Goal: Task Accomplishment & Management: Manage account settings

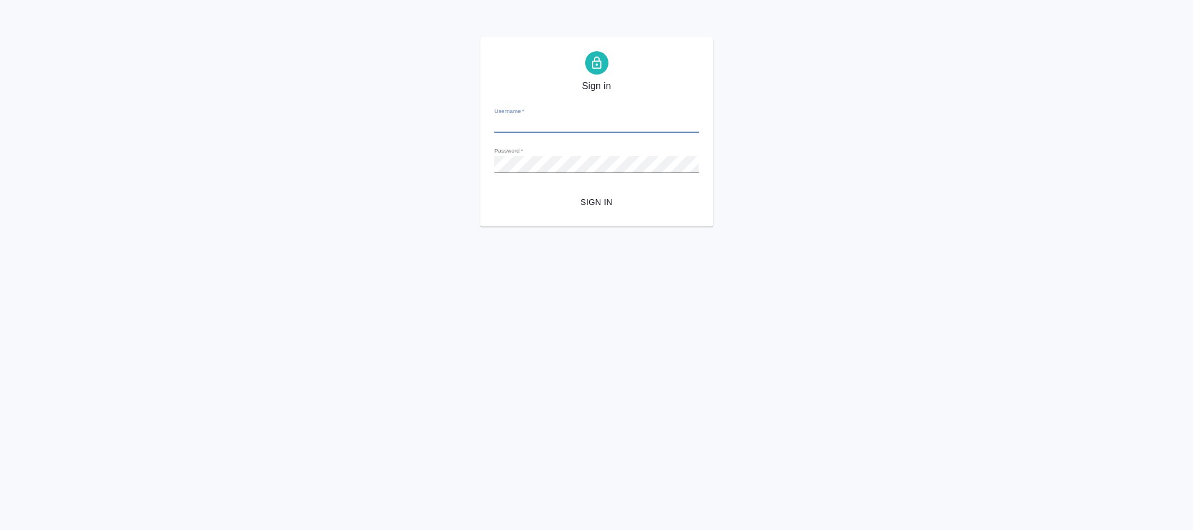
type input "n.fokina@awatera.com"
click at [597, 203] on span "Sign in" at bounding box center [597, 202] width 186 height 15
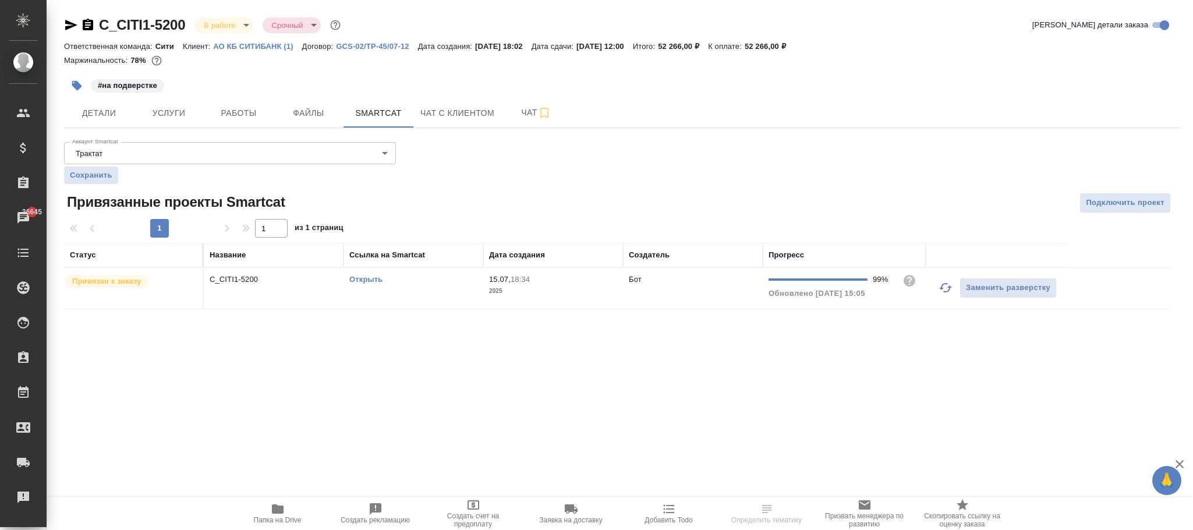
click at [571, 297] on p "2025" at bounding box center [553, 291] width 128 height 12
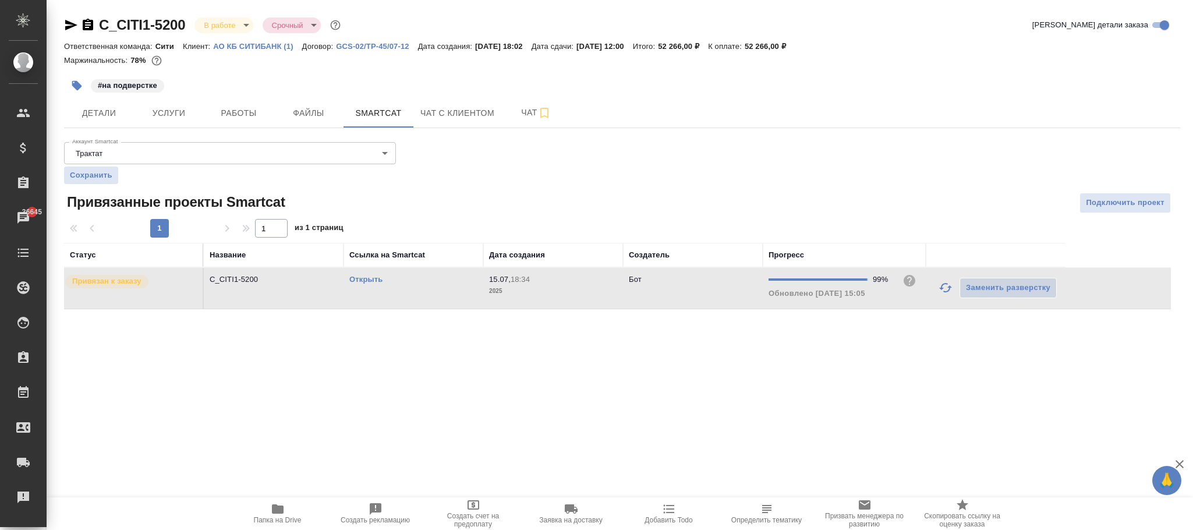
click at [571, 297] on p "2025" at bounding box center [553, 291] width 128 height 12
click at [175, 110] on span "Услуги" at bounding box center [169, 113] width 56 height 15
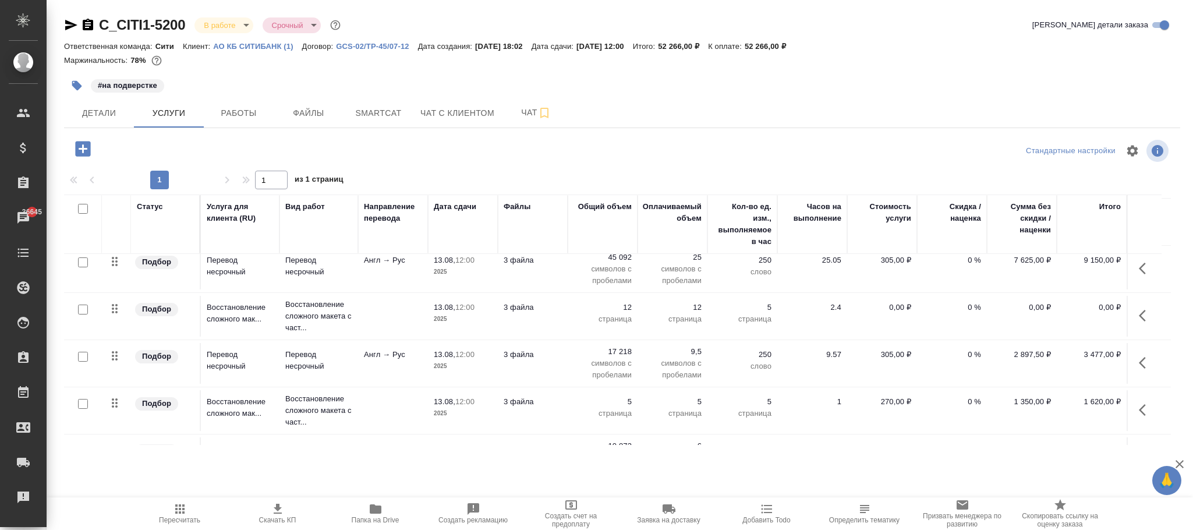
scroll to position [582, 0]
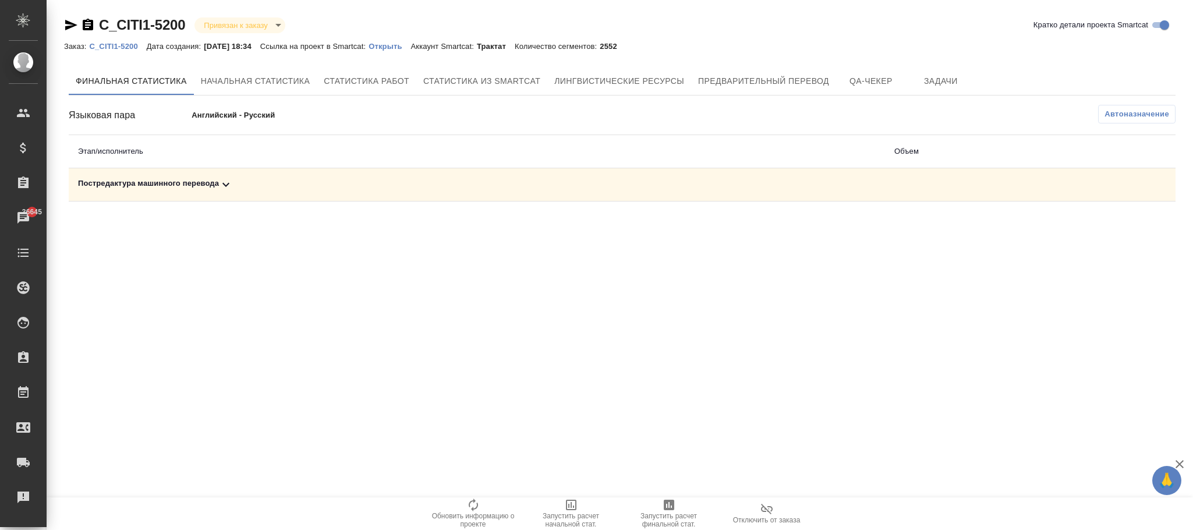
click at [222, 185] on icon at bounding box center [226, 185] width 14 height 14
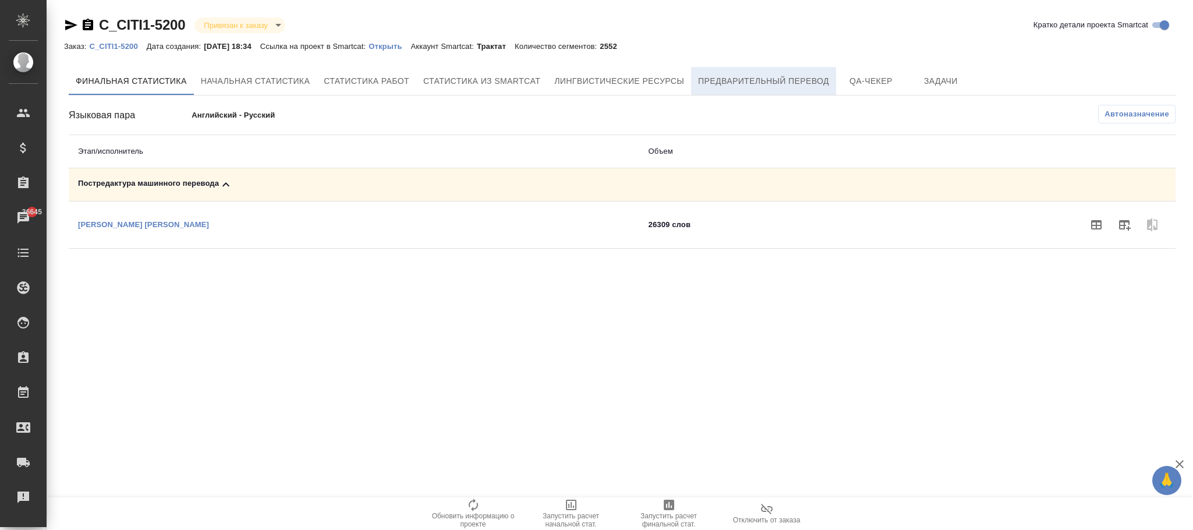
click at [750, 87] on span "Предварительный перевод" at bounding box center [763, 81] width 131 height 15
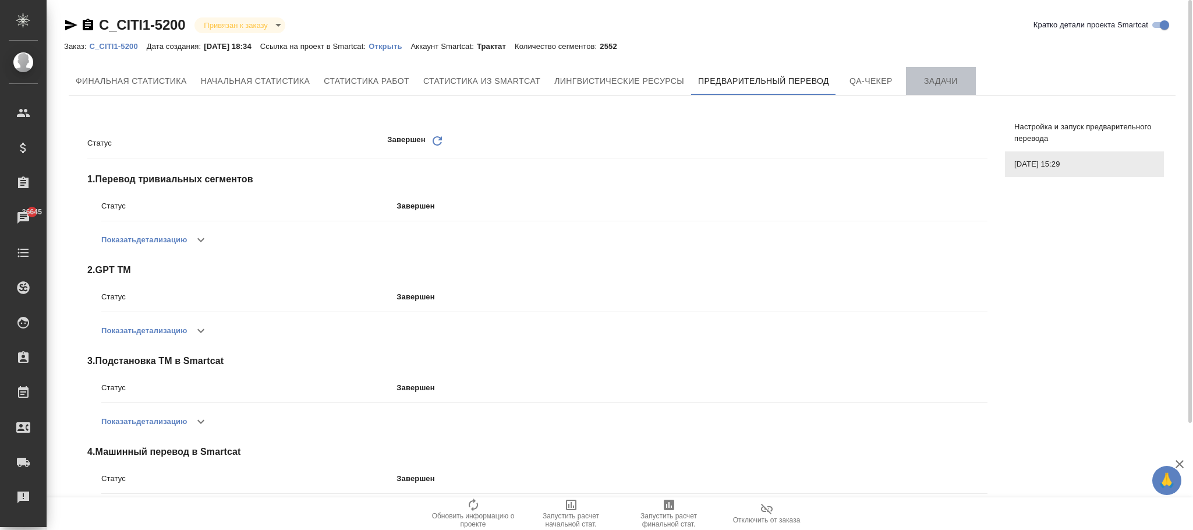
click at [949, 77] on span "Задачи" at bounding box center [941, 81] width 56 height 15
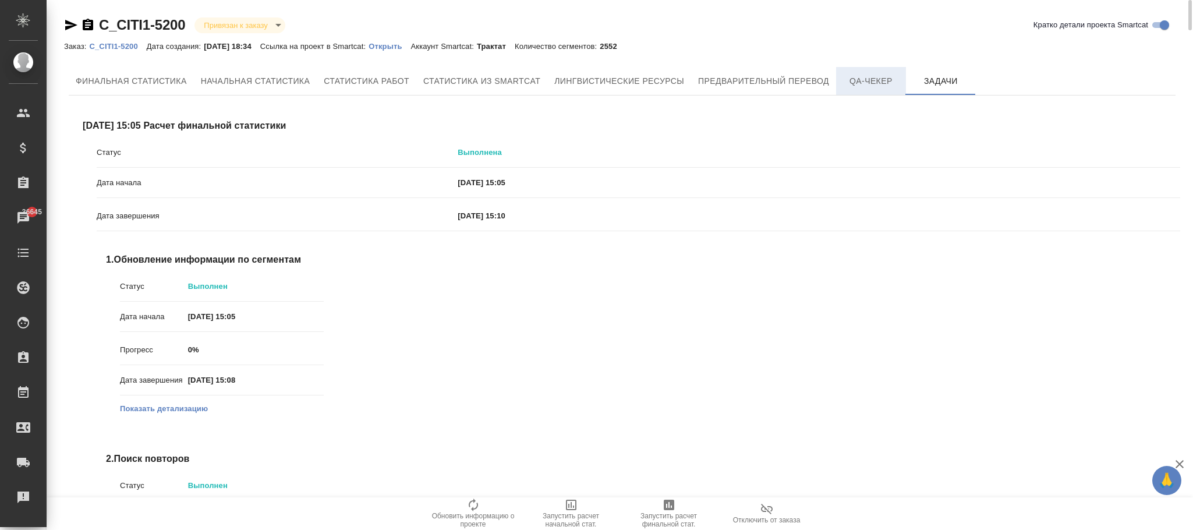
click at [875, 77] on span "QA-чекер" at bounding box center [871, 81] width 56 height 15
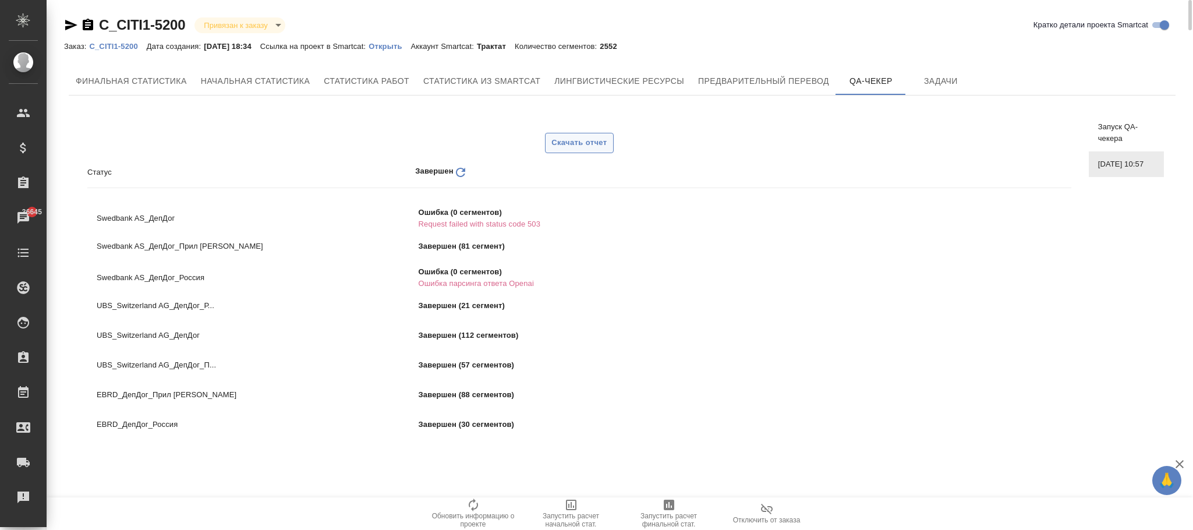
click at [597, 143] on span "Скачать отчет" at bounding box center [578, 142] width 55 height 13
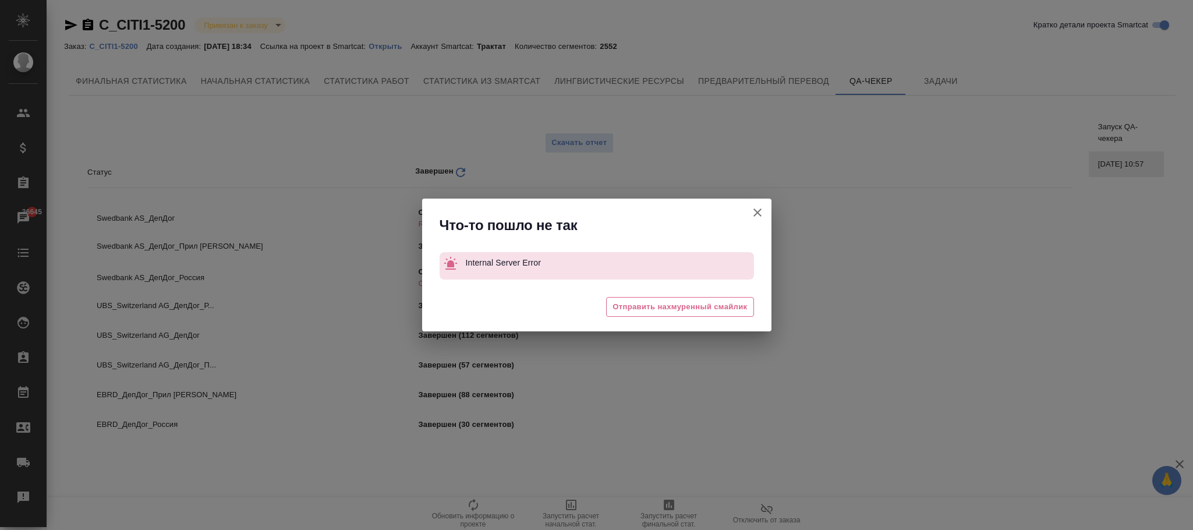
click at [762, 217] on icon "button" at bounding box center [758, 213] width 14 height 14
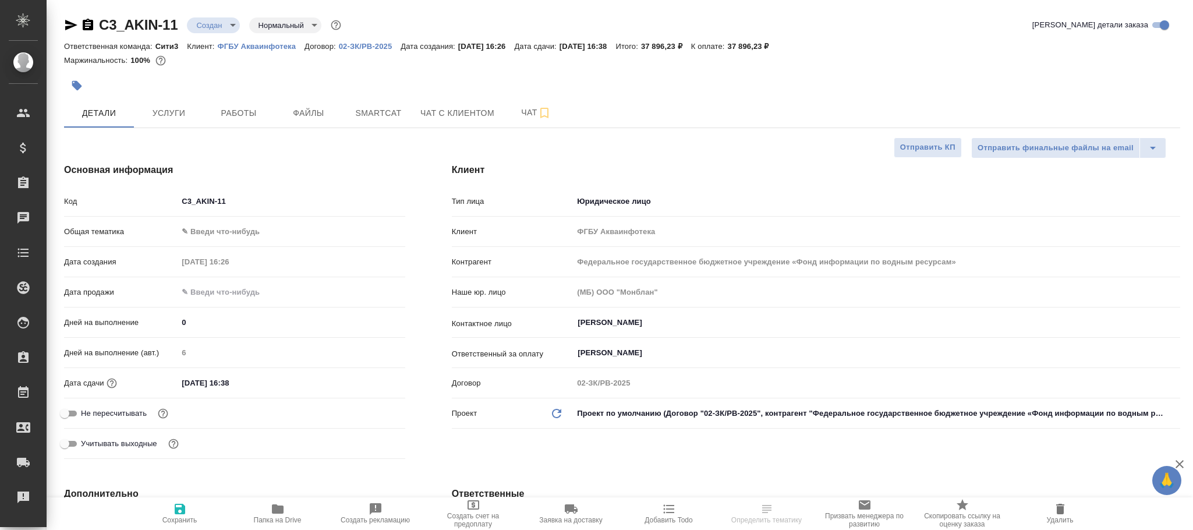
select select "RU"
click at [170, 115] on span "Услуги" at bounding box center [169, 113] width 56 height 15
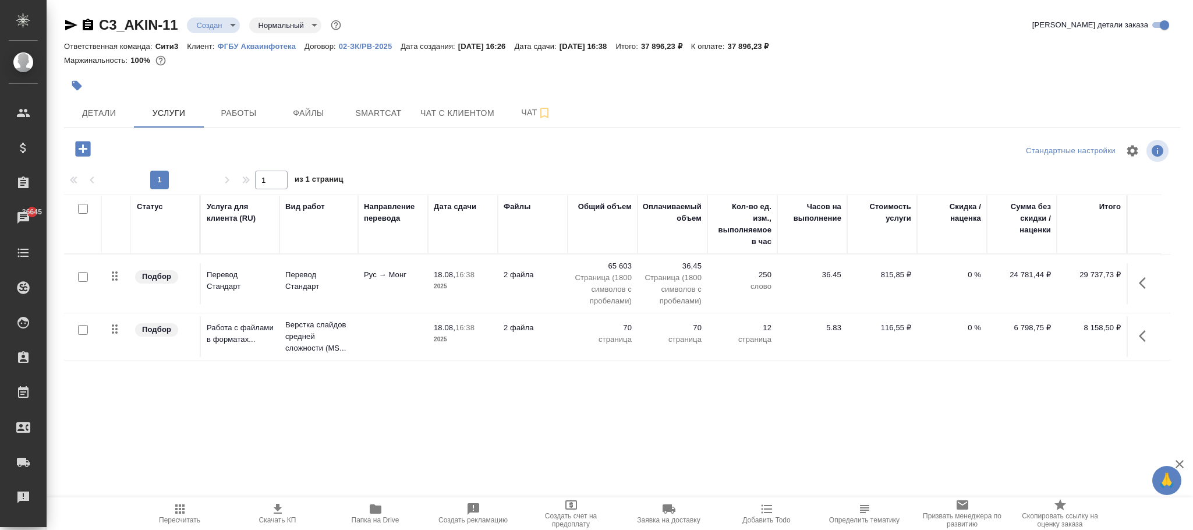
click at [369, 48] on p "02-ЗК/РВ-2025" at bounding box center [370, 46] width 62 height 9
click at [181, 514] on icon "button" at bounding box center [180, 509] width 14 height 14
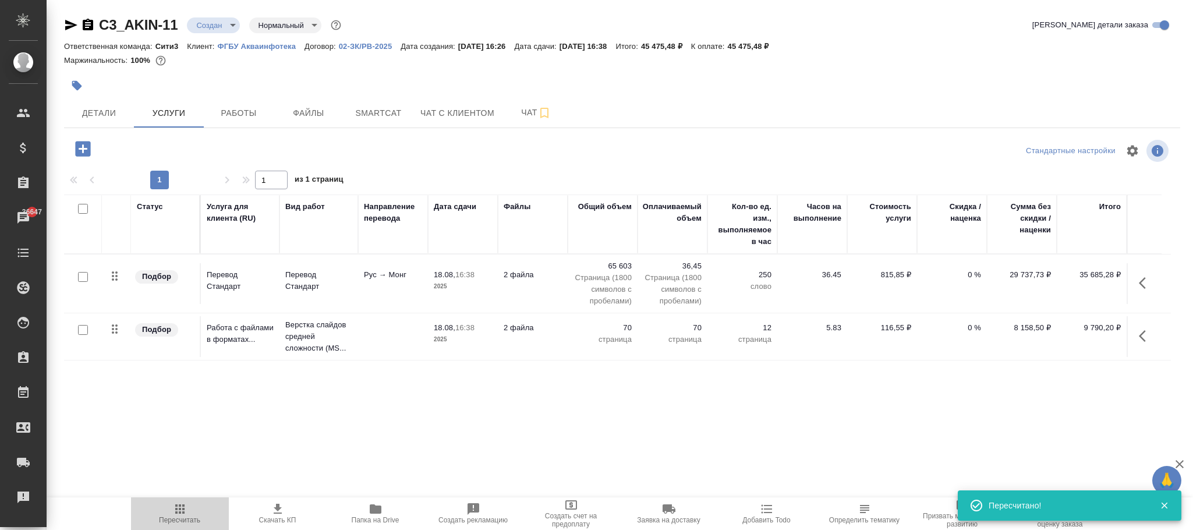
click at [183, 519] on span "Пересчитать" at bounding box center [179, 520] width 41 height 8
click at [186, 516] on span "Пересчитать" at bounding box center [179, 520] width 41 height 8
click at [179, 518] on span "Пересчитать" at bounding box center [179, 520] width 41 height 8
click at [191, 514] on span "Пересчитать" at bounding box center [180, 513] width 84 height 22
click at [189, 512] on span "Пересчитать" at bounding box center [180, 513] width 84 height 22
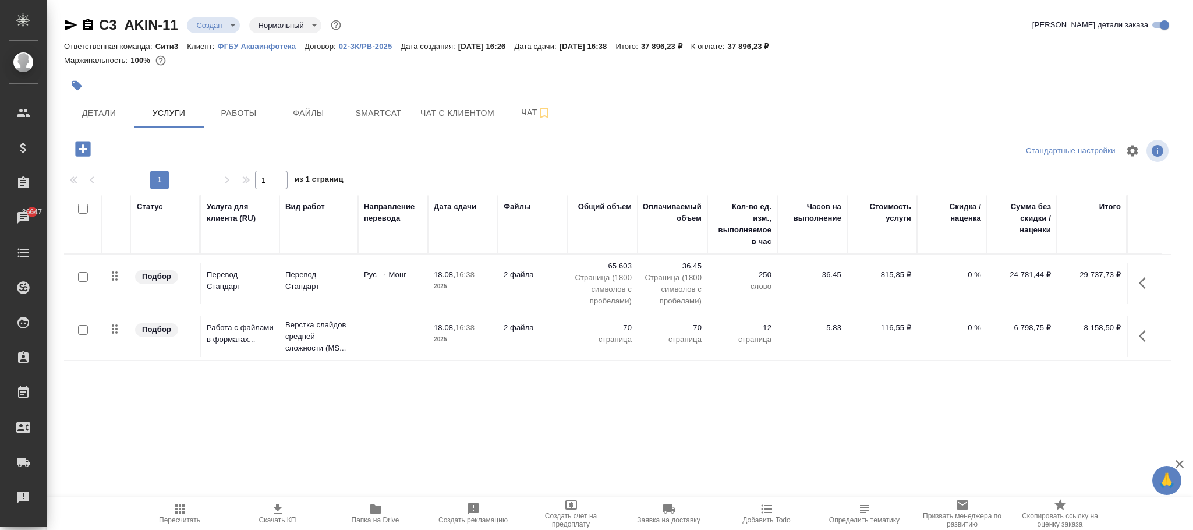
click at [171, 512] on span "Пересчитать" at bounding box center [180, 513] width 84 height 22
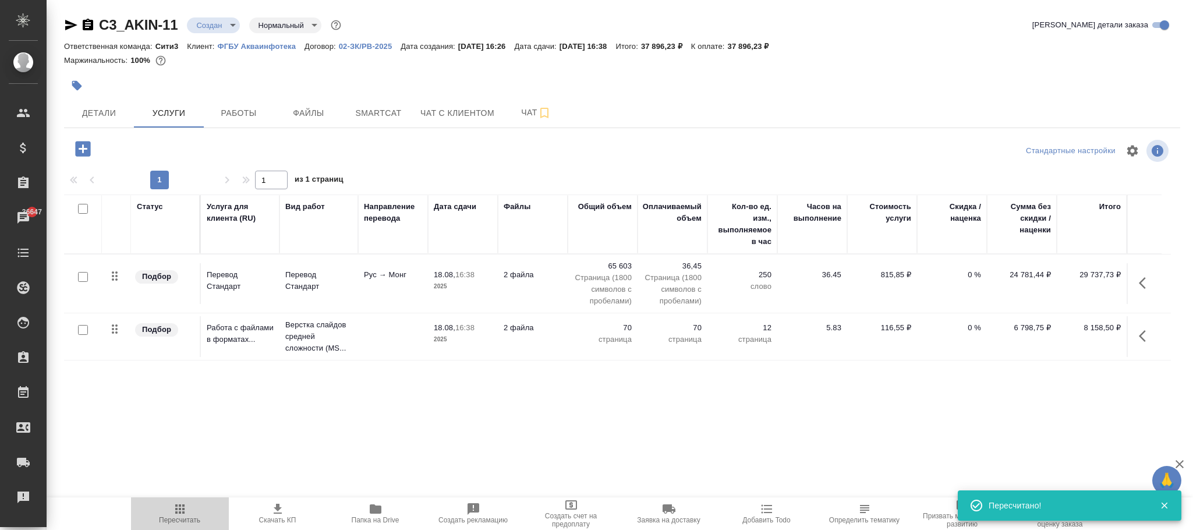
click at [184, 508] on icon "button" at bounding box center [180, 509] width 14 height 14
click at [971, 277] on p "0 %" at bounding box center [952, 275] width 58 height 12
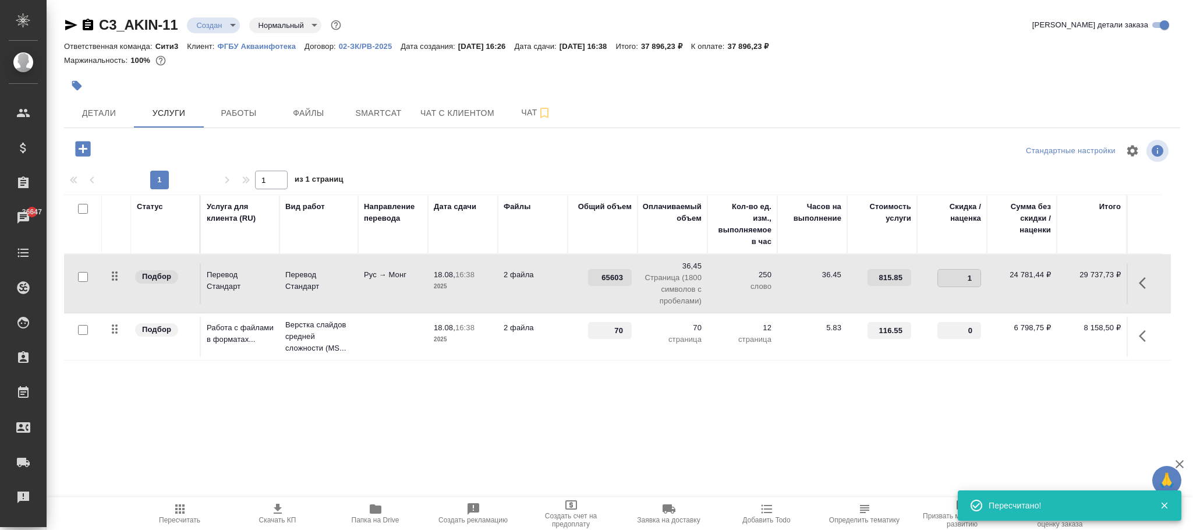
type input "1"
click at [971, 277] on input "1" at bounding box center [959, 278] width 43 height 17
drag, startPoint x: 963, startPoint y: 278, endPoint x: 989, endPoint y: 278, distance: 26.8
click at [989, 278] on tr "Подбор Перевод Стандарт Перевод Стандарт Рус → Монг 18.08, 16:38 2025 2 файла 6…" at bounding box center [617, 283] width 1107 height 59
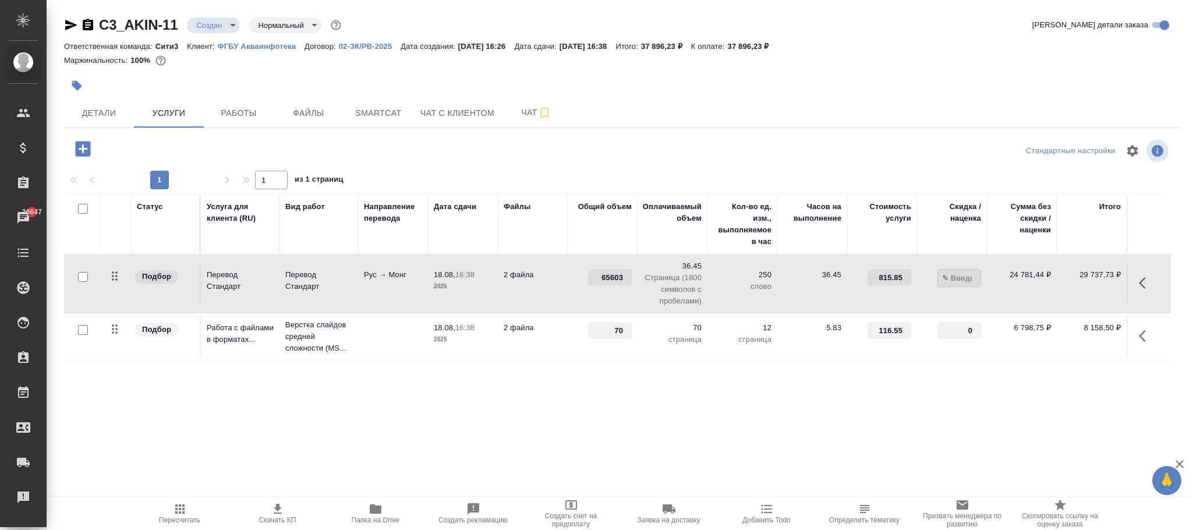
click at [889, 432] on div "Статус Услуга для клиента (RU) Вид работ Направление перевода Дата сдачи Файлы …" at bounding box center [617, 320] width 1107 height 250
click at [889, 275] on input "815.85" at bounding box center [890, 277] width 44 height 17
click at [894, 278] on input "815.85" at bounding box center [889, 278] width 43 height 17
type input "815.851"
click at [818, 420] on div "Статус Услуга для клиента (RU) Вид работ Направление перевода Дата сдачи Файлы …" at bounding box center [617, 320] width 1107 height 250
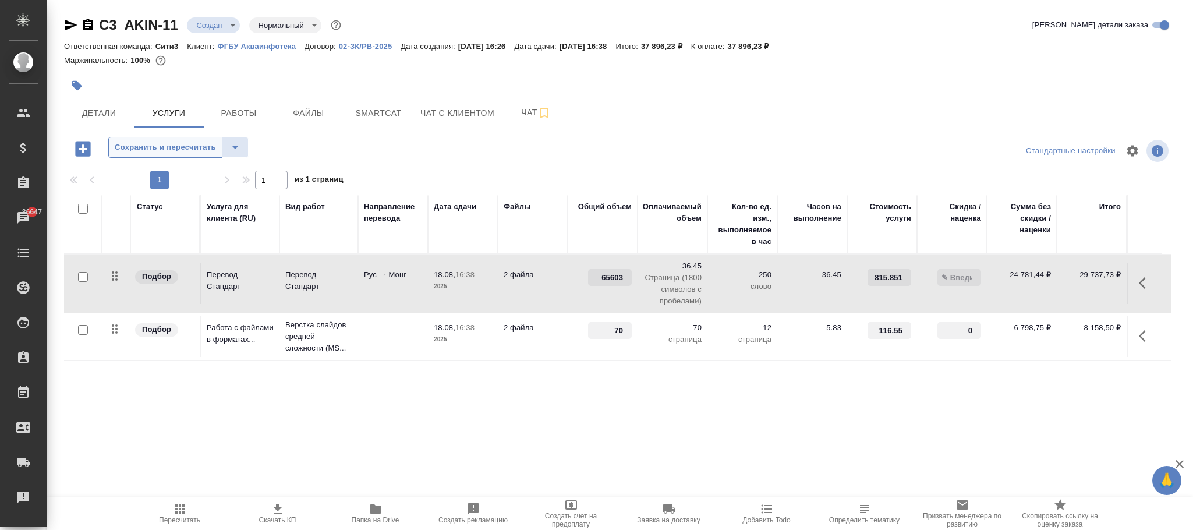
click at [176, 145] on span "Сохранить и пересчитать" at bounding box center [165, 147] width 101 height 13
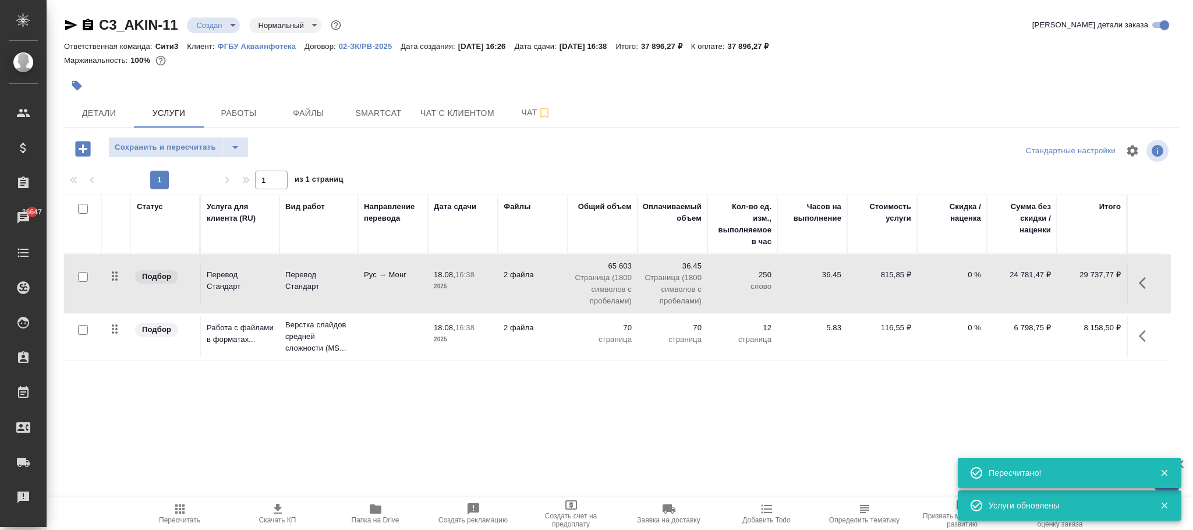
click at [900, 271] on p "815,85 ₽" at bounding box center [882, 275] width 58 height 12
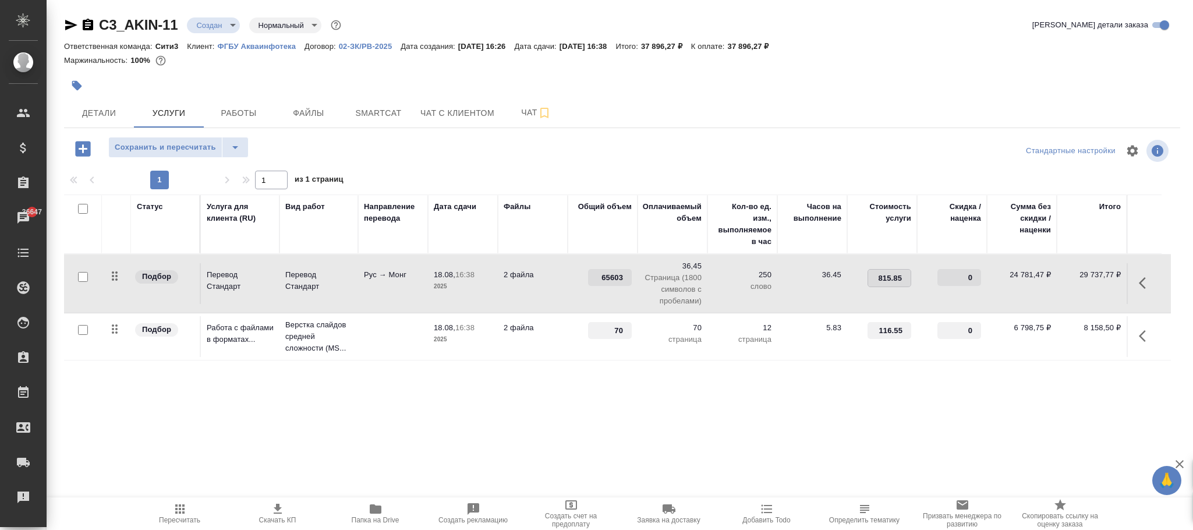
type input "815.852"
click at [702, 419] on div "Статус Услуга для клиента (RU) Вид работ Направление перевода Дата сдачи Файлы …" at bounding box center [617, 320] width 1107 height 250
click at [195, 150] on span "Сохранить и пересчитать" at bounding box center [165, 147] width 101 height 13
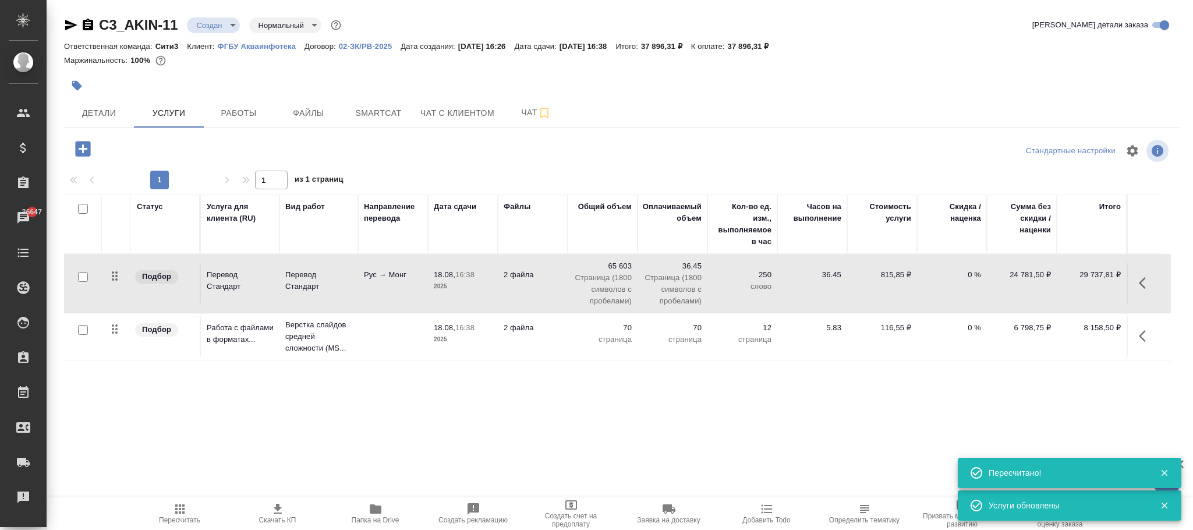
click at [898, 271] on p "815,85 ₽" at bounding box center [882, 275] width 58 height 12
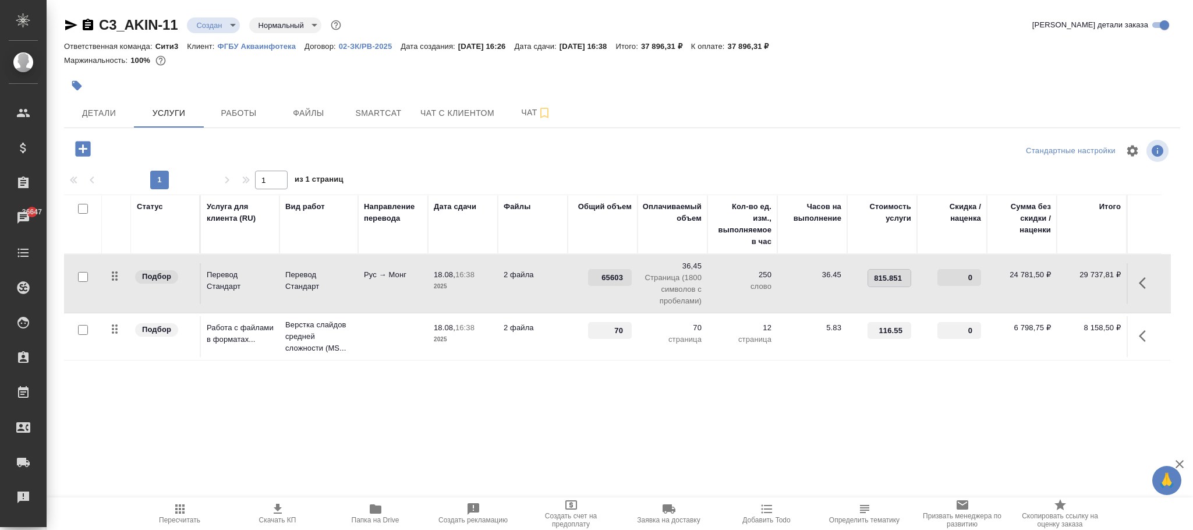
type input "815.8518"
drag, startPoint x: 837, startPoint y: 432, endPoint x: 378, endPoint y: 297, distance: 478.4
click at [835, 432] on div "Статус Услуга для клиента (RU) Вид работ Направление перевода Дата сдачи Файлы …" at bounding box center [617, 320] width 1107 height 250
click at [192, 151] on span "Сохранить и пересчитать" at bounding box center [165, 147] width 101 height 13
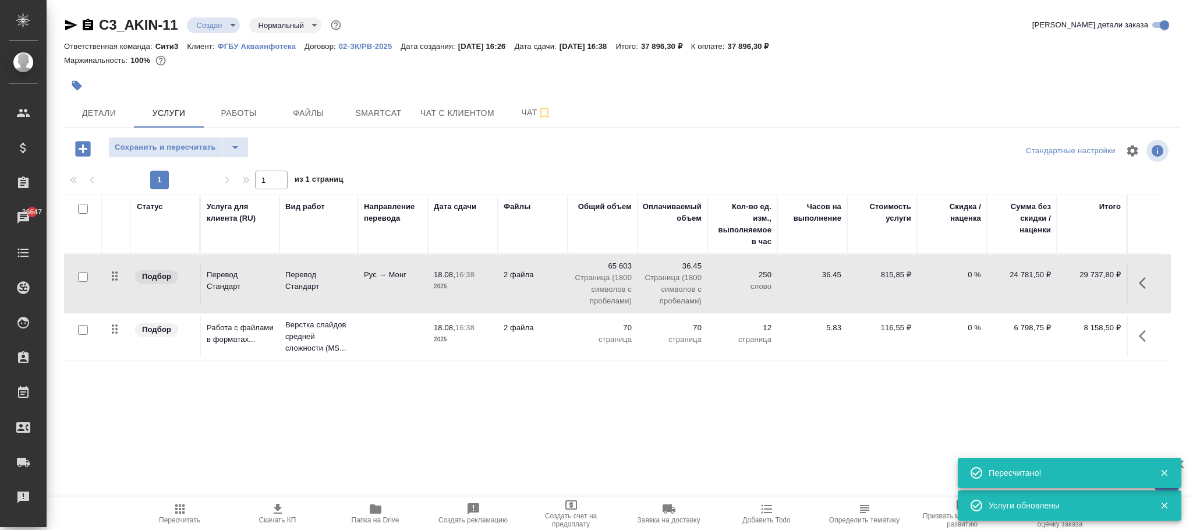
click at [898, 278] on p "815,85 ₽" at bounding box center [882, 275] width 58 height 12
click at [898, 278] on input "815.8518" at bounding box center [889, 278] width 43 height 17
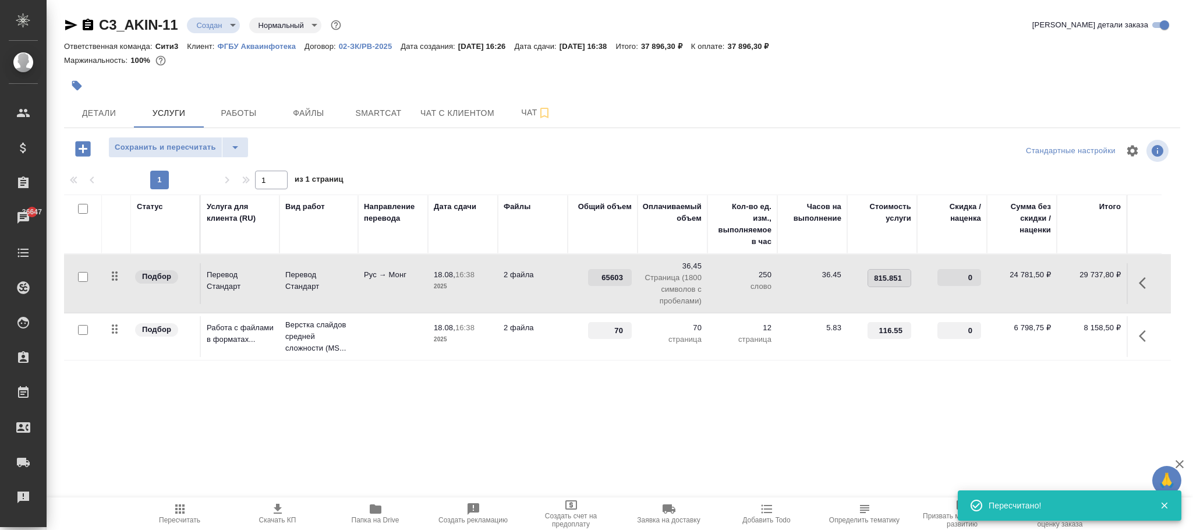
type input "815.8512"
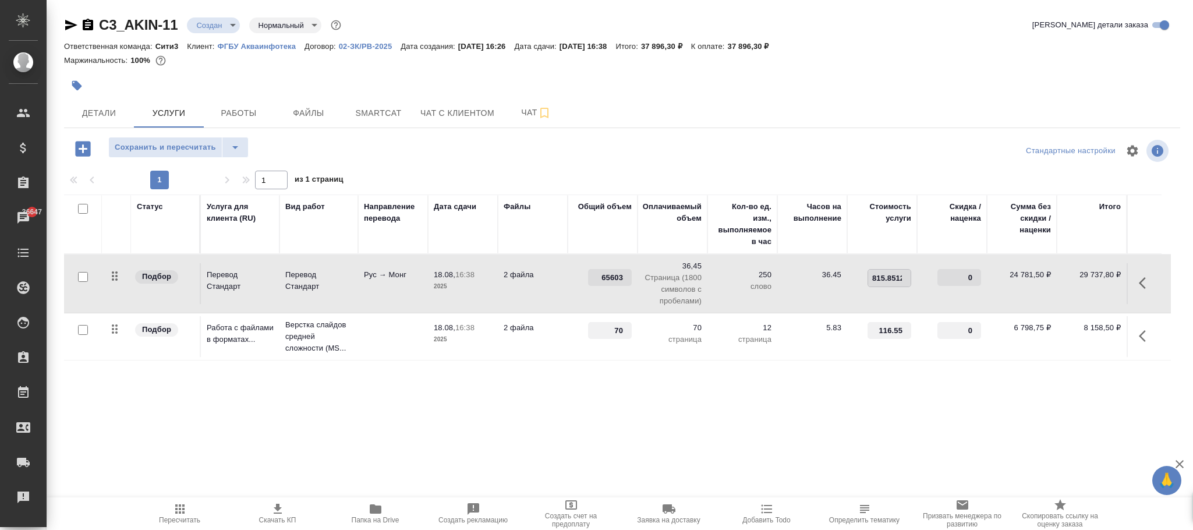
scroll to position [0, 2]
click at [809, 395] on div "Статус Услуга для клиента (RU) Вид работ Направление перевода Дата сдачи Файлы …" at bounding box center [617, 320] width 1107 height 250
click at [204, 144] on span "Сохранить и пересчитать" at bounding box center [165, 147] width 101 height 13
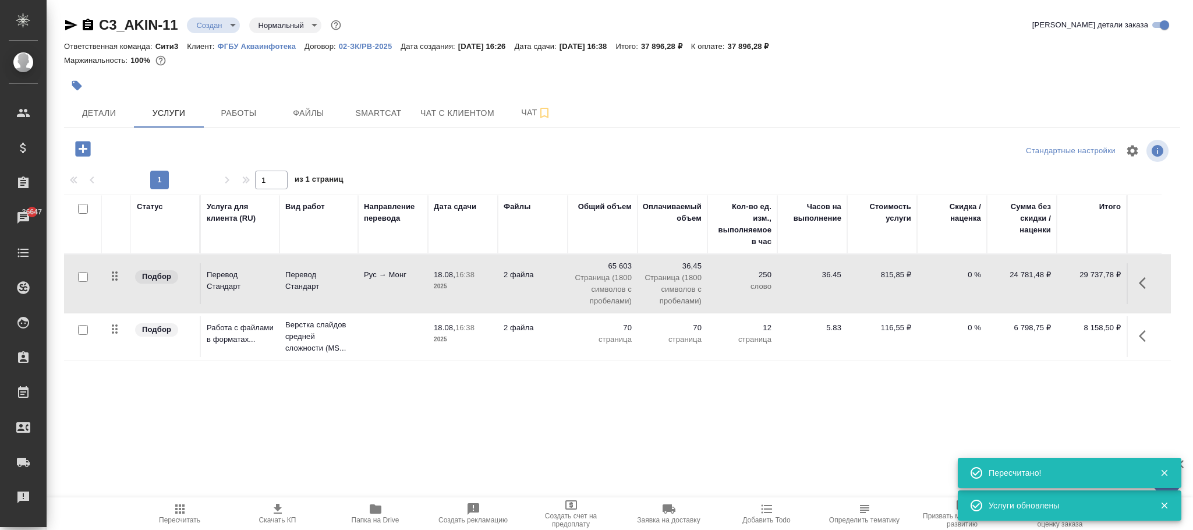
click at [893, 277] on p "815,85 ₽" at bounding box center [882, 275] width 58 height 12
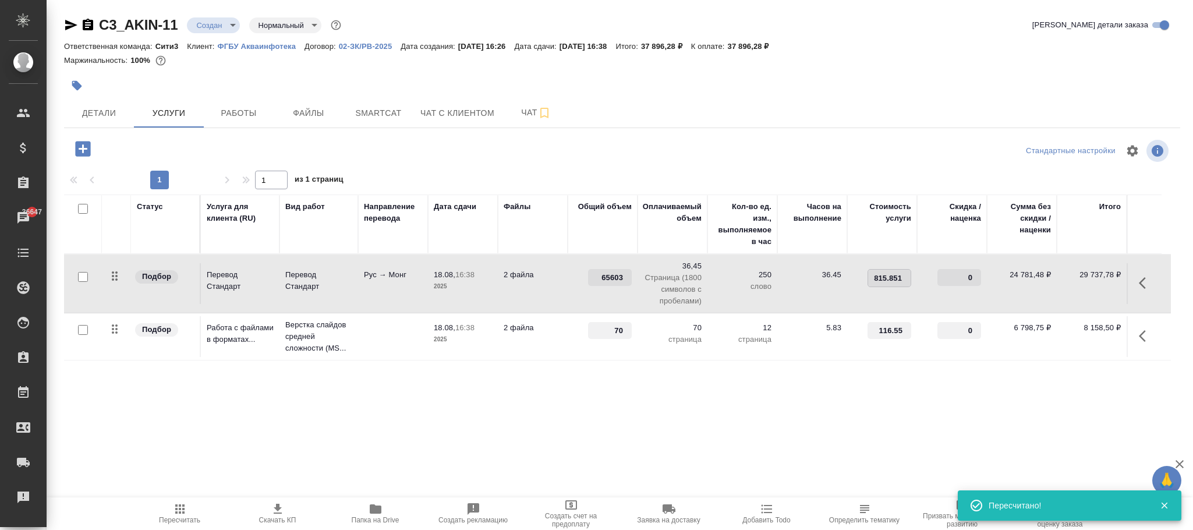
scroll to position [0, 0]
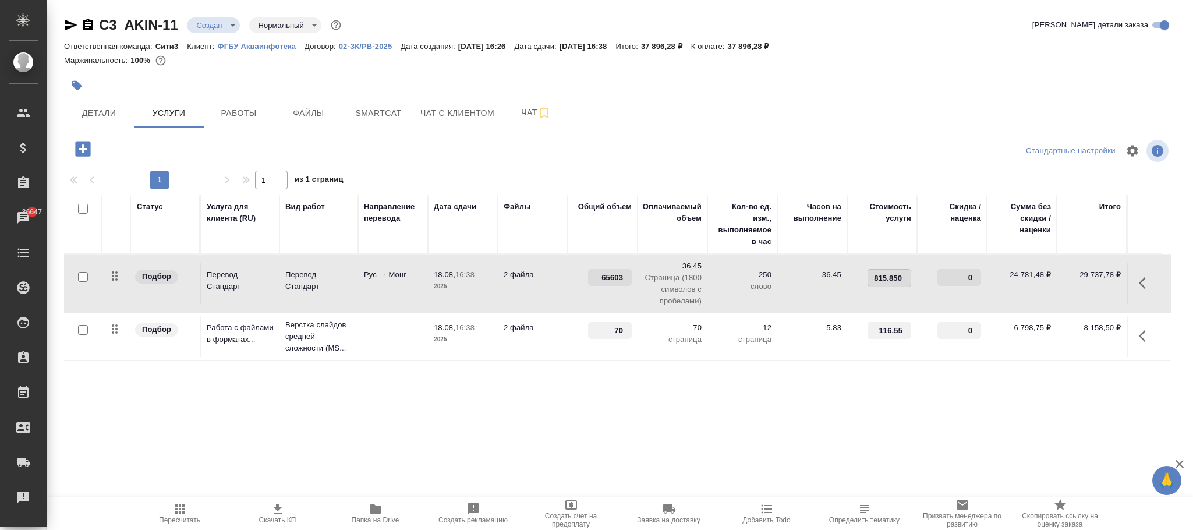
type input "815.8507"
click at [851, 402] on div "Статус Услуга для клиента (RU) Вид работ Направление перевода Дата сдачи Файлы …" at bounding box center [617, 320] width 1107 height 250
click at [164, 146] on span "Сохранить и пересчитать" at bounding box center [165, 147] width 101 height 13
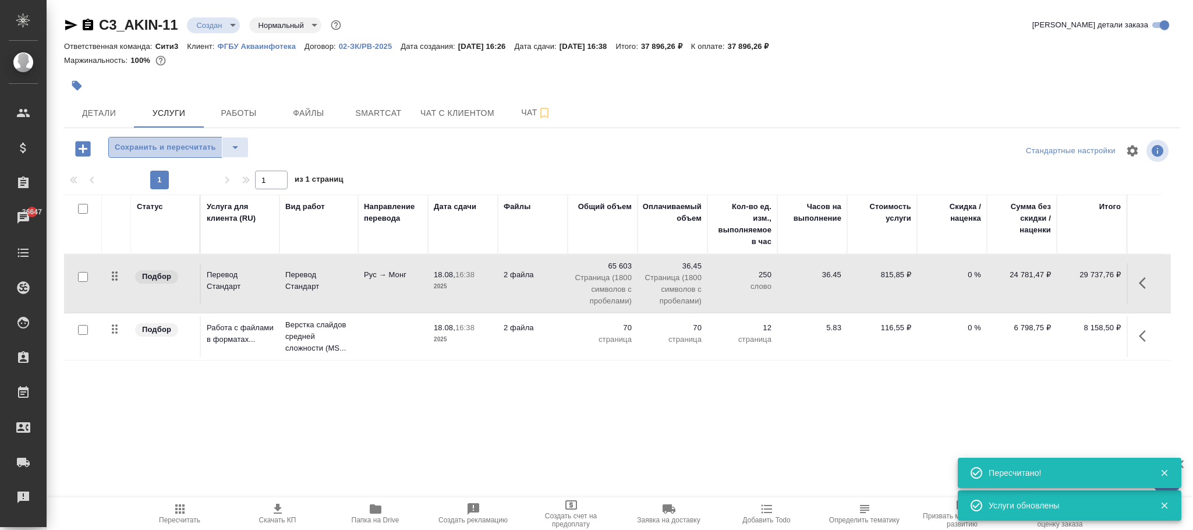
click at [179, 145] on span "Сохранить и пересчитать" at bounding box center [165, 147] width 101 height 13
click at [894, 277] on p "815,85 ₽" at bounding box center [882, 275] width 58 height 12
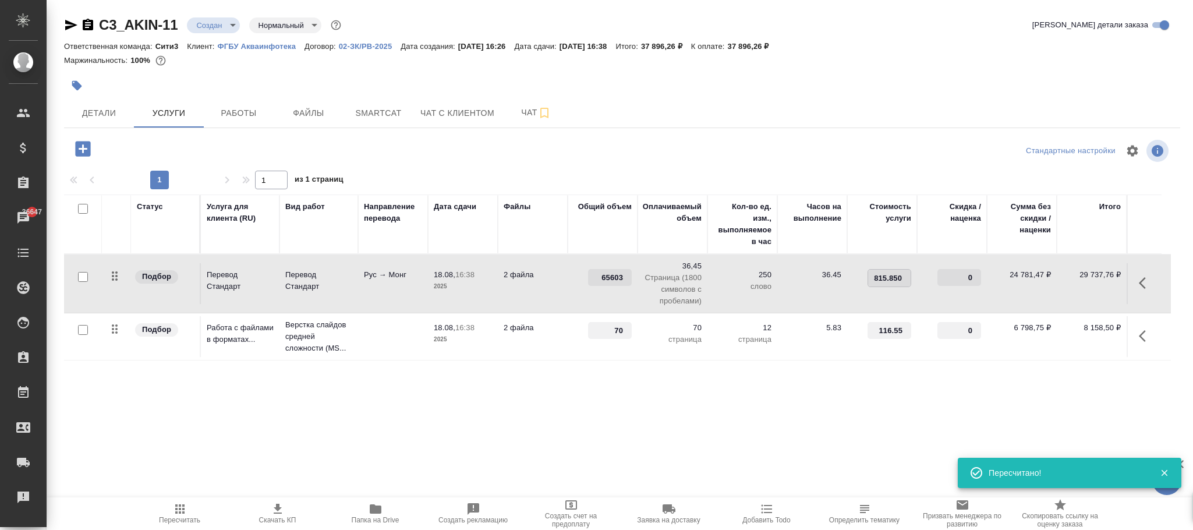
scroll to position [0, 0]
type input "815.85"
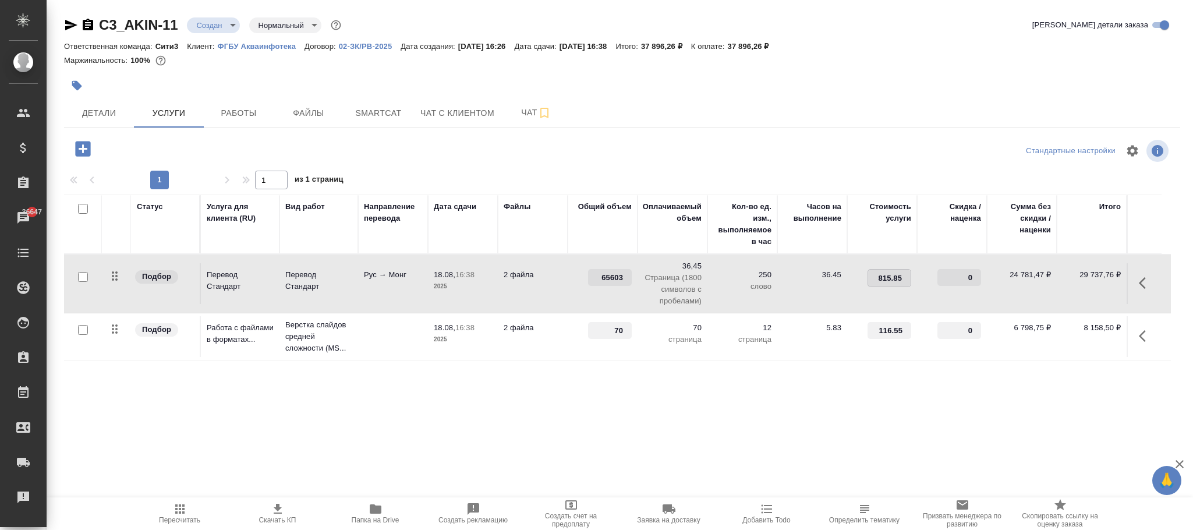
click at [856, 413] on div "Статус Услуга для клиента (RU) Вид работ Направление перевода Дата сдачи Файлы …" at bounding box center [617, 320] width 1107 height 250
click at [186, 151] on span "Сохранить и пересчитать" at bounding box center [165, 147] width 101 height 13
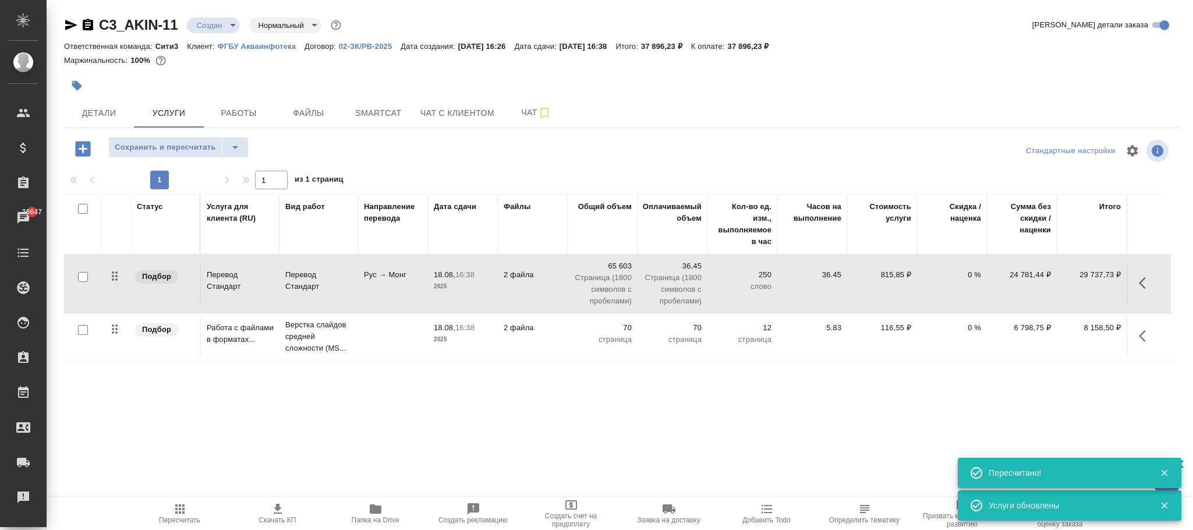
click at [893, 275] on p "815,85 ₽" at bounding box center [882, 275] width 58 height 12
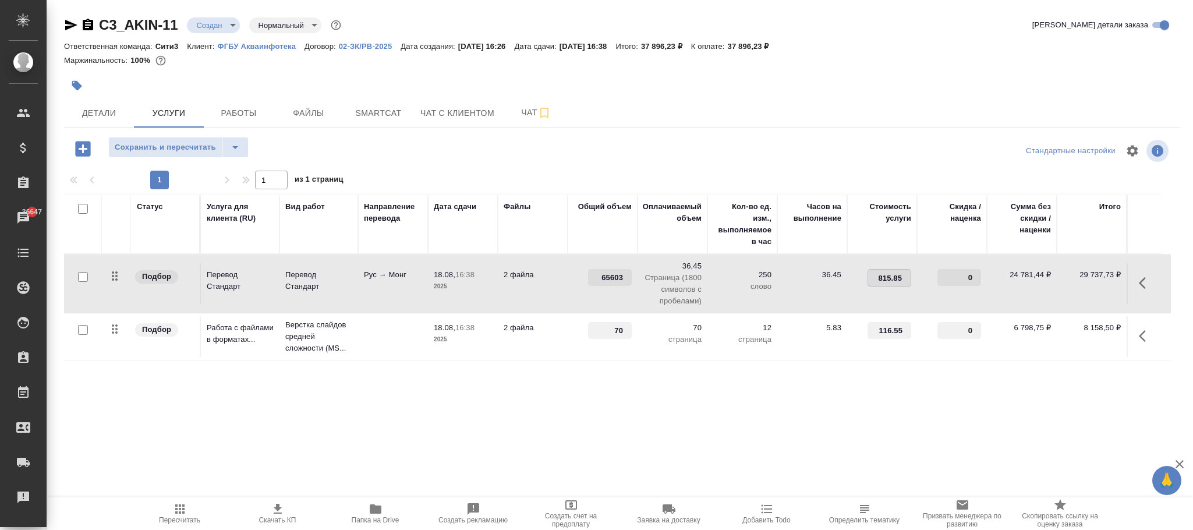
type input "815.852"
click at [839, 443] on div "Статус Услуга для клиента (RU) Вид работ Направление перевода Дата сдачи Файлы …" at bounding box center [617, 320] width 1107 height 250
click at [900, 280] on input "815.852" at bounding box center [889, 278] width 43 height 17
type input "815.851"
click at [821, 397] on div "Статус Услуга для клиента (RU) Вид работ Направление перевода Дата сдачи Файлы …" at bounding box center [617, 320] width 1107 height 250
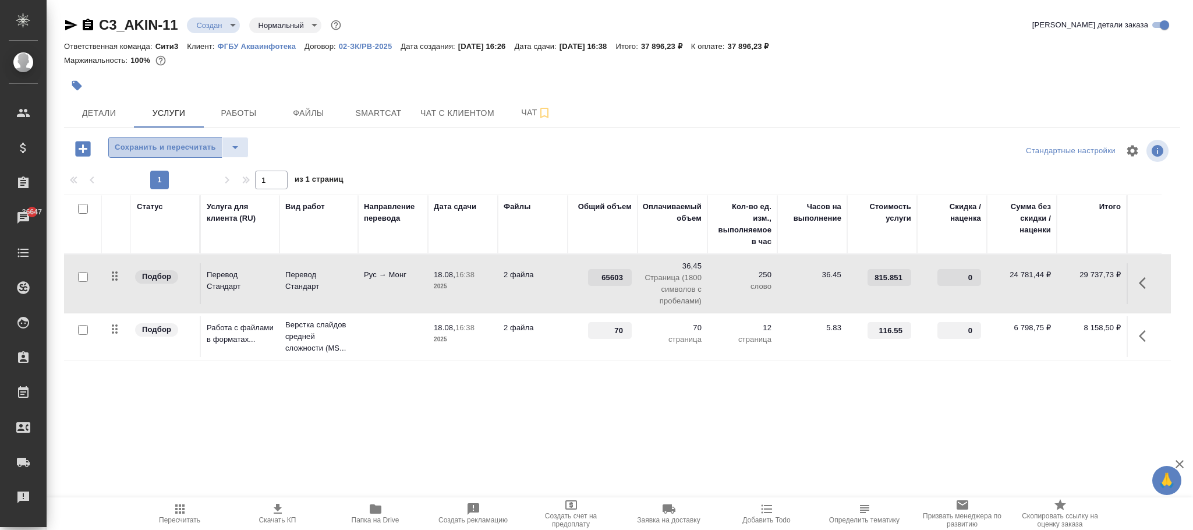
click at [188, 151] on span "Сохранить и пересчитать" at bounding box center [165, 147] width 101 height 13
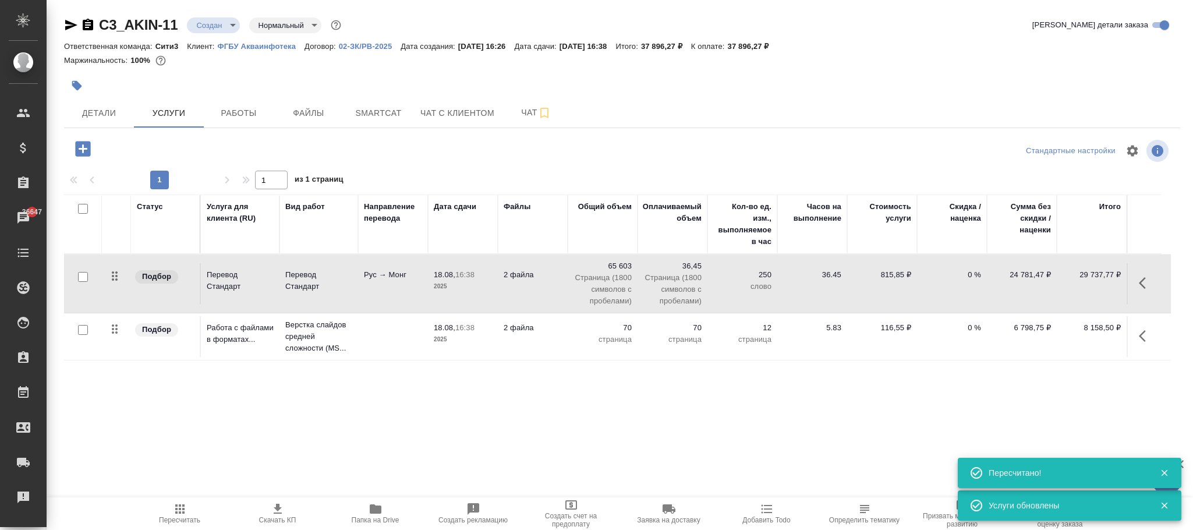
click at [900, 270] on p "815,85 ₽" at bounding box center [882, 275] width 58 height 12
type input "815.853"
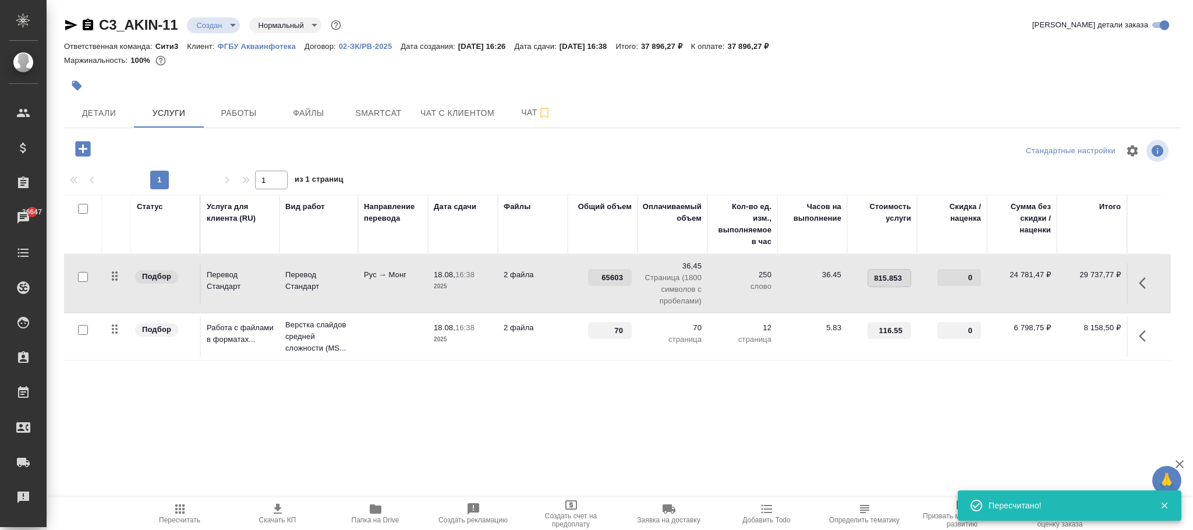
click at [819, 414] on div "Статус Услуга для клиента (RU) Вид работ Направление перевода Дата сдачи Файлы …" at bounding box center [617, 320] width 1107 height 250
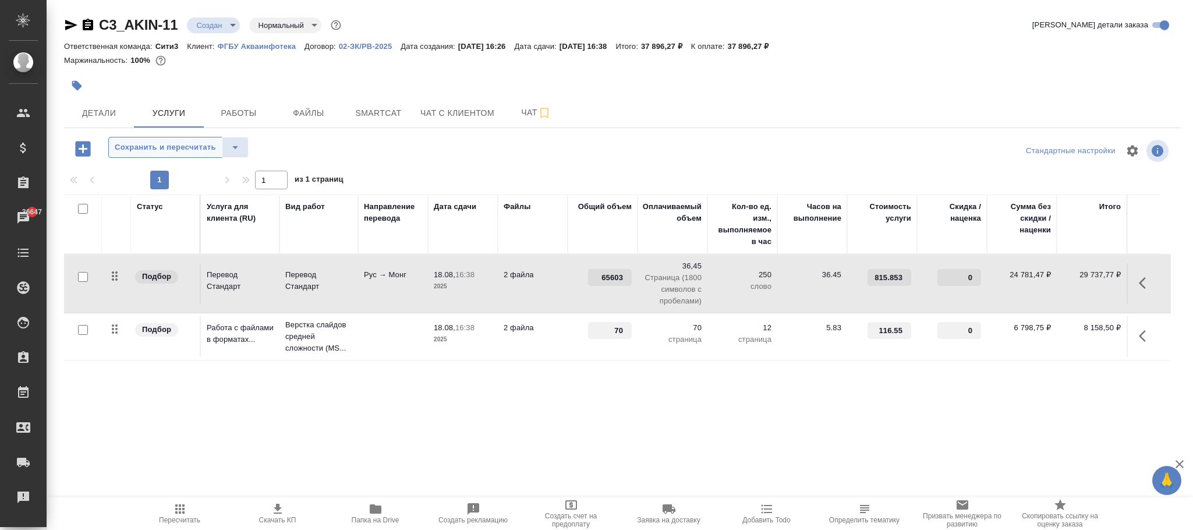
click at [183, 148] on span "Сохранить и пересчитать" at bounding box center [165, 147] width 101 height 13
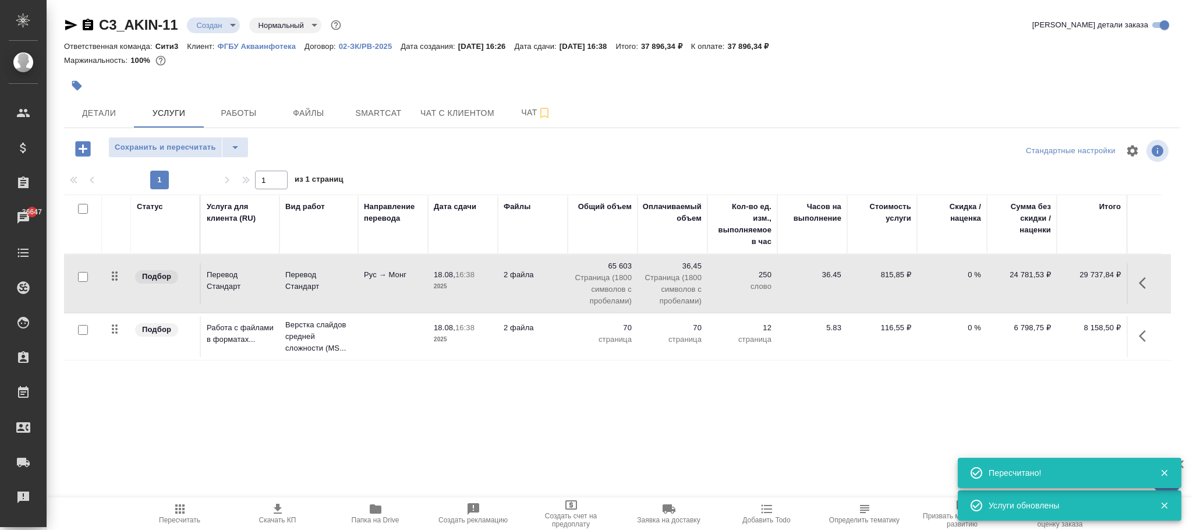
click at [894, 271] on p "815,85 ₽" at bounding box center [882, 275] width 58 height 12
type input "815.855"
drag, startPoint x: 809, startPoint y: 418, endPoint x: 346, endPoint y: 313, distance: 474.8
click at [809, 419] on div "Статус Услуга для клиента (RU) Вид работ Направление перевода Дата сдачи Файлы …" at bounding box center [617, 320] width 1107 height 250
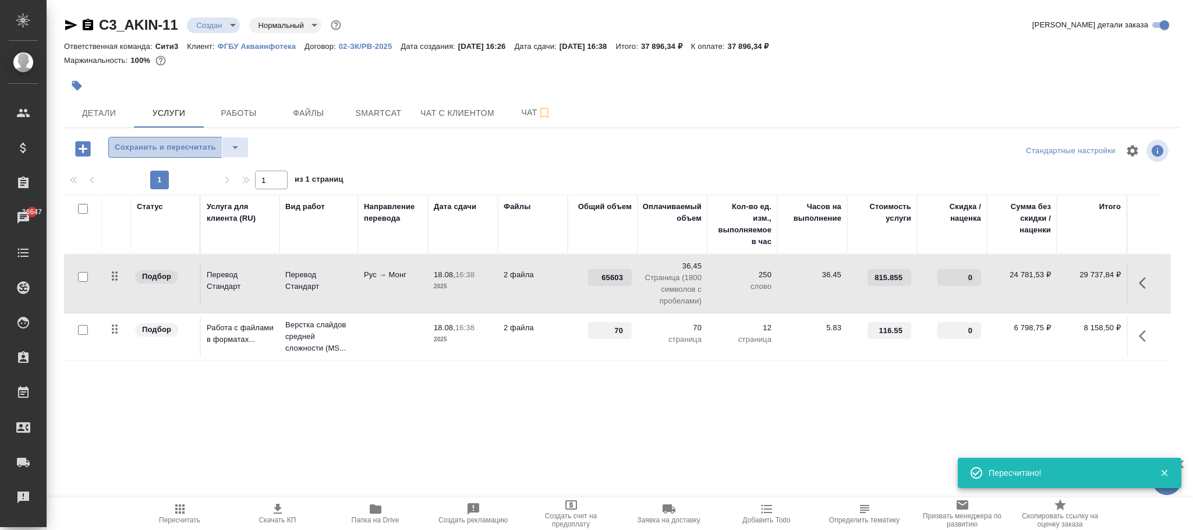
click at [201, 148] on span "Сохранить и пересчитать" at bounding box center [165, 147] width 101 height 13
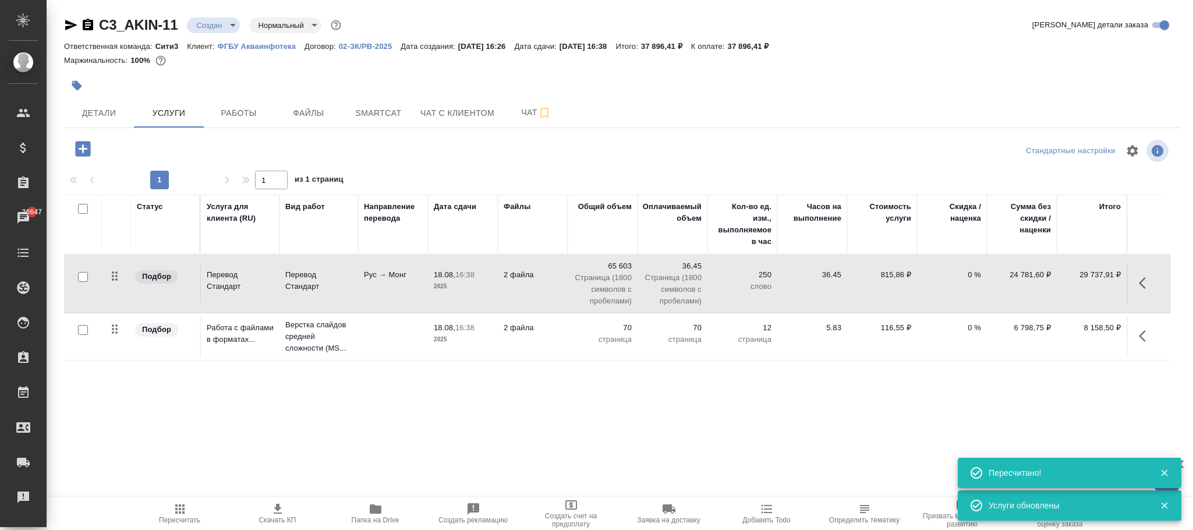
click at [901, 277] on p "815,86 ₽" at bounding box center [882, 275] width 58 height 12
click at [901, 277] on input "815.855" at bounding box center [889, 278] width 43 height 17
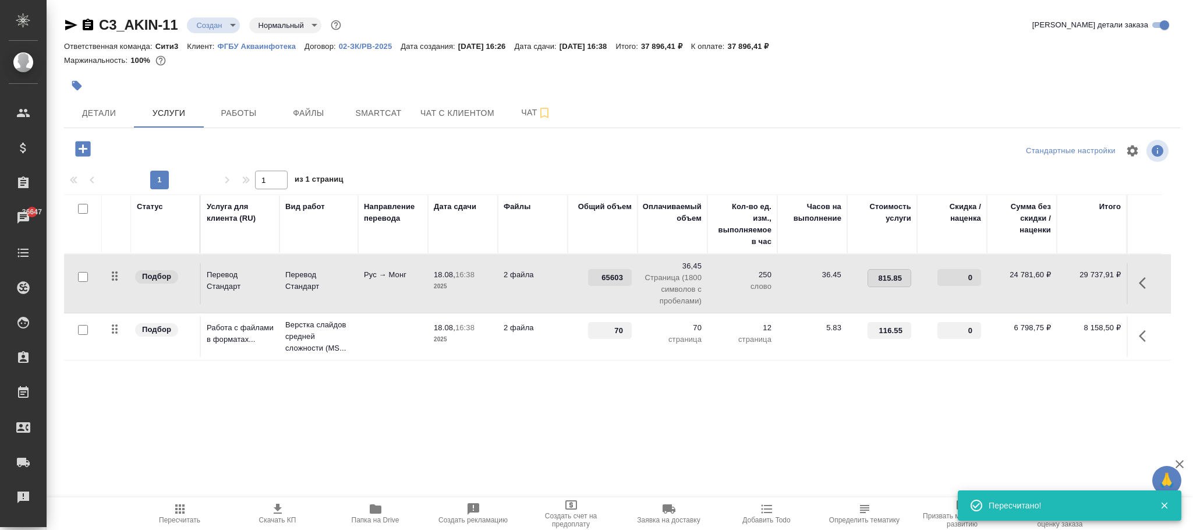
type input "815.857"
click at [807, 404] on div "Статус Услуга для клиента (RU) Вид работ Направление перевода Дата сдачи Файлы …" at bounding box center [617, 320] width 1107 height 250
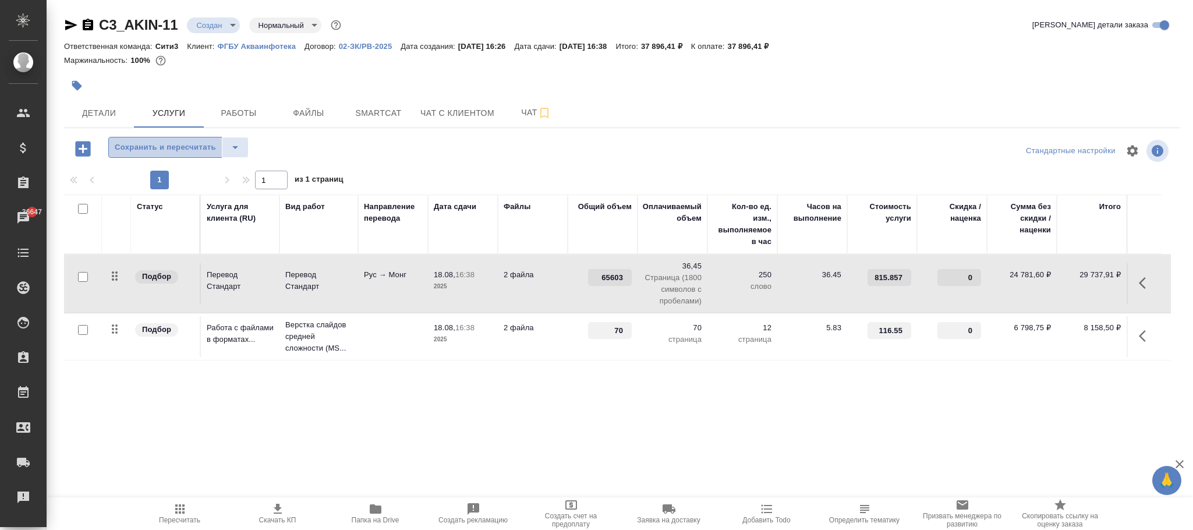
click at [190, 147] on span "Сохранить и пересчитать" at bounding box center [165, 147] width 101 height 13
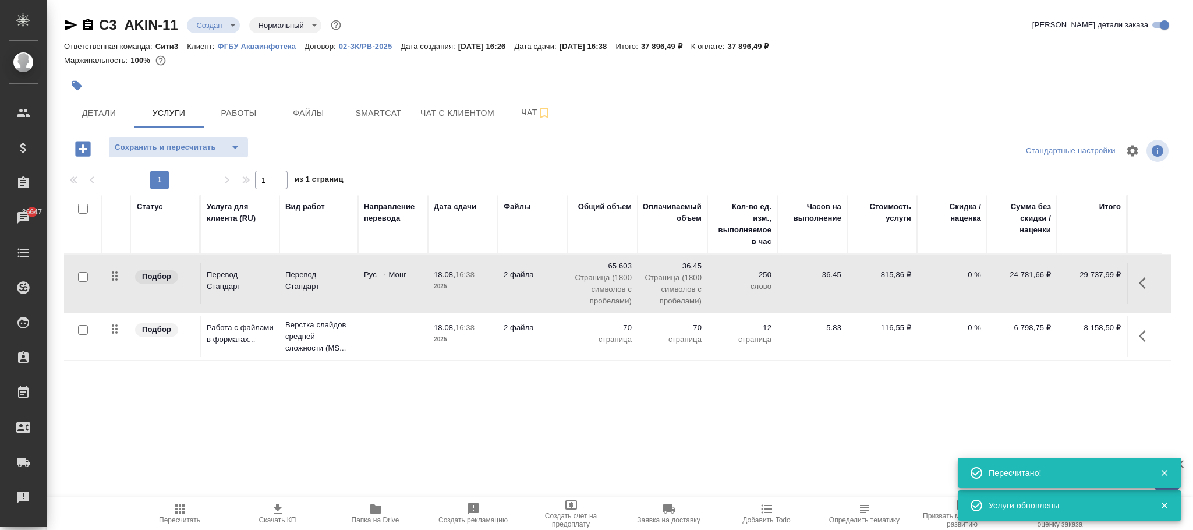
click at [891, 278] on p "815,86 ₽" at bounding box center [882, 275] width 58 height 12
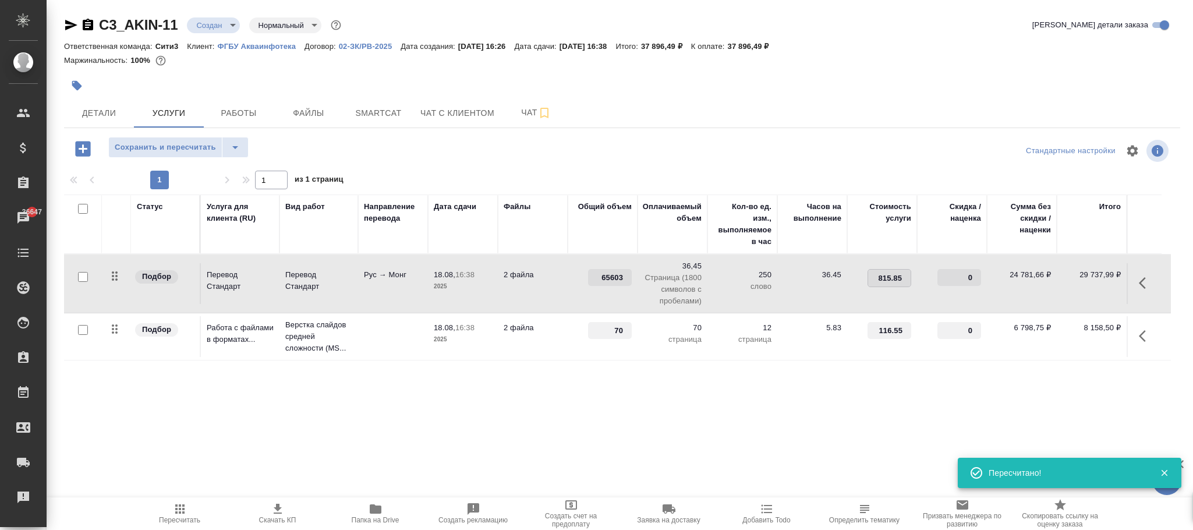
type input "815.859"
click at [882, 393] on div "Статус Услуга для клиента (RU) Вид работ Направление перевода Дата сдачи Файлы …" at bounding box center [617, 320] width 1107 height 250
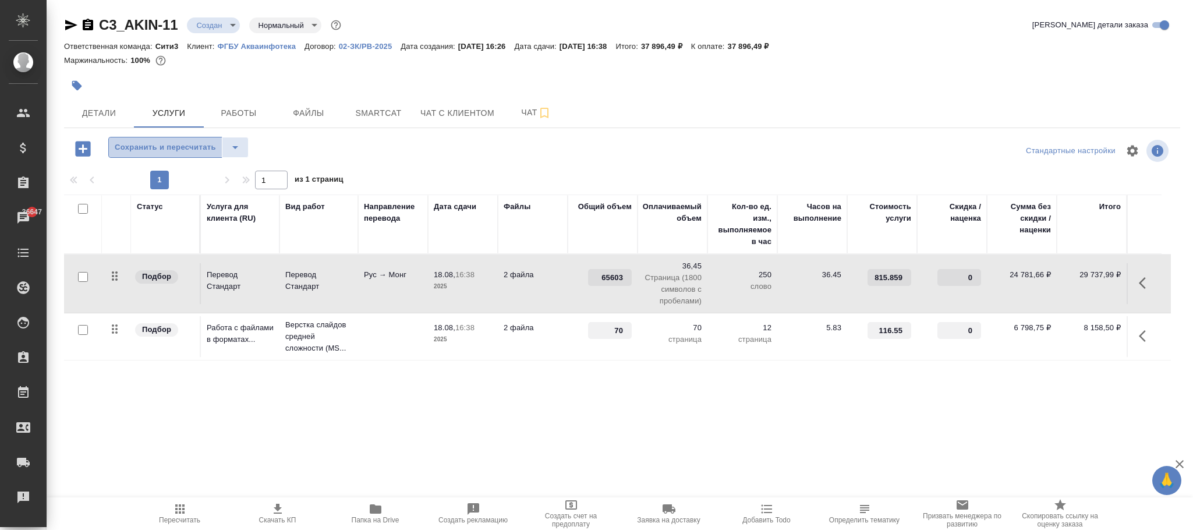
drag, startPoint x: 194, startPoint y: 150, endPoint x: 275, endPoint y: 224, distance: 109.6
click at [196, 150] on span "Сохранить и пересчитать" at bounding box center [165, 147] width 101 height 13
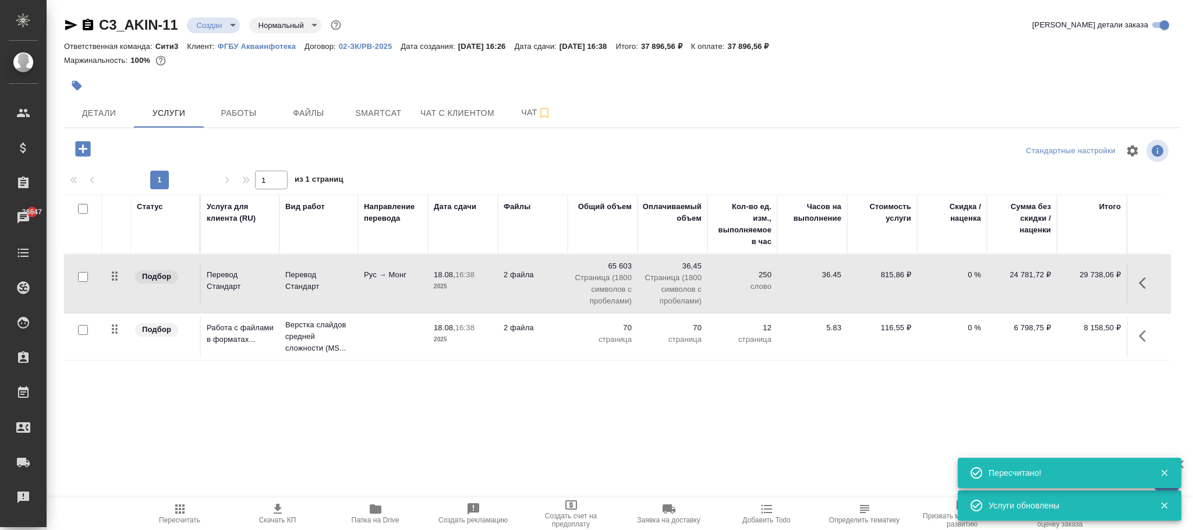
click at [895, 271] on p "815,86 ₽" at bounding box center [882, 275] width 58 height 12
click at [895, 271] on input "815.859" at bounding box center [889, 278] width 43 height 17
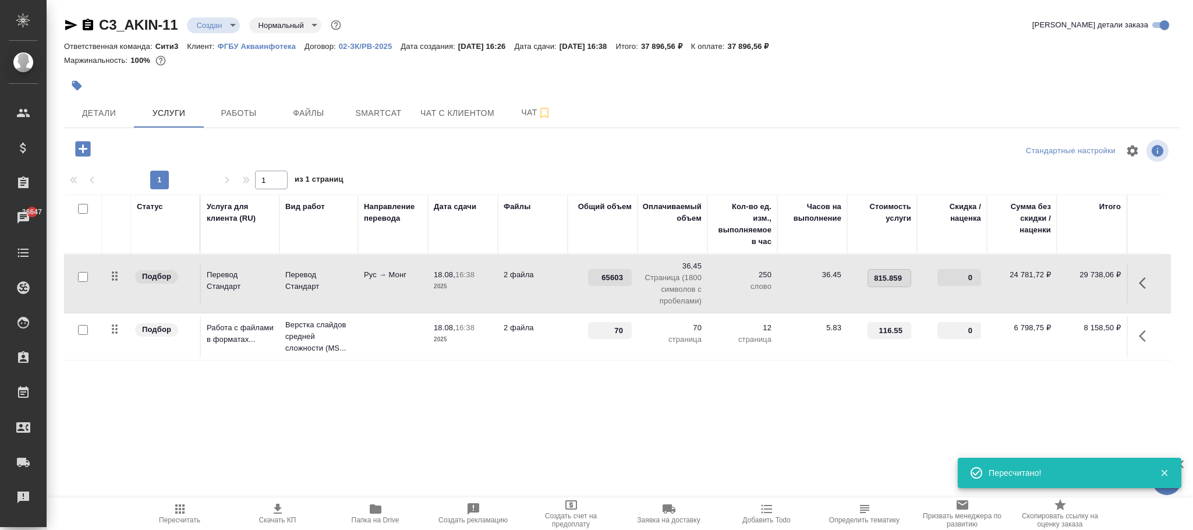
type input "815.8595"
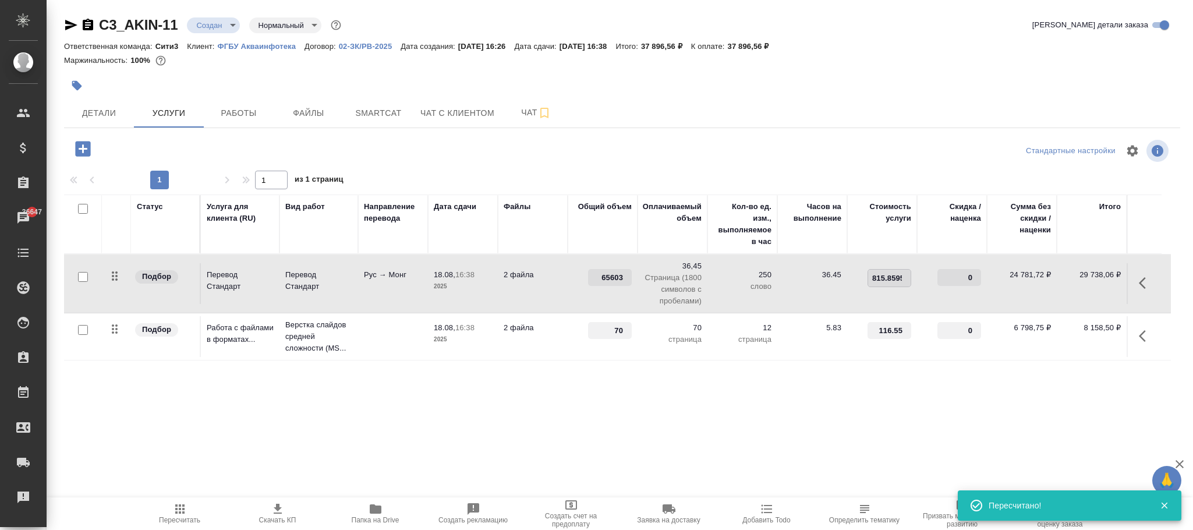
scroll to position [0, 2]
click at [718, 390] on div "Статус Услуга для клиента (RU) Вид работ Направление перевода Дата сдачи Файлы …" at bounding box center [617, 320] width 1107 height 250
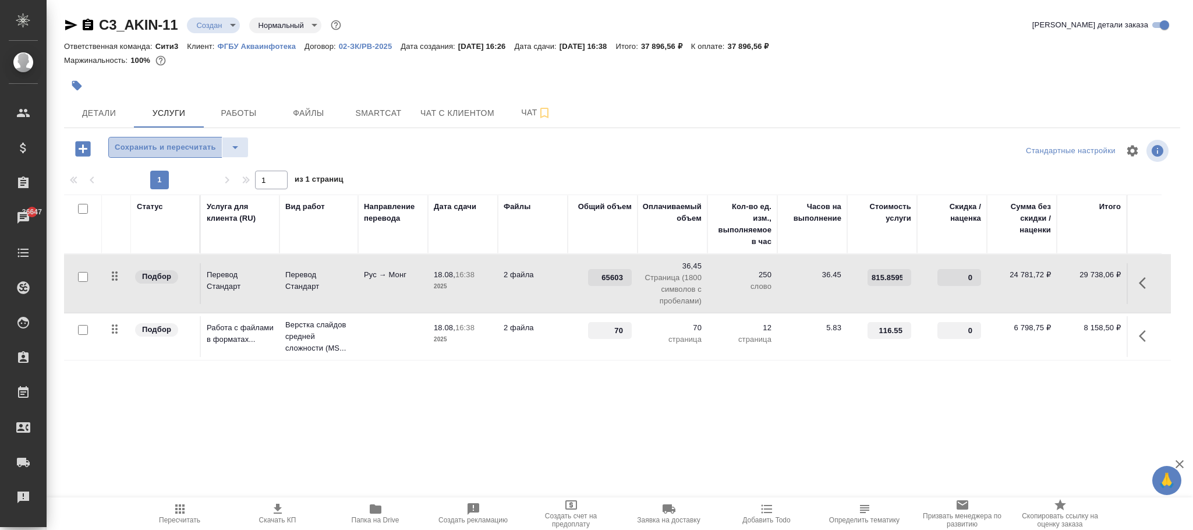
click at [188, 150] on span "Сохранить и пересчитать" at bounding box center [165, 147] width 101 height 13
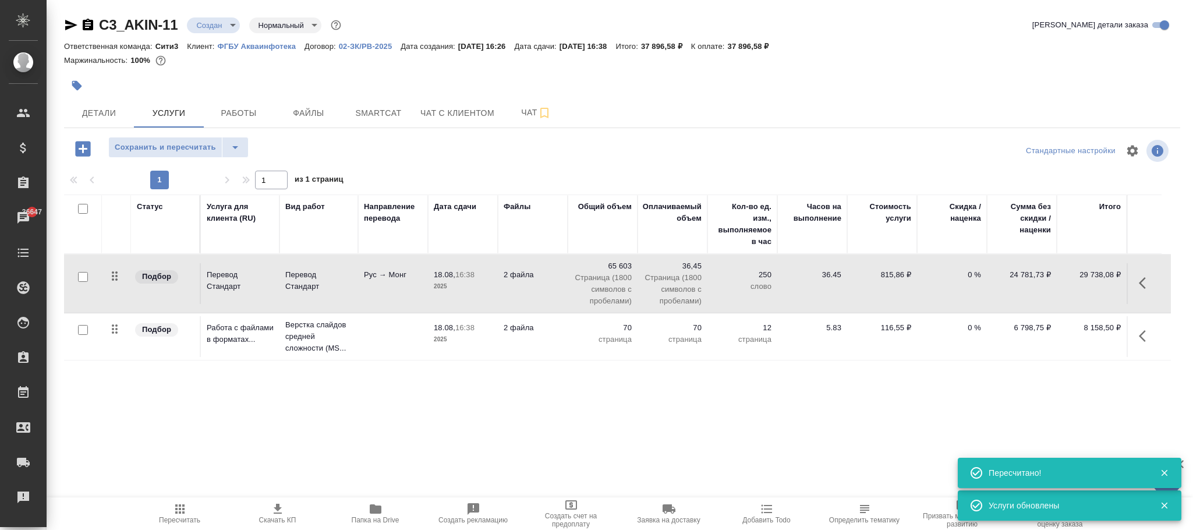
click at [894, 273] on p "815,86 ₽" at bounding box center [882, 275] width 58 height 12
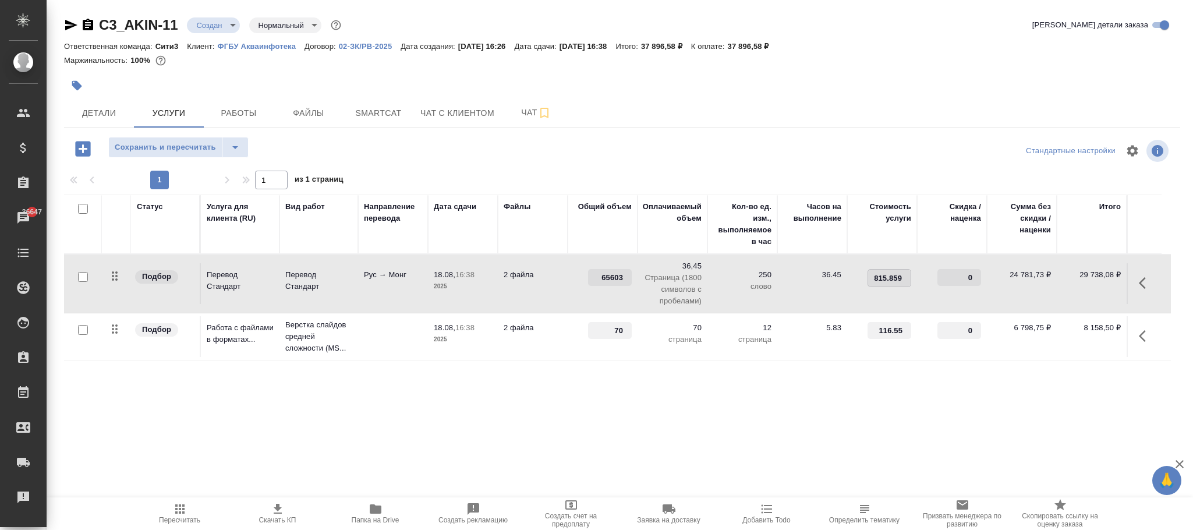
scroll to position [0, 0]
type input "815.86"
click at [758, 407] on div "Статус Услуга для клиента (RU) Вид работ Направление перевода Дата сдачи Файлы …" at bounding box center [617, 320] width 1107 height 250
click at [187, 145] on span "Сохранить и пересчитать" at bounding box center [165, 147] width 101 height 13
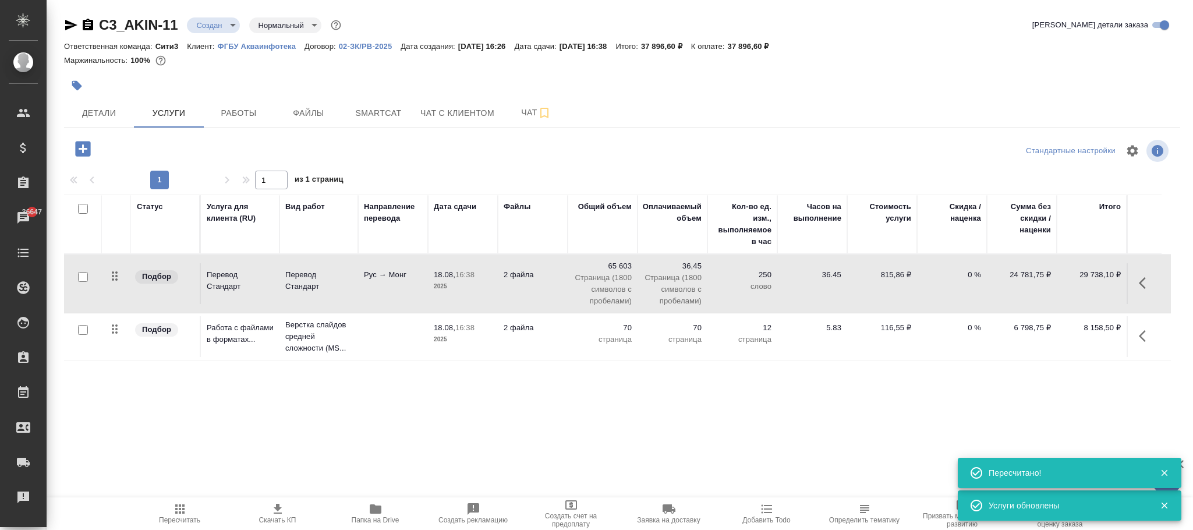
click at [899, 278] on p "815,86 ₽" at bounding box center [882, 275] width 58 height 12
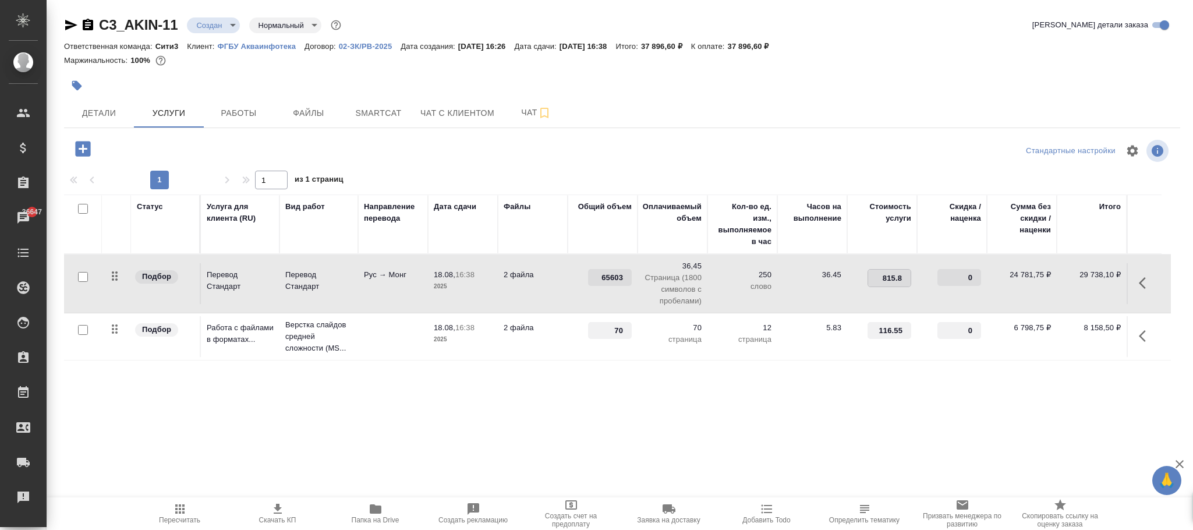
type input "815.87"
click at [869, 407] on div "Статус Услуга для клиента (RU) Вид работ Направление перевода Дата сдачи Файлы …" at bounding box center [617, 320] width 1107 height 250
click at [187, 147] on span "Сохранить и пересчитать" at bounding box center [165, 147] width 101 height 13
click at [894, 275] on p "815,87 ₽" at bounding box center [882, 275] width 58 height 12
type input "815.9"
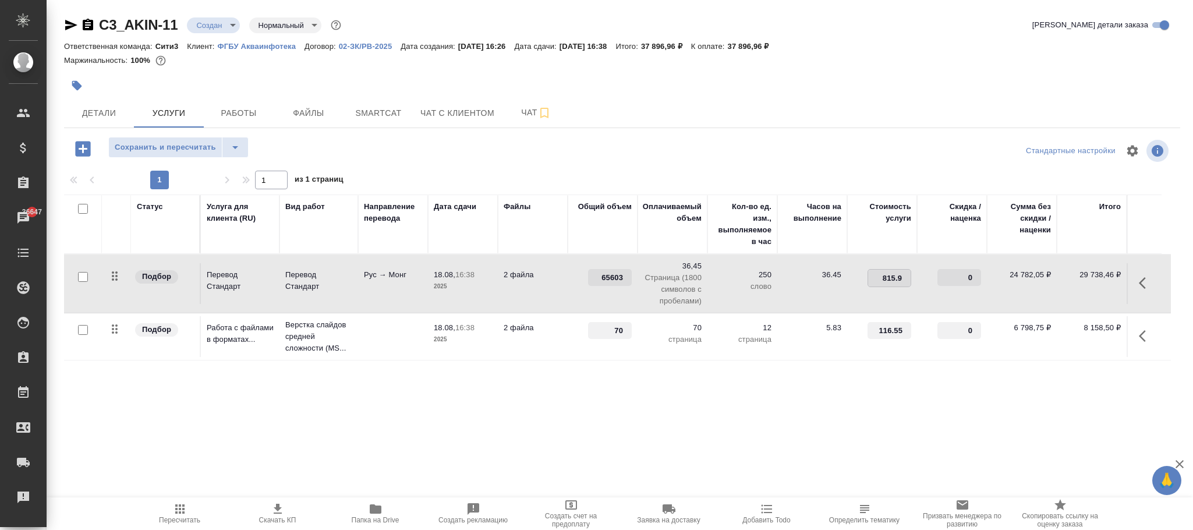
click at [851, 415] on div "Статус Услуга для клиента (RU) Вид работ Направление перевода Дата сдачи Файлы …" at bounding box center [617, 320] width 1107 height 250
click at [189, 148] on span "Сохранить и пересчитать" at bounding box center [165, 147] width 101 height 13
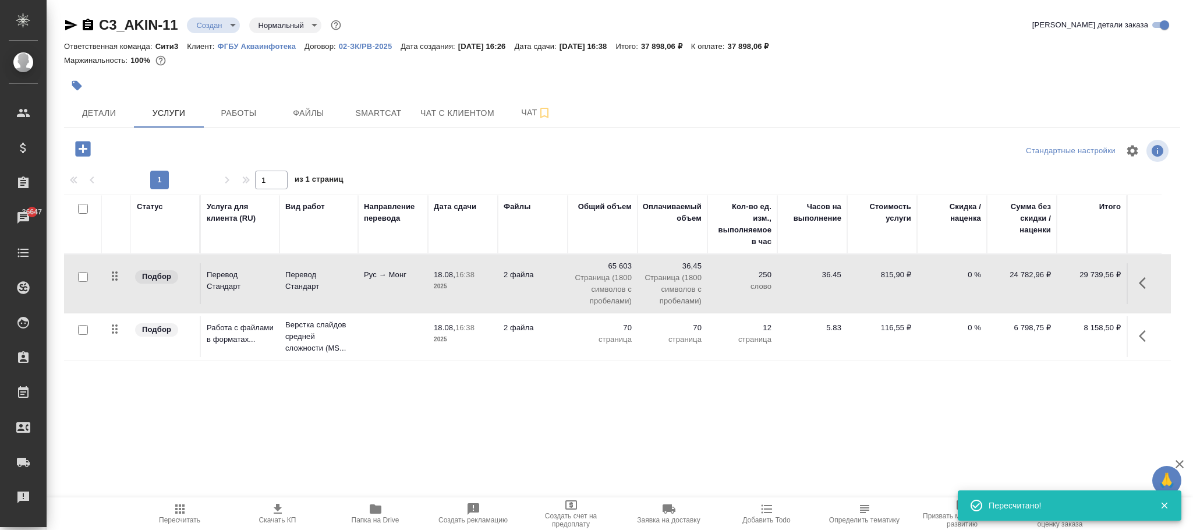
click at [893, 276] on p "815,90 ₽" at bounding box center [882, 275] width 58 height 12
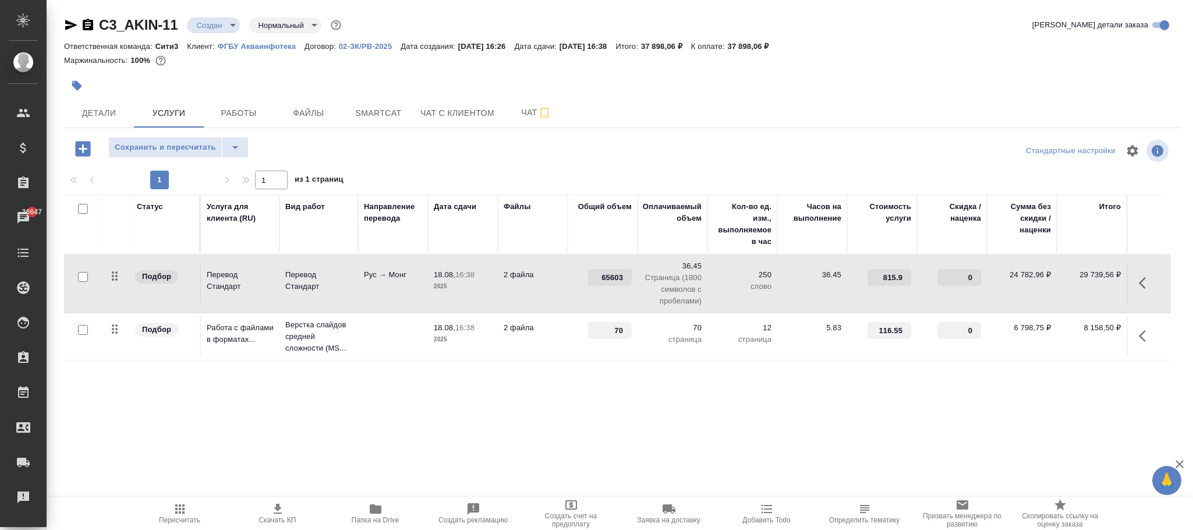
click at [179, 515] on icon "button" at bounding box center [180, 509] width 14 height 14
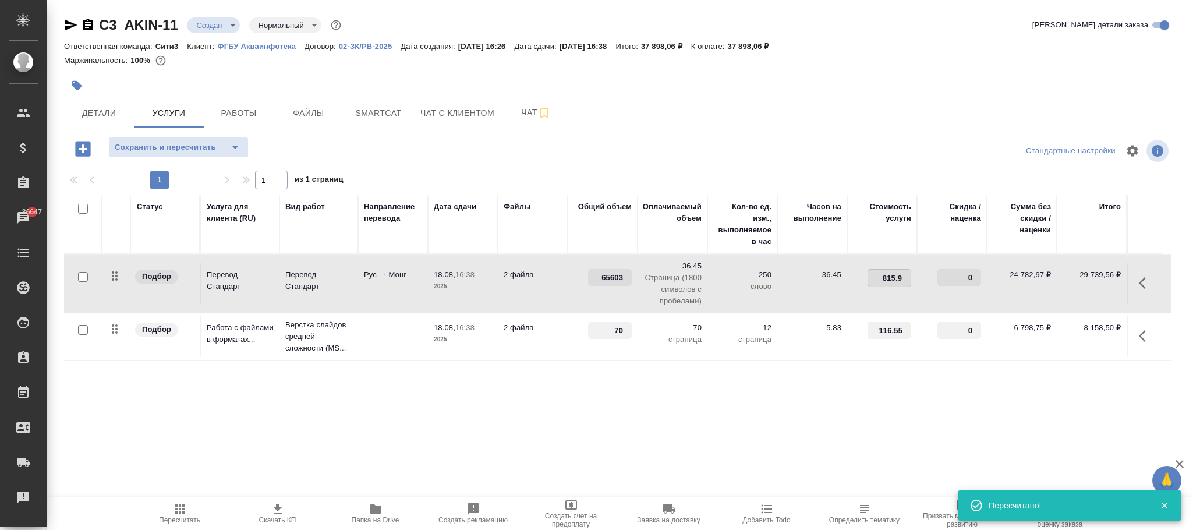
click at [894, 276] on input "815.9" at bounding box center [889, 278] width 43 height 17
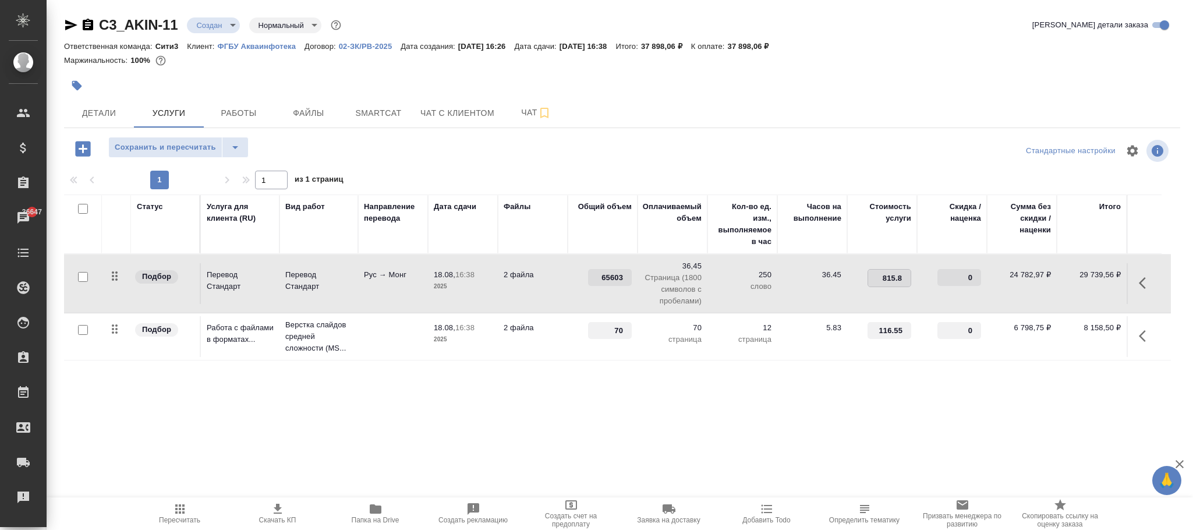
type input "815.85"
click at [860, 437] on div "Статус Услуга для клиента (RU) Вид работ Направление перевода Дата сдачи Файлы …" at bounding box center [617, 320] width 1107 height 250
click at [190, 147] on span "Сохранить и пересчитать" at bounding box center [165, 147] width 101 height 13
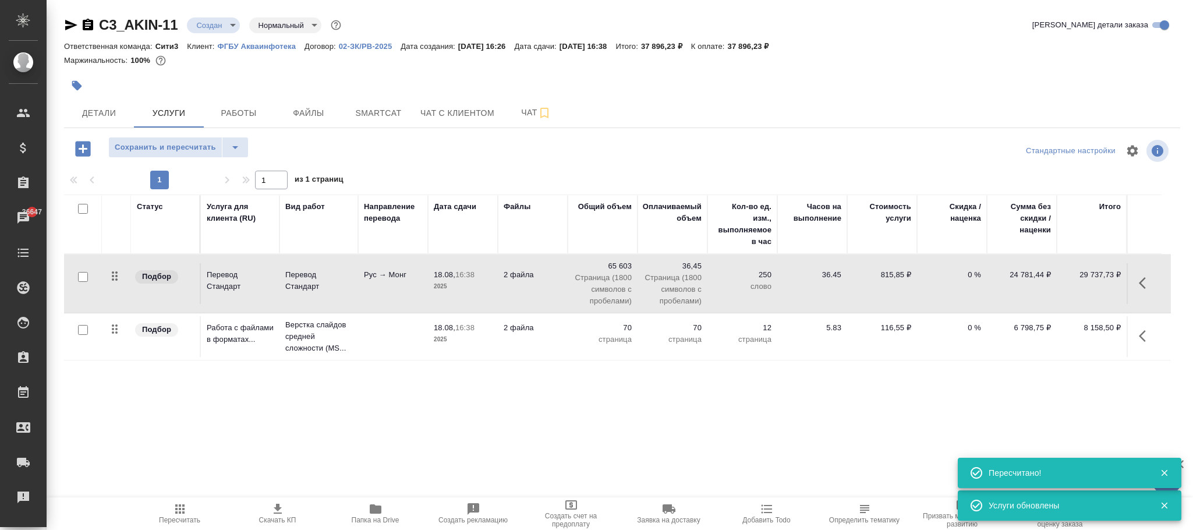
click at [897, 276] on p "815,85 ₽" at bounding box center [882, 275] width 58 height 12
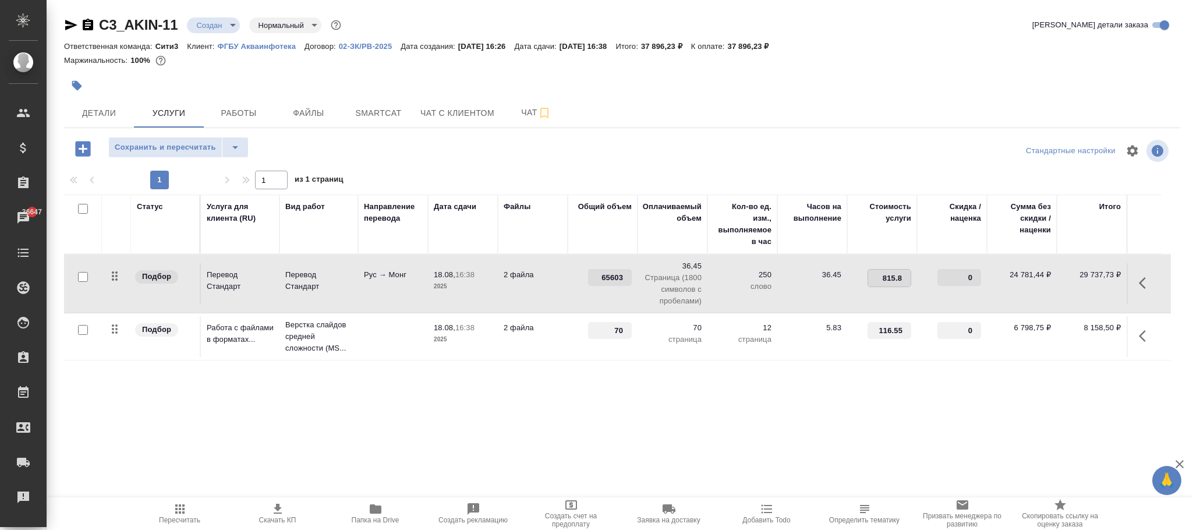
type input "815.86"
click at [865, 426] on div "Статус Услуга для клиента (RU) Вид работ Направление перевода Дата сдачи Файлы …" at bounding box center [617, 320] width 1107 height 250
click at [203, 156] on button "Сохранить и пересчитать" at bounding box center [165, 147] width 114 height 21
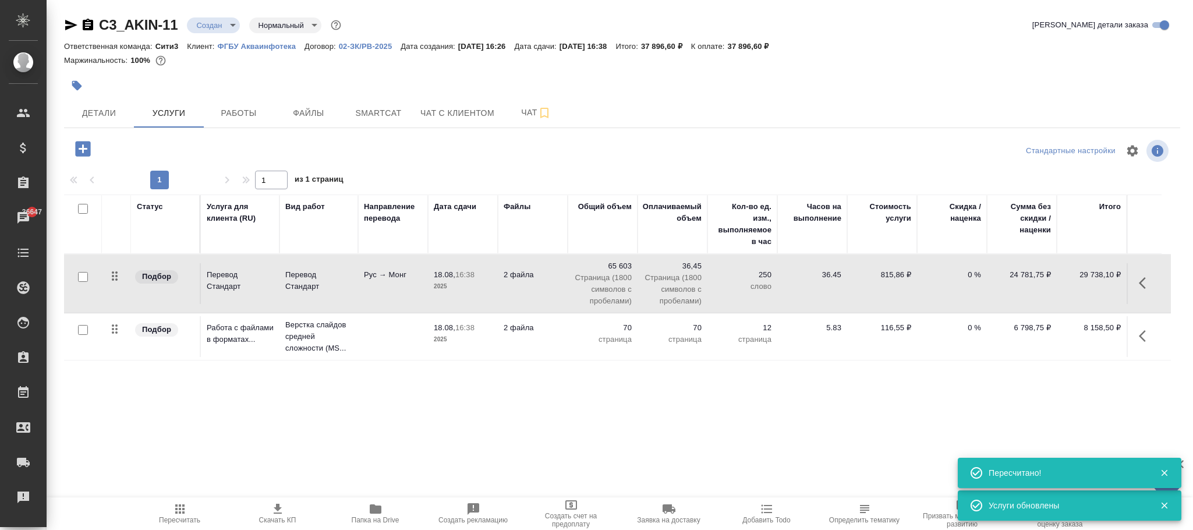
click at [894, 273] on p "815,86 ₽" at bounding box center [882, 275] width 58 height 12
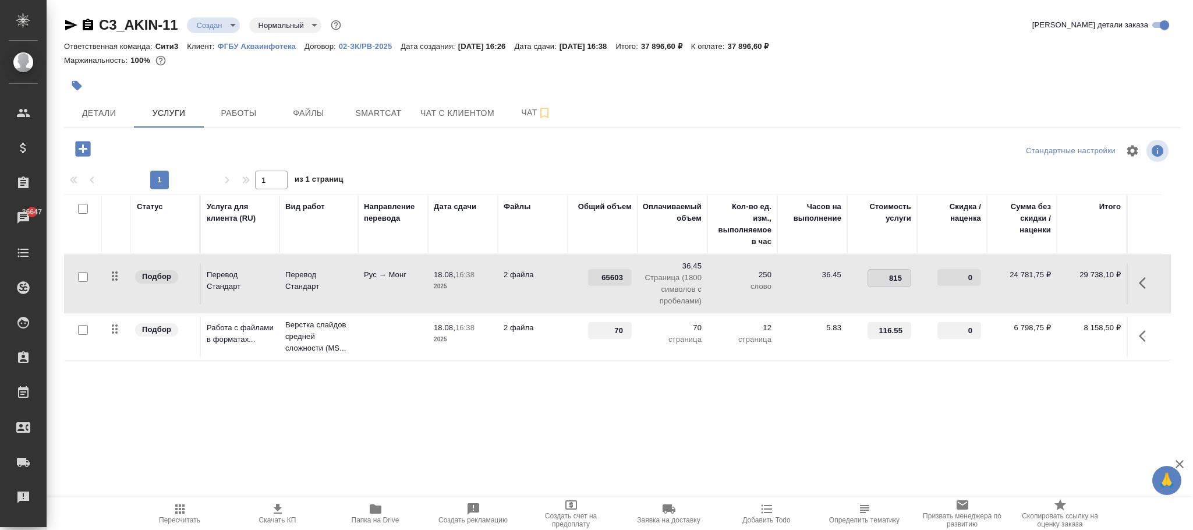
type input "815.9"
click at [799, 416] on div "Статус Услуга для клиента (RU) Вид работ Направление перевода Дата сдачи Файлы …" at bounding box center [617, 320] width 1107 height 250
click at [201, 148] on span "Сохранить и пересчитать" at bounding box center [165, 147] width 101 height 13
click at [897, 275] on p "815,90 ₽" at bounding box center [882, 275] width 58 height 12
type input "815.8"
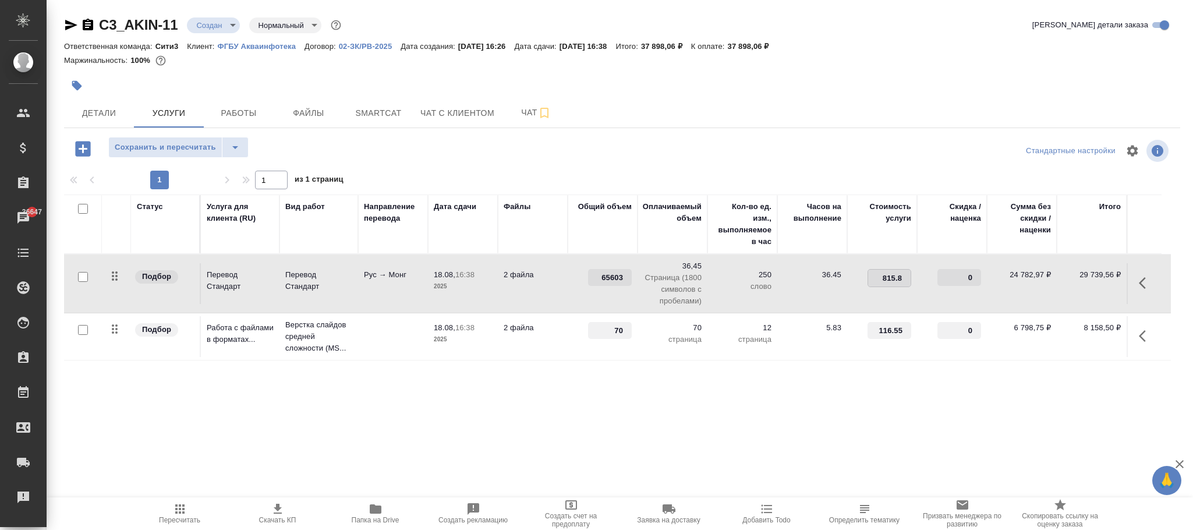
click at [891, 425] on div "Статус Услуга для клиента (RU) Вид работ Направление перевода Дата сдачи Файлы …" at bounding box center [617, 320] width 1107 height 250
click at [195, 147] on span "Сохранить и пересчитать" at bounding box center [165, 147] width 101 height 13
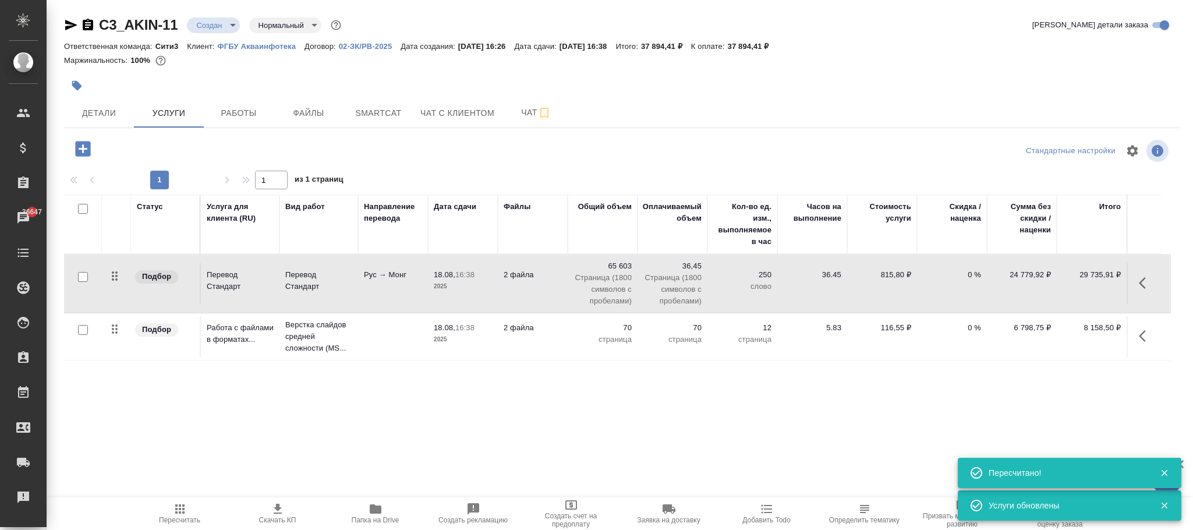
click at [896, 277] on p "815,80 ₽" at bounding box center [882, 275] width 58 height 12
click at [896, 277] on input "815.8" at bounding box center [889, 278] width 43 height 17
drag, startPoint x: 896, startPoint y: 444, endPoint x: 890, endPoint y: 445, distance: 6.6
click at [896, 444] on div "Статус Услуга для клиента (RU) Вид работ Направление перевода Дата сдачи Файлы …" at bounding box center [617, 320] width 1107 height 250
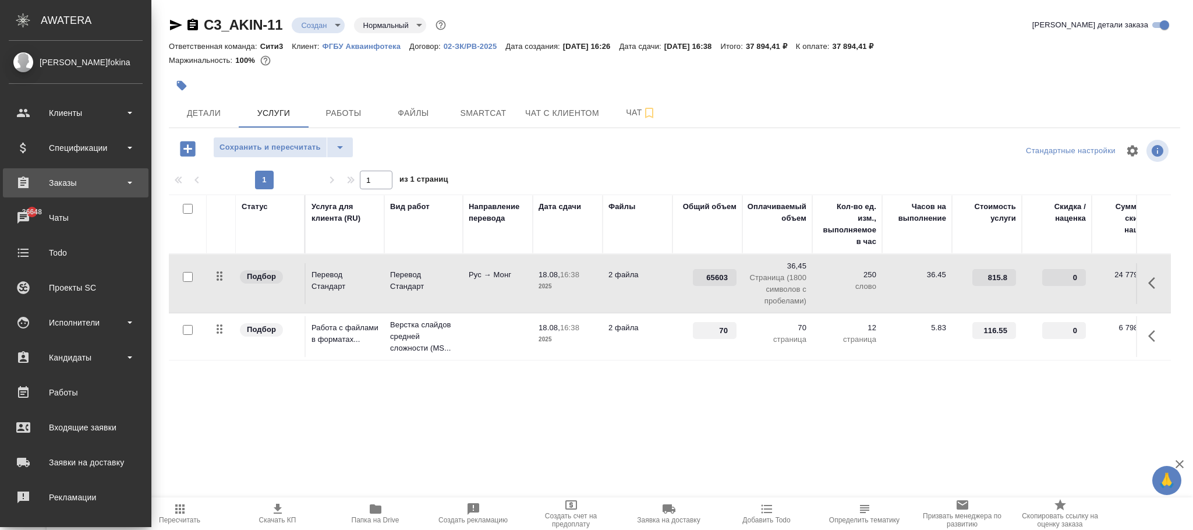
click at [77, 179] on div "Заказы" at bounding box center [76, 182] width 134 height 17
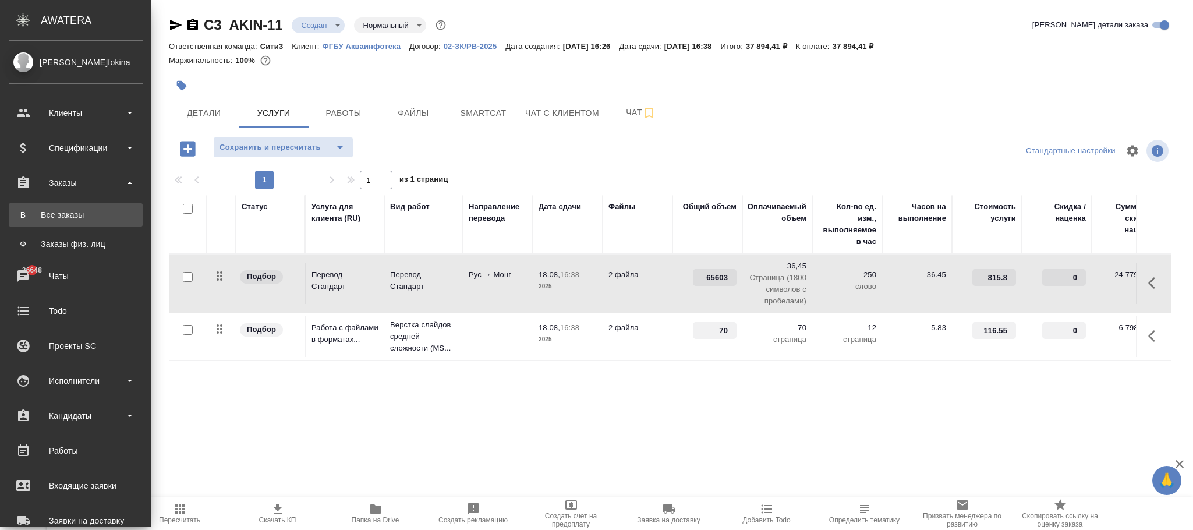
click at [72, 213] on div "Все заказы" at bounding box center [76, 215] width 122 height 12
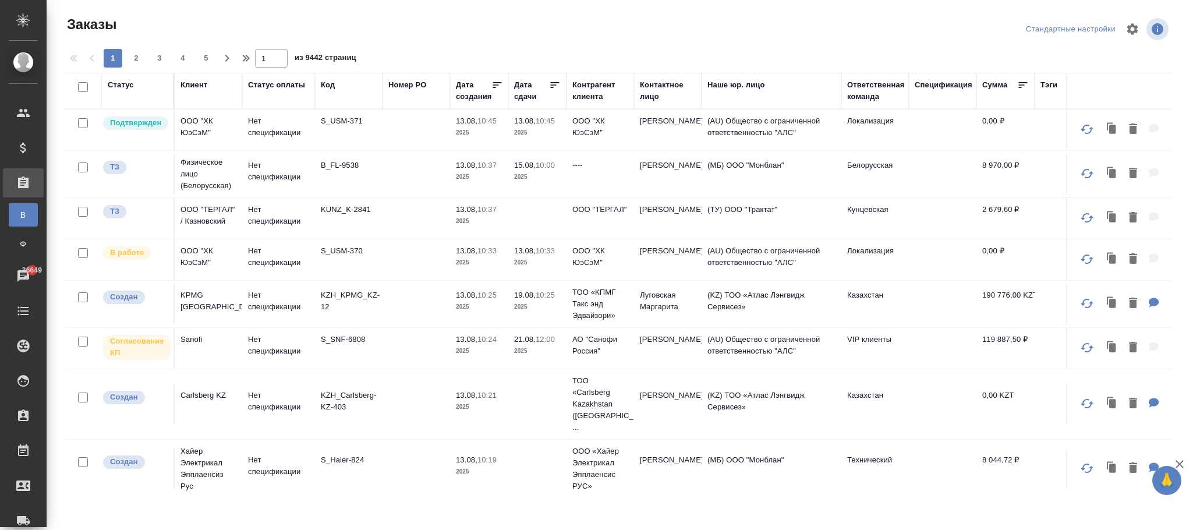
click at [334, 86] on div "Код" at bounding box center [328, 85] width 14 height 12
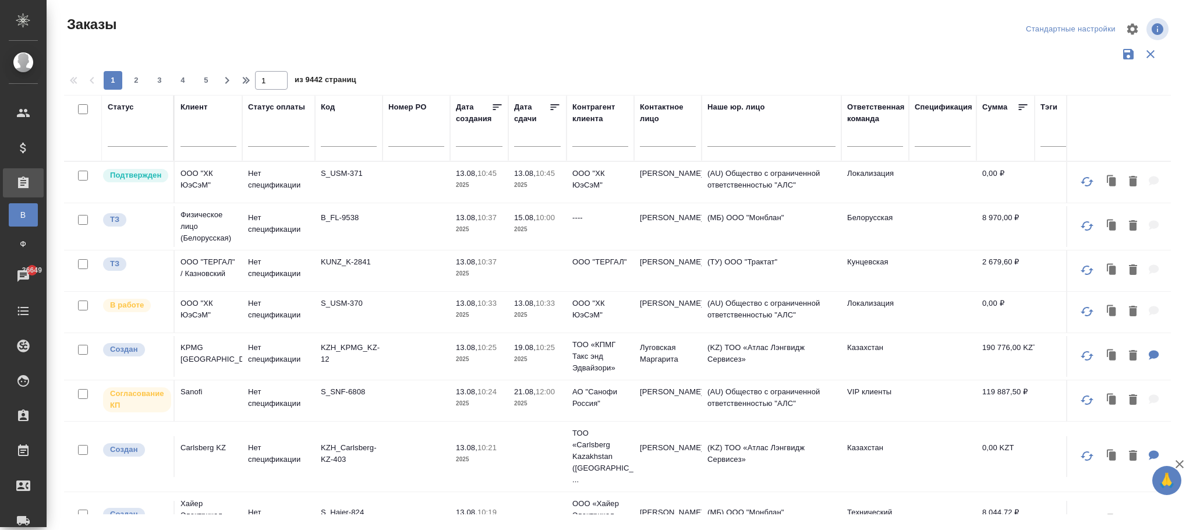
click at [351, 142] on input "text" at bounding box center [349, 139] width 56 height 15
paste input "KRL_CITIKOPTER-13"
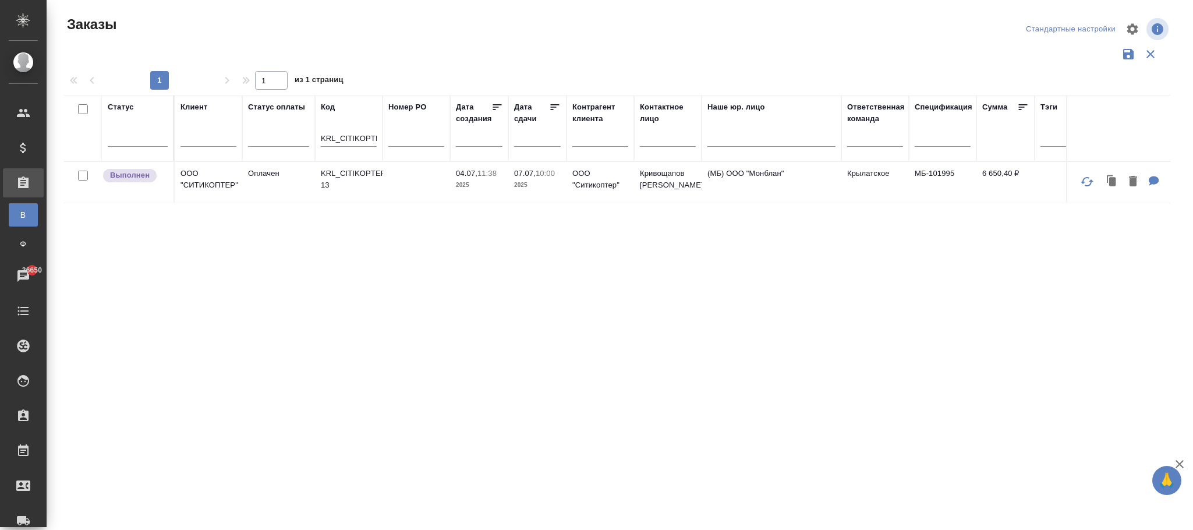
click at [481, 181] on p "2025" at bounding box center [479, 185] width 47 height 12
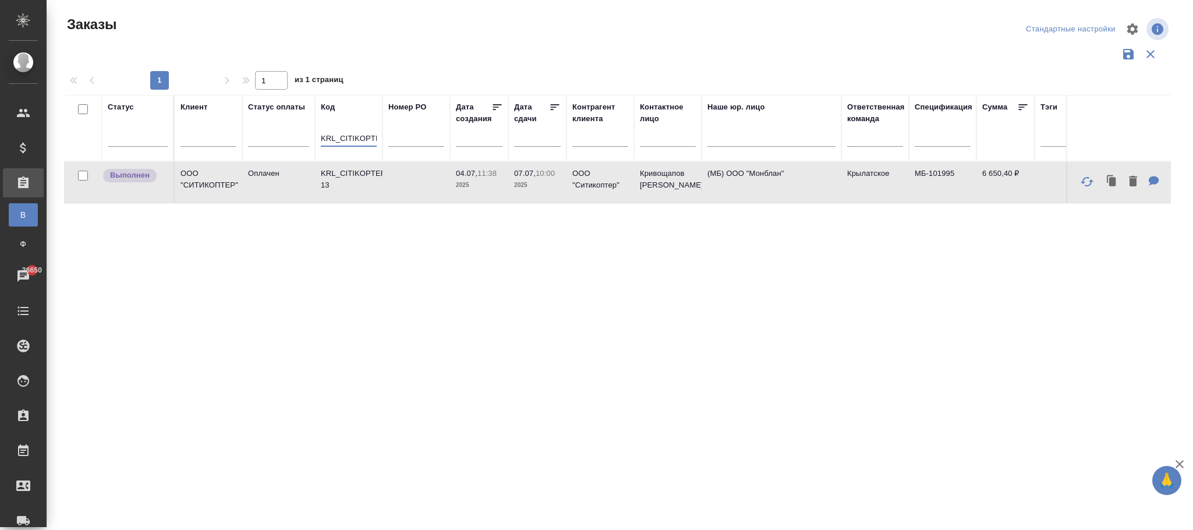
drag, startPoint x: 326, startPoint y: 137, endPoint x: 480, endPoint y: 137, distance: 154.9
click at [479, 137] on tr "Статус Клиент Статус оплаты Код KRL_CITIKOPTER-13 Номер PO Дата создания Дата с…" at bounding box center [1108, 128] width 2089 height 66
type input "K"
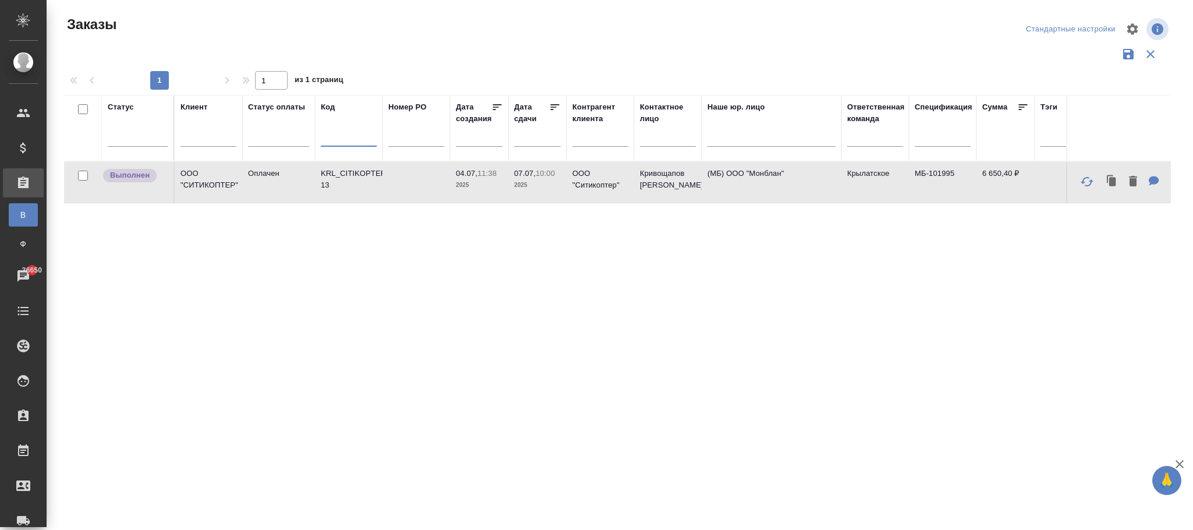
paste input "T_ATLANT_AS-54"
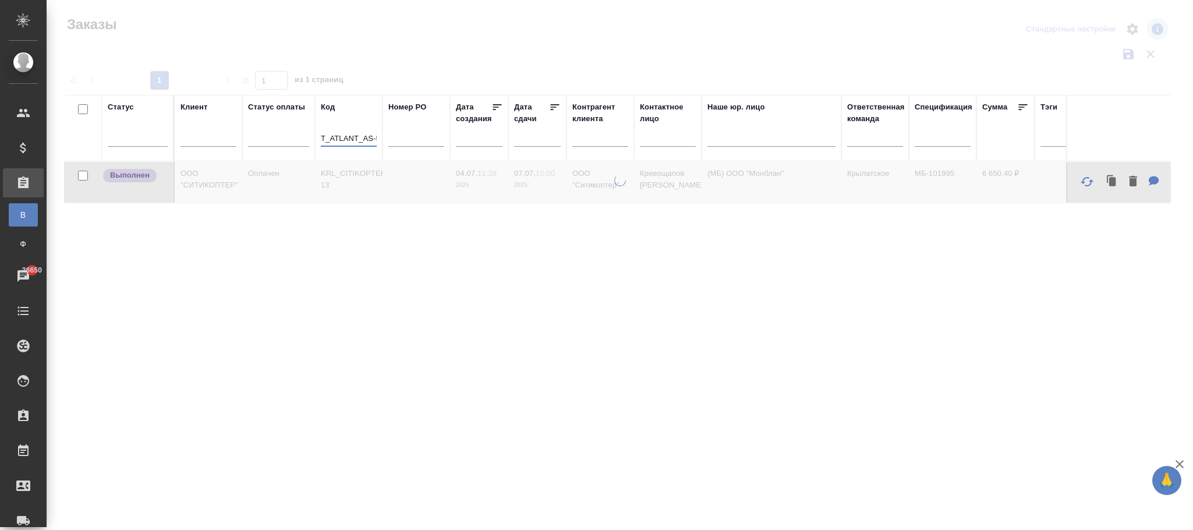
scroll to position [0, 8]
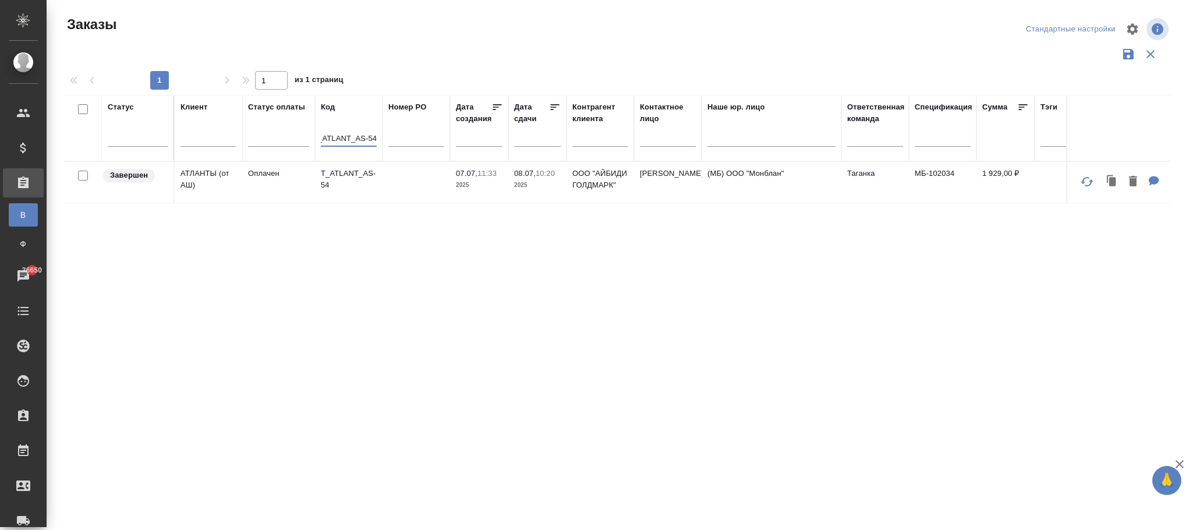
type input "T_ATLANT_AS-54"
click at [503, 188] on td "07.07, 11:33 2025" at bounding box center [479, 182] width 58 height 41
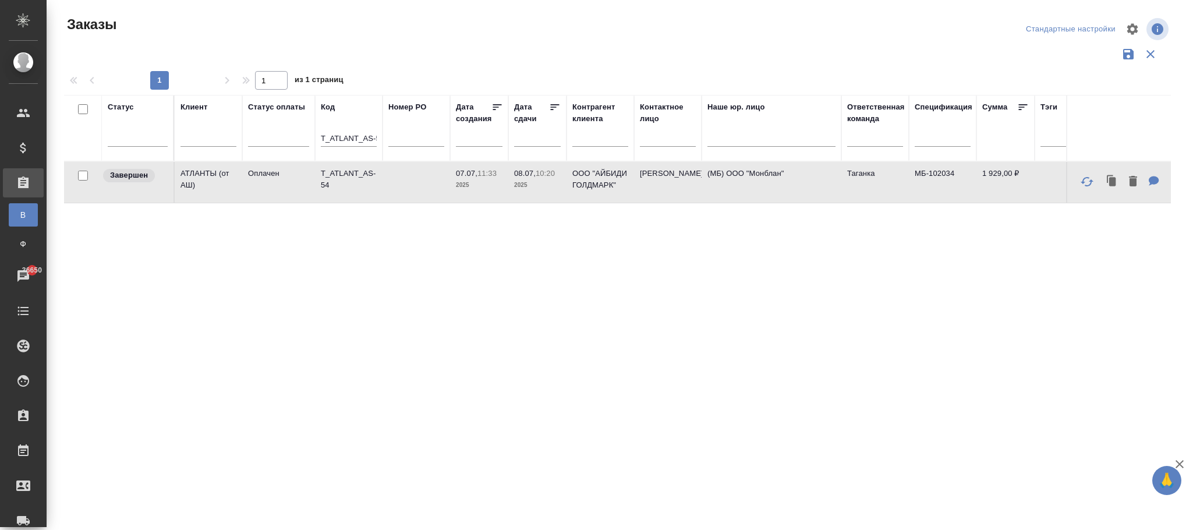
click at [503, 188] on td "07.07, 11:33 2025" at bounding box center [479, 182] width 58 height 41
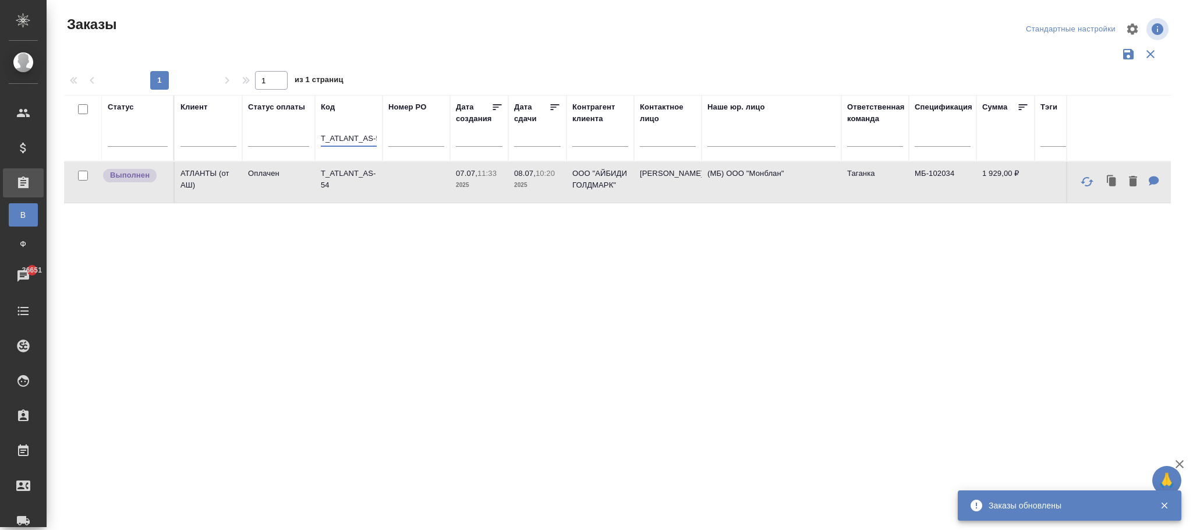
scroll to position [0, 8]
drag, startPoint x: 322, startPoint y: 140, endPoint x: 454, endPoint y: 148, distance: 132.4
click at [454, 148] on tr "Статус Клиент Статус оплаты Код T_ATLANT_AS-54 Номер PO Дата создания Дата сдач…" at bounding box center [1108, 128] width 2089 height 66
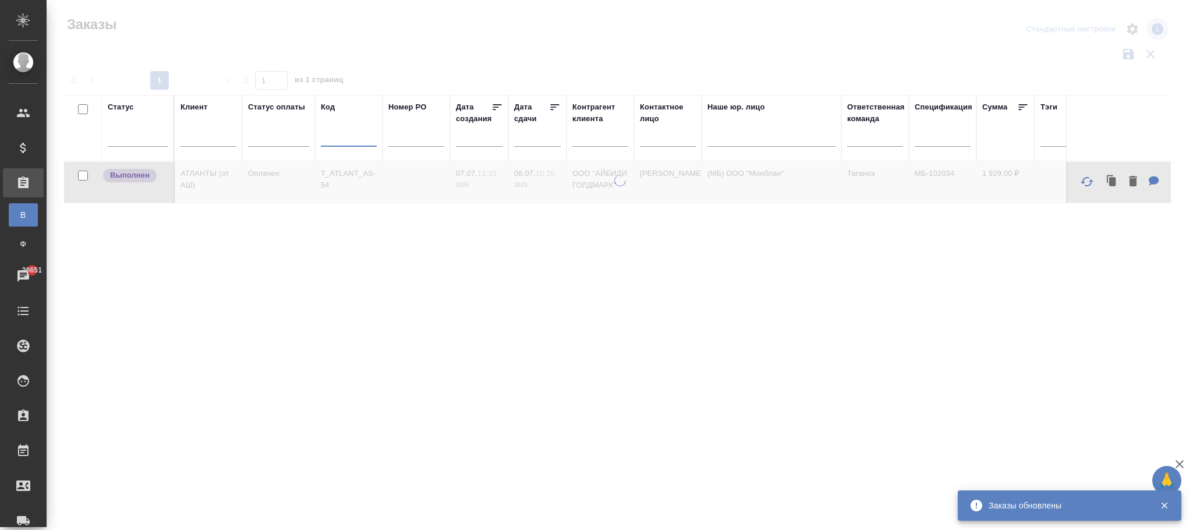
paste input "S_T-OP-C-23669"
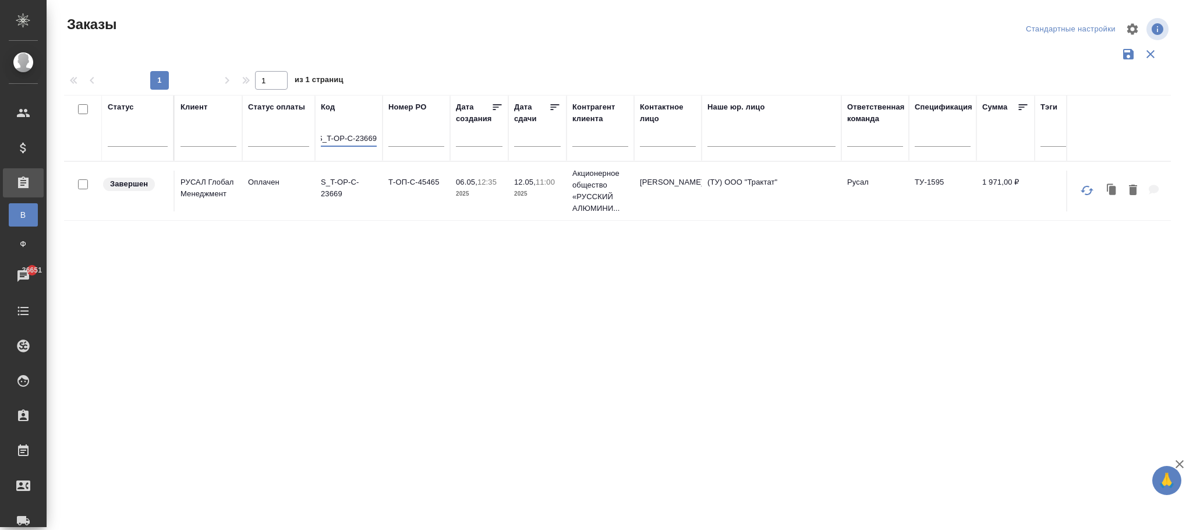
type input "S_T-OP-C-23669"
click at [458, 195] on p "2025" at bounding box center [479, 194] width 47 height 12
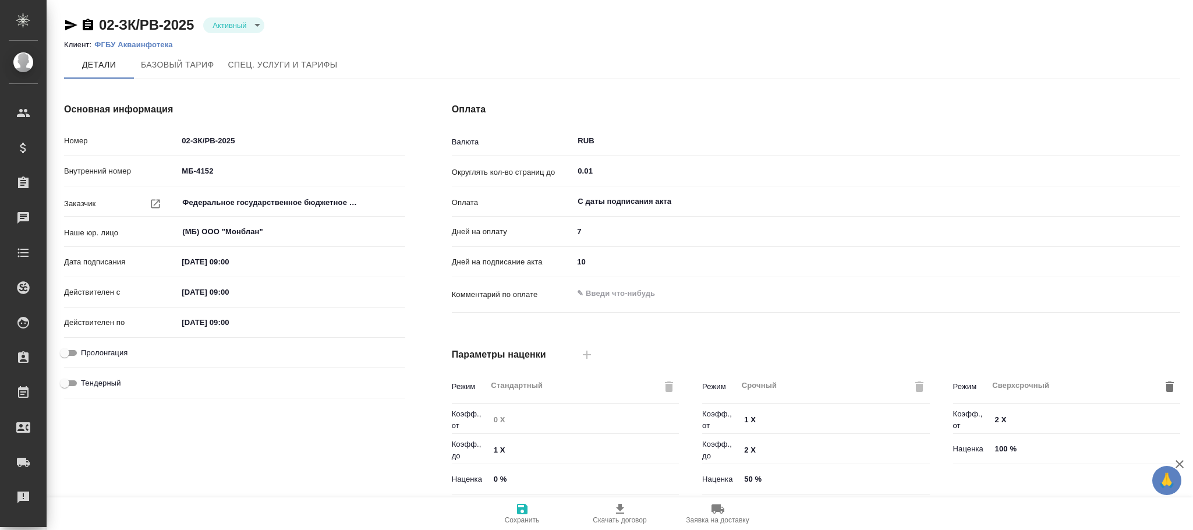
scroll to position [261, 0]
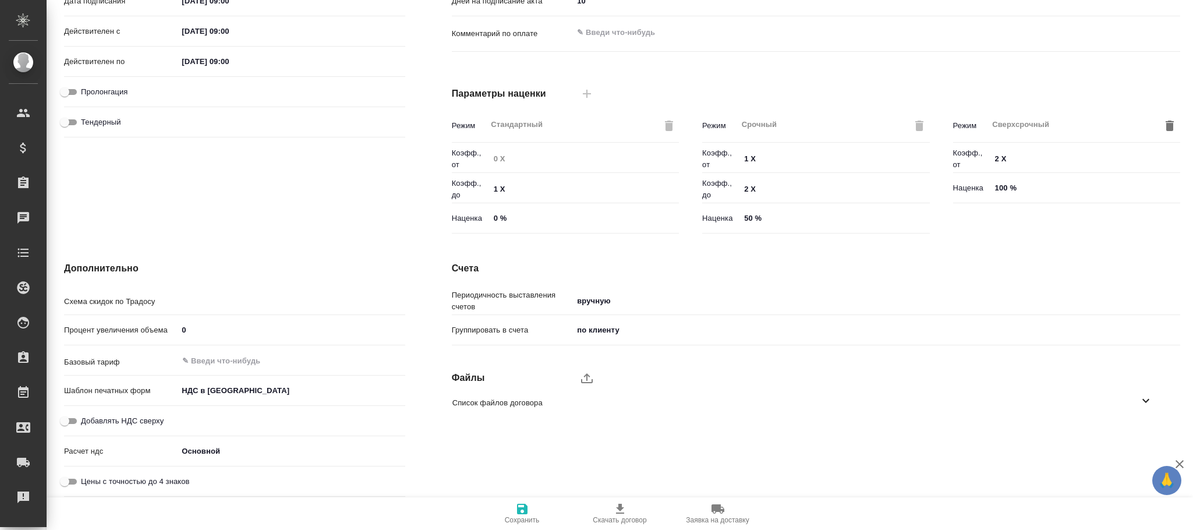
type input "Стандартный шаблон - [PHONE_NUMBER] - ВЫБЕРИ МЕНЯ!"
click at [252, 395] on body "🙏 .cls-1 fill:#fff; AWATERA Фокина Наталья n.fokina Клиенты Спецификации Заказы…" at bounding box center [596, 265] width 1193 height 530
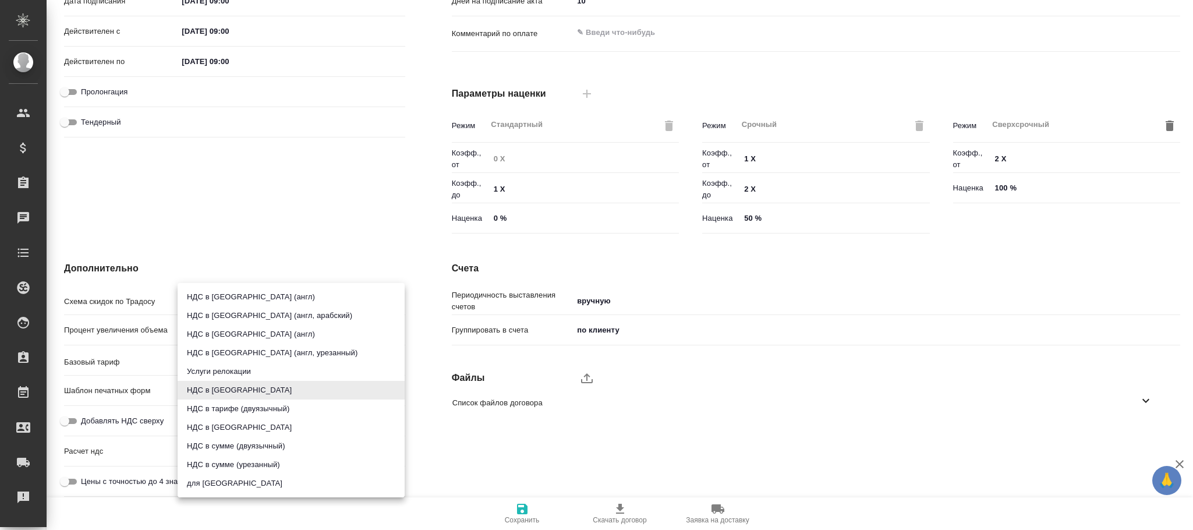
click at [238, 426] on li "НДС в сумме" at bounding box center [291, 427] width 227 height 19
type input "russian2"
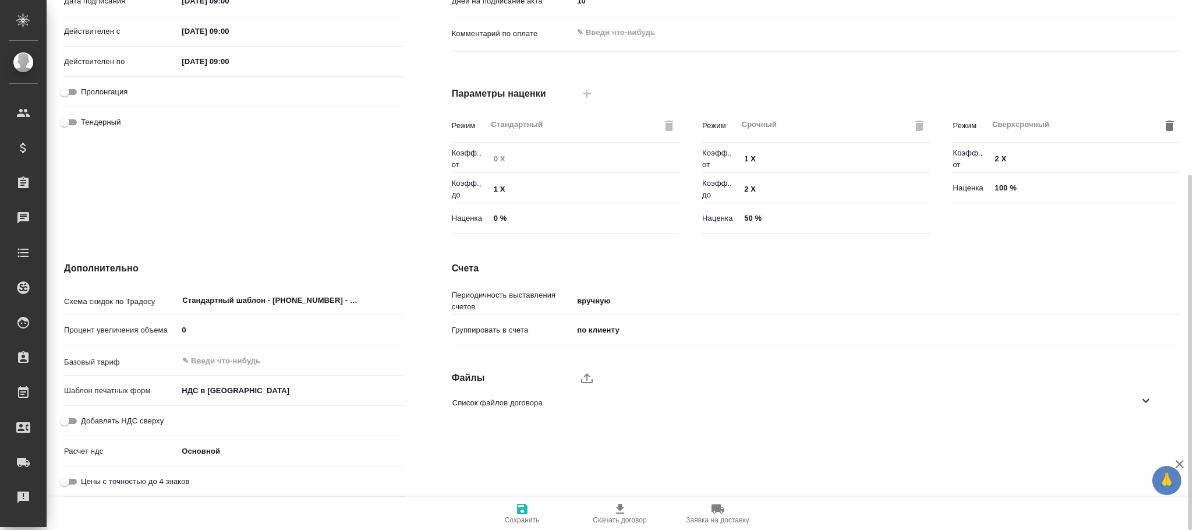
click at [77, 421] on input "Добавлять НДС сверху" at bounding box center [65, 421] width 42 height 14
checkbox input "true"
click at [523, 508] on icon "button" at bounding box center [522, 509] width 10 height 10
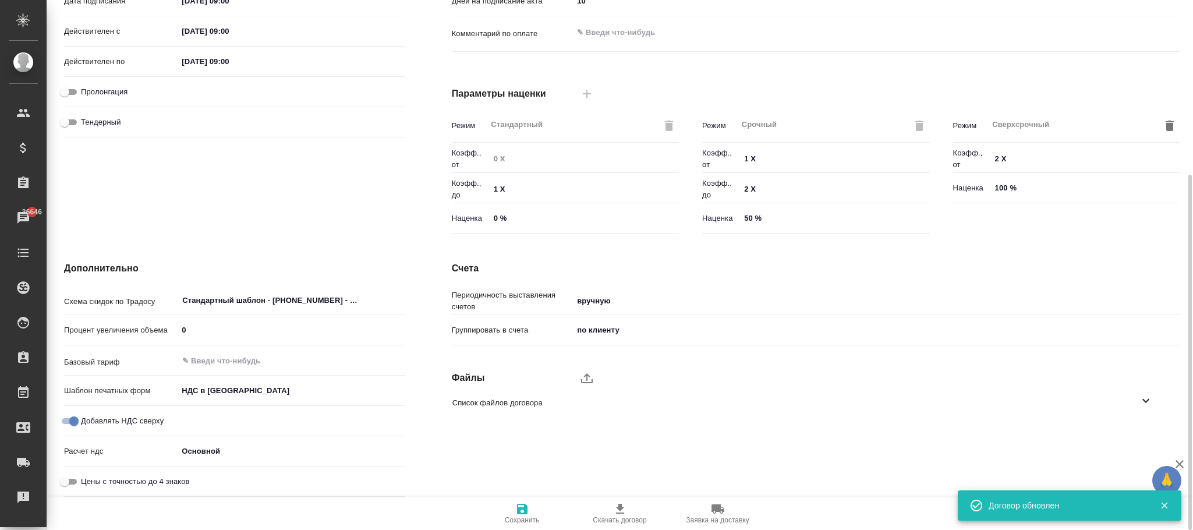
click at [238, 392] on body "🙏 .cls-1 fill:#fff; AWATERA Фокина Наталья n.fokina Клиенты Спецификации Заказы…" at bounding box center [596, 265] width 1193 height 530
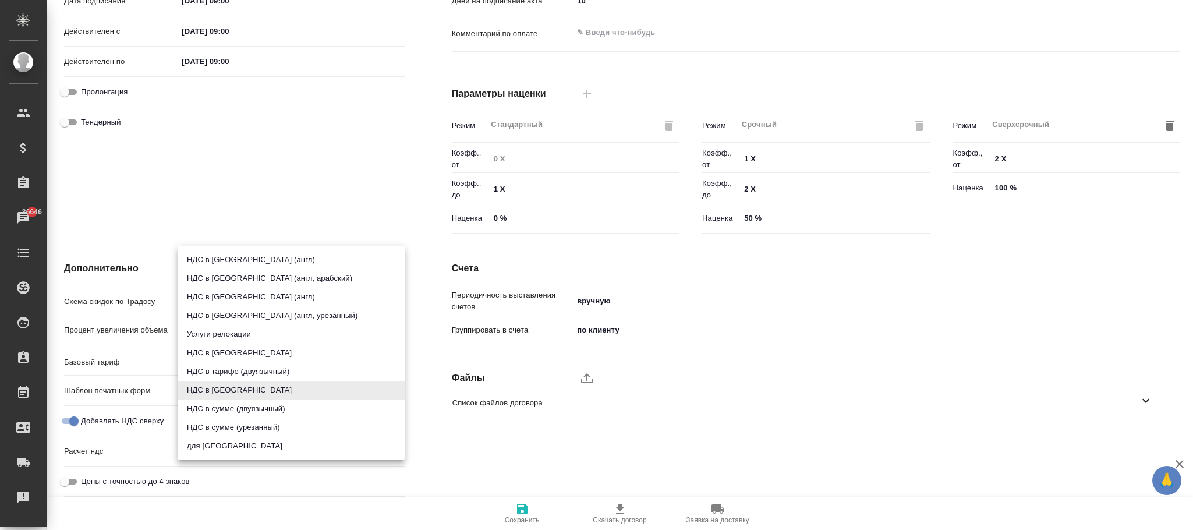
click at [75, 418] on div at bounding box center [596, 265] width 1193 height 530
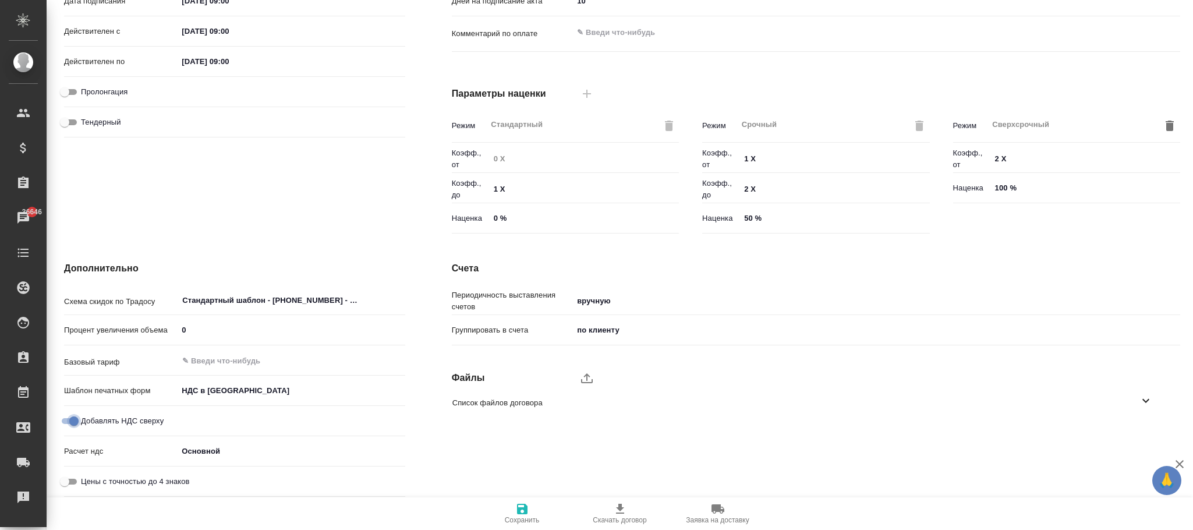
click at [75, 418] on input "Добавлять НДС сверху" at bounding box center [74, 421] width 42 height 14
checkbox input "false"
click at [221, 390] on body "🙏 .cls-1 fill:#fff; AWATERA Фокина Наталья n.fokina Клиенты Спецификации Заказы…" at bounding box center [596, 265] width 1193 height 530
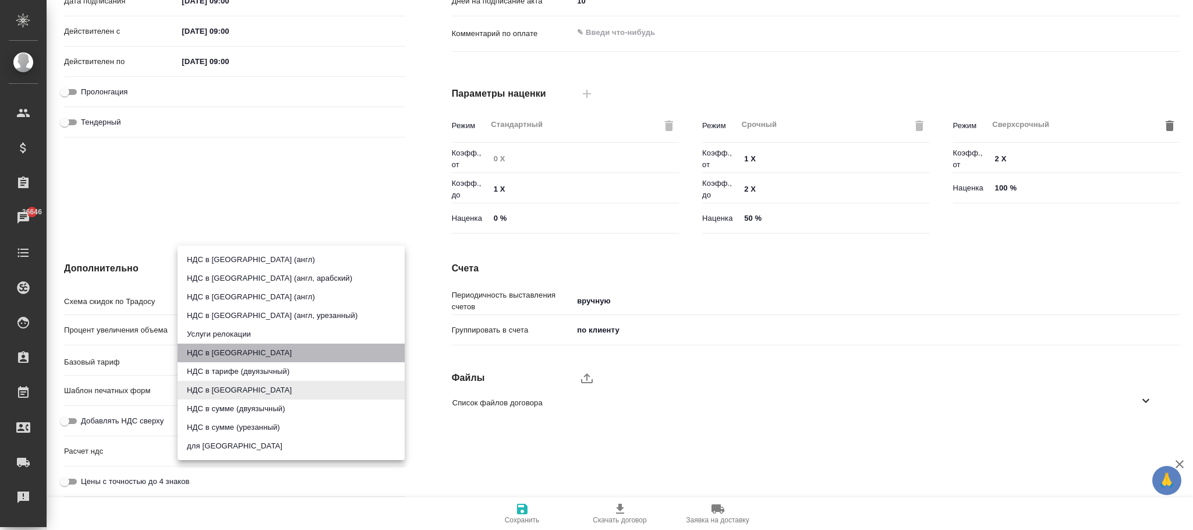
click at [231, 350] on li "НДС в тарифе" at bounding box center [291, 353] width 227 height 19
type textarea "x"
type input "russian"
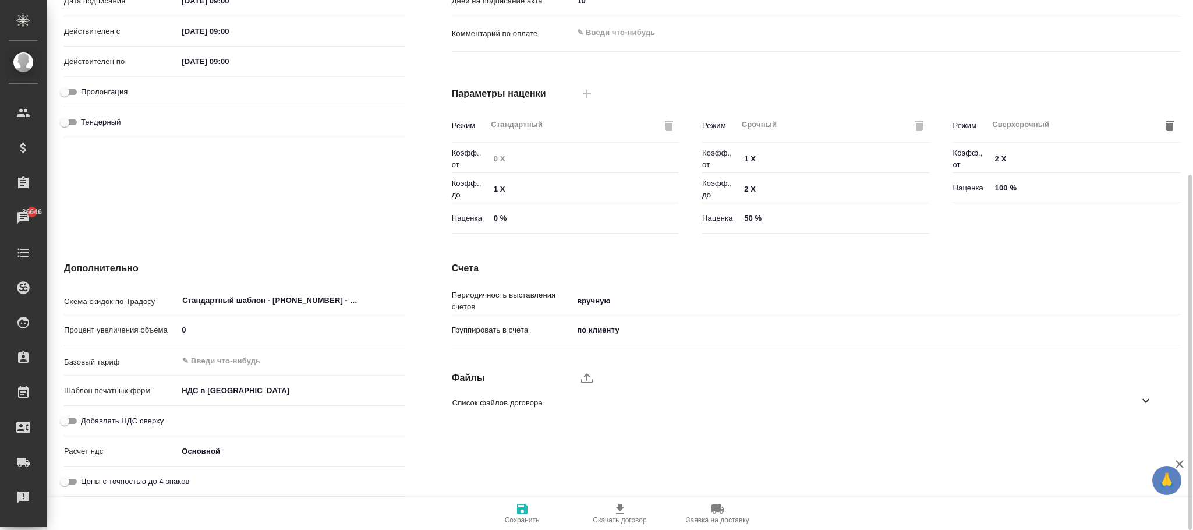
click at [220, 451] on body "🙏 .cls-1 fill:#fff; AWATERA Фокина Наталья n.fokina Клиенты Спецификации Заказы…" at bounding box center [596, 265] width 1193 height 530
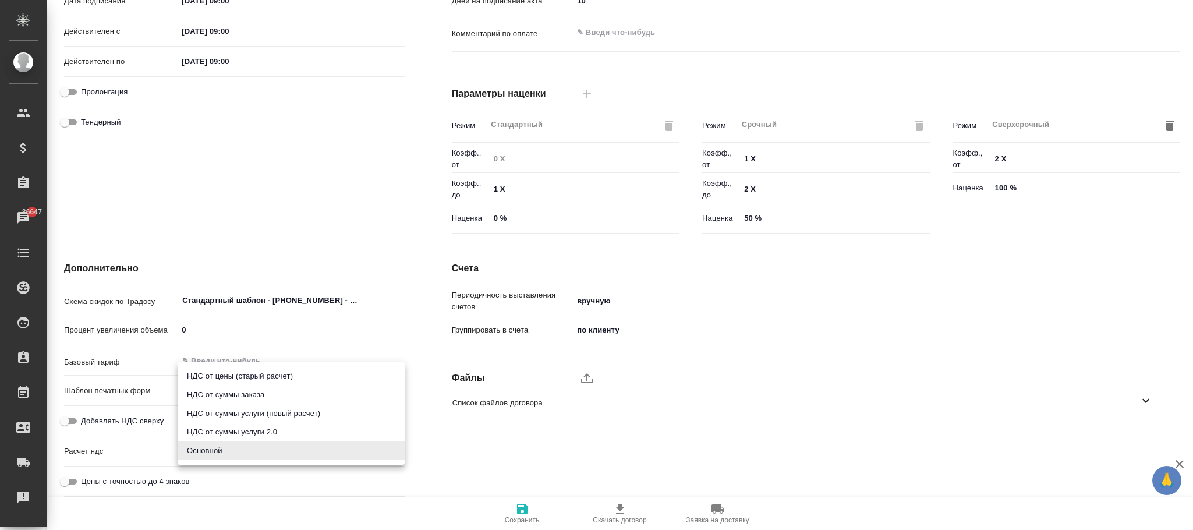
click at [255, 430] on li "НДС от суммы услуги 2.0" at bounding box center [291, 432] width 227 height 19
type textarea "x"
type input "fromOrderLineWithoutVat"
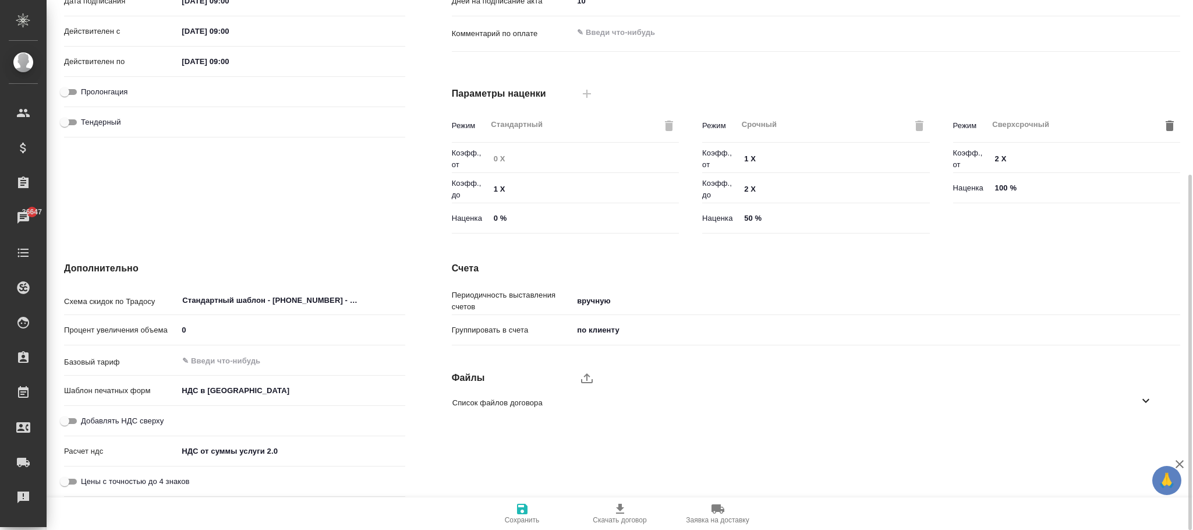
click at [528, 507] on icon "button" at bounding box center [522, 509] width 14 height 14
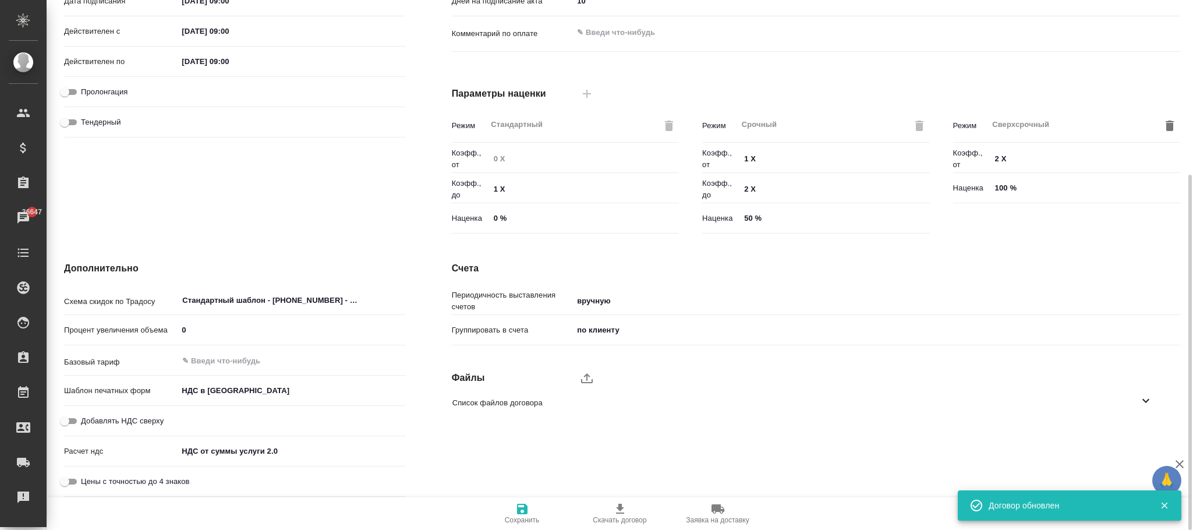
click at [262, 446] on body "🙏 .cls-1 fill:#fff; AWATERA Фокина Наталья n.fokina Клиенты Спецификации Заказы…" at bounding box center [596, 265] width 1193 height 530
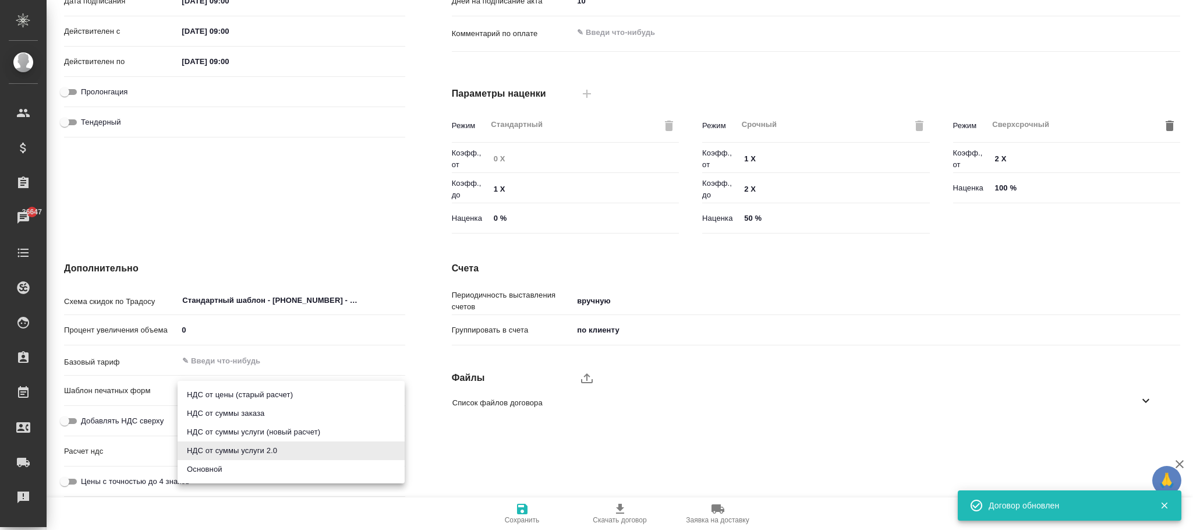
click at [280, 430] on li "НДС от суммы услуги (новый расчет)" at bounding box center [291, 432] width 227 height 19
type textarea "x"
type input "fromOrderLine"
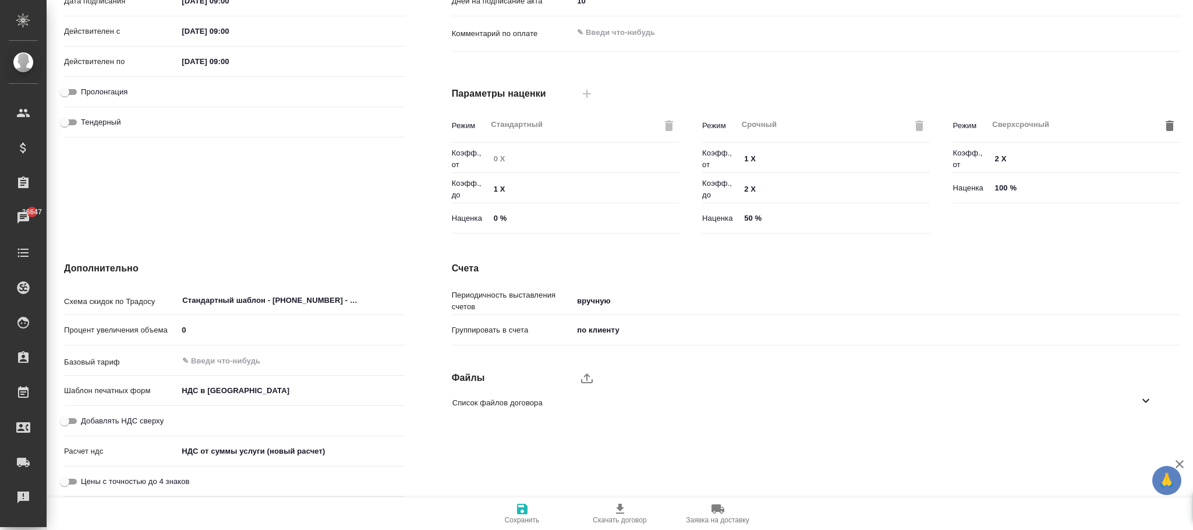
drag, startPoint x: 519, startPoint y: 510, endPoint x: 296, endPoint y: 61, distance: 501.3
click at [521, 508] on icon "button" at bounding box center [522, 509] width 10 height 10
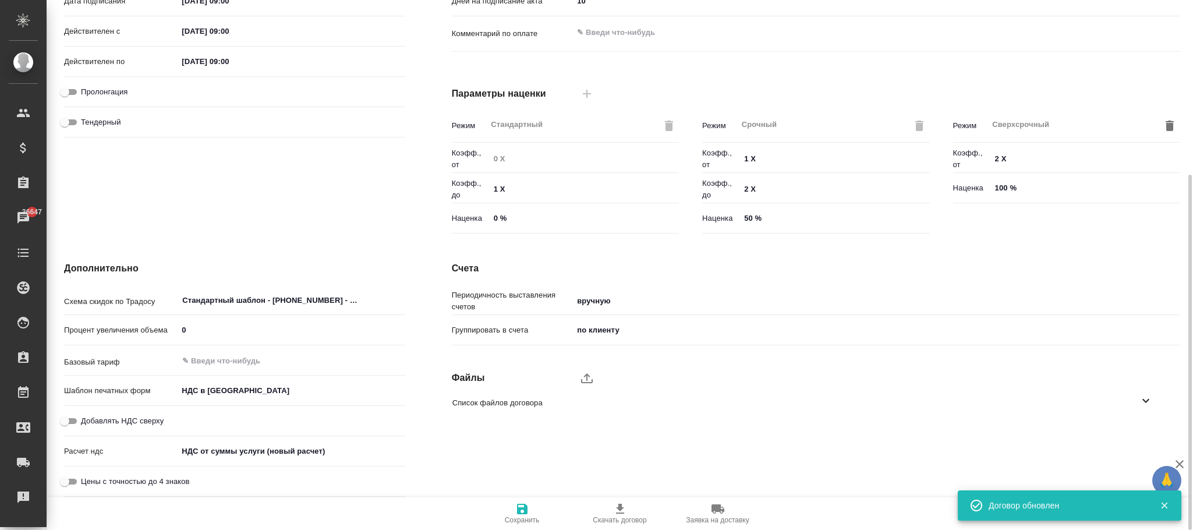
click at [250, 388] on body "🙏 .cls-1 fill:#fff; AWATERA Фокина Наталья n.fokina Клиенты Спецификации Заказы…" at bounding box center [596, 265] width 1193 height 530
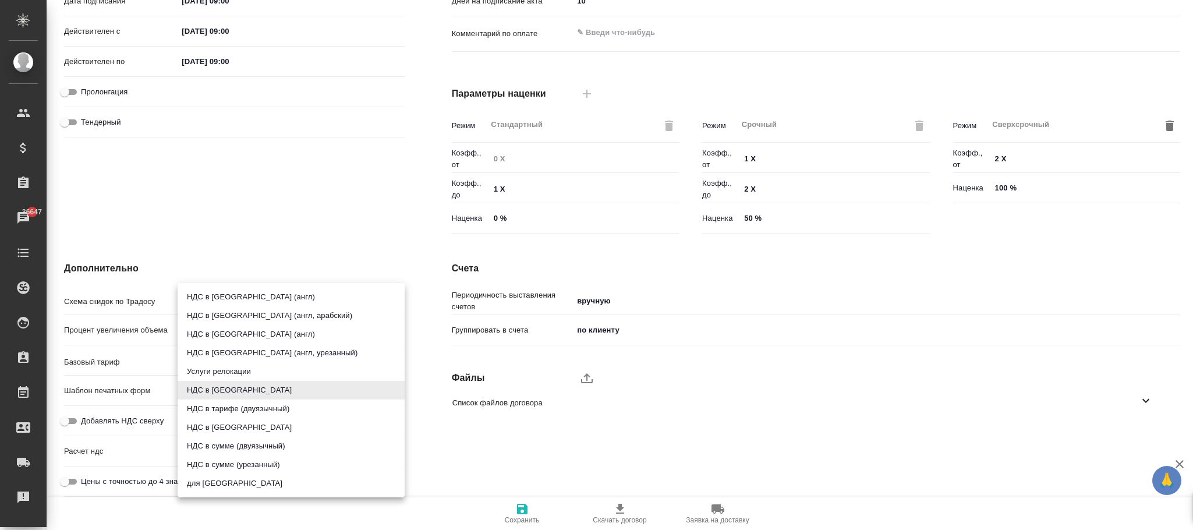
drag, startPoint x: 126, startPoint y: 397, endPoint x: 153, endPoint y: 411, distance: 30.2
click at [125, 397] on div at bounding box center [596, 265] width 1193 height 530
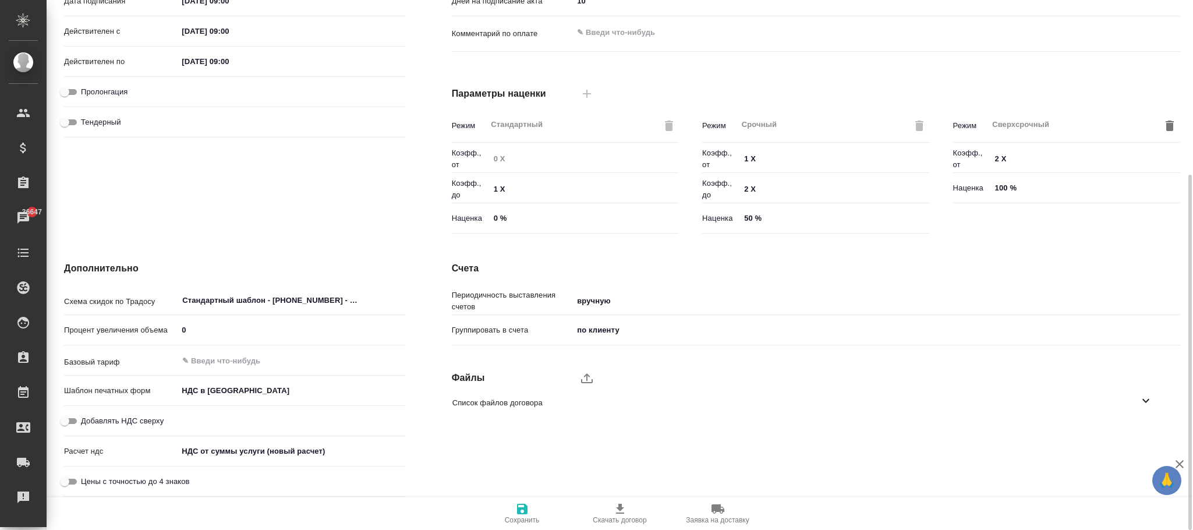
click at [256, 455] on body "🙏 .cls-1 fill:#fff; AWATERA Фокина Наталья n.fokina Клиенты Спецификации Заказы…" at bounding box center [596, 265] width 1193 height 530
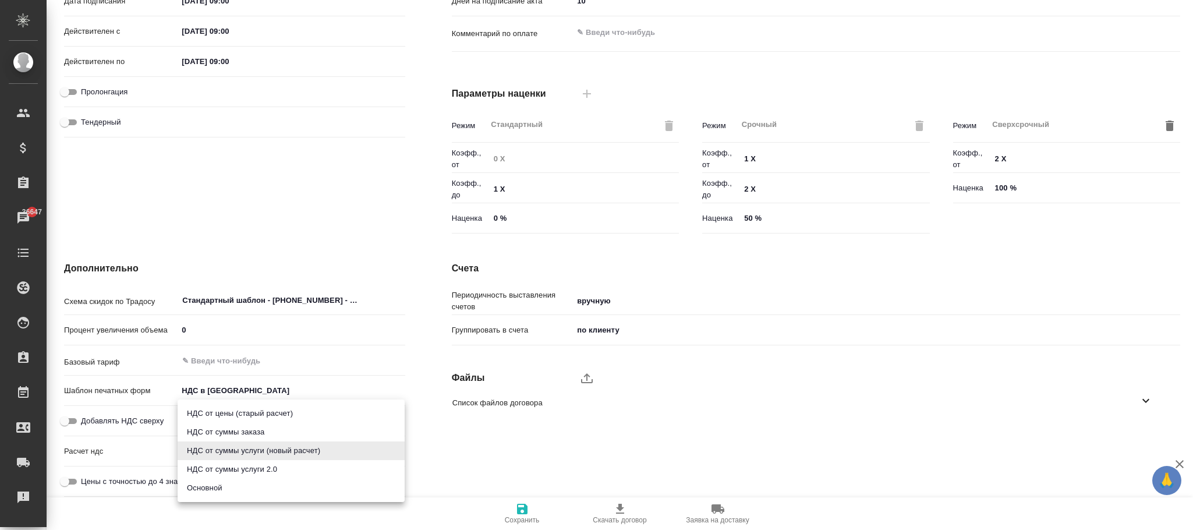
click at [267, 430] on li "НДС от суммы заказа" at bounding box center [291, 432] width 227 height 19
type textarea "x"
type input "fromOrder"
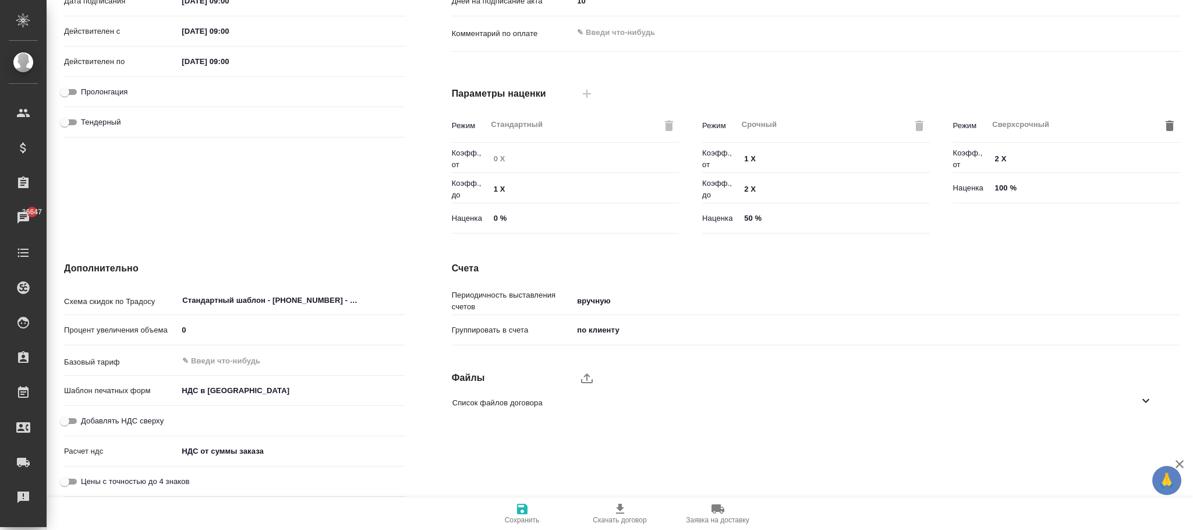
drag, startPoint x: 515, startPoint y: 508, endPoint x: 477, endPoint y: 263, distance: 248.7
click at [521, 507] on icon "button" at bounding box center [522, 509] width 14 height 14
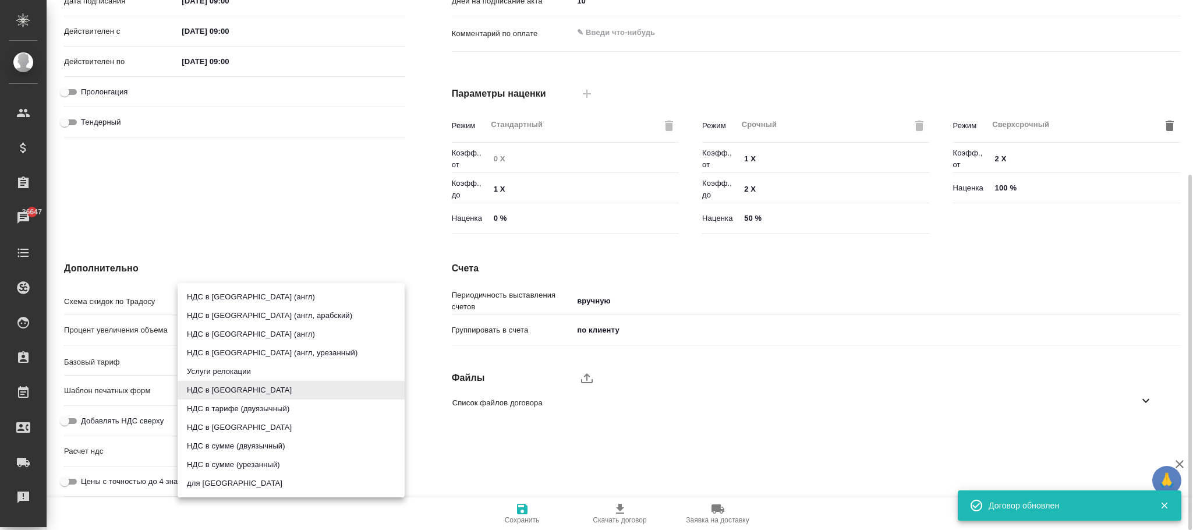
click at [287, 393] on body "🙏 .cls-1 fill:#fff; AWATERA Фокина Наталья n.fokina Клиенты Спецификации Заказы…" at bounding box center [596, 265] width 1193 height 530
click at [356, 208] on div at bounding box center [596, 265] width 1193 height 530
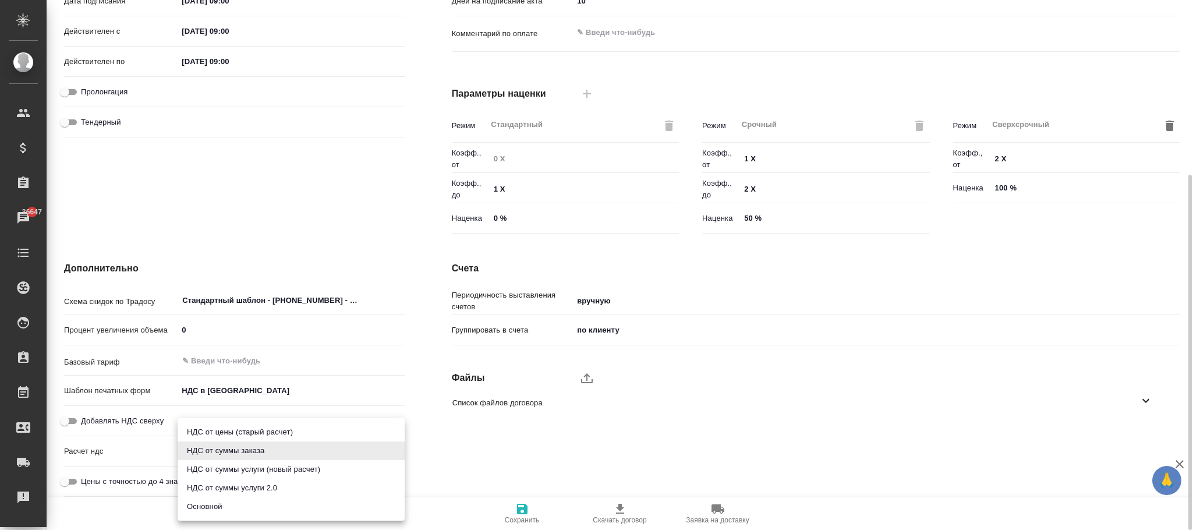
click at [249, 448] on body "🙏 .cls-1 fill:#fff; AWATERA Фокина Наталья n.fokina Клиенты Спецификации Заказы…" at bounding box center [596, 265] width 1193 height 530
click at [266, 423] on li "НДС от цены (старый расчет)" at bounding box center [291, 432] width 227 height 19
type textarea "x"
type input "fromPrice"
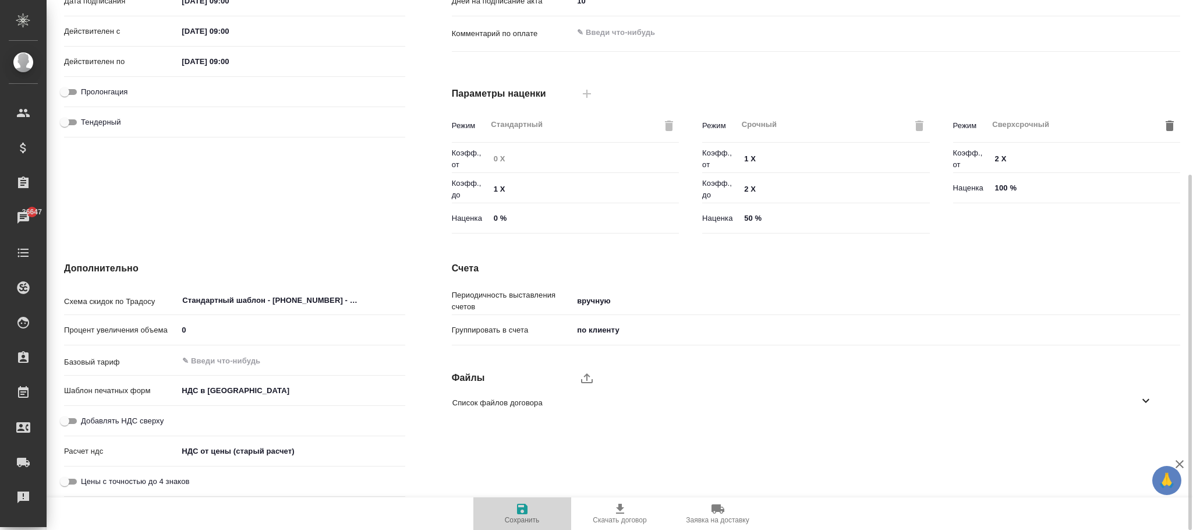
drag, startPoint x: 515, startPoint y: 511, endPoint x: 437, endPoint y: 23, distance: 494.2
click at [515, 511] on icon "button" at bounding box center [522, 509] width 14 height 14
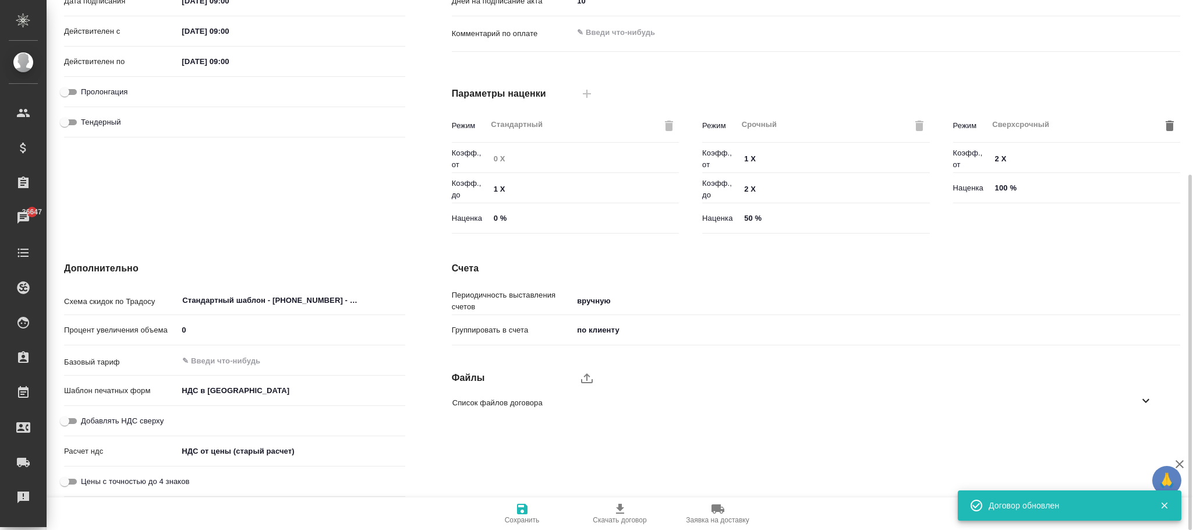
click at [243, 451] on body "🙏 .cls-1 fill:#fff; AWATERA Фокина Наталья n.fokina Клиенты Спецификации Заказы…" at bounding box center [596, 265] width 1193 height 530
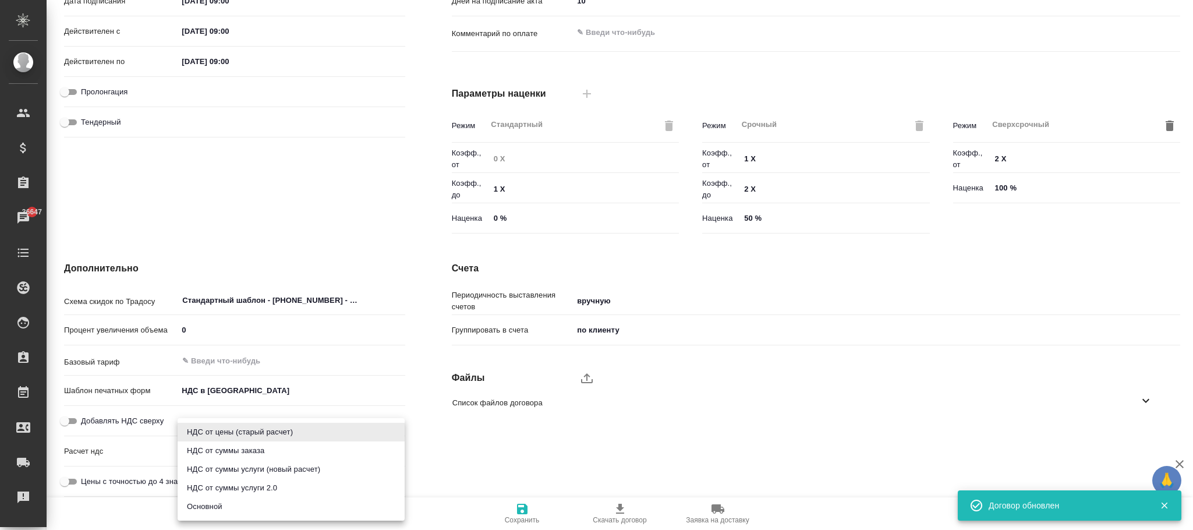
click at [247, 489] on li "НДС от суммы услуги 2.0" at bounding box center [291, 488] width 227 height 19
type textarea "x"
type input "fromOrderLineWithoutVat"
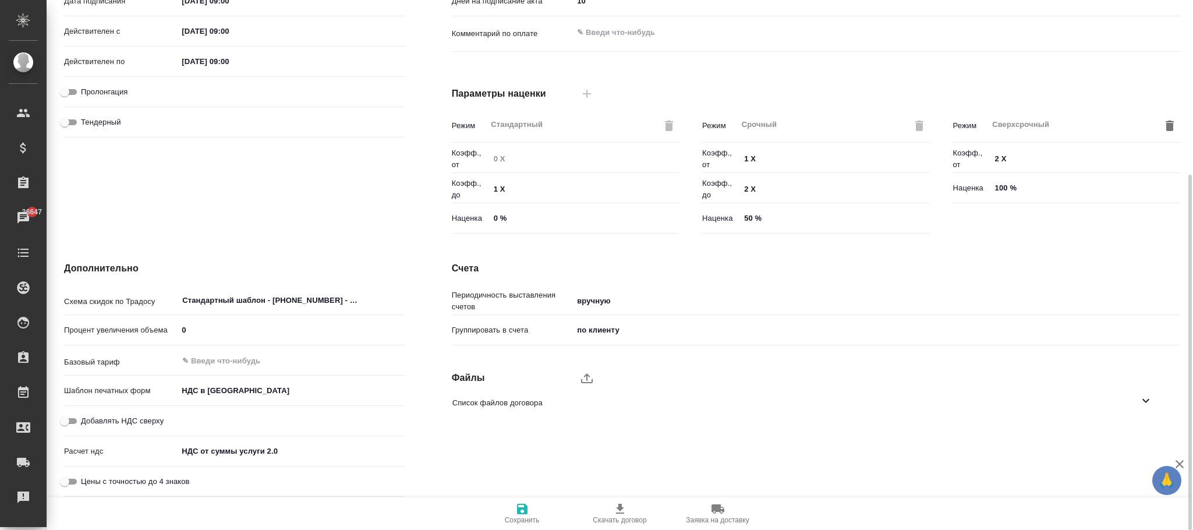
click at [304, 458] on body "🙏 .cls-1 fill:#fff; AWATERA Фокина Наталья n.fokina Клиенты Спецификации Заказы…" at bounding box center [596, 265] width 1193 height 530
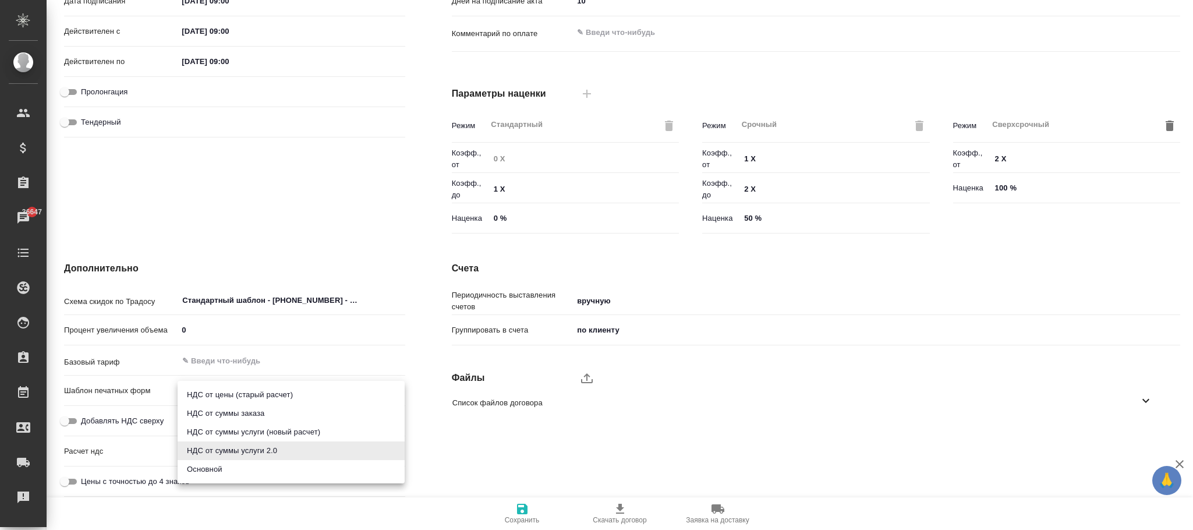
drag, startPoint x: 229, startPoint y: 469, endPoint x: 360, endPoint y: 485, distance: 131.4
click at [229, 466] on li "Основной" at bounding box center [291, 469] width 227 height 19
type textarea "x"
type input "basic"
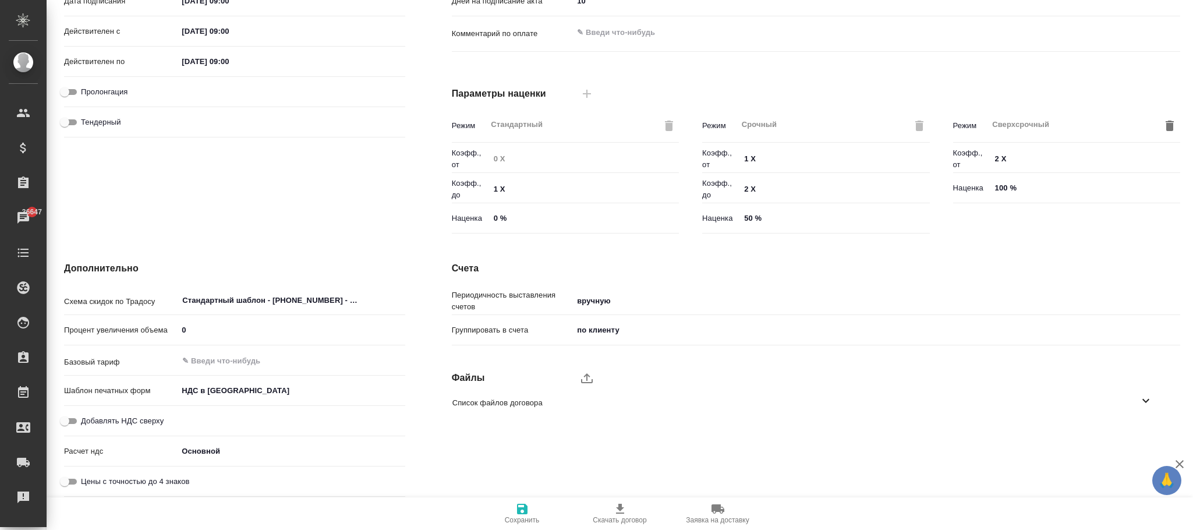
click at [517, 511] on icon "button" at bounding box center [522, 509] width 10 height 10
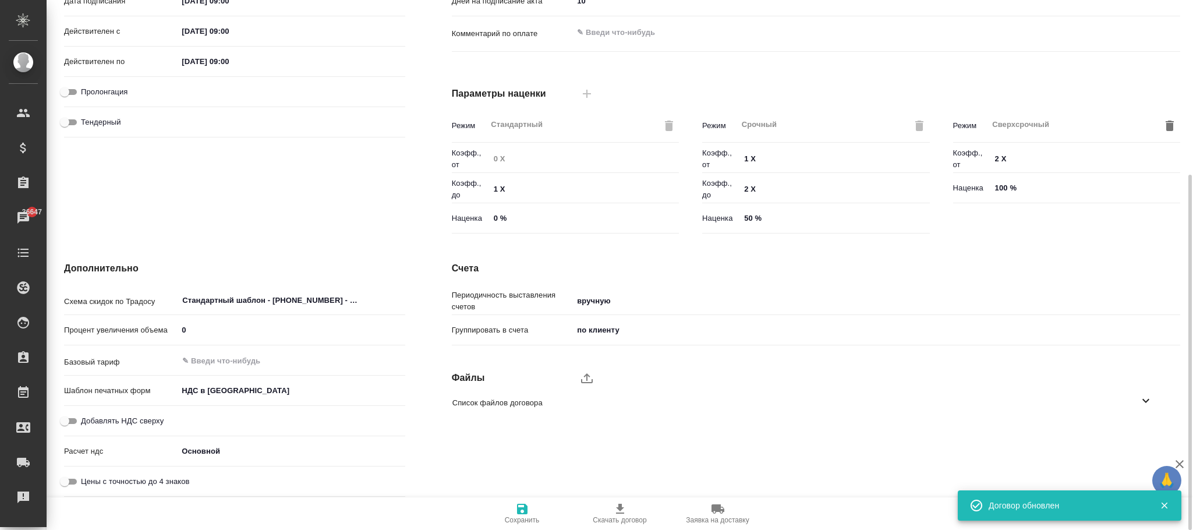
click at [74, 480] on input "Цены с точностью до 4 знаков" at bounding box center [65, 482] width 42 height 14
checkbox input "true"
type textarea "x"
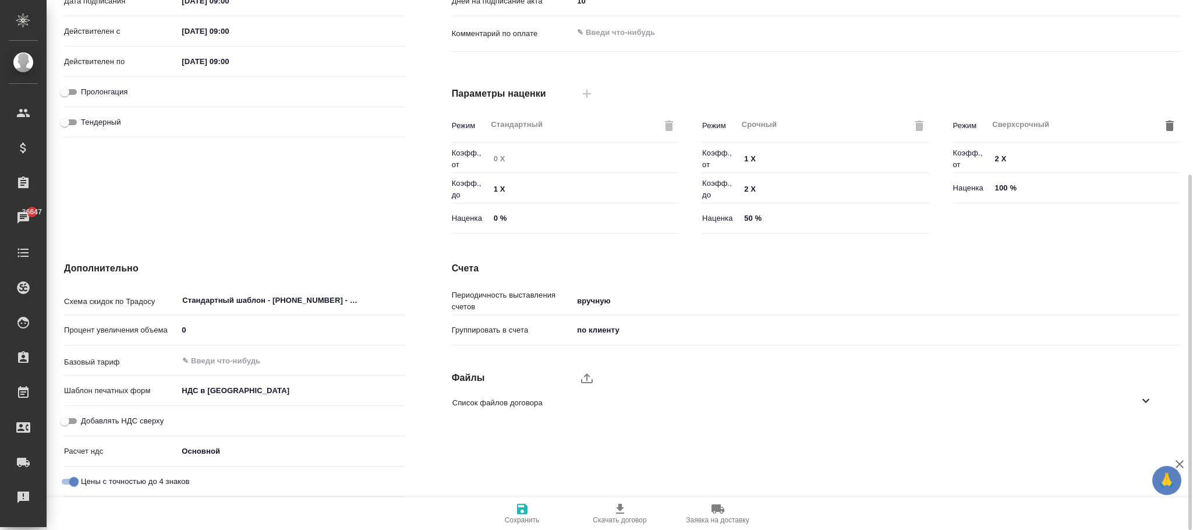
click at [521, 517] on span "Сохранить" at bounding box center [522, 520] width 35 height 8
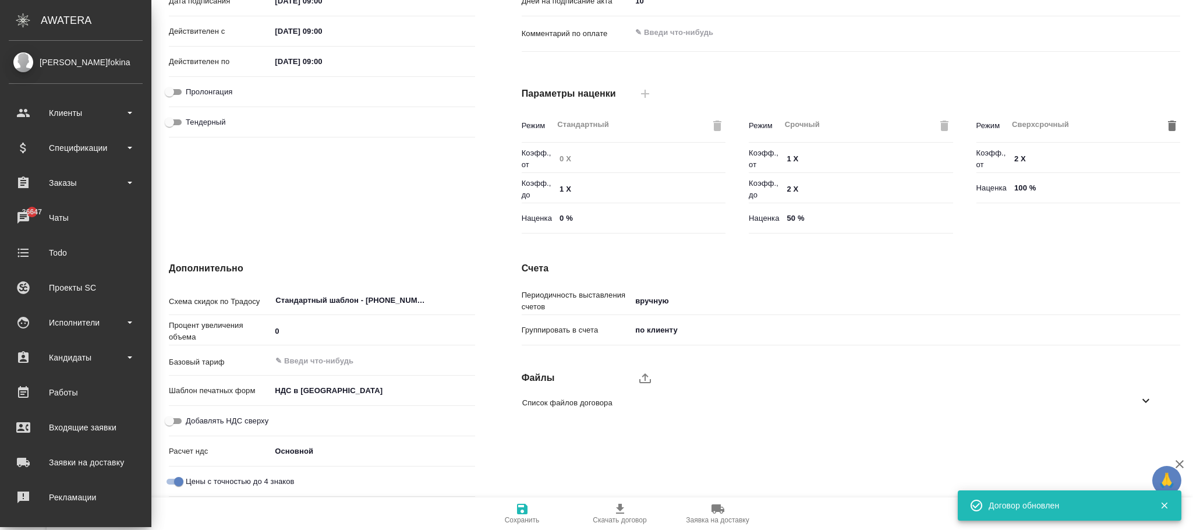
type textarea "x"
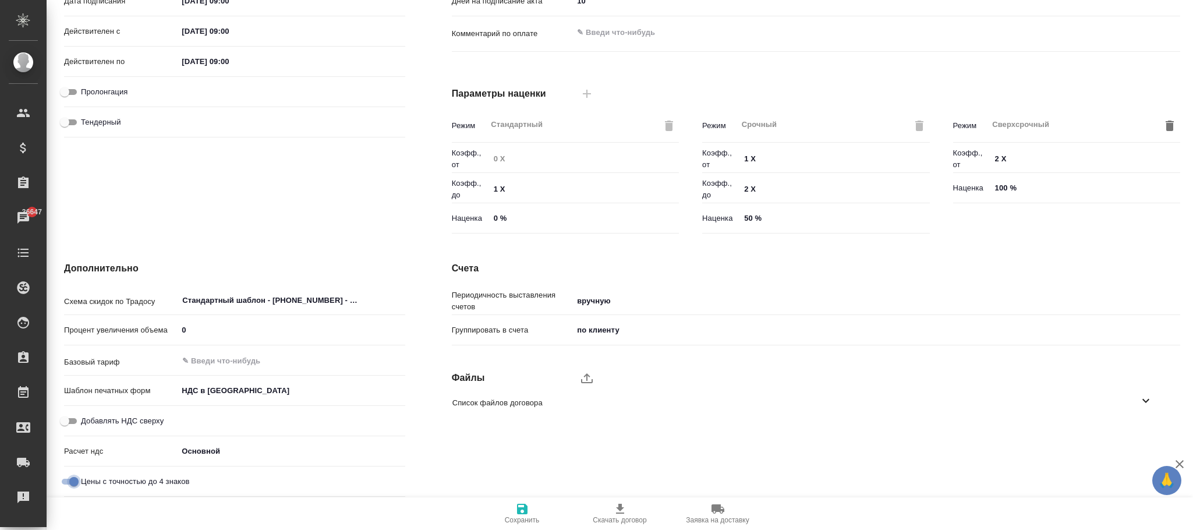
drag, startPoint x: 75, startPoint y: 479, endPoint x: 174, endPoint y: 495, distance: 99.7
click at [75, 480] on input "Цены с точностью до 4 знаков" at bounding box center [74, 482] width 42 height 14
checkbox input "false"
type textarea "x"
click at [526, 517] on span "Сохранить" at bounding box center [522, 520] width 35 height 8
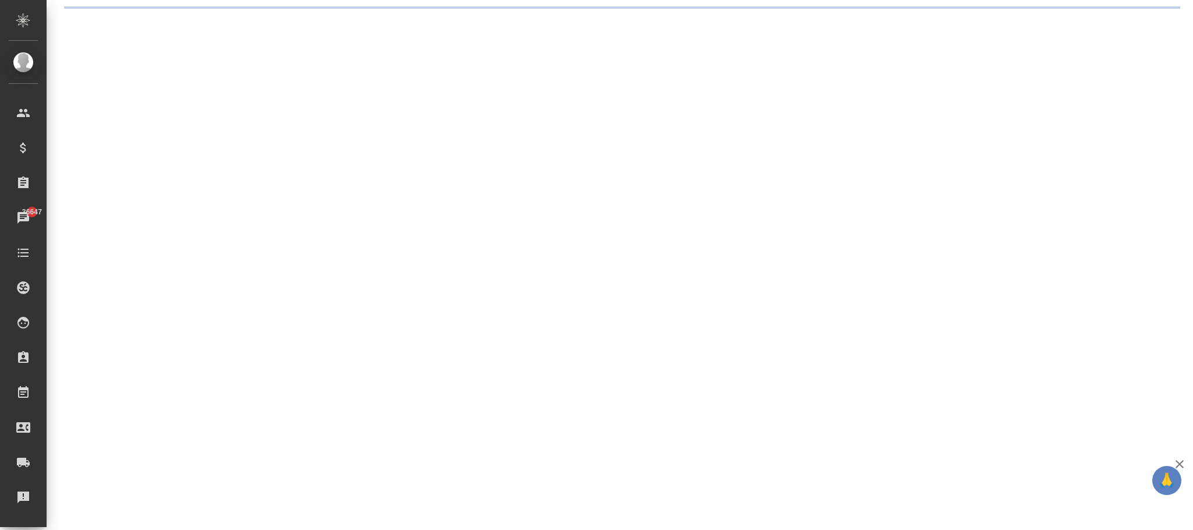
scroll to position [0, 0]
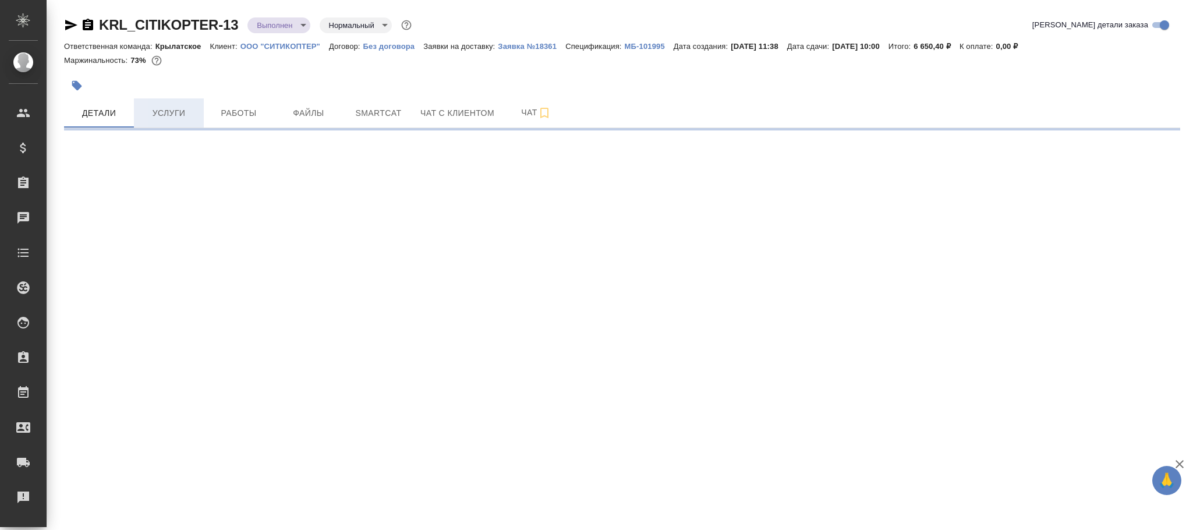
select select "RU"
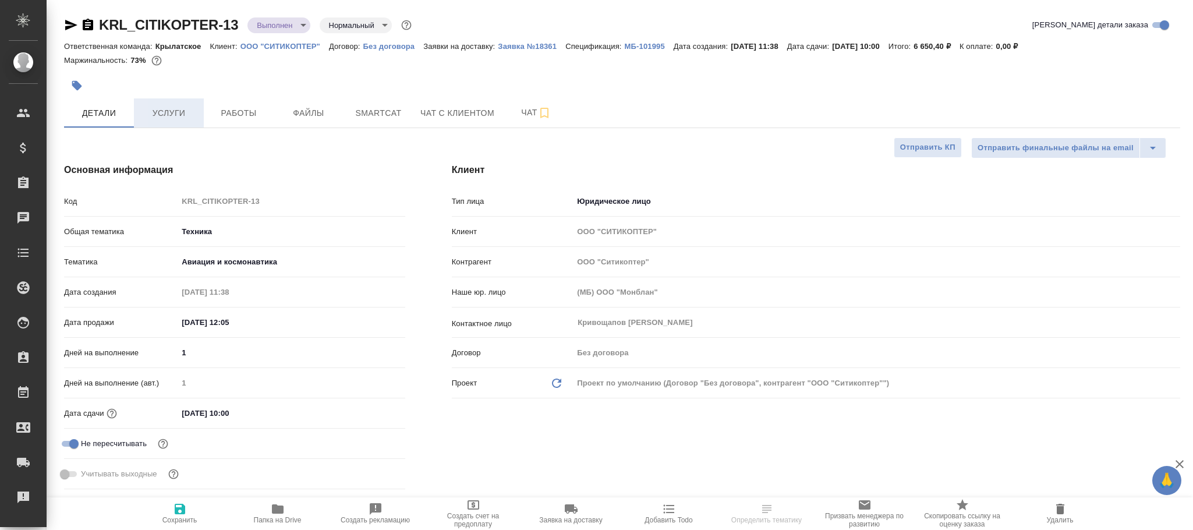
type textarea "x"
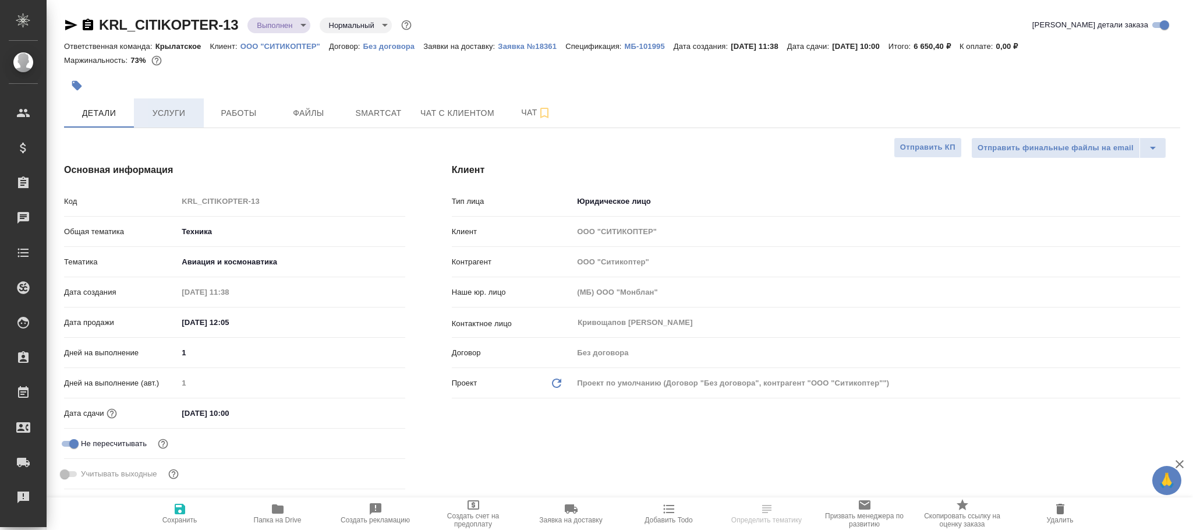
type textarea "x"
click at [179, 112] on span "Услуги" at bounding box center [169, 113] width 56 height 15
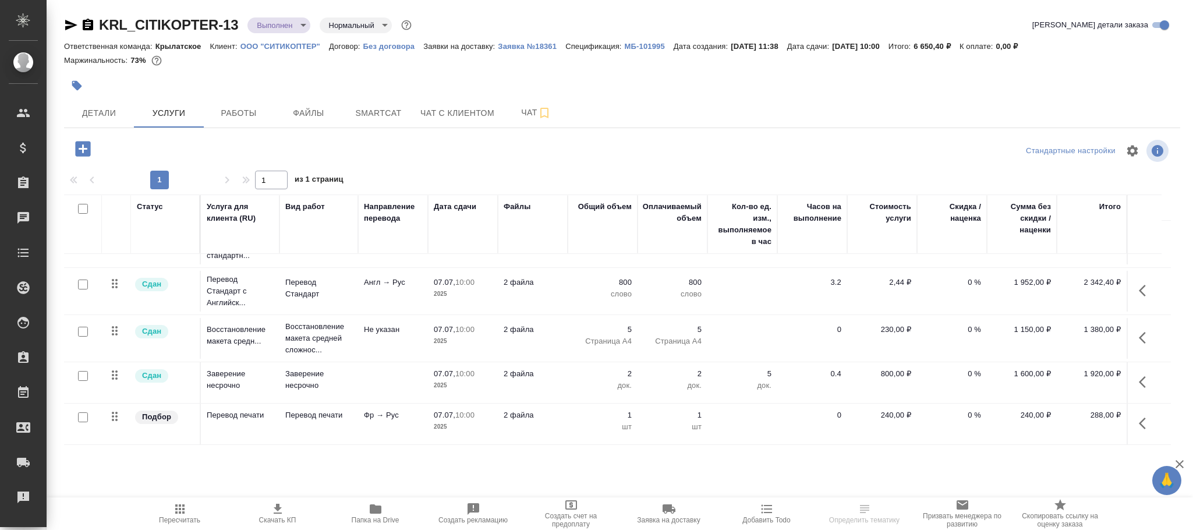
scroll to position [49, 0]
click at [84, 150] on icon "button" at bounding box center [83, 149] width 20 height 20
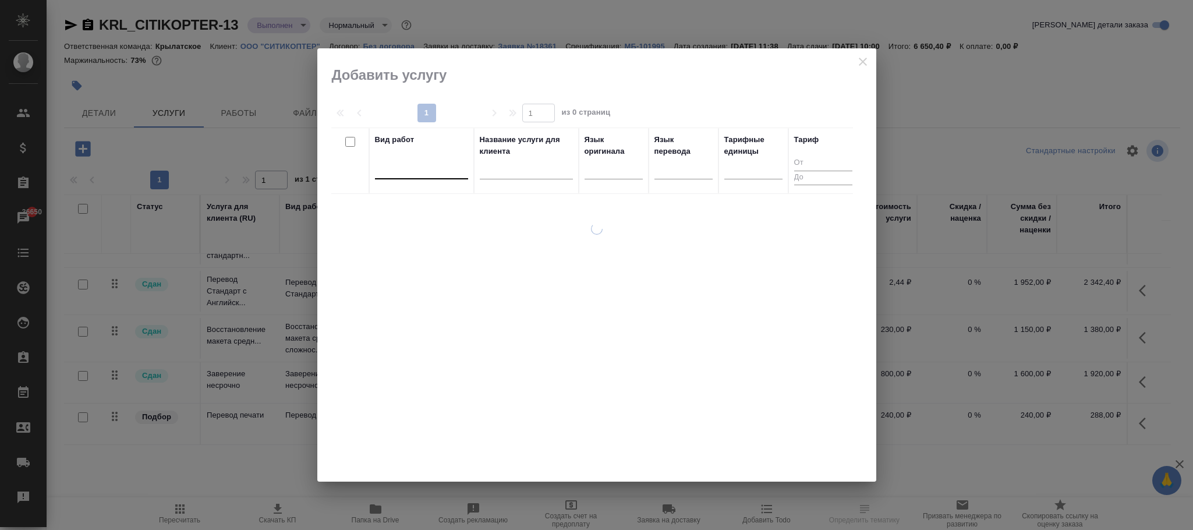
click at [425, 170] on div at bounding box center [421, 167] width 93 height 17
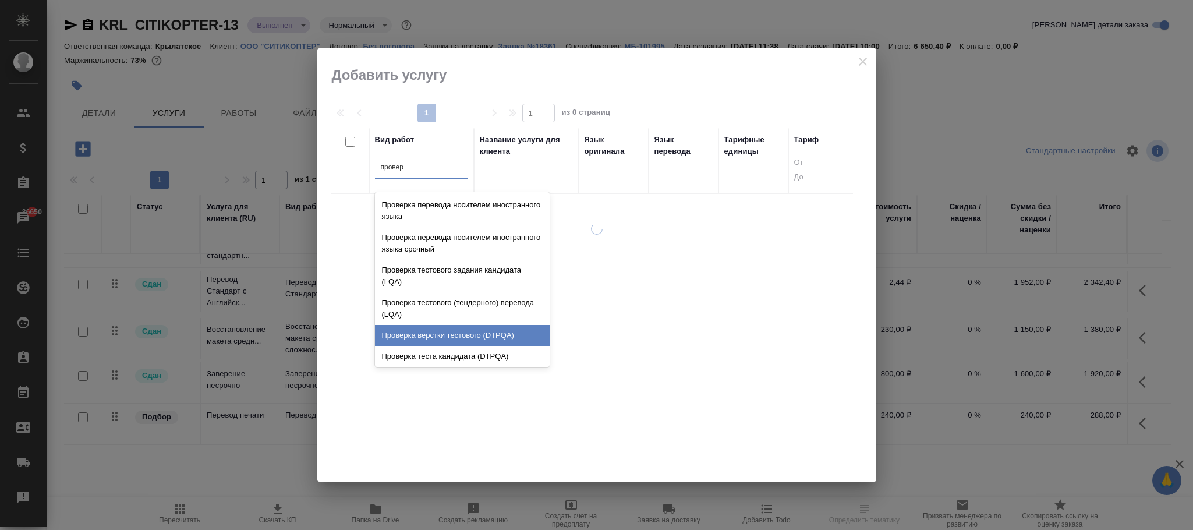
type input "провер"
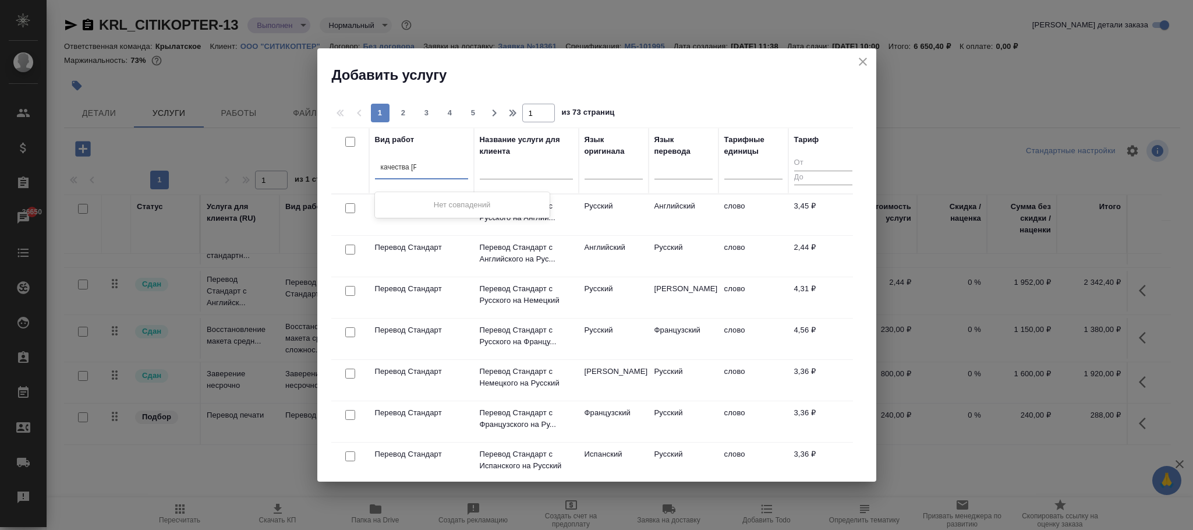
type input "качества ве"
click at [861, 60] on icon "close" at bounding box center [863, 62] width 8 height 8
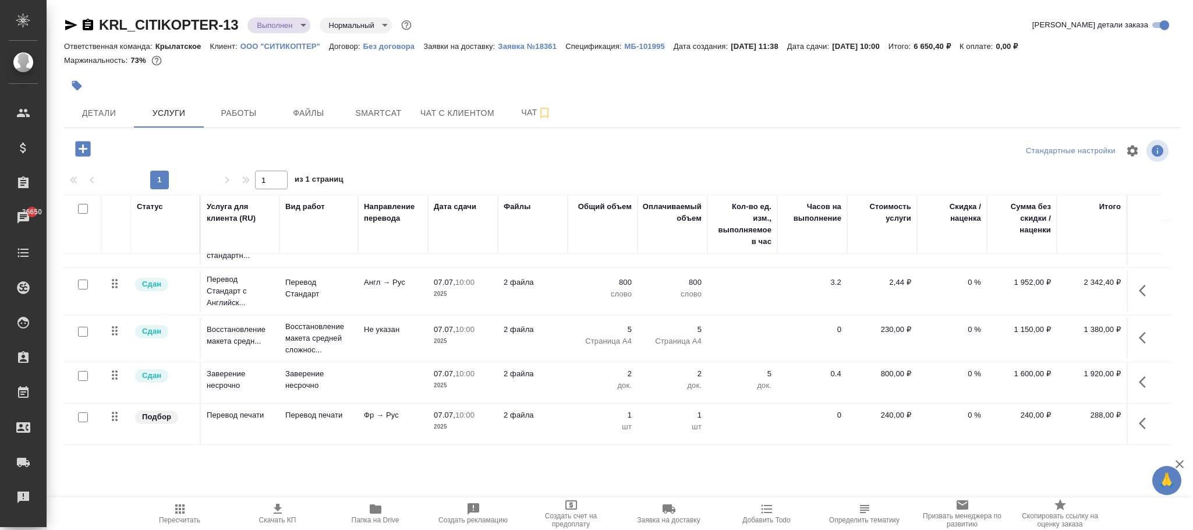
click at [394, 47] on p "Без договора" at bounding box center [393, 46] width 61 height 9
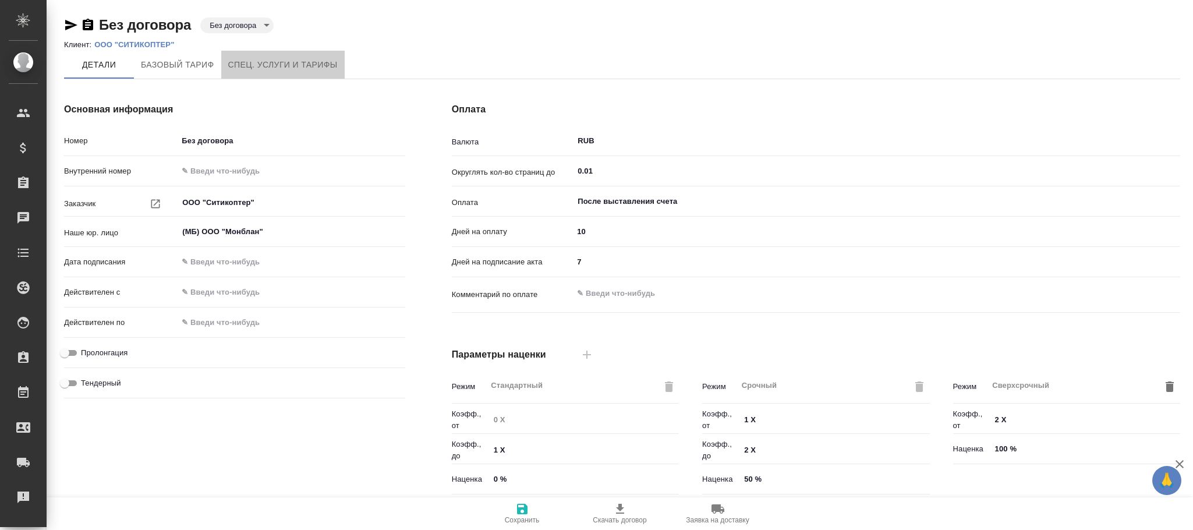
click at [292, 51] on button "Спец. услуги и тарифы" at bounding box center [282, 65] width 123 height 28
type input "Базовый ТП 2025"
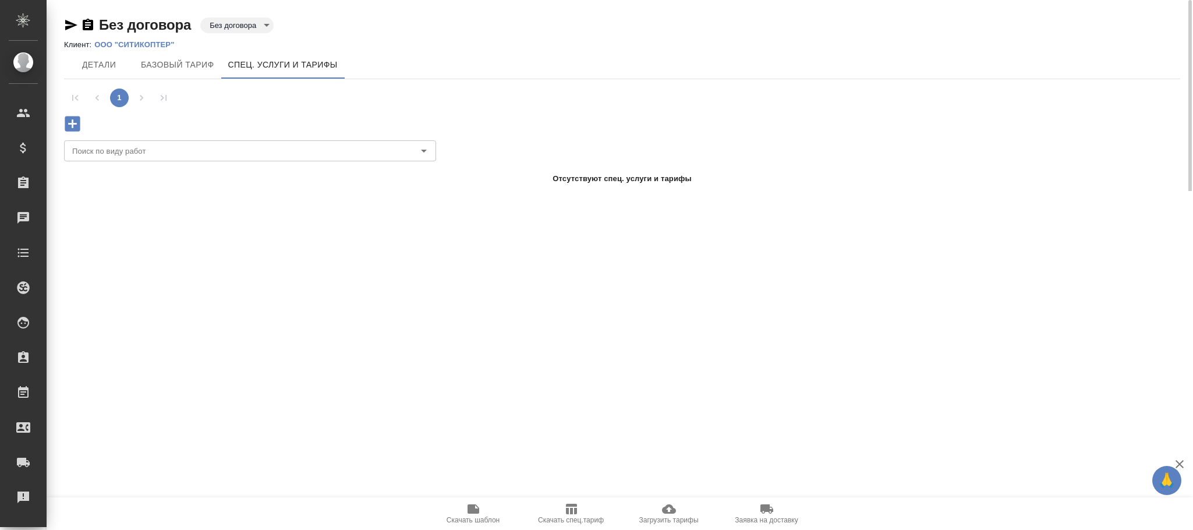
click at [70, 124] on icon "button" at bounding box center [72, 124] width 20 height 20
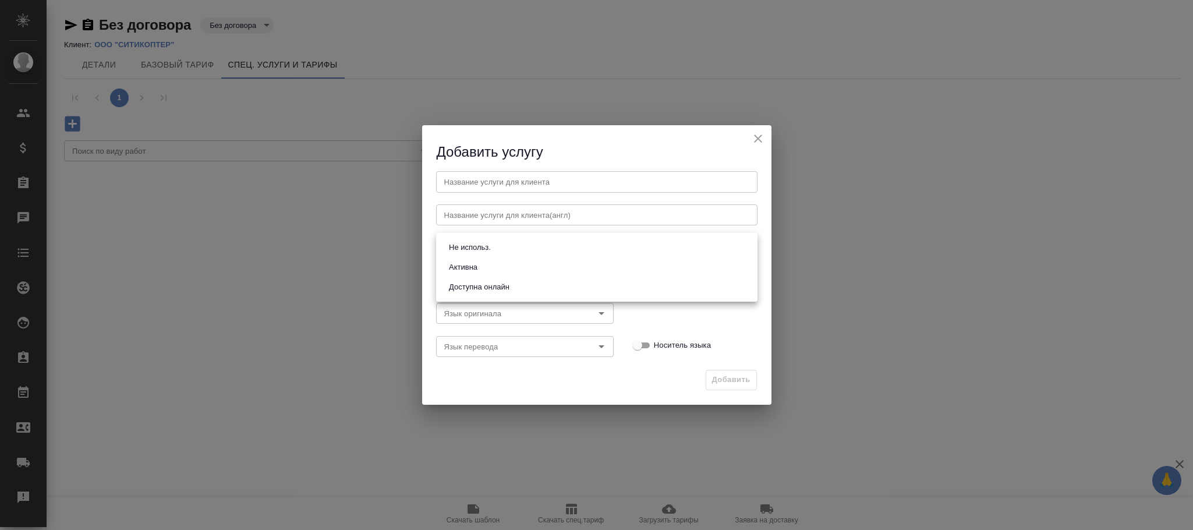
click at [497, 242] on body "🙏 .cls-1 fill:#fff; AWATERA [PERSON_NAME]fokina Клиенты Спецификации Заказы Чат…" at bounding box center [596, 265] width 1193 height 530
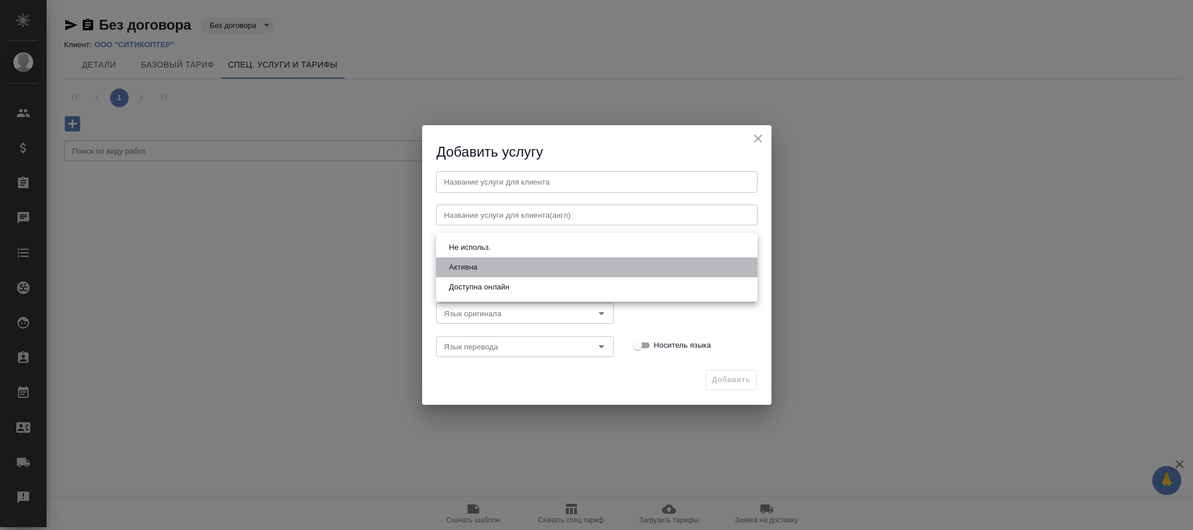
click at [468, 263] on button "Активна" at bounding box center [463, 267] width 36 height 13
type input "active"
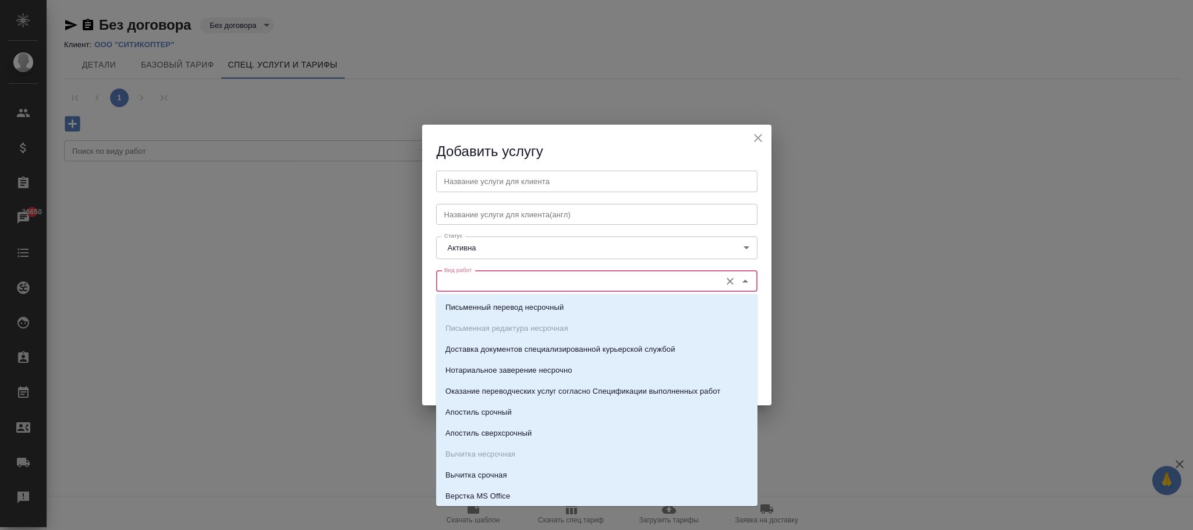
click at [467, 285] on input "Вид работ" at bounding box center [577, 281] width 275 height 14
type input "р"
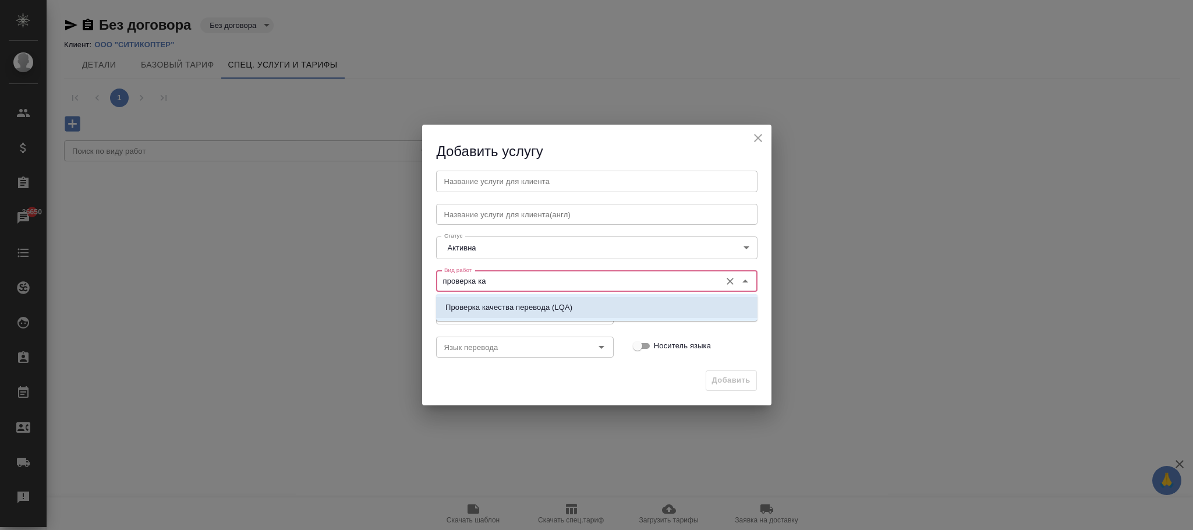
click at [549, 309] on p "Проверка качества перевода (LQA)" at bounding box center [508, 308] width 127 height 12
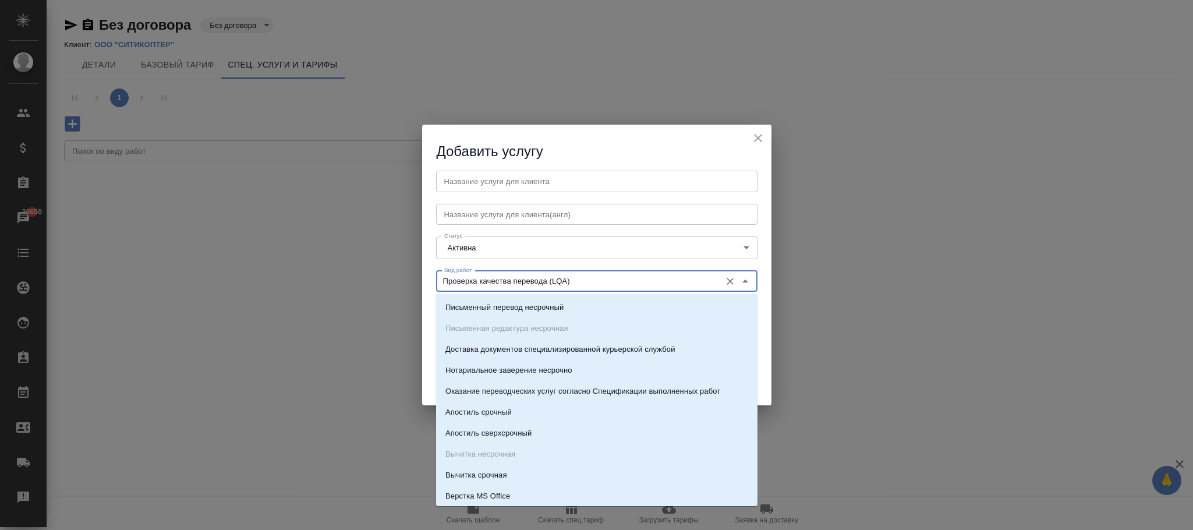
drag, startPoint x: 602, startPoint y: 274, endPoint x: 425, endPoint y: 280, distance: 176.5
click at [406, 280] on div "Добавить услугу Название услуги для клиента Название услуги для клиента Названи…" at bounding box center [596, 265] width 1193 height 530
type input "Проверка качества перевода (LQA)"
click at [493, 182] on input "text" at bounding box center [596, 181] width 321 height 21
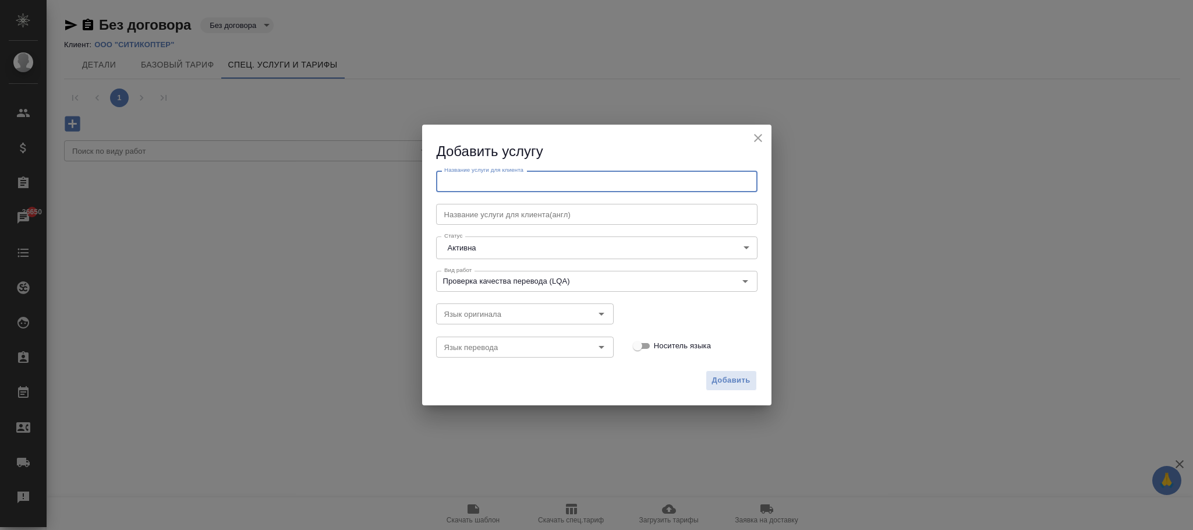
paste input "Проверка качества перевода (LQA)"
type input "Проверка качества перевода (LQA)"
click at [723, 383] on span "Добавить" at bounding box center [731, 380] width 38 height 13
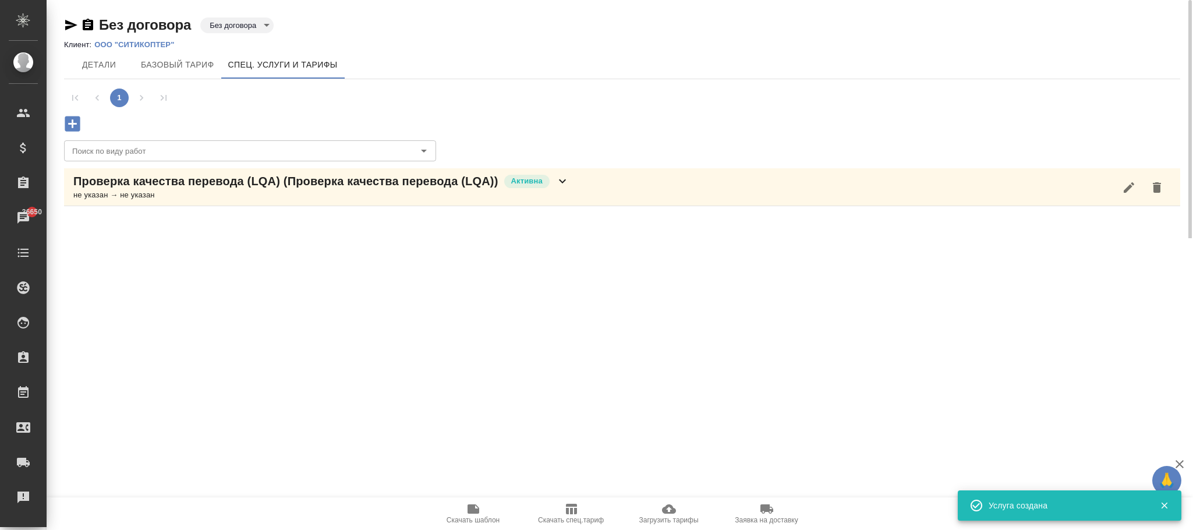
click at [564, 184] on icon at bounding box center [563, 181] width 14 height 14
click at [231, 229] on icon "button" at bounding box center [236, 229] width 10 height 10
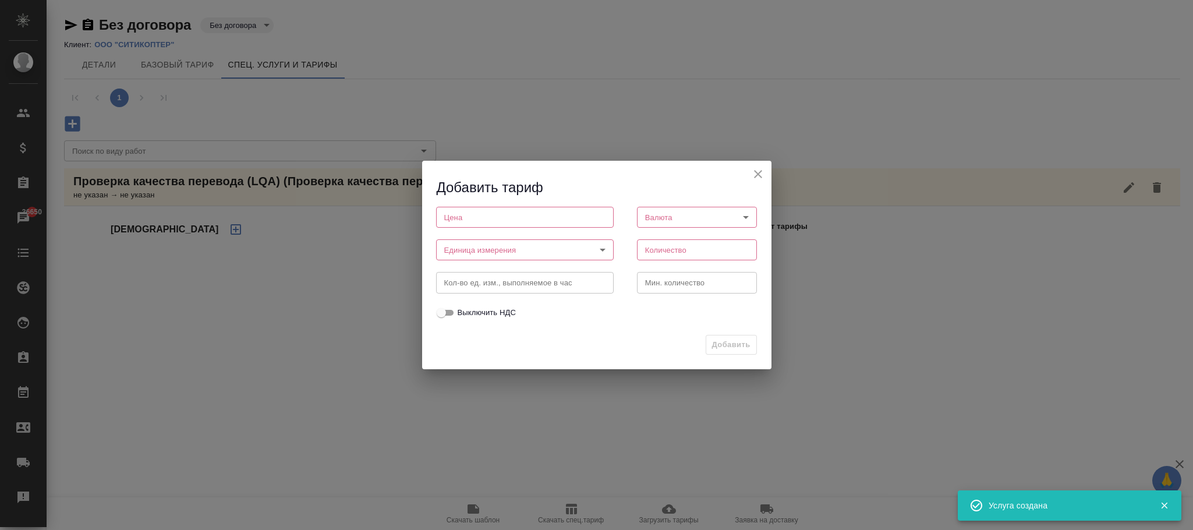
click at [432, 215] on div "Цена Цена" at bounding box center [525, 215] width 201 height 51
click at [451, 215] on input "number" at bounding box center [525, 217] width 178 height 21
type input "0"
click at [462, 252] on body "🙏 .cls-1 fill:#fff; AWATERA [PERSON_NAME]fokina Клиенты Спецификации Заказы 366…" at bounding box center [596, 265] width 1193 height 530
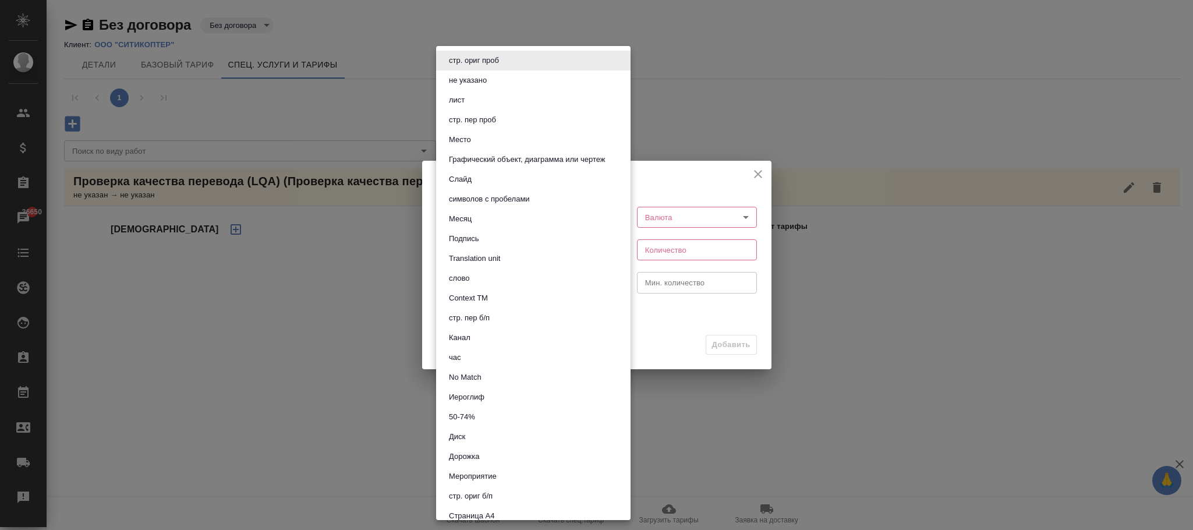
click at [460, 360] on button "час" at bounding box center [454, 357] width 19 height 13
type input "5a8b1489cc6b4906c91bfd93"
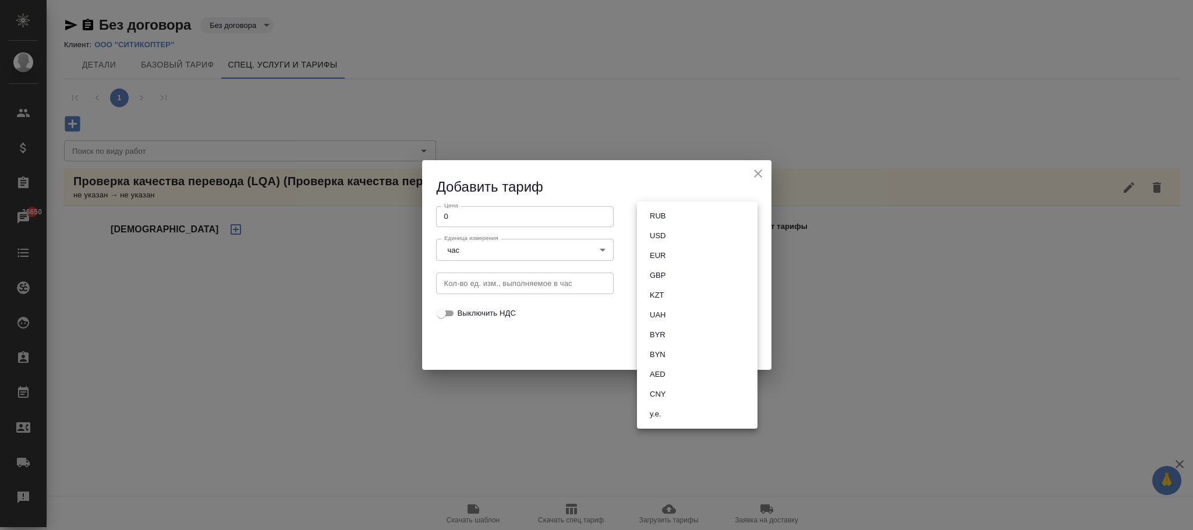
click at [667, 214] on body "🙏 .cls-1 fill:#fff; AWATERA [PERSON_NAME]fokina Клиенты Спецификации Заказы 366…" at bounding box center [596, 265] width 1193 height 530
click at [668, 215] on button "RUB" at bounding box center [657, 216] width 23 height 13
type input "RUB"
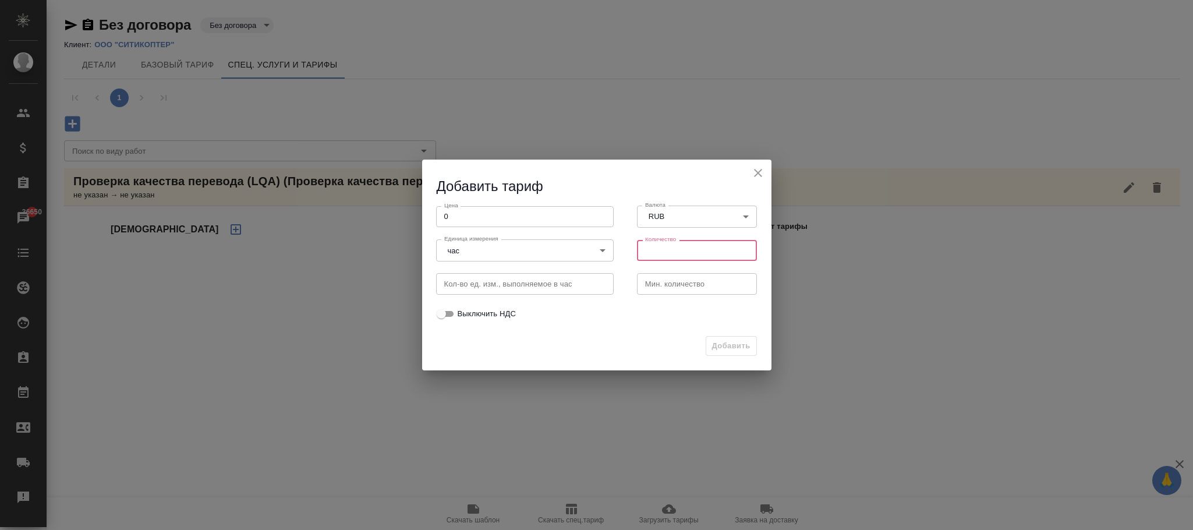
click at [657, 255] on input "number" at bounding box center [697, 250] width 121 height 21
type input "1"
click at [659, 281] on input "number" at bounding box center [697, 283] width 121 height 21
type input "1"
click at [747, 353] on button "Добавить" at bounding box center [731, 346] width 51 height 20
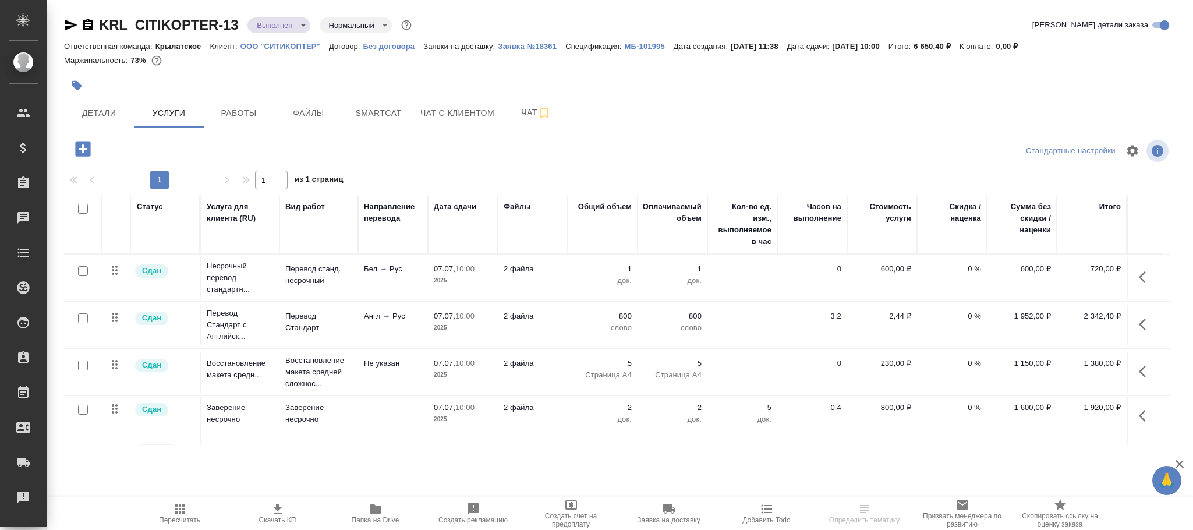
click at [83, 151] on icon "button" at bounding box center [83, 149] width 20 height 20
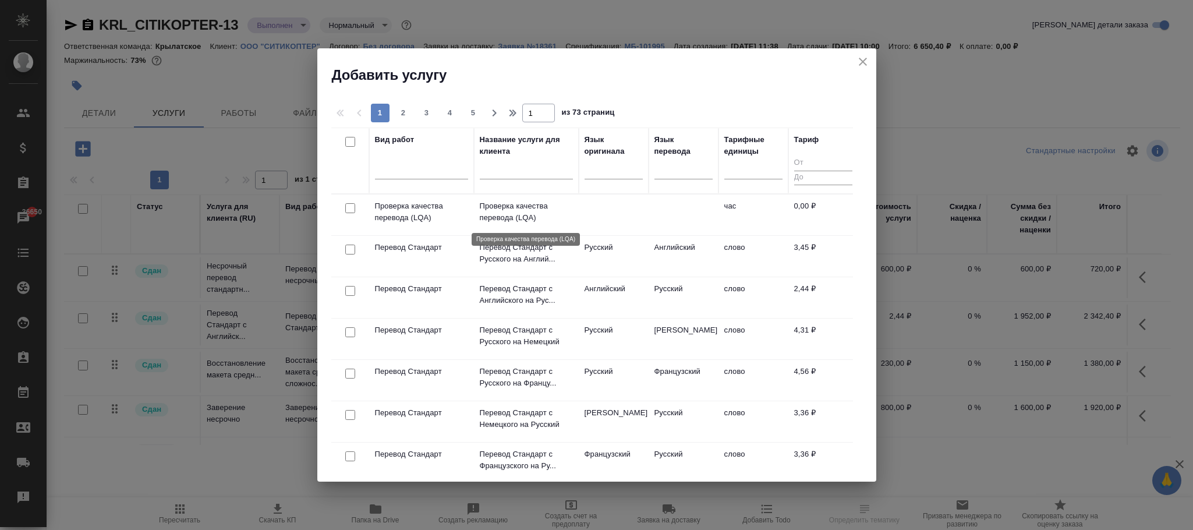
click at [554, 215] on p "Проверка качества перевода (LQA)" at bounding box center [526, 211] width 93 height 23
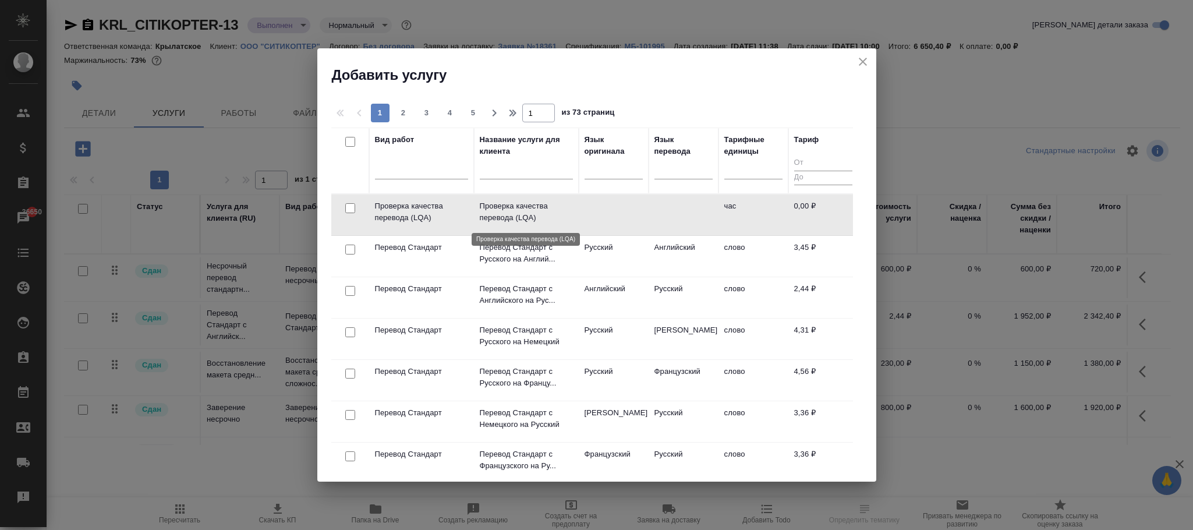
click at [554, 215] on p "Проверка качества перевода (LQA)" at bounding box center [526, 211] width 93 height 23
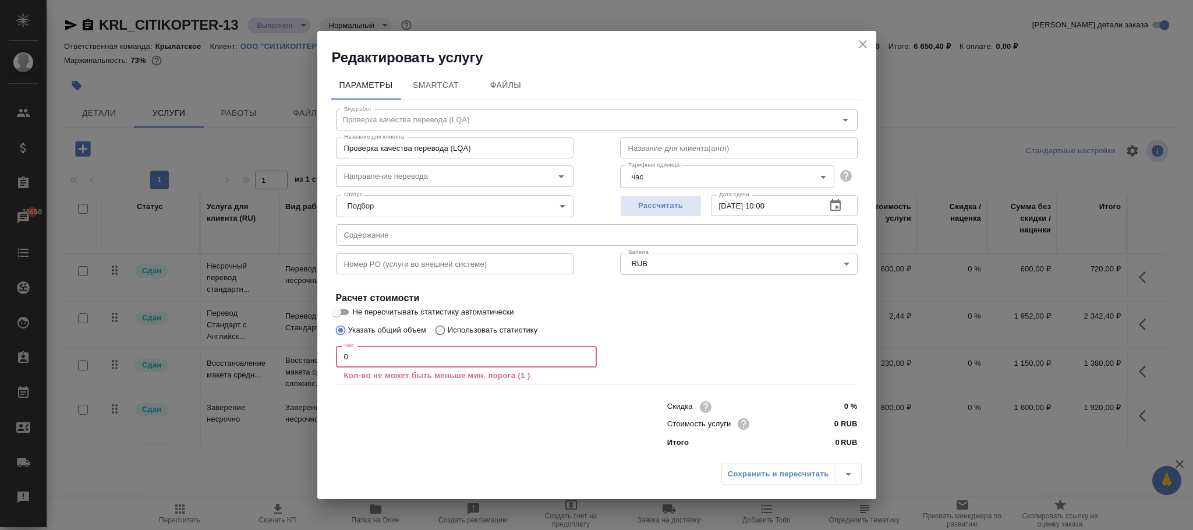
drag, startPoint x: 360, startPoint y: 360, endPoint x: 299, endPoint y: 348, distance: 62.4
click at [302, 348] on div "Редактировать услугу Параметры SmartCat Файлы Вид работ Проверка качества перев…" at bounding box center [596, 265] width 1193 height 530
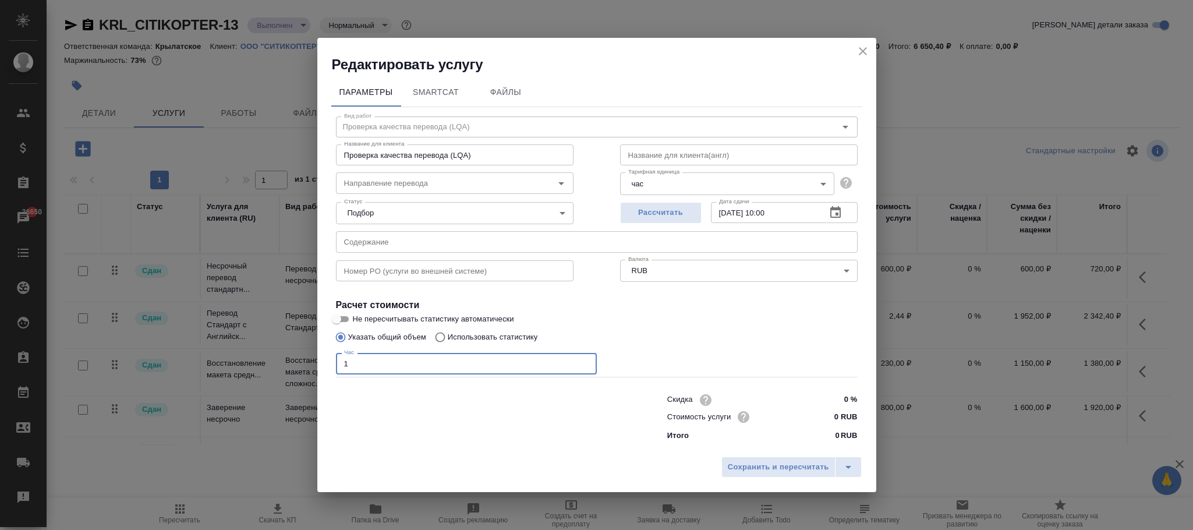
type input "1"
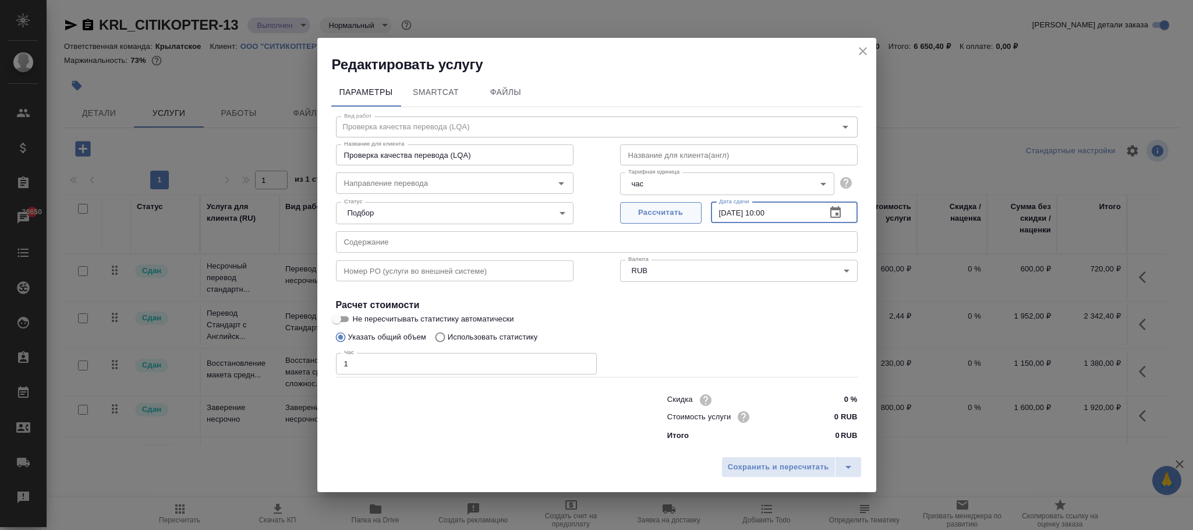
drag, startPoint x: 797, startPoint y: 208, endPoint x: 624, endPoint y: 208, distance: 172.4
click at [624, 208] on div "Рассчитать Дата сдачи 07.07.2025 10:00 Дата сдачи" at bounding box center [739, 211] width 238 height 28
paste input "11.08.2025 90:0_"
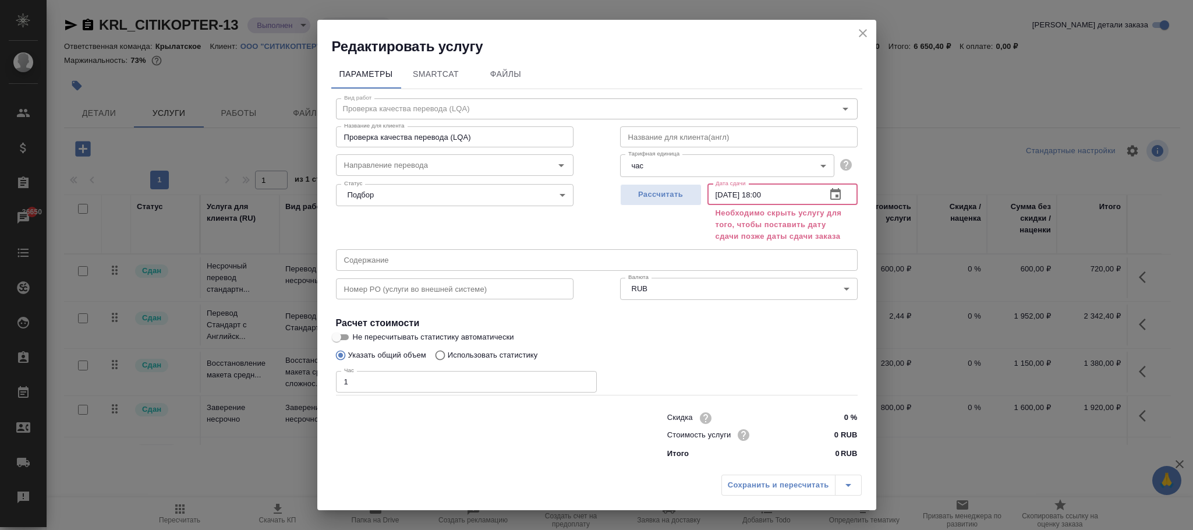
type input "[DATE] 18:00"
click at [775, 486] on div "Сохранить и пересчитать" at bounding box center [792, 485] width 140 height 21
click at [862, 35] on icon "close" at bounding box center [863, 33] width 14 height 14
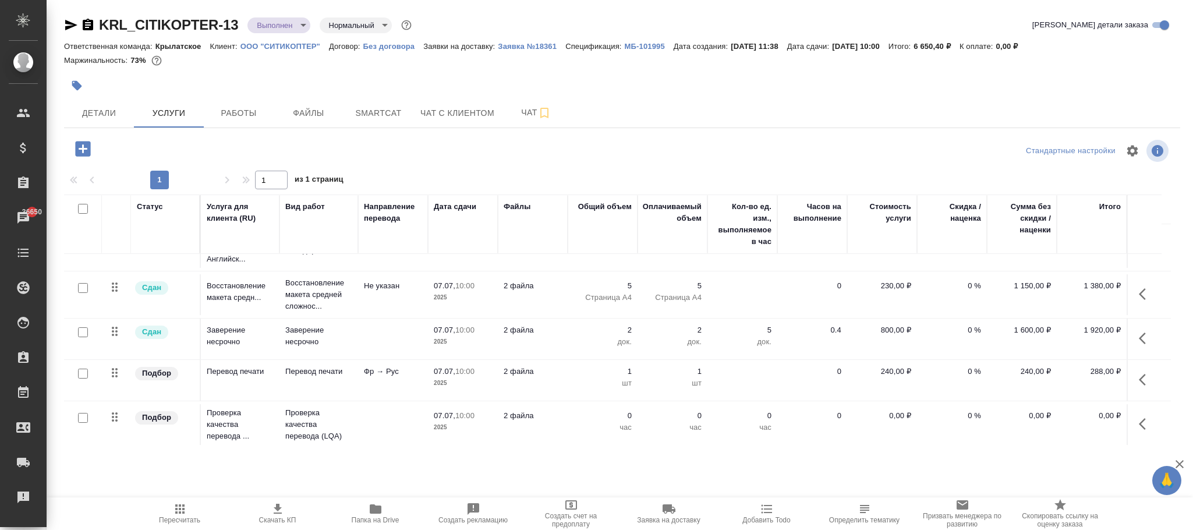
scroll to position [96, 0]
click at [1139, 415] on icon "button" at bounding box center [1142, 421] width 7 height 12
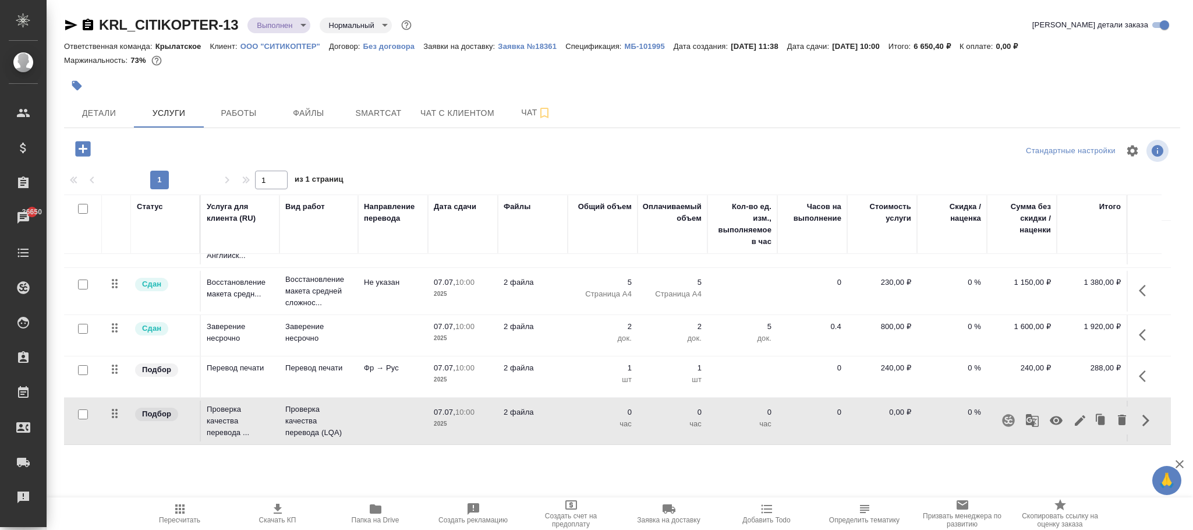
click at [1054, 413] on icon "button" at bounding box center [1056, 420] width 14 height 14
click at [180, 514] on icon "button" at bounding box center [180, 509] width 14 height 14
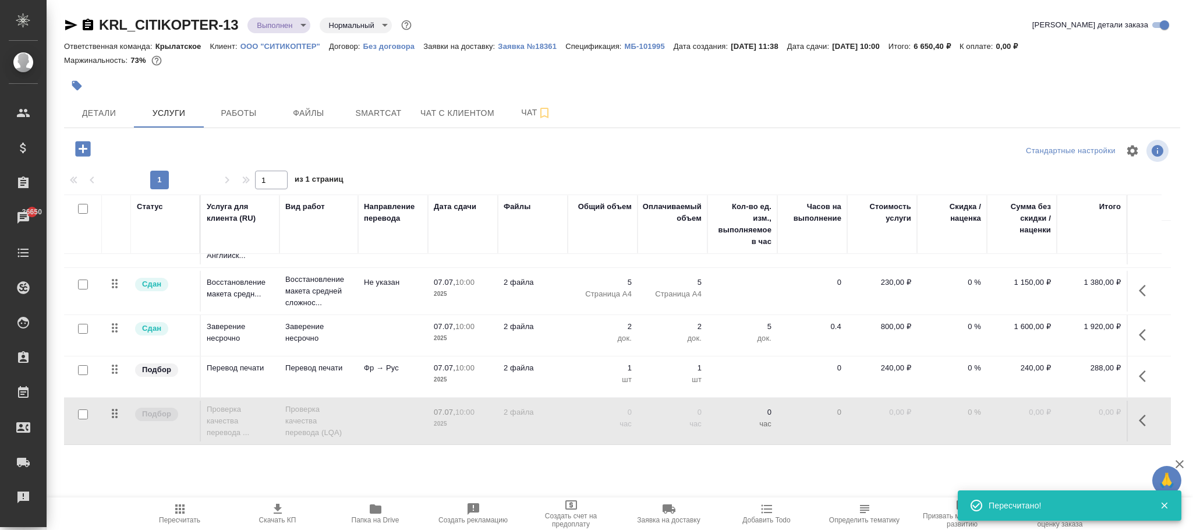
click at [821, 217] on td "0" at bounding box center [812, 196] width 70 height 41
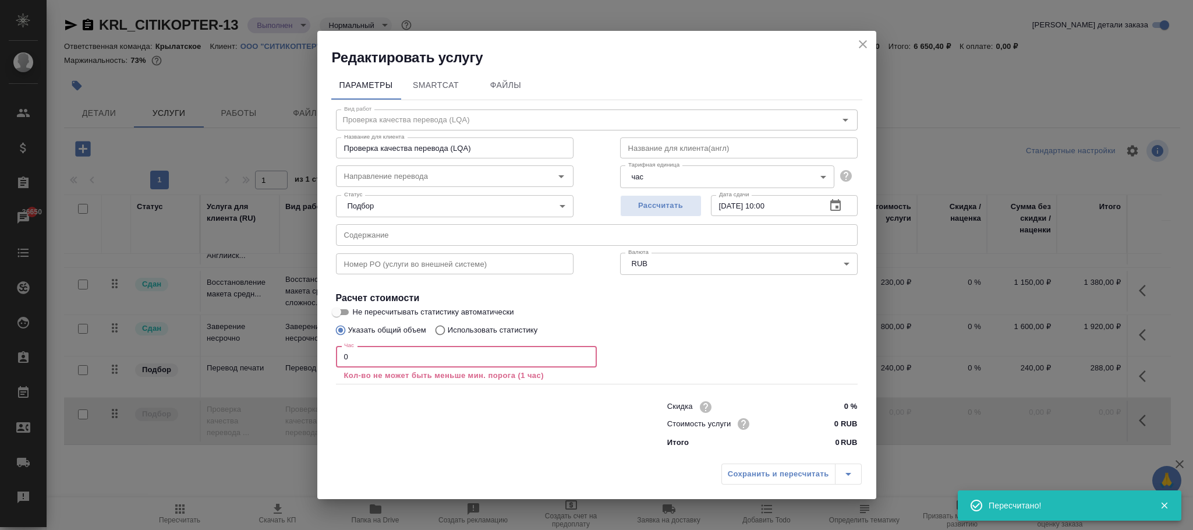
drag, startPoint x: 268, startPoint y: 341, endPoint x: 261, endPoint y: 341, distance: 7.0
click at [257, 341] on div "Редактировать услугу Параметры SmartCat Файлы Вид работ Проверка качества перев…" at bounding box center [596, 265] width 1193 height 530
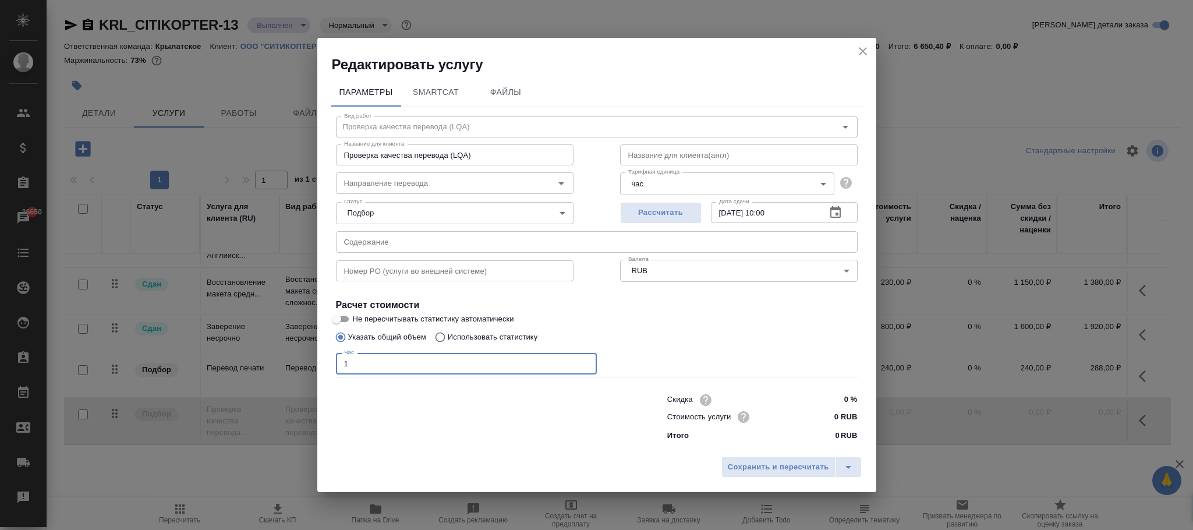
type input "1"
drag, startPoint x: 778, startPoint y: 208, endPoint x: 680, endPoint y: 196, distance: 99.2
click at [680, 196] on div "Рассчитать Дата сдачи 07.07.2025 10:00 Дата сдачи" at bounding box center [739, 211] width 284 height 75
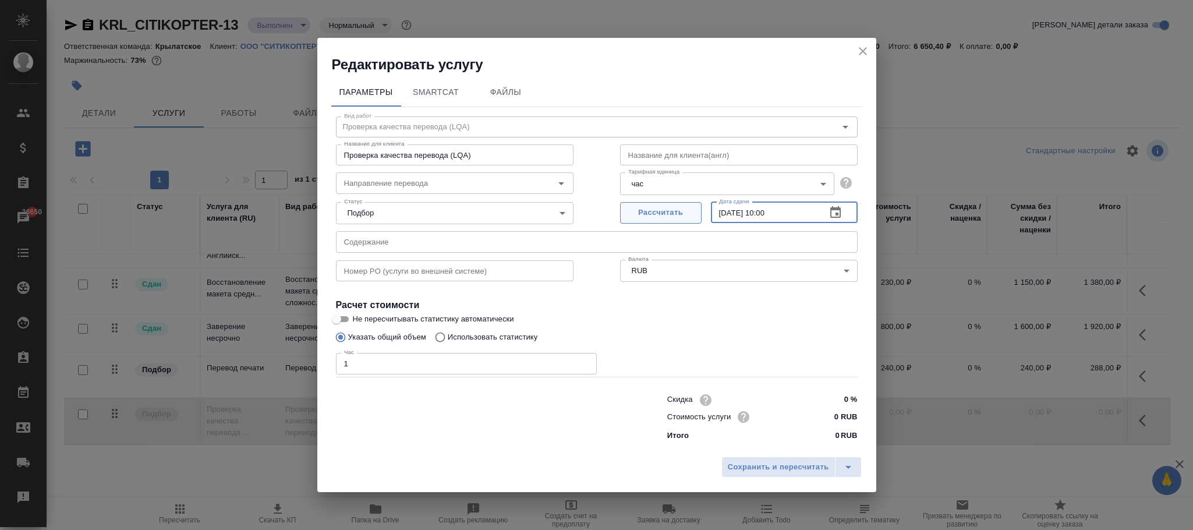
paste input "11.08.2025 90:0_"
type input "11.08.2025 18:00"
click at [792, 461] on span "Сохранить и пересчитать" at bounding box center [778, 467] width 101 height 13
click at [791, 466] on span "Сохранить и пересчитать" at bounding box center [778, 467] width 101 height 13
click at [775, 465] on span "Сохранить и пересчитать" at bounding box center [778, 467] width 101 height 13
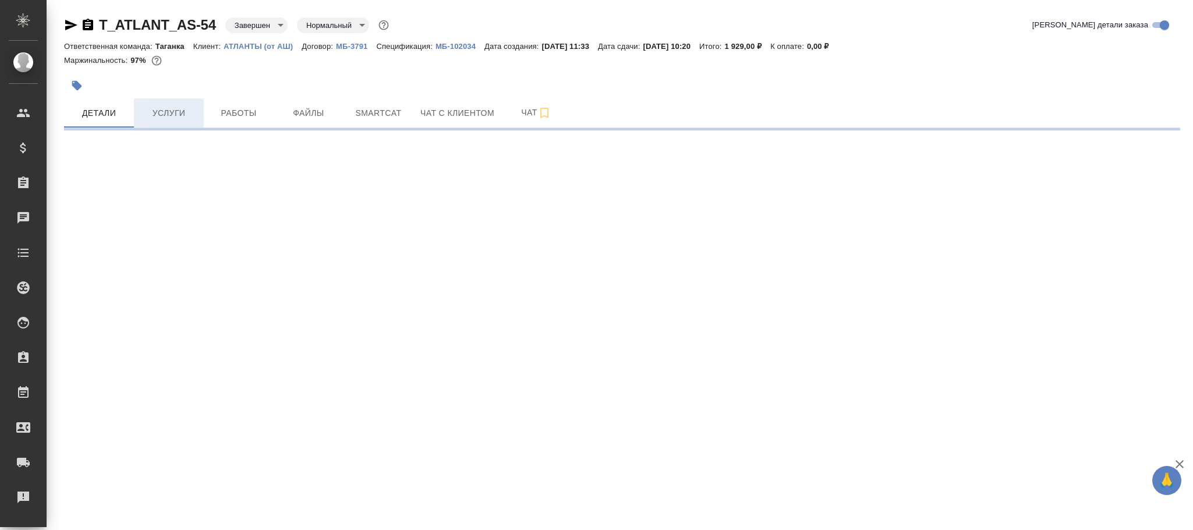
select select "RU"
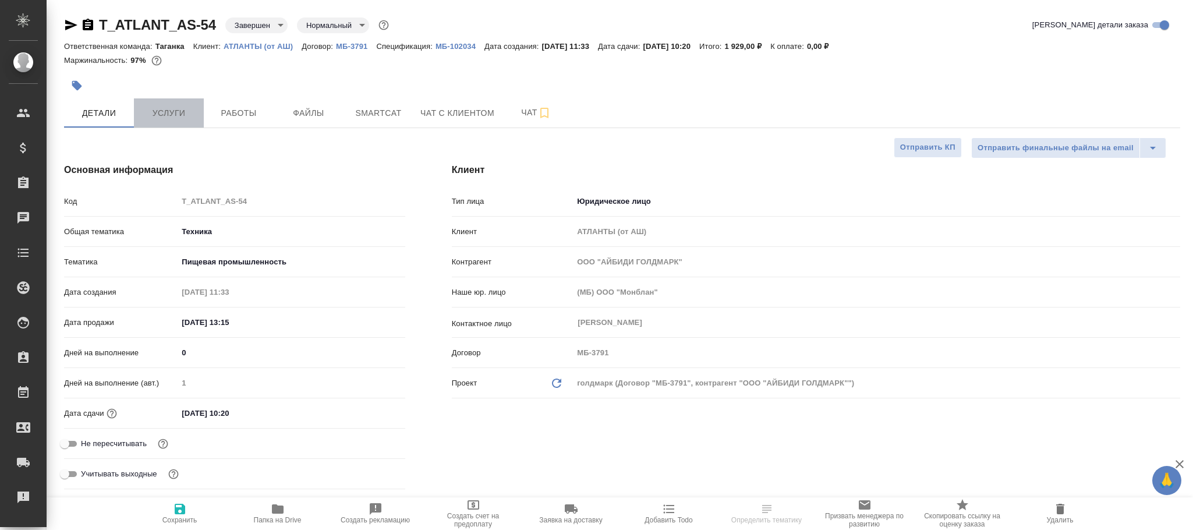
click at [177, 116] on span "Услуги" at bounding box center [169, 113] width 56 height 15
type textarea "x"
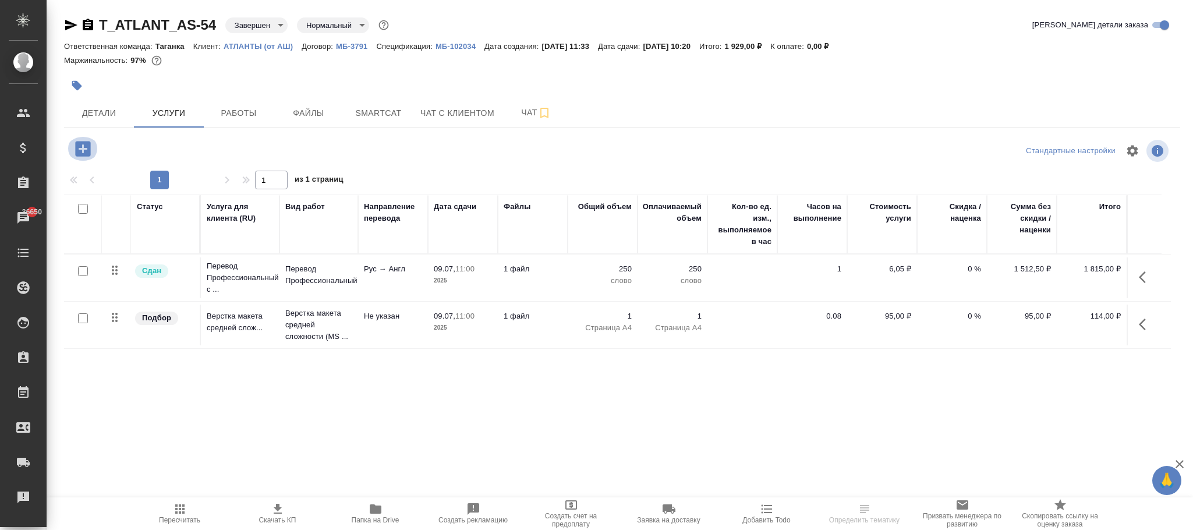
click at [80, 143] on icon "button" at bounding box center [82, 148] width 15 height 15
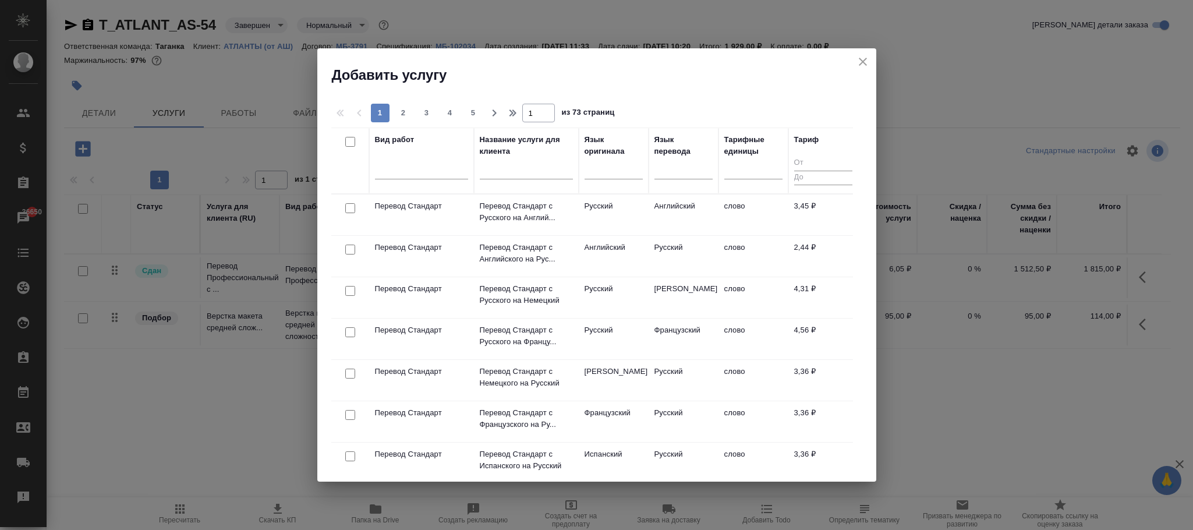
click at [865, 61] on icon "close" at bounding box center [863, 62] width 14 height 14
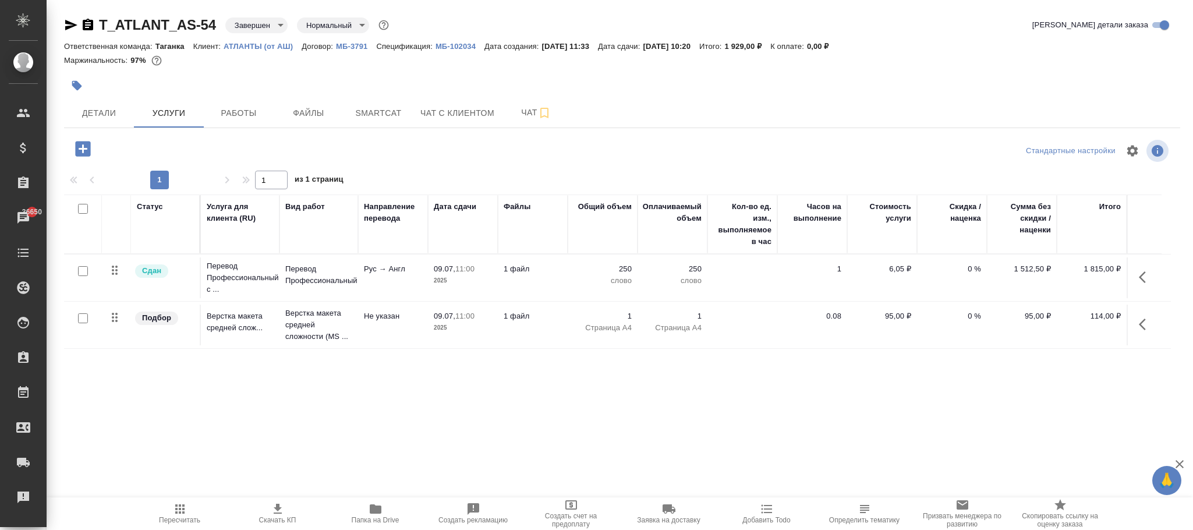
click at [353, 47] on p "МБ-3791" at bounding box center [356, 46] width 40 height 9
click at [81, 148] on icon "button" at bounding box center [82, 148] width 15 height 15
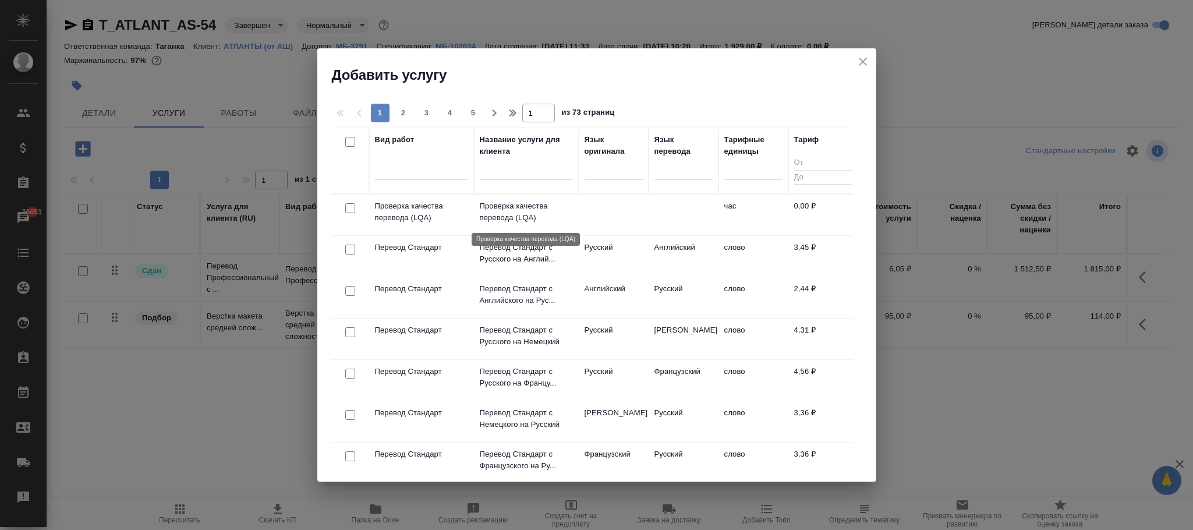
click at [552, 203] on p "Проверка качества перевода (LQA)" at bounding box center [526, 211] width 93 height 23
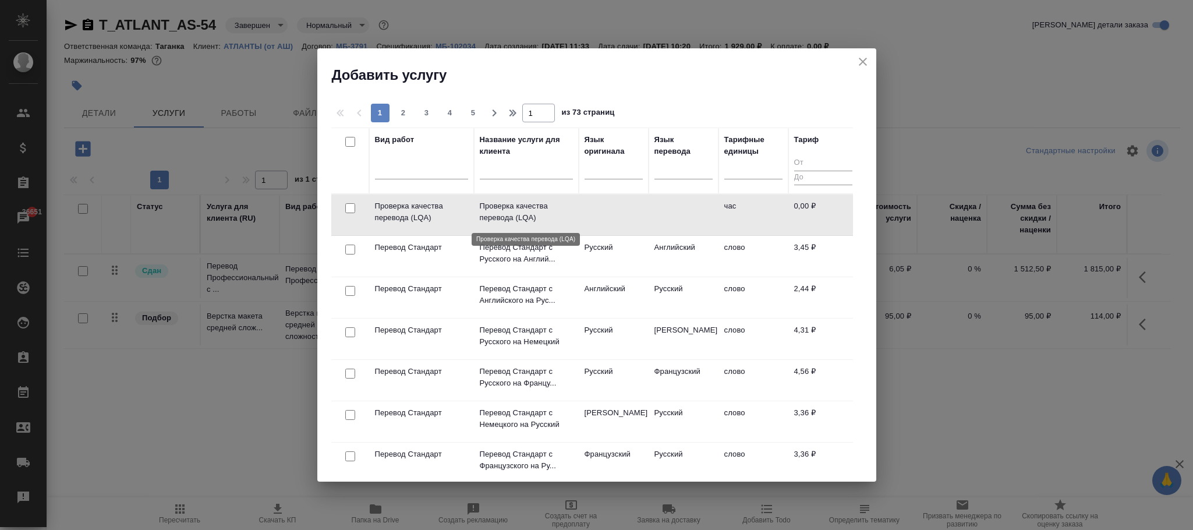
click at [552, 203] on p "Проверка качества перевода (LQA)" at bounding box center [526, 211] width 93 height 23
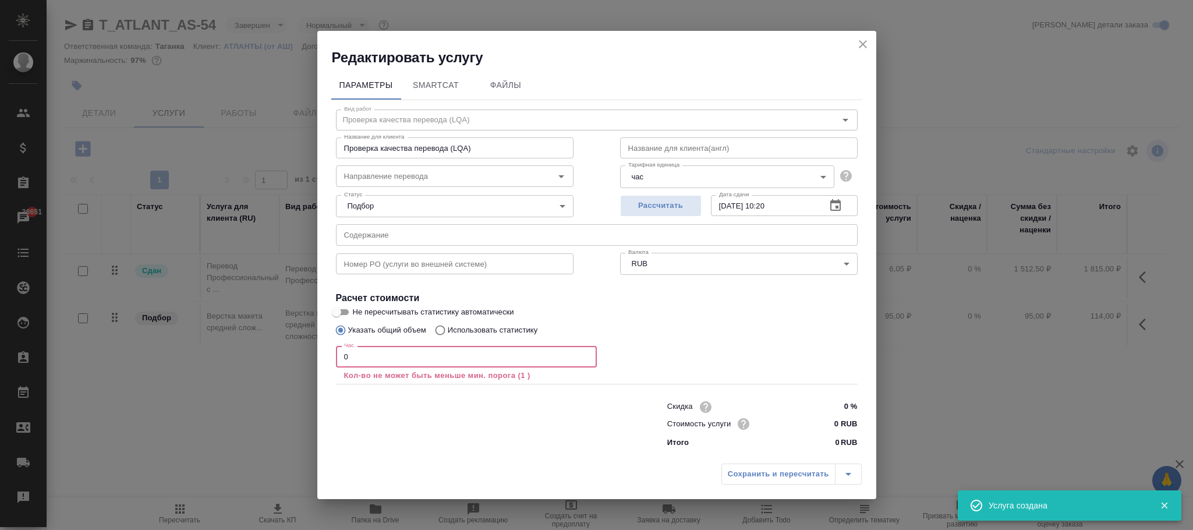
drag, startPoint x: 408, startPoint y: 357, endPoint x: 593, endPoint y: 370, distance: 185.7
click at [294, 341] on div "Редактировать услугу Параметры SmartCat Файлы Вид работ Проверка качества перев…" at bounding box center [596, 265] width 1193 height 530
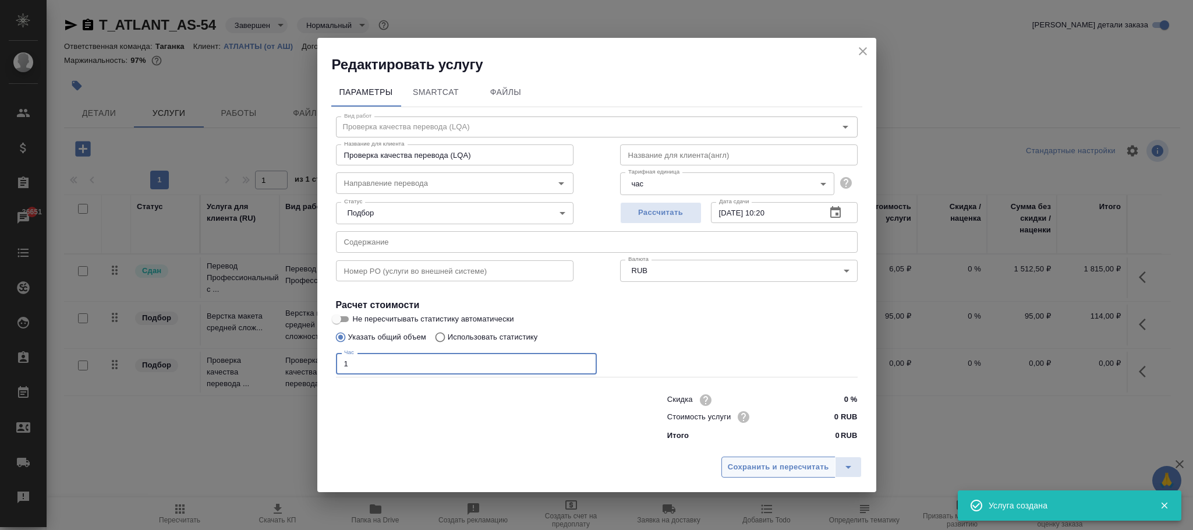
type input "1"
click at [750, 461] on span "Сохранить и пересчитать" at bounding box center [778, 467] width 101 height 13
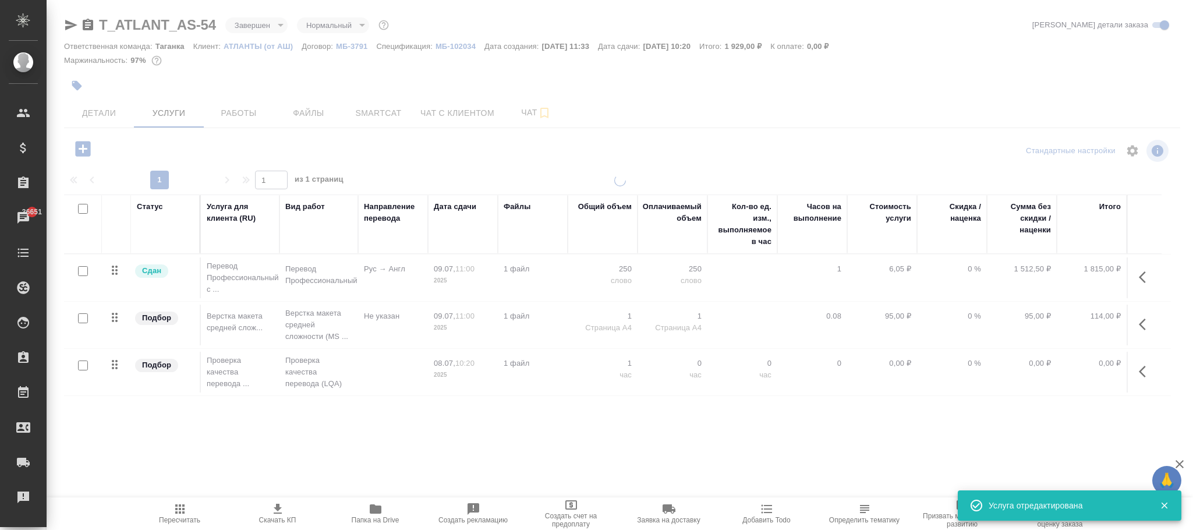
click at [1143, 371] on icon "button" at bounding box center [1142, 372] width 7 height 12
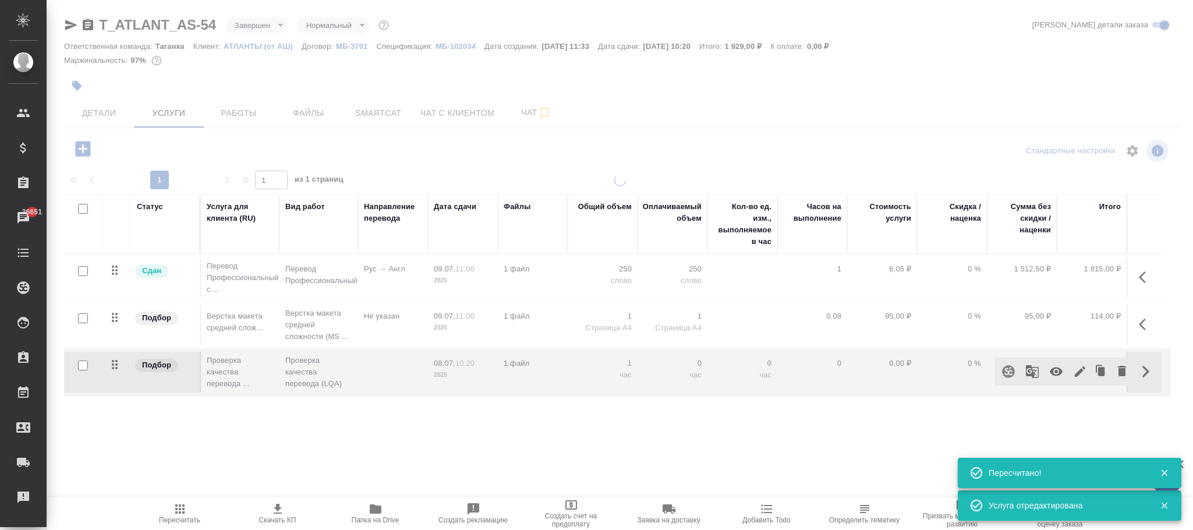
click at [1052, 374] on icon "button" at bounding box center [1056, 371] width 13 height 9
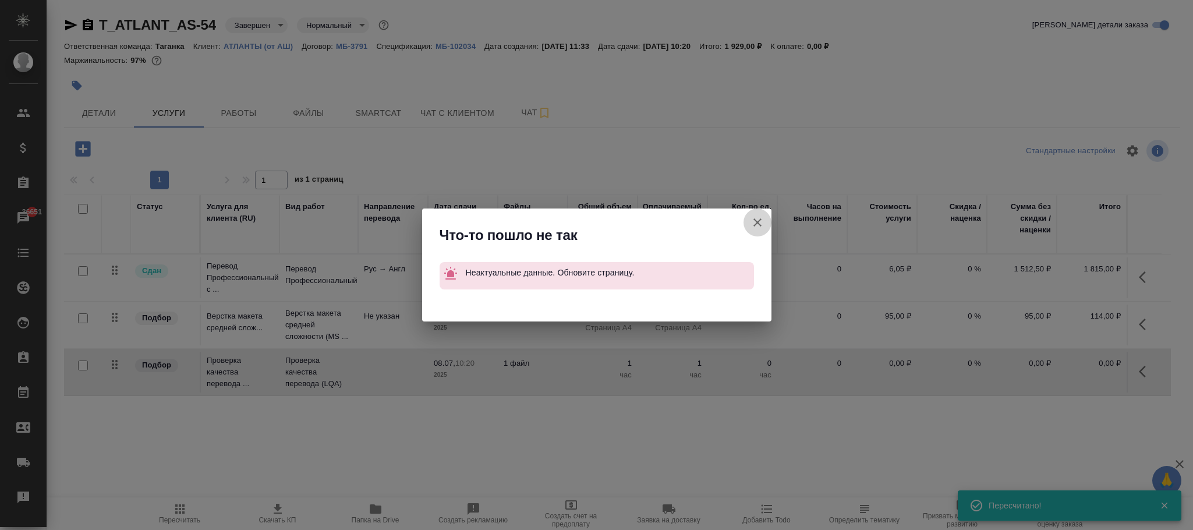
click at [755, 220] on icon "button" at bounding box center [758, 222] width 14 height 14
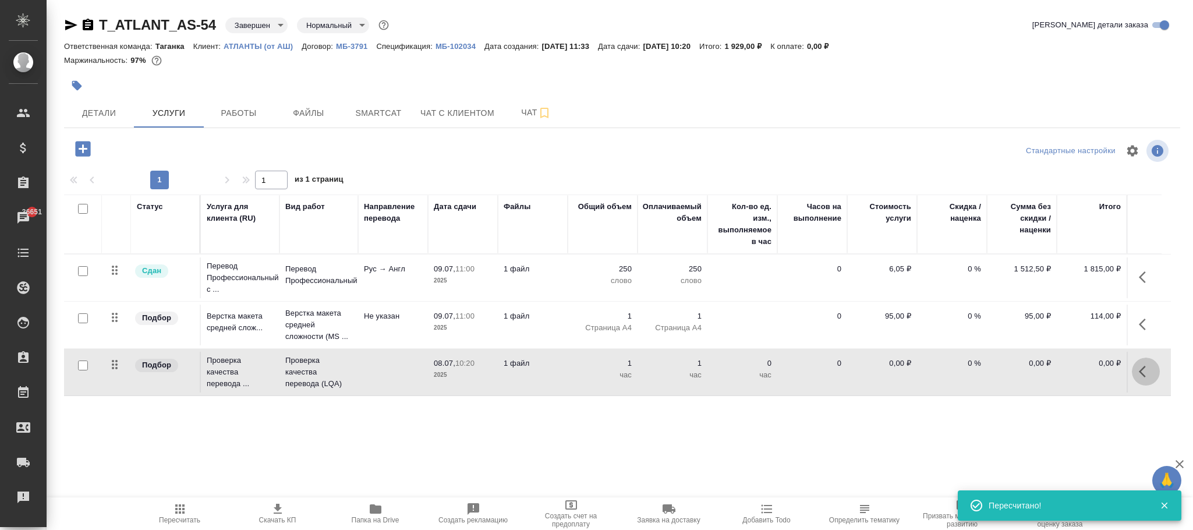
click at [1144, 377] on icon "button" at bounding box center [1142, 372] width 7 height 12
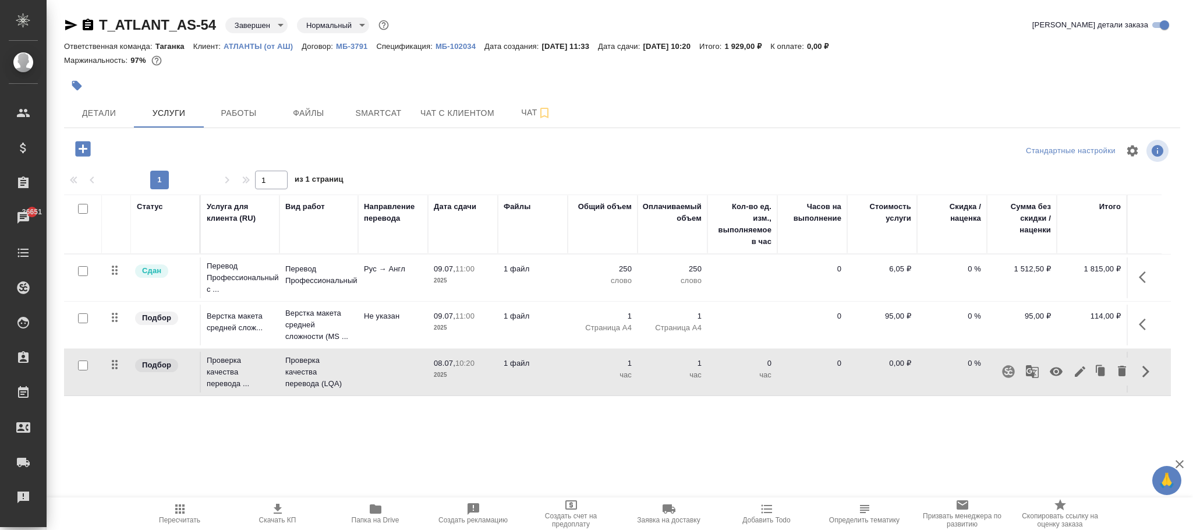
click at [1053, 371] on icon "button" at bounding box center [1056, 371] width 13 height 9
click at [615, 374] on p "час" at bounding box center [603, 375] width 58 height 12
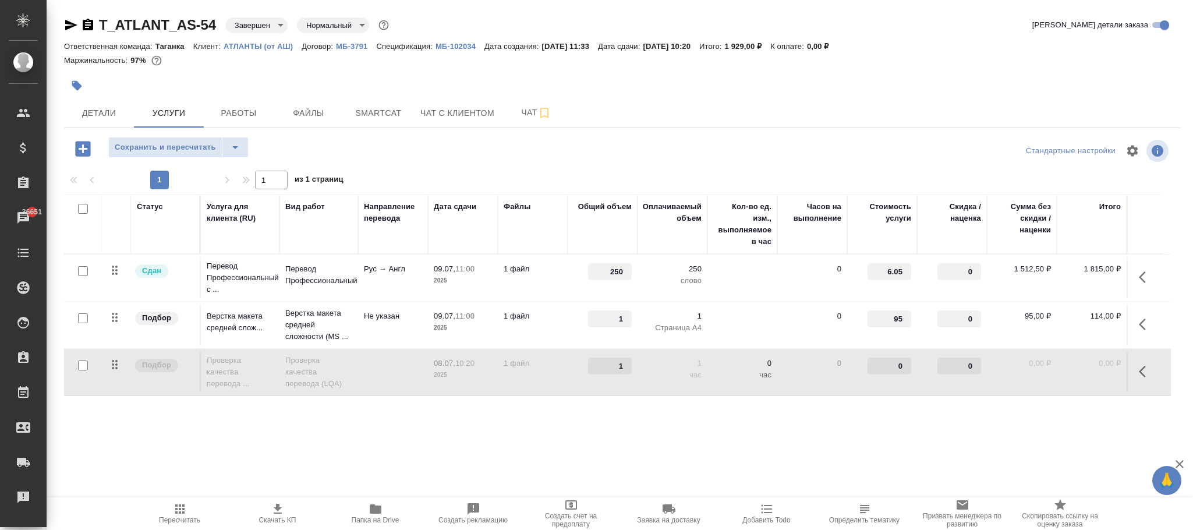
click at [748, 376] on p "час" at bounding box center [742, 375] width 58 height 12
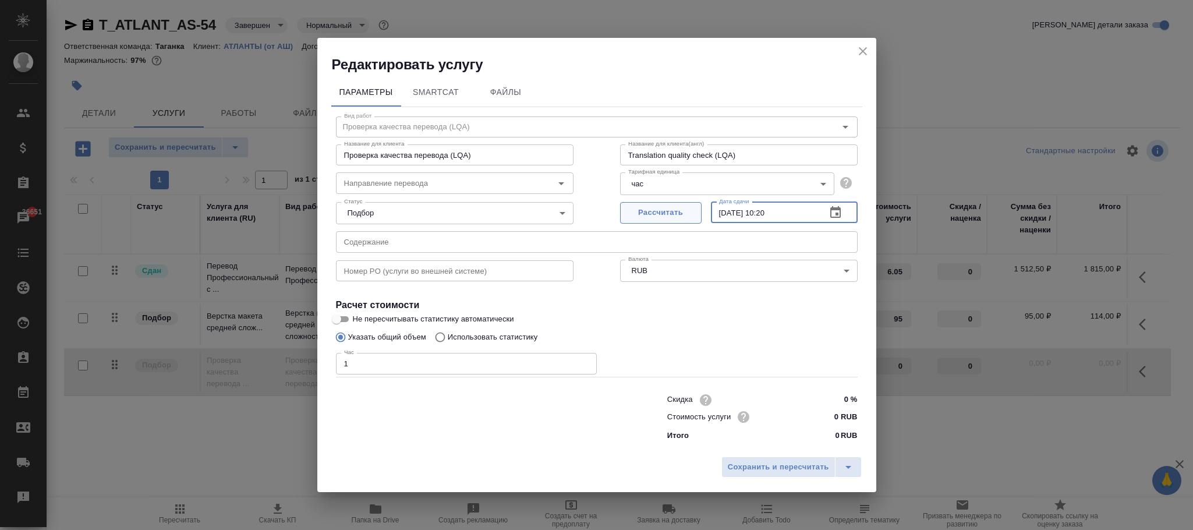
drag, startPoint x: 795, startPoint y: 217, endPoint x: 662, endPoint y: 215, distance: 132.8
click at [662, 215] on div "Рассчитать Дата сдачи 08.07.2025 10:20 Дата сдачи" at bounding box center [739, 211] width 238 height 28
paste input "10.82.0251 80:0_"
drag, startPoint x: 792, startPoint y: 214, endPoint x: 709, endPoint y: 214, distance: 82.7
click at [709, 214] on div "Рассчитать Дата сдачи 10.82.0251 80:0_ Дата сдачи" at bounding box center [739, 211] width 238 height 28
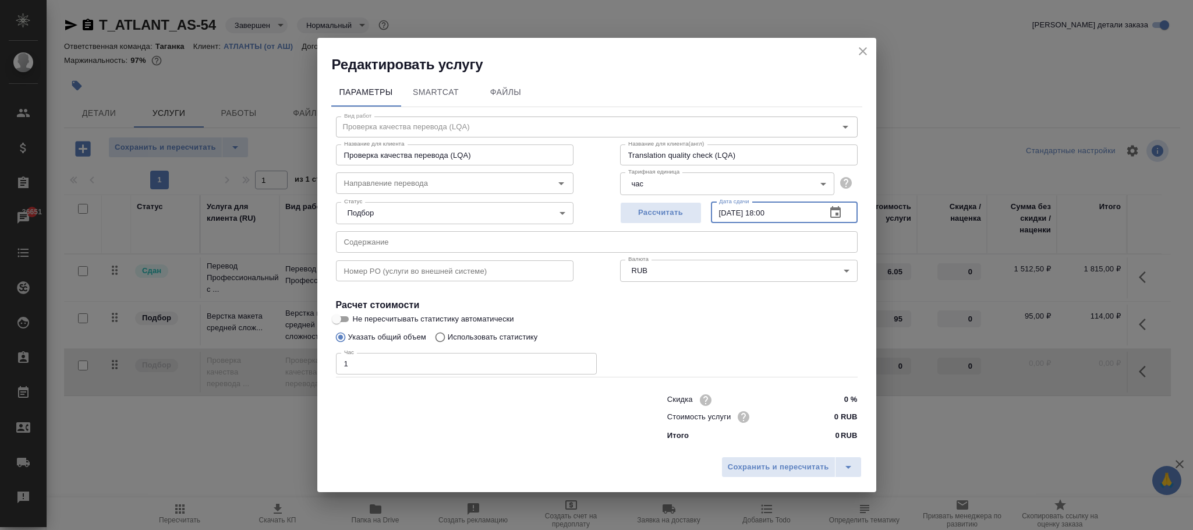
drag, startPoint x: 795, startPoint y: 215, endPoint x: 716, endPoint y: 208, distance: 79.5
click at [716, 208] on input "11.08.2025 18:00" at bounding box center [764, 212] width 106 height 21
type input "11.08.2025 18:00"
click at [784, 462] on span "Сохранить и пересчитать" at bounding box center [778, 467] width 101 height 13
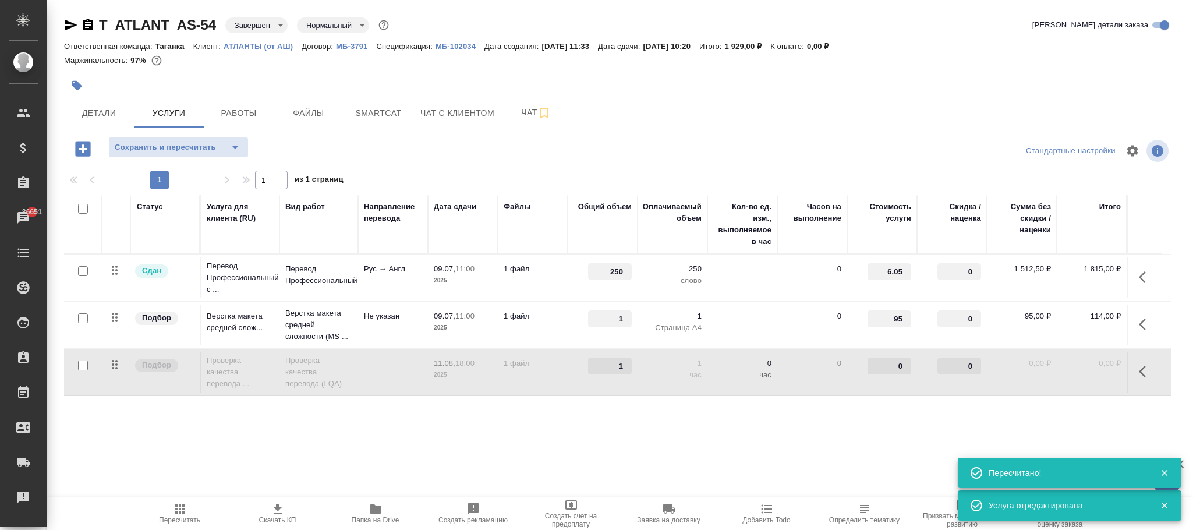
click at [260, 27] on body "🙏 .cls-1 fill:#fff; AWATERA Фокина Наталья n.fokina Клиенты Спецификации Заказы…" at bounding box center [596, 265] width 1193 height 530
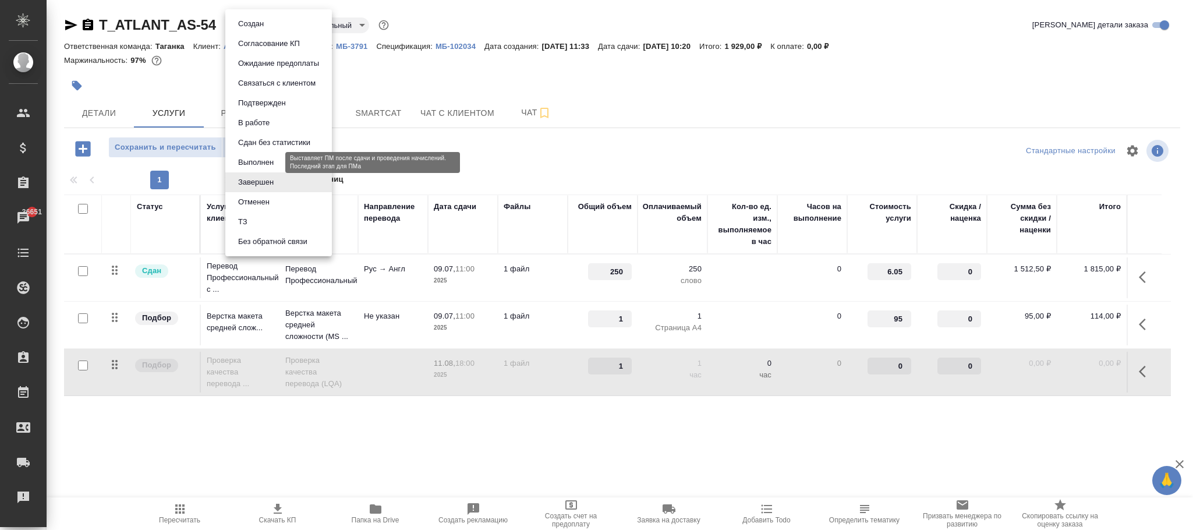
click at [254, 162] on button "Выполнен" at bounding box center [256, 162] width 43 height 13
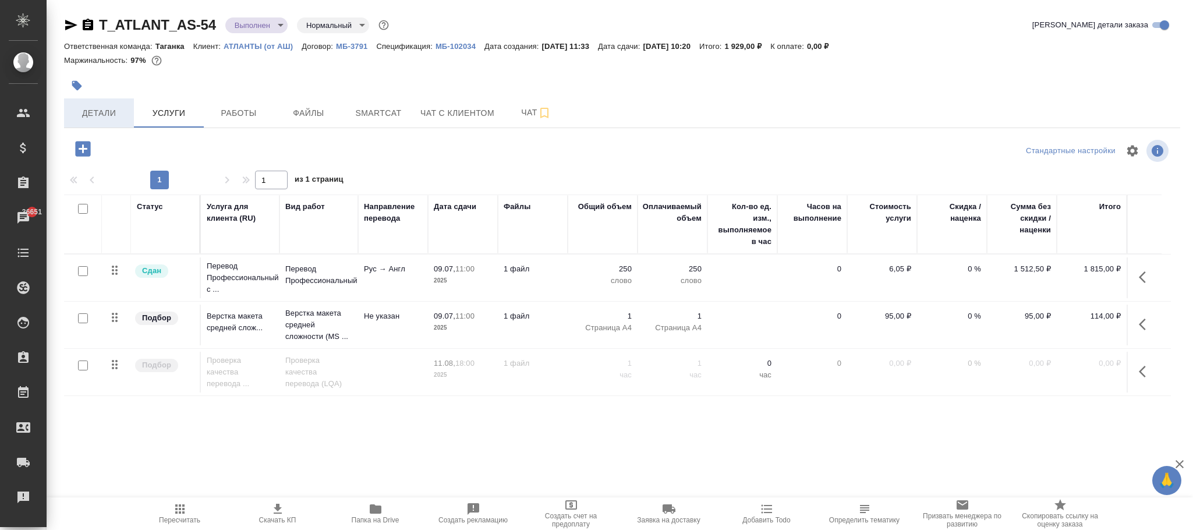
drag, startPoint x: 98, startPoint y: 116, endPoint x: 144, endPoint y: 147, distance: 55.2
click at [100, 117] on span "Детали" at bounding box center [99, 113] width 56 height 15
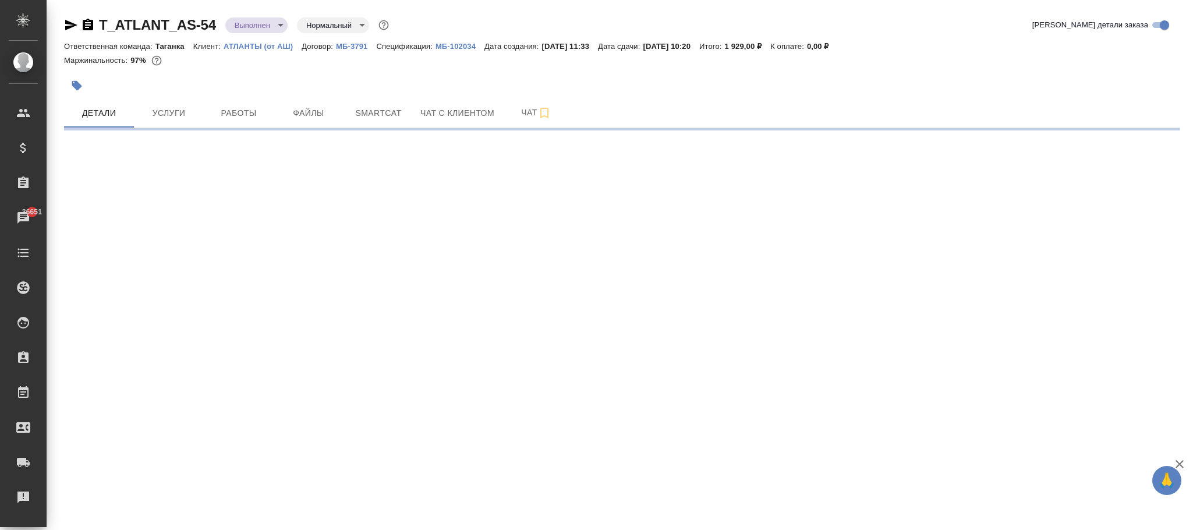
select select "RU"
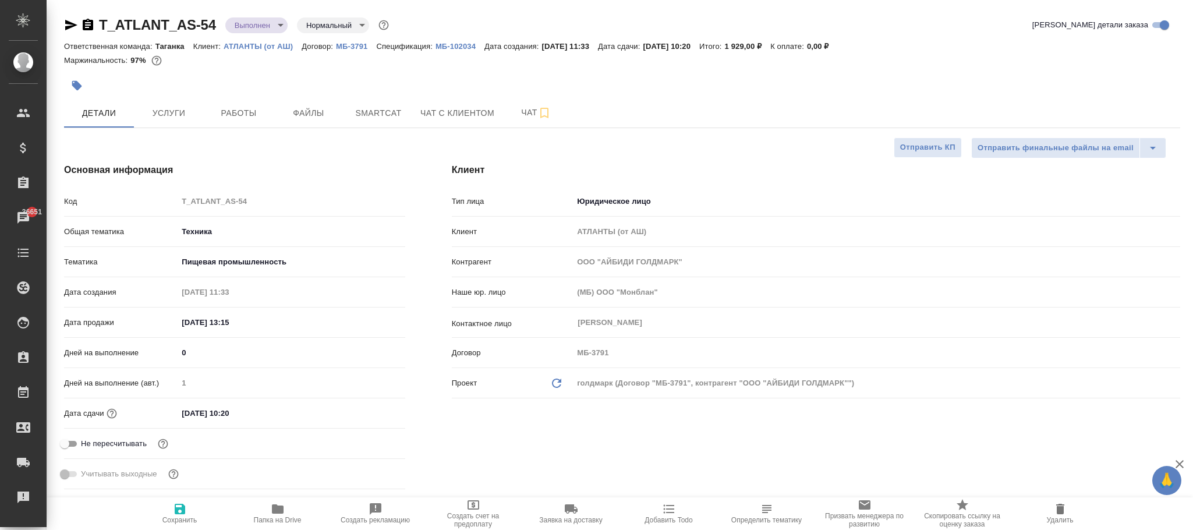
click at [183, 508] on icon "button" at bounding box center [180, 509] width 10 height 10
type textarea "x"
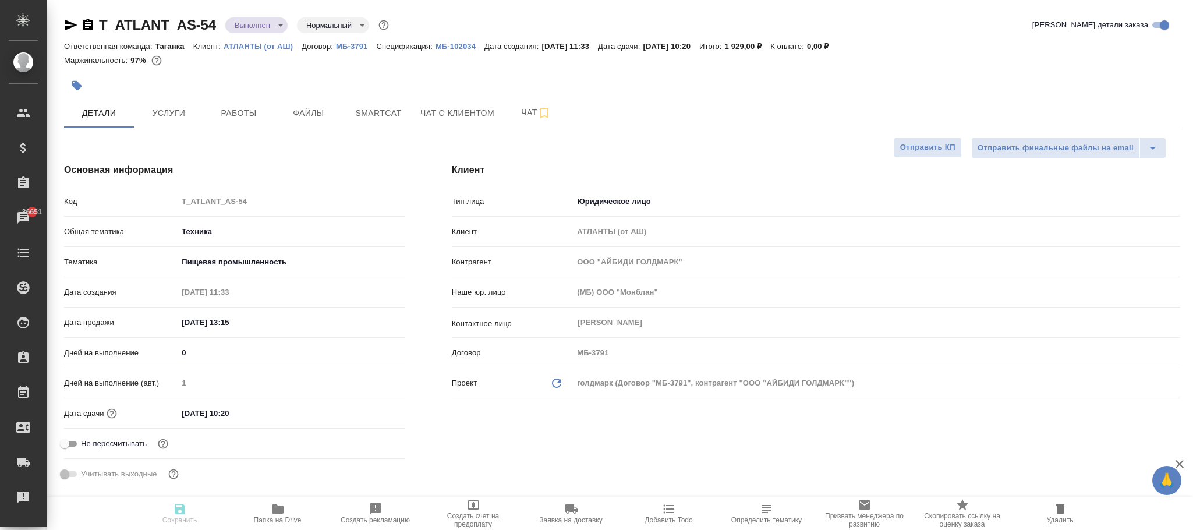
type textarea "x"
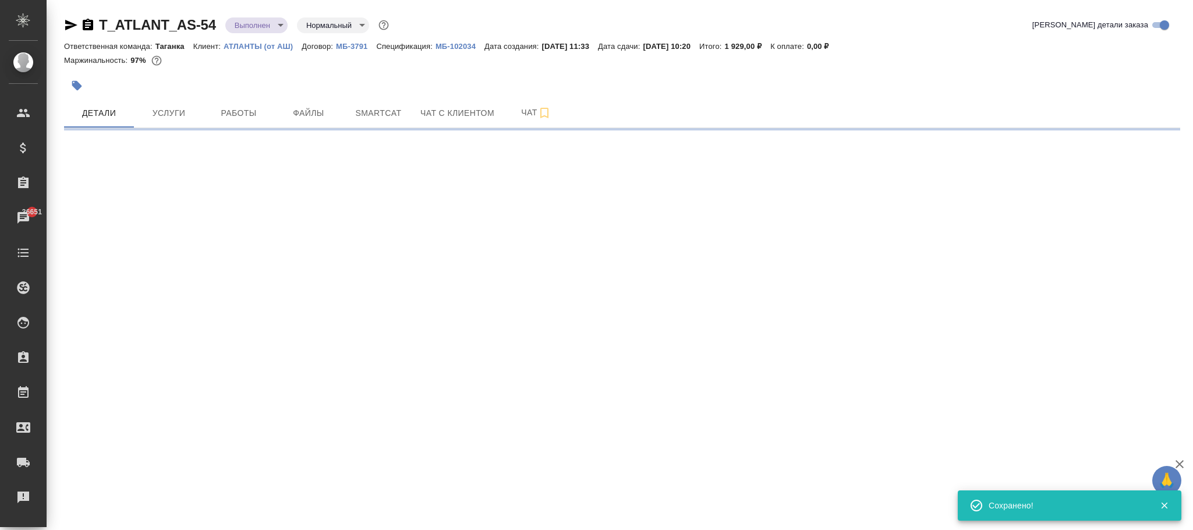
select select "RU"
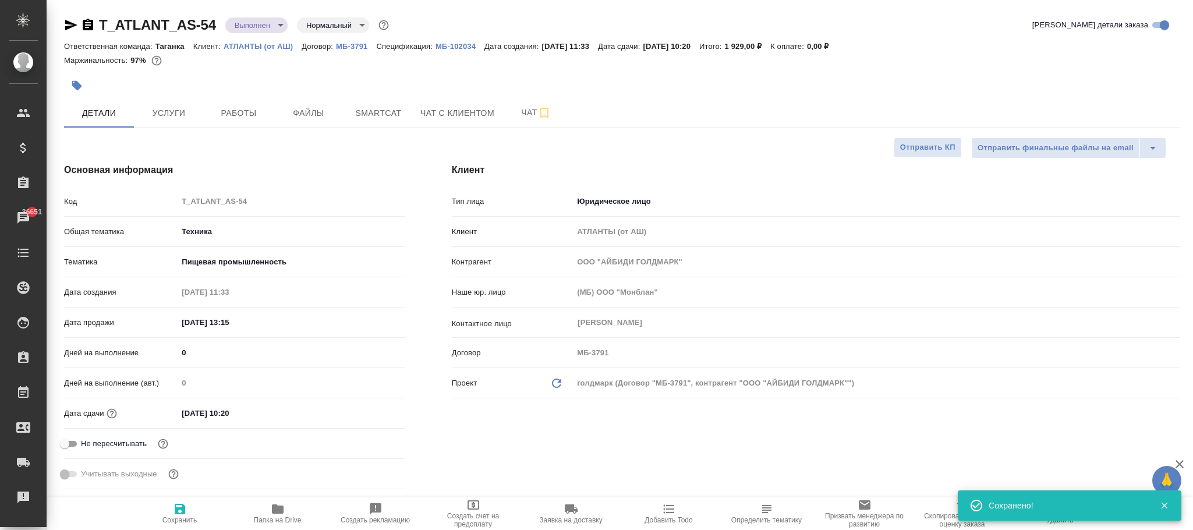
type textarea "x"
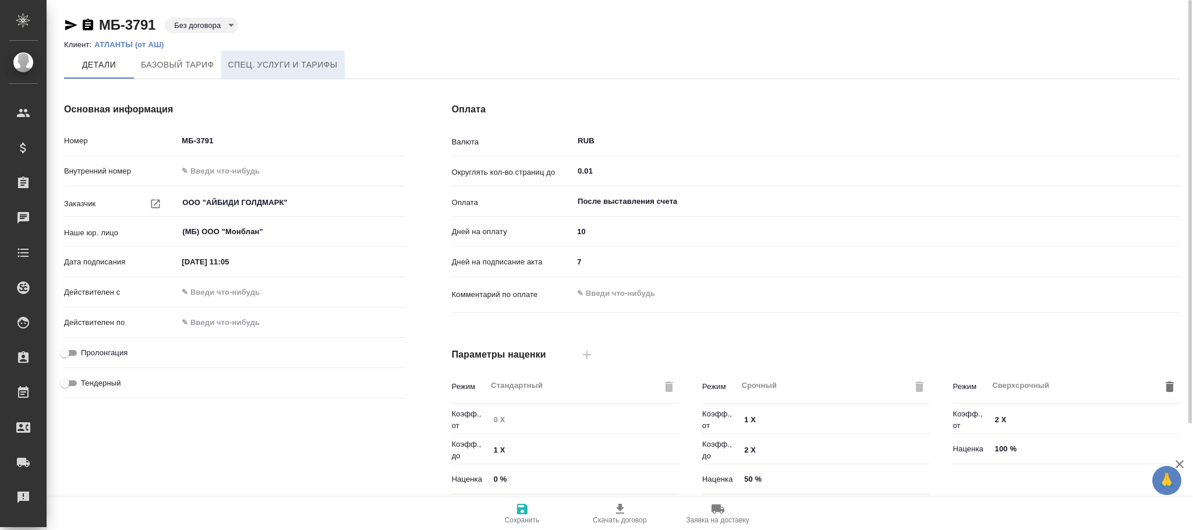
click at [313, 61] on span "Спец. услуги и тарифы" at bounding box center [282, 65] width 109 height 15
type input "Базовый ТП 2025"
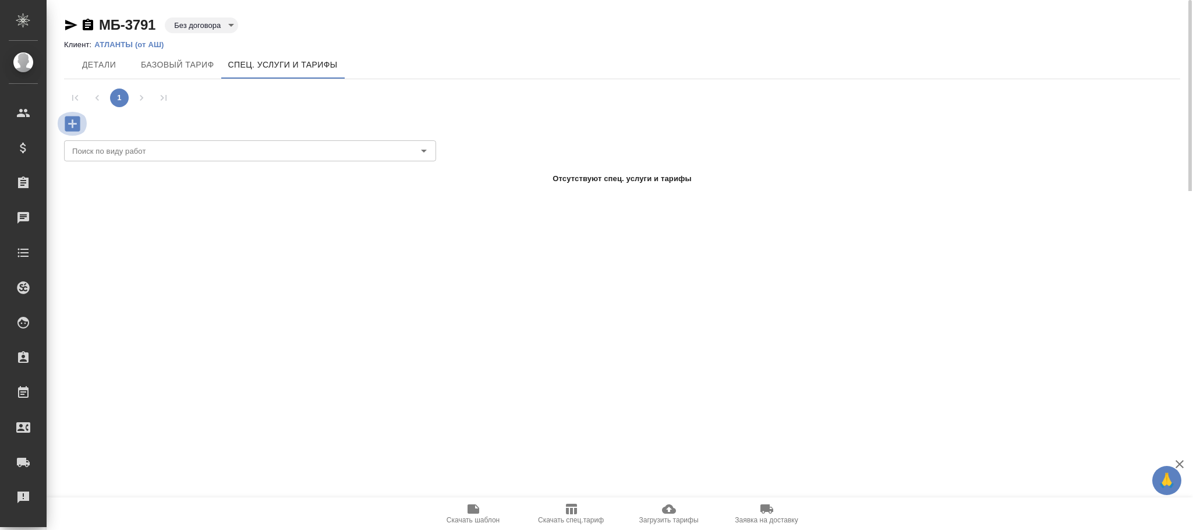
click at [70, 119] on icon "button" at bounding box center [72, 123] width 15 height 15
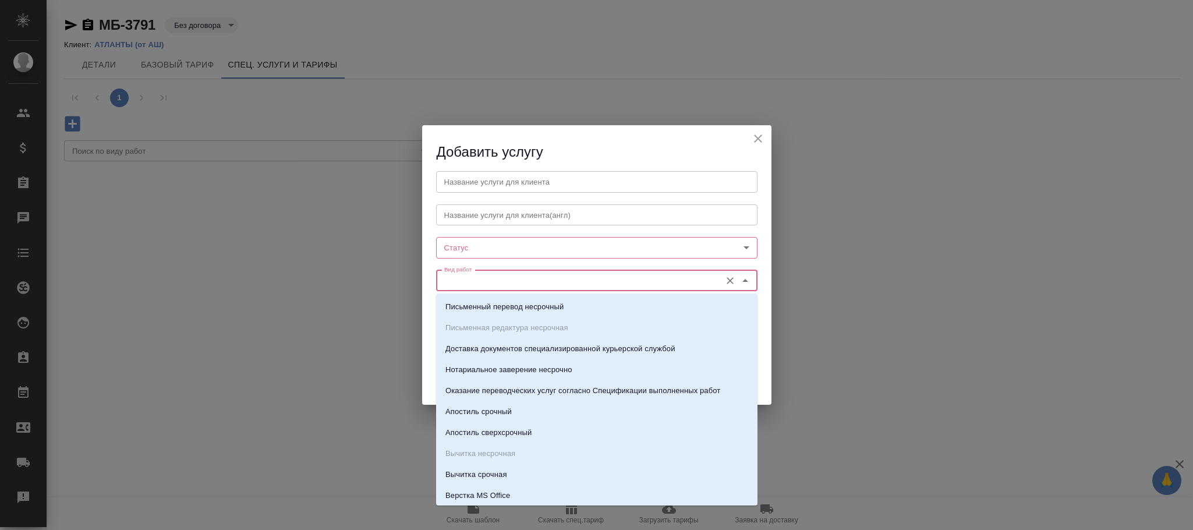
drag, startPoint x: 444, startPoint y: 278, endPoint x: 458, endPoint y: 280, distance: 14.7
click at [444, 278] on input "Вид работ" at bounding box center [577, 281] width 275 height 14
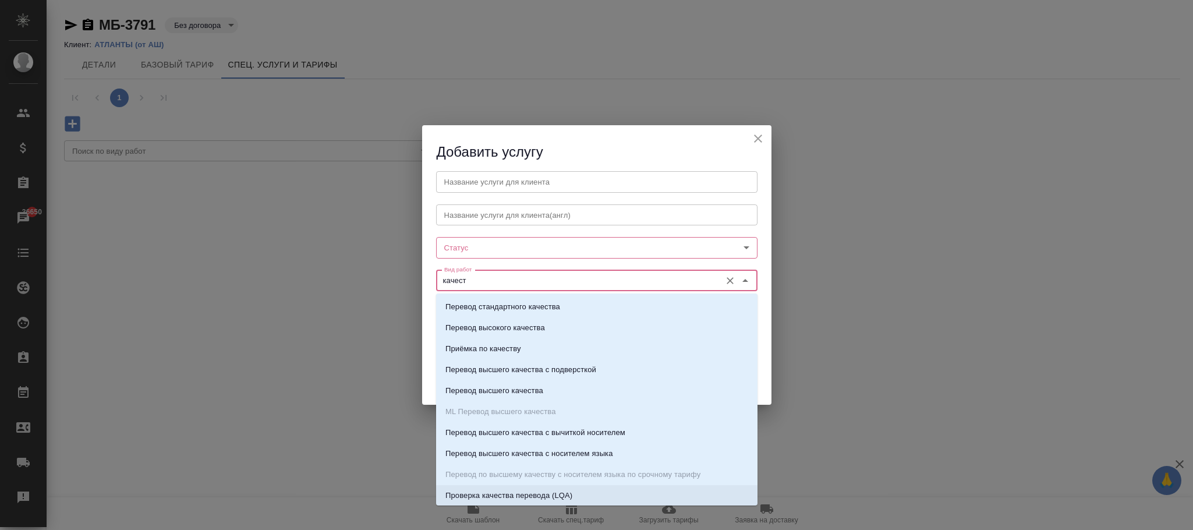
click at [546, 493] on p "Проверка качества перевода (LQA)" at bounding box center [508, 496] width 127 height 12
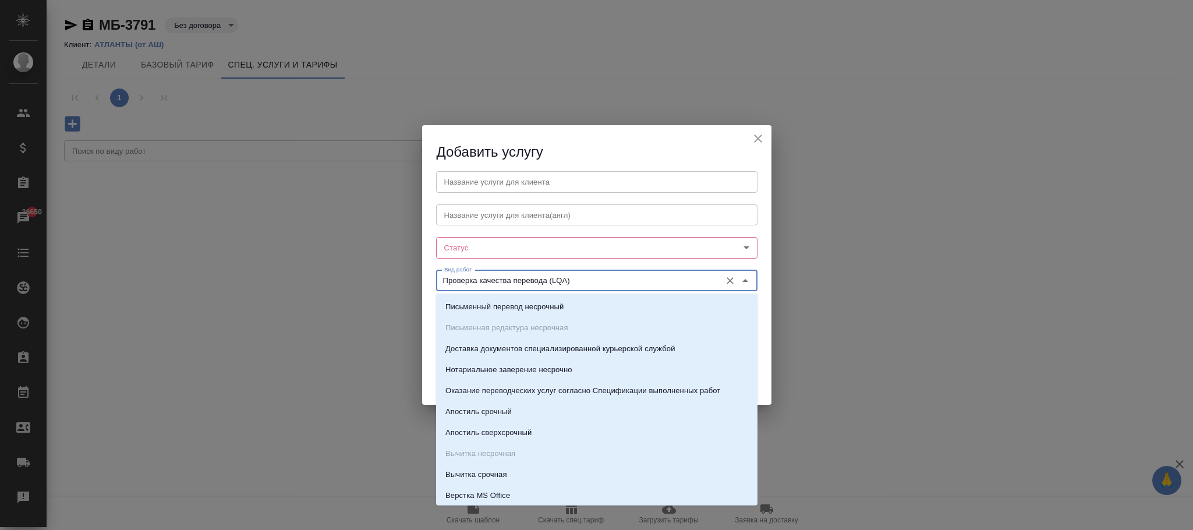
drag, startPoint x: 589, startPoint y: 276, endPoint x: 423, endPoint y: 276, distance: 166.6
click at [423, 276] on div "Название услуги для клиента Название услуги для клиента Название услуги для кли…" at bounding box center [596, 263] width 349 height 202
type input "Проверка качества перевода (LQA)"
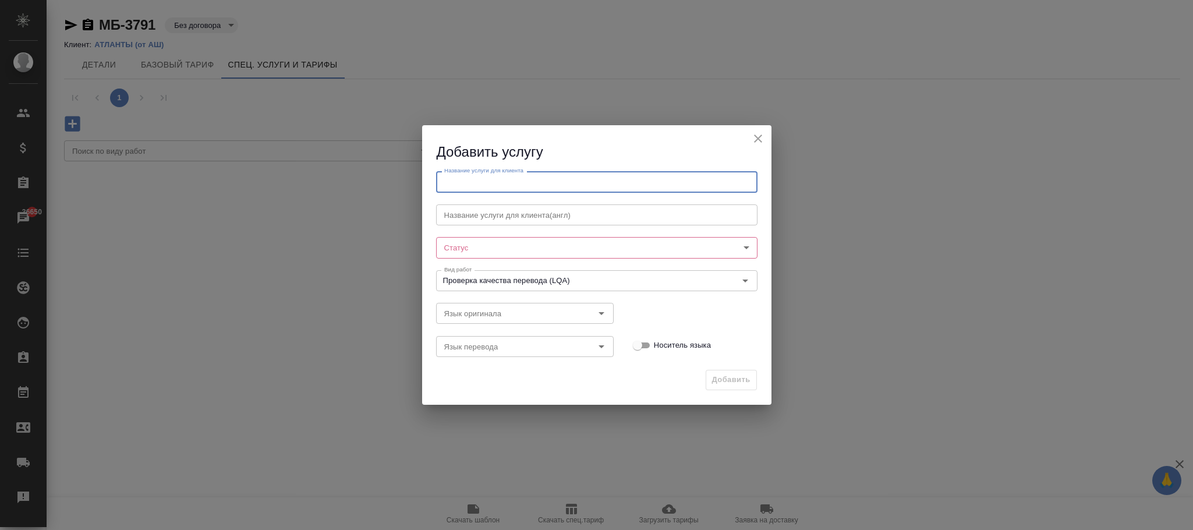
click at [465, 184] on input "text" at bounding box center [596, 181] width 321 height 21
paste input "Проверка качества перевода (LQA)"
type input "Проверка качества перевода (LQA)"
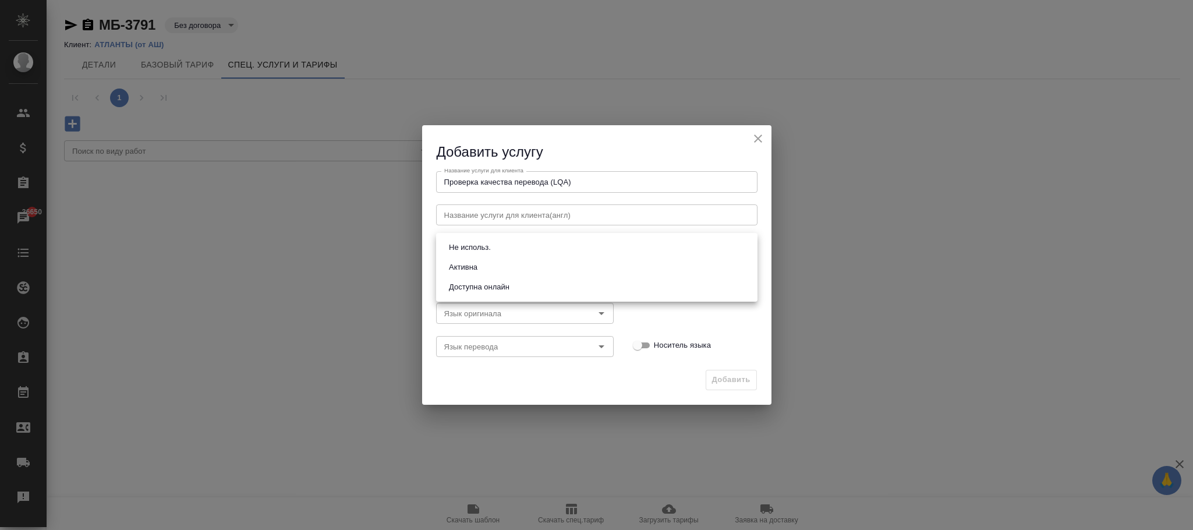
click at [472, 249] on body "🙏 .cls-1 fill:#fff; AWATERA [PERSON_NAME]fokina Клиенты Спецификации Заказы 366…" at bounding box center [596, 265] width 1193 height 530
click at [479, 266] on button "Активна" at bounding box center [463, 267] width 36 height 13
type input "active"
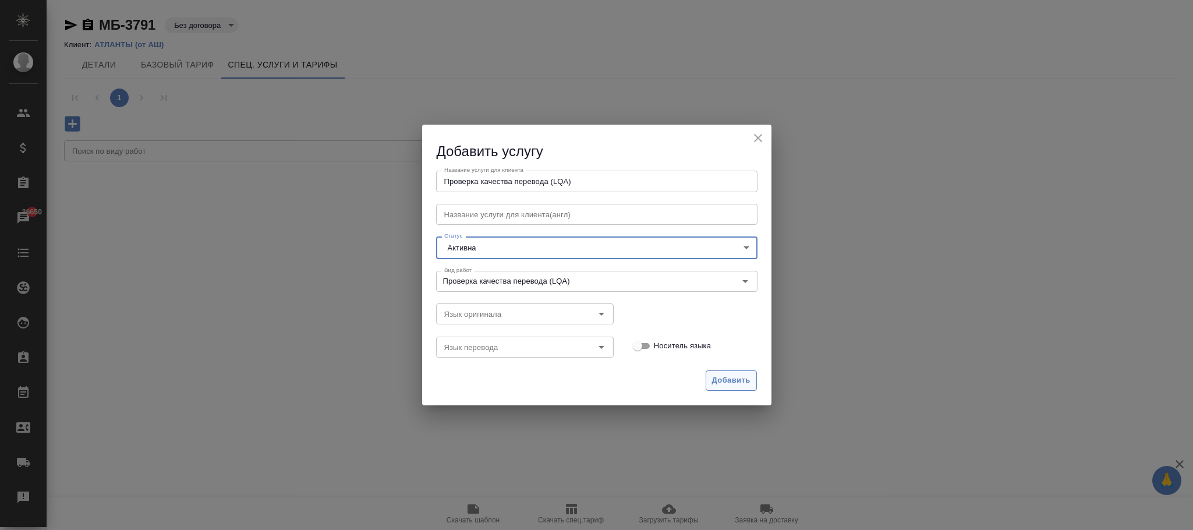
click at [718, 370] on button "Добавить" at bounding box center [731, 380] width 51 height 20
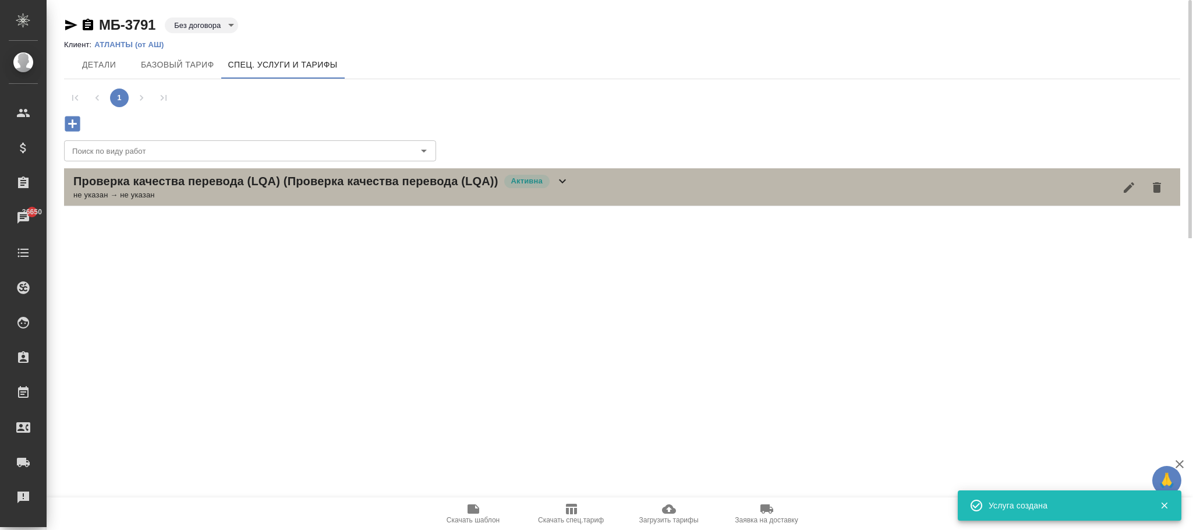
click at [561, 179] on icon at bounding box center [563, 181] width 14 height 14
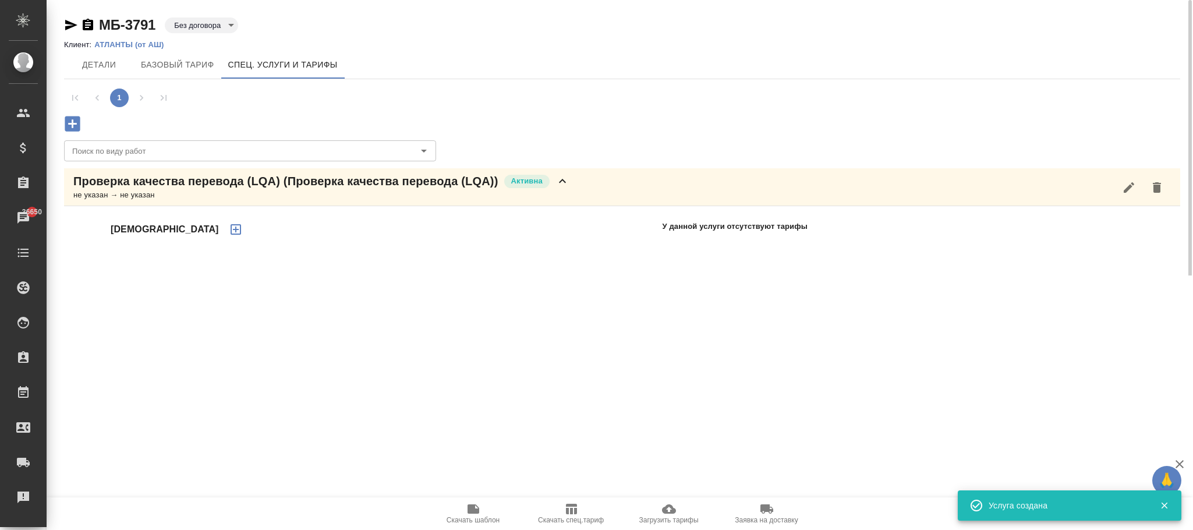
click at [229, 232] on icon "button" at bounding box center [236, 229] width 14 height 14
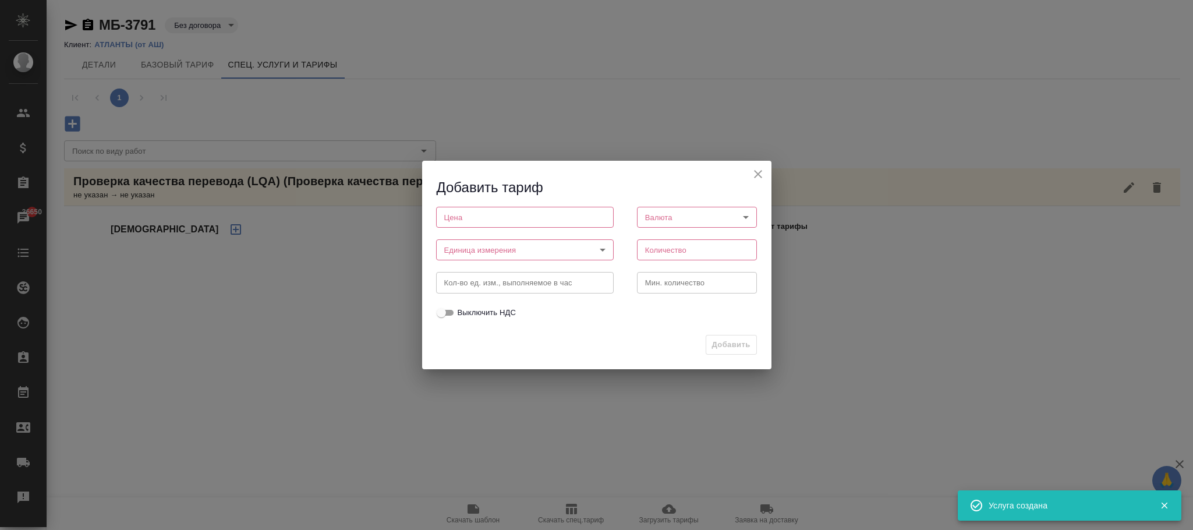
click at [458, 214] on input "number" at bounding box center [525, 217] width 178 height 21
type input "0"
click at [490, 243] on body "🙏 .cls-1 fill:#fff; AWATERA [PERSON_NAME]fokina Клиенты Спецификации Заказы 366…" at bounding box center [596, 265] width 1193 height 530
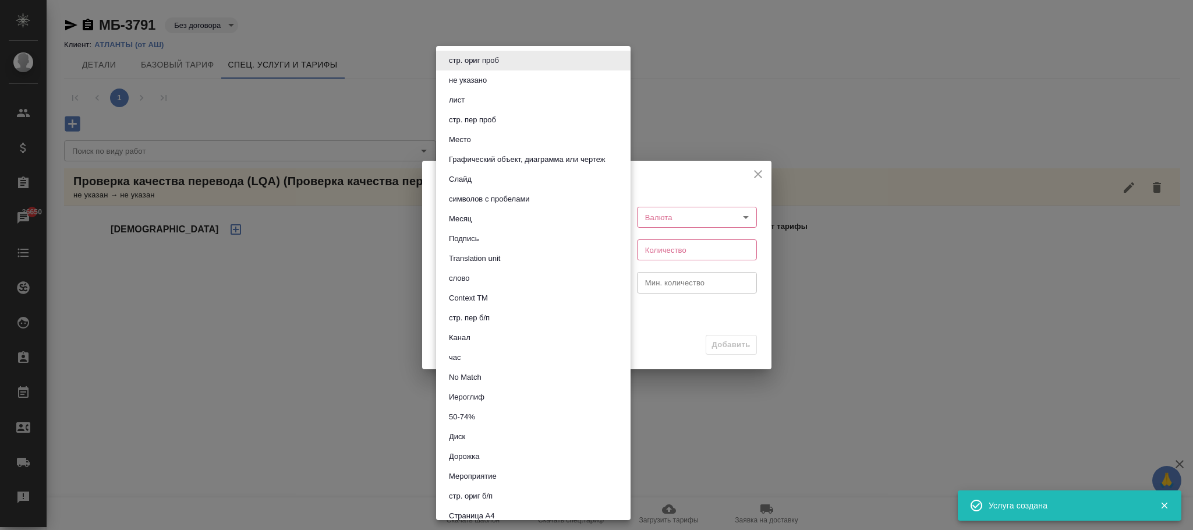
click at [471, 355] on li "час" at bounding box center [533, 358] width 195 height 20
type input "5a8b1489cc6b4906c91bfd93"
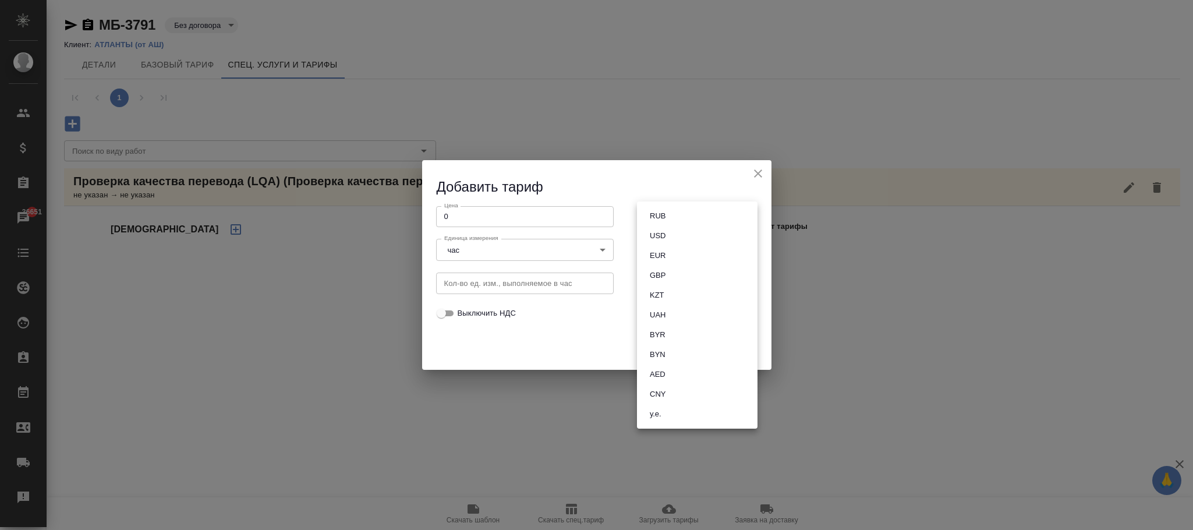
click at [699, 219] on body "🙏 .cls-1 fill:#fff; AWATERA [PERSON_NAME]fokina Клиенты Спецификации Заказы 366…" at bounding box center [596, 265] width 1193 height 530
click at [669, 212] on button "RUB" at bounding box center [657, 216] width 23 height 13
type input "RUB"
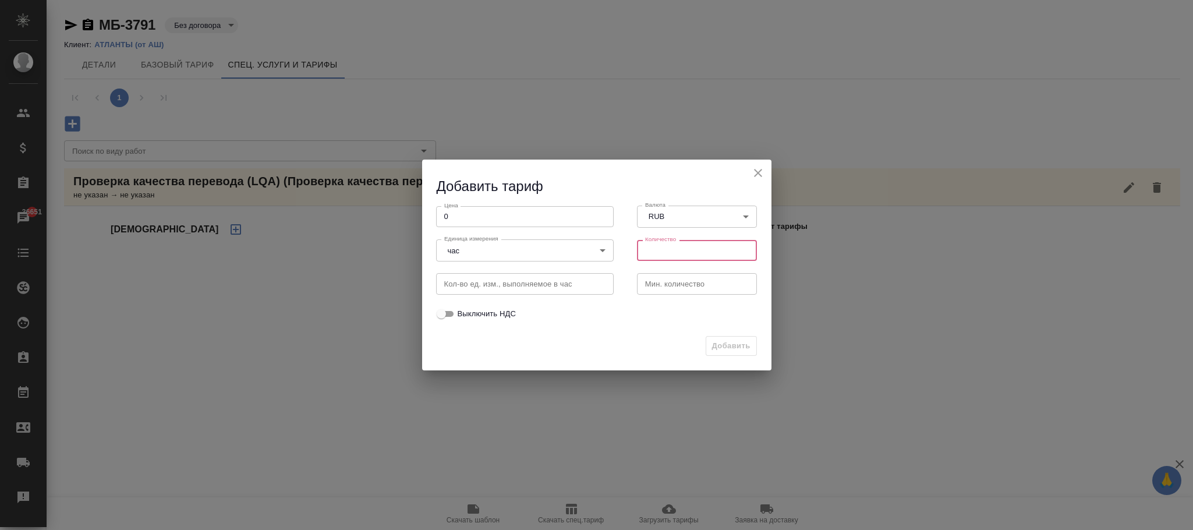
click at [657, 257] on input "number" at bounding box center [697, 250] width 121 height 21
type input "1"
click at [664, 285] on input "number" at bounding box center [697, 283] width 121 height 21
type input "1"
click at [729, 344] on span "Добавить" at bounding box center [731, 346] width 38 height 13
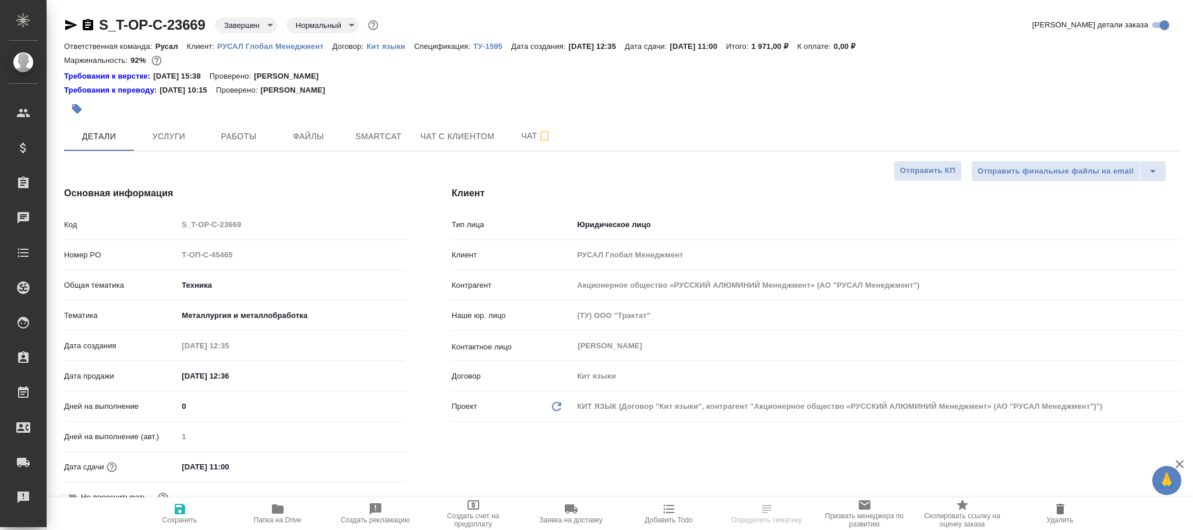
select select "RU"
click at [249, 19] on body "🙏 .cls-1 fill:#fff; AWATERA [PERSON_NAME]fokina Клиенты Спецификации Заказы 366…" at bounding box center [596, 265] width 1193 height 530
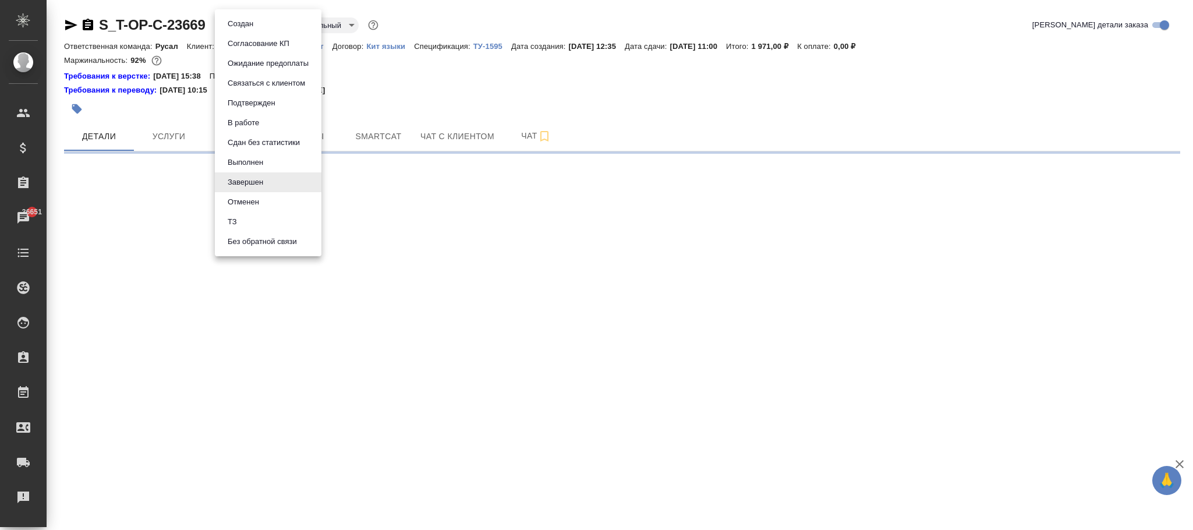
click at [252, 156] on div at bounding box center [596, 265] width 1193 height 530
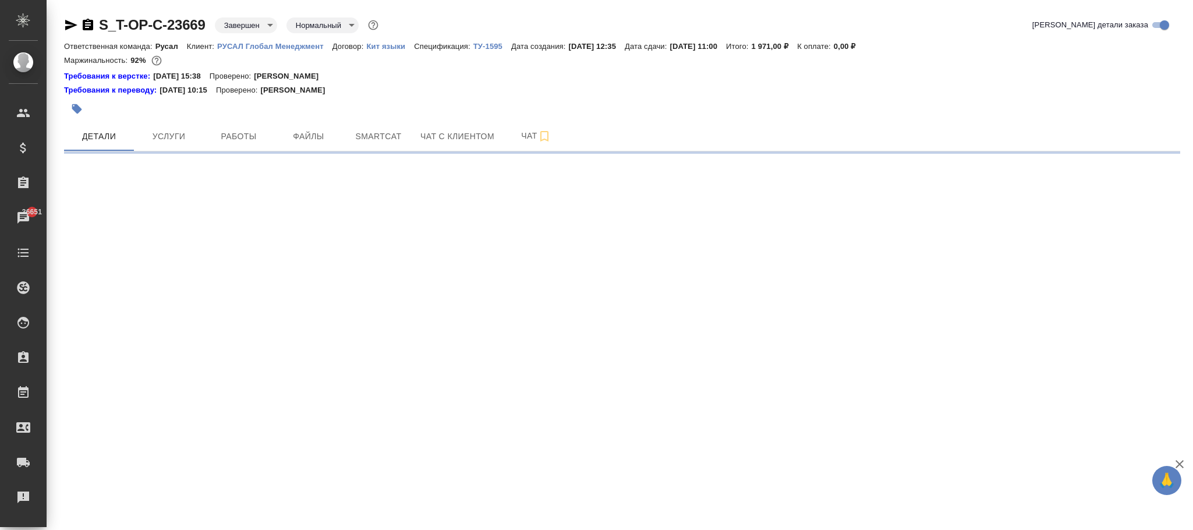
select select "RU"
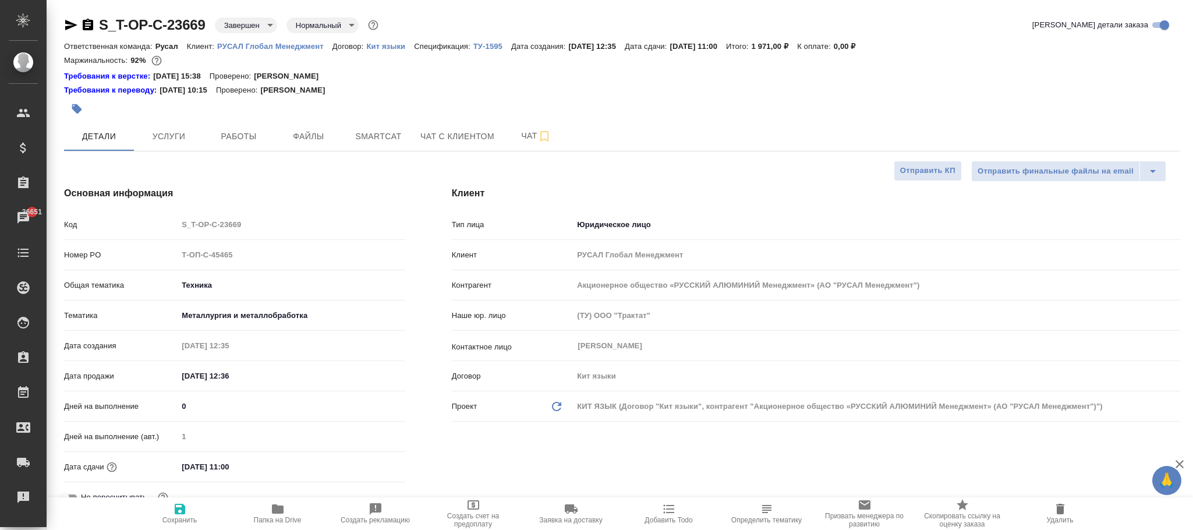
type textarea "x"
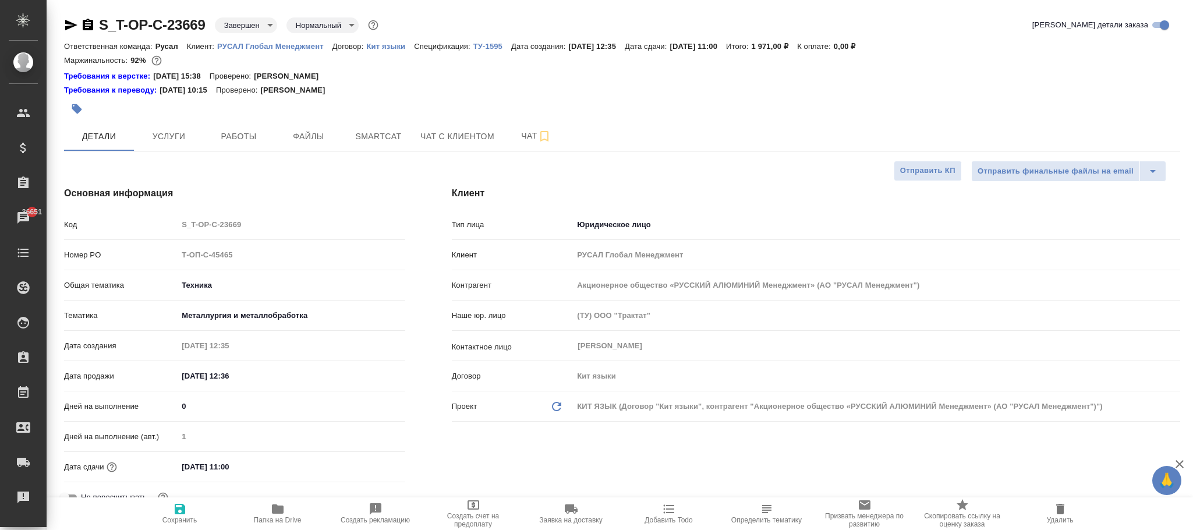
type textarea "x"
click at [254, 27] on body "🙏 .cls-1 fill:#fff; AWATERA Фокина Наталья n.fokina Клиенты Спецификации Заказы…" at bounding box center [596, 265] width 1193 height 530
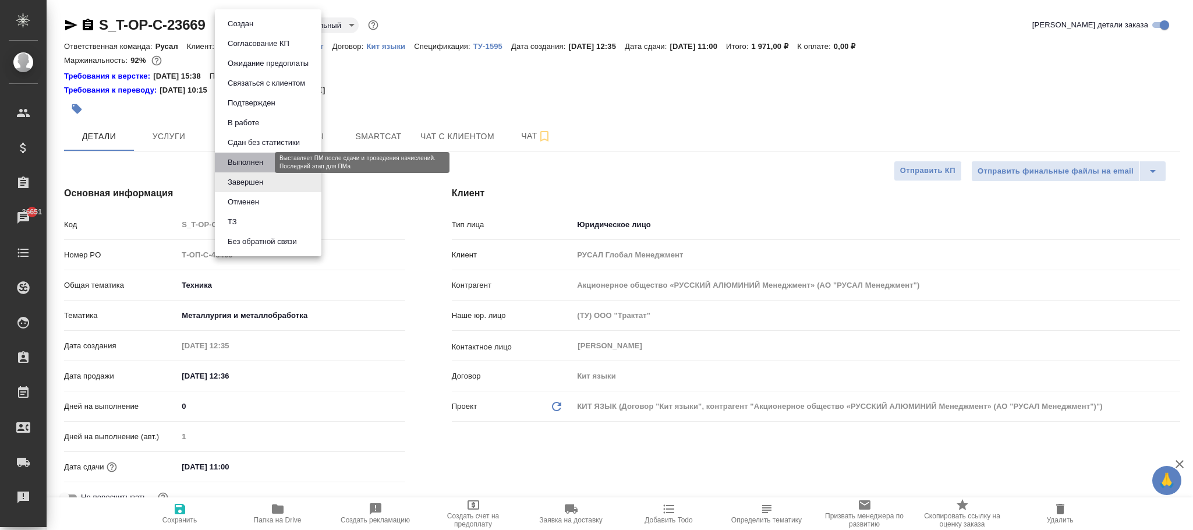
click at [250, 161] on button "Выполнен" at bounding box center [245, 162] width 43 height 13
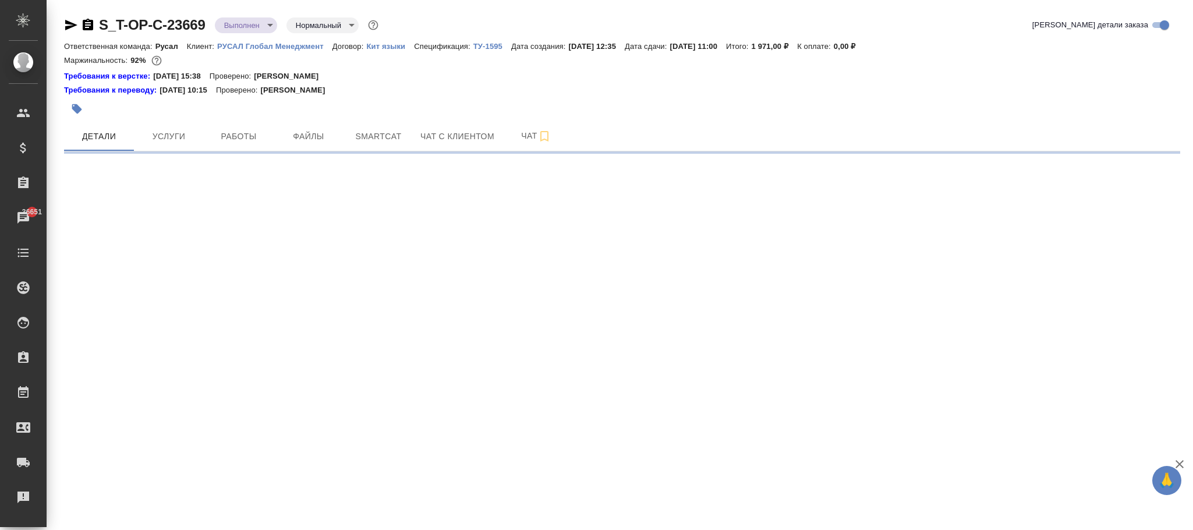
select select "RU"
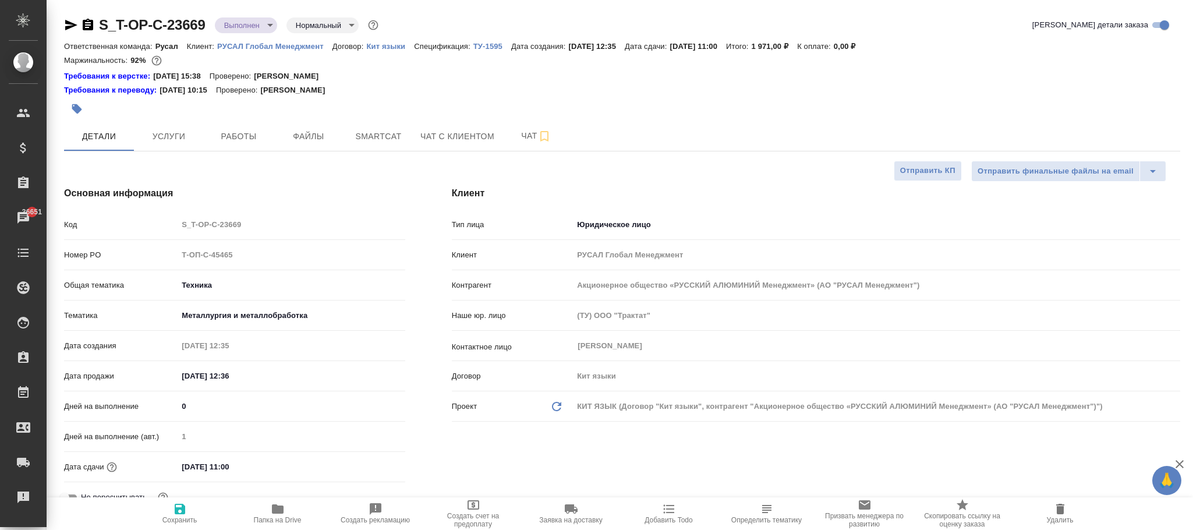
type textarea "x"
click at [180, 518] on span "Сохранить" at bounding box center [179, 520] width 35 height 8
type textarea "x"
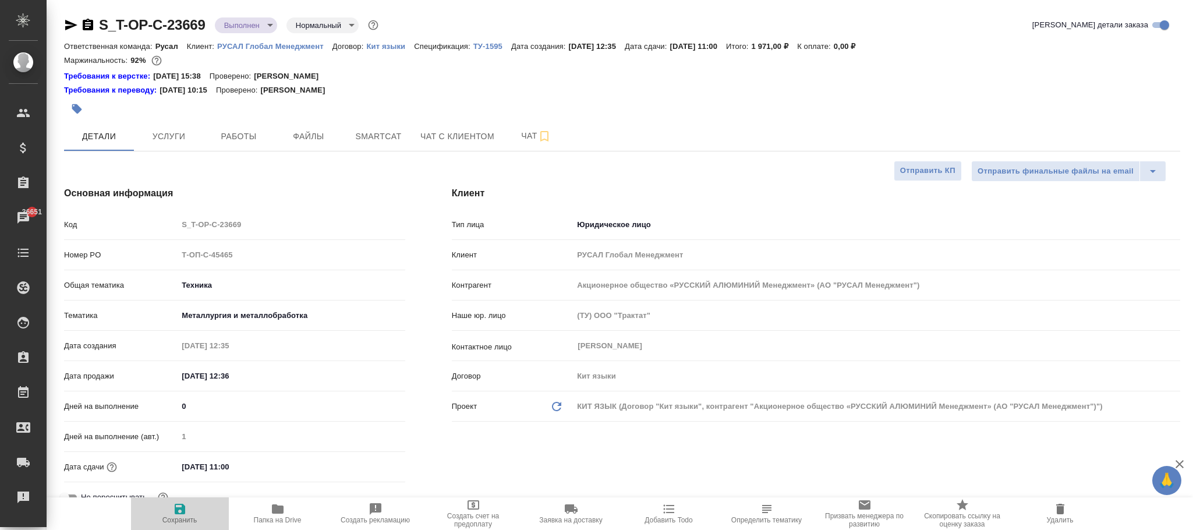
type textarea "x"
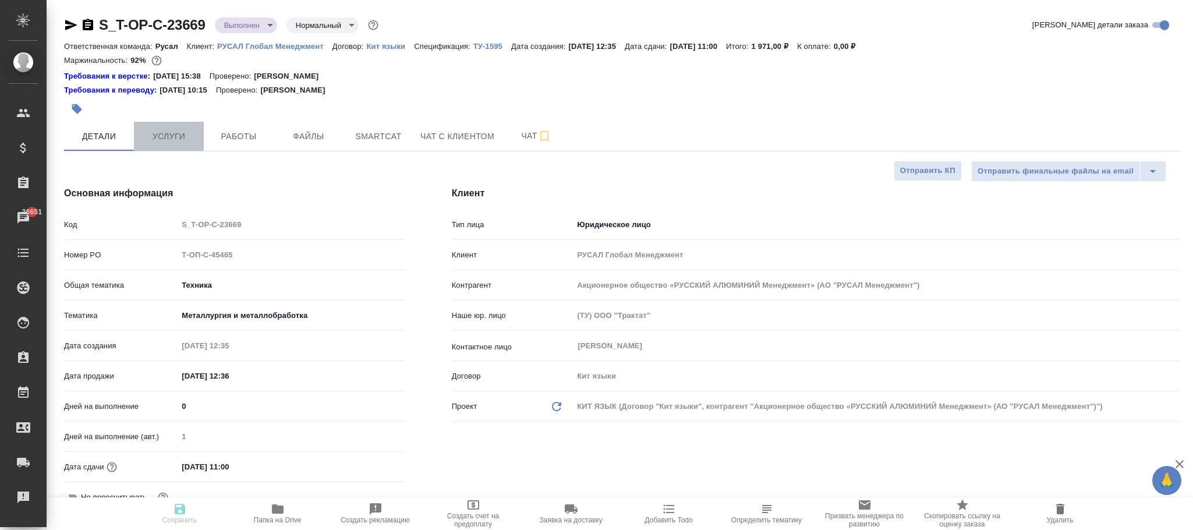
click at [168, 142] on span "Услуги" at bounding box center [169, 136] width 56 height 15
click at [171, 139] on span "Услуги" at bounding box center [169, 136] width 56 height 15
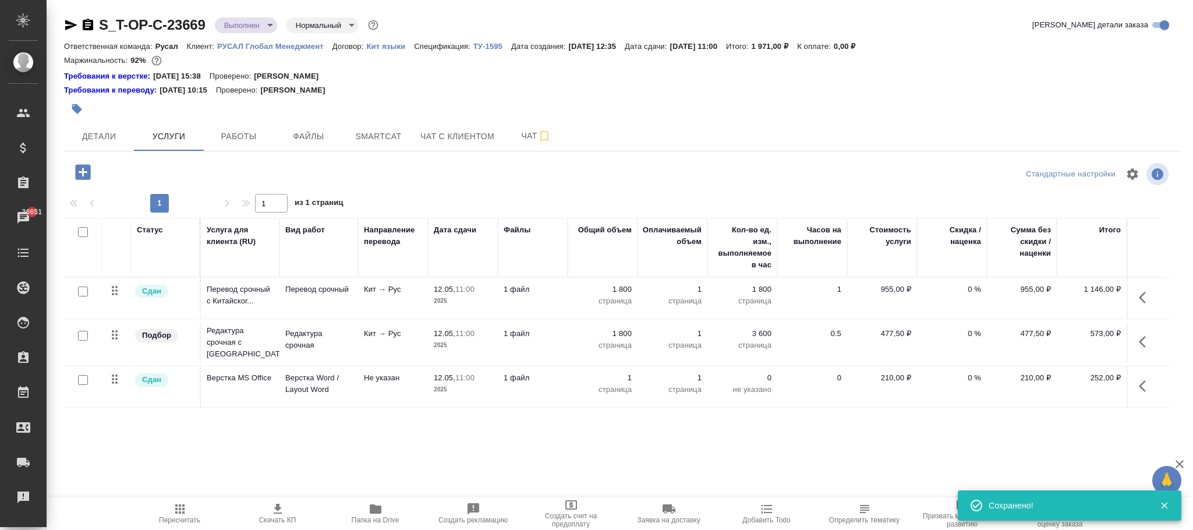
click at [87, 168] on icon "button" at bounding box center [82, 171] width 15 height 15
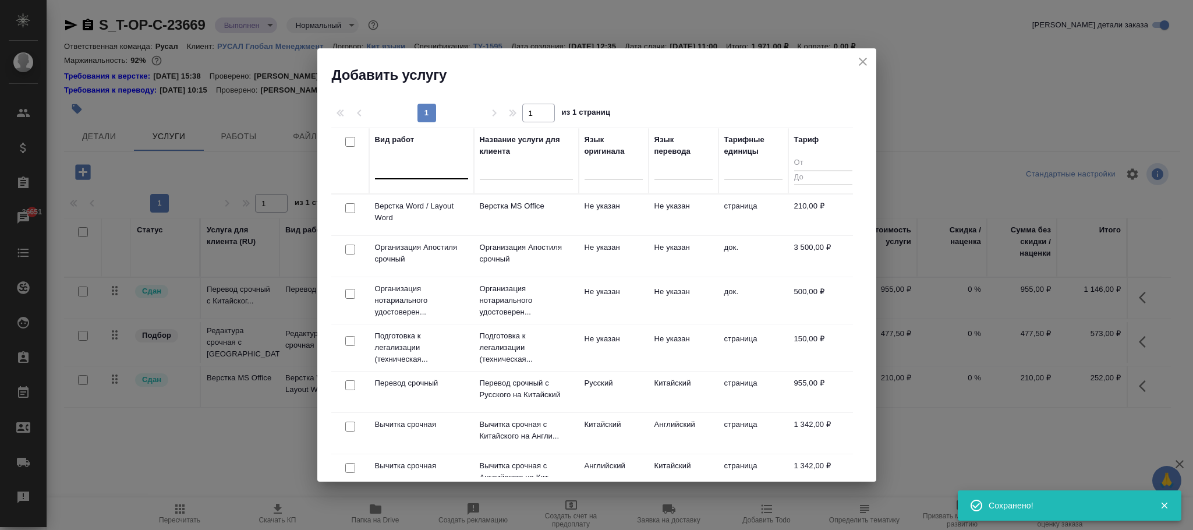
click at [411, 168] on div at bounding box center [421, 167] width 93 height 17
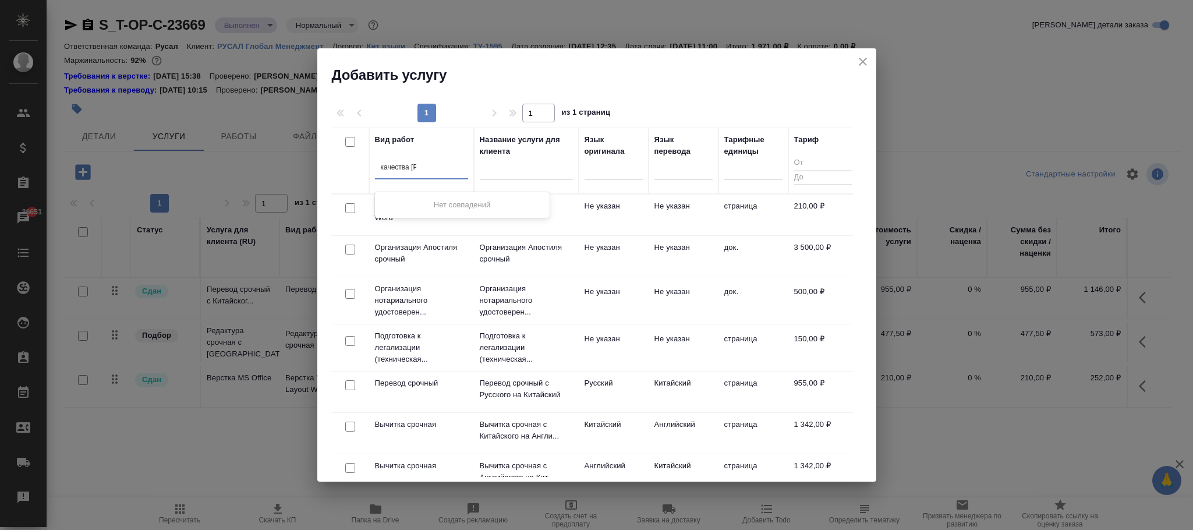
type input "качества в"
click at [858, 61] on icon "close" at bounding box center [863, 62] width 14 height 14
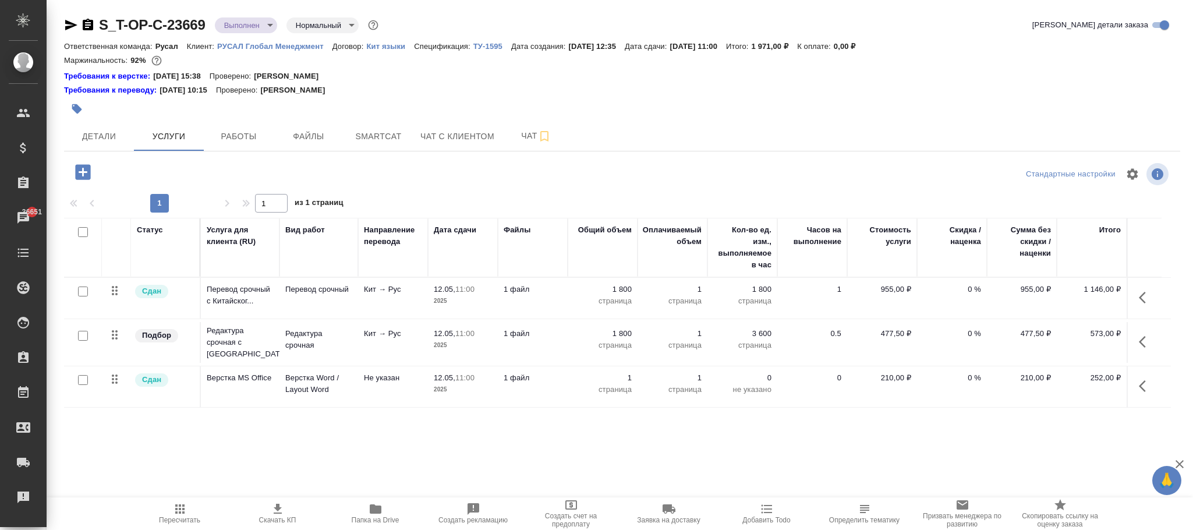
click at [383, 48] on p "Кит языки" at bounding box center [390, 46] width 48 height 9
click at [86, 170] on icon "button" at bounding box center [82, 171] width 15 height 15
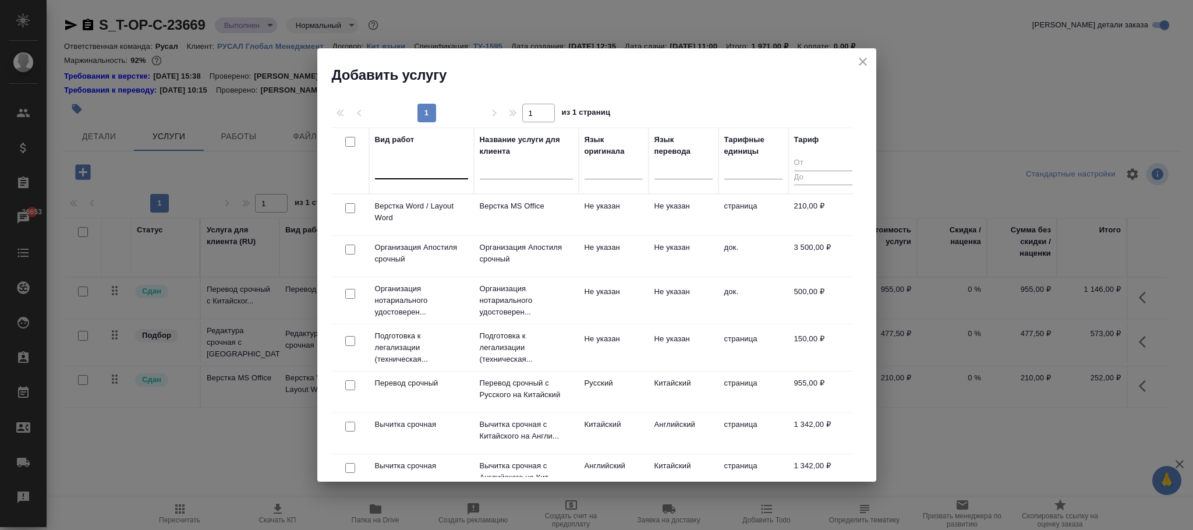
click at [395, 170] on div at bounding box center [421, 167] width 93 height 17
type input "качества ве"
click at [868, 60] on icon "close" at bounding box center [863, 62] width 14 height 14
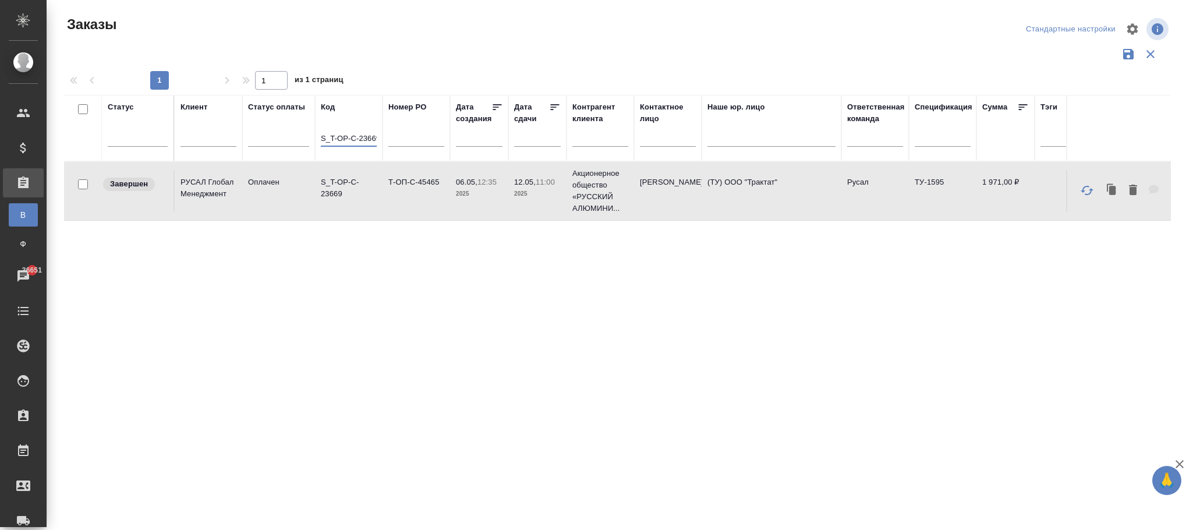
scroll to position [0, 3]
drag, startPoint x: 351, startPoint y: 133, endPoint x: 528, endPoint y: 142, distance: 177.2
click at [530, 142] on tr "Статус Клиент Статус оплаты Код S_T-OP-C-23669 Номер PO Дата создания Дата сдач…" at bounding box center [1108, 128] width 2089 height 66
type input "S"
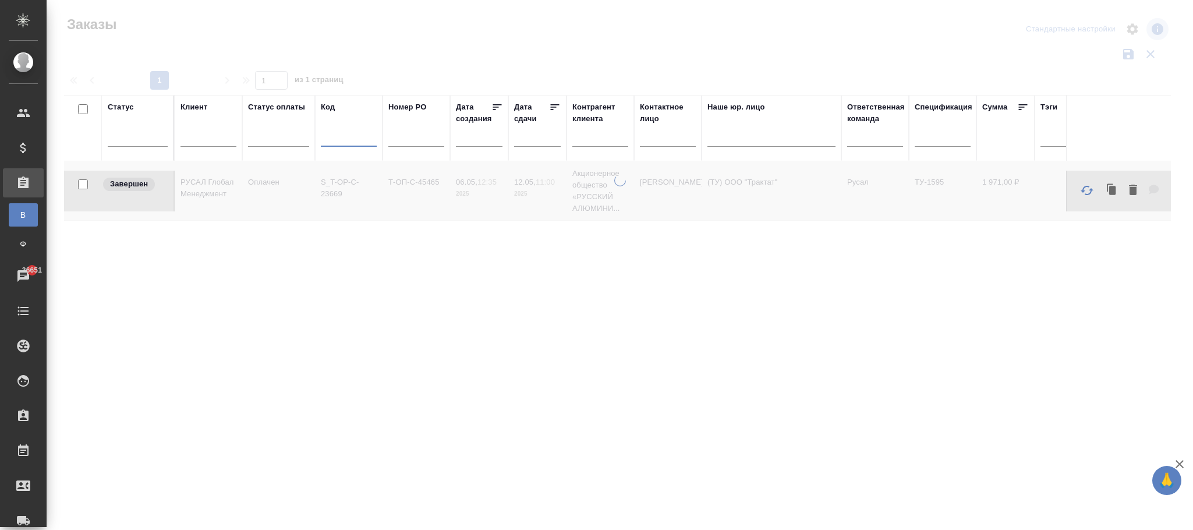
paste input "KRL_CITIKOPTER-13"
type input "KRL_CITIKOPTER-13"
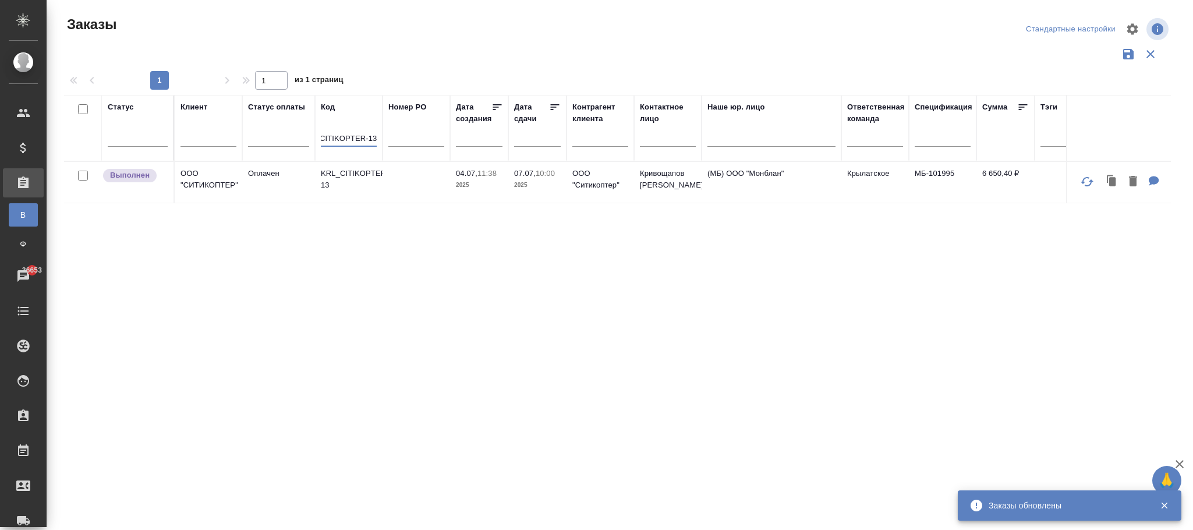
drag, startPoint x: 322, startPoint y: 133, endPoint x: 542, endPoint y: 149, distance: 220.1
click at [538, 144] on tr "Статус Клиент Статус оплаты Код KRL_CITIKOPTER-13 Номер PO Дата создания Дата с…" at bounding box center [1108, 128] width 2089 height 66
paste input "T_FL-25895"
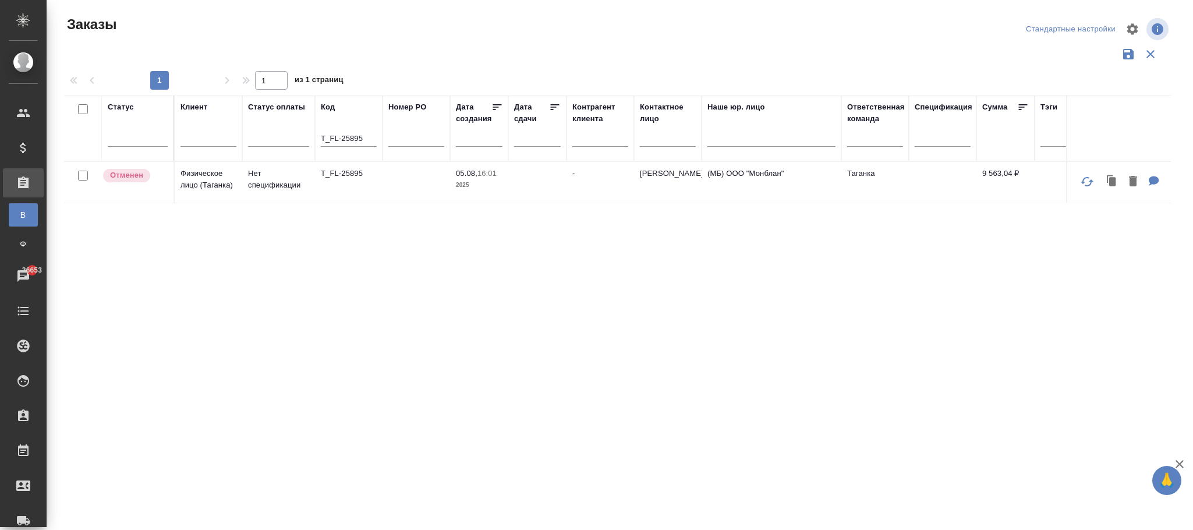
click at [581, 181] on td "-" at bounding box center [601, 182] width 68 height 41
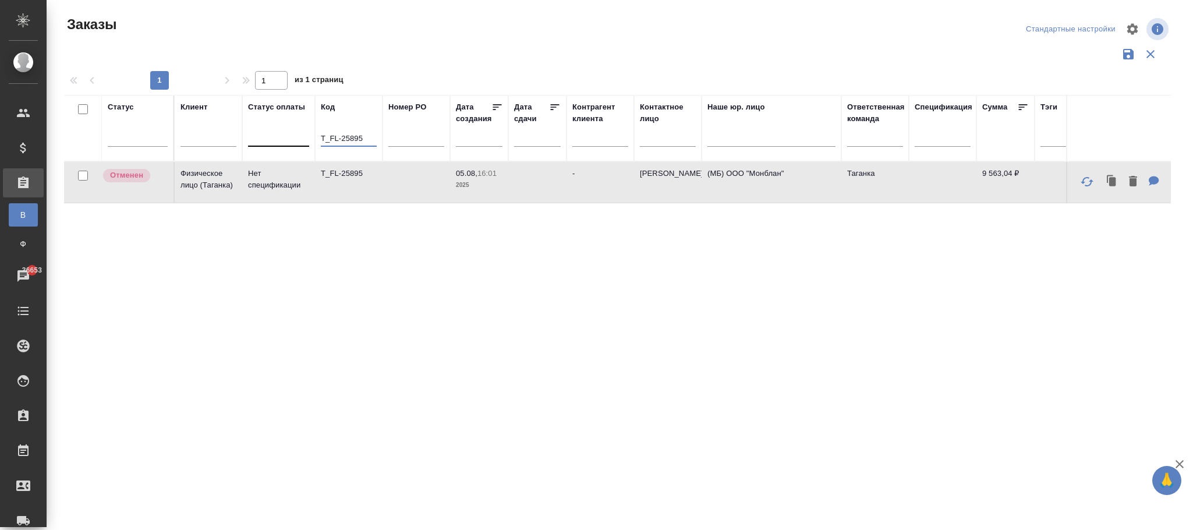
drag, startPoint x: 366, startPoint y: 137, endPoint x: 268, endPoint y: 128, distance: 98.3
click at [268, 128] on tr "Статус Клиент Статус оплаты Код T_FL-25895 Номер PO Дата создания Дата сдачи Ко…" at bounding box center [1108, 128] width 2089 height 66
paste input "4"
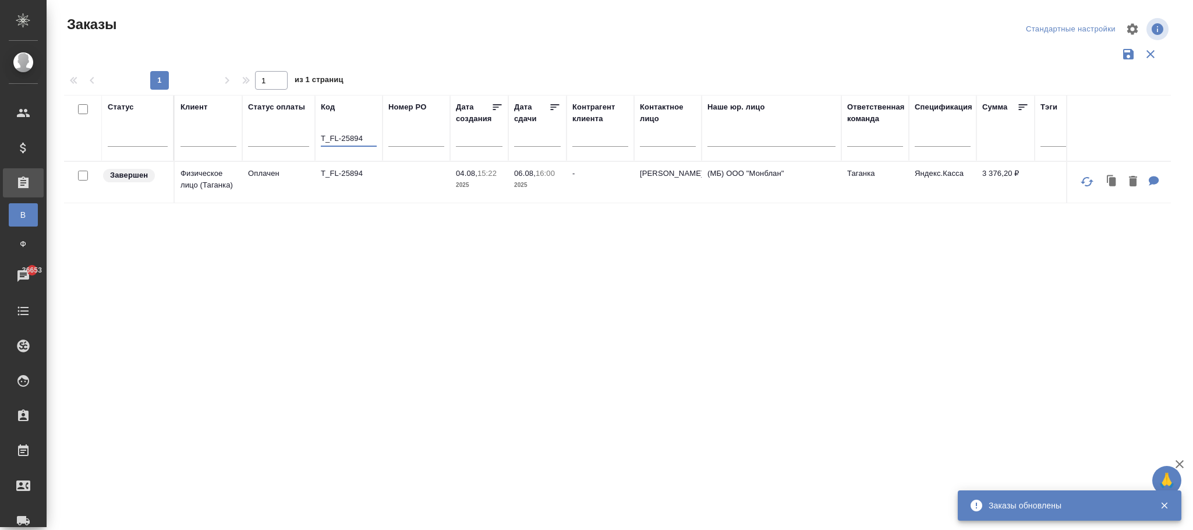
click at [544, 194] on td "06.08, 16:00 2025" at bounding box center [537, 182] width 58 height 41
click at [543, 194] on td "06.08, 16:00 2025" at bounding box center [537, 182] width 58 height 41
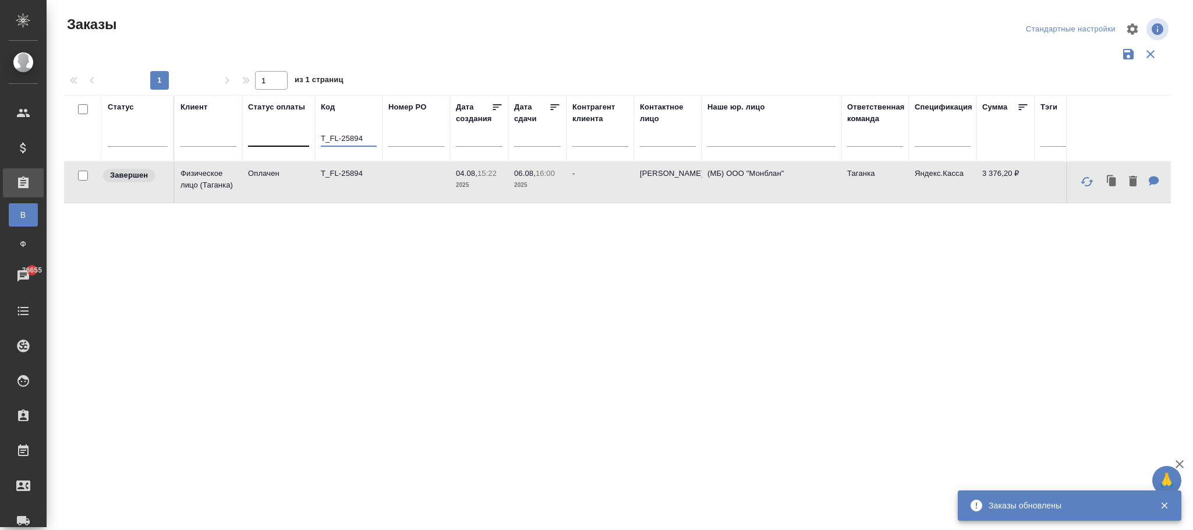
drag, startPoint x: 367, startPoint y: 138, endPoint x: 259, endPoint y: 130, distance: 108.6
click at [195, 121] on tr "Статус Клиент Статус оплаты Код T_FL-25894 Номер PO Дата создания Дата сдачи Ко…" at bounding box center [1108, 128] width 2089 height 66
paste input "S_ABBT-597"
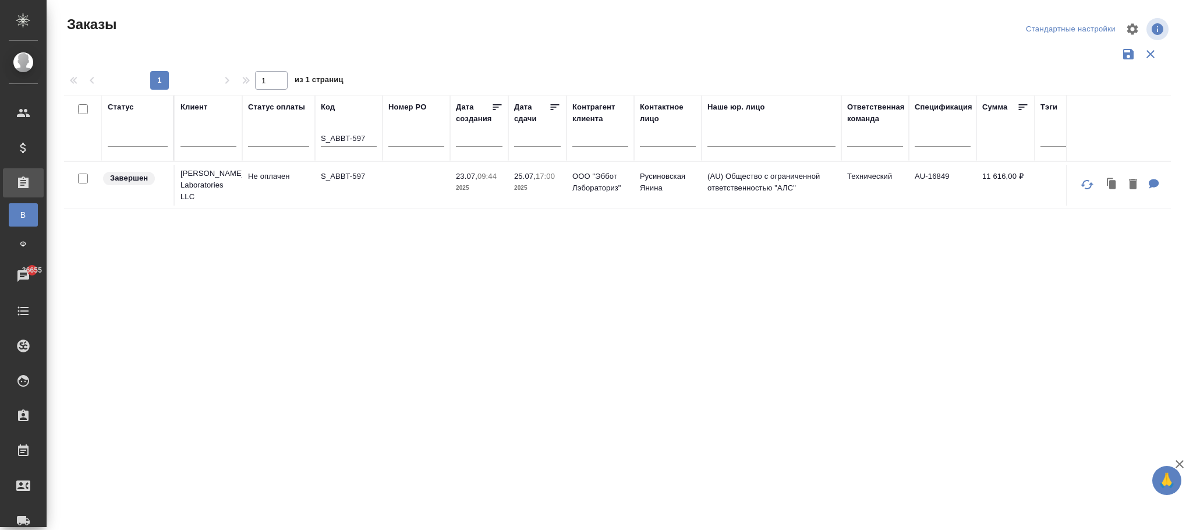
click at [383, 178] on td at bounding box center [417, 185] width 68 height 41
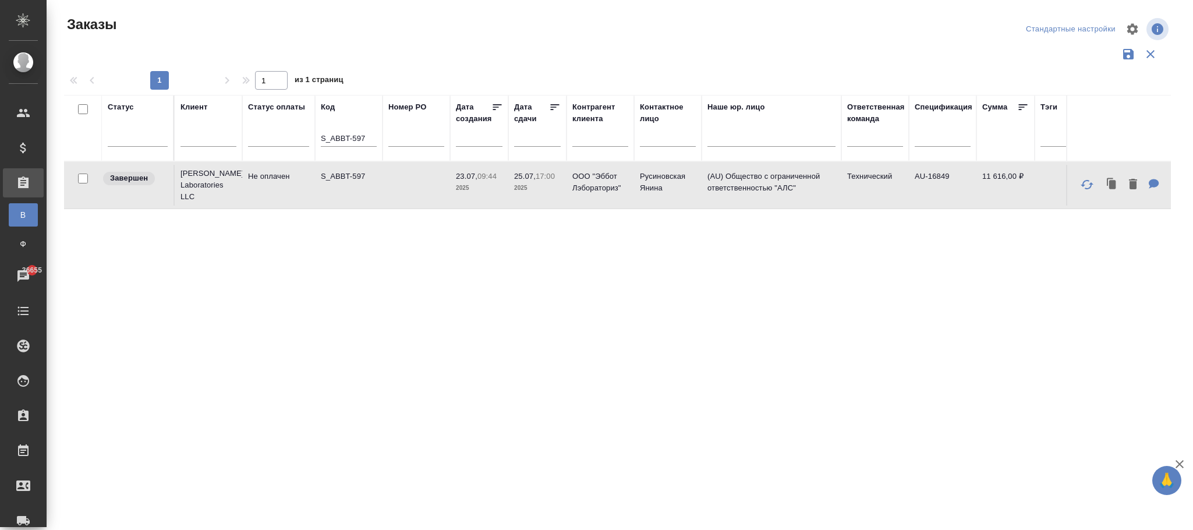
click at [383, 178] on td at bounding box center [417, 185] width 68 height 41
click at [370, 135] on input "S_ABBT-597" at bounding box center [349, 139] width 56 height 15
drag, startPoint x: 370, startPoint y: 138, endPoint x: 186, endPoint y: 119, distance: 185.5
click at [186, 119] on tr "Статус Клиент Статус оплаты Код S_ABBT-597 Номер PO Дата создания Дата сдачи Ко…" at bounding box center [1108, 128] width 2089 height 66
paste input "KZH_Carlsberg-KZ-385"
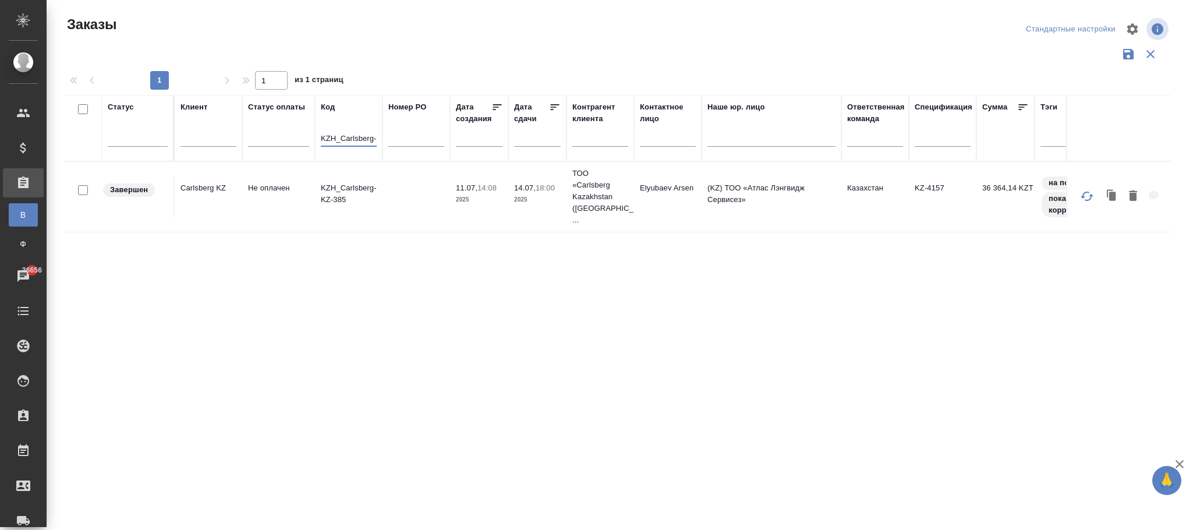
click at [419, 181] on td at bounding box center [417, 196] width 68 height 41
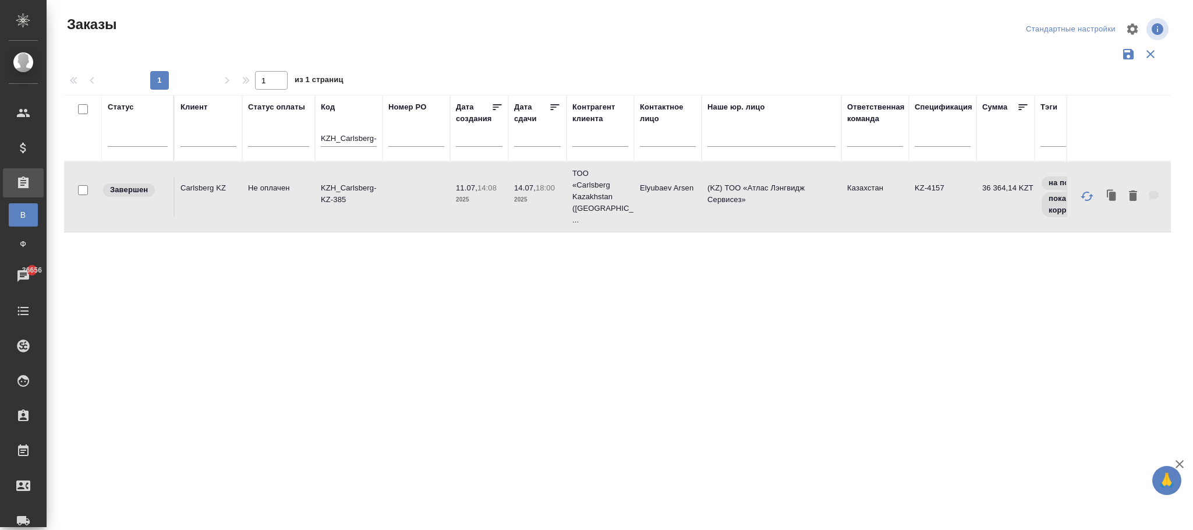
click at [419, 181] on td at bounding box center [417, 196] width 68 height 41
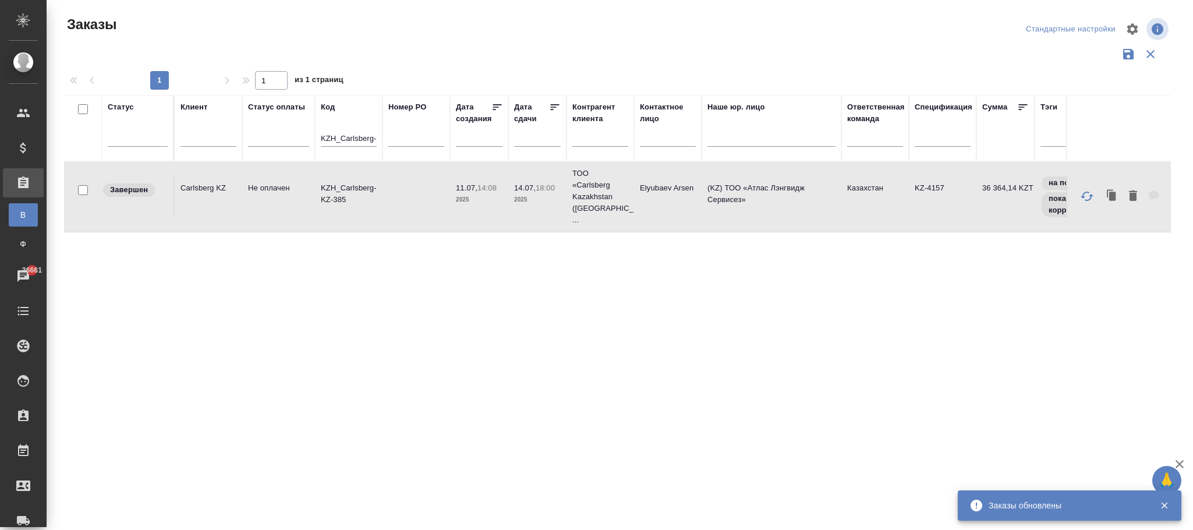
click at [374, 133] on th "Код KZH_Carlsberg-KZ-385" at bounding box center [349, 128] width 68 height 66
drag, startPoint x: 330, startPoint y: 138, endPoint x: 472, endPoint y: 139, distance: 142.1
click at [472, 139] on tr "Статус Клиент Статус оплаты Код KZH_Carlsberg-KZ-385 Номер PO Дата создания Дат…" at bounding box center [1108, 128] width 2089 height 66
type input "K"
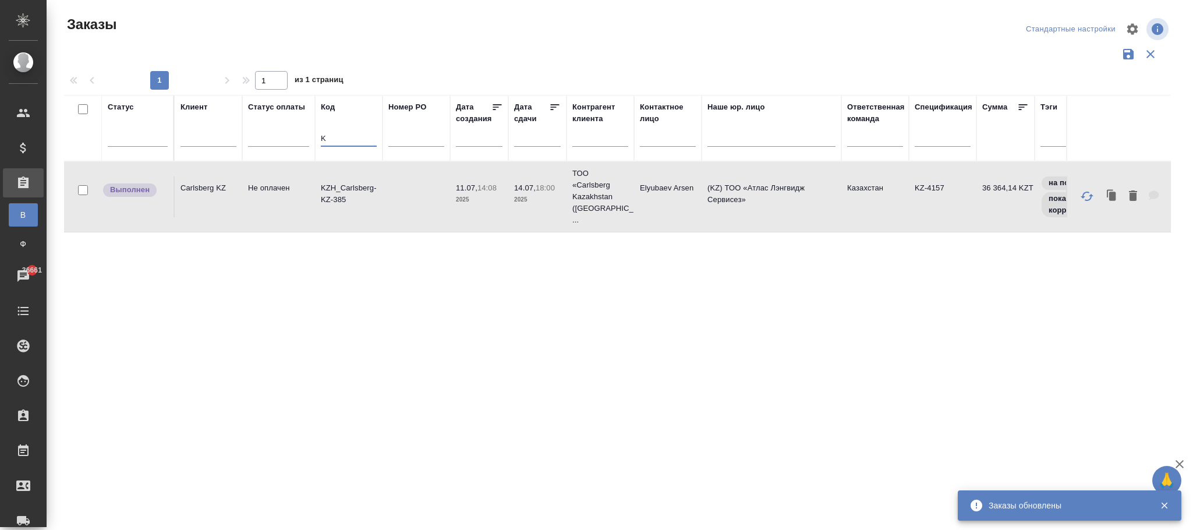
scroll to position [0, 0]
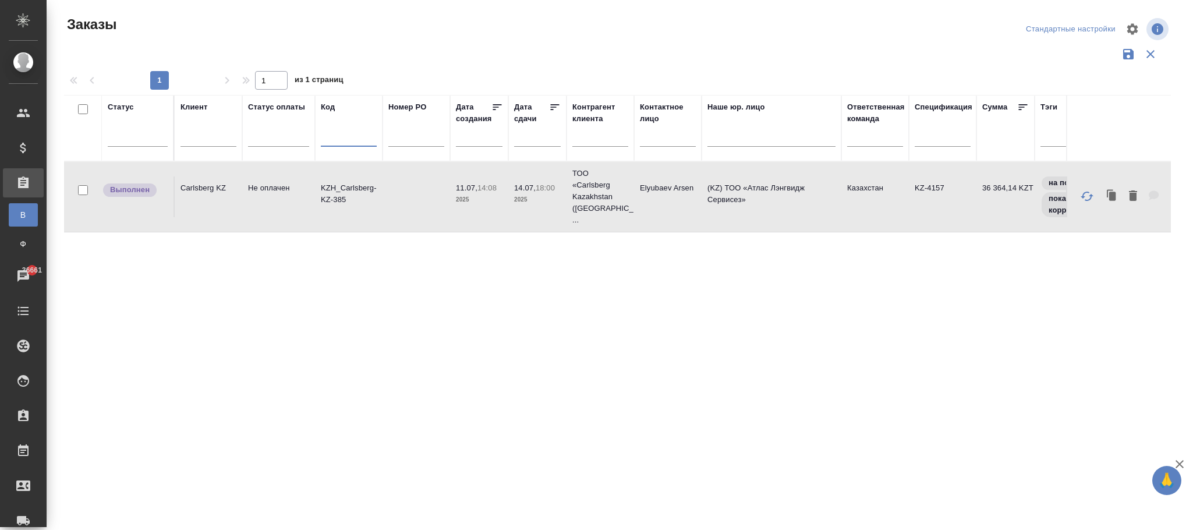
paste input "S_SKF-432"
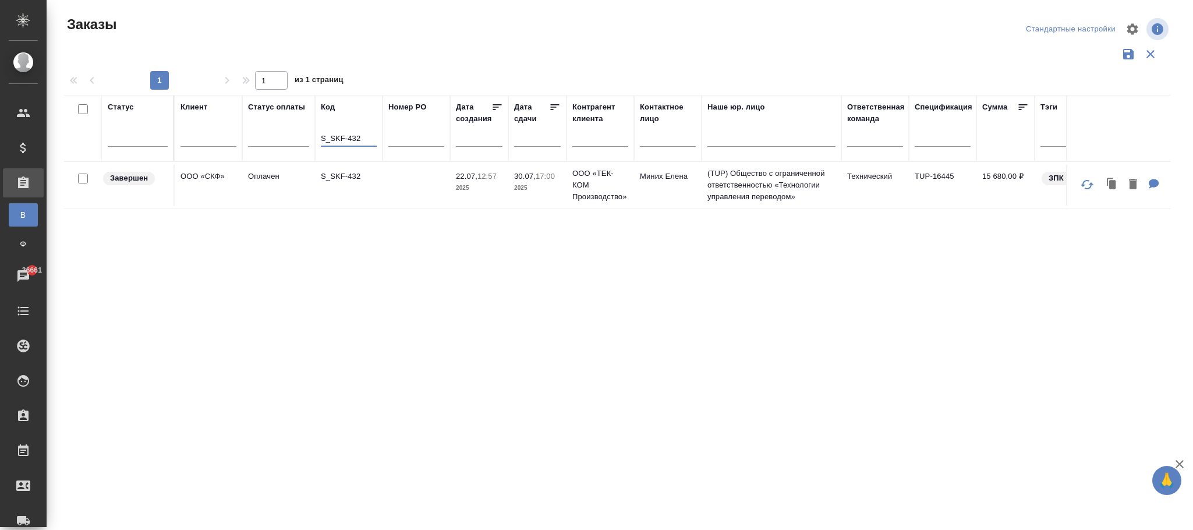
click at [546, 196] on td "30.07, 17:00 2025" at bounding box center [537, 185] width 58 height 41
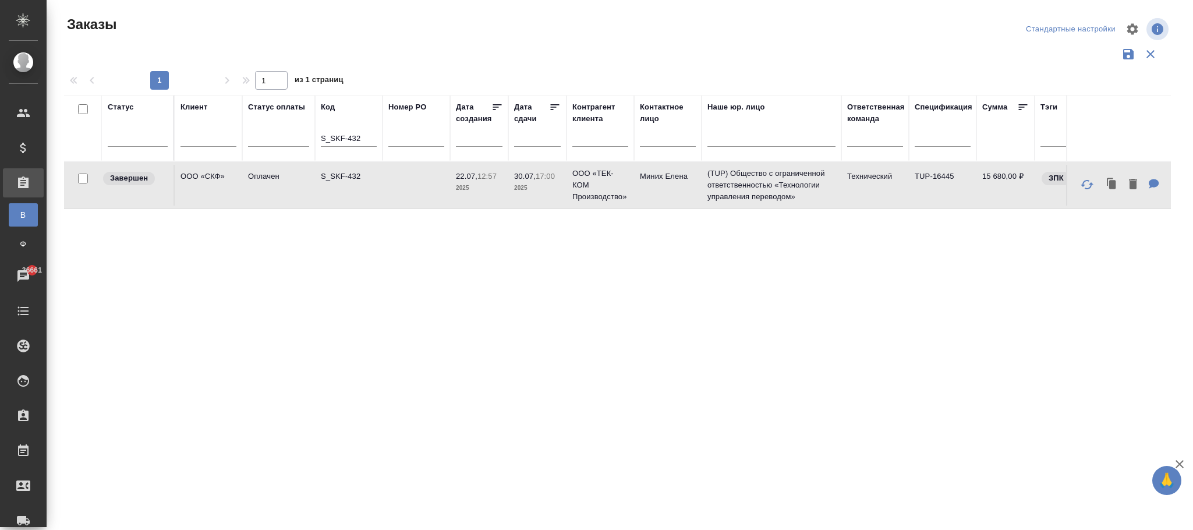
click at [546, 196] on td "30.07, 17:00 2025" at bounding box center [537, 185] width 58 height 41
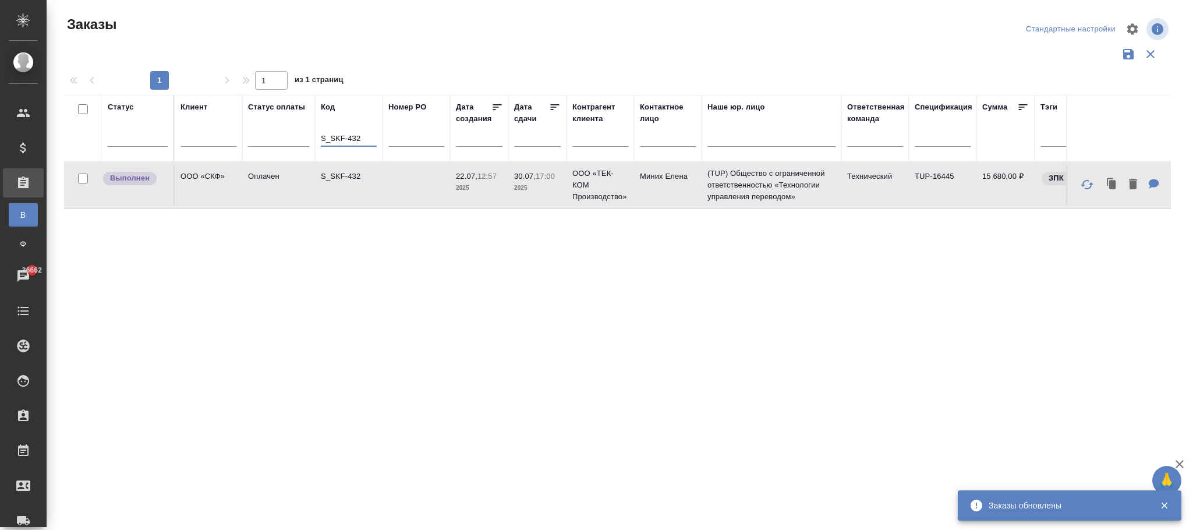
drag, startPoint x: 371, startPoint y: 137, endPoint x: 224, endPoint y: 144, distance: 147.5
click at [224, 144] on tr "Статус Клиент Статус оплаты Код S_SKF-432 Номер PO Дата создания Дата сдачи Кон…" at bounding box center [1108, 128] width 2089 height 66
paste input "T_FL-25895"
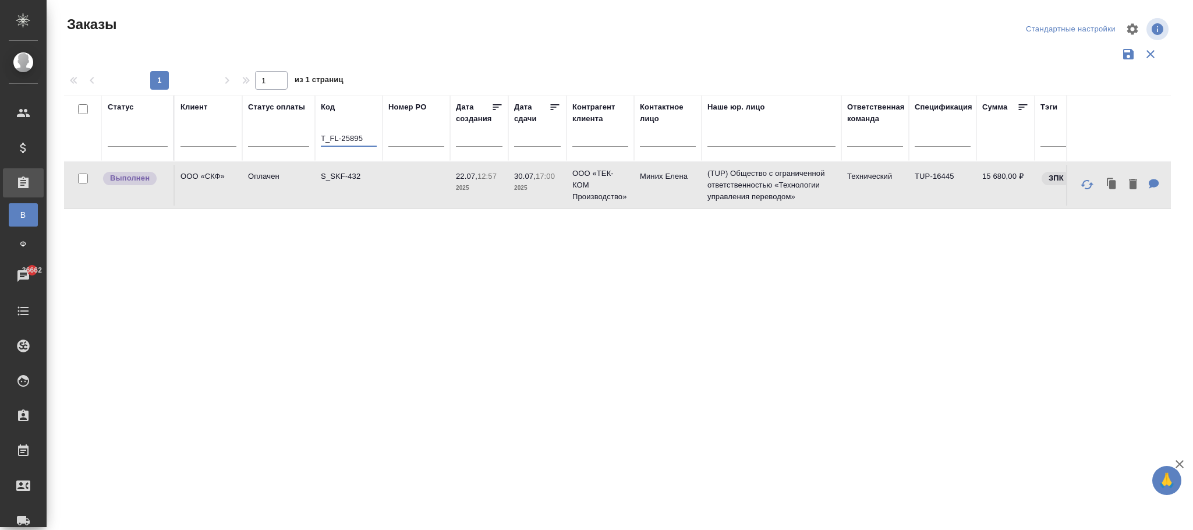
type input "T_FL-25895"
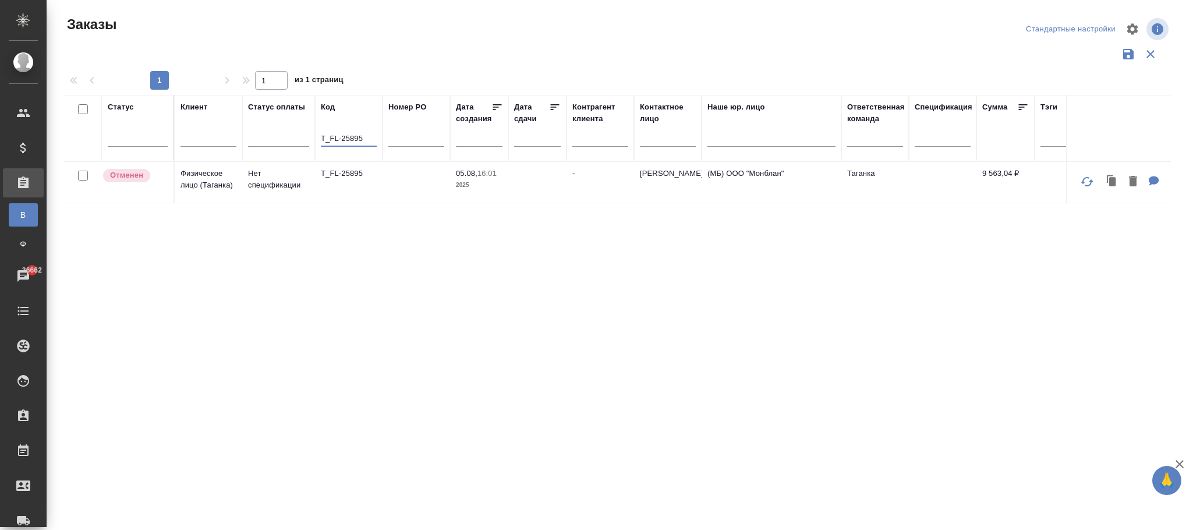
click at [383, 177] on td at bounding box center [417, 182] width 68 height 41
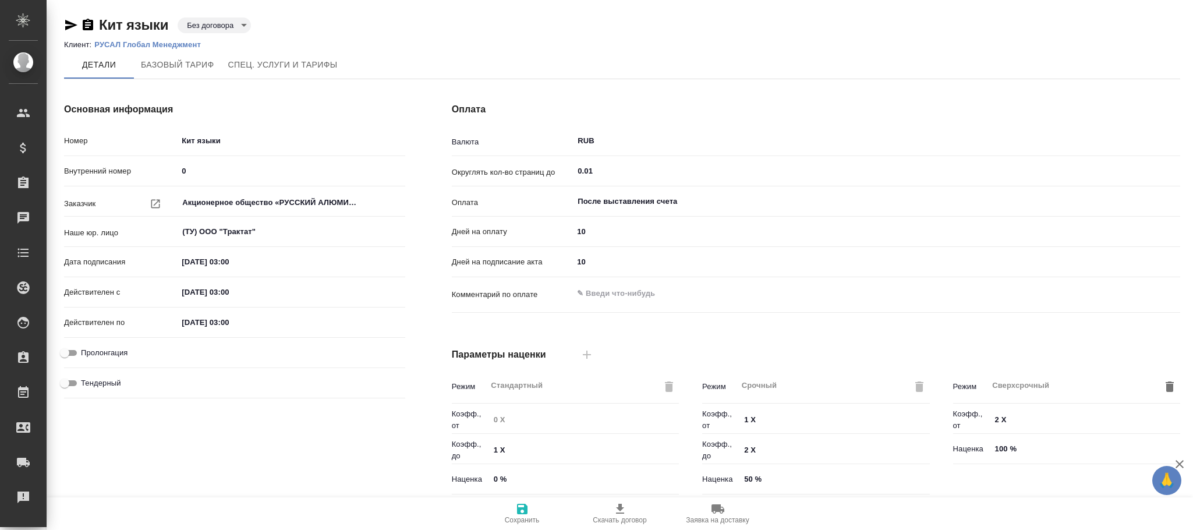
click at [273, 60] on span "Спец. услуги и тарифы" at bounding box center [282, 65] width 109 height 15
type input "без ТП"
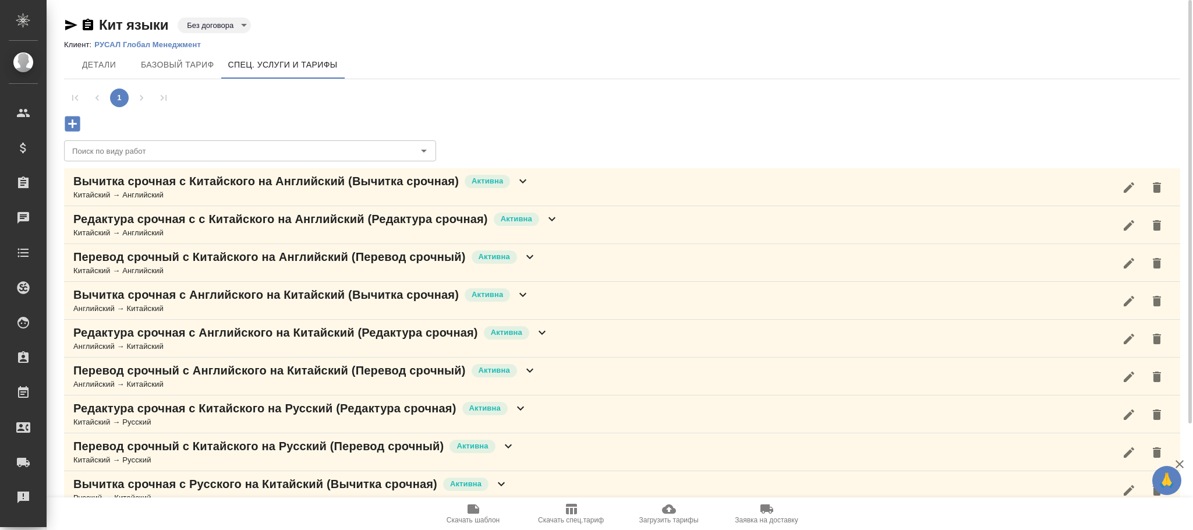
click at [69, 128] on icon "button" at bounding box center [72, 123] width 15 height 15
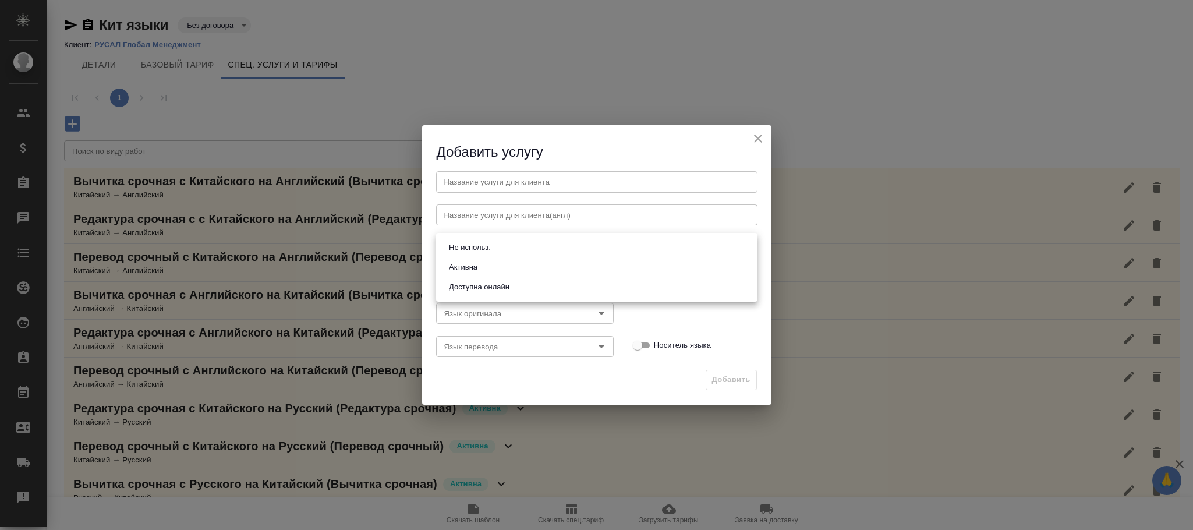
click at [485, 247] on body "🙏 .cls-1 fill:#fff; AWATERA [PERSON_NAME]fokina Клиенты Спецификации Заказы Чат…" at bounding box center [596, 265] width 1193 height 530
click at [468, 268] on button "Активна" at bounding box center [463, 267] width 36 height 13
type input "active"
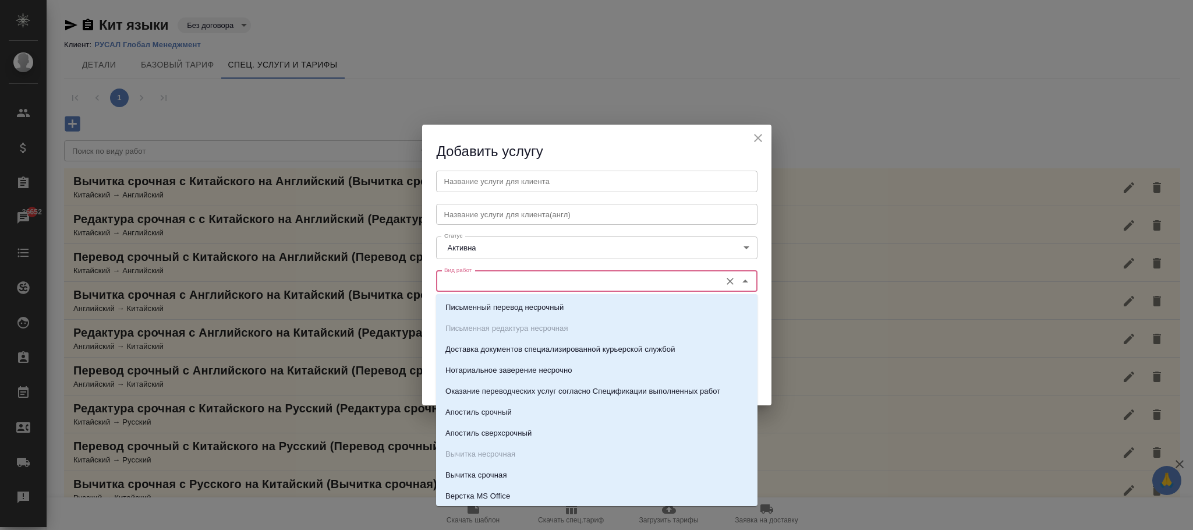
click at [468, 277] on input "Вид работ" at bounding box center [577, 281] width 275 height 14
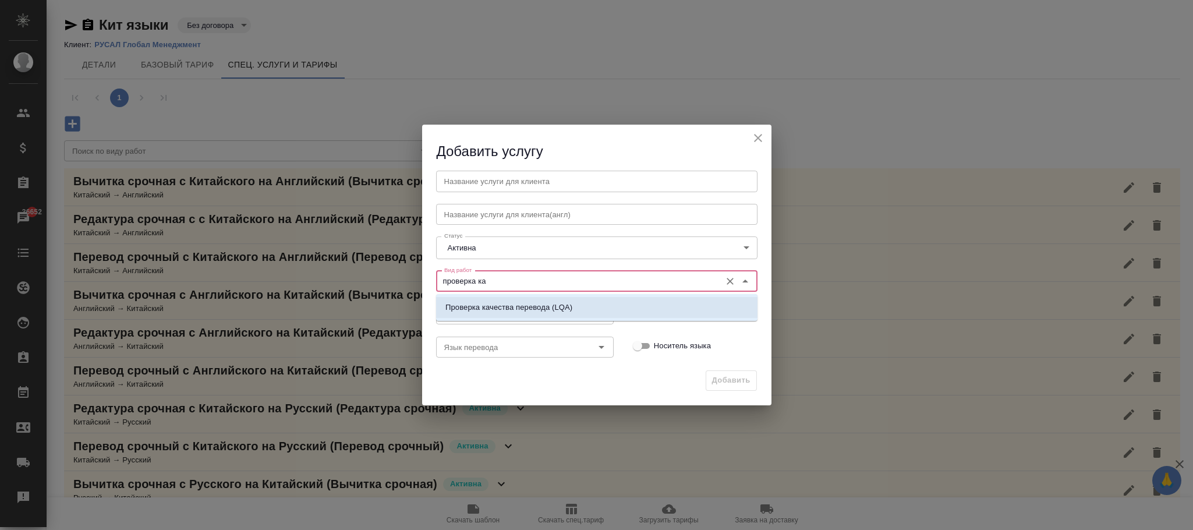
click at [523, 306] on p "Проверка качества перевода (LQA)" at bounding box center [508, 308] width 127 height 12
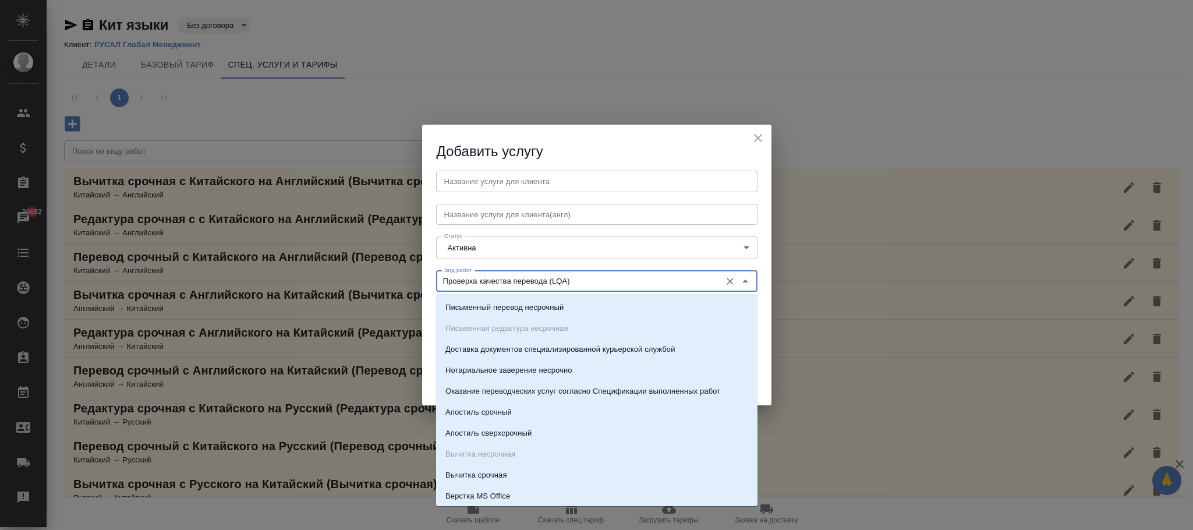
drag, startPoint x: 610, startPoint y: 276, endPoint x: 434, endPoint y: 277, distance: 176.5
click at [434, 277] on div "Вид работ Проверка качества перевода (LQA) Вид работ" at bounding box center [597, 279] width 345 height 51
type input "Проверка качества перевода (LQA)"
click at [478, 184] on input "text" at bounding box center [596, 181] width 321 height 21
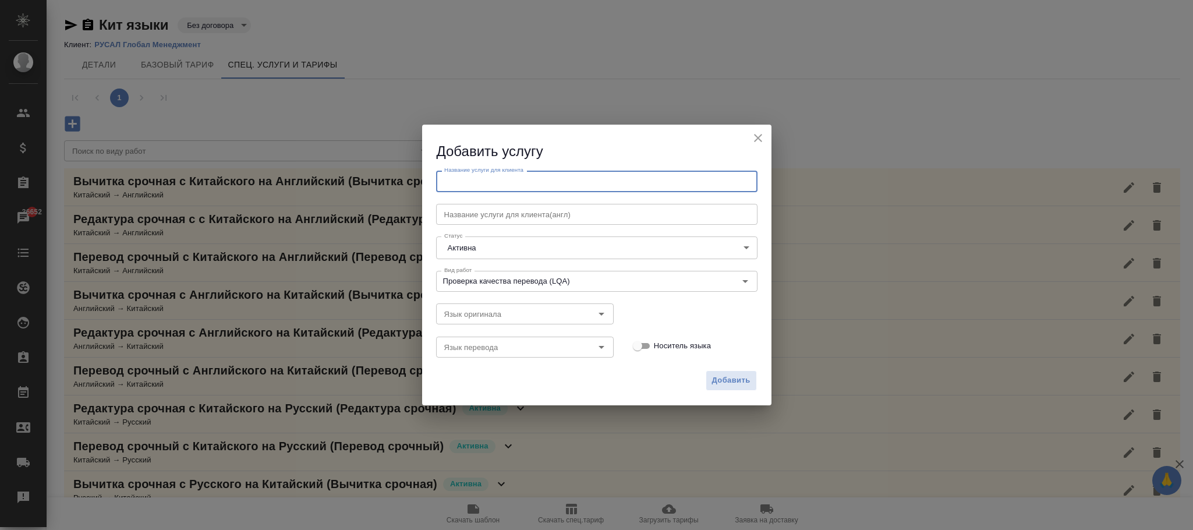
paste input "Проверка качества перевода (LQA)"
type input "Проверка качества перевода (LQA)"
click at [736, 385] on span "Добавить" at bounding box center [731, 380] width 38 height 13
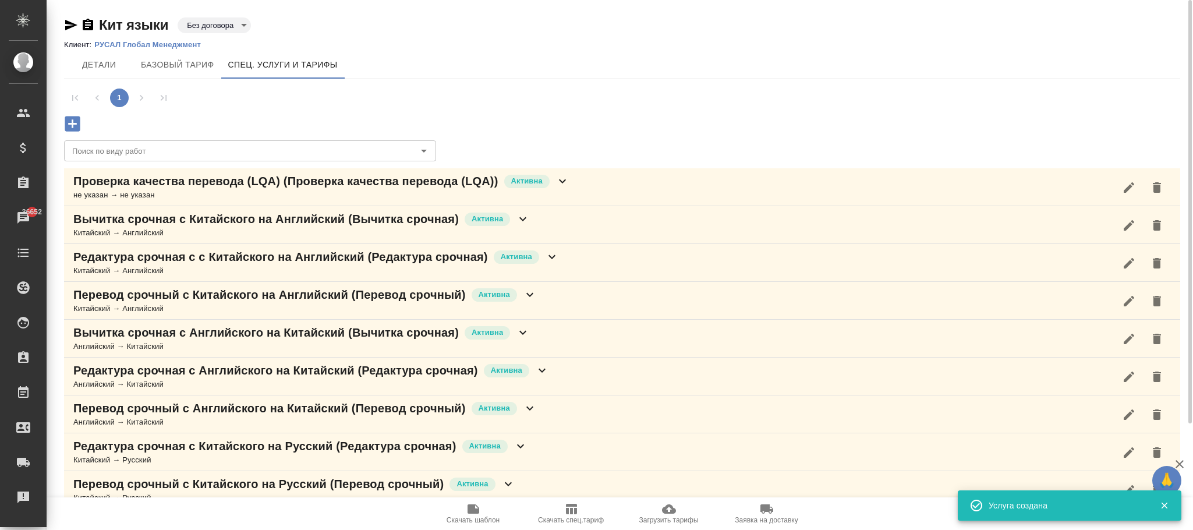
click at [565, 182] on icon at bounding box center [563, 181] width 14 height 14
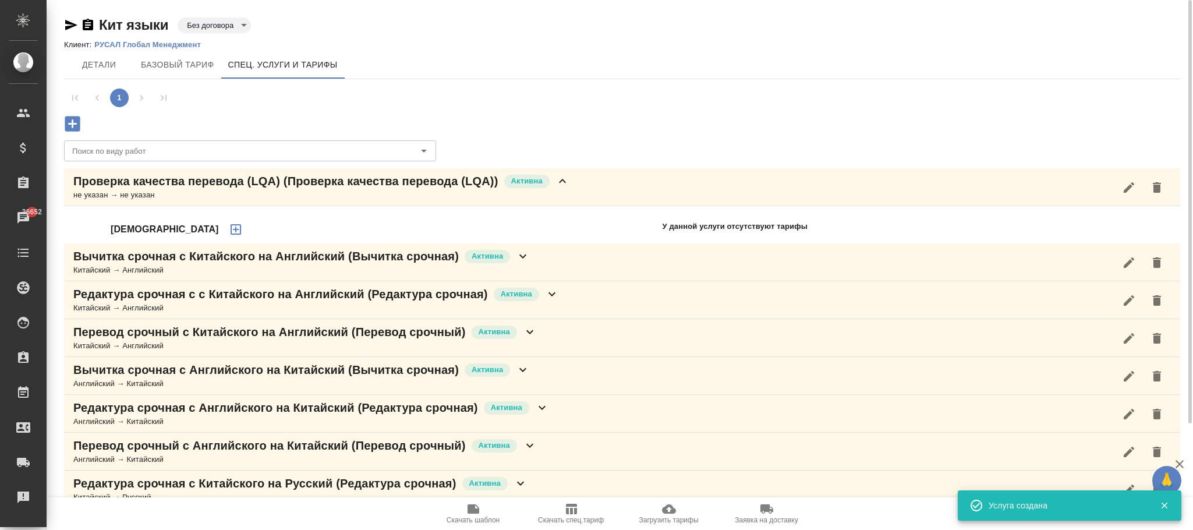
click at [231, 229] on icon "button" at bounding box center [236, 229] width 10 height 10
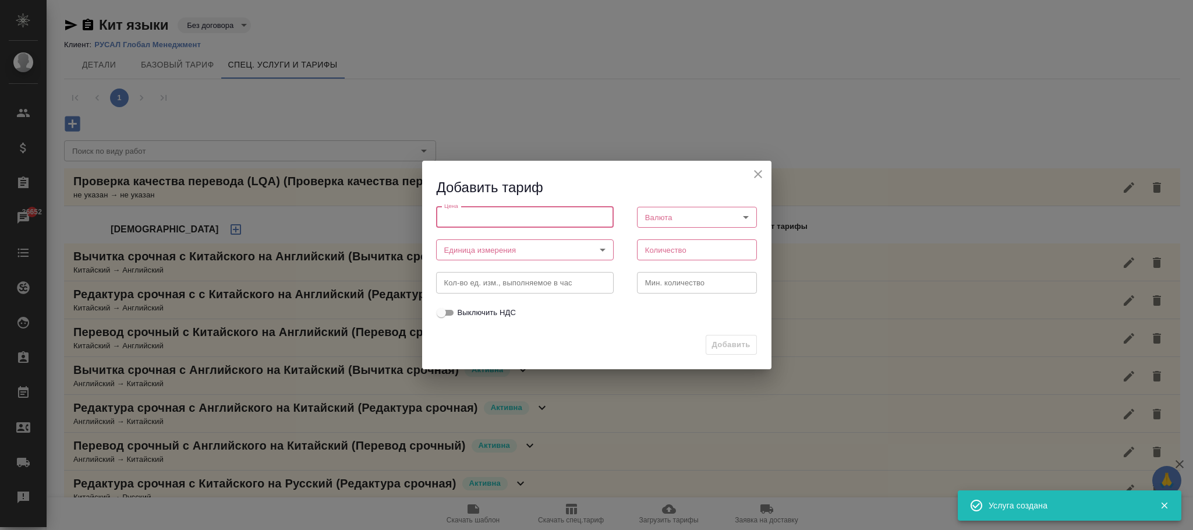
click at [448, 211] on input "number" at bounding box center [525, 217] width 178 height 21
type input "0"
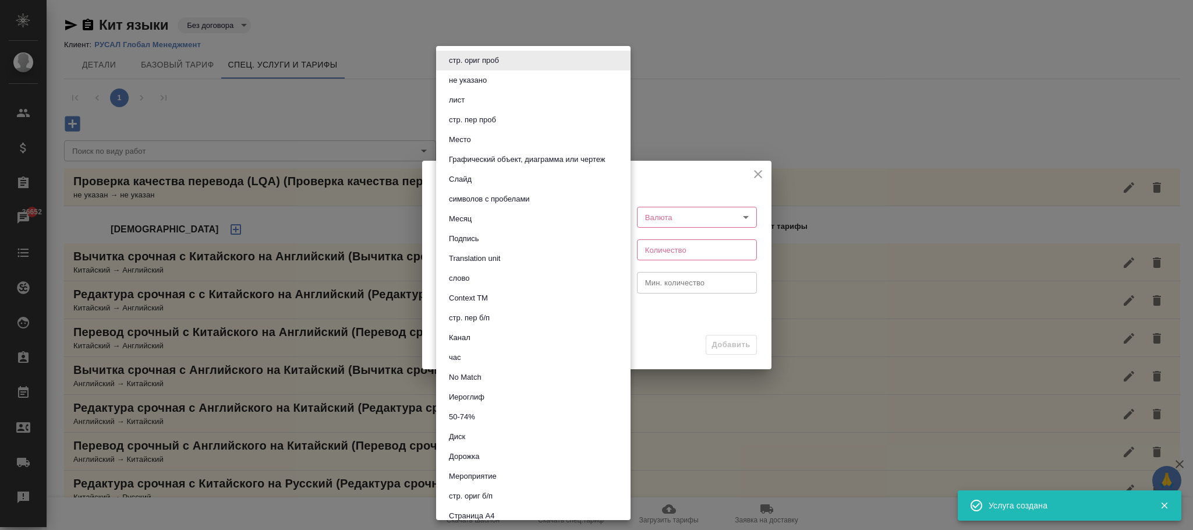
click at [479, 245] on body "🙏 .cls-1 fill:#fff; AWATERA Фокина Наталья n.fokina Клиенты Спецификации Заказы…" at bounding box center [596, 265] width 1193 height 530
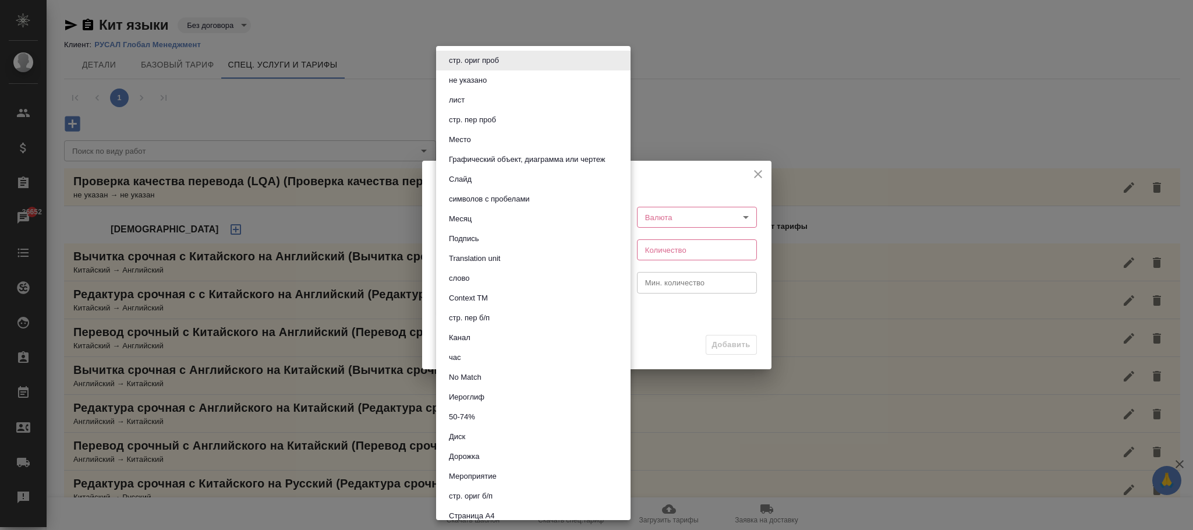
drag, startPoint x: 458, startPoint y: 353, endPoint x: 652, endPoint y: 274, distance: 209.5
click at [459, 353] on button "час" at bounding box center [454, 357] width 19 height 13
type input "5a8b1489cc6b4906c91bfd93"
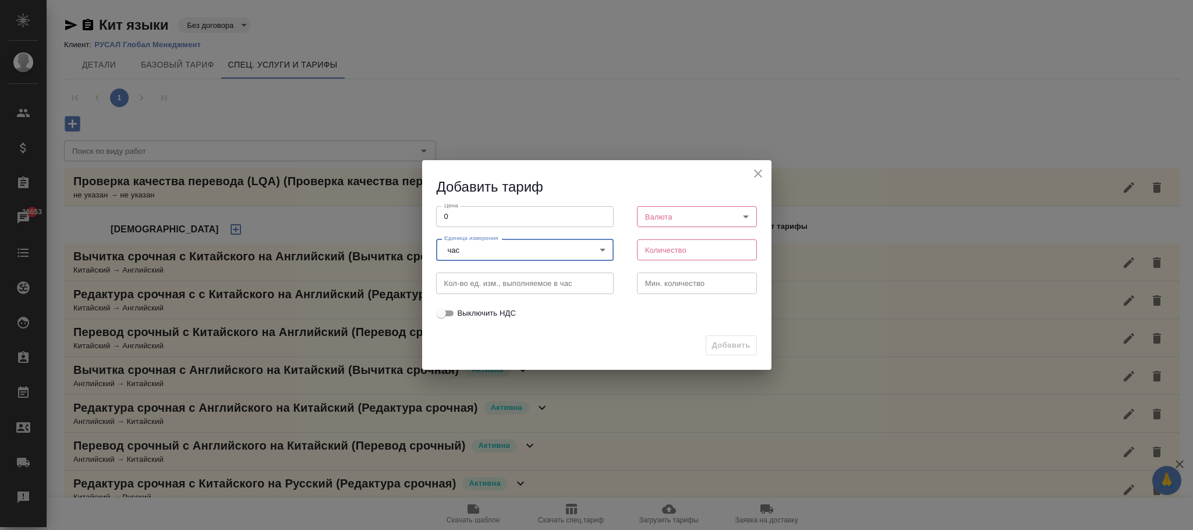
click at [655, 217] on body "🙏 .cls-1 fill:#fff; AWATERA Фокина Наталья n.fokina Клиенты Спецификации Заказы…" at bounding box center [596, 265] width 1193 height 530
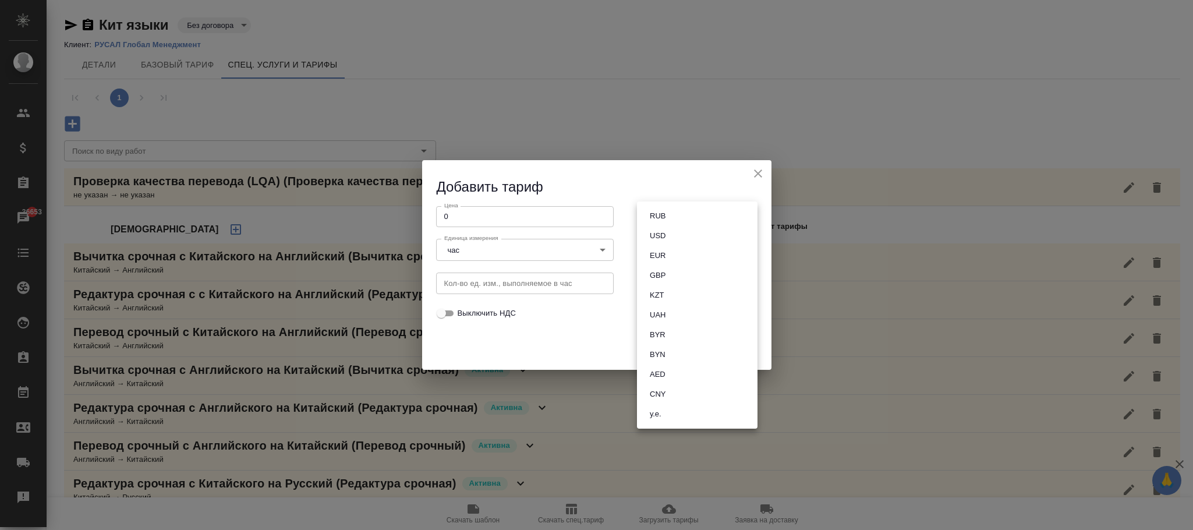
click at [657, 214] on button "RUB" at bounding box center [657, 216] width 23 height 13
type input "RUB"
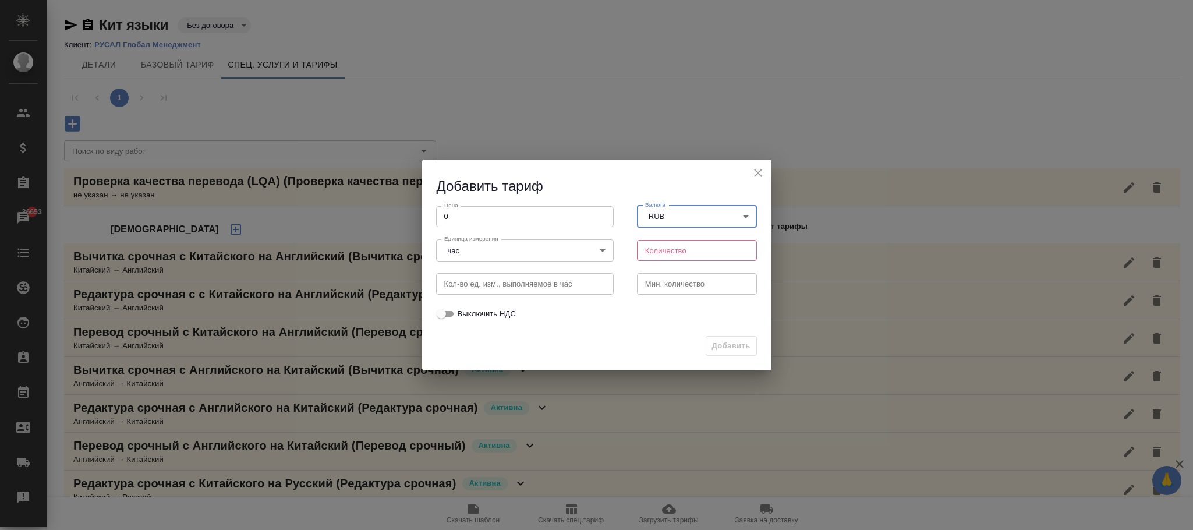
click at [652, 245] on input "number" at bounding box center [697, 250] width 121 height 21
type input "1"
click at [664, 294] on input "number" at bounding box center [697, 283] width 121 height 21
type input "1"
click at [729, 343] on span "Добавить" at bounding box center [731, 346] width 38 height 13
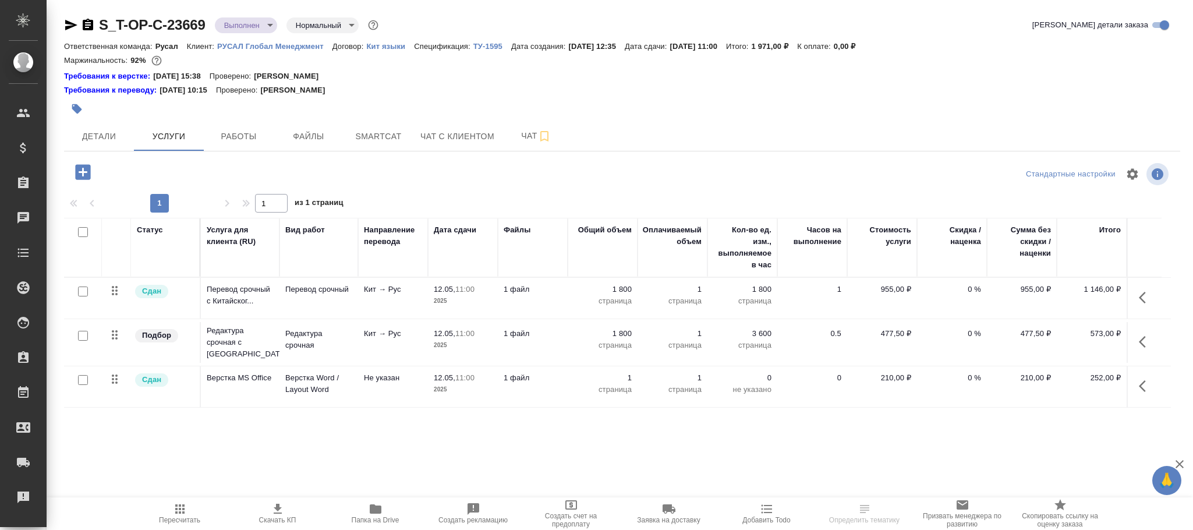
click at [82, 173] on icon "button" at bounding box center [83, 172] width 20 height 20
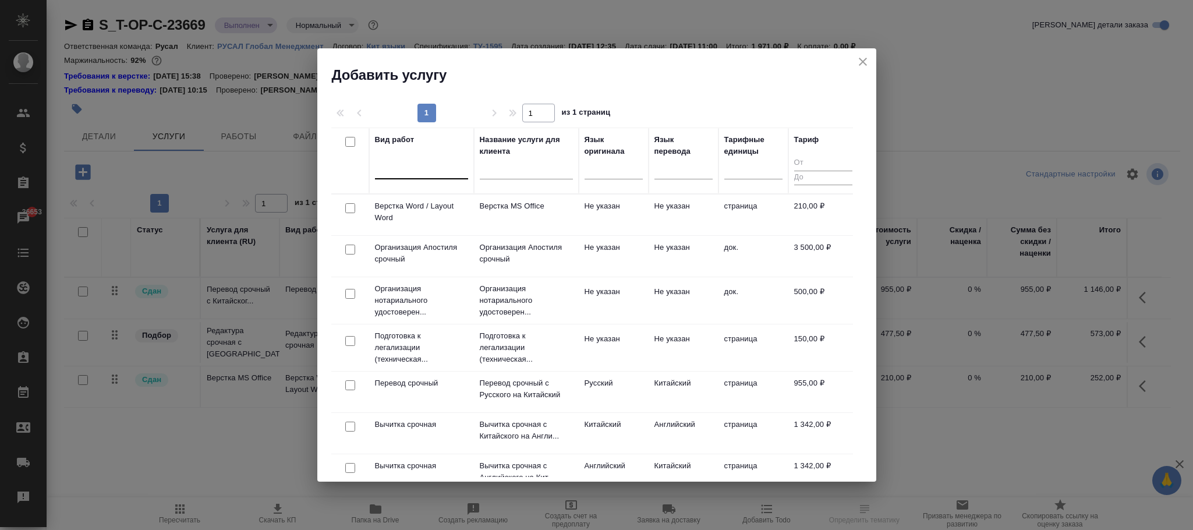
click at [415, 172] on div at bounding box center [421, 167] width 93 height 17
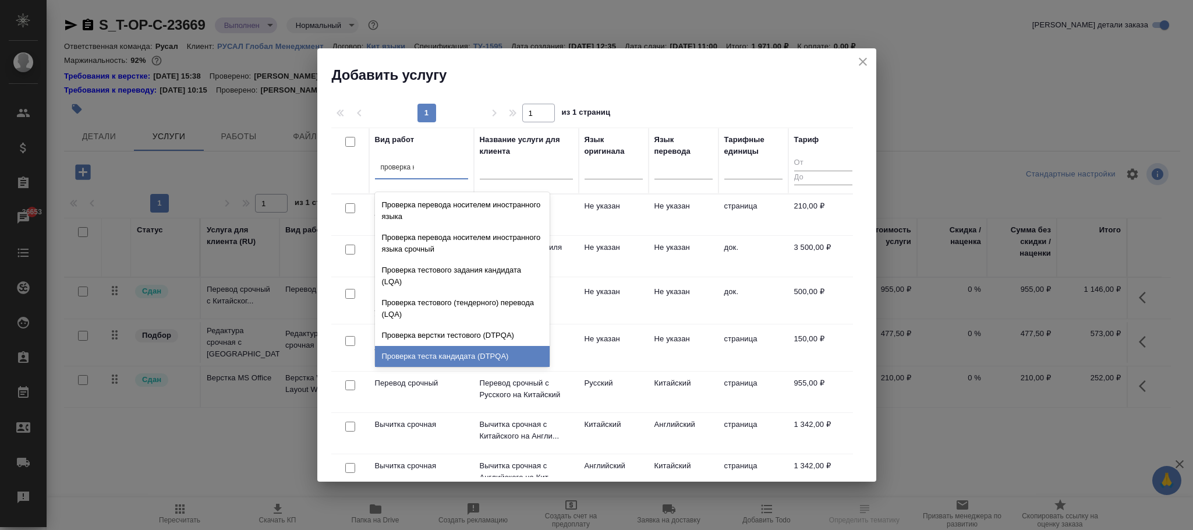
type input "проверка ка"
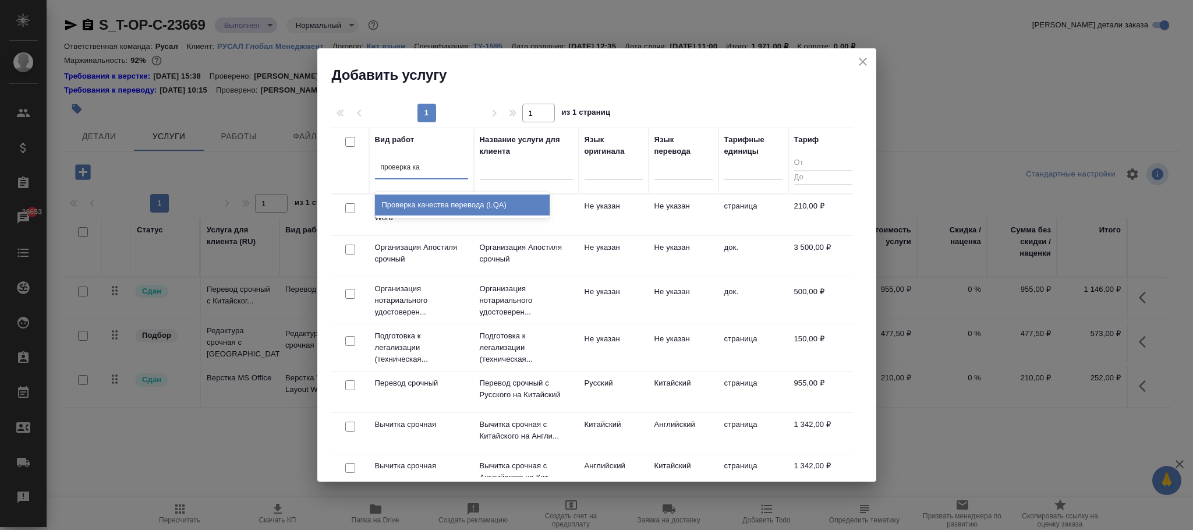
click at [474, 200] on div "Проверка качества перевода (LQA)" at bounding box center [462, 205] width 175 height 21
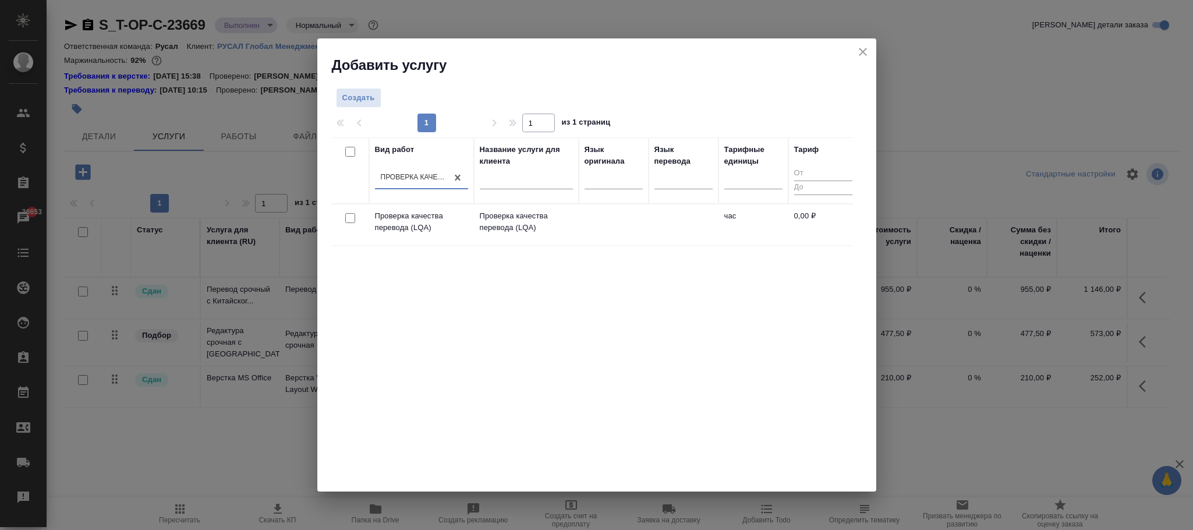
click at [575, 225] on td "Проверка качества перевода (LQA)" at bounding box center [526, 224] width 105 height 41
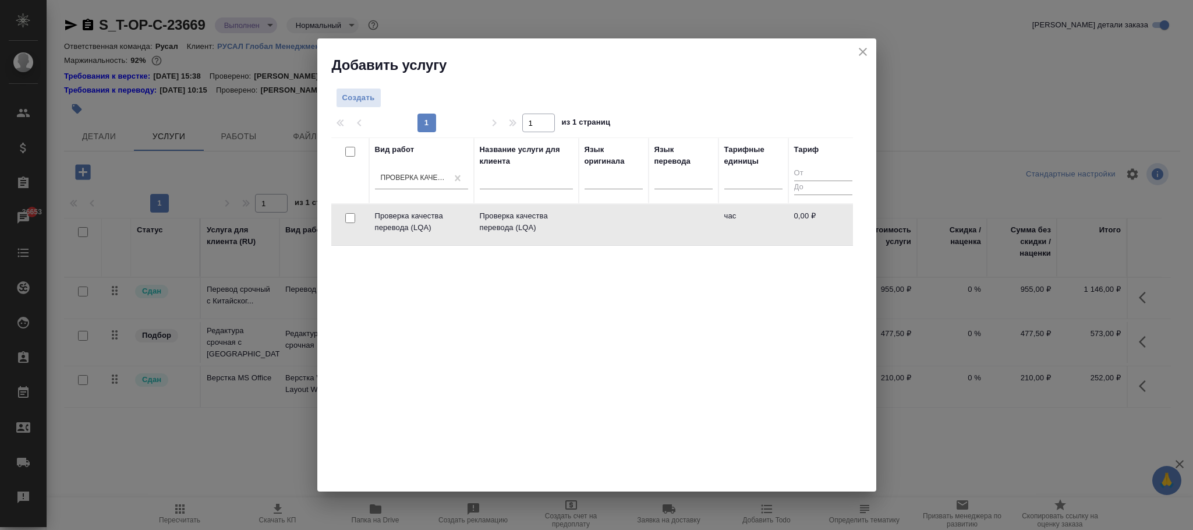
click at [575, 225] on td "Проверка качества перевода (LQA)" at bounding box center [526, 224] width 105 height 41
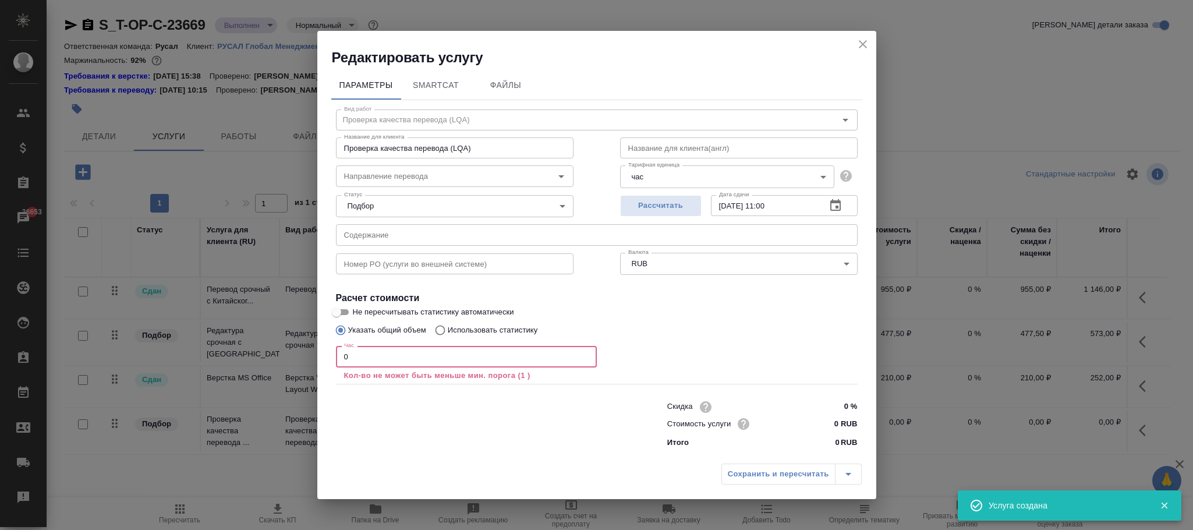
drag, startPoint x: 383, startPoint y: 357, endPoint x: 322, endPoint y: 357, distance: 61.1
click at [323, 357] on div "Параметры SmartCat Файлы Вид работ Проверка качества перевода (LQA) Вид работ Н…" at bounding box center [596, 262] width 559 height 391
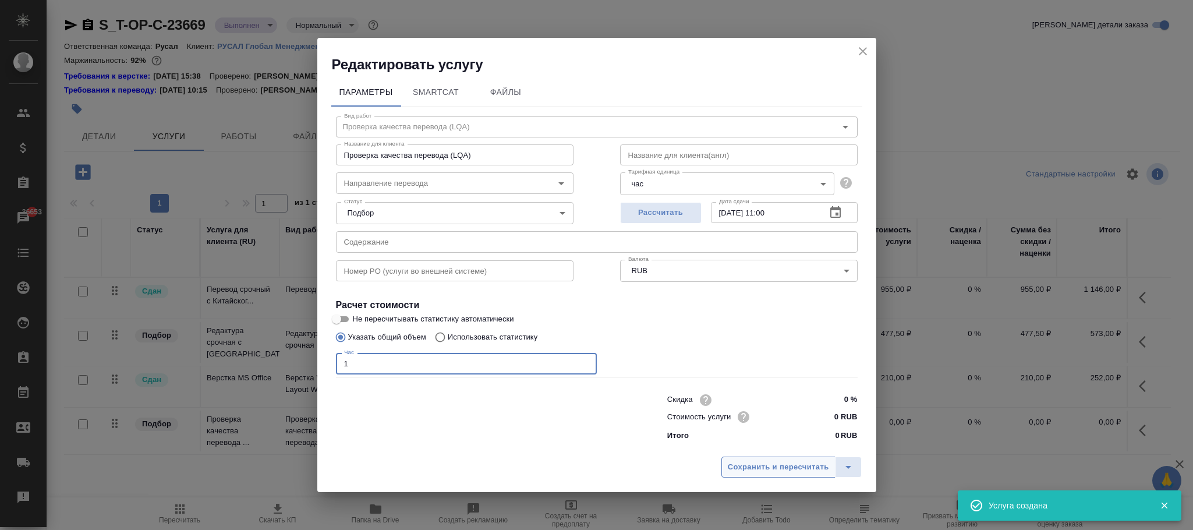
type input "1"
click at [784, 466] on span "Сохранить и пересчитать" at bounding box center [778, 467] width 101 height 13
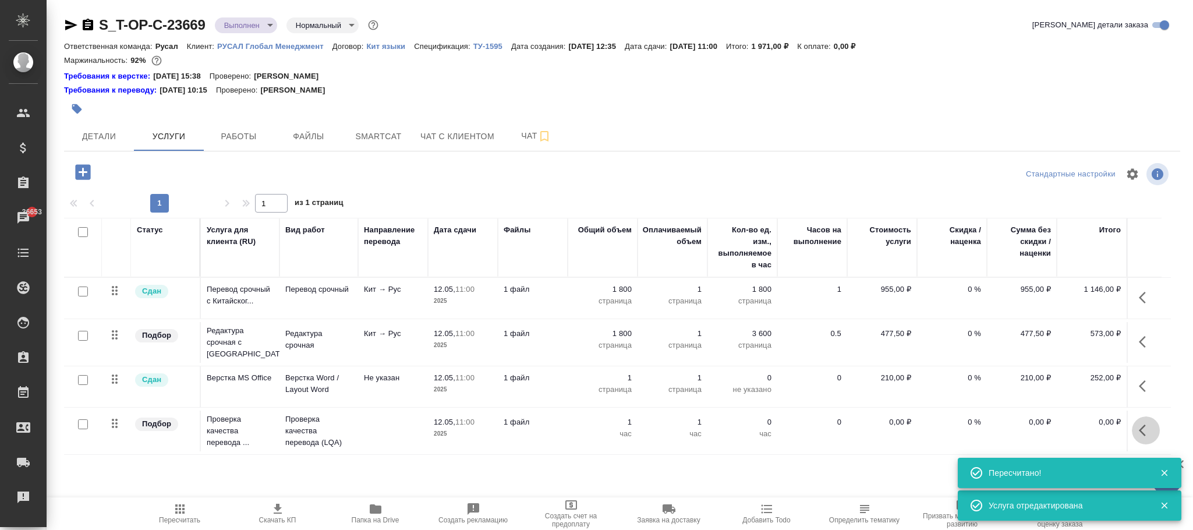
click at [1136, 432] on button "button" at bounding box center [1146, 430] width 28 height 28
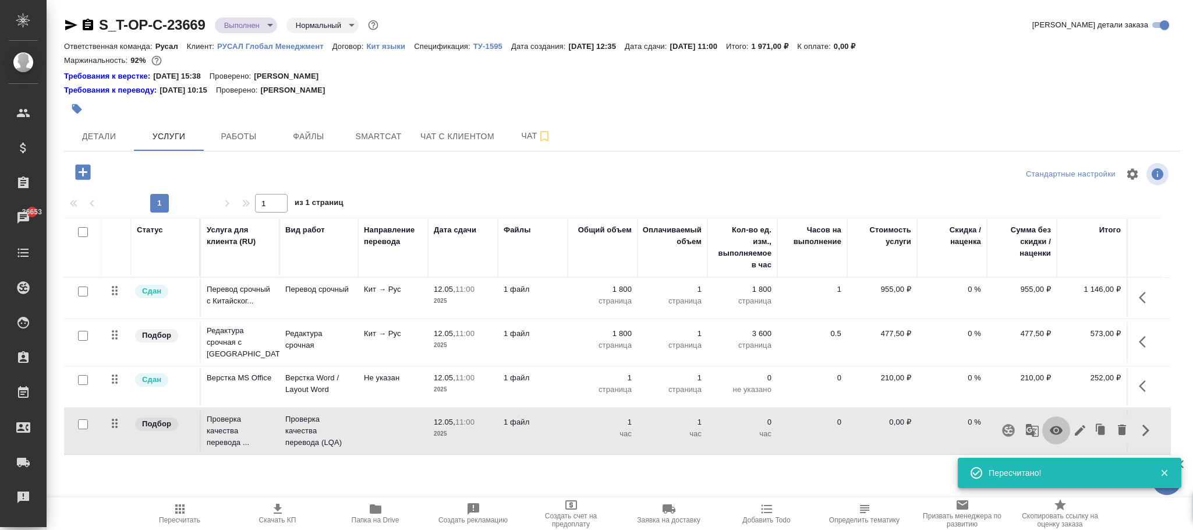
click at [1062, 435] on icon "button" at bounding box center [1056, 430] width 14 height 14
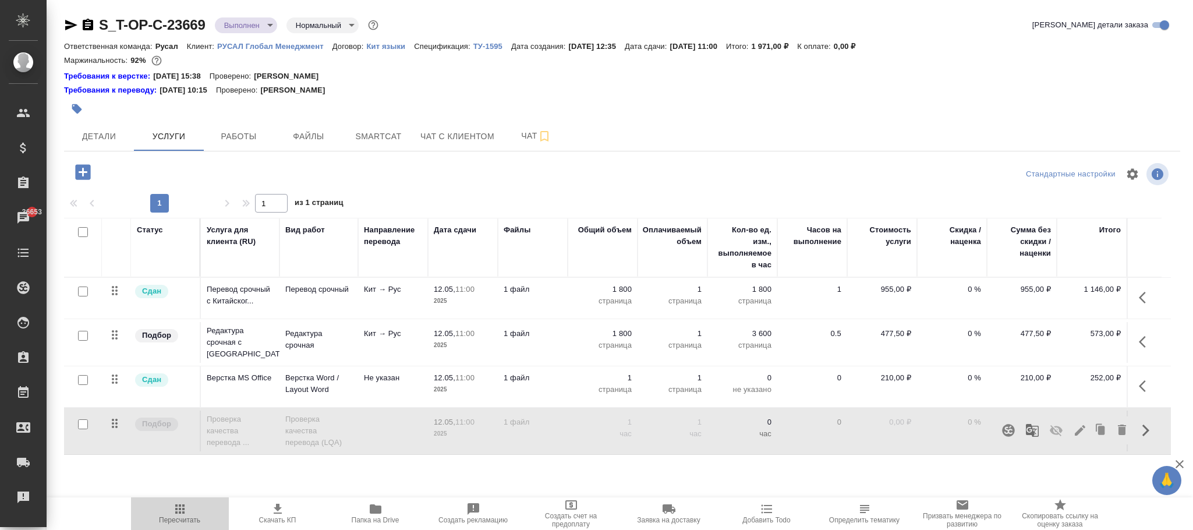
drag, startPoint x: 182, startPoint y: 512, endPoint x: 189, endPoint y: 514, distance: 7.7
click at [189, 514] on span "Пересчитать" at bounding box center [180, 513] width 84 height 22
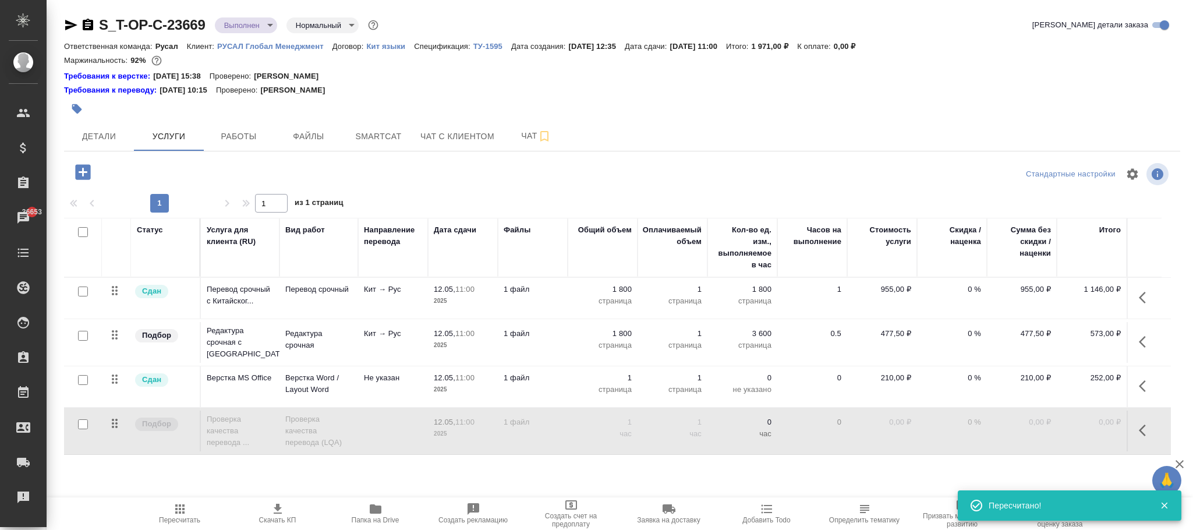
click at [673, 428] on p "1" at bounding box center [672, 422] width 58 height 12
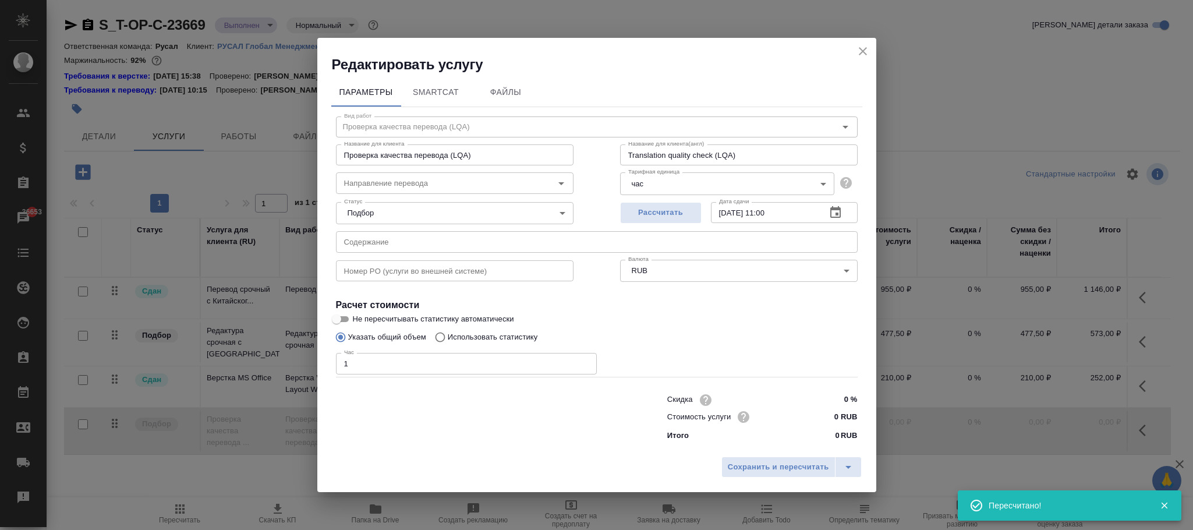
drag, startPoint x: 791, startPoint y: 214, endPoint x: 601, endPoint y: 213, distance: 190.4
click at [601, 213] on div "Рассчитать Дата сдачи 12.05.2025 11:00 Дата сдачи" at bounding box center [739, 211] width 284 height 75
paste input "1.08.2025 90:0_"
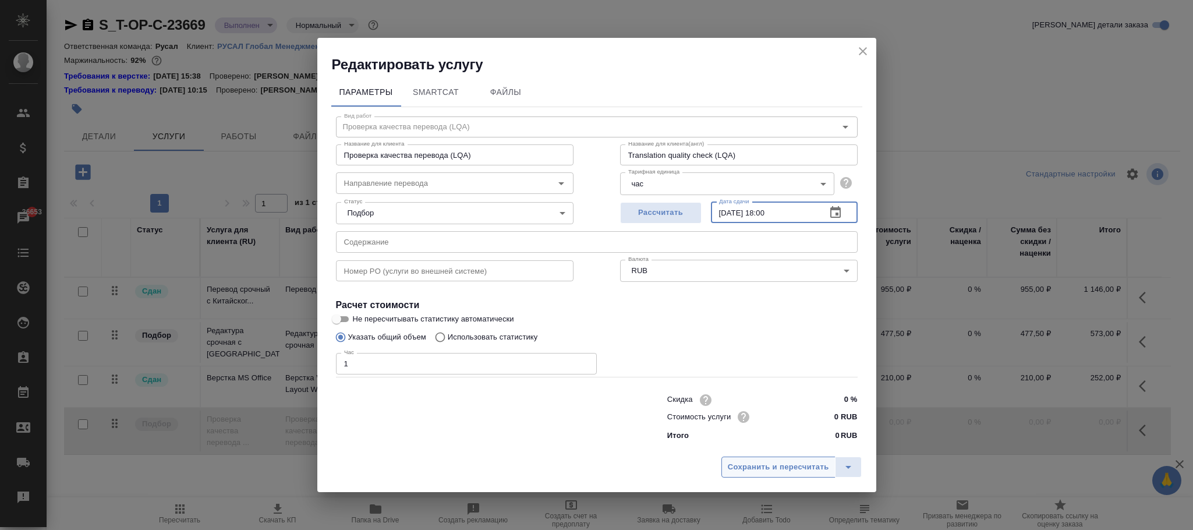
type input "[DATE] 18:00"
click at [778, 470] on span "Сохранить и пересчитать" at bounding box center [778, 467] width 101 height 13
click at [779, 465] on span "Сохранить и пересчитать" at bounding box center [778, 467] width 101 height 13
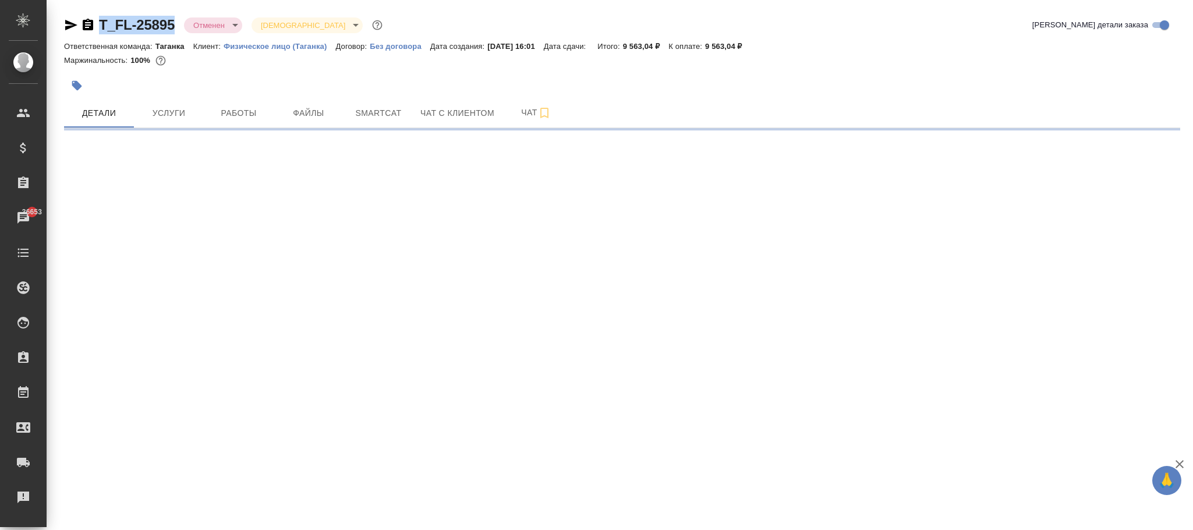
drag, startPoint x: 175, startPoint y: 8, endPoint x: 101, endPoint y: 12, distance: 74.1
click at [101, 12] on div "T_FL-25895 Отменен cancelled Святая троица holyTrinity Кратко детали заказа Отв…" at bounding box center [622, 68] width 1129 height 137
copy link "T_FL-25895"
select select "RU"
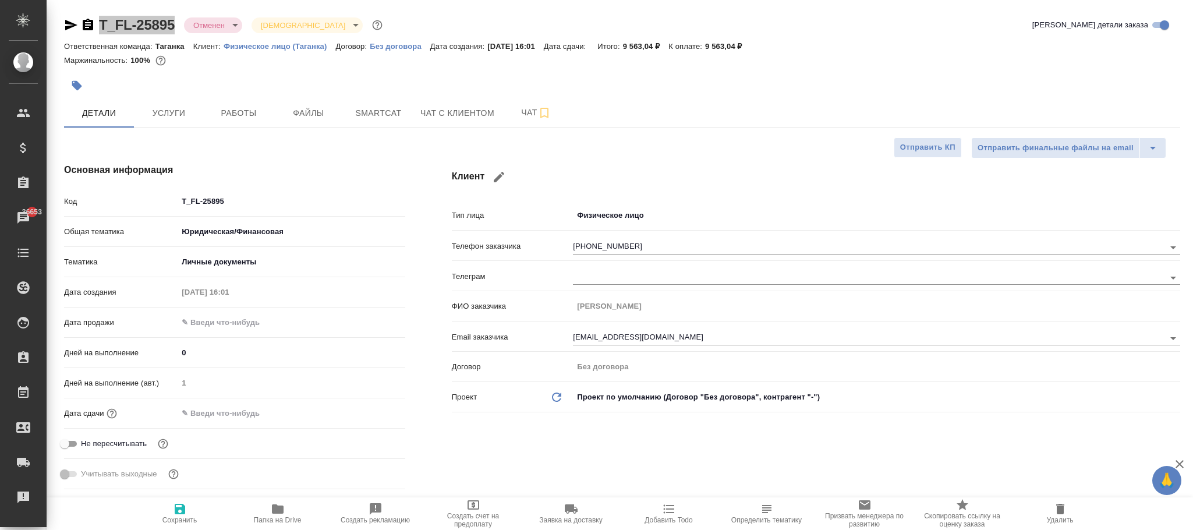
type textarea "x"
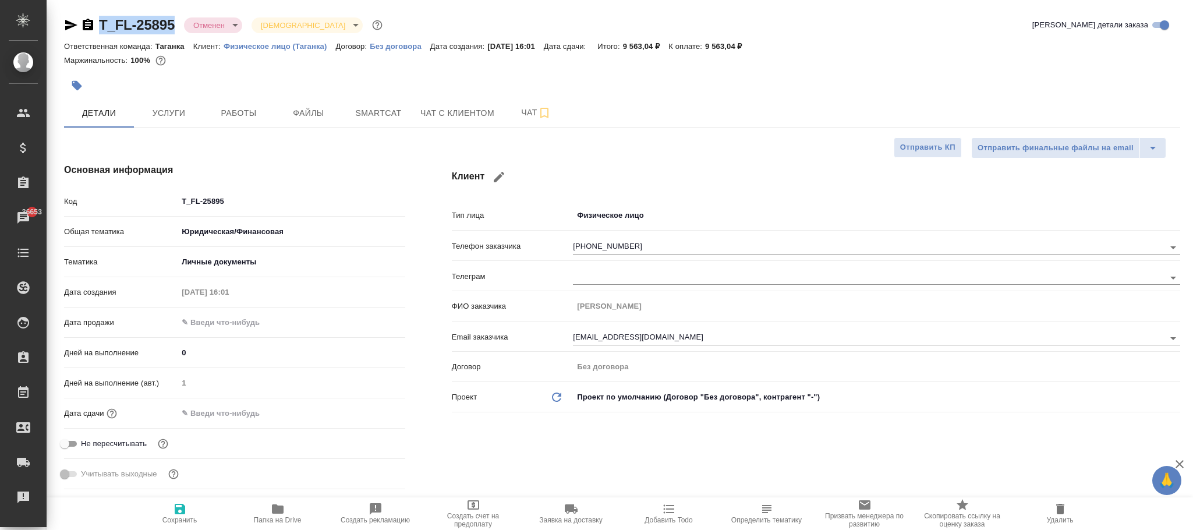
type textarea "x"
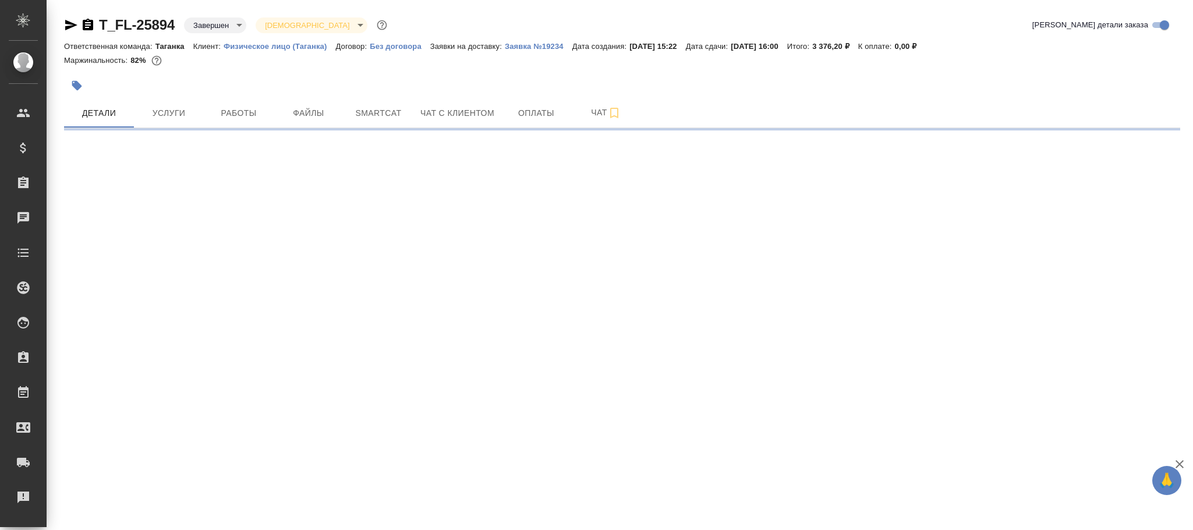
click at [220, 25] on body "🙏 .cls-1 fill:#fff; AWATERA [PERSON_NAME]fokina Клиенты Спецификации Заказы Чат…" at bounding box center [596, 265] width 1193 height 530
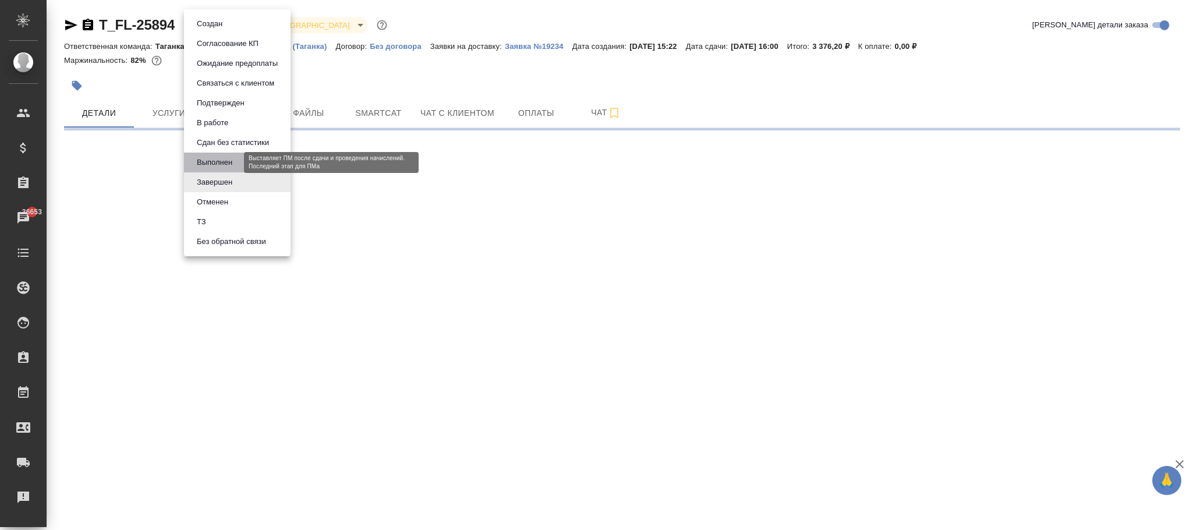
click at [214, 161] on button "Выполнен" at bounding box center [214, 162] width 43 height 13
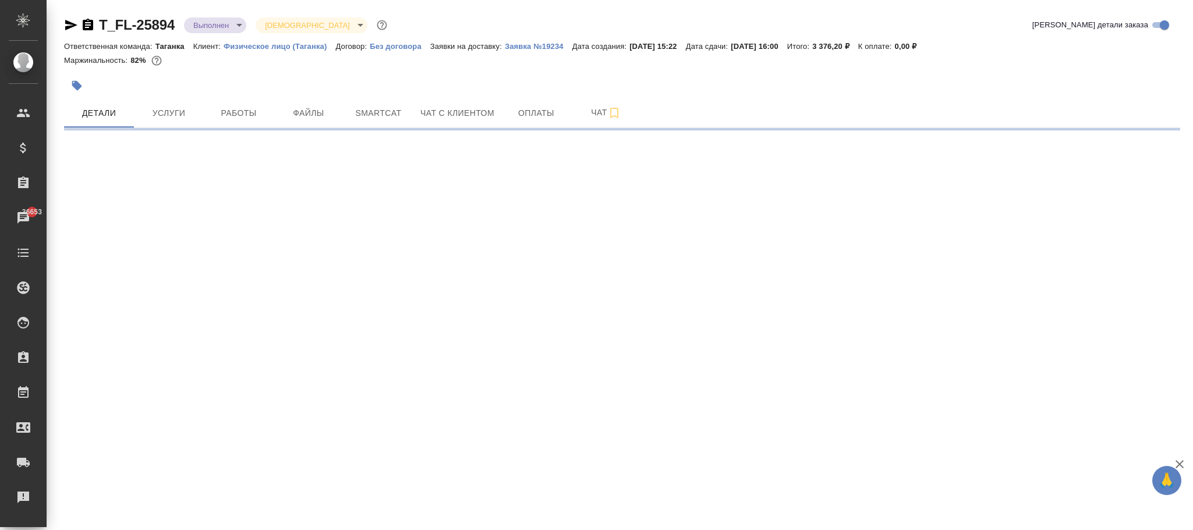
select select "RU"
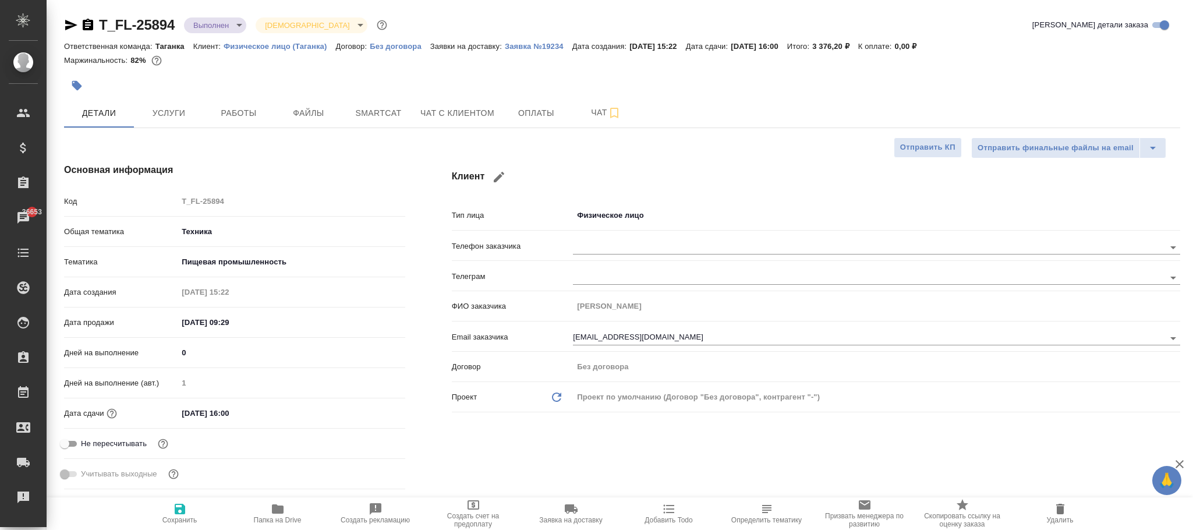
type textarea "x"
click at [189, 519] on span "Сохранить" at bounding box center [179, 520] width 35 height 8
type textarea "x"
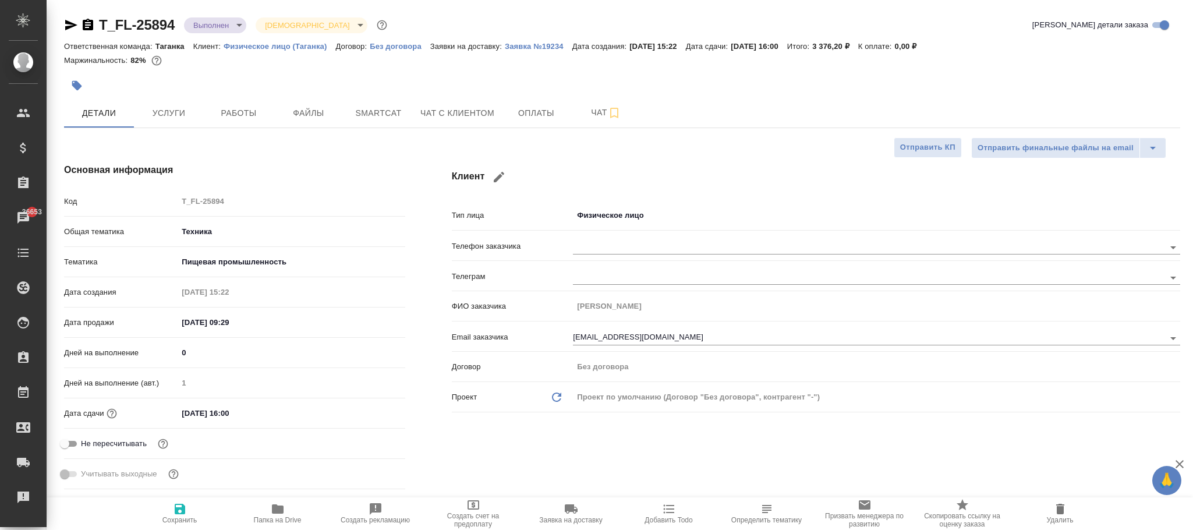
type textarea "x"
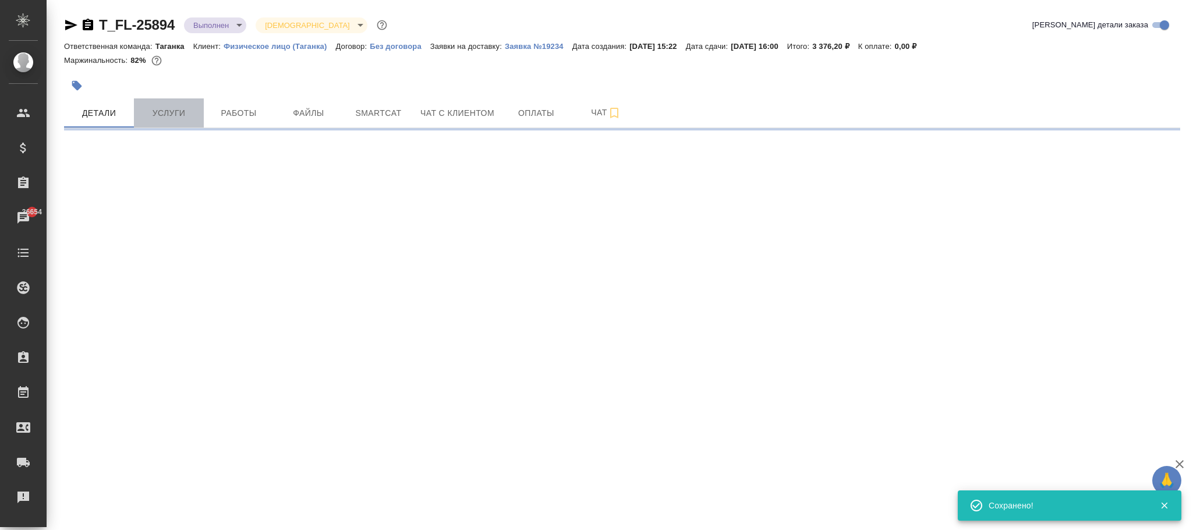
click at [176, 119] on span "Услуги" at bounding box center [169, 113] width 56 height 15
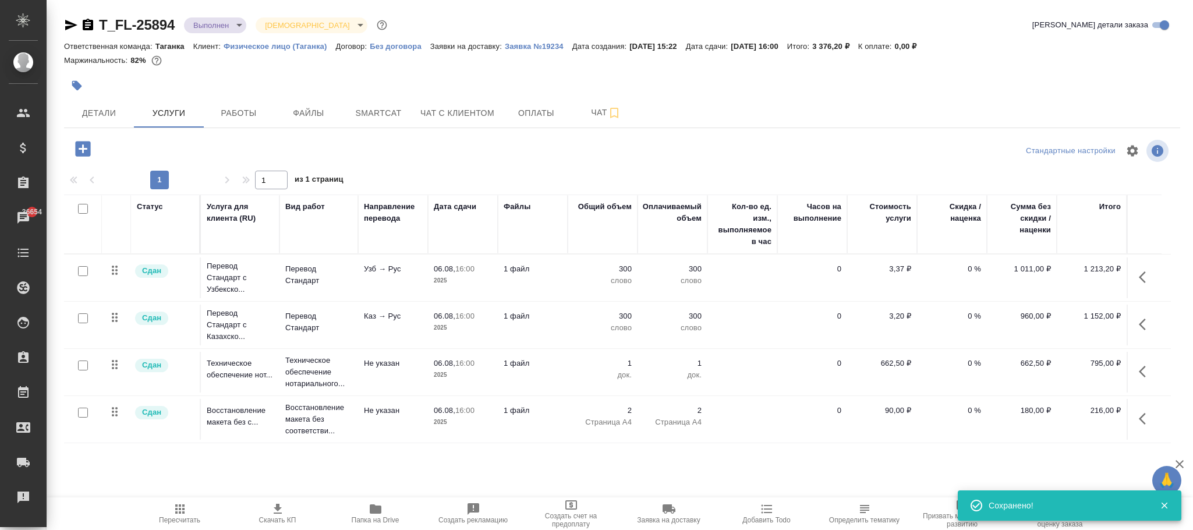
click at [83, 155] on icon "button" at bounding box center [82, 148] width 15 height 15
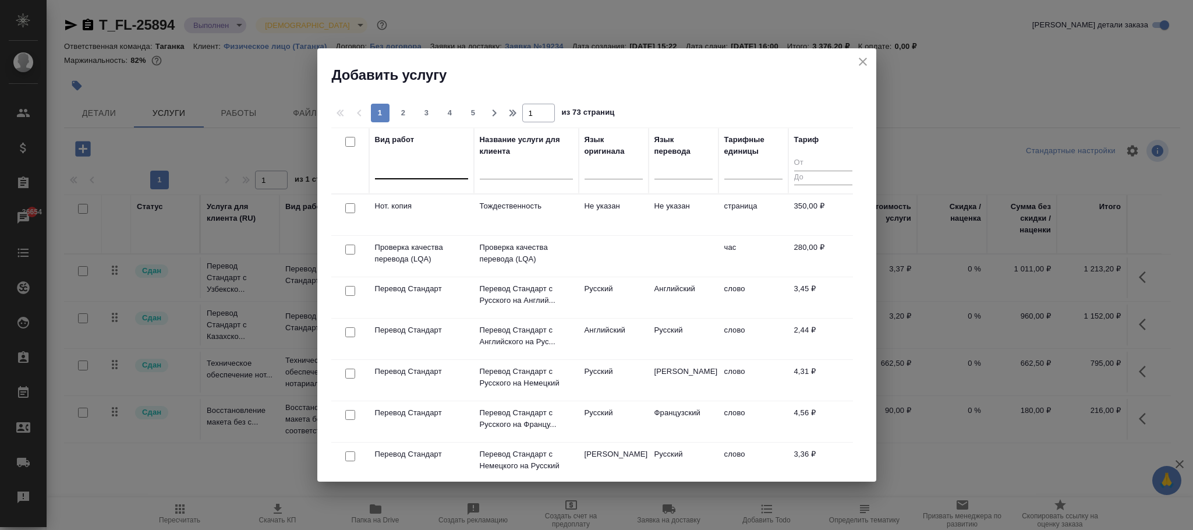
click at [395, 168] on div at bounding box center [421, 167] width 93 height 17
type input "проверка ка"
click at [472, 203] on div "Проверка качества перевода (LQA)" at bounding box center [462, 205] width 175 height 21
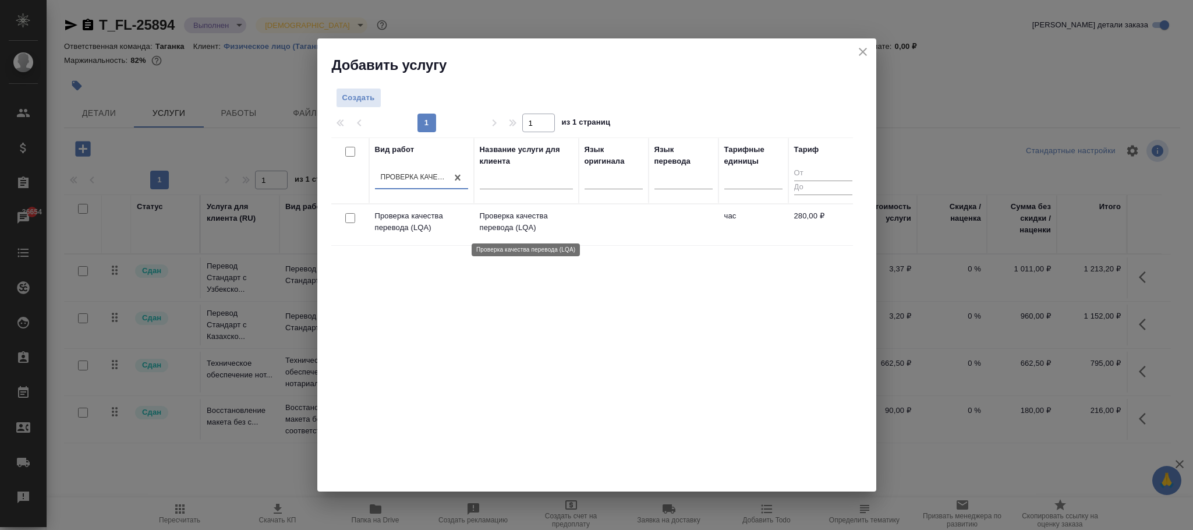
click at [542, 221] on p "Проверка качества перевода (LQA)" at bounding box center [526, 221] width 93 height 23
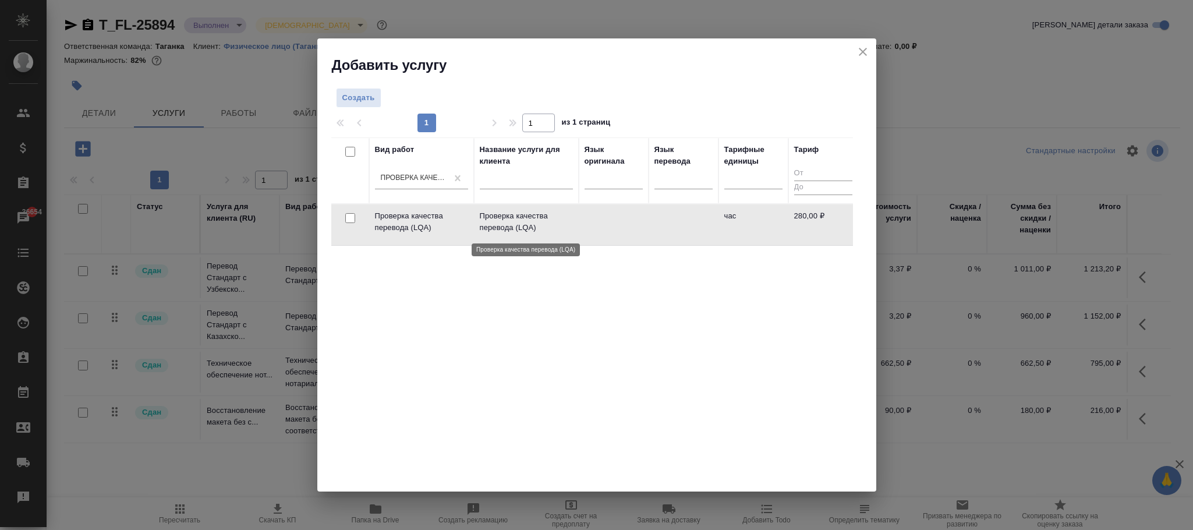
click at [542, 220] on p "Проверка качества перевода (LQA)" at bounding box center [526, 221] width 93 height 23
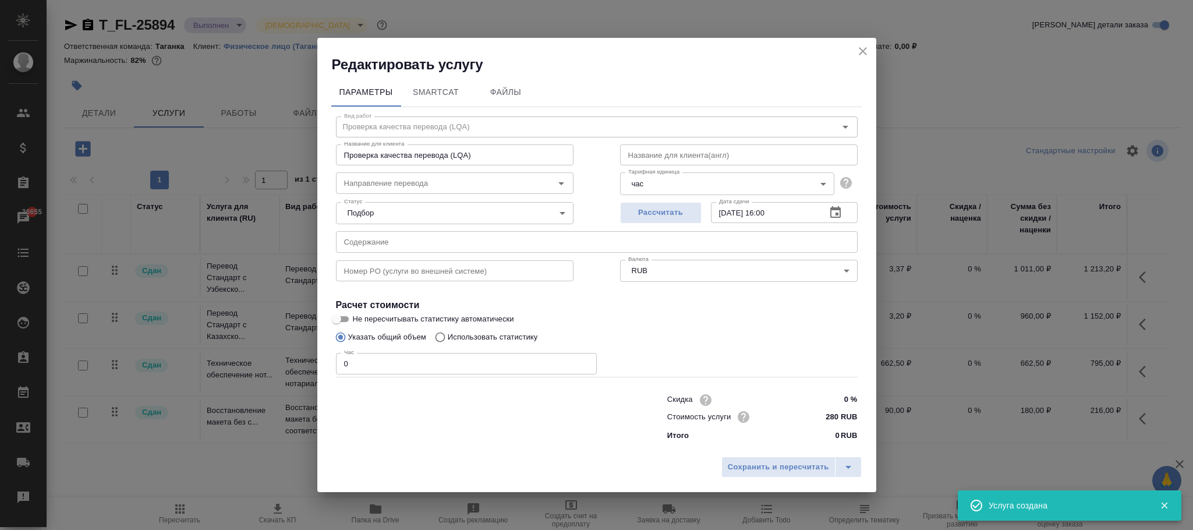
drag, startPoint x: 432, startPoint y: 358, endPoint x: 308, endPoint y: 355, distance: 124.1
click at [308, 355] on div "Редактировать услугу Параметры SmartCat Файлы Вид работ Проверка качества перев…" at bounding box center [596, 265] width 1193 height 530
type input "1"
drag, startPoint x: 795, startPoint y: 473, endPoint x: 954, endPoint y: 439, distance: 163.3
click at [795, 472] on span "Сохранить и пересчитать" at bounding box center [778, 467] width 101 height 13
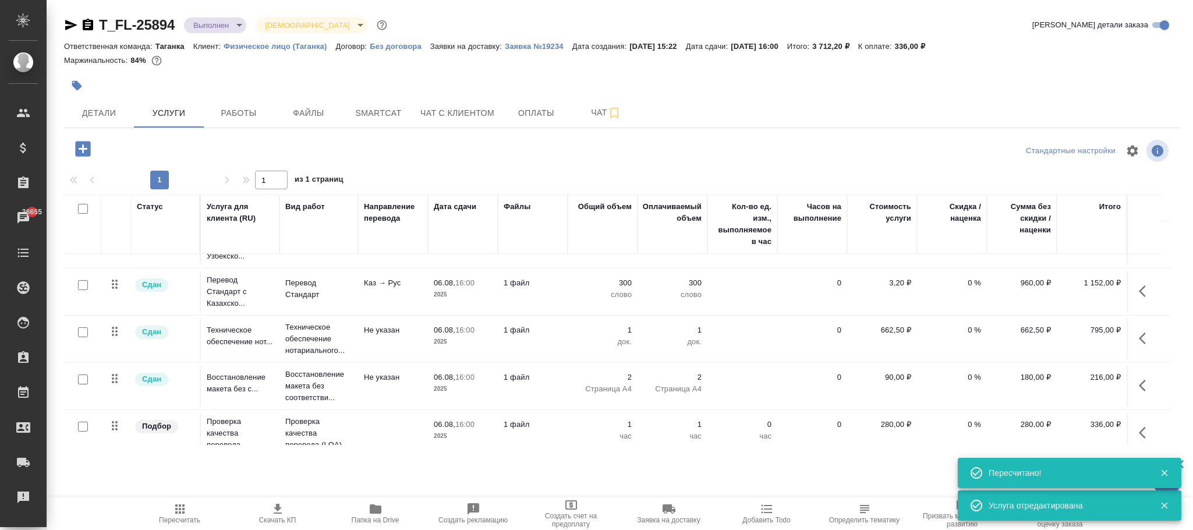
scroll to position [60, 0]
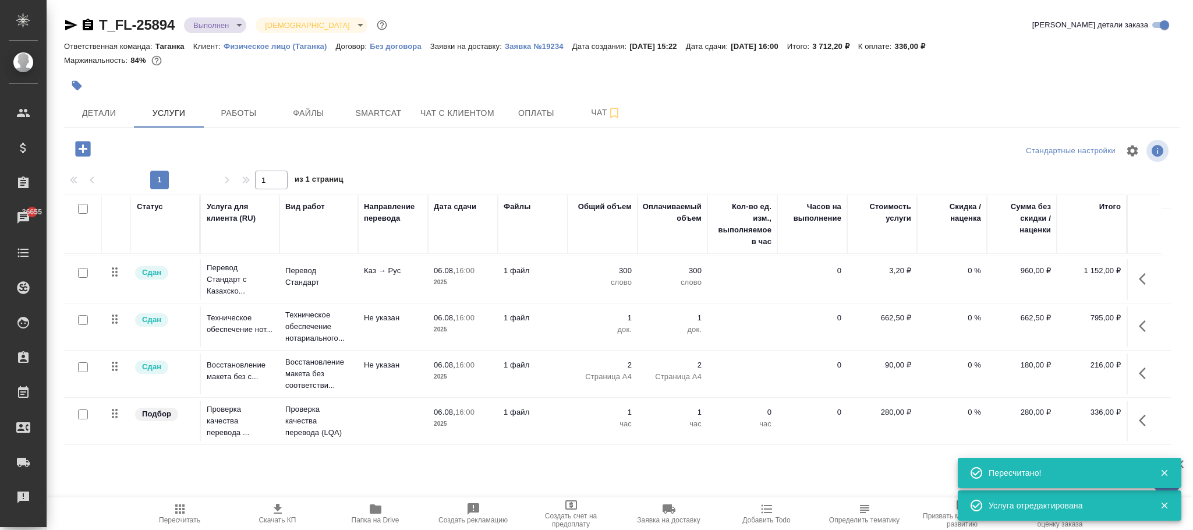
click at [1141, 413] on icon "button" at bounding box center [1146, 420] width 14 height 14
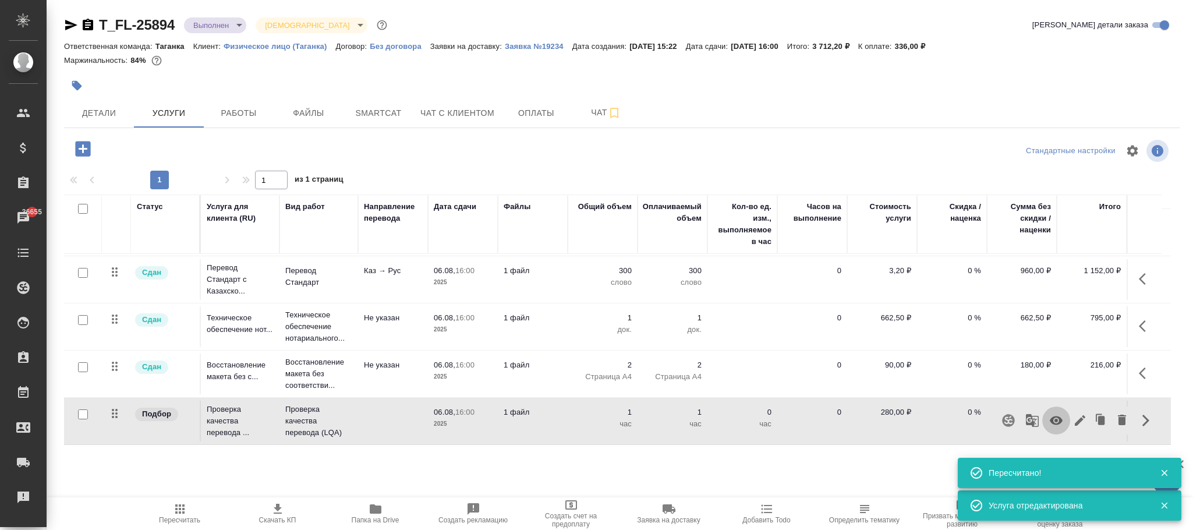
click at [1054, 413] on icon "button" at bounding box center [1056, 420] width 14 height 14
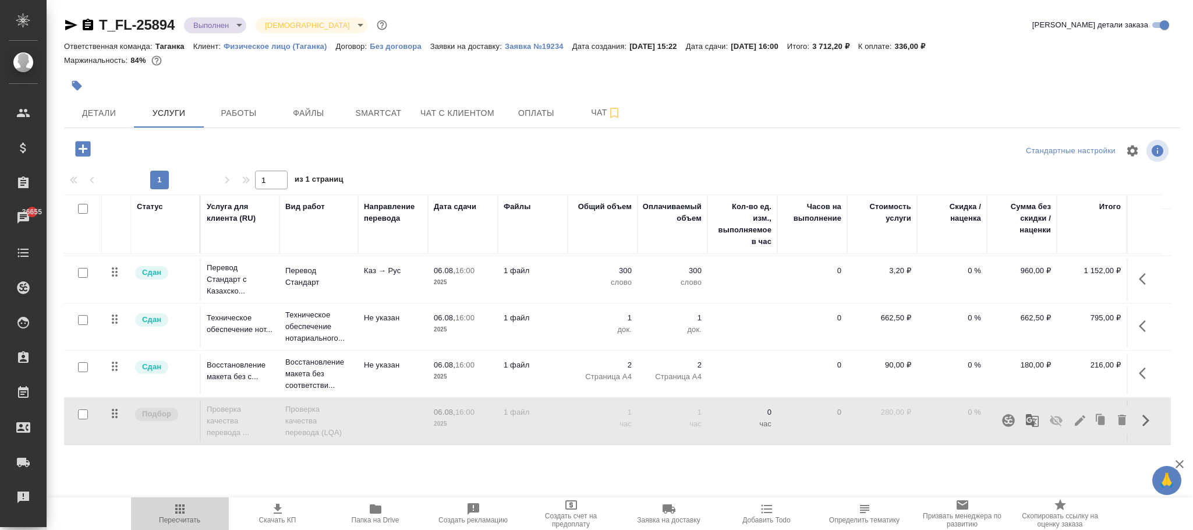
click at [168, 510] on span "Пересчитать" at bounding box center [180, 513] width 84 height 22
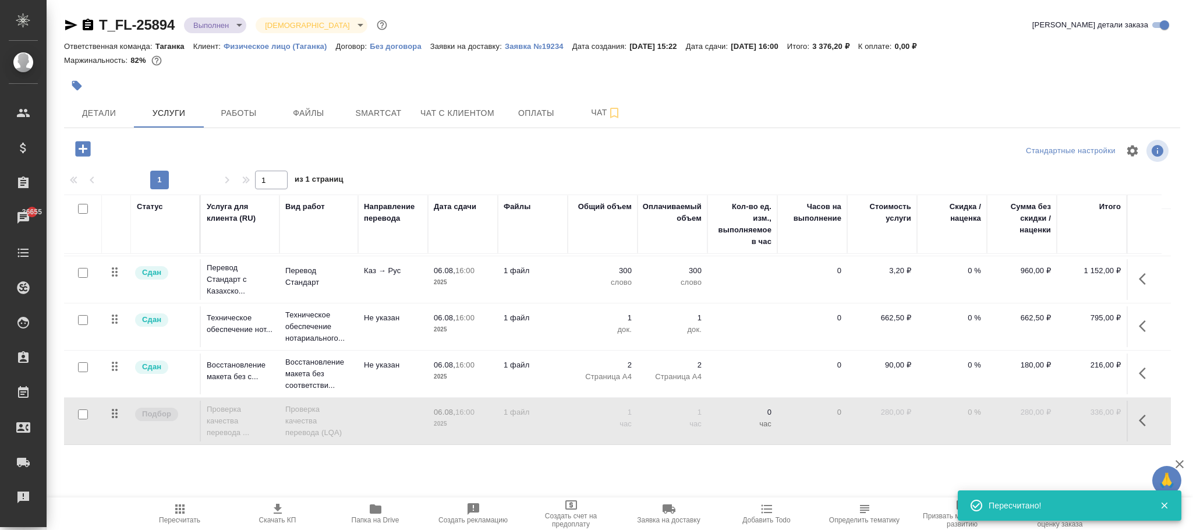
click at [579, 418] on p "час" at bounding box center [603, 424] width 58 height 12
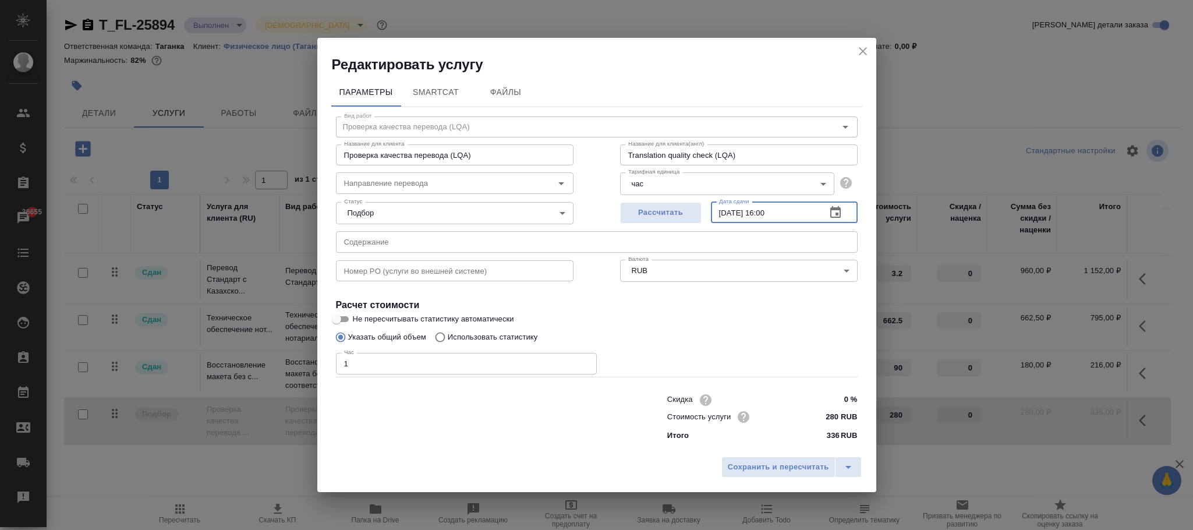
drag, startPoint x: 804, startPoint y: 212, endPoint x: 565, endPoint y: 212, distance: 238.8
click at [565, 212] on div "Статус Подбор none Статус Рассчитать Дата сдачи [DATE] 16:00 Дата сдачи" at bounding box center [597, 212] width 568 height 76
type input "[DATE] 18:00"
click at [818, 470] on span "Сохранить и пересчитать" at bounding box center [778, 467] width 101 height 13
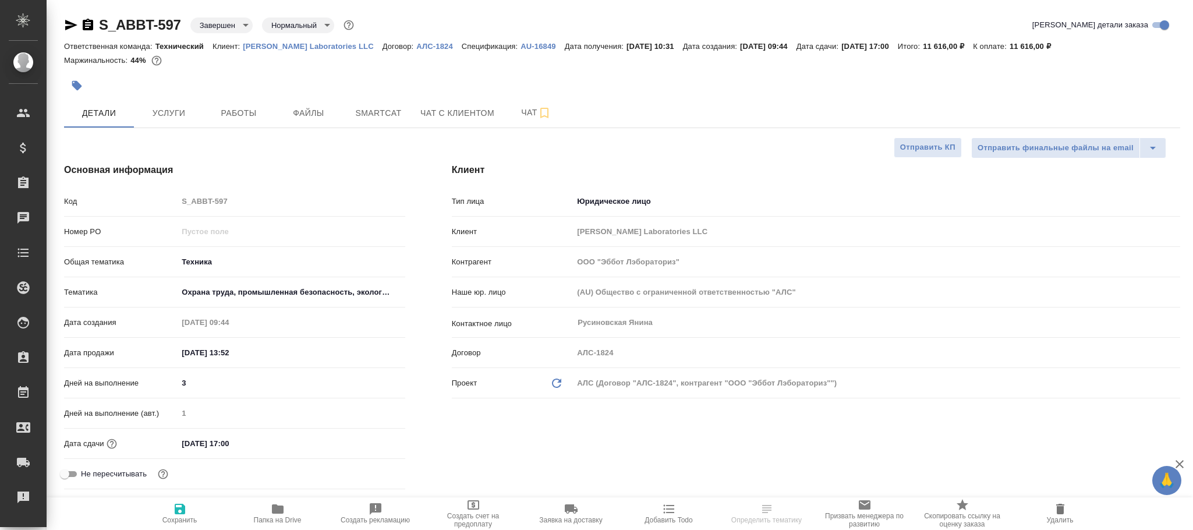
select select "RU"
click at [221, 26] on body "🙏 .cls-1 fill:#fff; AWATERA [PERSON_NAME]fokina Клиенты Спецификации Заказы Чат…" at bounding box center [596, 265] width 1193 height 530
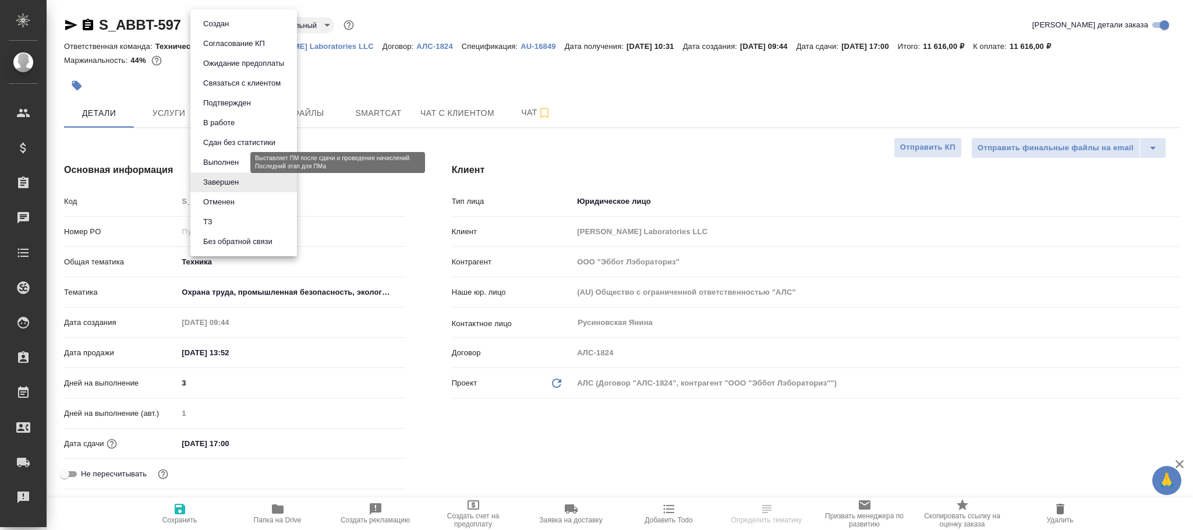
click at [229, 157] on button "Выполнен" at bounding box center [221, 162] width 43 height 13
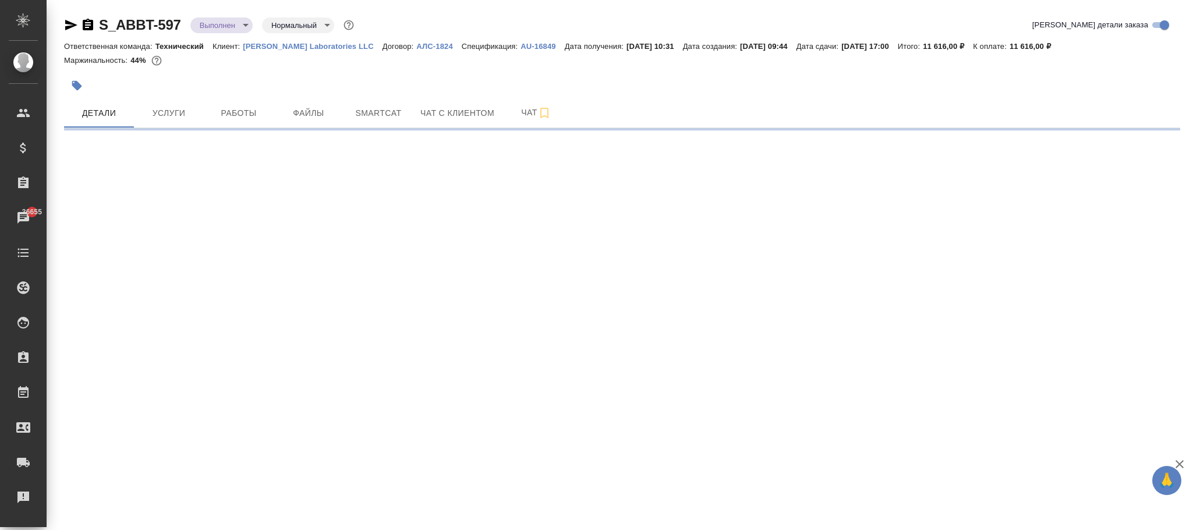
select select "RU"
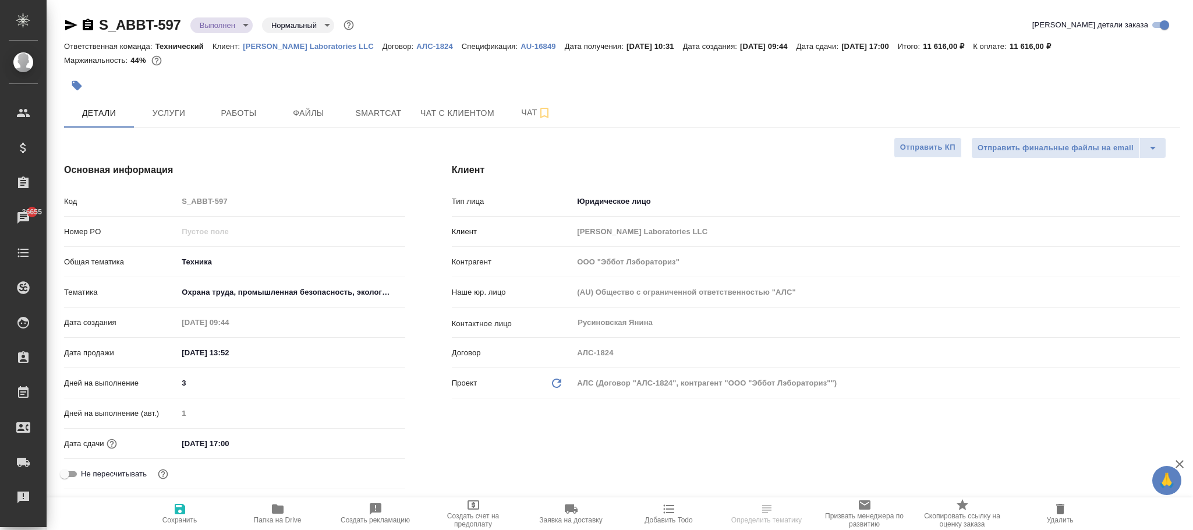
type textarea "x"
click at [188, 516] on span "Сохранить" at bounding box center [179, 520] width 35 height 8
type textarea "x"
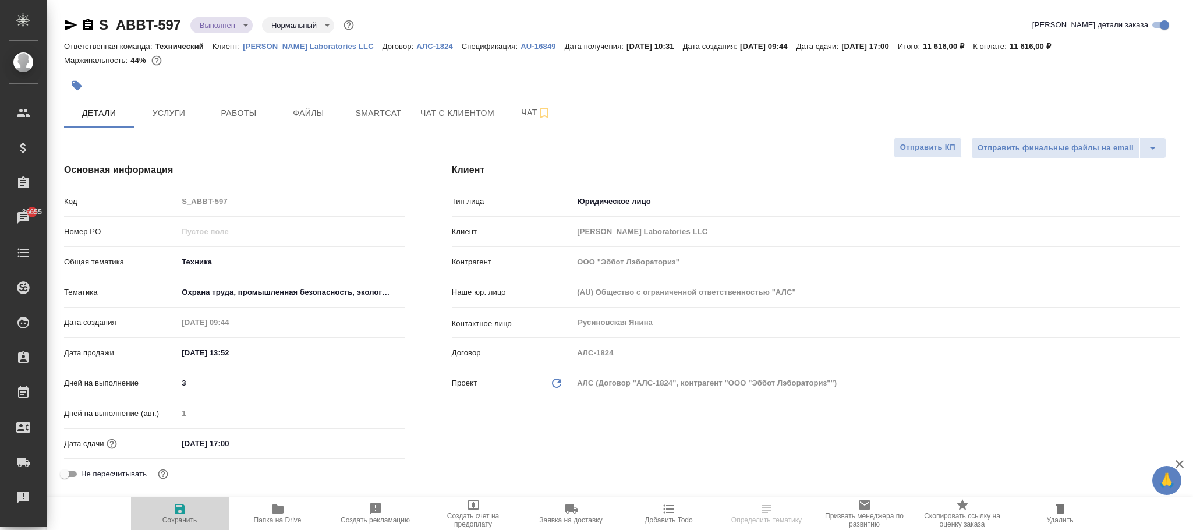
type textarea "x"
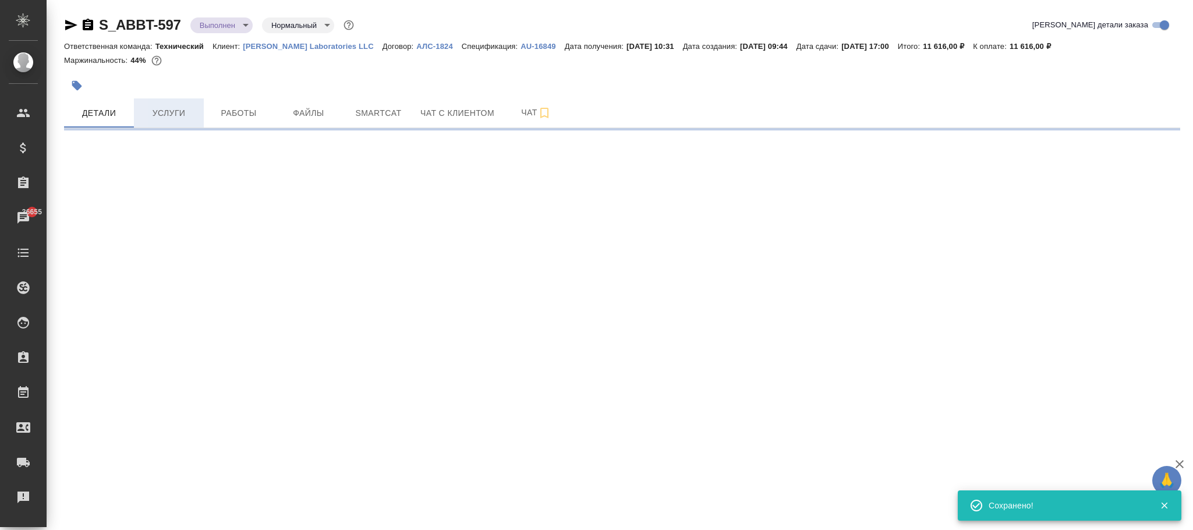
click at [181, 114] on span "Услуги" at bounding box center [169, 113] width 56 height 15
select select "RU"
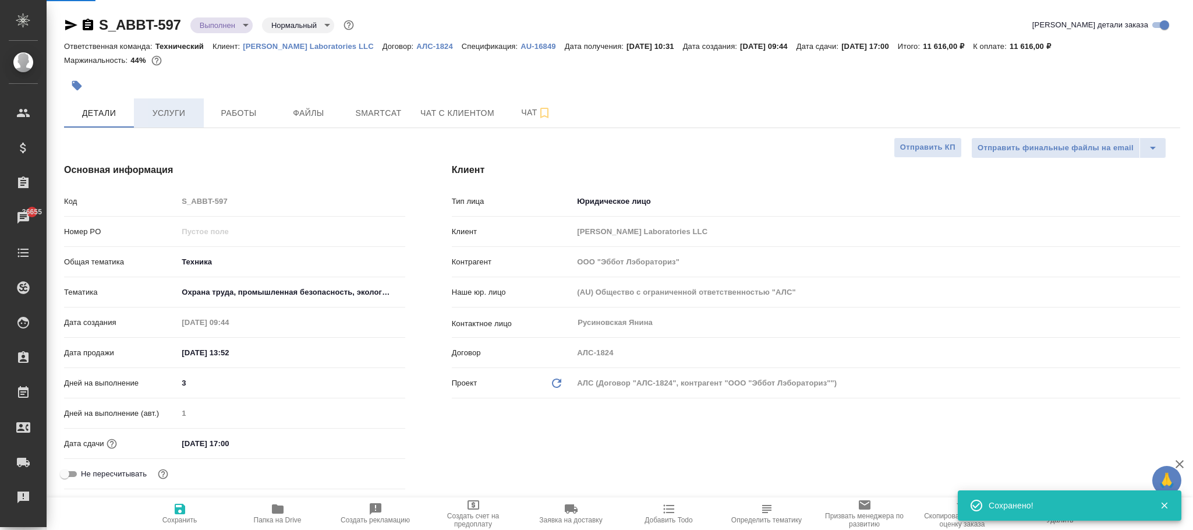
type textarea "x"
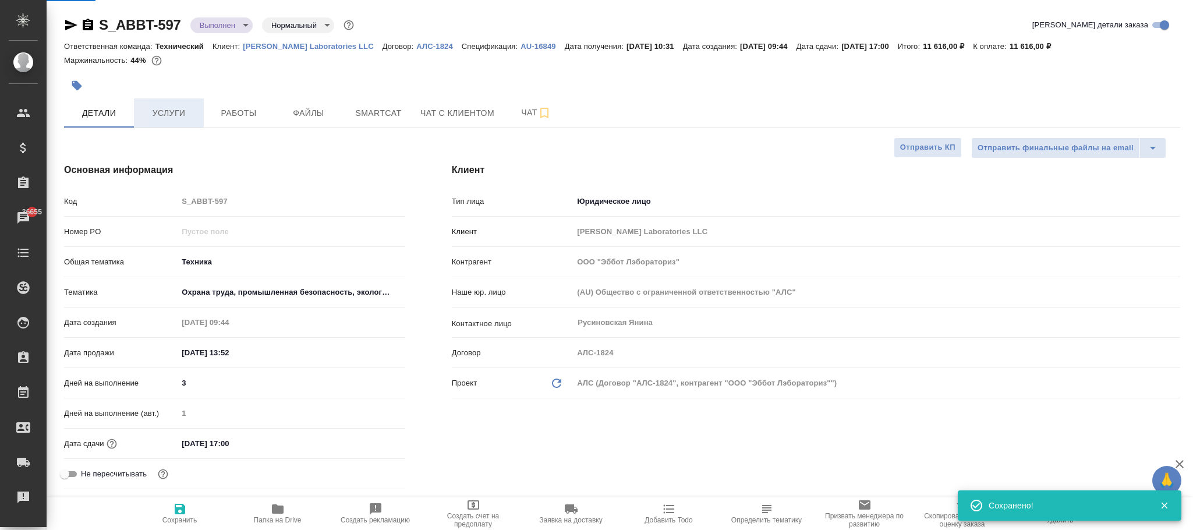
type textarea "x"
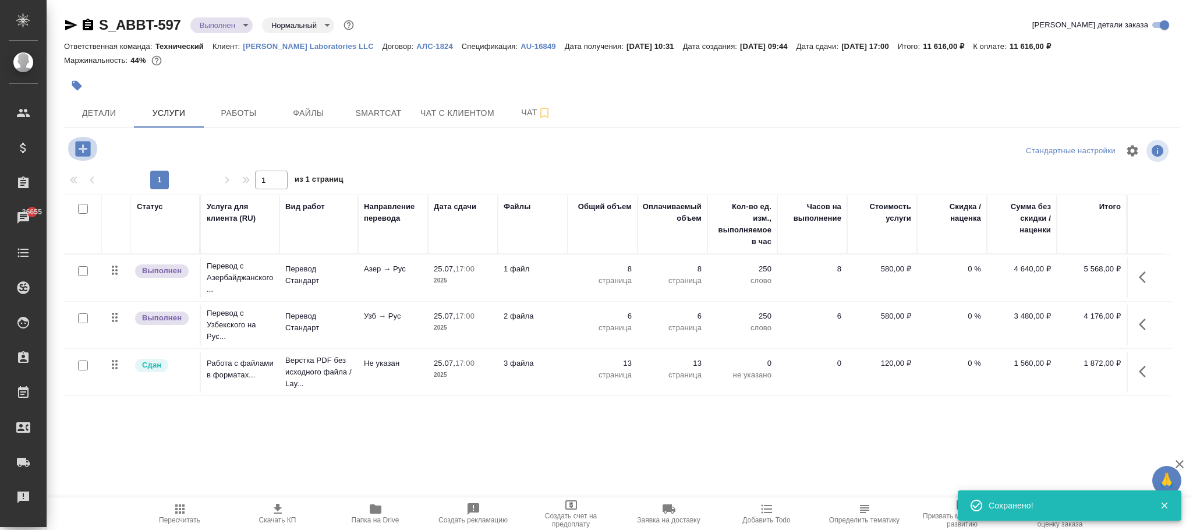
click at [86, 147] on icon "button" at bounding box center [82, 148] width 15 height 15
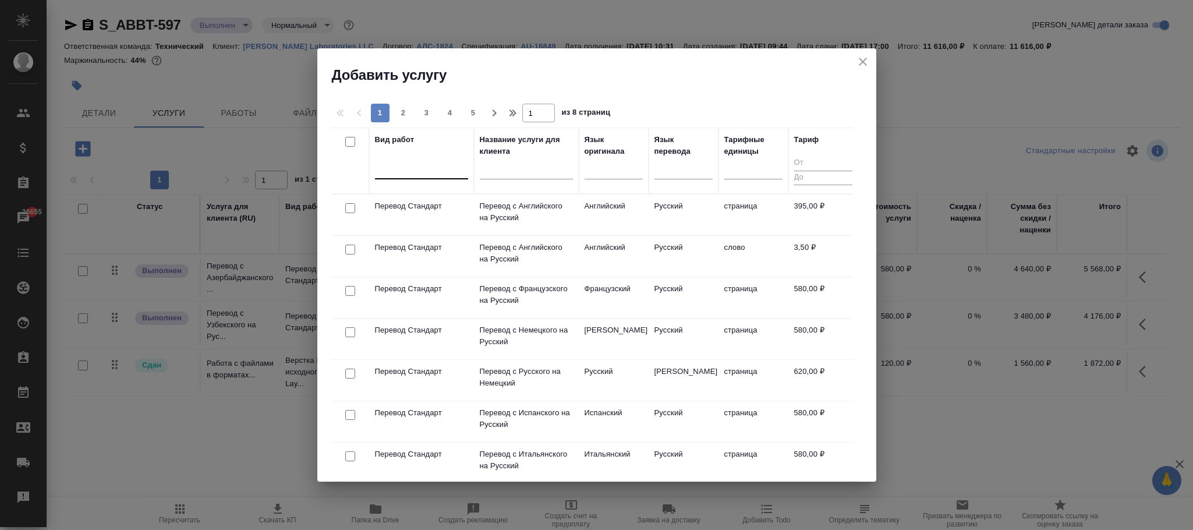
click at [411, 175] on div at bounding box center [421, 167] width 93 height 17
type input "проверка ка"
drag, startPoint x: 440, startPoint y: 205, endPoint x: 545, endPoint y: 231, distance: 108.0
click at [440, 204] on div "Проверка качества перевода (LQA)" at bounding box center [462, 205] width 175 height 21
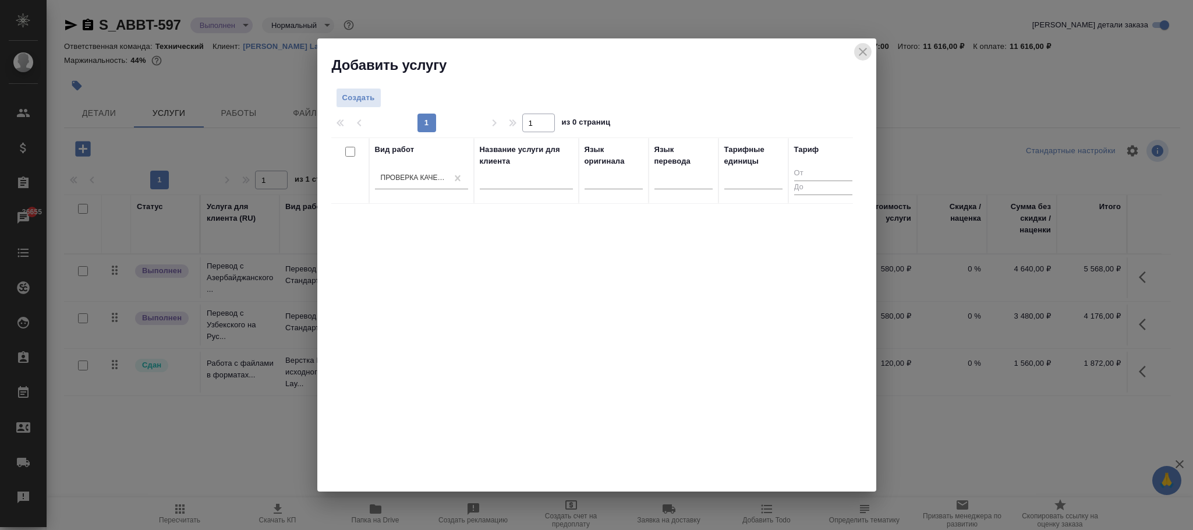
click at [864, 52] on icon "close" at bounding box center [863, 52] width 8 height 8
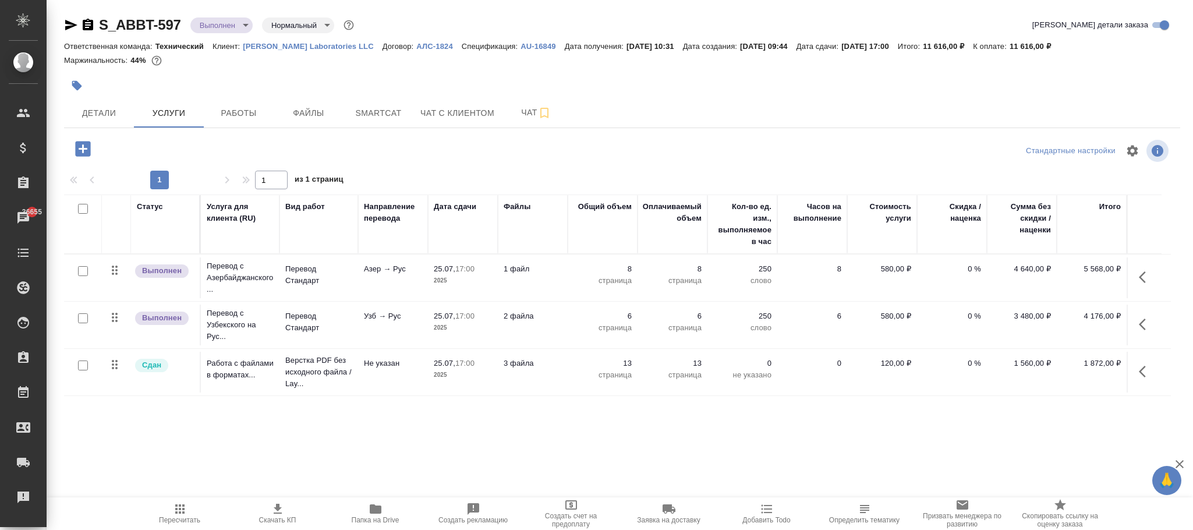
click at [416, 49] on p "АЛС-1824" at bounding box center [438, 46] width 45 height 9
click at [91, 145] on icon "button" at bounding box center [83, 149] width 20 height 20
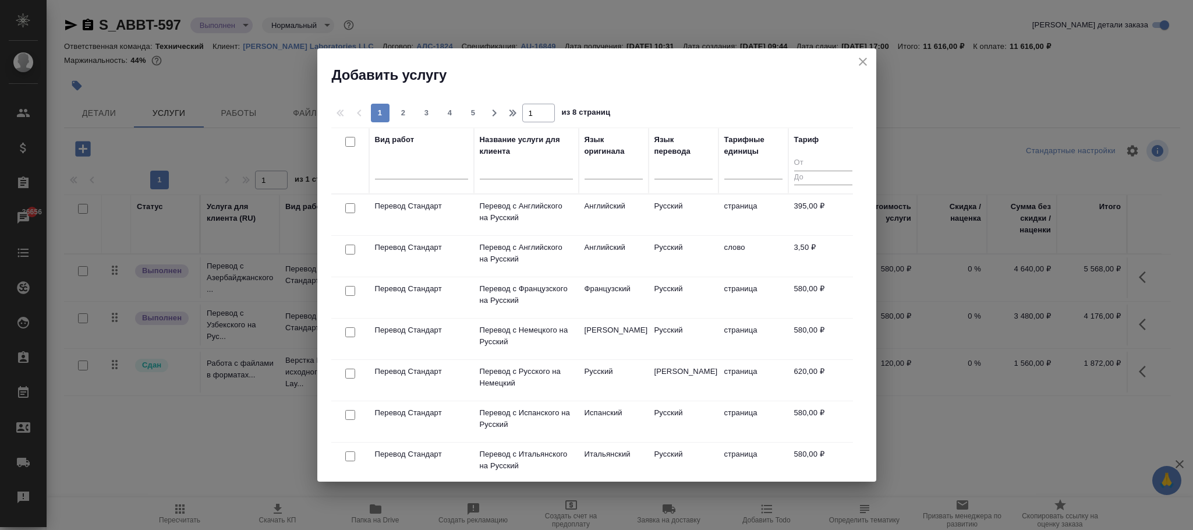
click at [867, 63] on icon "close" at bounding box center [863, 62] width 14 height 14
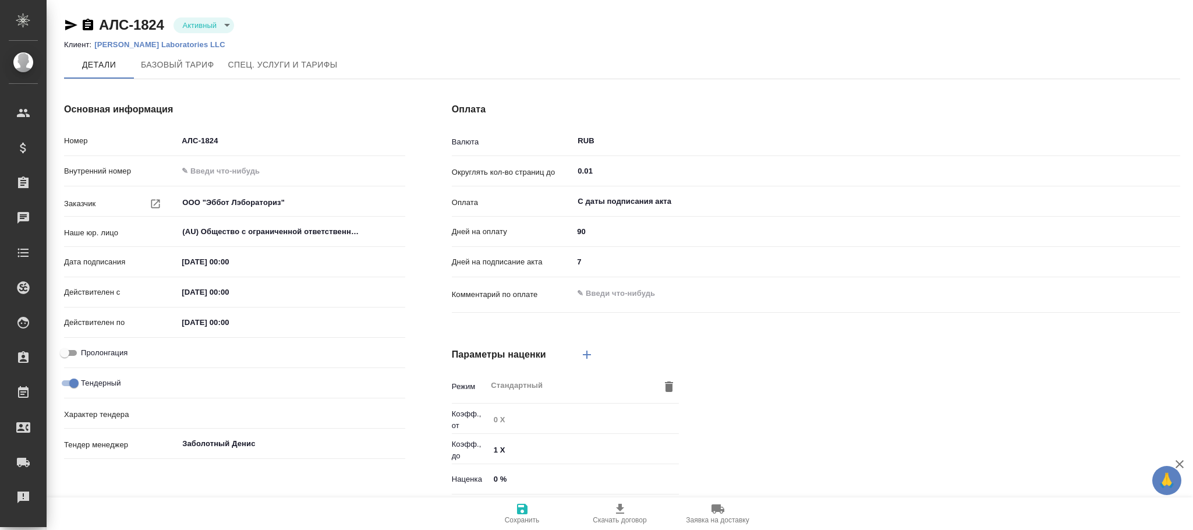
click at [316, 55] on button "Спец. услуги и тарифы" at bounding box center [282, 65] width 123 height 28
type input "без ТП"
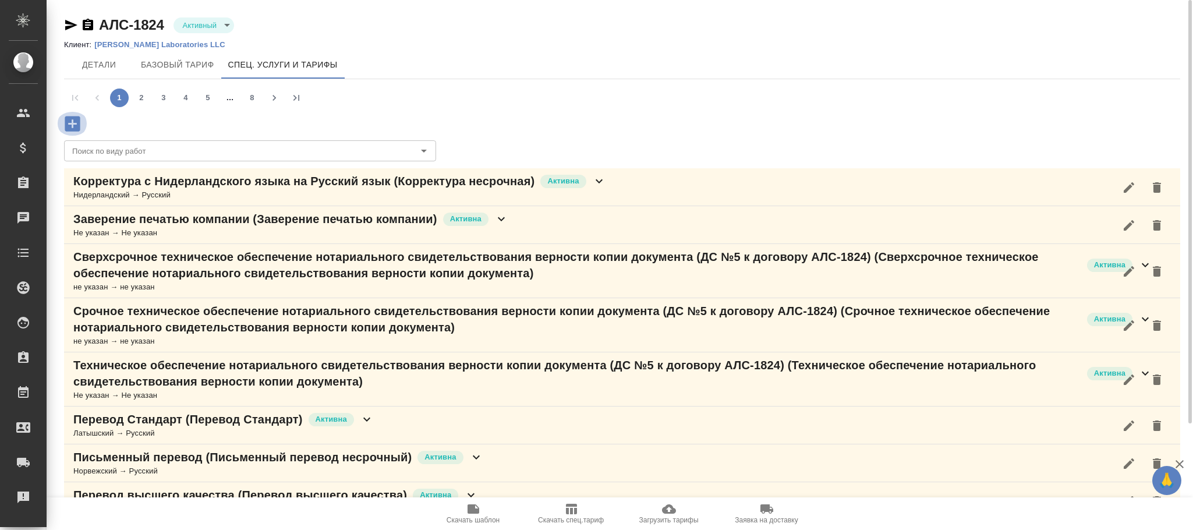
click at [80, 121] on icon "button" at bounding box center [72, 124] width 20 height 20
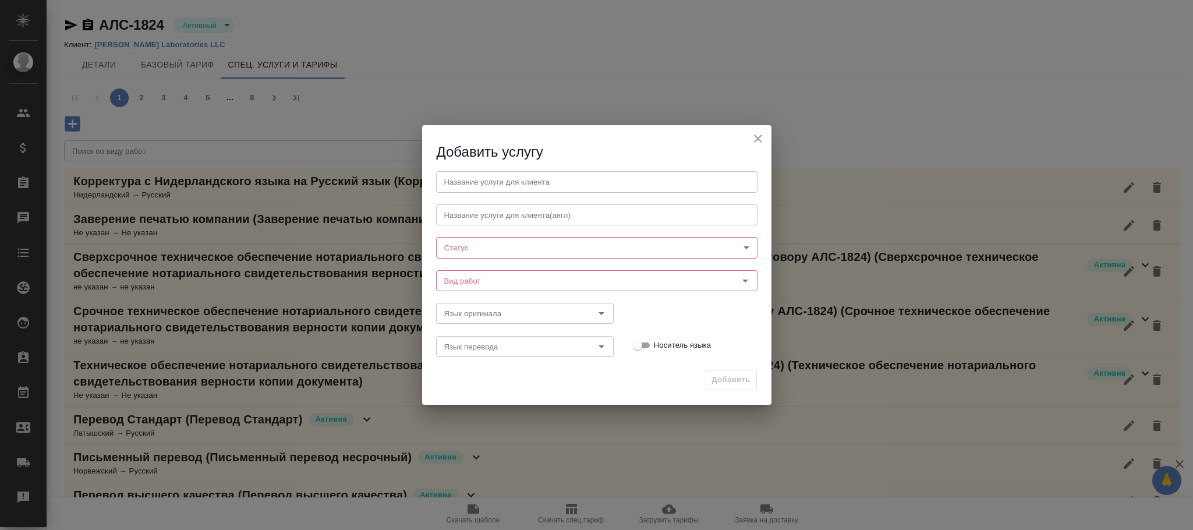
click at [465, 245] on body "🙏 .cls-1 fill:#fff; AWATERA Фокина Наталья n.fokina Клиенты Спецификации Заказы…" at bounding box center [596, 265] width 1193 height 530
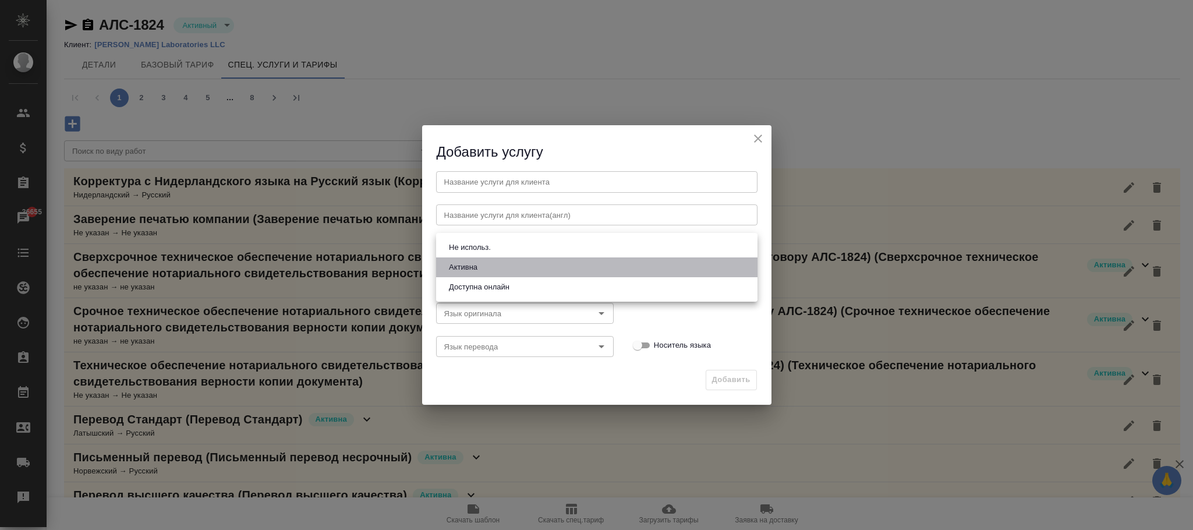
click at [461, 264] on button "Активна" at bounding box center [463, 267] width 36 height 13
type input "active"
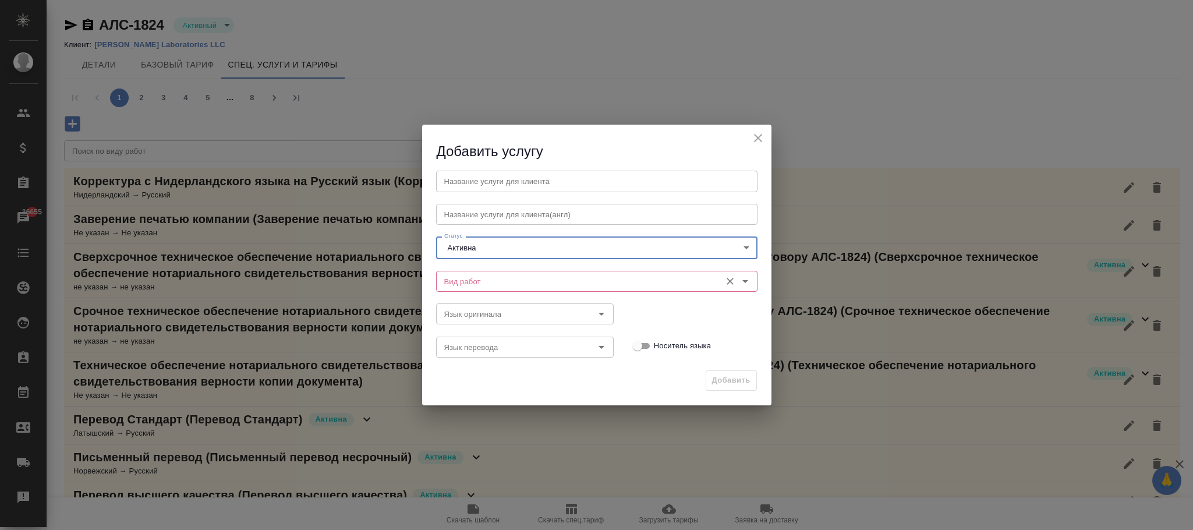
click at [463, 280] on input "Вид работ" at bounding box center [577, 281] width 275 height 14
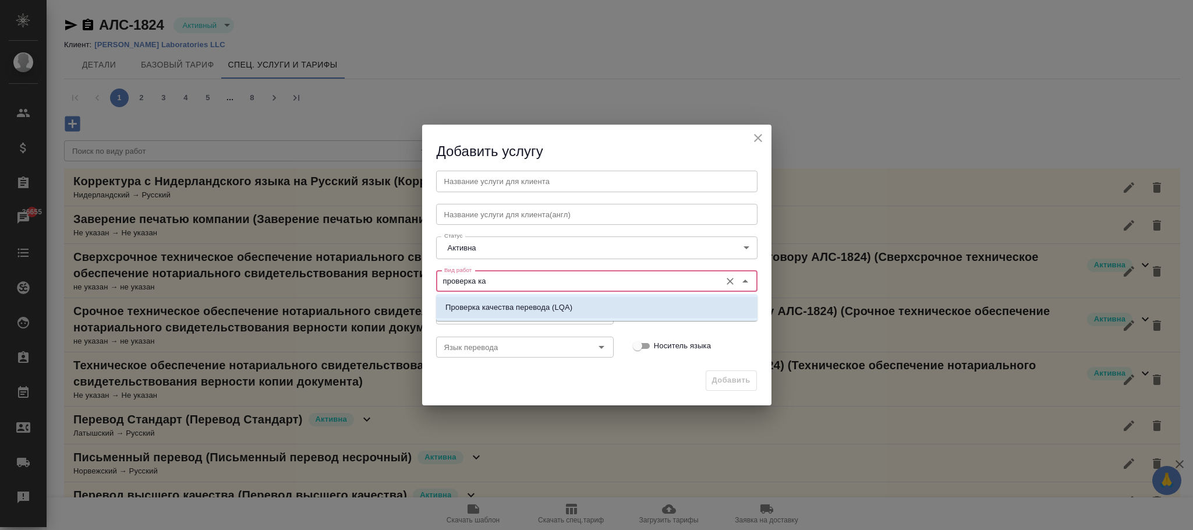
click at [535, 306] on p "Проверка качества перевода (LQA)" at bounding box center [508, 308] width 127 height 12
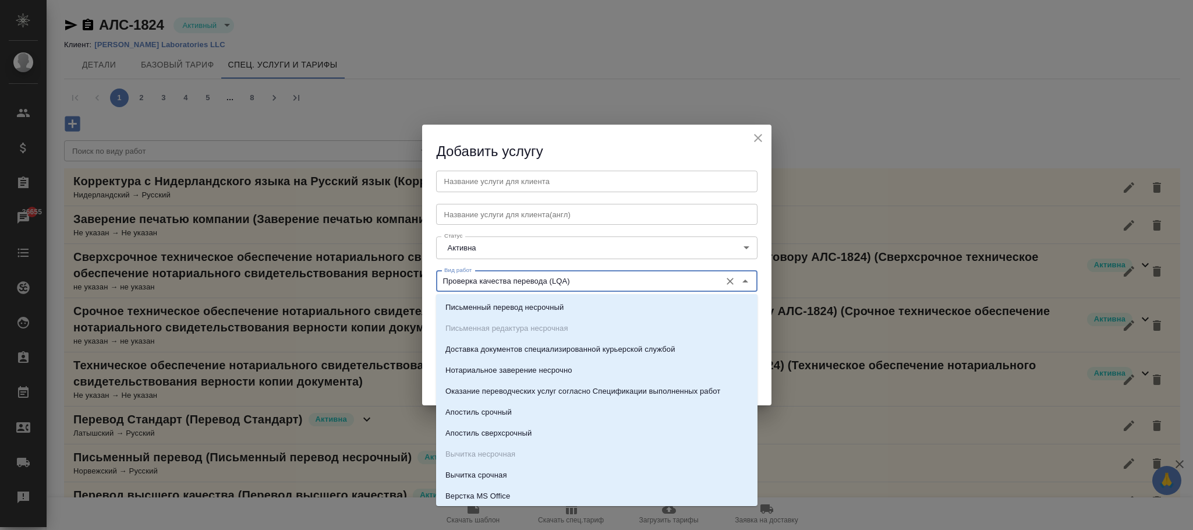
drag, startPoint x: 500, startPoint y: 278, endPoint x: 414, endPoint y: 278, distance: 85.6
click at [414, 278] on div "Добавить услугу Название услуги для клиента Название услуги для клиента Названи…" at bounding box center [596, 265] width 1193 height 530
type input "Проверка качества перевода (LQA)"
click at [518, 180] on input "text" at bounding box center [596, 181] width 321 height 21
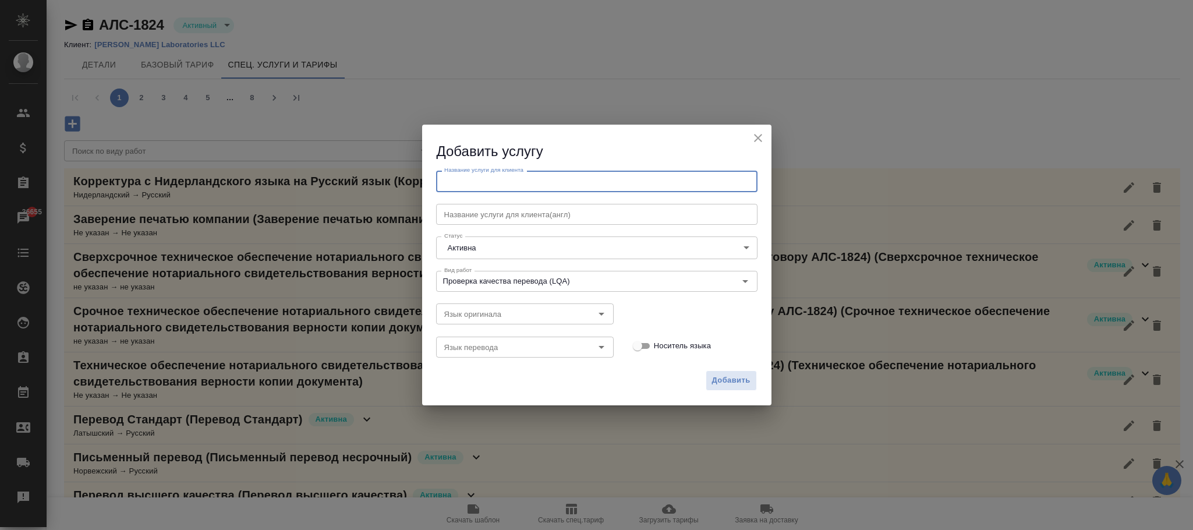
paste input "Проверка качества перевода (LQA)"
type input "Проверка качества перевода (LQA)"
click at [729, 380] on span "Добавить" at bounding box center [731, 380] width 38 height 13
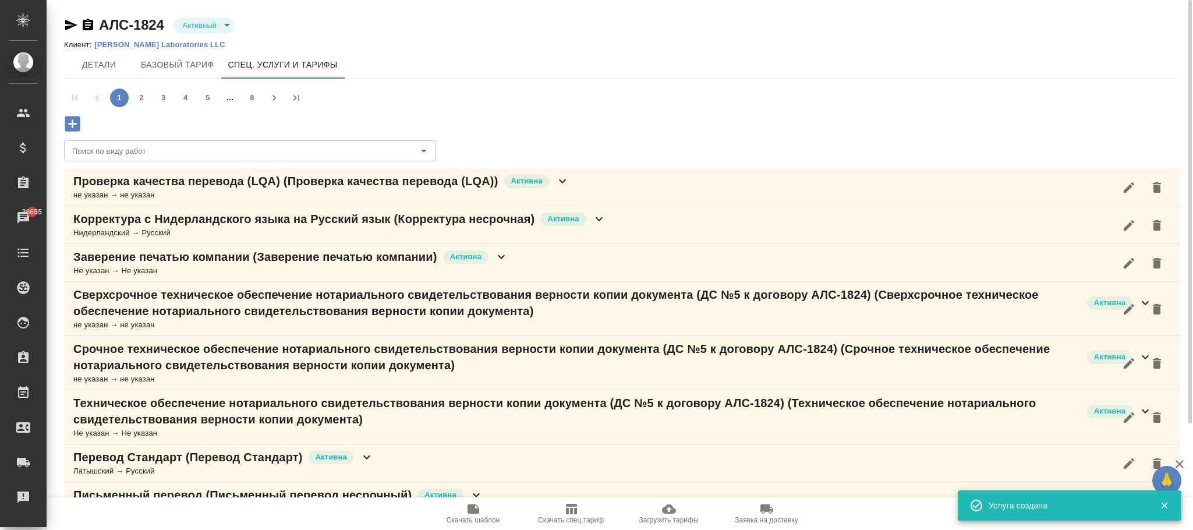
drag, startPoint x: 561, startPoint y: 183, endPoint x: 554, endPoint y: 206, distance: 23.8
click at [561, 183] on icon at bounding box center [563, 181] width 14 height 14
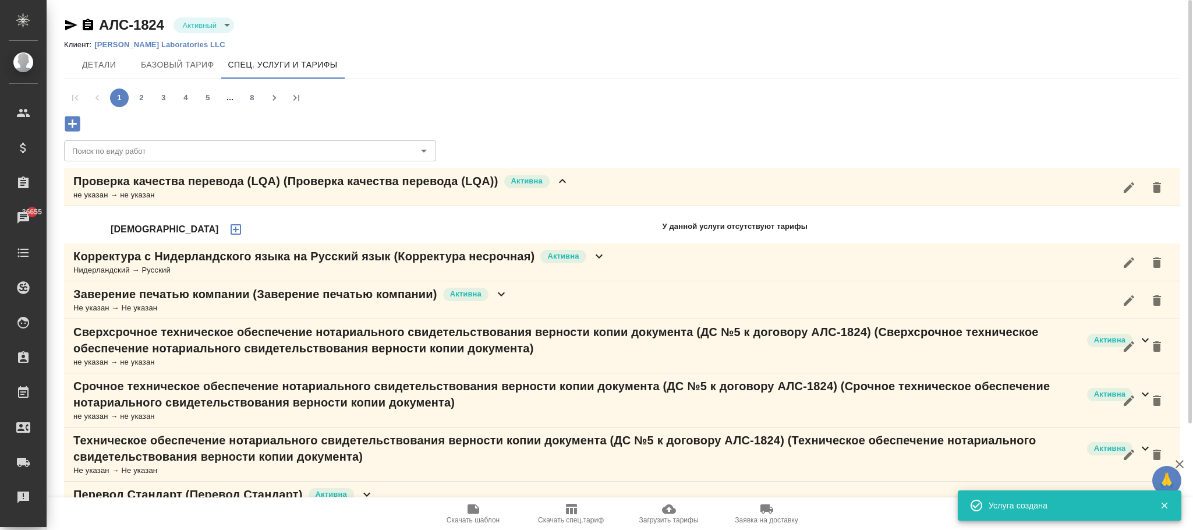
click at [229, 231] on icon "button" at bounding box center [236, 229] width 14 height 14
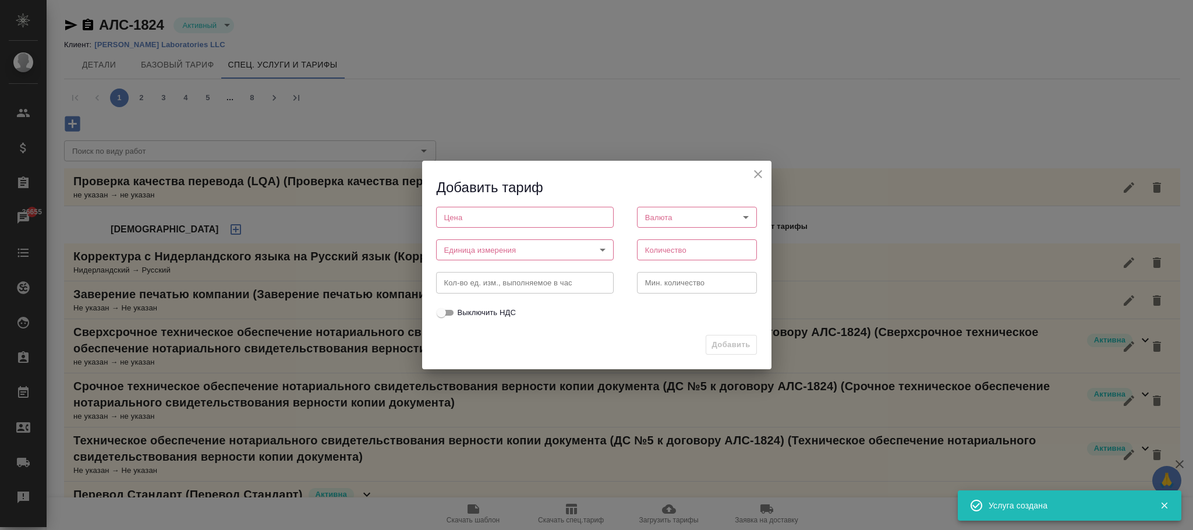
click at [465, 220] on input "number" at bounding box center [525, 217] width 178 height 21
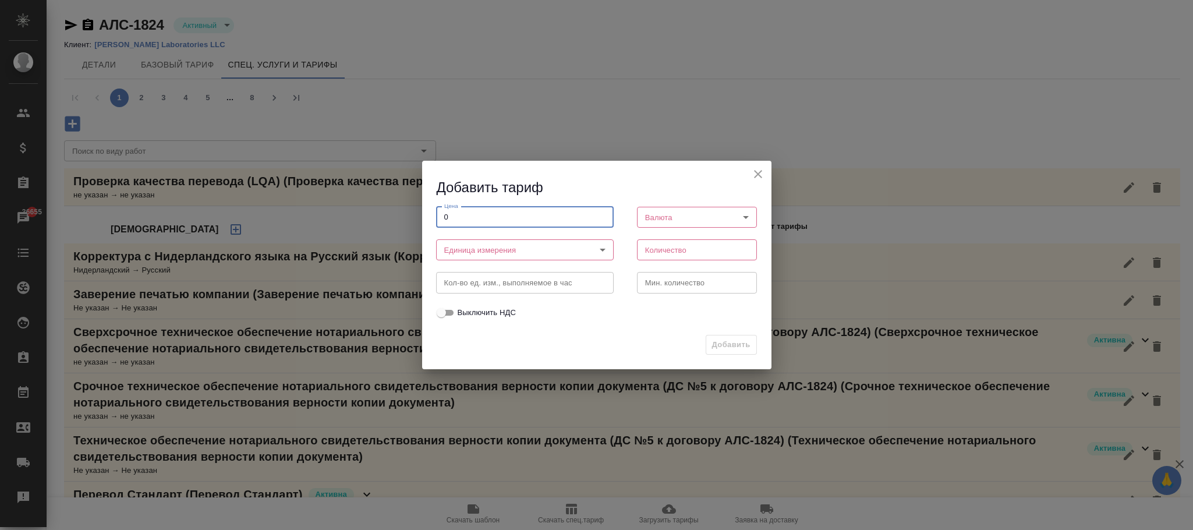
type input "0"
click at [509, 259] on body "🙏 .cls-1 fill:#fff; AWATERA Фокина Наталья n.fokina Клиенты Спецификации Заказы…" at bounding box center [596, 265] width 1193 height 530
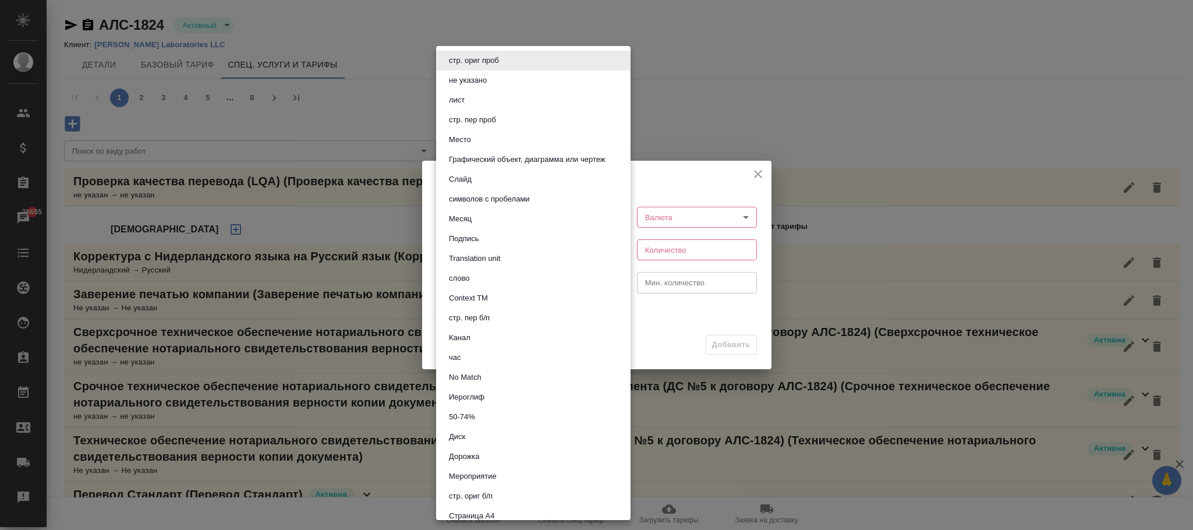
click at [465, 353] on li "час" at bounding box center [533, 358] width 195 height 20
type input "5a8b1489cc6b4906c91bfd93"
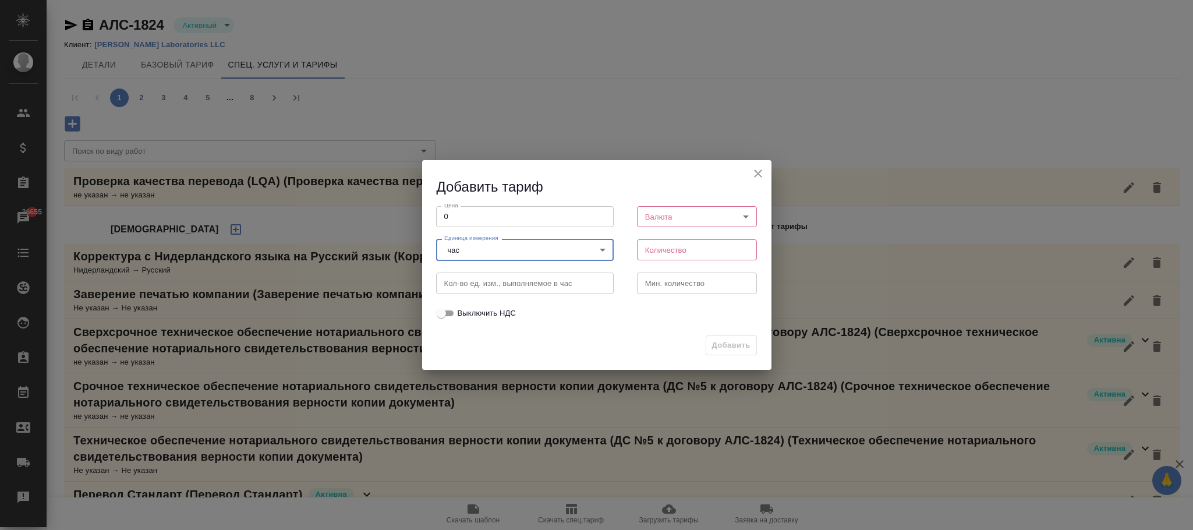
click at [661, 208] on body "🙏 .cls-1 fill:#fff; AWATERA Фокина Наталья n.fokina Клиенты Спецификации Заказы…" at bounding box center [596, 265] width 1193 height 530
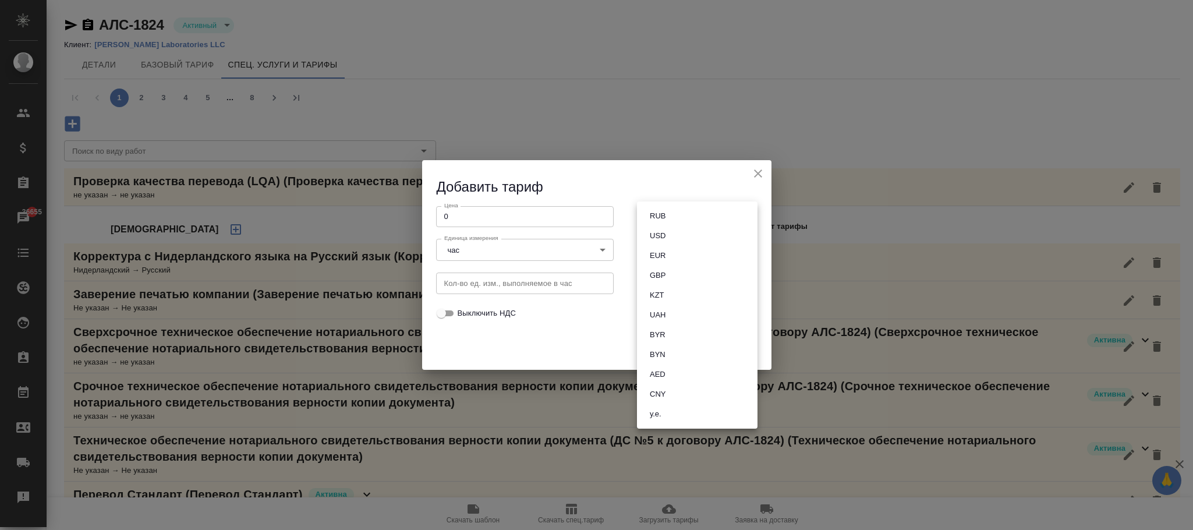
click at [657, 213] on button "RUB" at bounding box center [657, 216] width 23 height 13
type input "RUB"
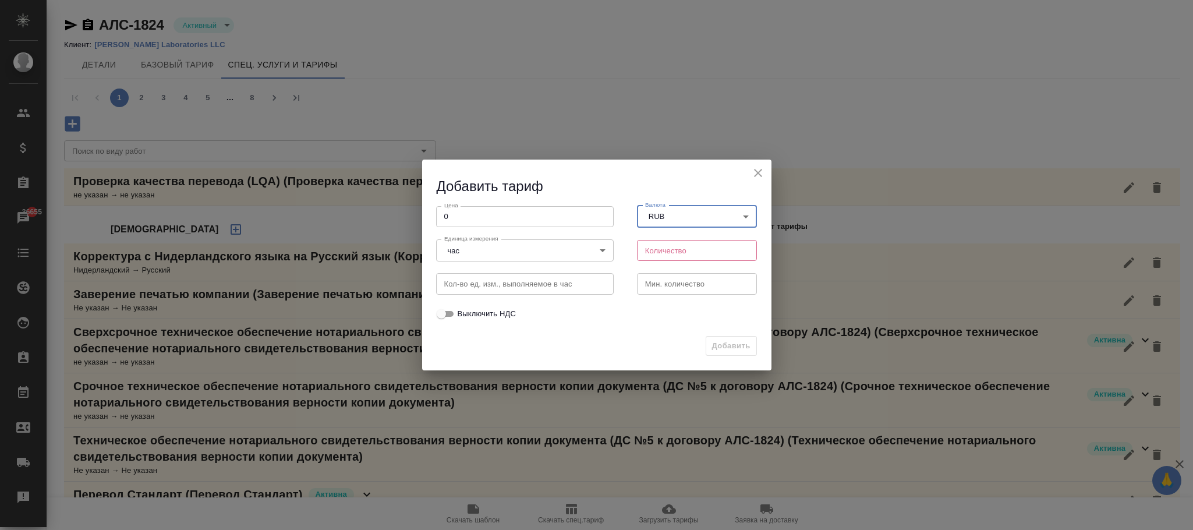
click at [668, 256] on input "number" at bounding box center [697, 250] width 121 height 21
type input "1"
click at [685, 282] on input "number" at bounding box center [697, 283] width 121 height 21
type input "1"
click at [746, 341] on span "Добавить" at bounding box center [731, 346] width 38 height 13
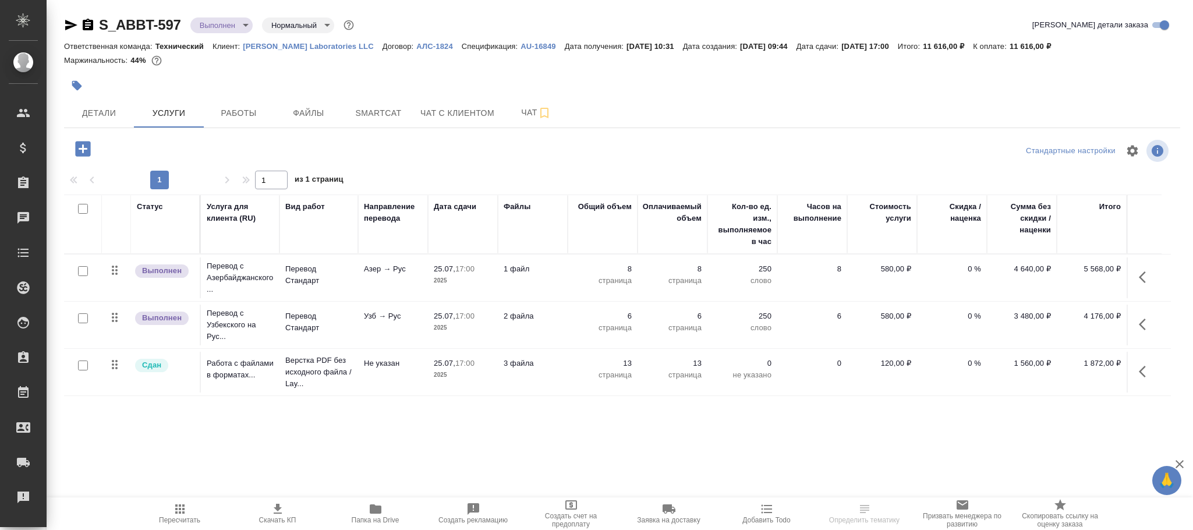
drag, startPoint x: 0, startPoint y: 0, endPoint x: 80, endPoint y: 150, distance: 170.4
click at [80, 150] on icon "button" at bounding box center [83, 149] width 20 height 20
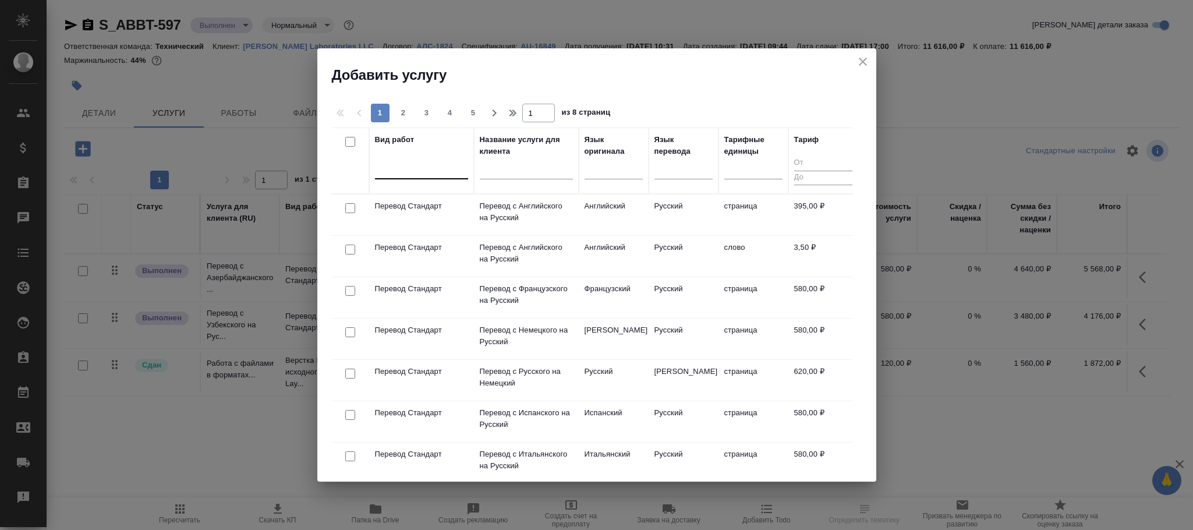
click at [416, 166] on div at bounding box center [421, 167] width 93 height 17
type input "качества вк"
click at [432, 169] on div at bounding box center [421, 167] width 93 height 17
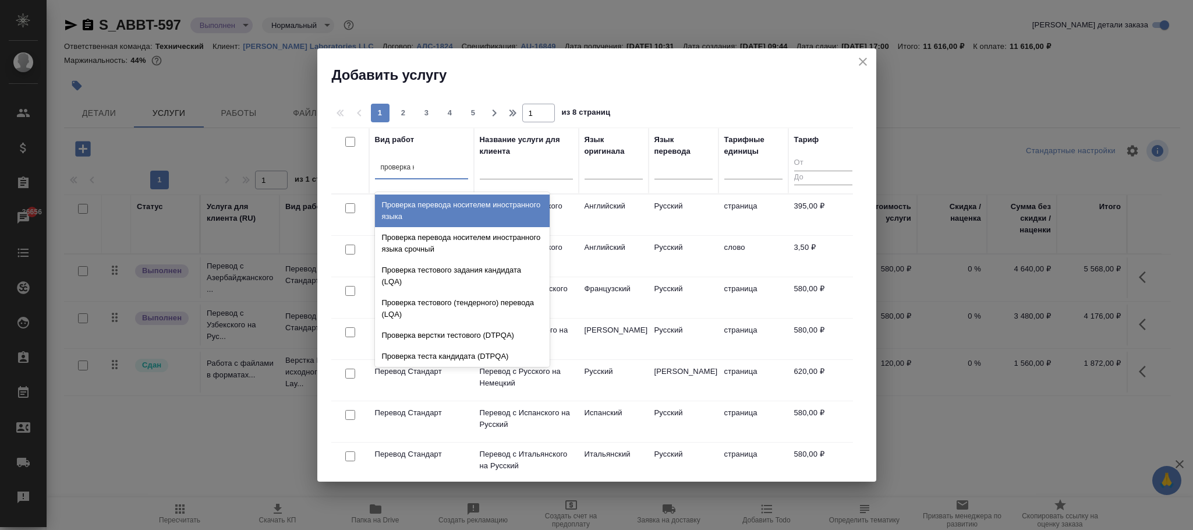
type input "проверка ка"
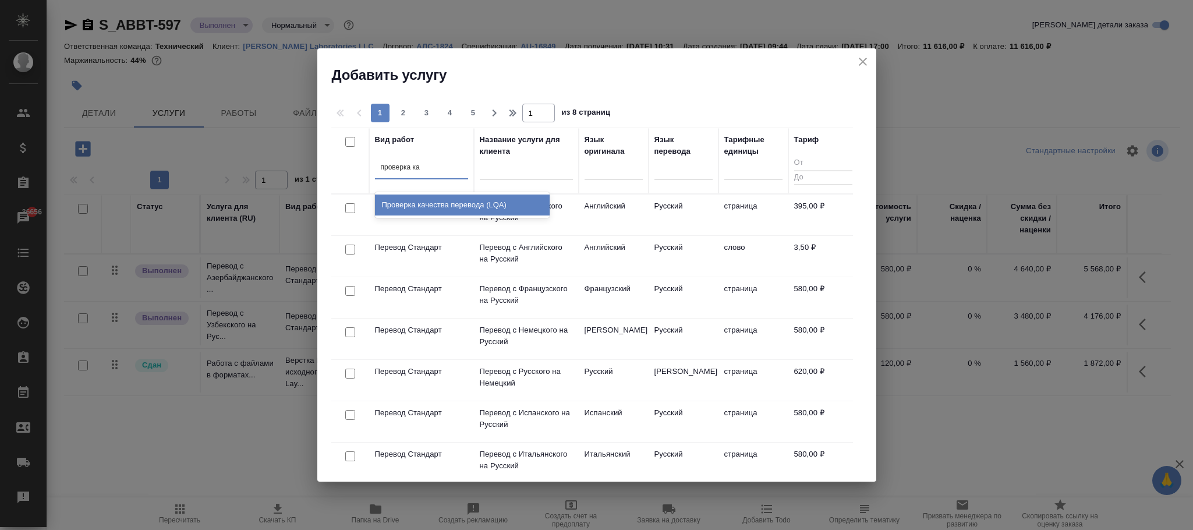
click at [458, 201] on div "Проверка качества перевода (LQA)" at bounding box center [462, 205] width 175 height 21
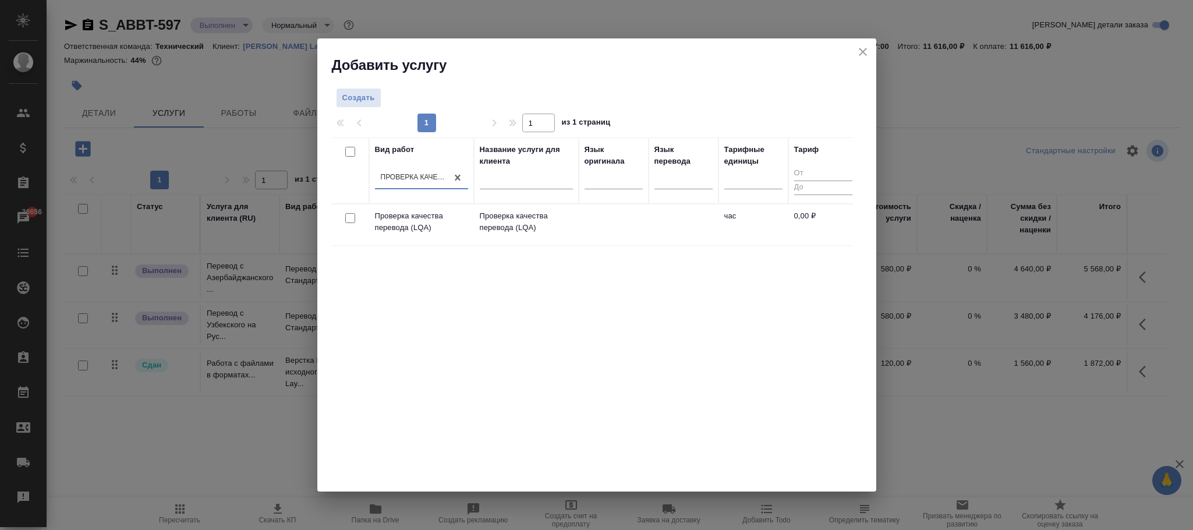
click at [688, 236] on td at bounding box center [684, 224] width 70 height 41
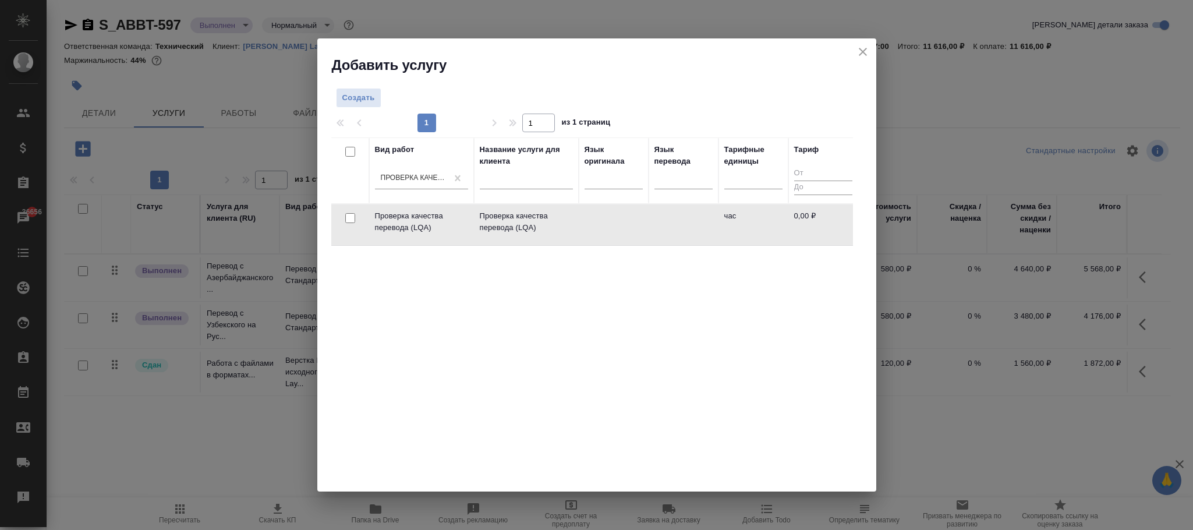
click at [688, 236] on td at bounding box center [684, 224] width 70 height 41
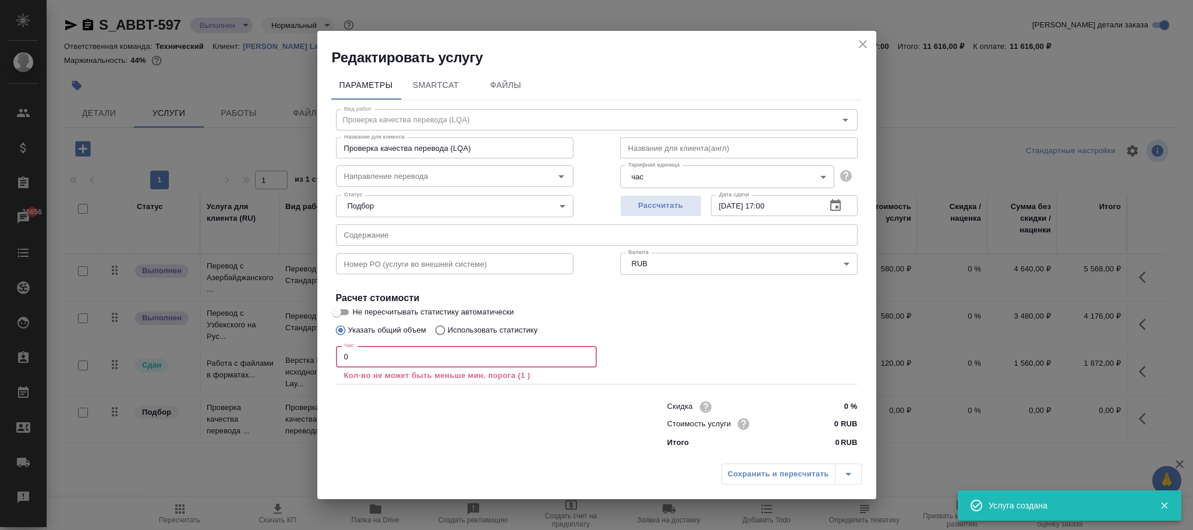
drag, startPoint x: 316, startPoint y: 350, endPoint x: 306, endPoint y: 350, distance: 9.9
click at [306, 350] on div "Редактировать услугу Параметры SmartCat Файлы Вид работ Проверка качества перев…" at bounding box center [596, 265] width 1193 height 530
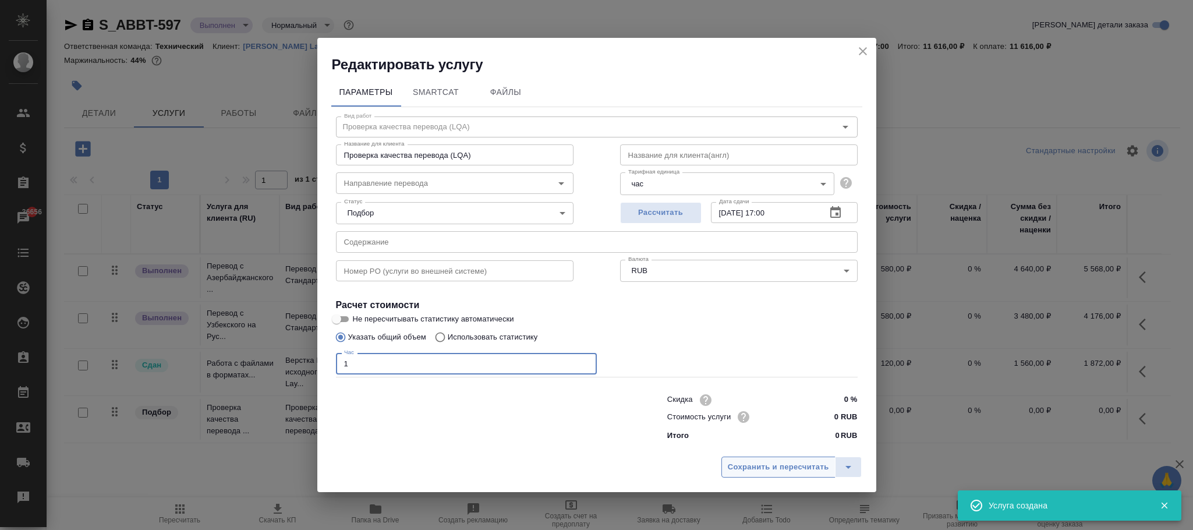
type input "1"
drag, startPoint x: 769, startPoint y: 468, endPoint x: 799, endPoint y: 466, distance: 29.8
click at [769, 467] on span "Сохранить и пересчитать" at bounding box center [778, 467] width 101 height 13
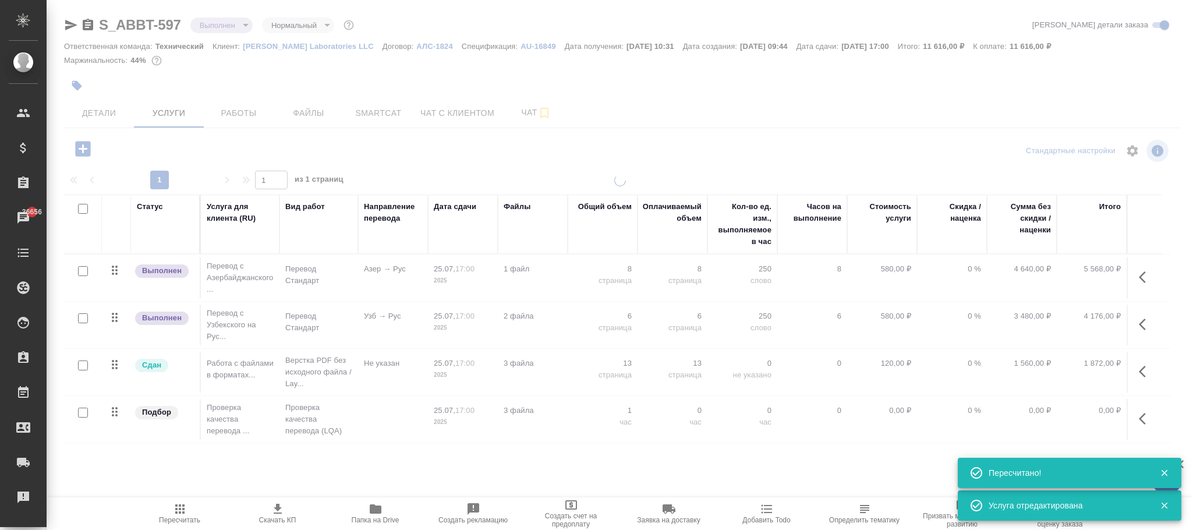
click at [1144, 422] on icon "button" at bounding box center [1146, 419] width 14 height 14
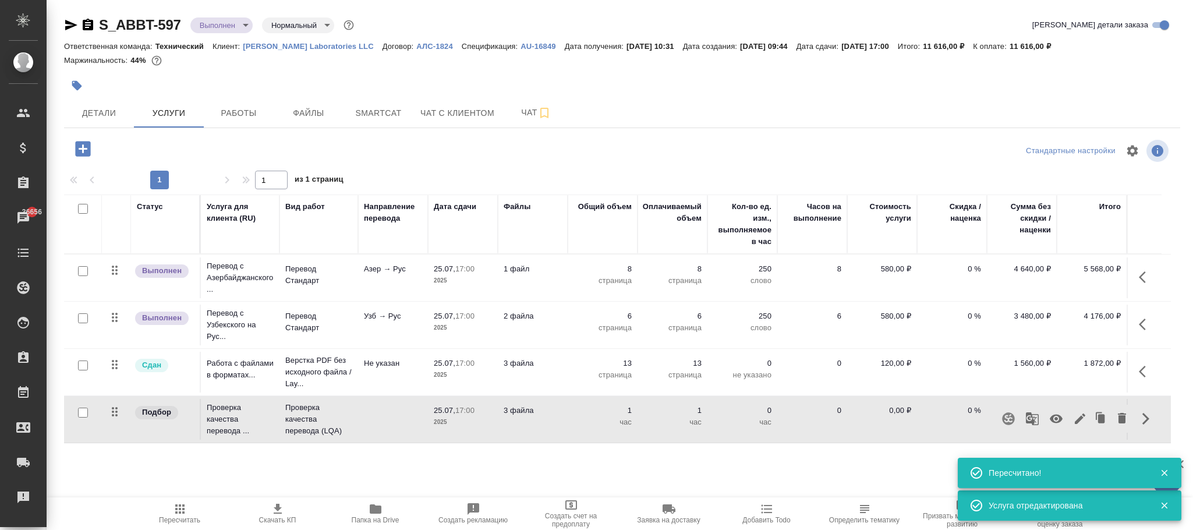
click at [1064, 421] on button "button" at bounding box center [1056, 419] width 28 height 28
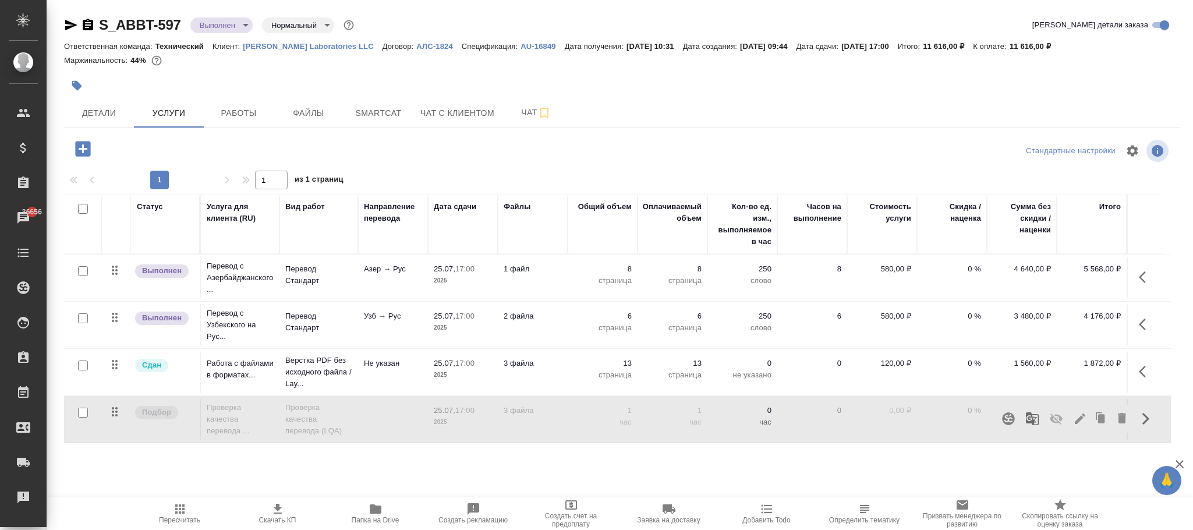
click at [189, 519] on span "Пересчитать" at bounding box center [179, 520] width 41 height 8
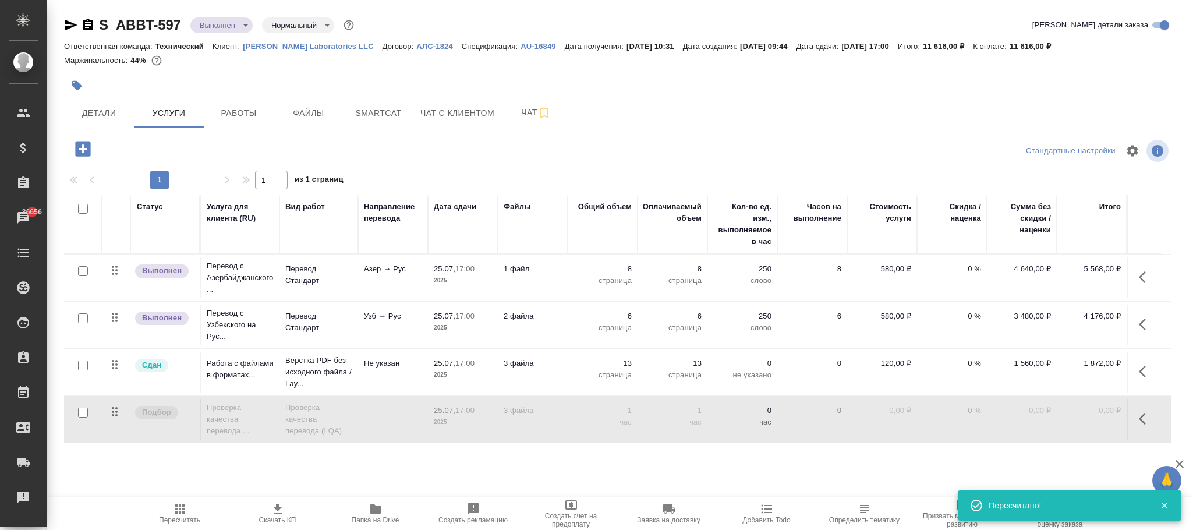
click at [811, 298] on td "0" at bounding box center [812, 277] width 70 height 41
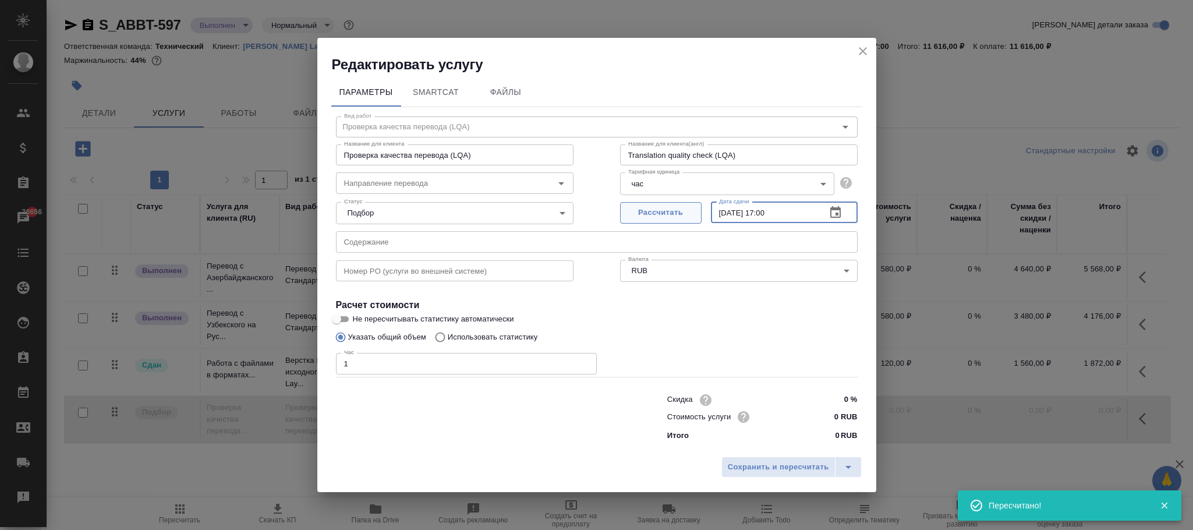
drag, startPoint x: 809, startPoint y: 210, endPoint x: 692, endPoint y: 210, distance: 116.5
click at [692, 210] on div "Рассчитать Дата сдачи 25.07.2025 17:00 Дата сдачи" at bounding box center [739, 211] width 238 height 28
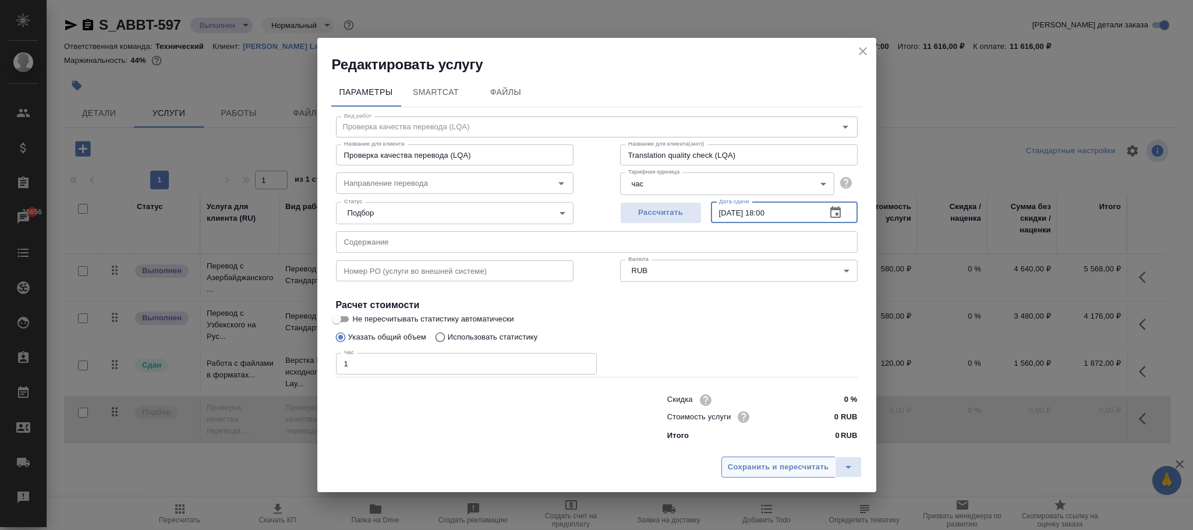
type input "11.08.2025 18:00"
click at [786, 459] on button "Сохранить и пересчитать" at bounding box center [779, 467] width 114 height 21
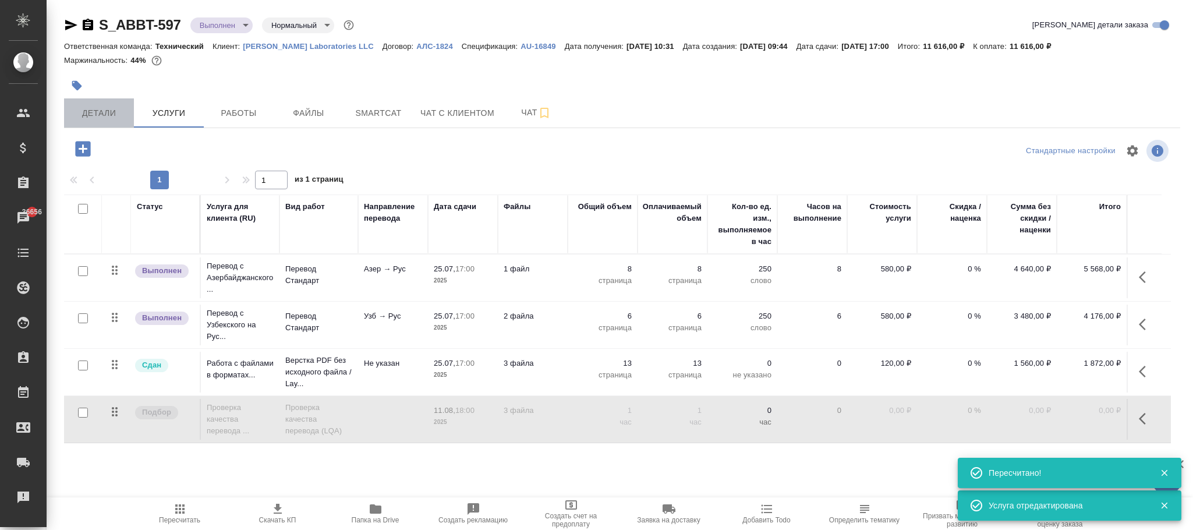
click at [105, 114] on span "Детали" at bounding box center [99, 113] width 56 height 15
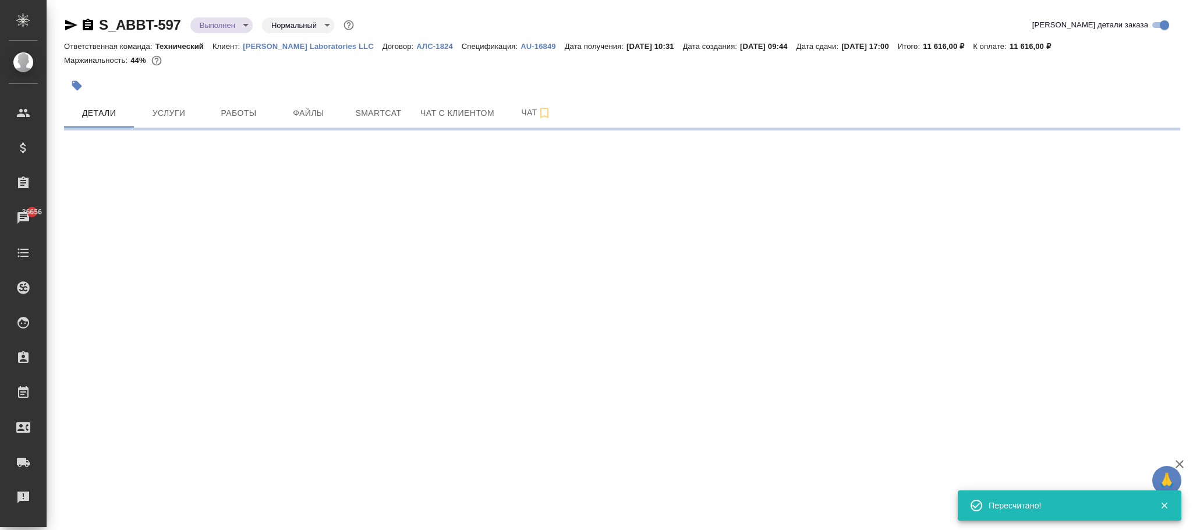
select select "RU"
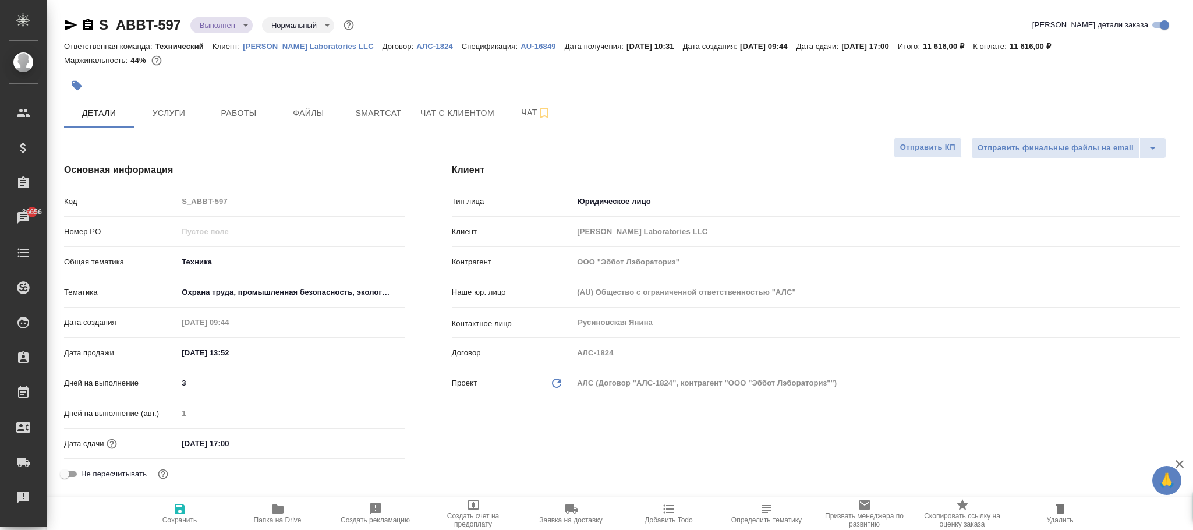
type textarea "x"
click at [182, 509] on icon "button" at bounding box center [180, 509] width 10 height 10
type textarea "x"
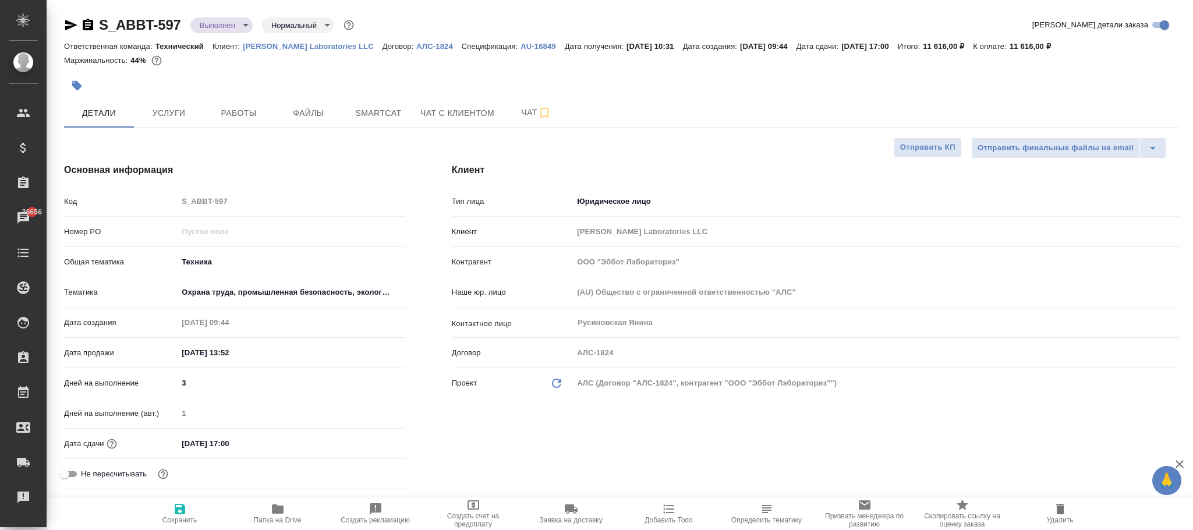
type textarea "x"
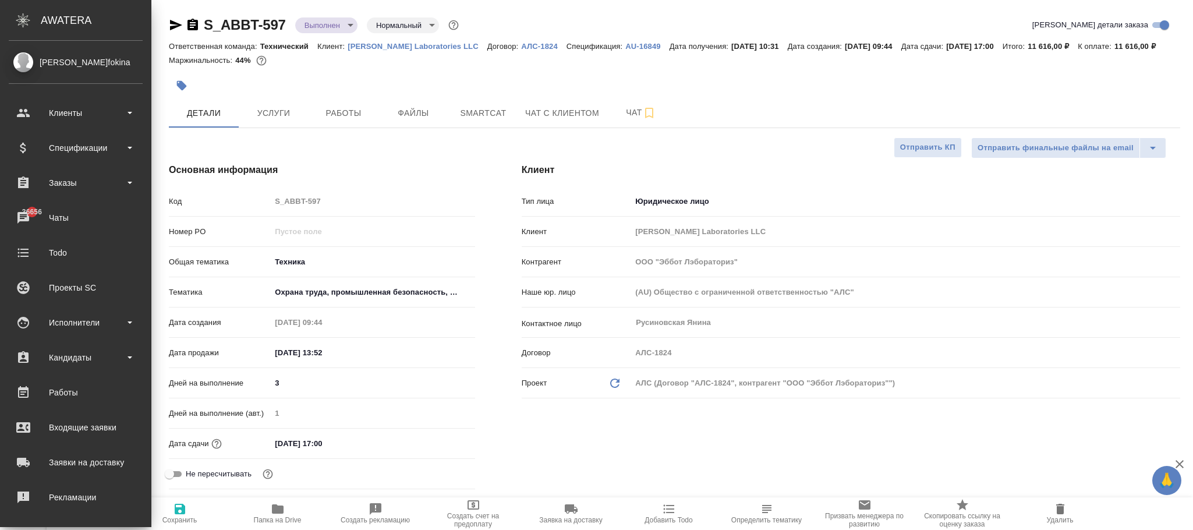
type textarea "x"
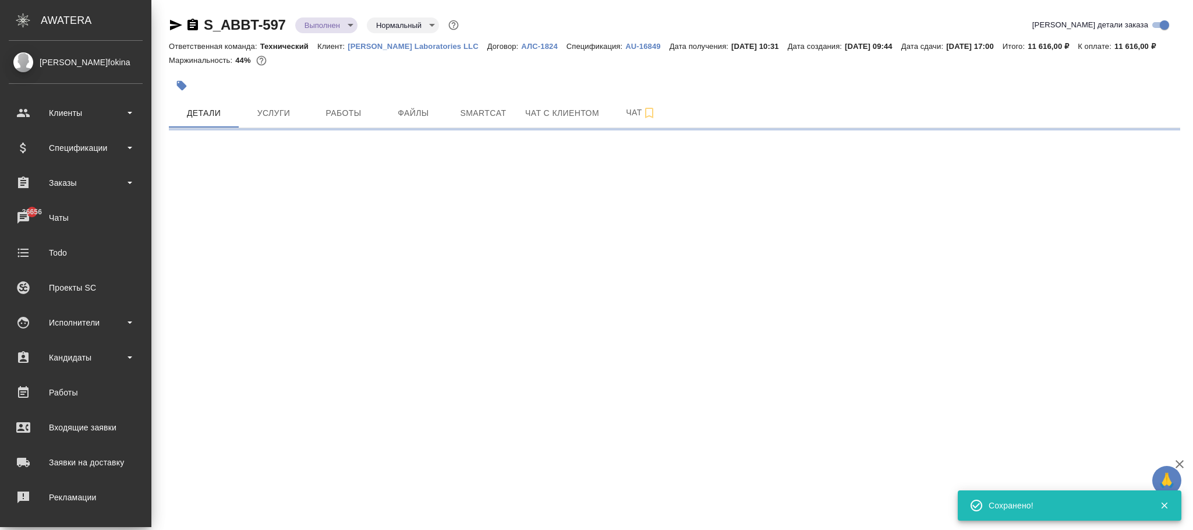
select select "RU"
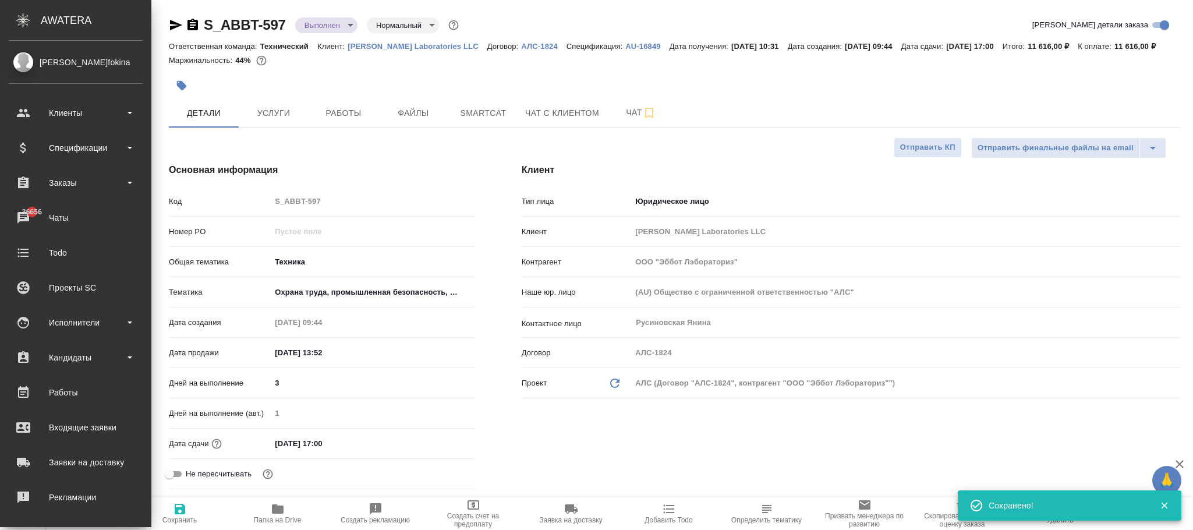
type textarea "x"
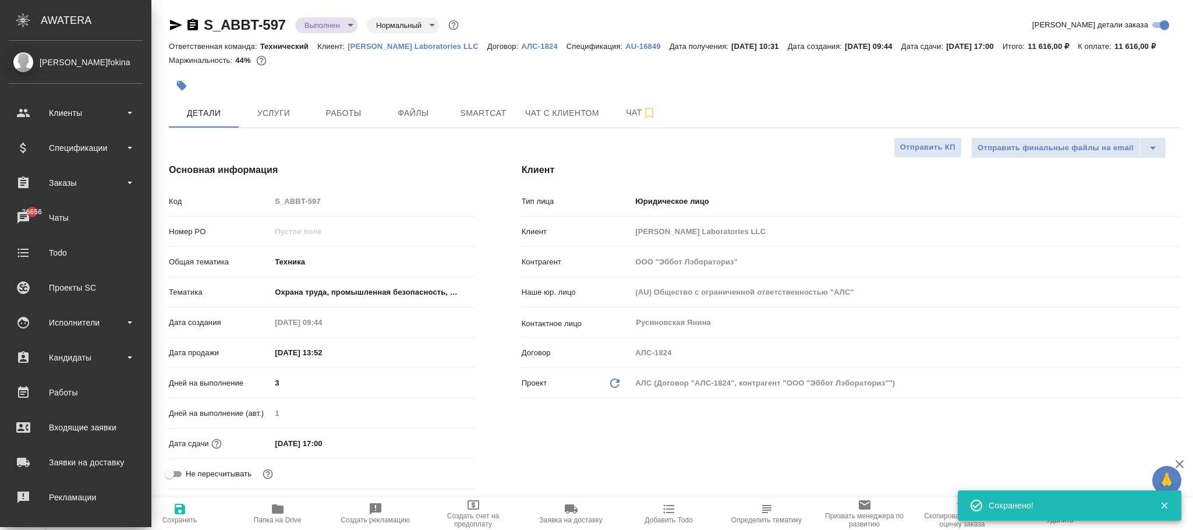
type textarea "x"
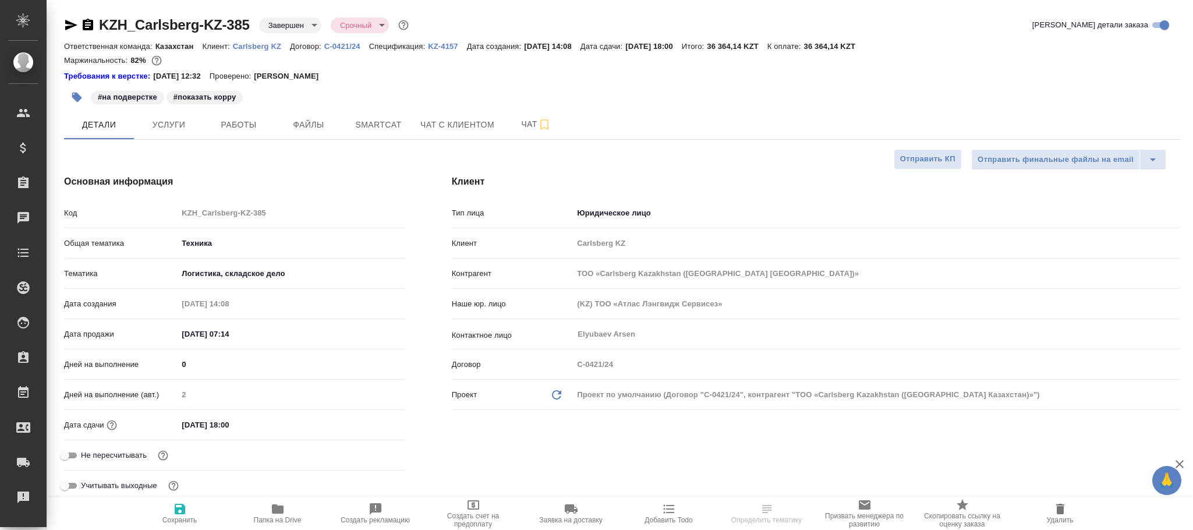
select select "RU"
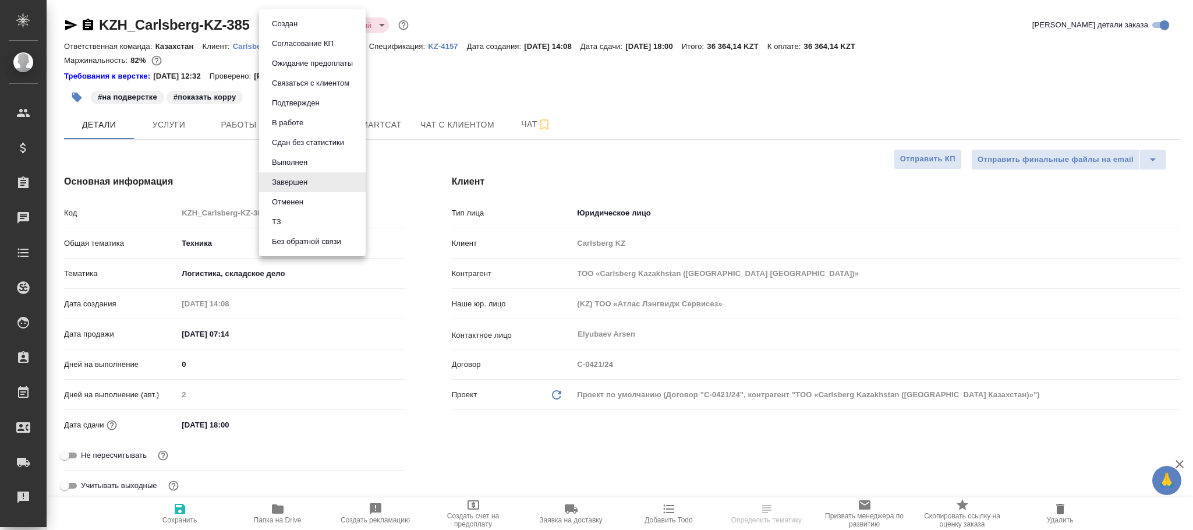
click at [297, 23] on body "🙏 .cls-1 fill:#fff; AWATERA [PERSON_NAME]fokina Клиенты Спецификации Заказы Чат…" at bounding box center [596, 265] width 1193 height 530
click at [285, 161] on button "Выполнен" at bounding box center [289, 162] width 43 height 13
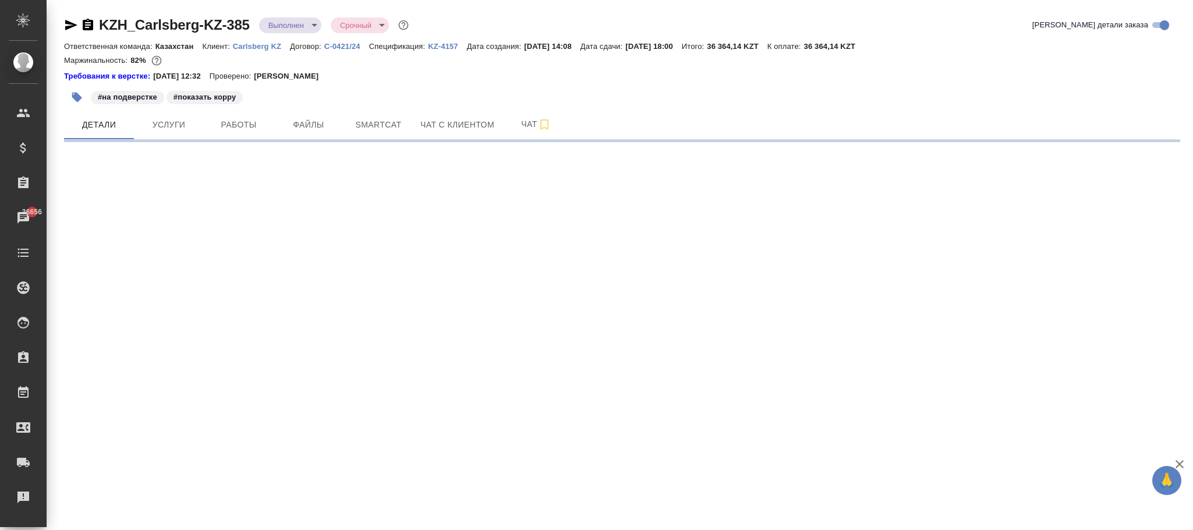
select select "RU"
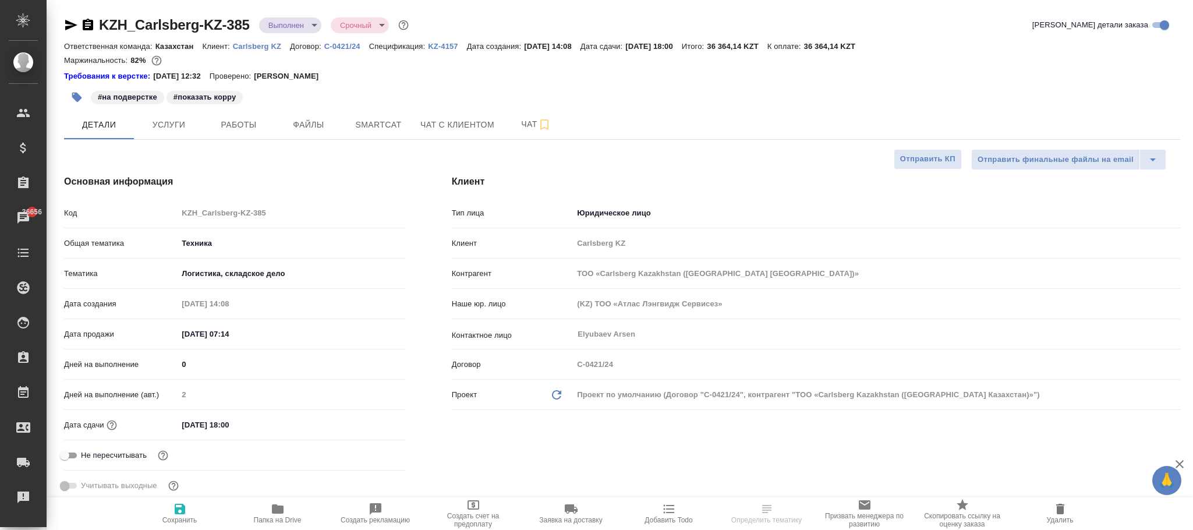
click at [186, 511] on icon "button" at bounding box center [180, 509] width 14 height 14
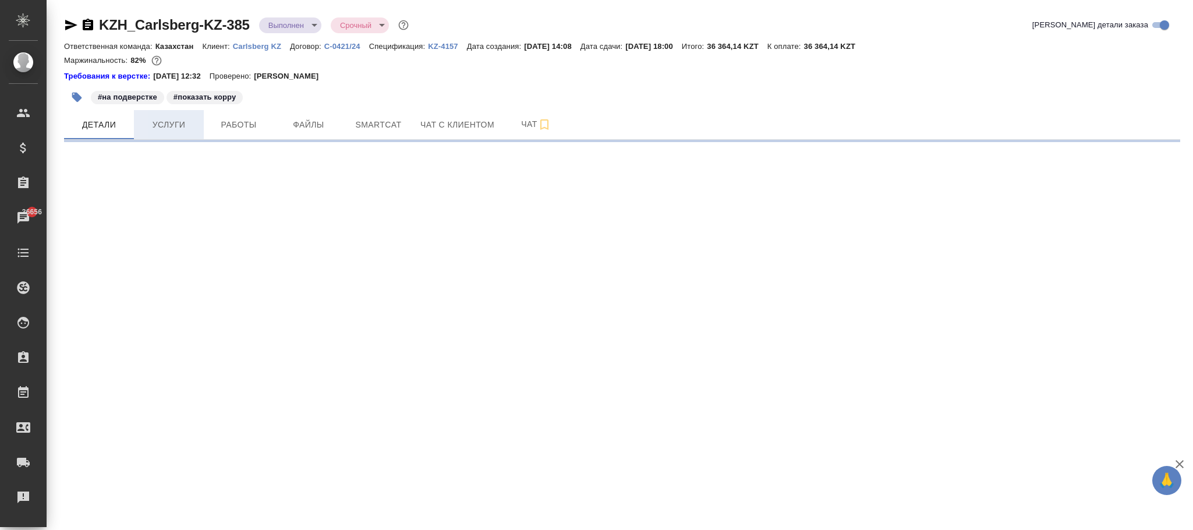
select select "RU"
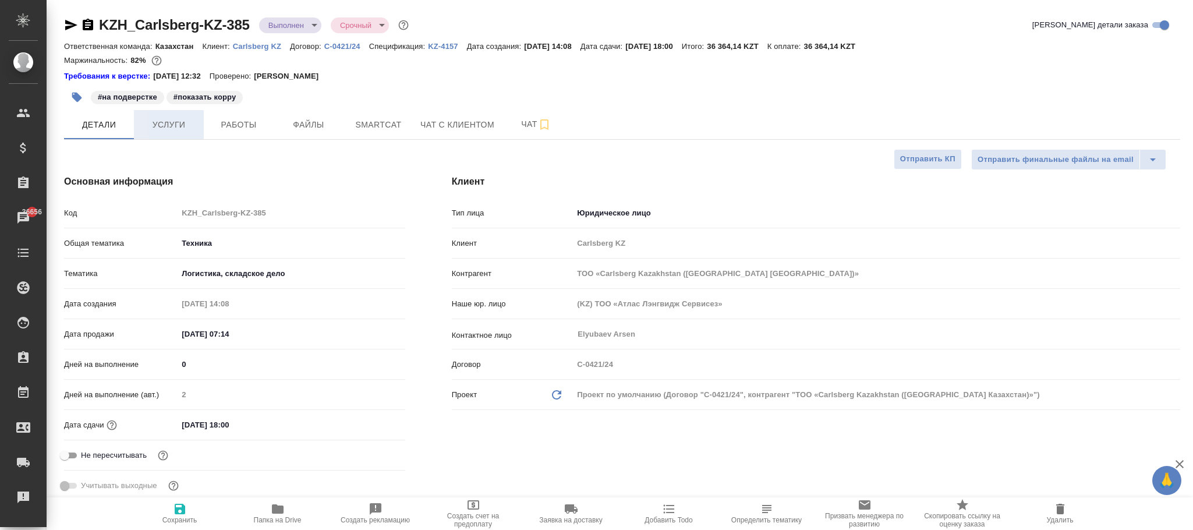
type textarea "x"
click at [169, 132] on span "Услуги" at bounding box center [169, 125] width 56 height 15
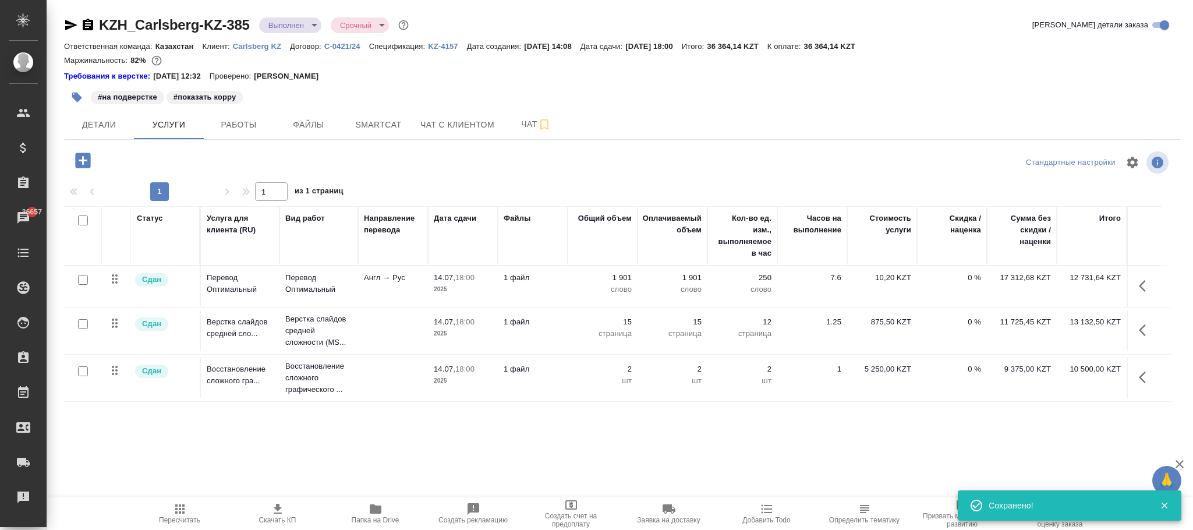
click at [79, 161] on icon "button" at bounding box center [82, 160] width 15 height 15
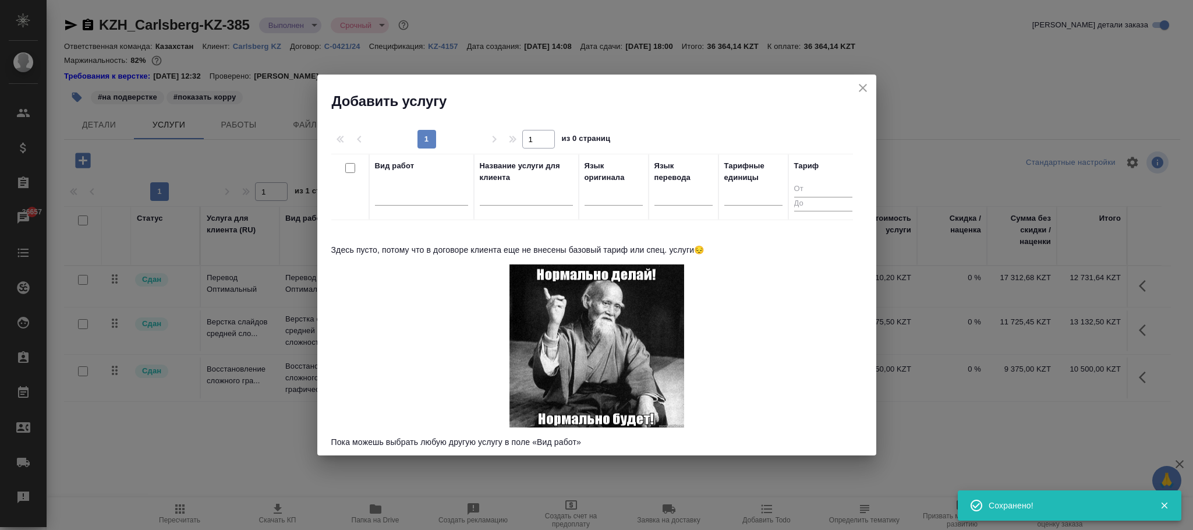
click at [860, 84] on icon "close" at bounding box center [863, 88] width 14 height 14
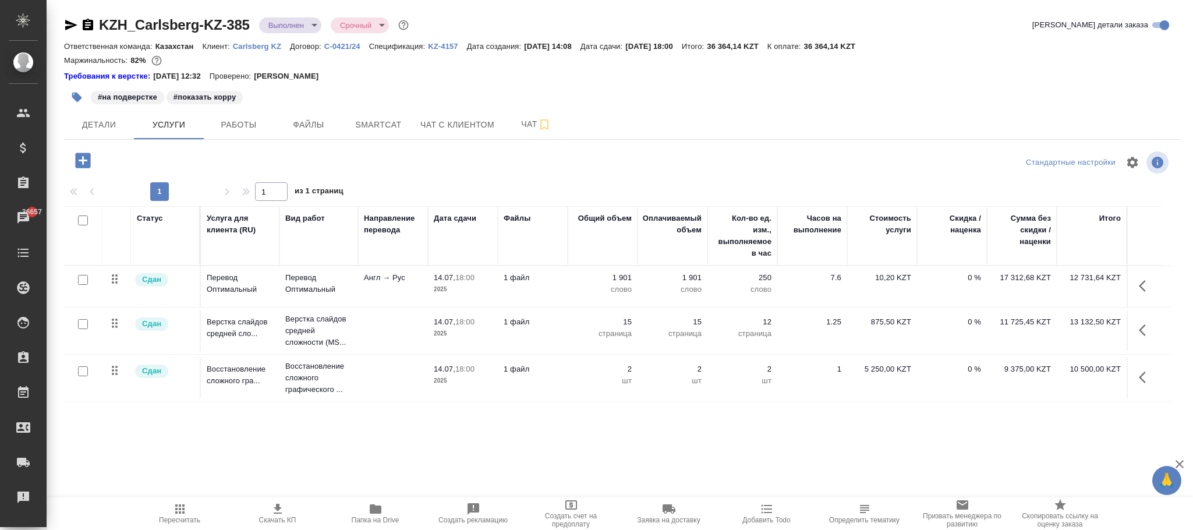
click at [446, 45] on p "KZ-4157" at bounding box center [447, 46] width 39 height 9
click at [349, 49] on p "С-0421/24" at bounding box center [346, 46] width 45 height 9
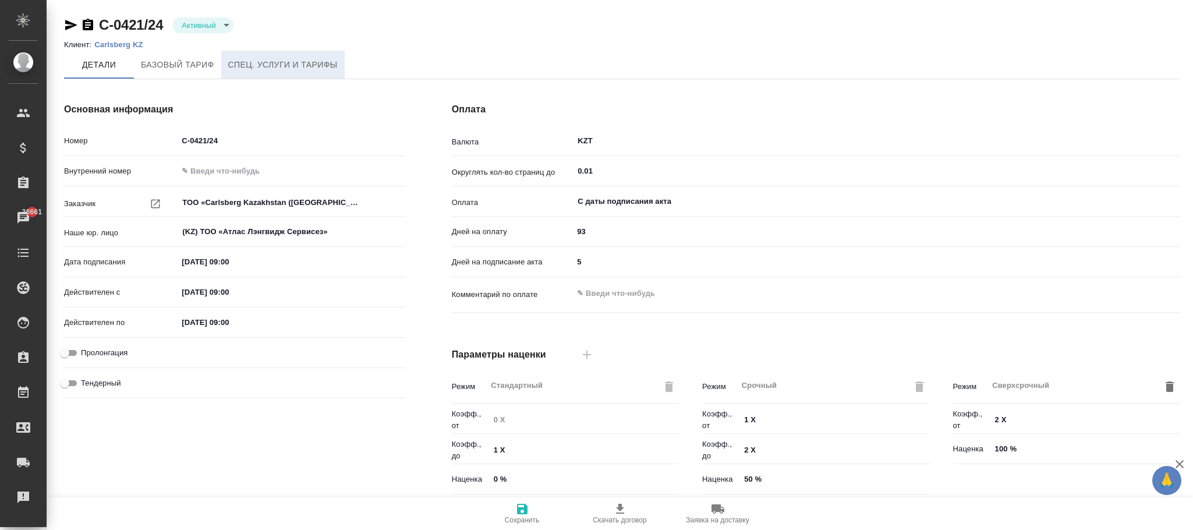
drag, startPoint x: 269, startPoint y: 62, endPoint x: 280, endPoint y: 58, distance: 11.6
click at [273, 61] on span "Спец. услуги и тарифы" at bounding box center [282, 65] width 109 height 15
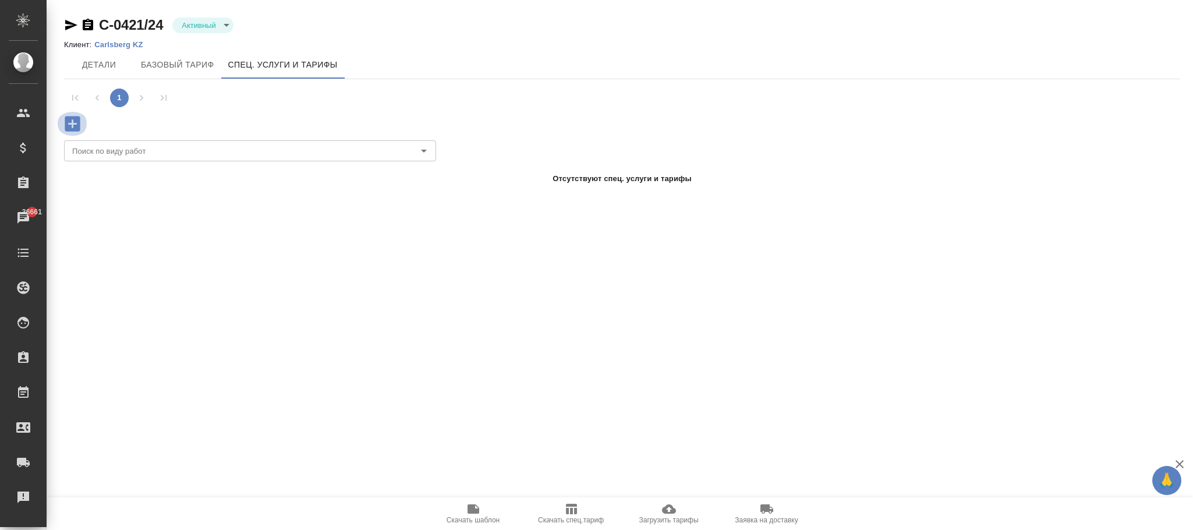
click at [70, 121] on icon "button" at bounding box center [72, 123] width 15 height 15
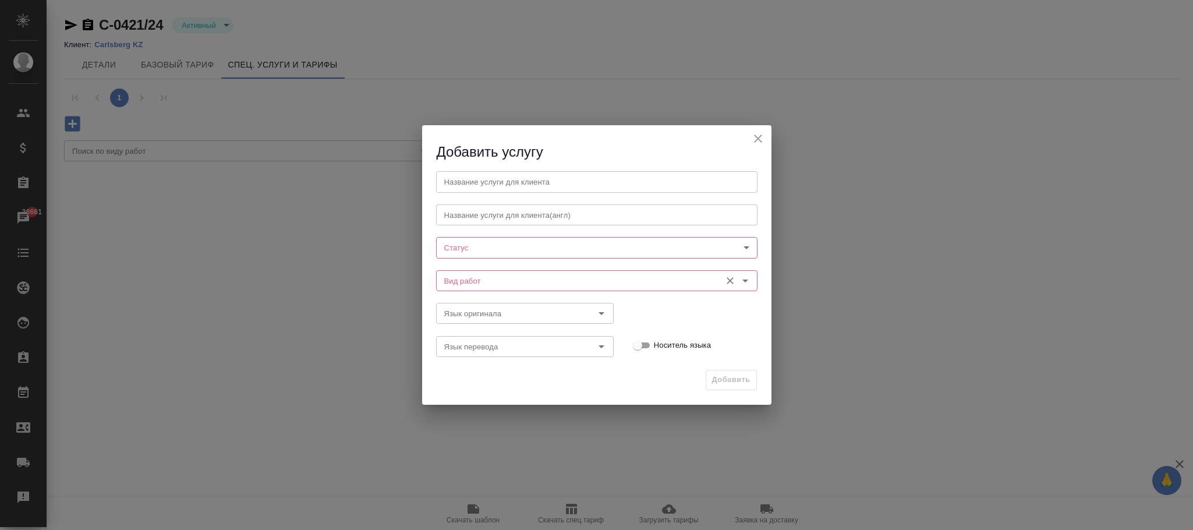
click at [488, 276] on input "Вид работ" at bounding box center [577, 281] width 275 height 14
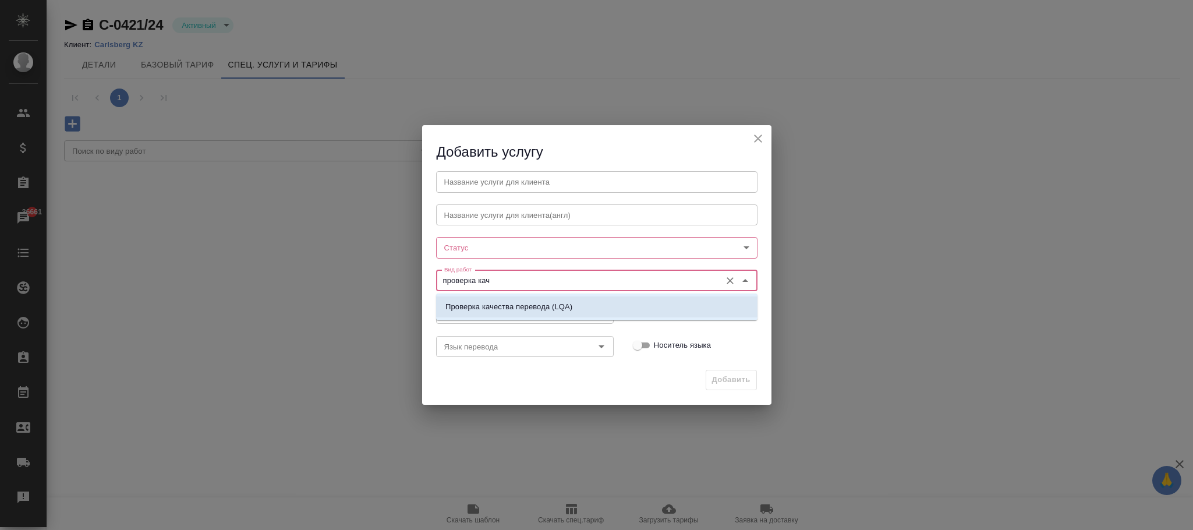
click at [563, 302] on p "Проверка качества перевода (LQA)" at bounding box center [508, 307] width 127 height 12
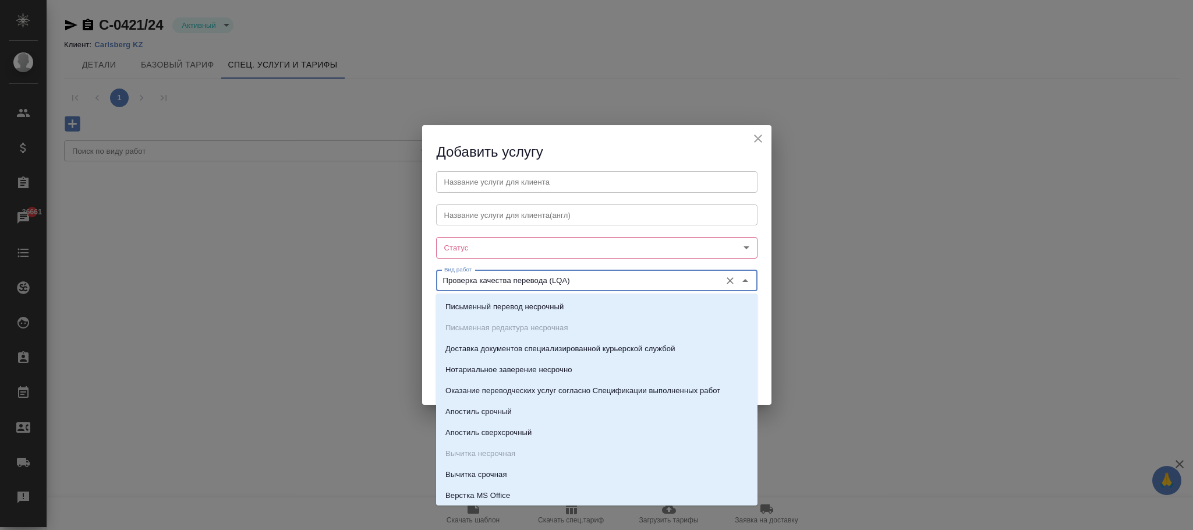
drag, startPoint x: 582, startPoint y: 283, endPoint x: 406, endPoint y: 282, distance: 176.5
click at [406, 282] on div "Добавить услугу Название услуги для клиента Название услуги для клиента Названи…" at bounding box center [596, 265] width 1193 height 530
type input "Проверка качества перевода (LQA)"
click at [511, 186] on input "text" at bounding box center [596, 181] width 321 height 21
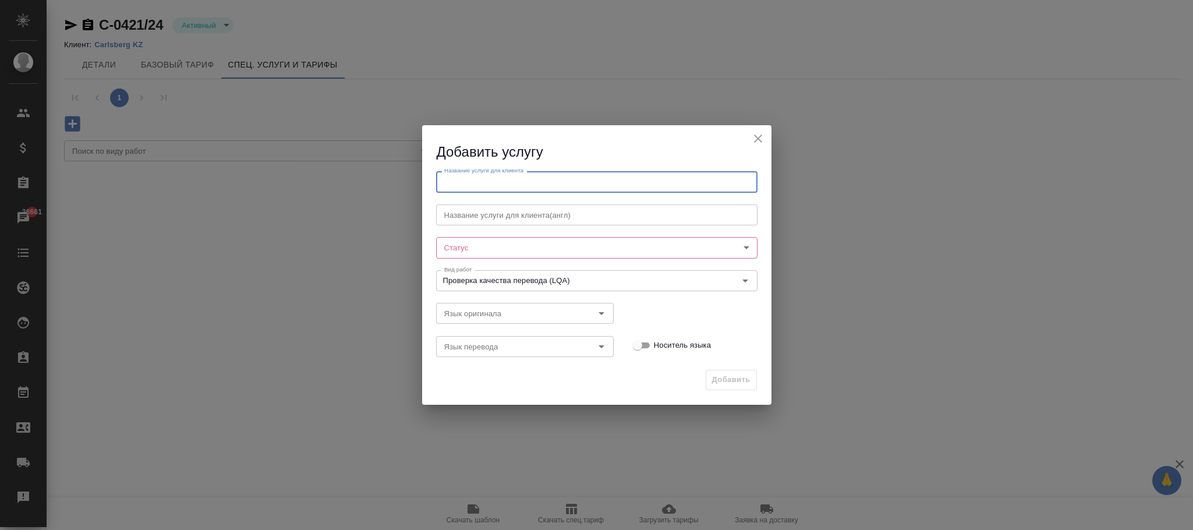
paste input "Проверка качества перевода (LQA)"
type input "Проверка качества перевода (LQA)"
click at [475, 248] on body "🙏 .cls-1 fill:#fff; AWATERA [PERSON_NAME]fokina Клиенты Спецификации Заказы 366…" at bounding box center [596, 265] width 1193 height 530
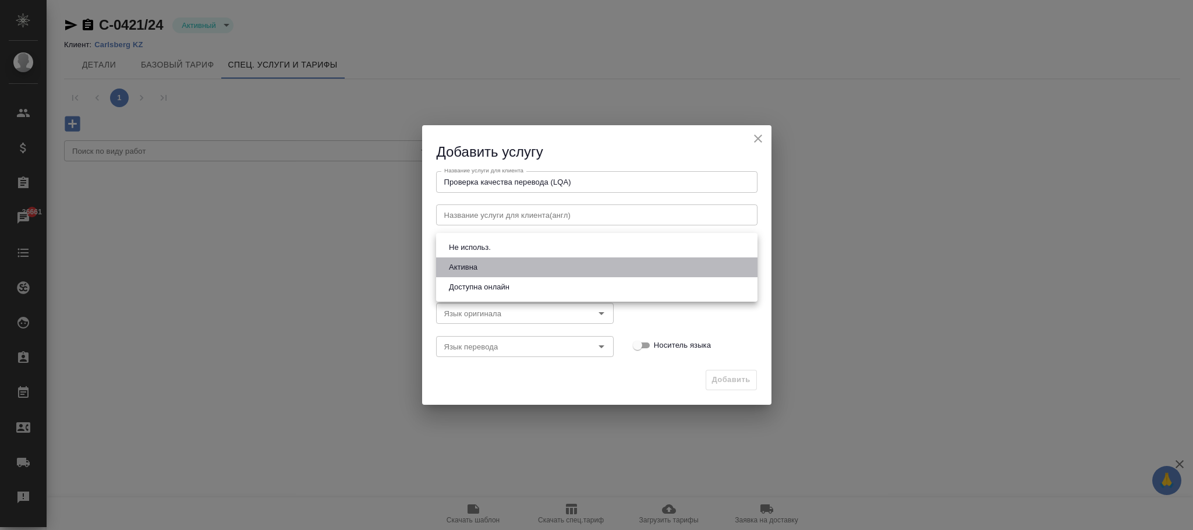
drag, startPoint x: 483, startPoint y: 266, endPoint x: 493, endPoint y: 266, distance: 9.9
click at [487, 267] on li "Активна" at bounding box center [596, 267] width 321 height 20
type input "active"
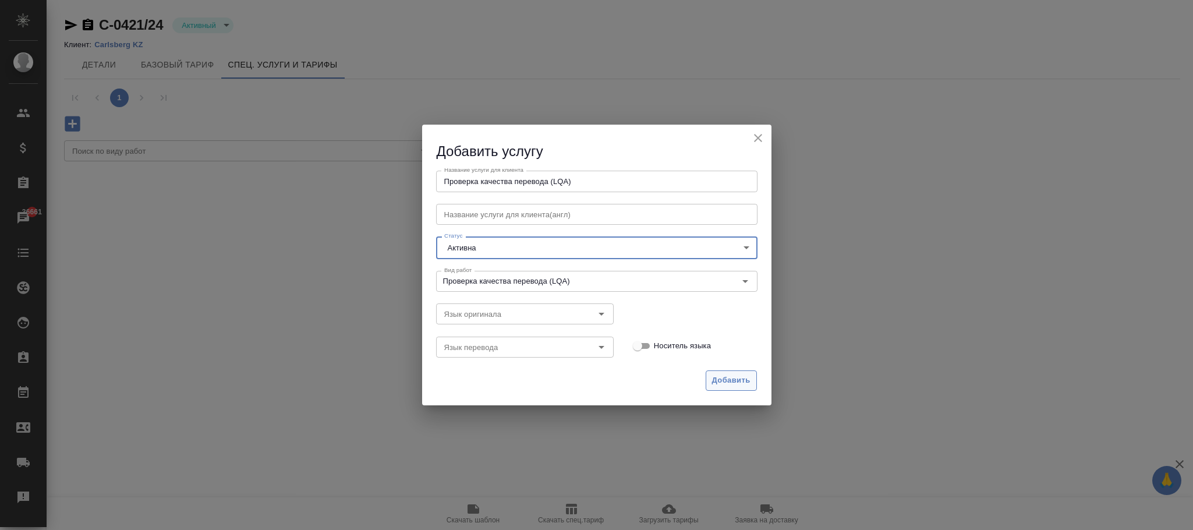
click at [739, 380] on span "Добавить" at bounding box center [731, 380] width 38 height 13
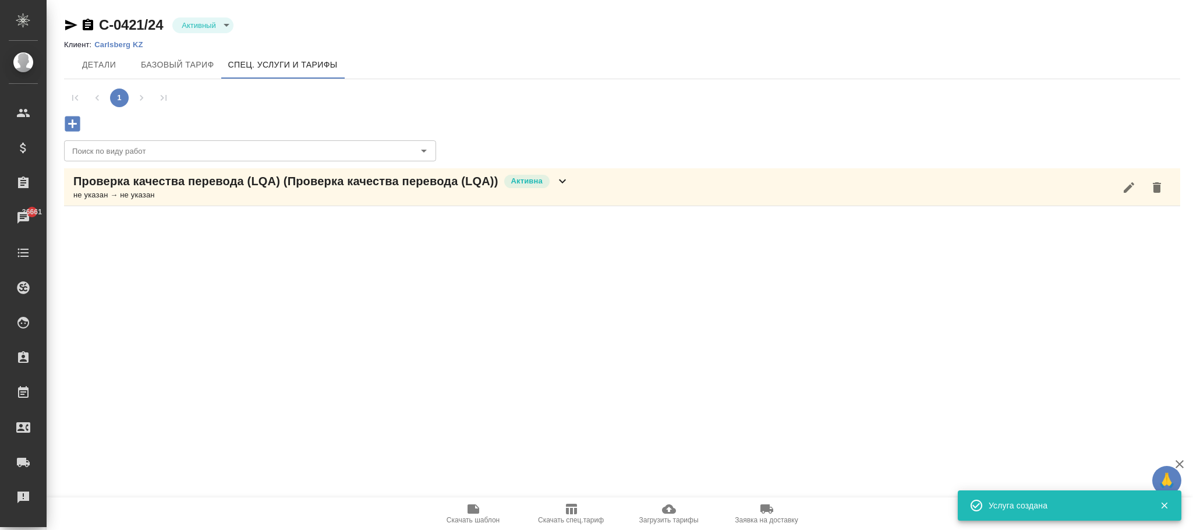
click at [563, 185] on icon at bounding box center [563, 181] width 14 height 14
click at [229, 231] on icon "button" at bounding box center [236, 229] width 14 height 14
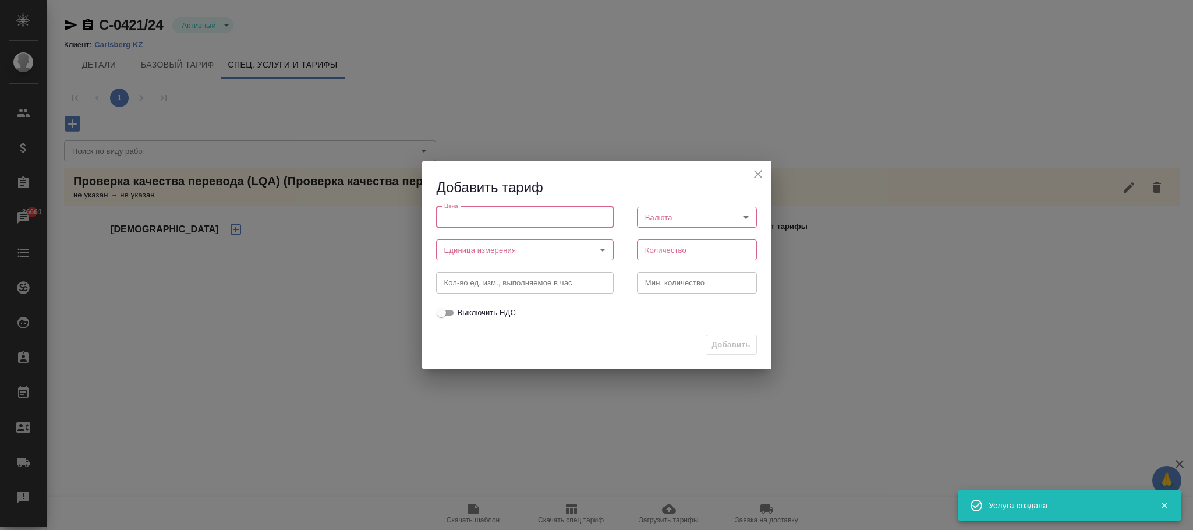
click at [495, 210] on input "number" at bounding box center [525, 217] width 178 height 21
type input "0"
click at [491, 250] on body "🙏 .cls-1 fill:#fff; AWATERA [PERSON_NAME]fokina Клиенты Спецификации Заказы 366…" at bounding box center [596, 265] width 1193 height 530
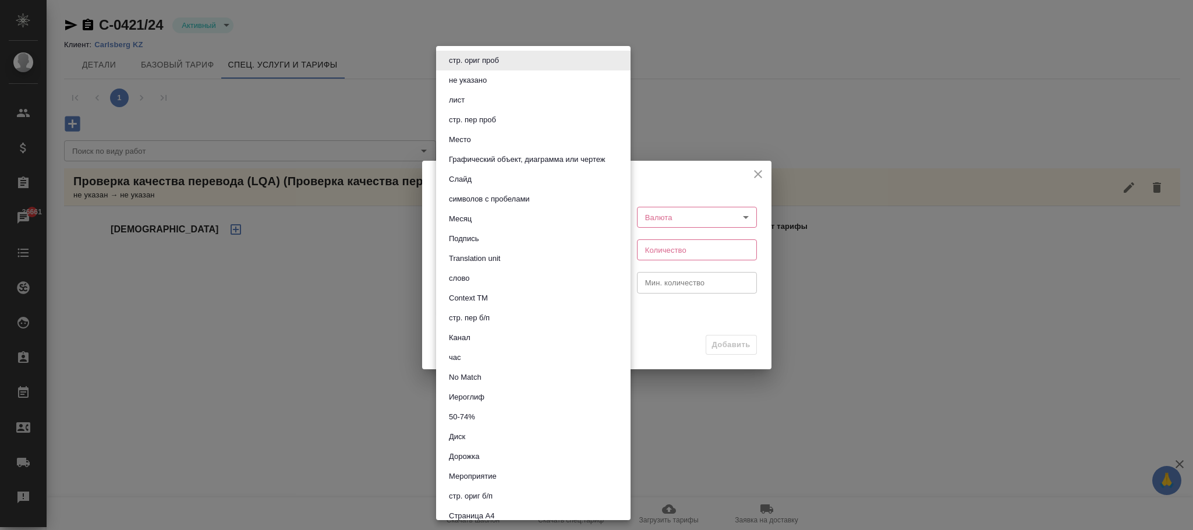
click at [459, 348] on li "час" at bounding box center [533, 358] width 195 height 20
type input "5a8b1489cc6b4906c91bfd93"
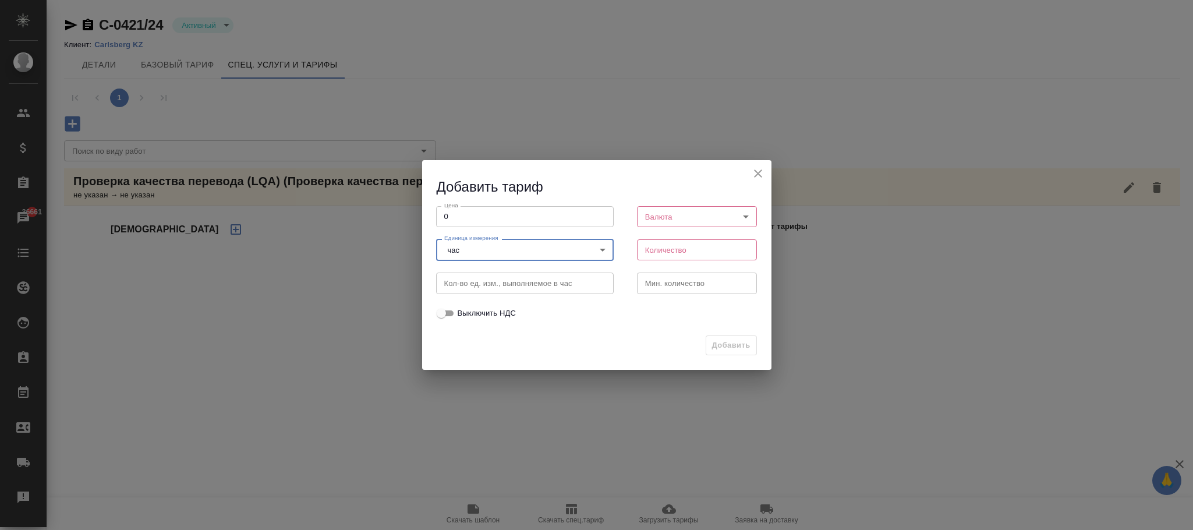
click at [717, 212] on body "🙏 .cls-1 fill:#fff; AWATERA Фокина Наталья n.fokina Клиенты Спецификации Заказы…" at bounding box center [596, 265] width 1193 height 530
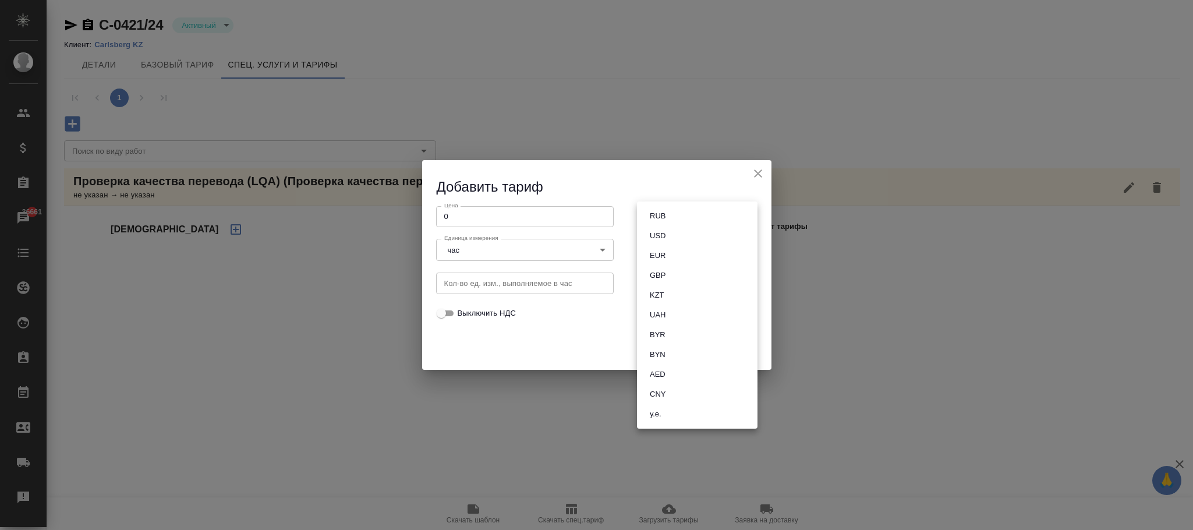
click at [664, 211] on button "RUB" at bounding box center [657, 216] width 23 height 13
type input "RUB"
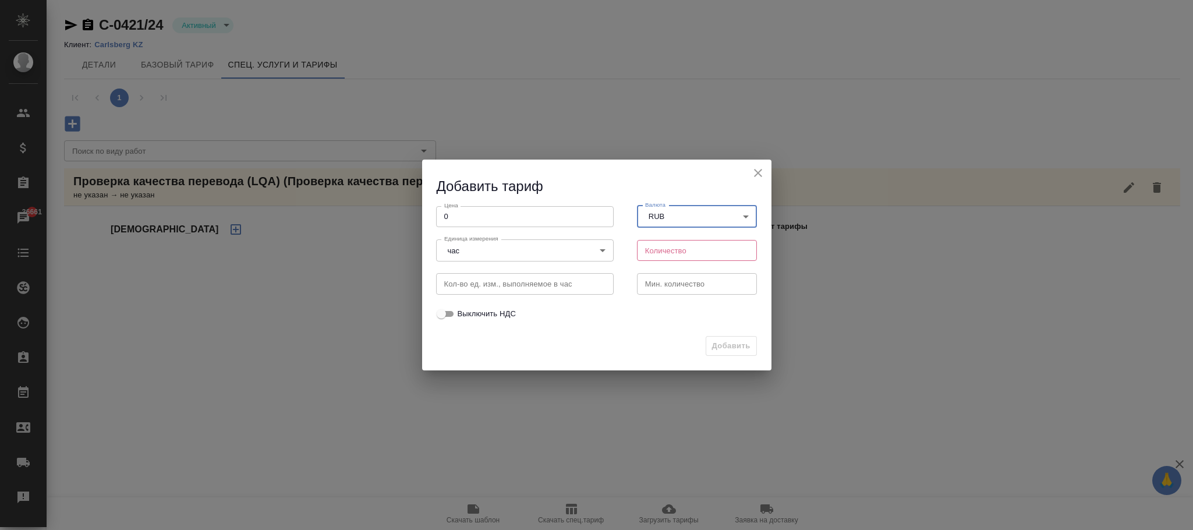
click at [652, 245] on input "number" at bounding box center [697, 250] width 121 height 21
type input "1"
click at [726, 338] on button "Добавить" at bounding box center [731, 346] width 51 height 20
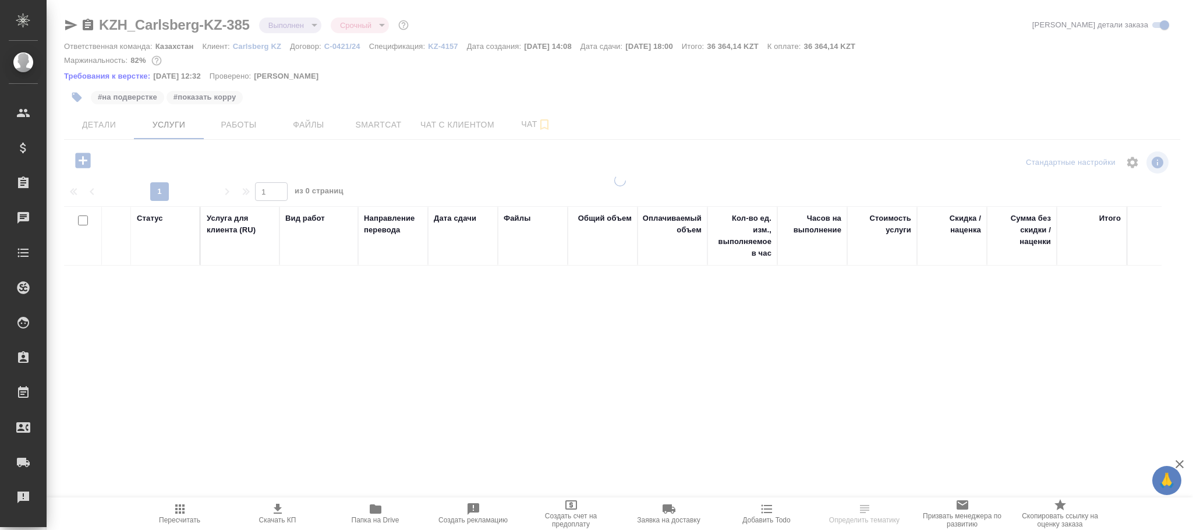
click at [81, 161] on icon "button" at bounding box center [83, 160] width 20 height 20
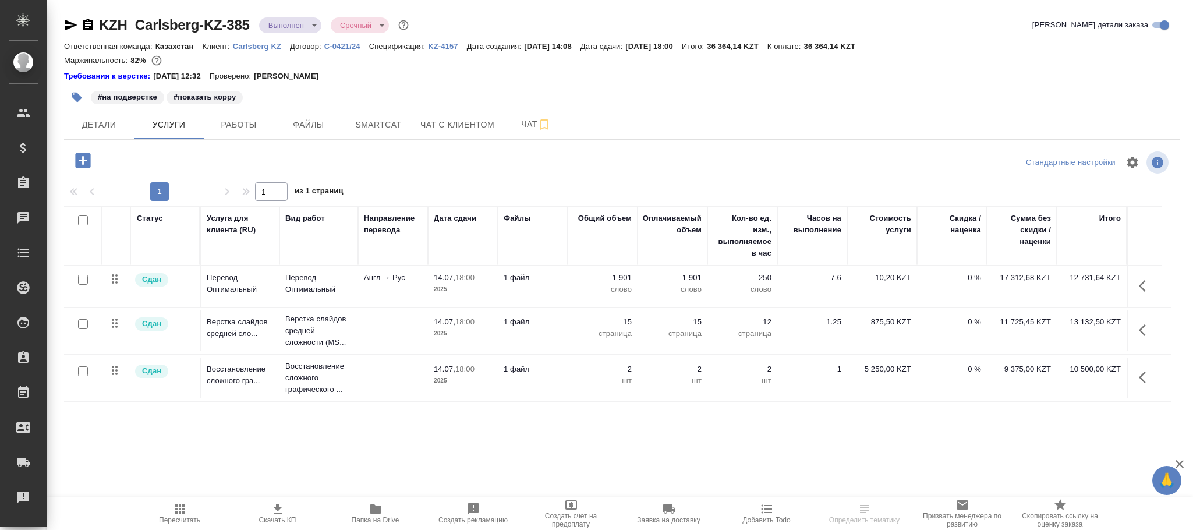
click at [87, 156] on icon "button" at bounding box center [82, 160] width 15 height 15
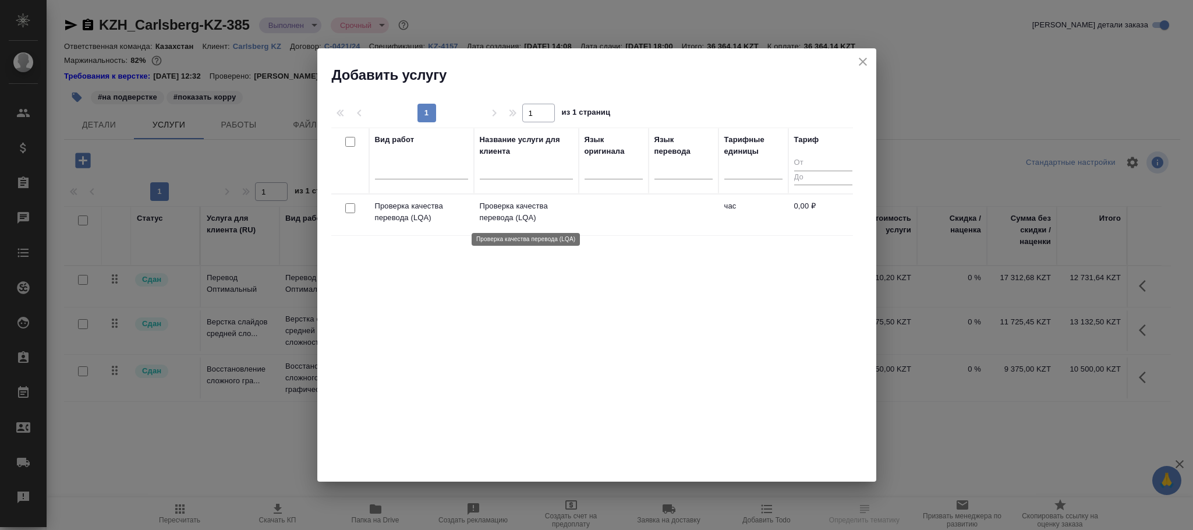
click at [505, 207] on p "Проверка качества перевода (LQA)" at bounding box center [526, 211] width 93 height 23
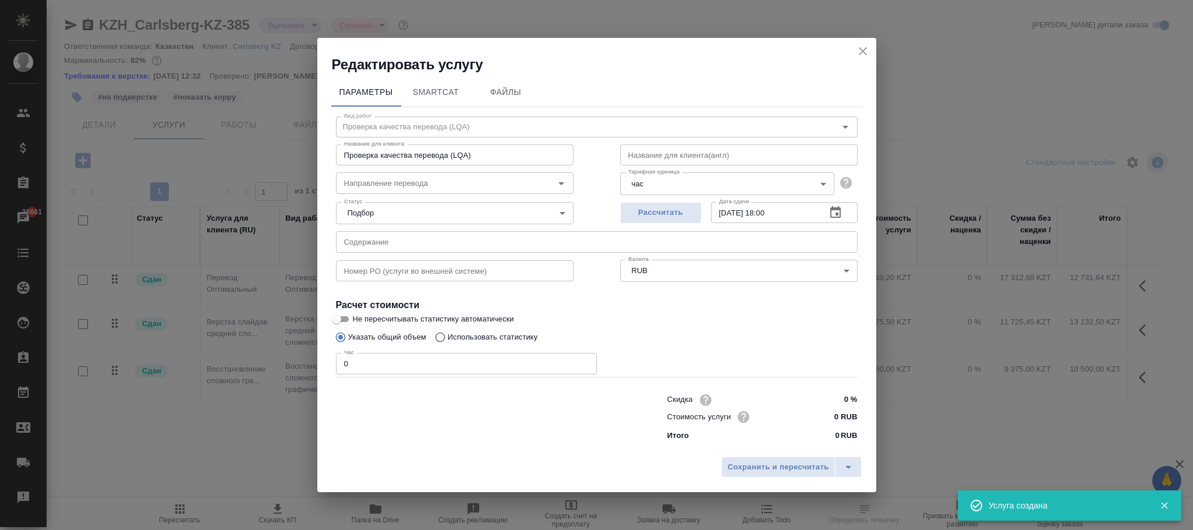
click at [222, 369] on div "Редактировать услугу Параметры SmartCat Файлы Вид работ Проверка качества перев…" at bounding box center [596, 265] width 1193 height 530
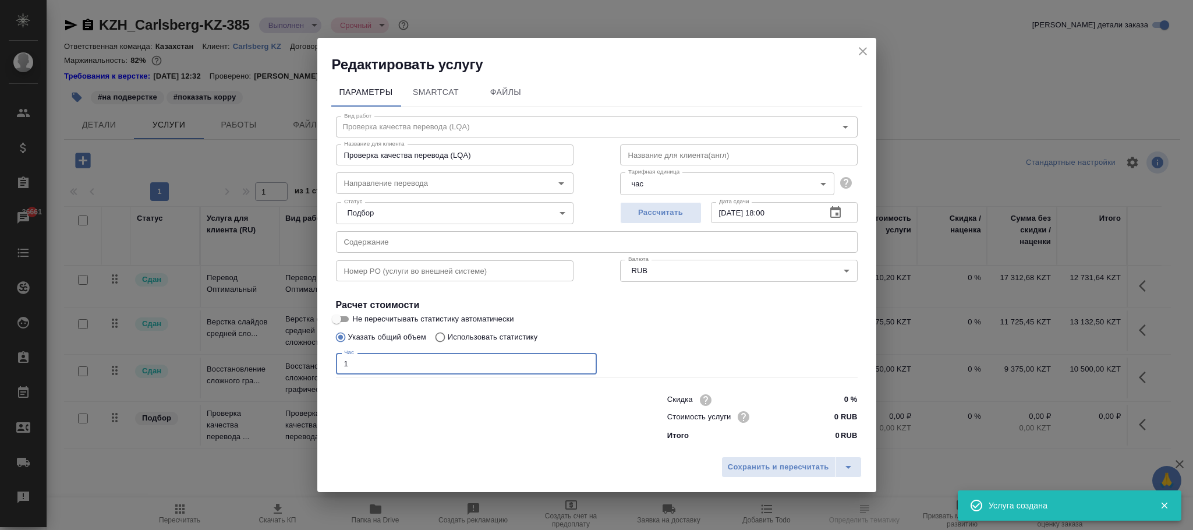
type input "1"
click at [782, 472] on span "Сохранить и пересчитать" at bounding box center [778, 467] width 101 height 13
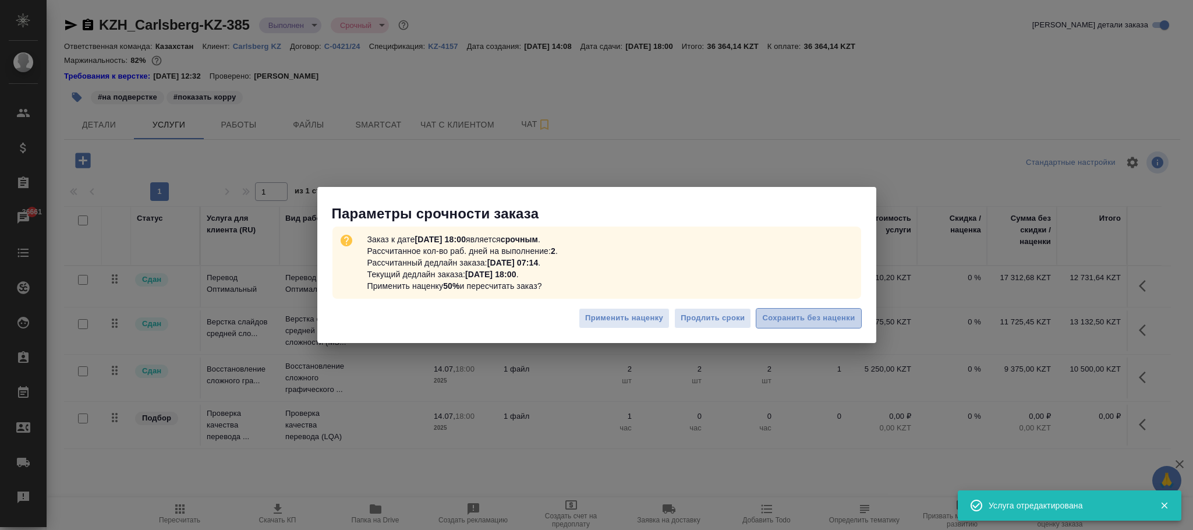
click at [837, 320] on span "Сохранить без наценки" at bounding box center [808, 318] width 93 height 13
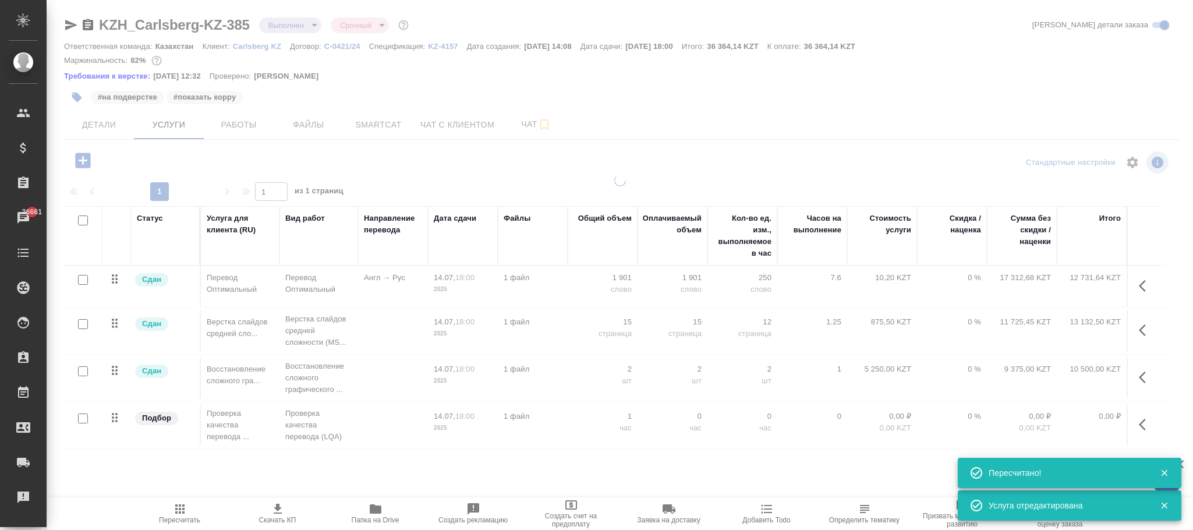
click at [1145, 426] on icon "button" at bounding box center [1146, 425] width 14 height 14
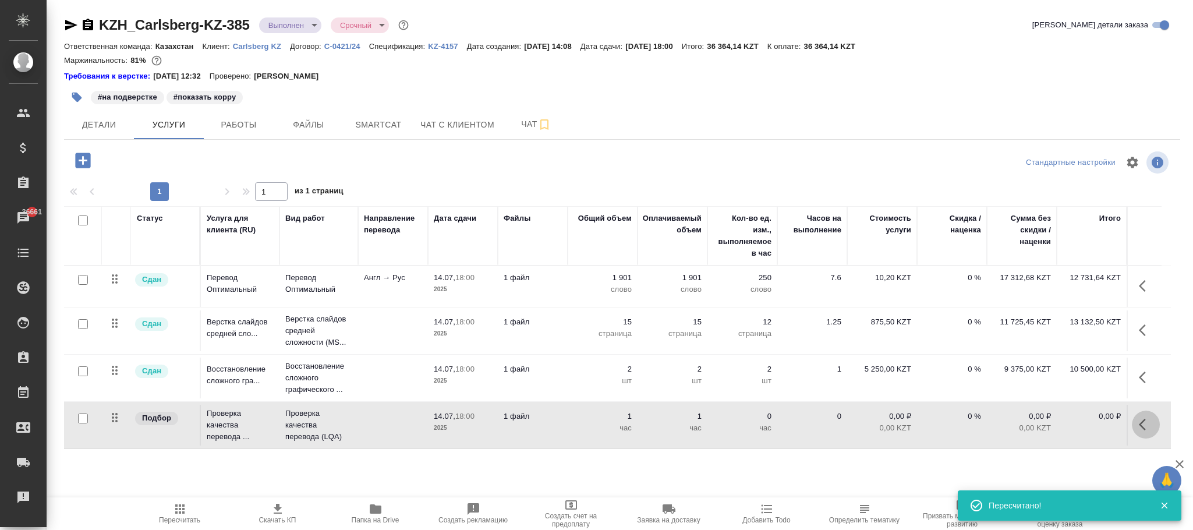
click at [1143, 428] on icon "button" at bounding box center [1146, 425] width 14 height 14
click at [1055, 429] on icon "button" at bounding box center [1056, 424] width 13 height 9
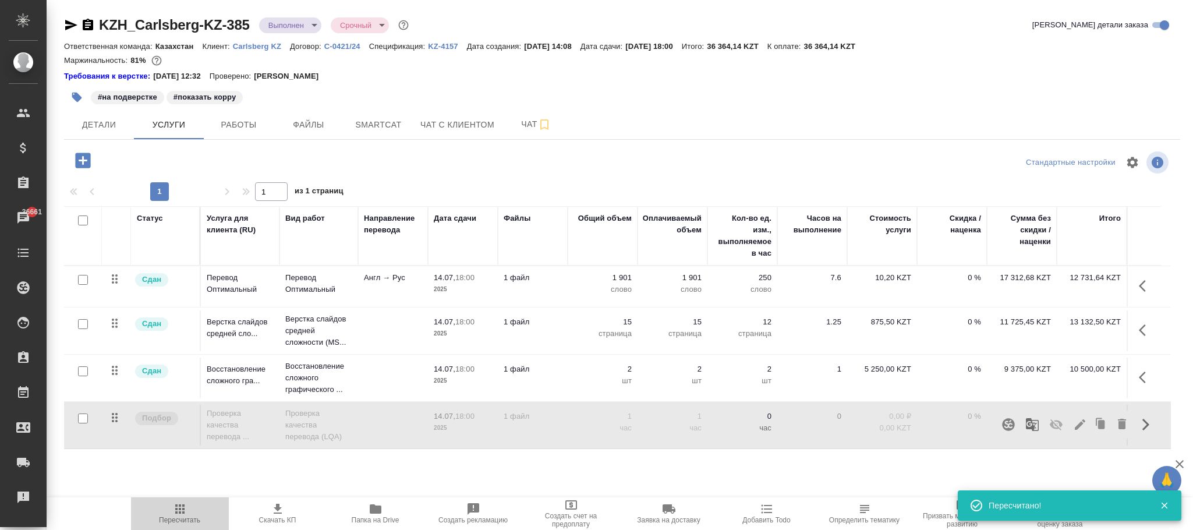
click at [186, 510] on icon "button" at bounding box center [180, 509] width 14 height 14
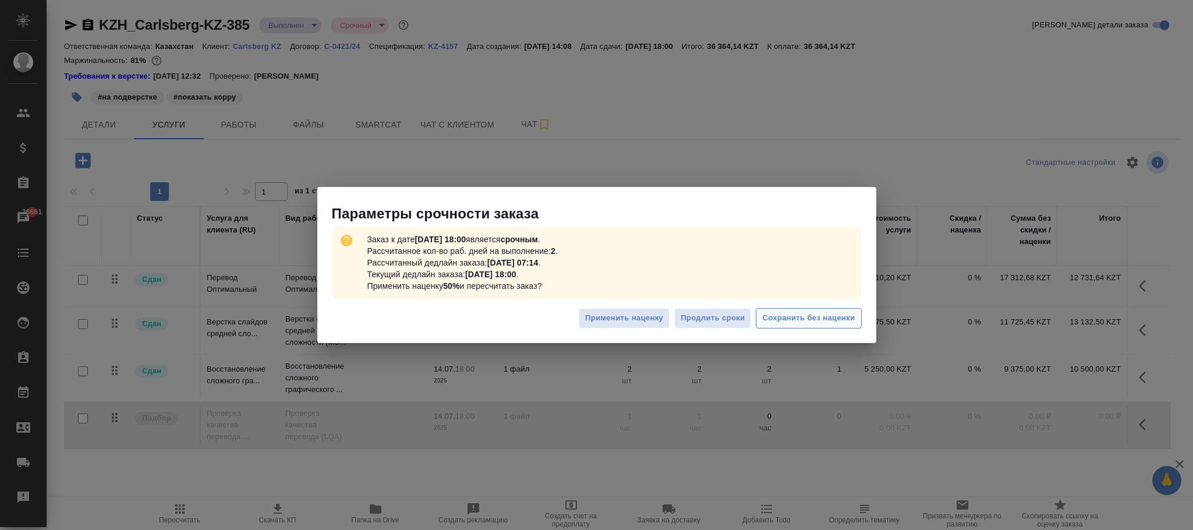
click at [825, 320] on span "Сохранить без наценки" at bounding box center [808, 318] width 93 height 13
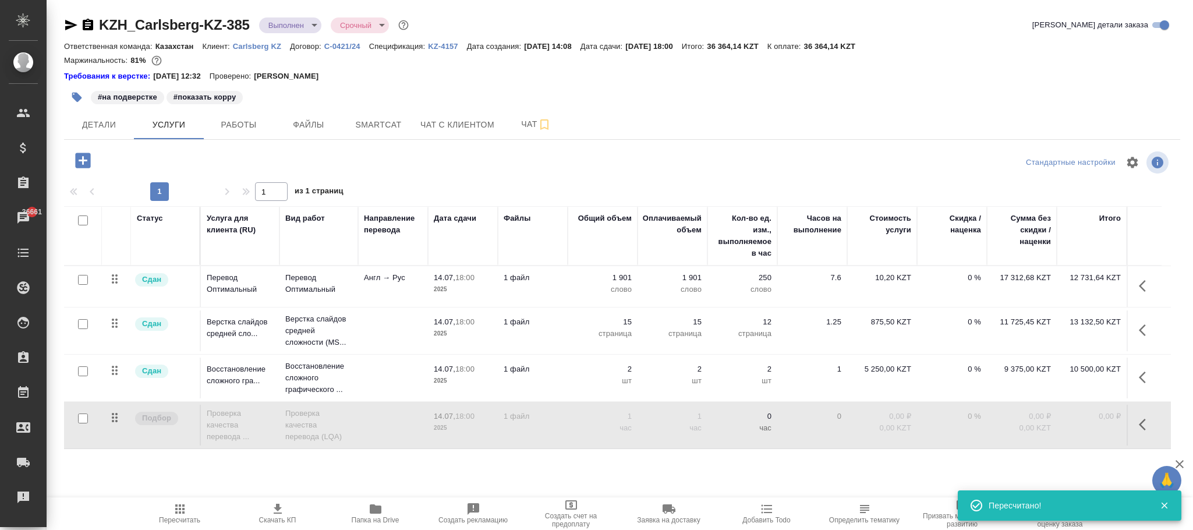
click at [694, 429] on p "час" at bounding box center [672, 428] width 58 height 12
click at [695, 434] on p "час" at bounding box center [672, 428] width 58 height 12
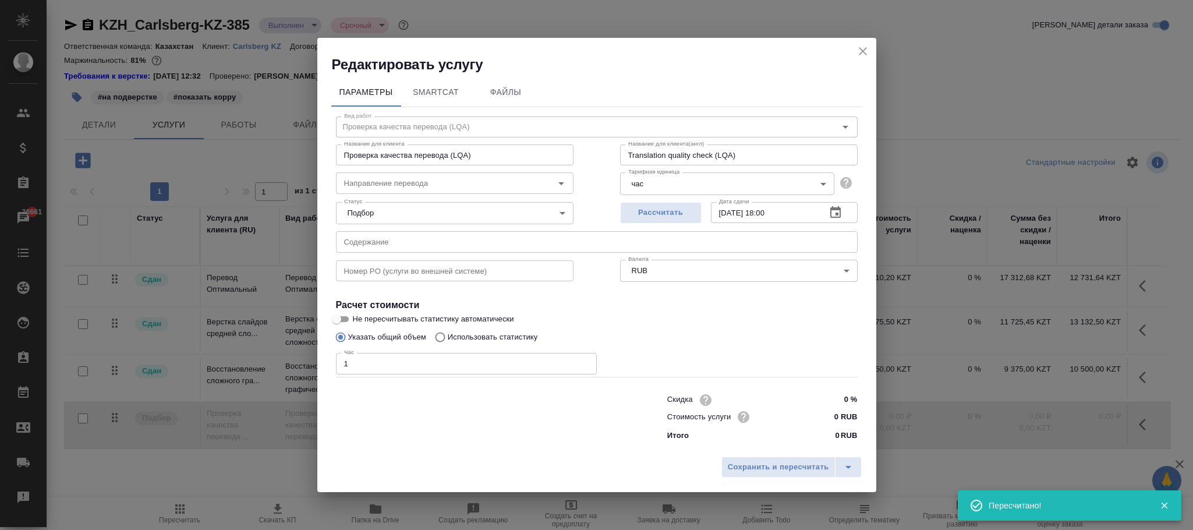
click at [792, 213] on input "14.07.2025 18:00" at bounding box center [764, 212] width 106 height 21
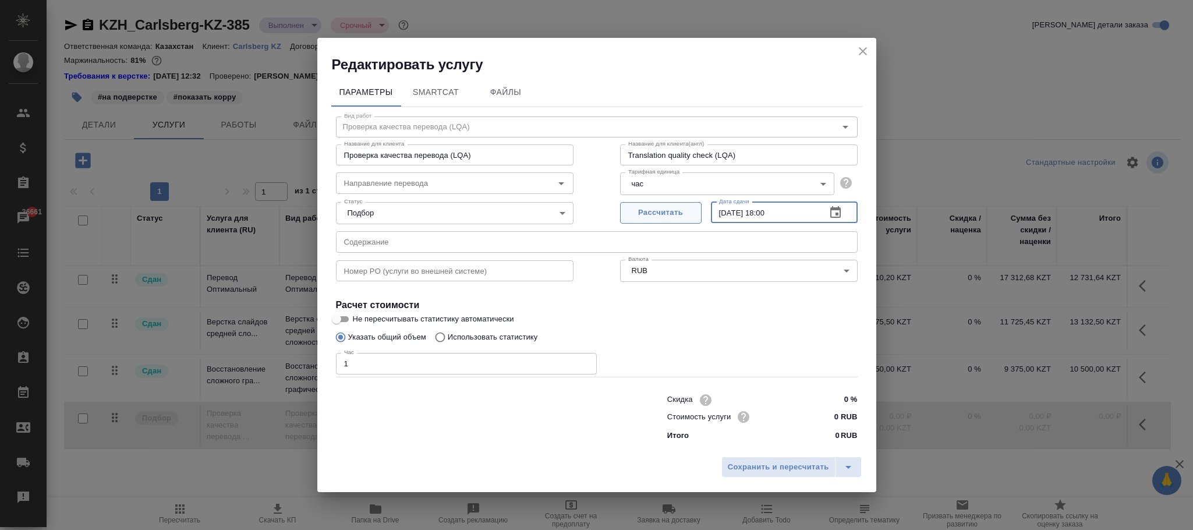
drag, startPoint x: 791, startPoint y: 213, endPoint x: 683, endPoint y: 213, distance: 108.3
click at [683, 213] on div "Рассчитать Дата сдачи 14.07.2025 18:00 Дата сдачи" at bounding box center [739, 211] width 238 height 28
type input "11.08.2025 18:00"
click at [764, 464] on span "Сохранить и пересчитать" at bounding box center [778, 467] width 101 height 13
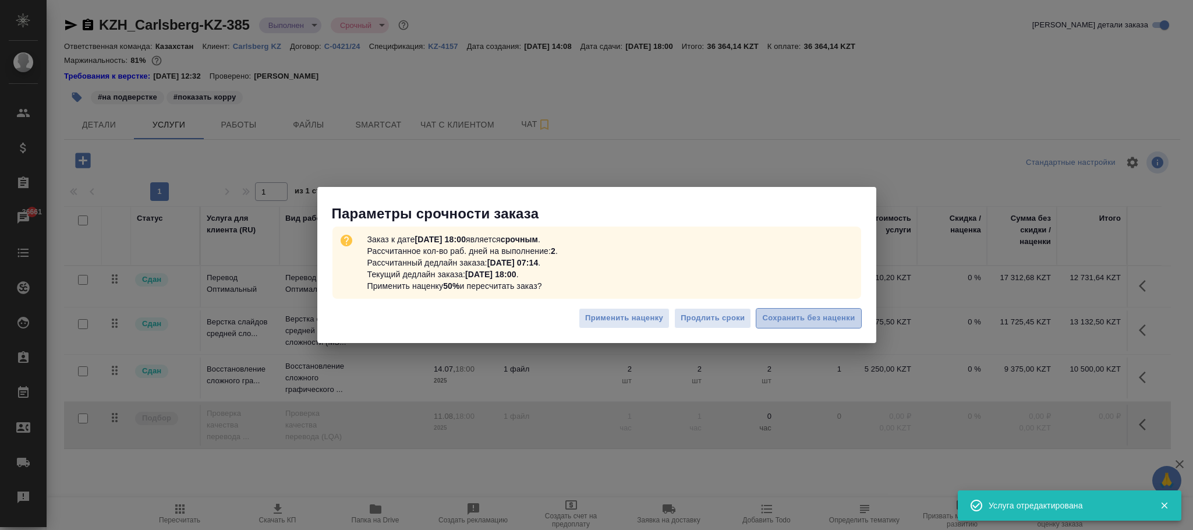
click at [818, 312] on span "Сохранить без наценки" at bounding box center [808, 318] width 93 height 13
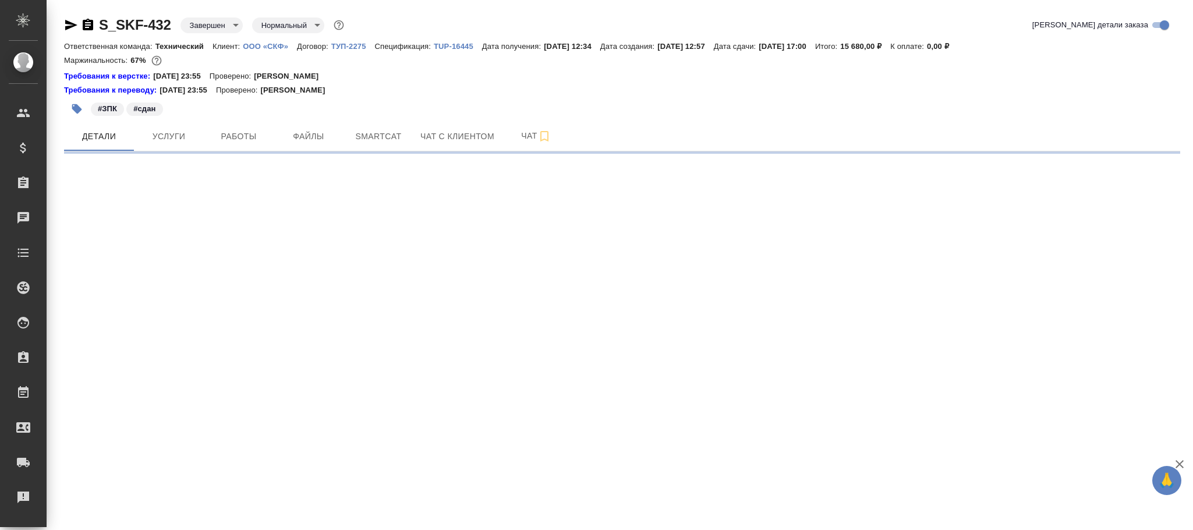
select select "RU"
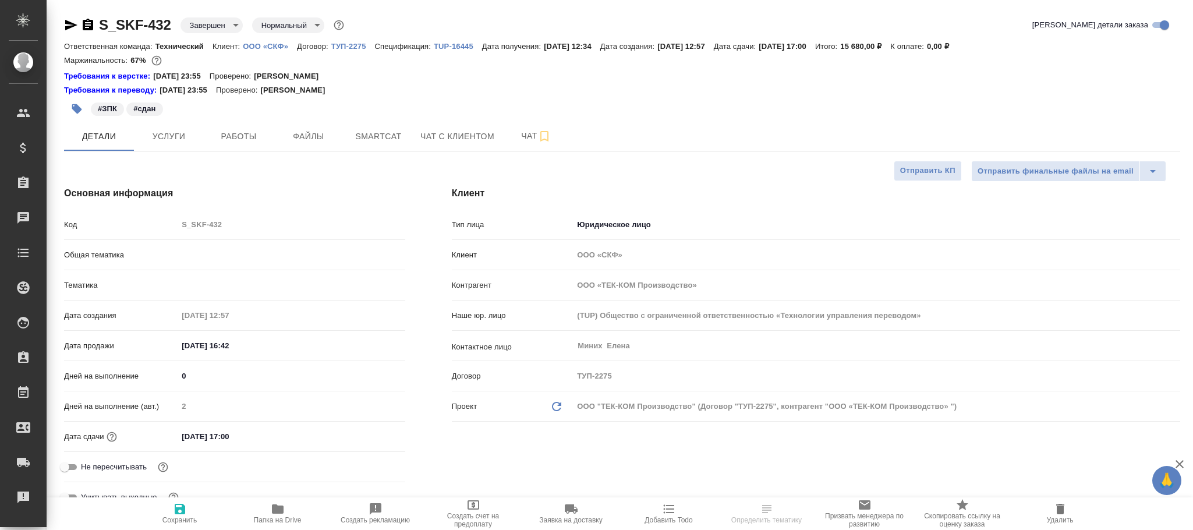
click at [222, 27] on body "🙏 .cls-1 fill:#fff; AWATERA [PERSON_NAME]fokina Клиенты Спецификации Заказы Чат…" at bounding box center [596, 265] width 1193 height 530
type textarea "x"
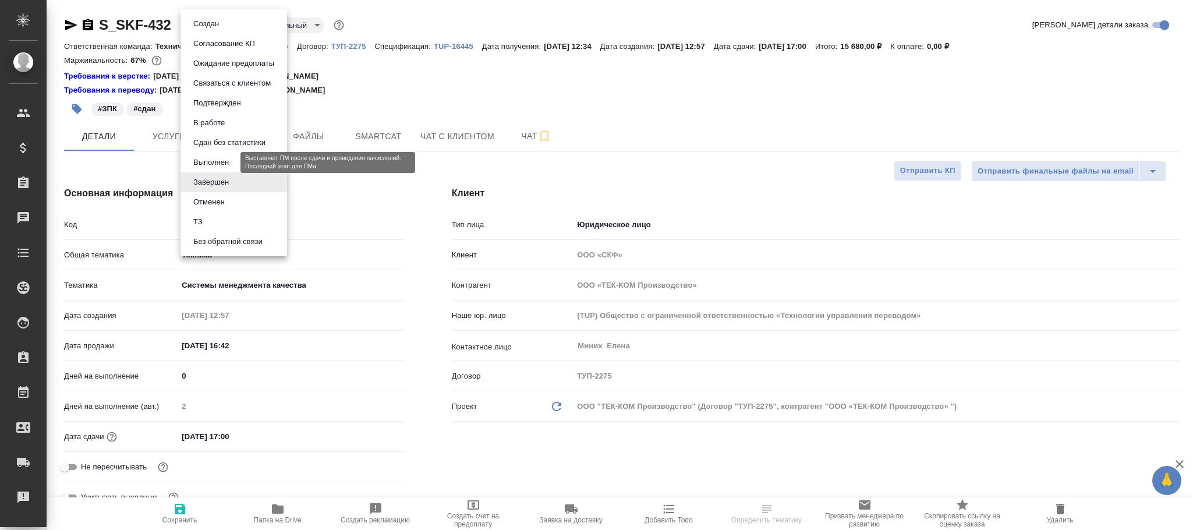
click at [231, 156] on button "Выполнен" at bounding box center [211, 162] width 43 height 13
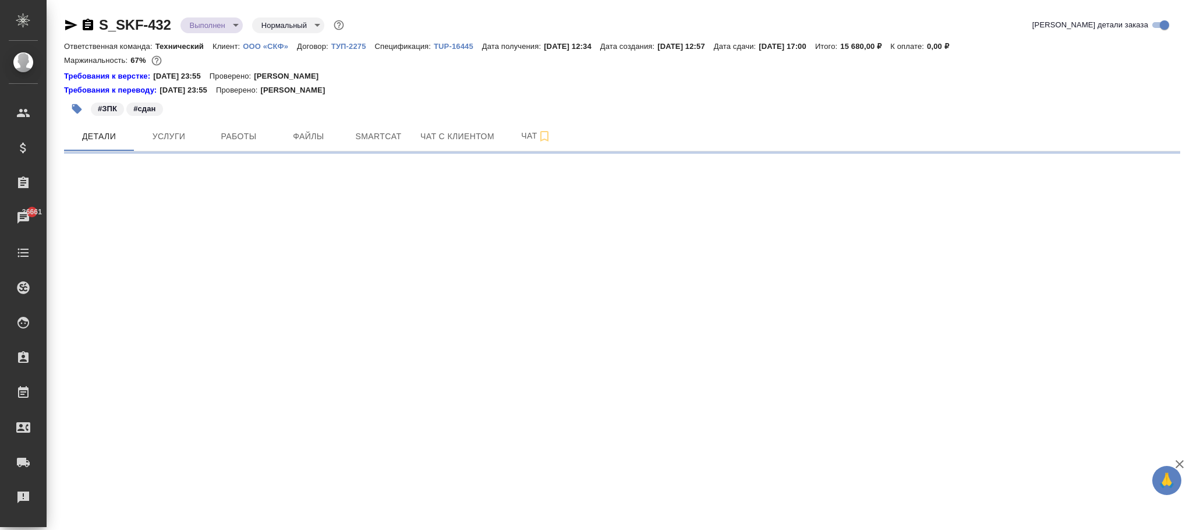
select select "RU"
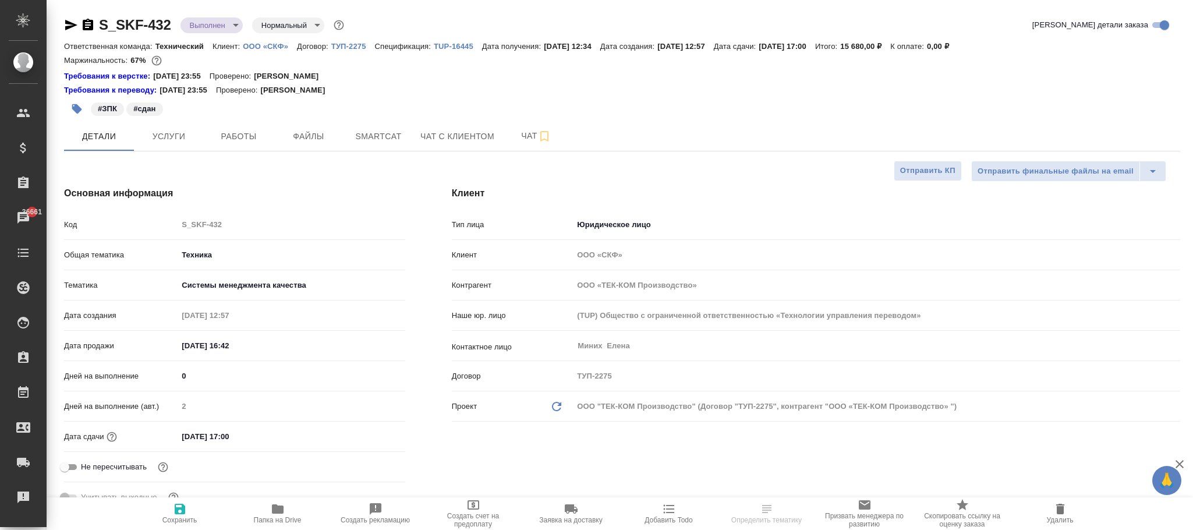
type textarea "x"
click at [195, 521] on span "Сохранить" at bounding box center [179, 520] width 35 height 8
type textarea "x"
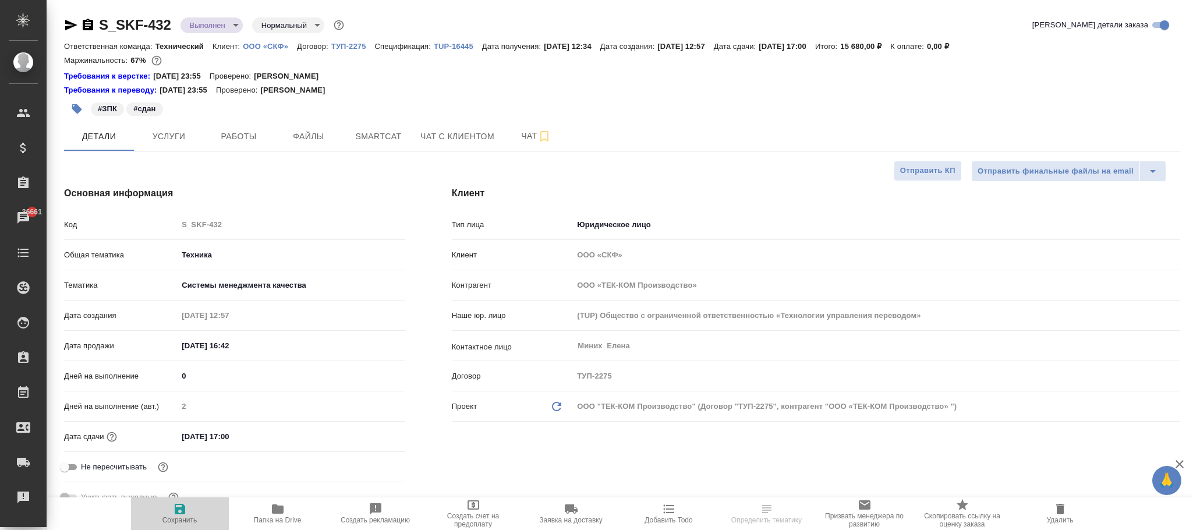
type textarea "x"
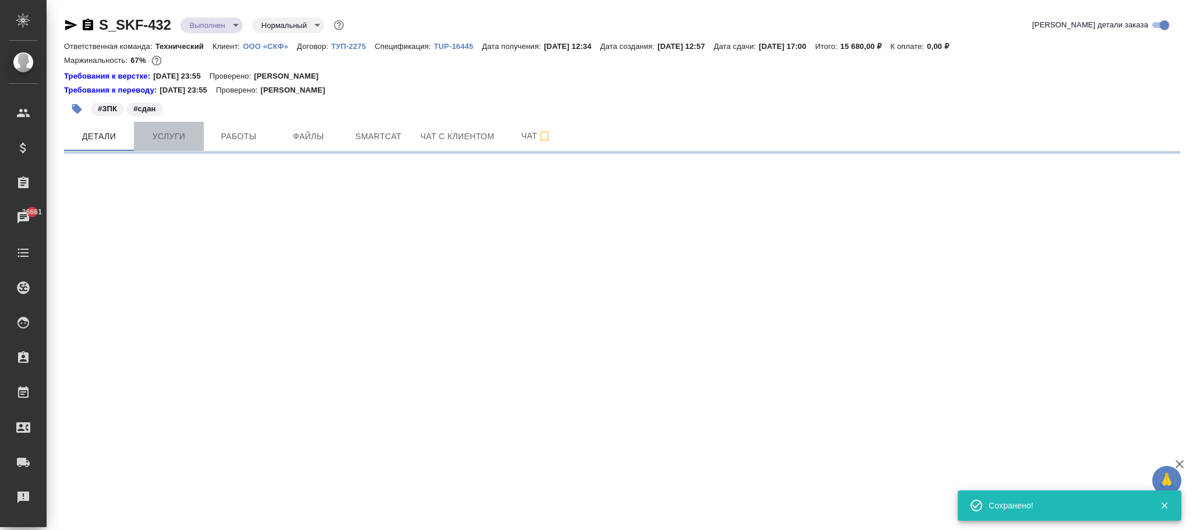
click at [182, 130] on span "Услуги" at bounding box center [169, 136] width 56 height 15
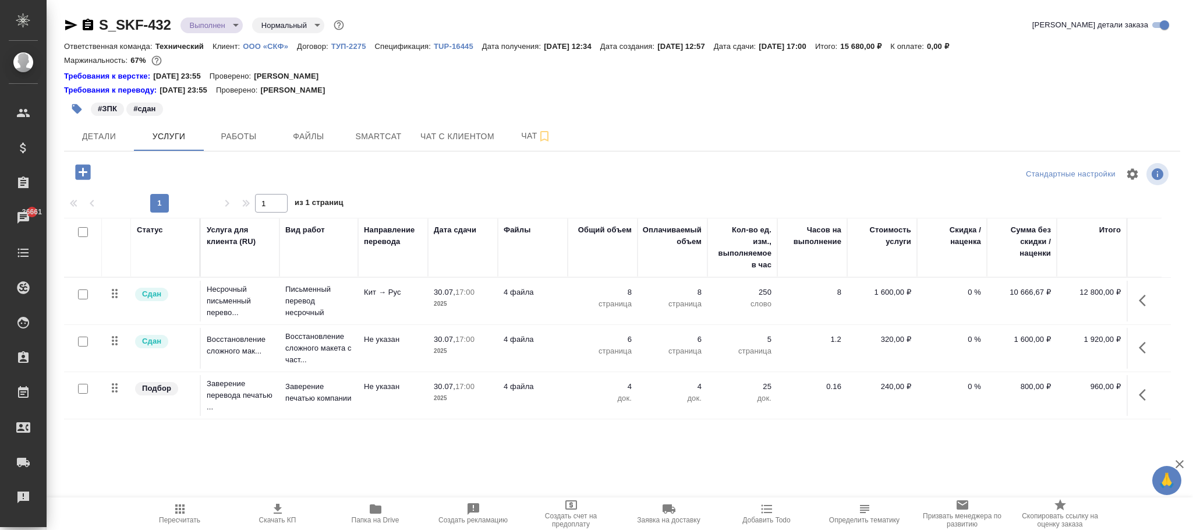
click at [91, 176] on icon "button" at bounding box center [83, 172] width 20 height 20
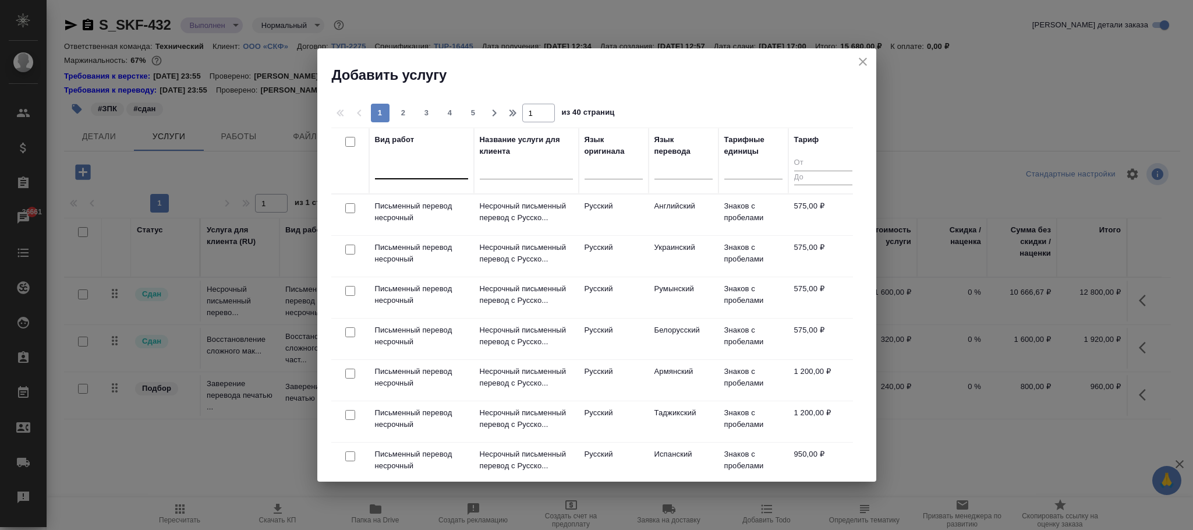
click at [416, 167] on div at bounding box center [421, 167] width 93 height 17
type input "качесива"
click at [865, 63] on icon "close" at bounding box center [863, 62] width 14 height 14
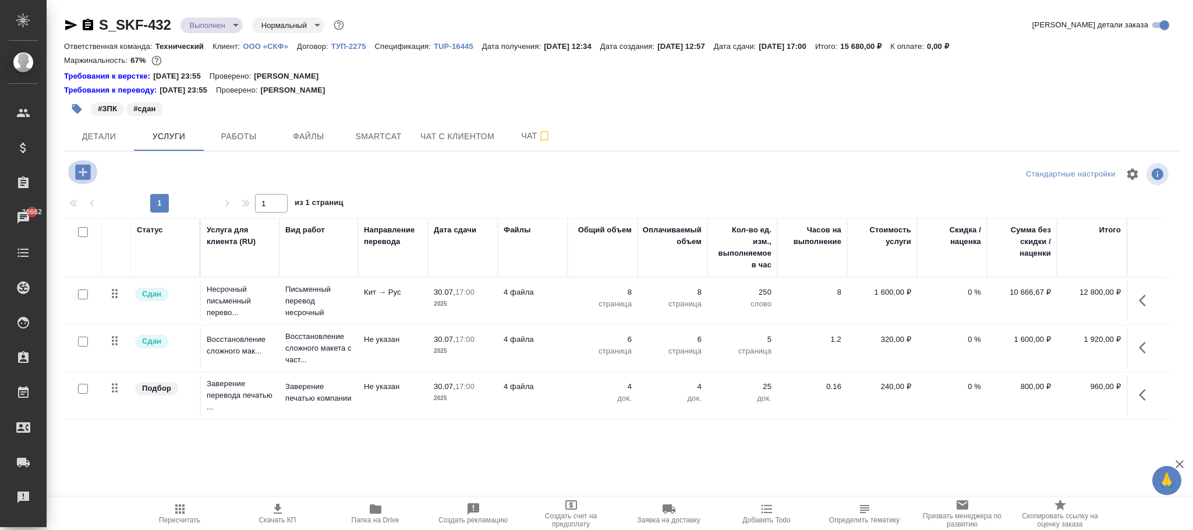
click at [82, 170] on icon "button" at bounding box center [83, 172] width 20 height 20
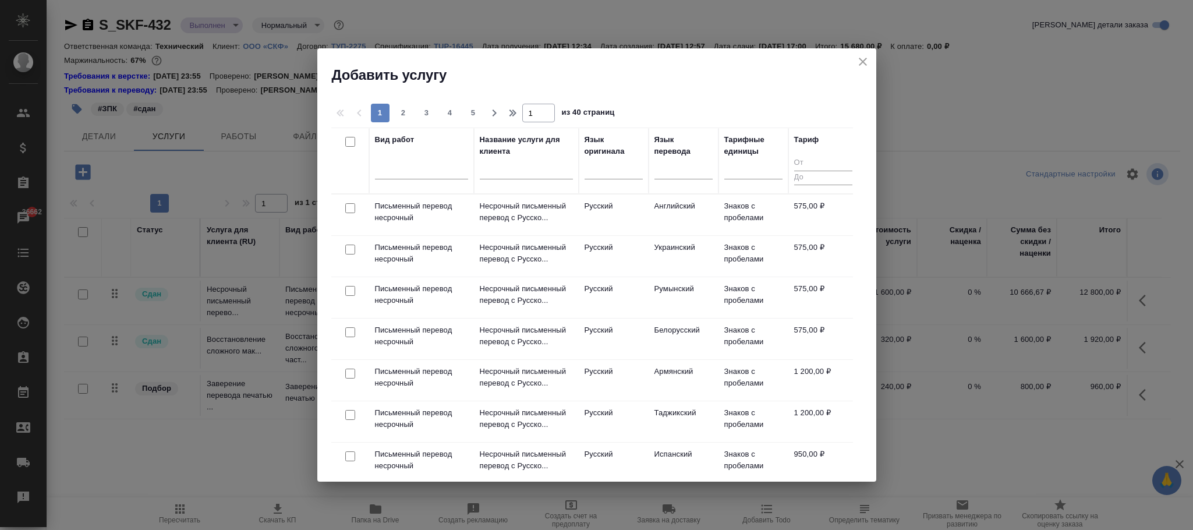
click at [869, 63] on icon "close" at bounding box center [863, 62] width 14 height 14
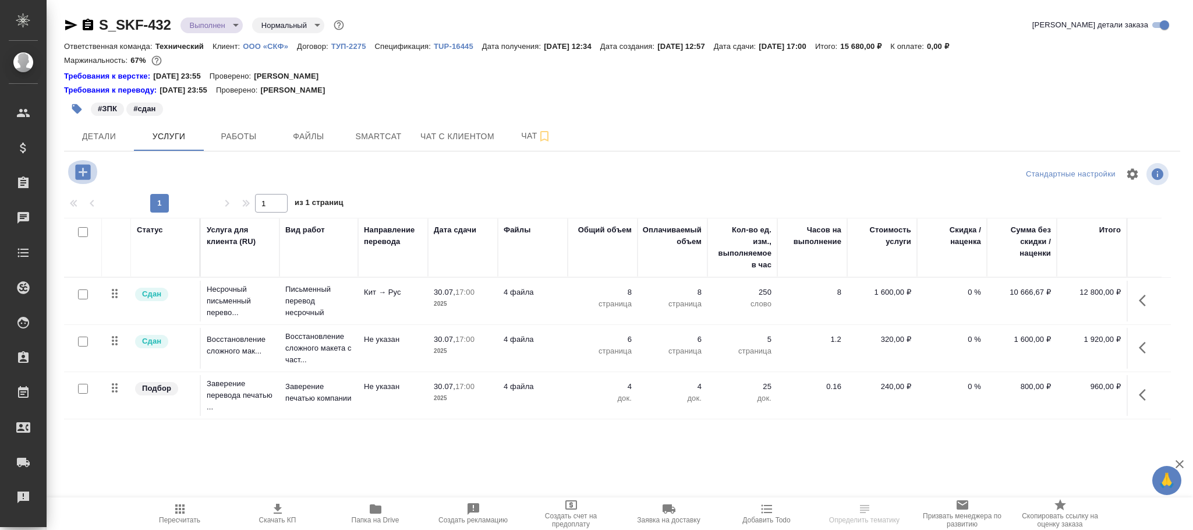
click at [83, 171] on icon "button" at bounding box center [83, 172] width 20 height 20
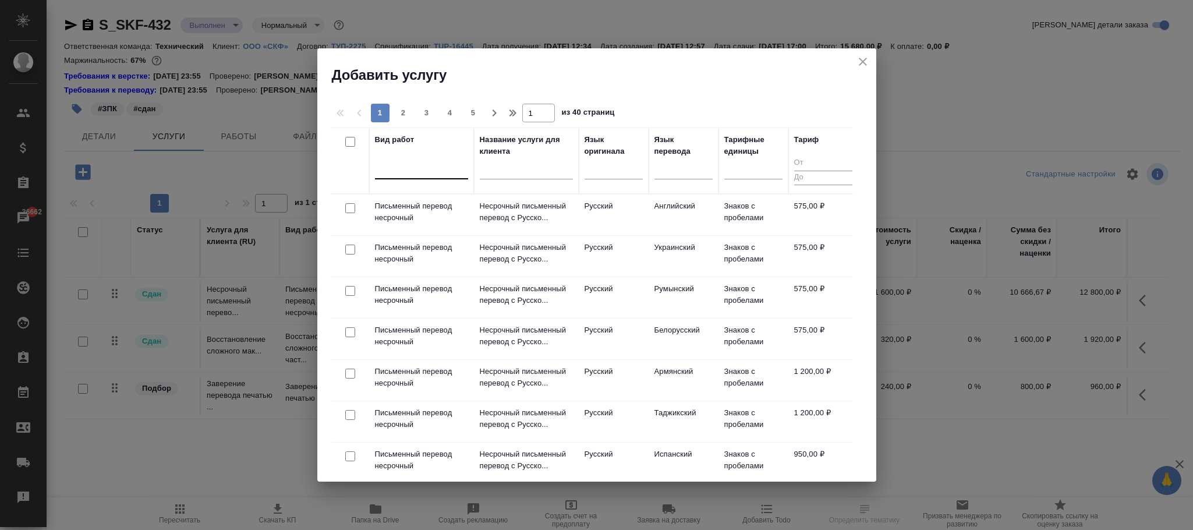
click at [409, 169] on div at bounding box center [421, 167] width 93 height 17
type input "проверка ка"
click at [479, 201] on div "Проверка качества перевода (LQA)" at bounding box center [462, 205] width 175 height 21
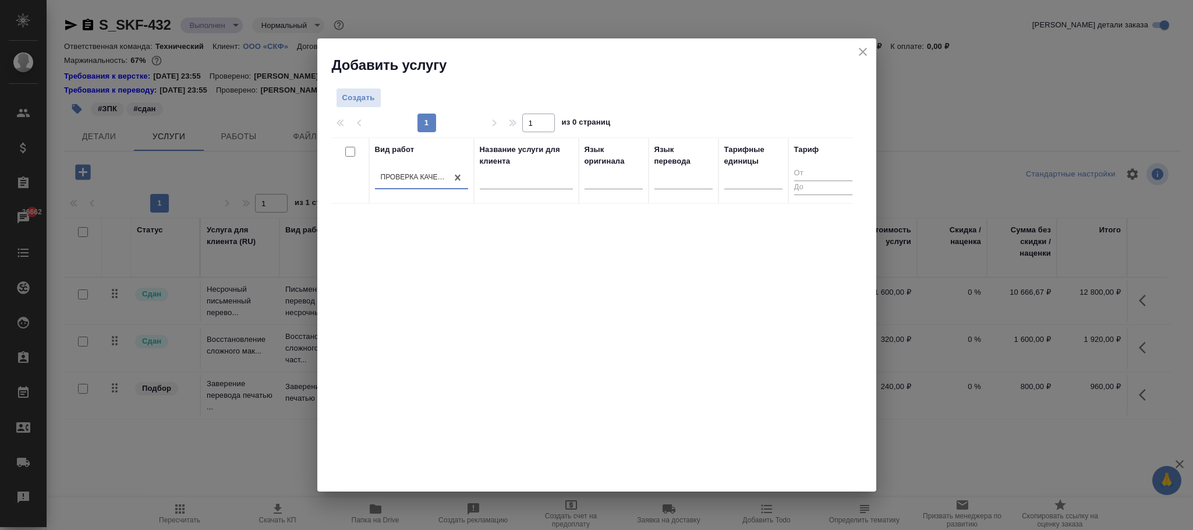
click at [867, 55] on icon "close" at bounding box center [863, 52] width 14 height 14
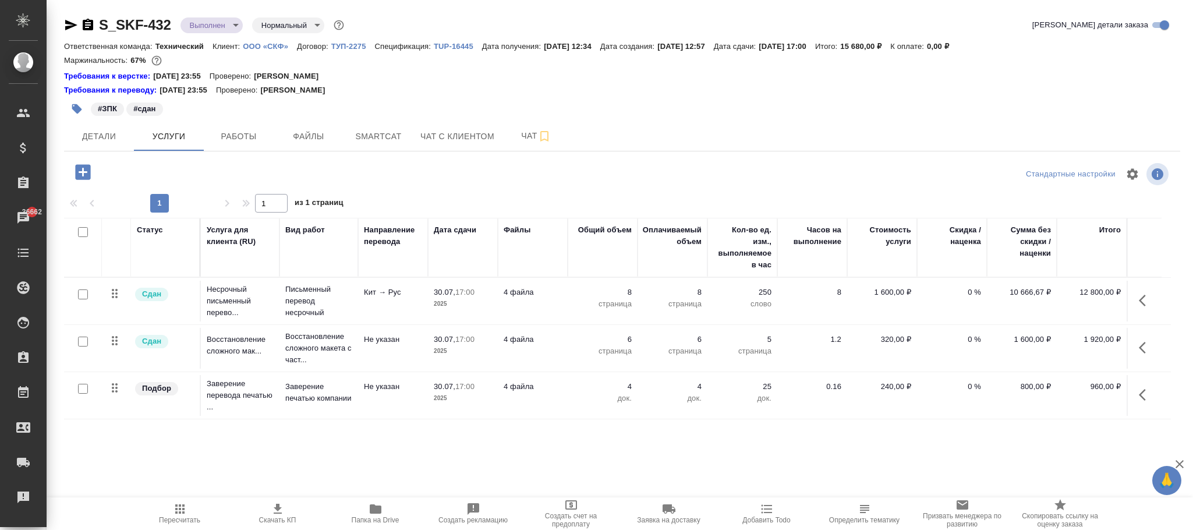
click at [355, 48] on p "ТУП-2275" at bounding box center [353, 46] width 44 height 9
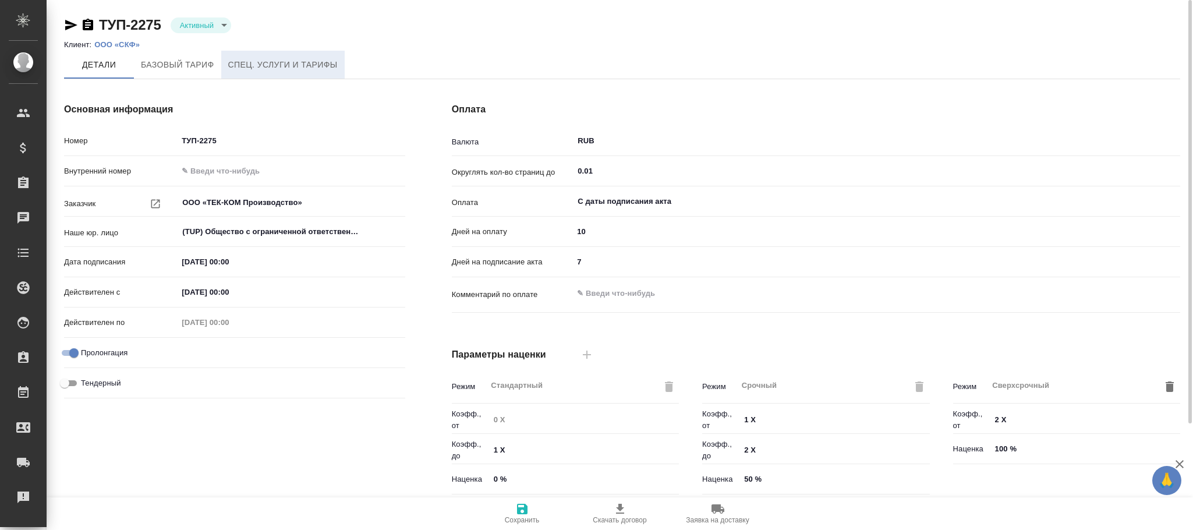
click at [271, 68] on span "Спец. услуги и тарифы" at bounding box center [282, 65] width 109 height 15
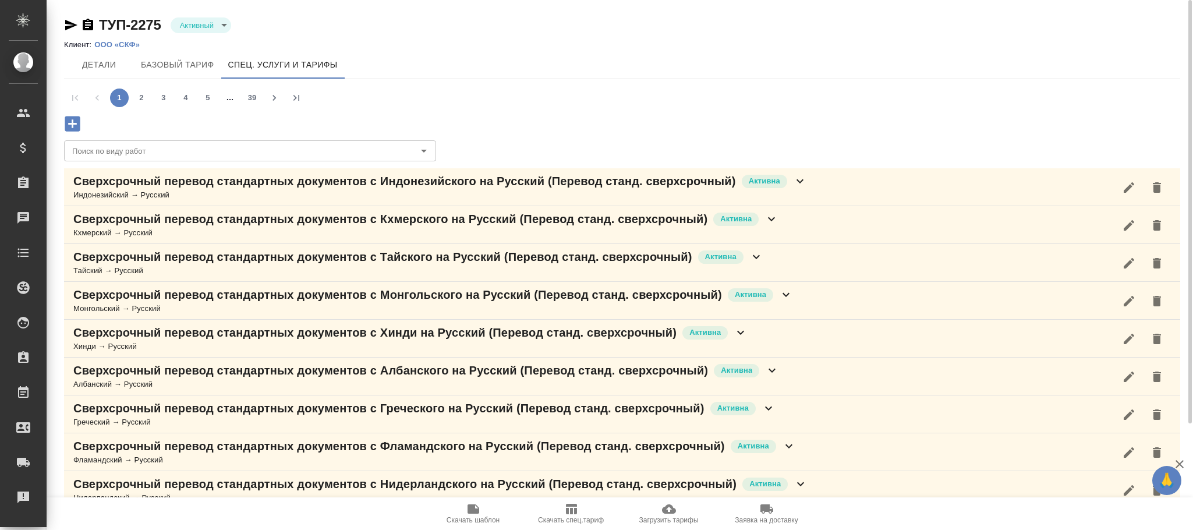
click at [75, 121] on icon "button" at bounding box center [72, 123] width 15 height 15
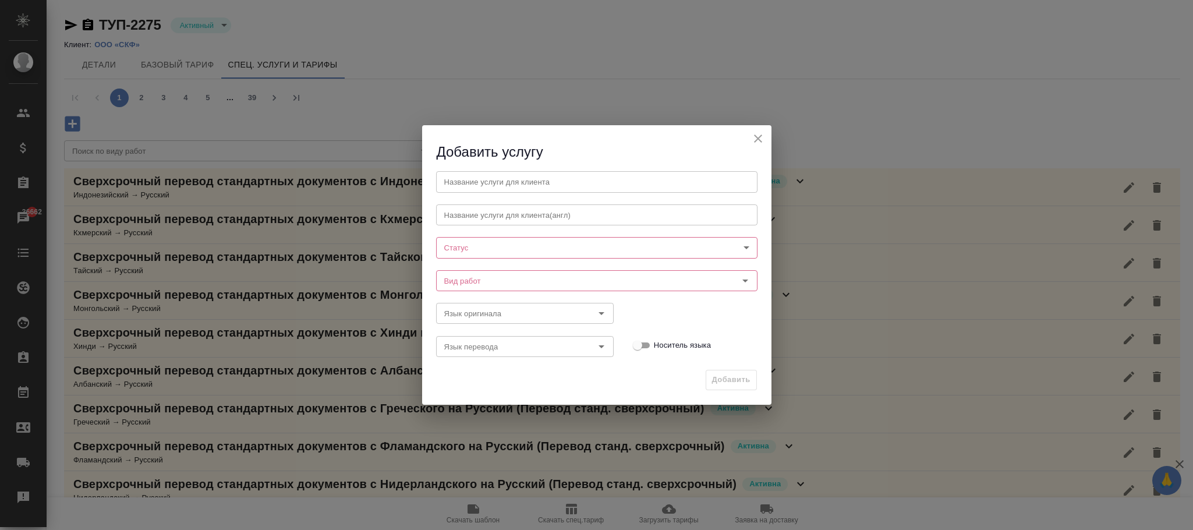
click at [463, 249] on body "🙏 .cls-1 fill:#fff; AWATERA Фокина Наталья n.fokina Клиенты Спецификации Заказы…" at bounding box center [596, 265] width 1193 height 530
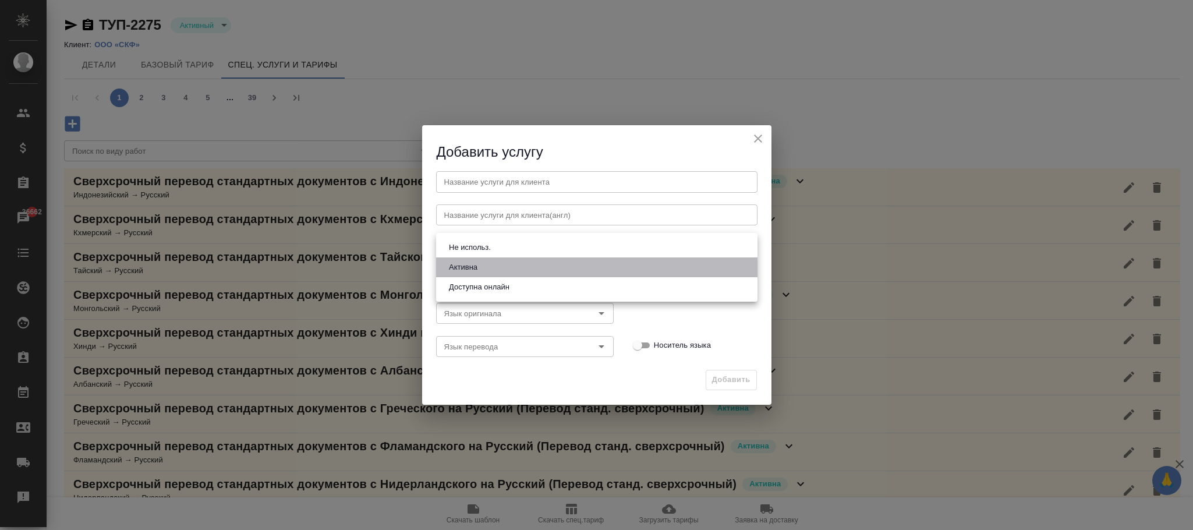
click at [465, 268] on button "Активна" at bounding box center [463, 267] width 36 height 13
type input "active"
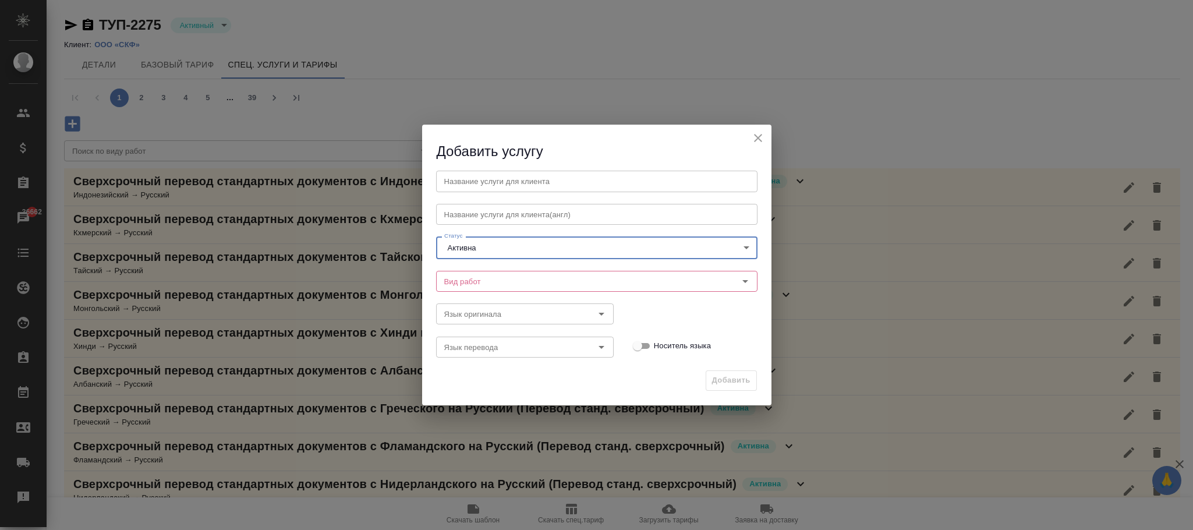
click at [462, 292] on div "Язык оригинала Язык оригинала" at bounding box center [525, 312] width 201 height 51
click at [463, 287] on input "Вид работ" at bounding box center [577, 281] width 275 height 14
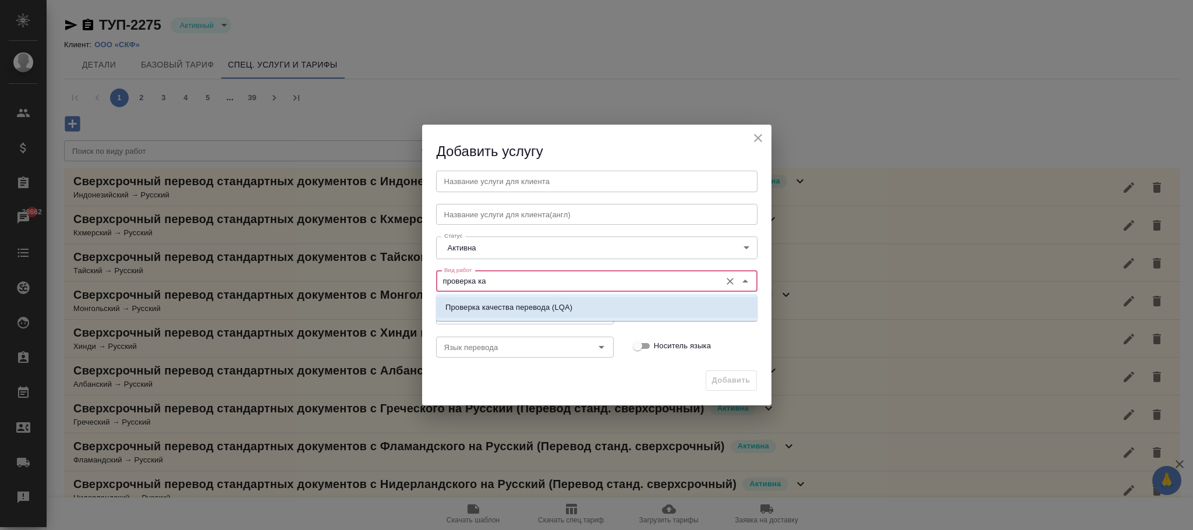
drag, startPoint x: 518, startPoint y: 306, endPoint x: 549, endPoint y: 295, distance: 33.3
click at [518, 306] on p "Проверка качества перевода (LQA)" at bounding box center [508, 308] width 127 height 12
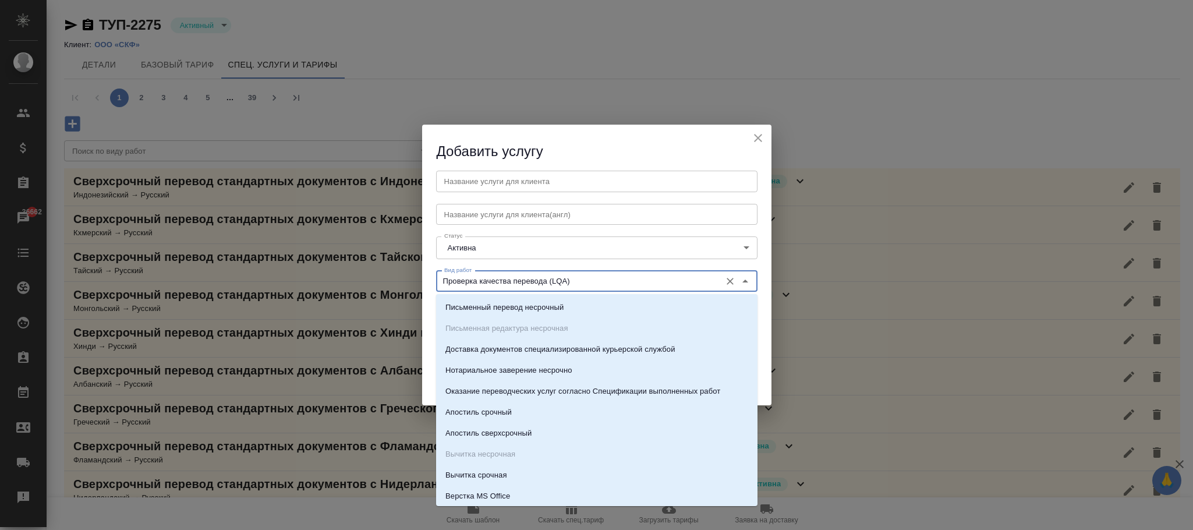
drag, startPoint x: 579, startPoint y: 283, endPoint x: 439, endPoint y: 274, distance: 140.0
click at [440, 274] on input "Проверка качества перевода (LQA)" at bounding box center [577, 281] width 275 height 14
type input "Проверка качества перевода (LQA)"
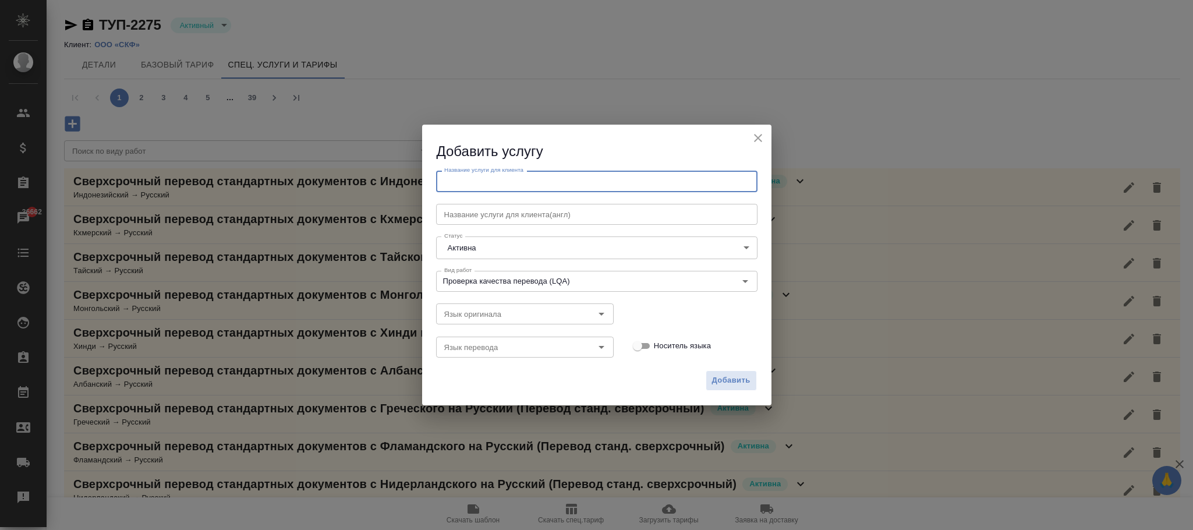
click at [463, 181] on input "text" at bounding box center [596, 181] width 321 height 21
paste input "Проверка качества перевода (LQA)"
type input "Проверка качества перевода (LQA)"
click at [741, 373] on button "Добавить" at bounding box center [731, 380] width 51 height 20
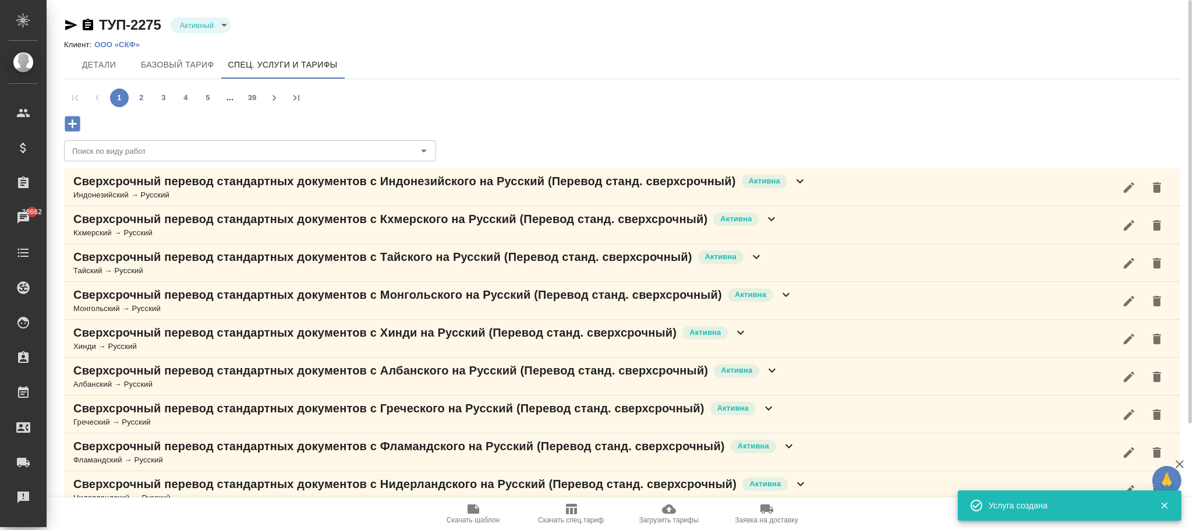
click at [738, 384] on div "Албанский → Русский" at bounding box center [426, 385] width 706 height 12
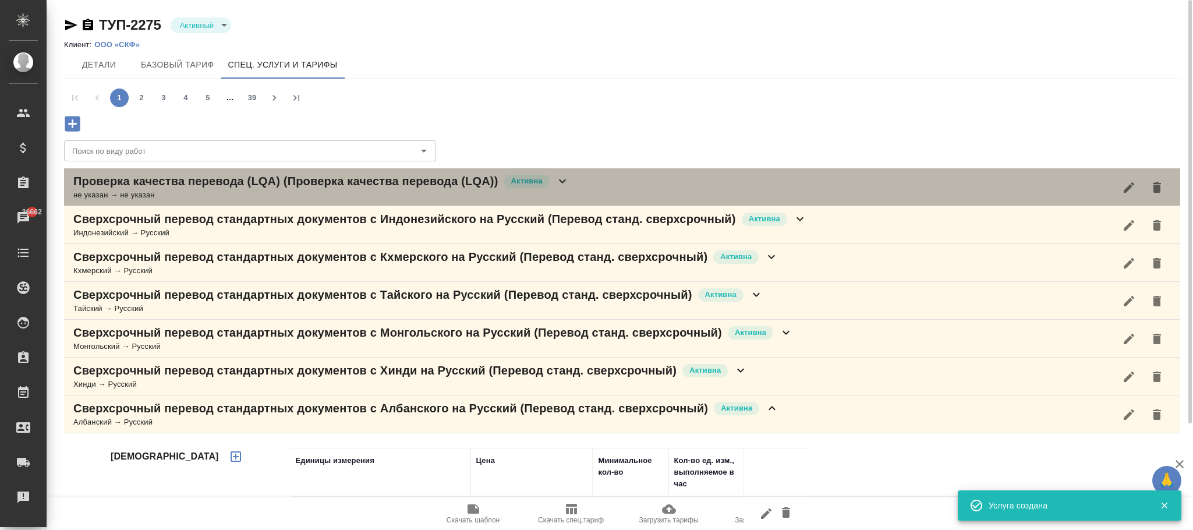
click at [570, 182] on div "Проверка качества перевода (LQA) (Проверка качества перевода (LQA)) Активна не …" at bounding box center [622, 187] width 1116 height 38
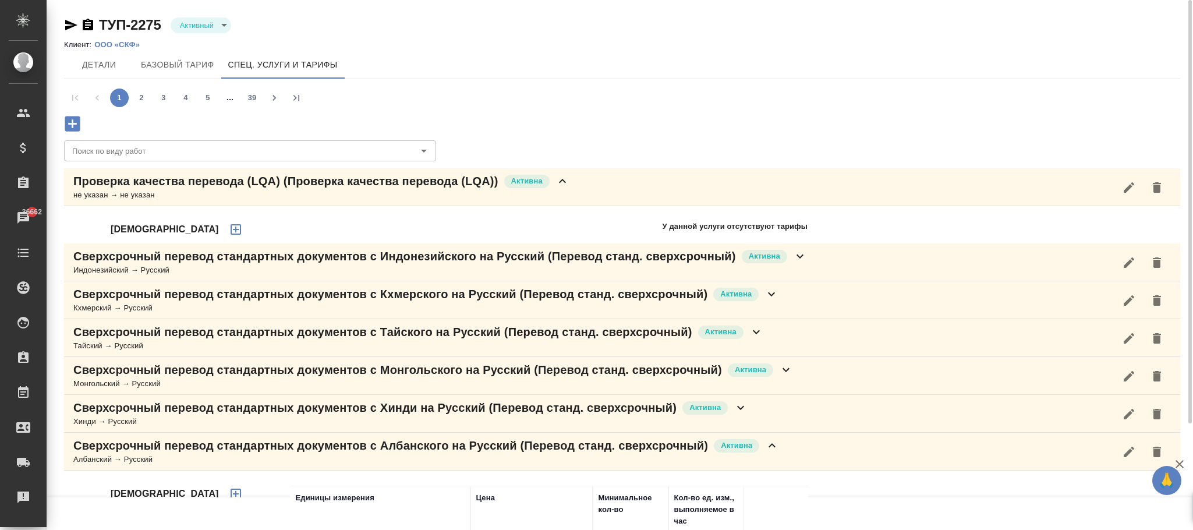
click at [229, 229] on icon "button" at bounding box center [236, 229] width 14 height 14
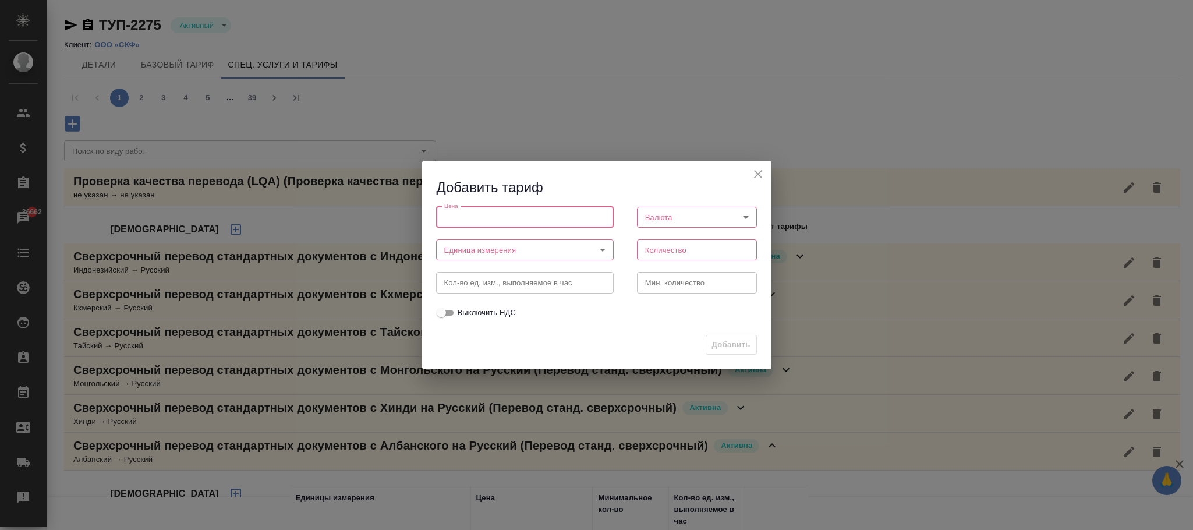
click at [511, 215] on input "number" at bounding box center [525, 217] width 178 height 21
type input "0"
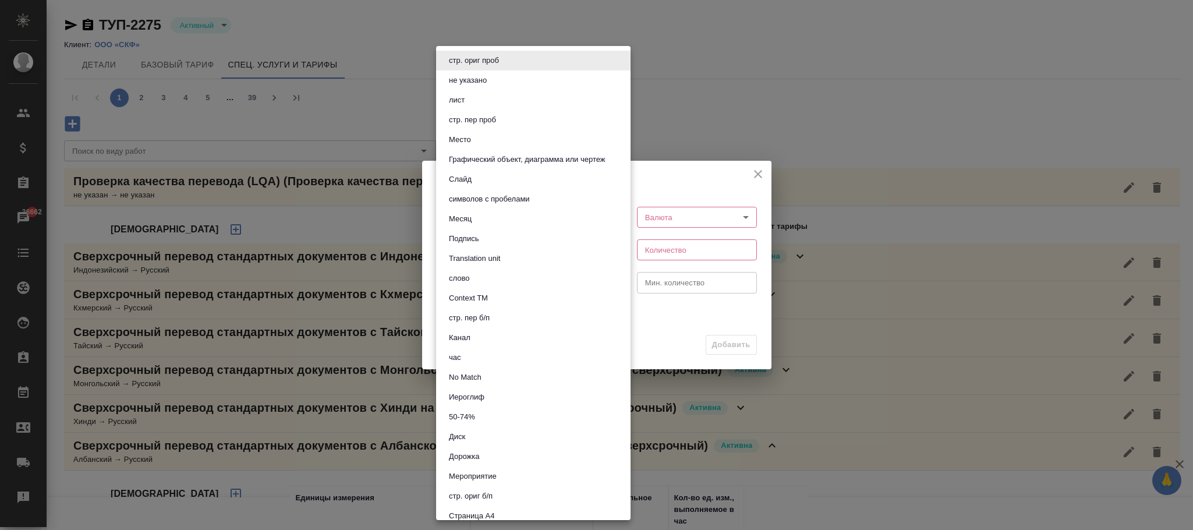
click at [514, 239] on body "🙏 .cls-1 fill:#fff; AWATERA Фокина Наталья n.fokina Клиенты Спецификации Заказы…" at bounding box center [596, 265] width 1193 height 530
drag, startPoint x: 476, startPoint y: 363, endPoint x: 716, endPoint y: 222, distance: 278.8
click at [476, 362] on li "час" at bounding box center [533, 358] width 195 height 20
type input "5a8b1489cc6b4906c91bfd93"
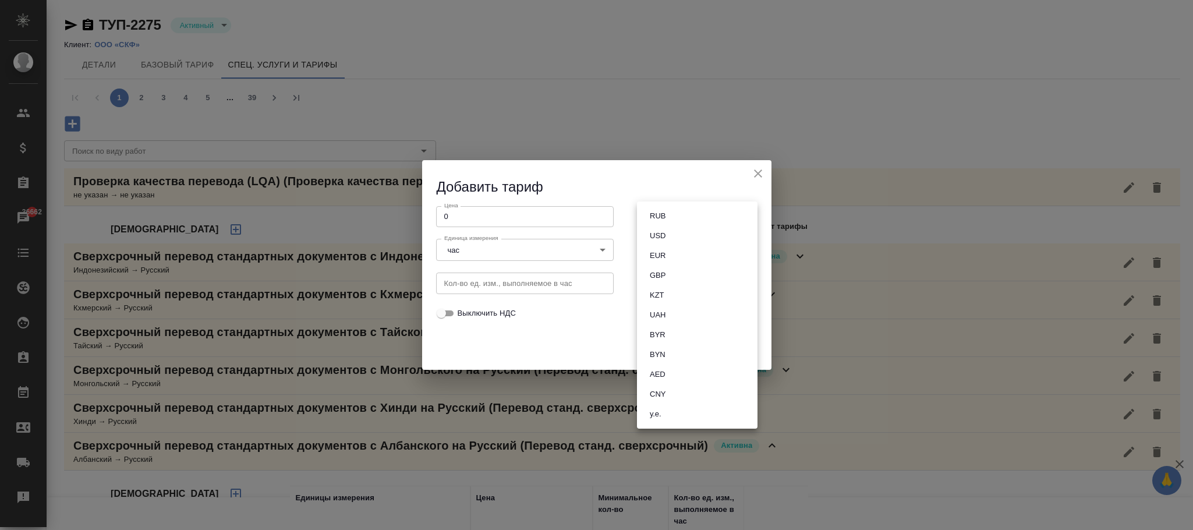
click at [699, 217] on body "🙏 .cls-1 fill:#fff; AWATERA Фокина Наталья n.fokina Клиенты Спецификации Заказы…" at bounding box center [596, 265] width 1193 height 530
click at [685, 211] on li "RUB" at bounding box center [697, 216] width 121 height 20
type input "RUB"
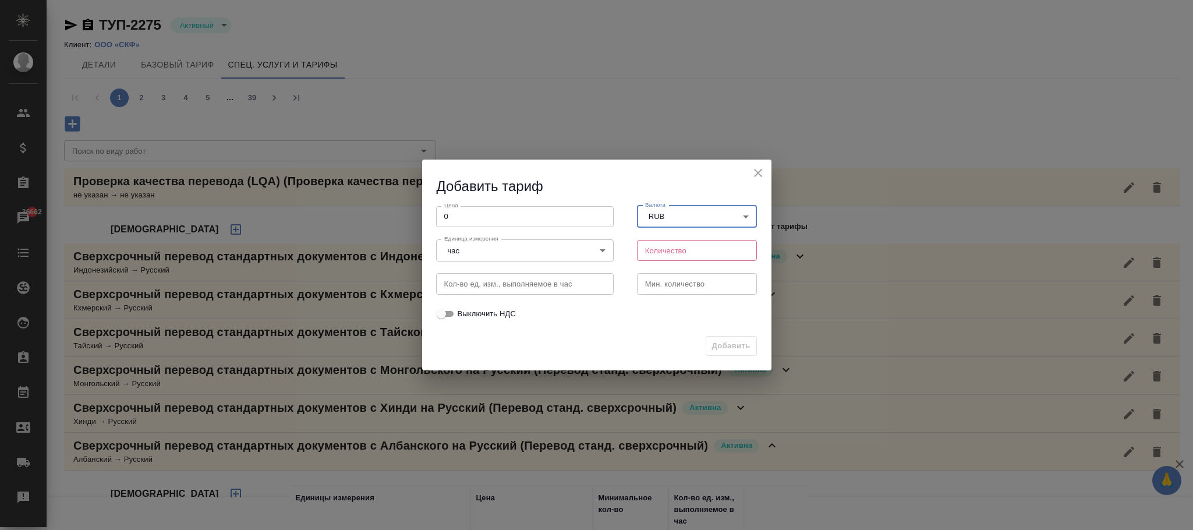
click at [666, 250] on input "number" at bounding box center [697, 250] width 121 height 21
type input "1"
click at [737, 351] on span "Добавить" at bounding box center [731, 346] width 38 height 13
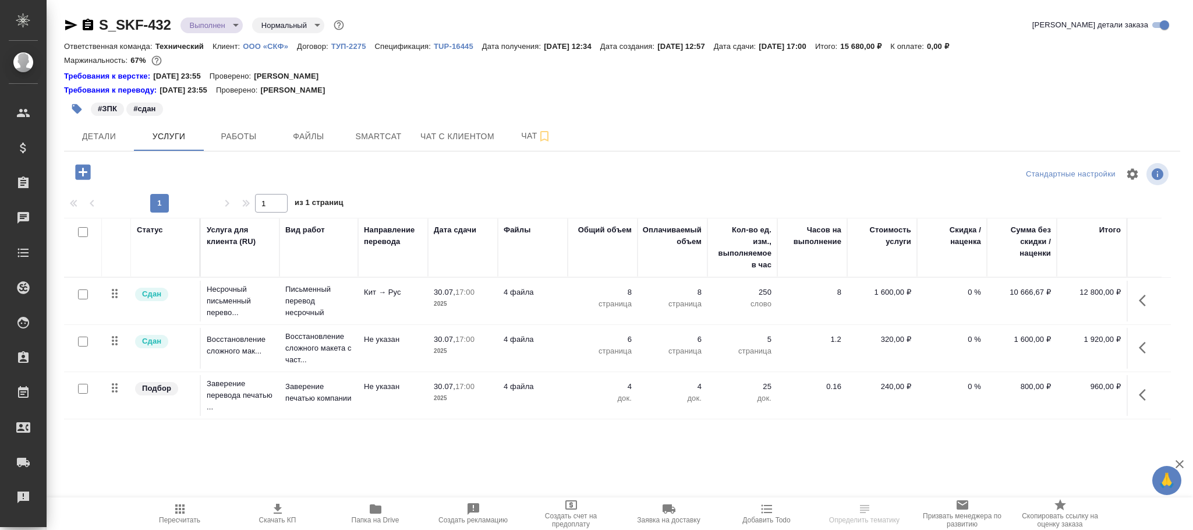
click at [84, 174] on icon "button" at bounding box center [82, 171] width 15 height 15
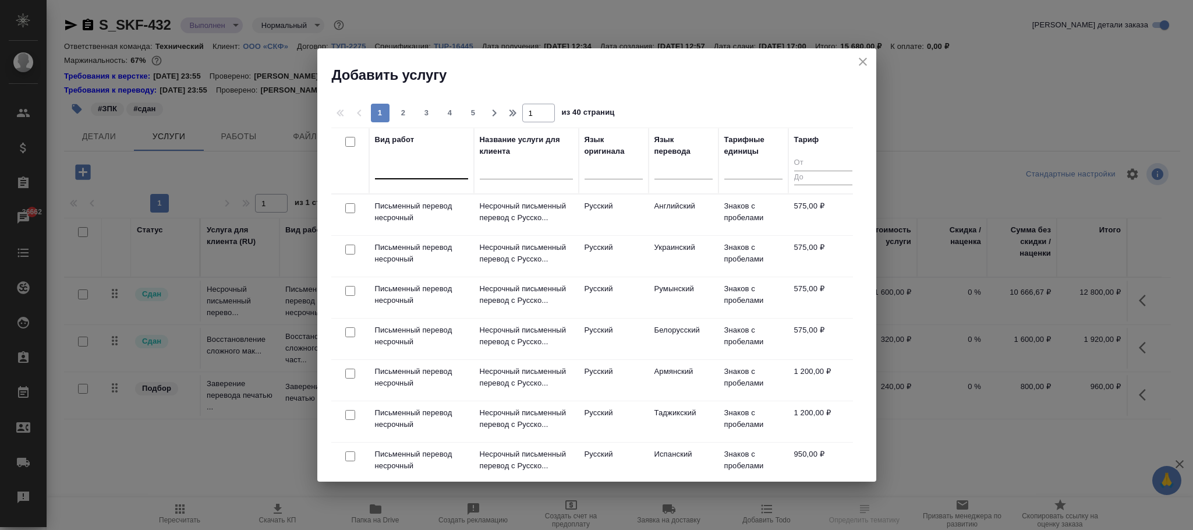
click at [426, 163] on div at bounding box center [421, 167] width 93 height 17
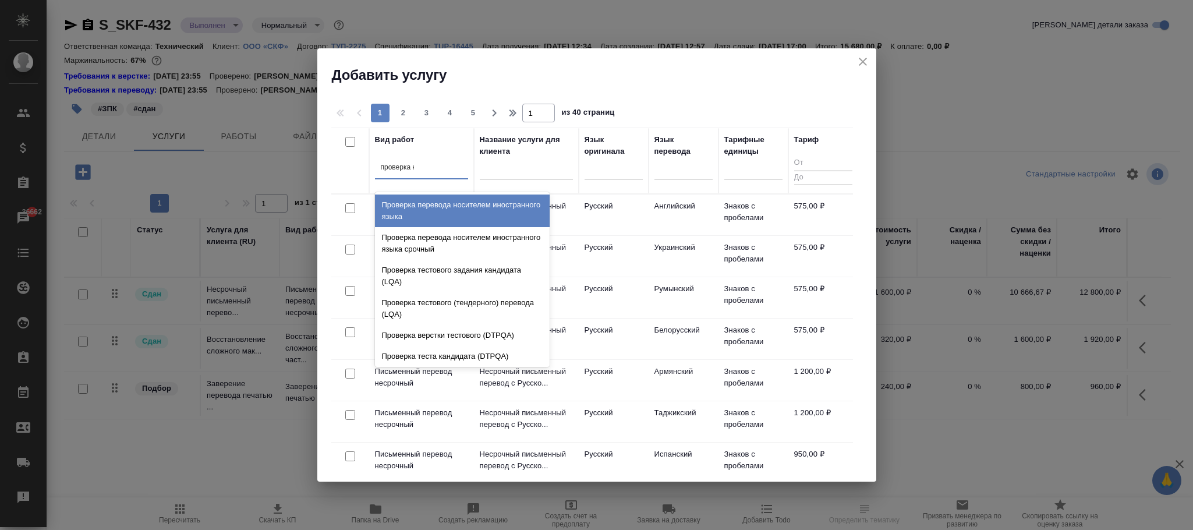
type input "проверка ка"
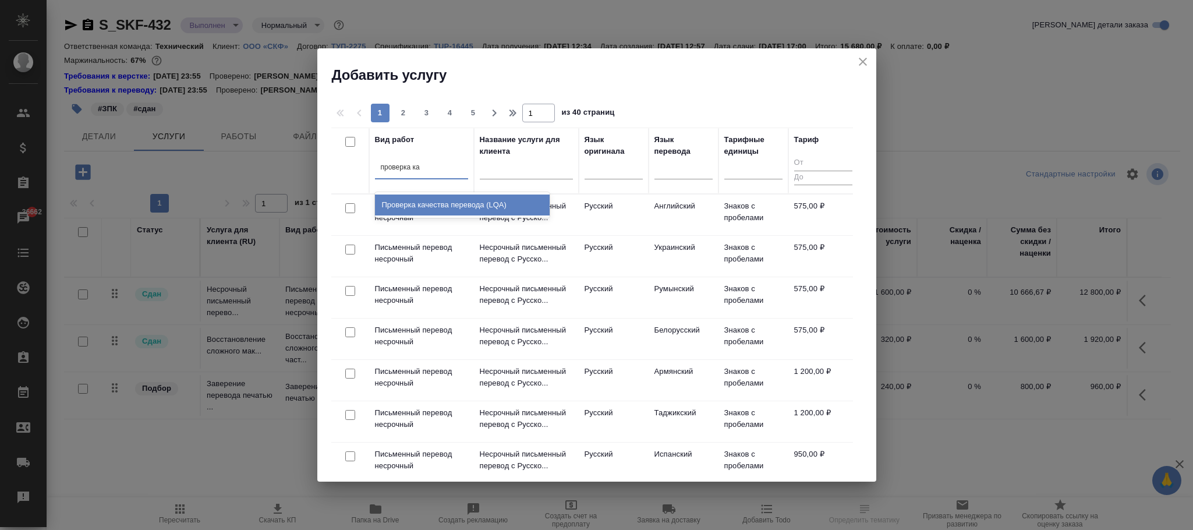
click at [447, 203] on div "Проверка качества перевода (LQA)" at bounding box center [462, 205] width 175 height 21
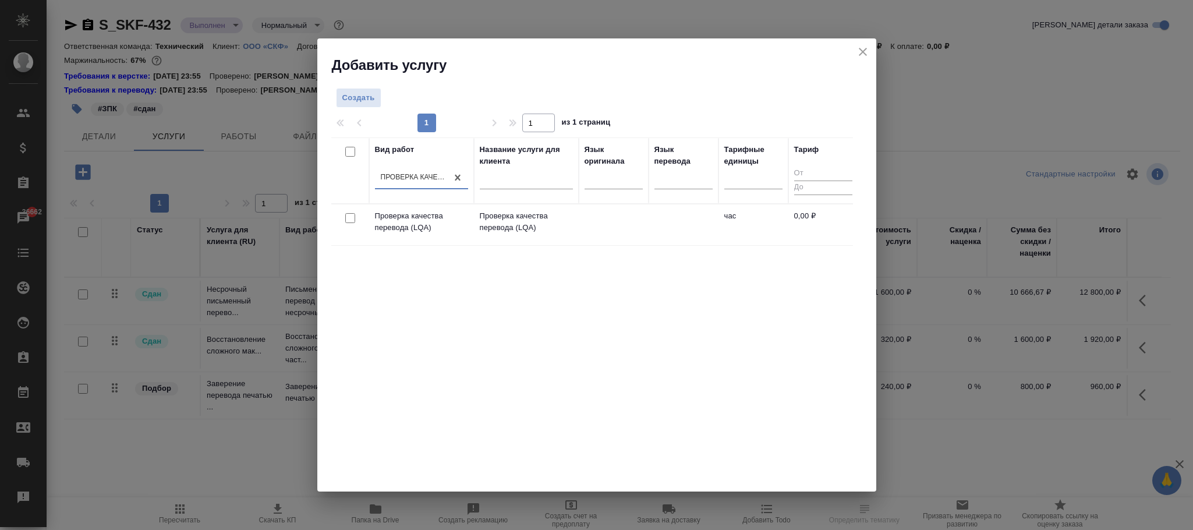
click at [617, 227] on td at bounding box center [614, 224] width 70 height 41
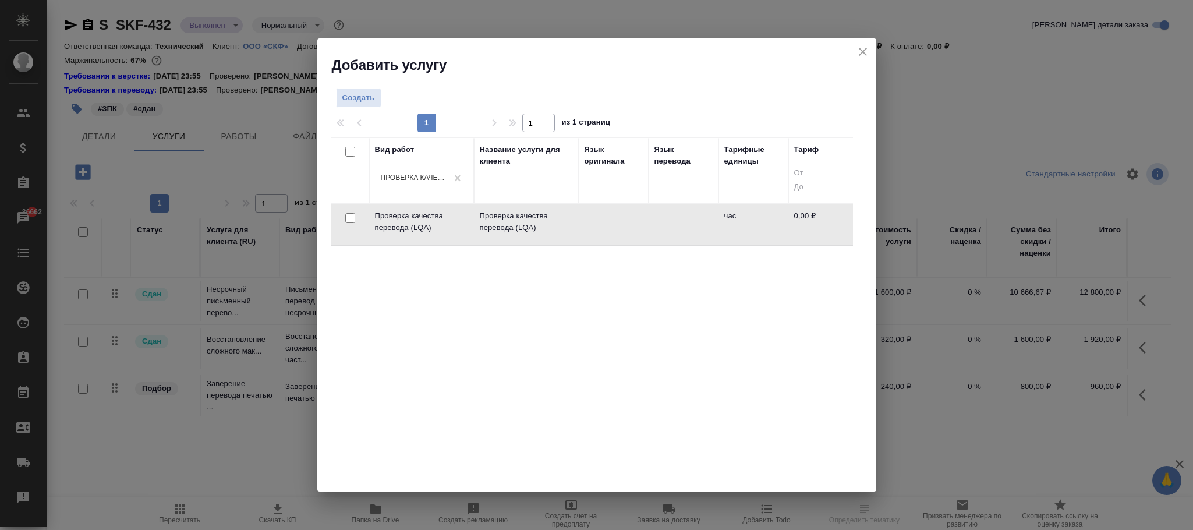
click at [617, 227] on td at bounding box center [614, 224] width 70 height 41
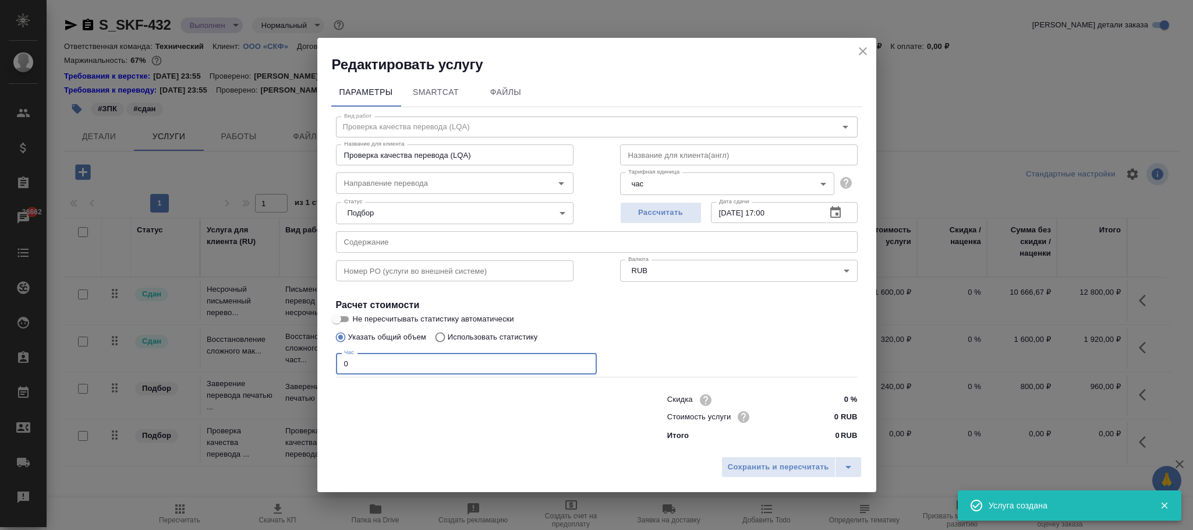
drag, startPoint x: 435, startPoint y: 371, endPoint x: 269, endPoint y: 358, distance: 166.5
click at [269, 358] on div "Редактировать услугу Параметры SmartCat Файлы Вид работ Проверка качества перев…" at bounding box center [596, 265] width 1193 height 530
type input "1"
click at [805, 470] on span "Сохранить и пересчитать" at bounding box center [778, 467] width 101 height 13
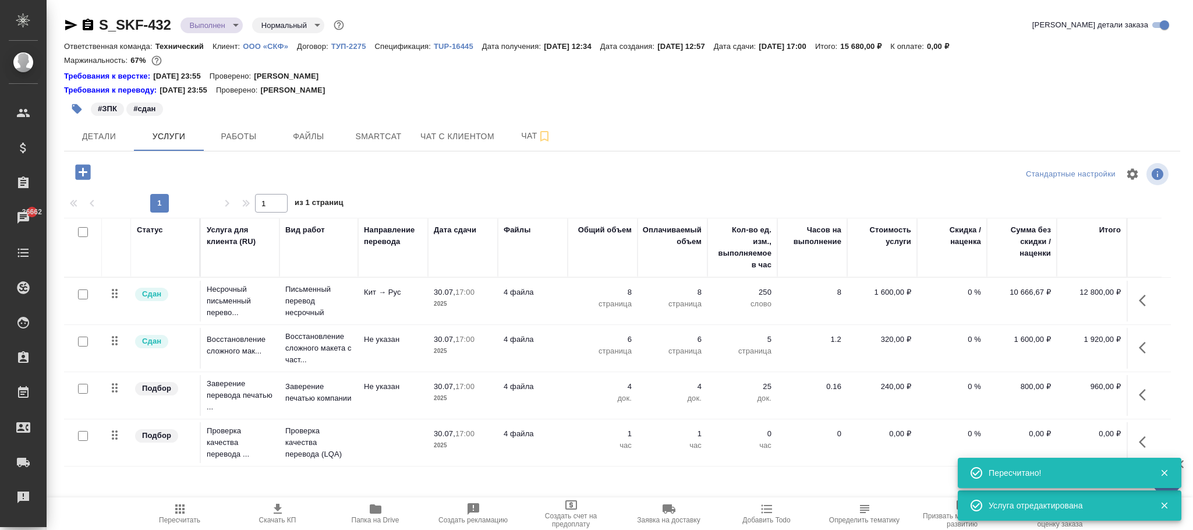
click at [1143, 441] on icon "button" at bounding box center [1142, 442] width 7 height 12
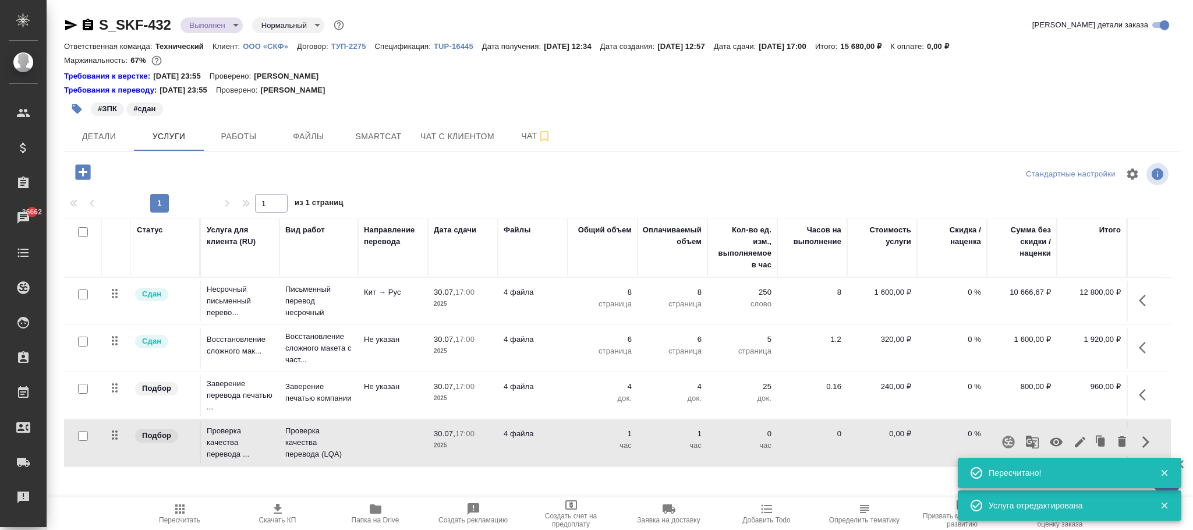
click at [1051, 444] on icon "button" at bounding box center [1056, 442] width 13 height 9
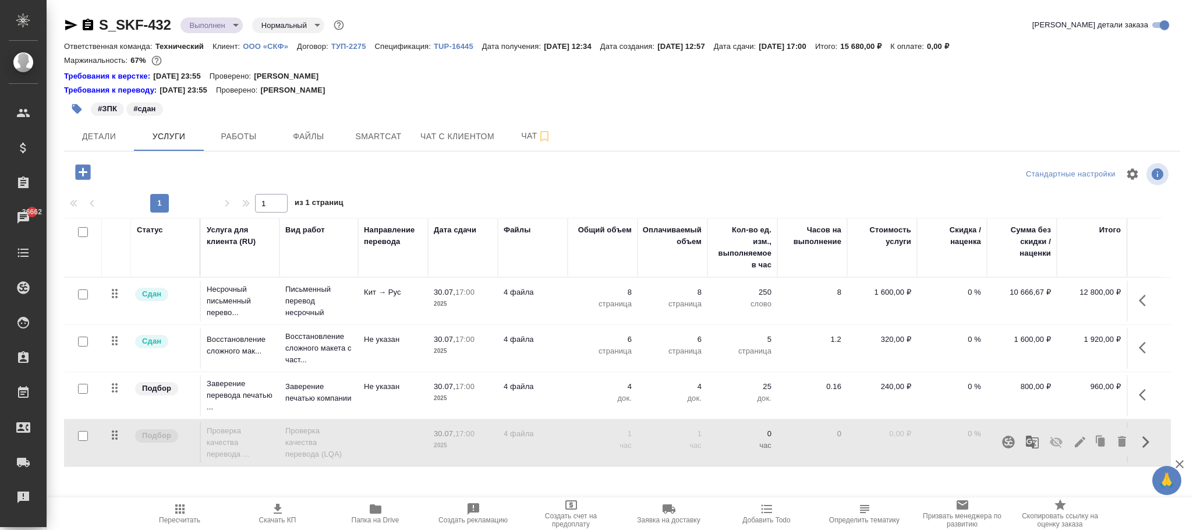
click at [189, 504] on span "Пересчитать" at bounding box center [180, 513] width 84 height 22
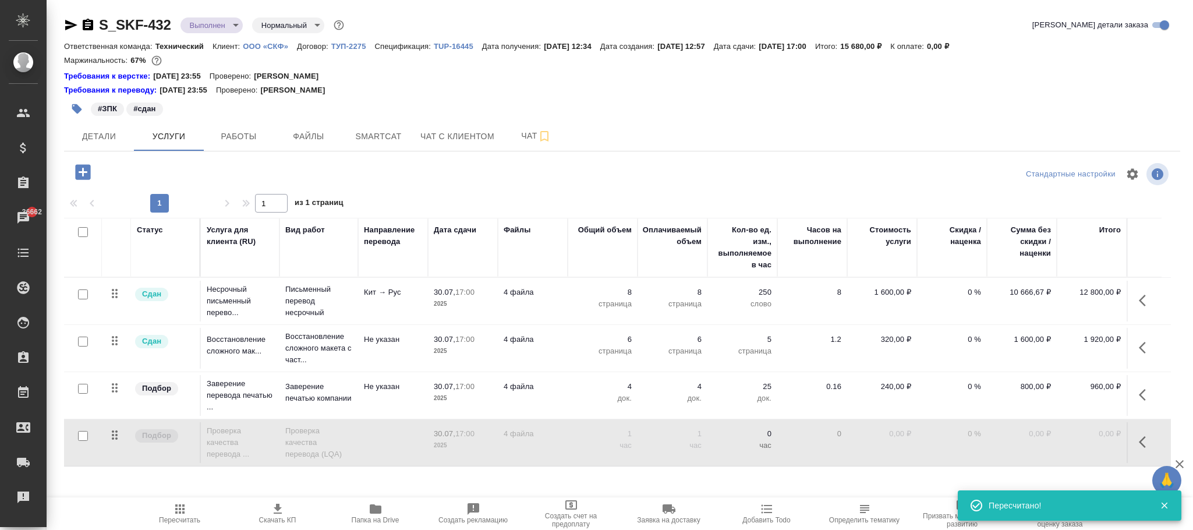
click at [701, 437] on p "1" at bounding box center [672, 434] width 58 height 12
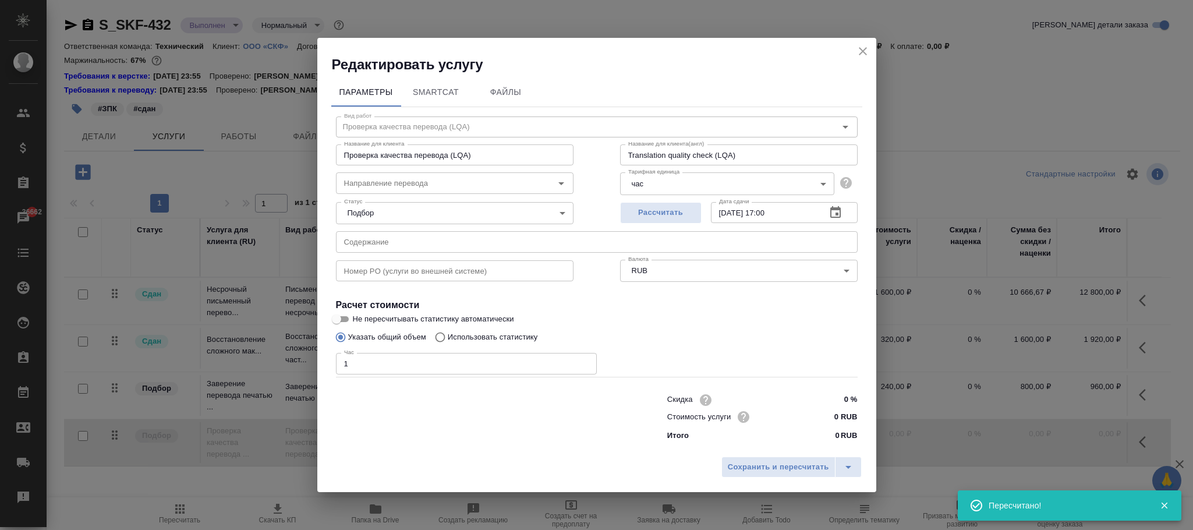
click at [795, 213] on input "30.07.2025 17:00" at bounding box center [764, 212] width 106 height 21
drag, startPoint x: 794, startPoint y: 213, endPoint x: 647, endPoint y: 215, distance: 146.8
click at [647, 215] on div "Рассчитать Дата сдачи 30.07.2025 17:00 Дата сдачи" at bounding box center [739, 211] width 238 height 28
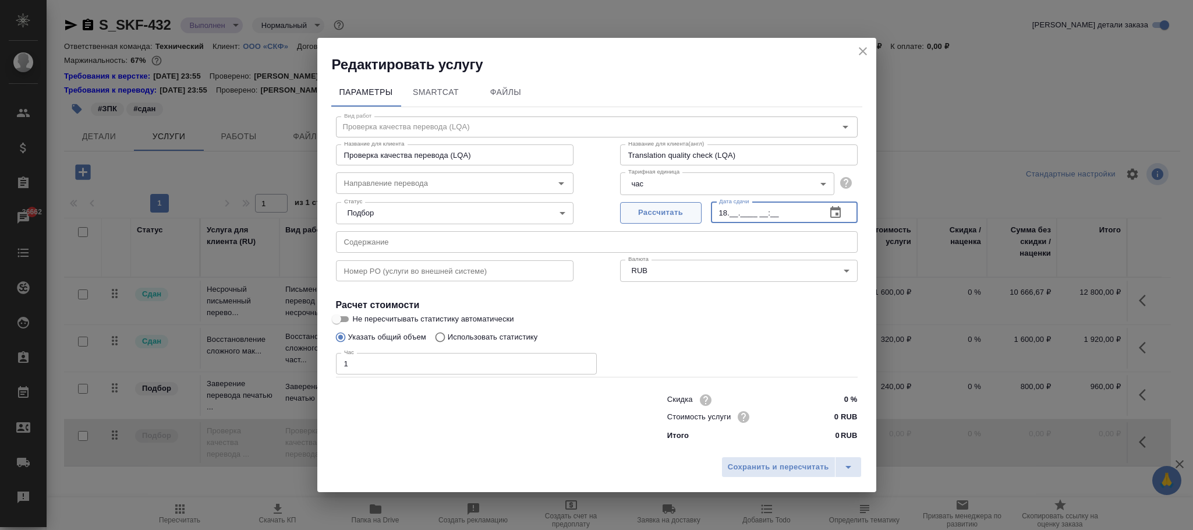
type input "1_.__.____ __:__"
type input "[DATE] 18:00"
click at [746, 457] on button "Сохранить и пересчитать" at bounding box center [779, 467] width 114 height 21
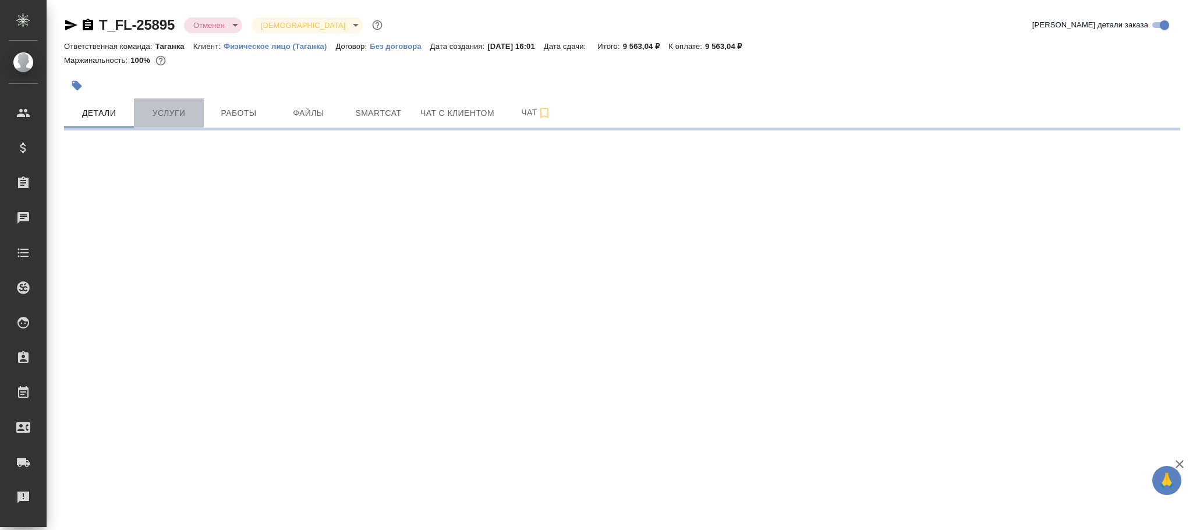
click at [173, 119] on span "Услуги" at bounding box center [169, 113] width 56 height 15
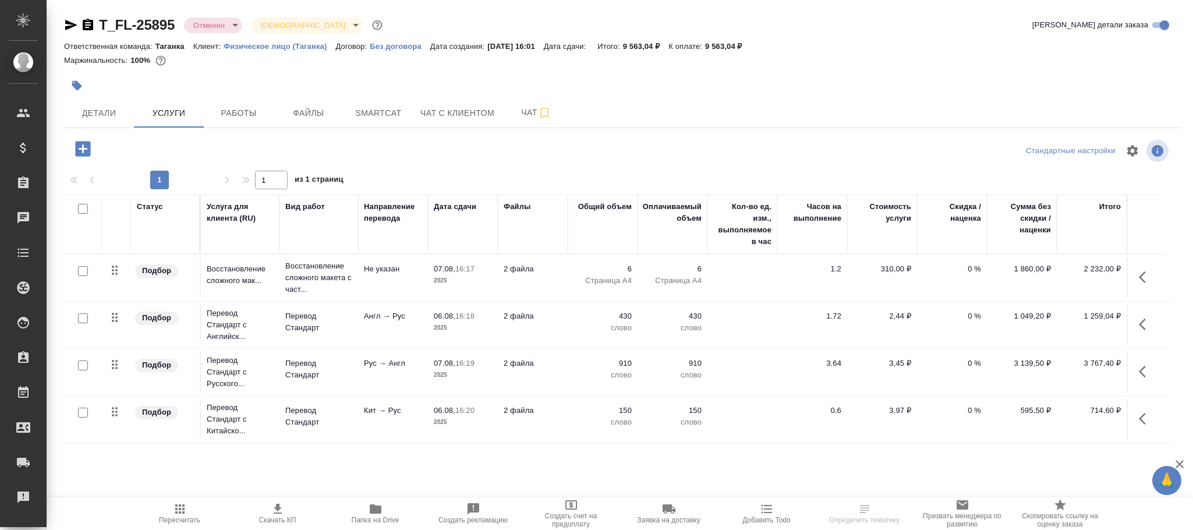
click at [84, 150] on icon "button" at bounding box center [83, 149] width 20 height 20
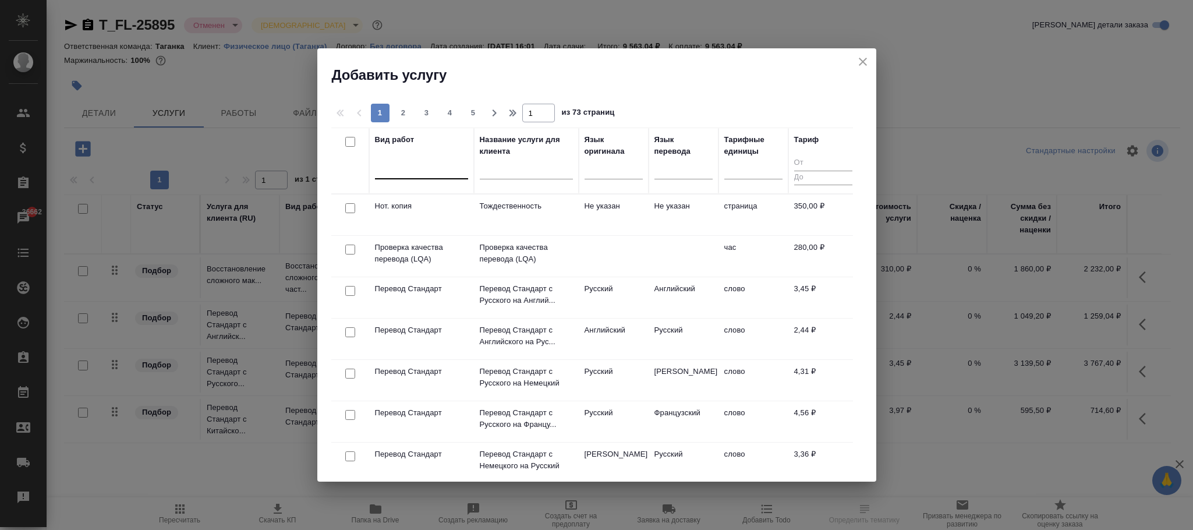
click at [409, 168] on div at bounding box center [421, 167] width 93 height 17
type input "качества пе"
click at [452, 201] on div "Проверка качества перевода (LQA)" at bounding box center [462, 205] width 175 height 21
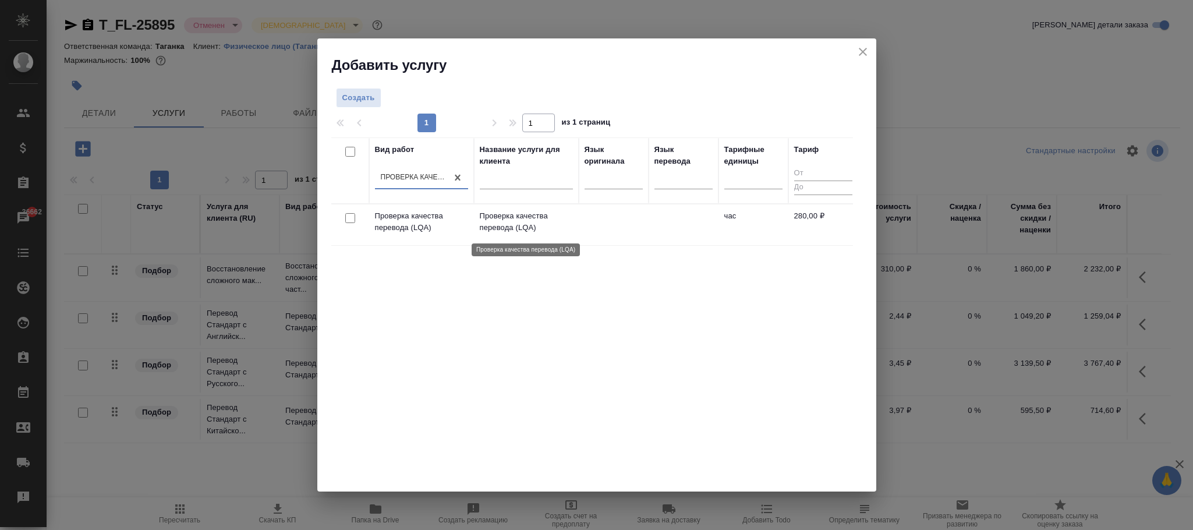
click at [567, 224] on p "Проверка качества перевода (LQA)" at bounding box center [526, 221] width 93 height 23
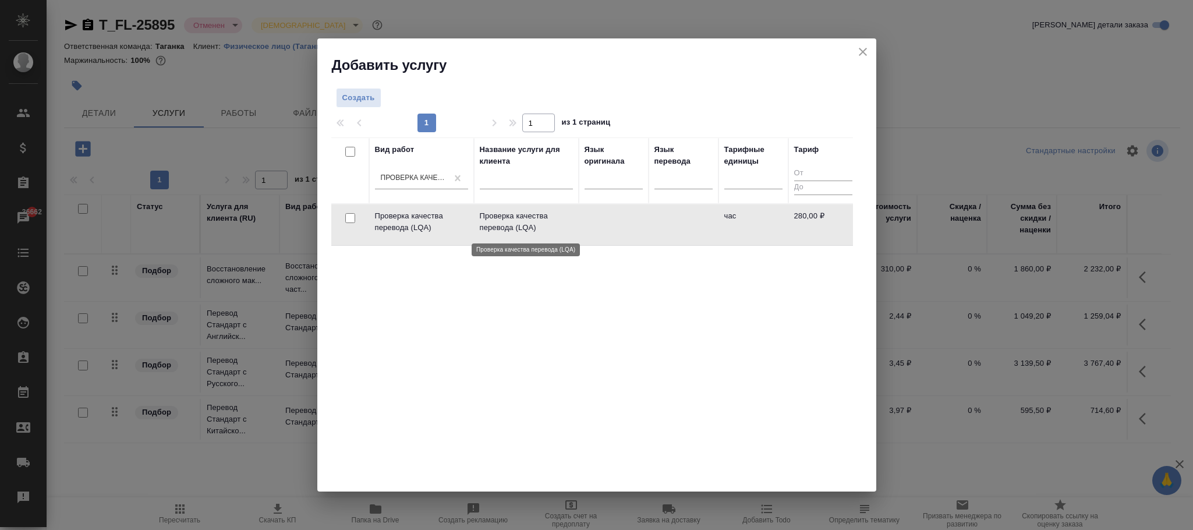
click at [567, 224] on p "Проверка качества перевода (LQA)" at bounding box center [526, 221] width 93 height 23
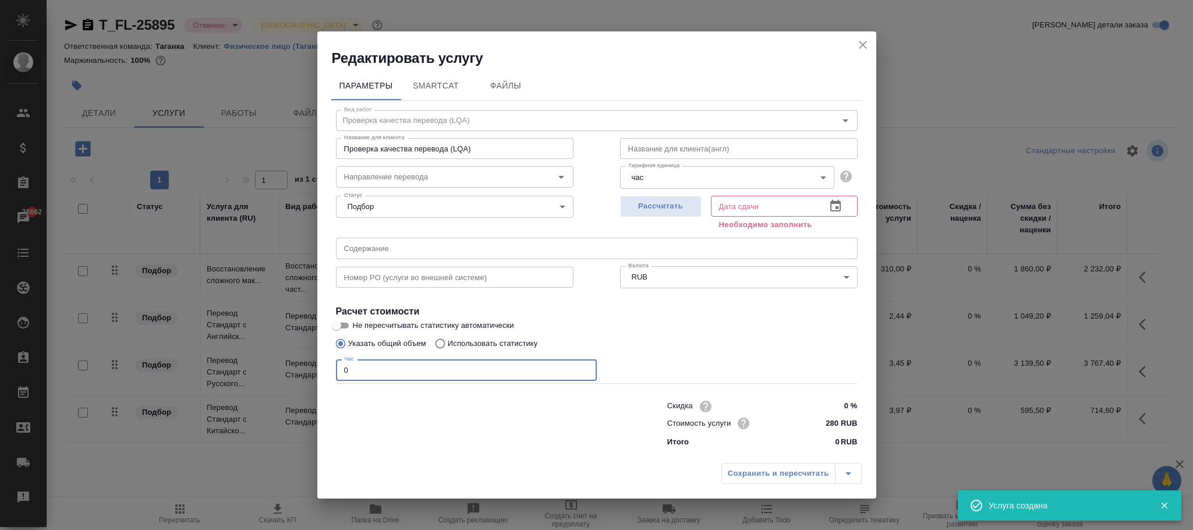
drag, startPoint x: 334, startPoint y: 373, endPoint x: 351, endPoint y: 378, distance: 17.7
click at [296, 373] on div "Редактировать услугу Параметры SmartCat Файлы Вид работ Проверка качества перев…" at bounding box center [596, 265] width 1193 height 530
type input "1"
click at [726, 208] on input "text" at bounding box center [764, 206] width 106 height 21
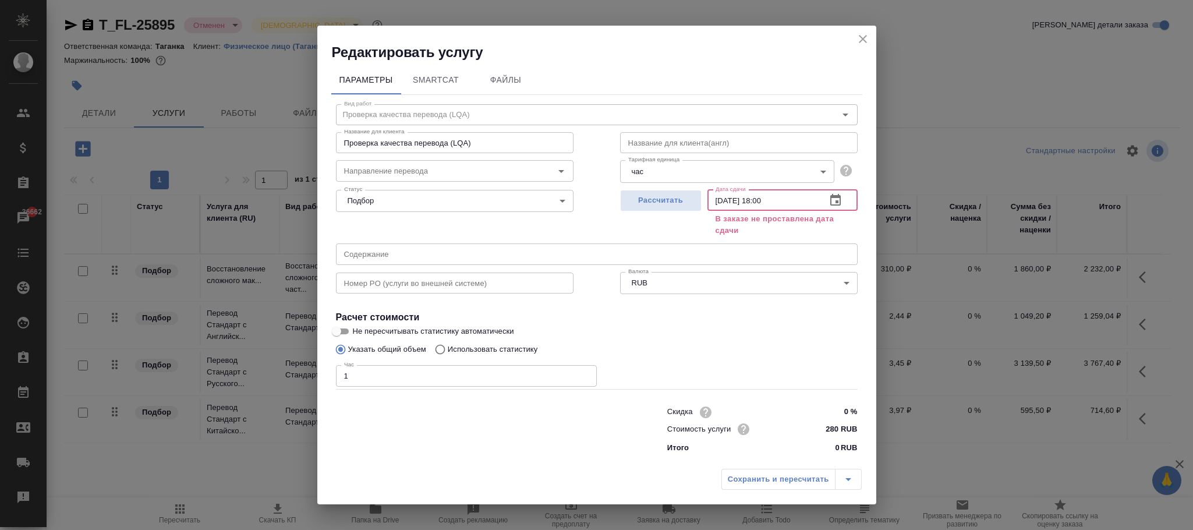
type input "11.08.2025 18:00"
drag, startPoint x: 762, startPoint y: 481, endPoint x: 776, endPoint y: 439, distance: 44.6
click at [765, 480] on div "Сохранить и пересчитать" at bounding box center [792, 479] width 140 height 21
click at [865, 34] on icon "close" at bounding box center [863, 39] width 14 height 14
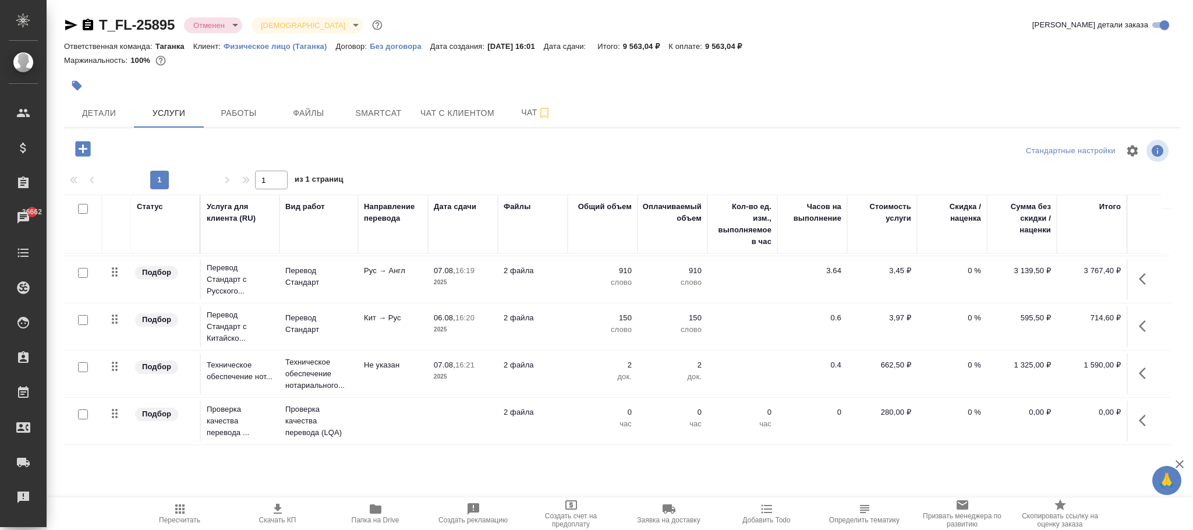
scroll to position [107, 0]
click at [1145, 413] on icon "button" at bounding box center [1146, 420] width 14 height 14
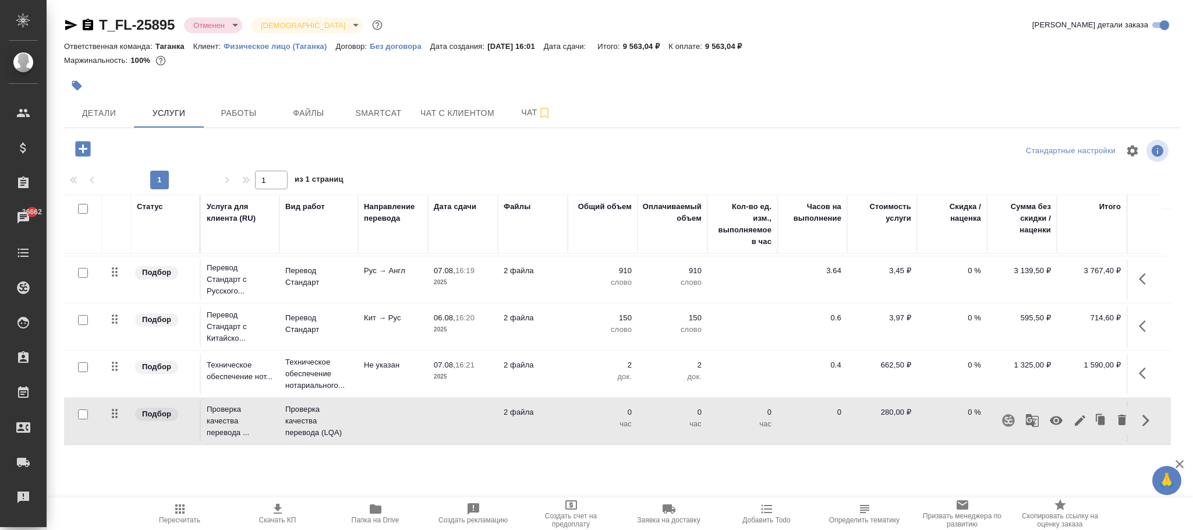
click at [1060, 407] on button "button" at bounding box center [1056, 420] width 28 height 28
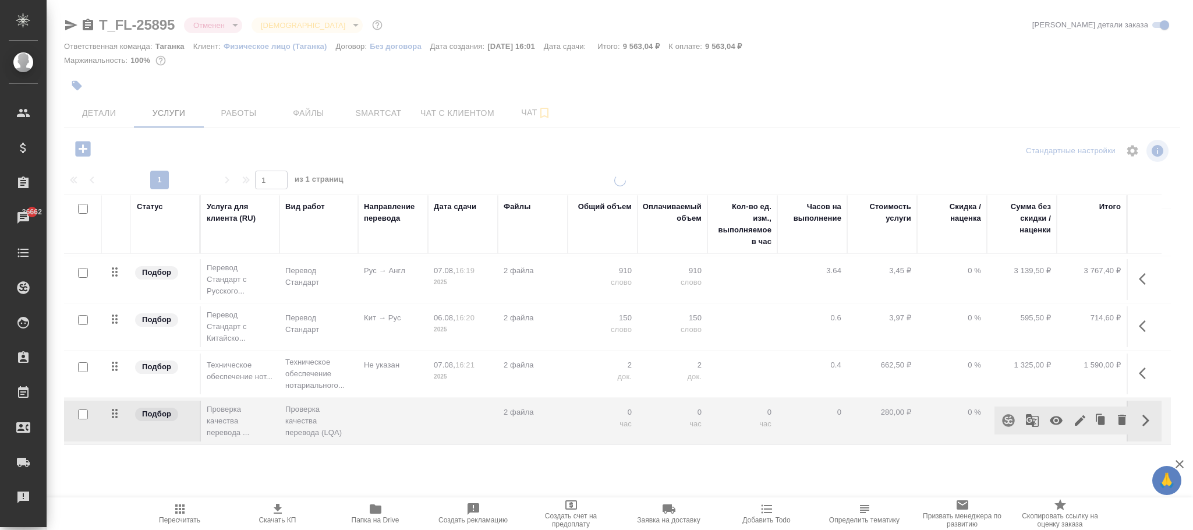
click at [182, 512] on icon "button" at bounding box center [180, 509] width 14 height 14
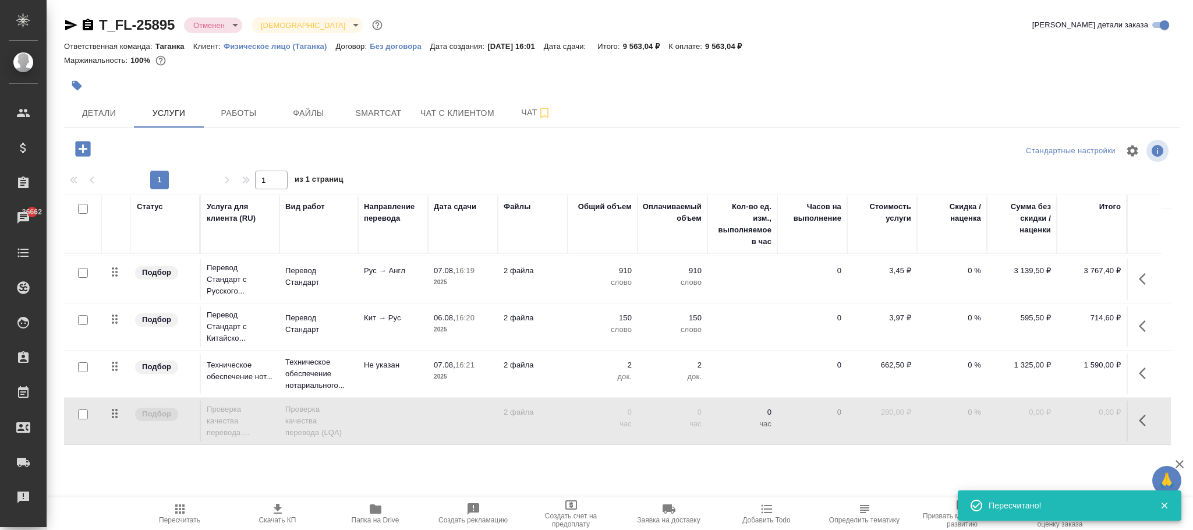
click at [908, 206] on td "280,00 ₽" at bounding box center [882, 185] width 70 height 41
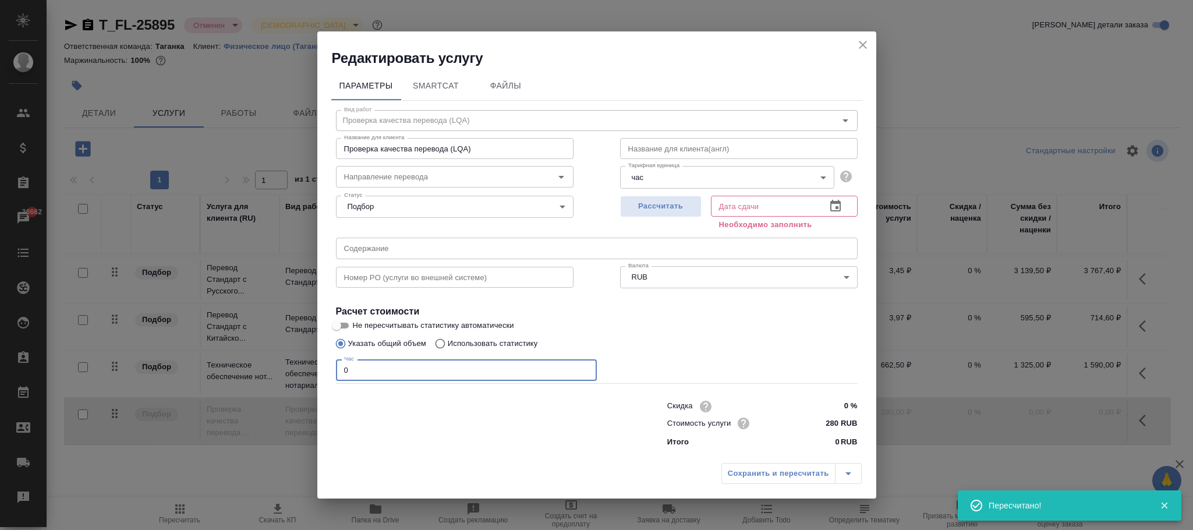
drag, startPoint x: 381, startPoint y: 363, endPoint x: 310, endPoint y: 367, distance: 71.7
click at [291, 364] on div "Редактировать услугу Параметры SmartCat Файлы Вид работ Проверка качества перев…" at bounding box center [596, 265] width 1193 height 530
type input "1"
click at [724, 208] on input "text" at bounding box center [764, 206] width 106 height 21
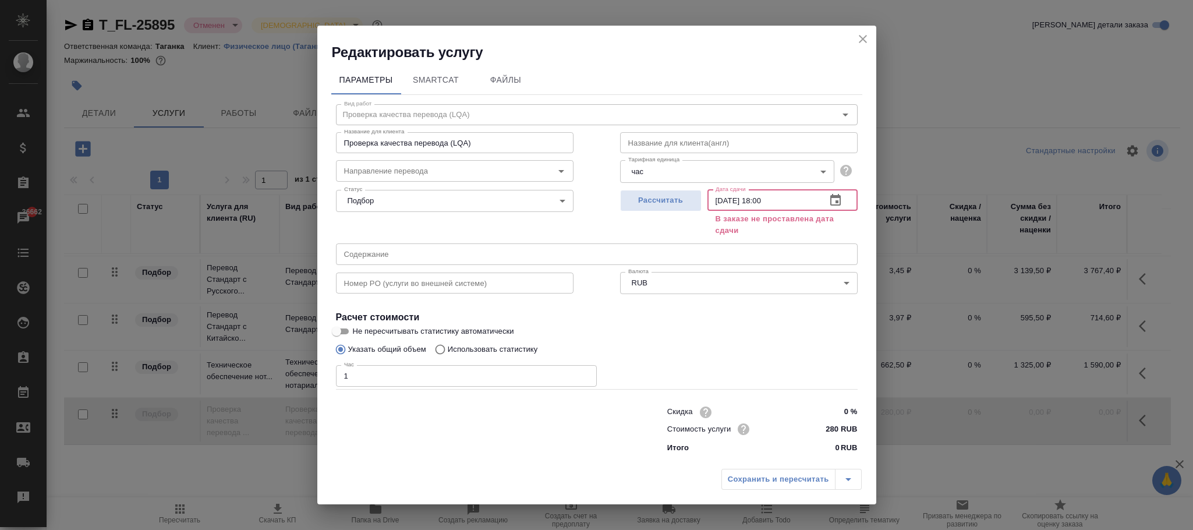
type input "11.08.2025 18:00"
click at [764, 484] on div "Сохранить и пересчитать" at bounding box center [792, 479] width 140 height 21
click at [762, 477] on div "Сохранить и пересчитать" at bounding box center [792, 479] width 140 height 21
click at [863, 41] on icon "close" at bounding box center [863, 39] width 14 height 14
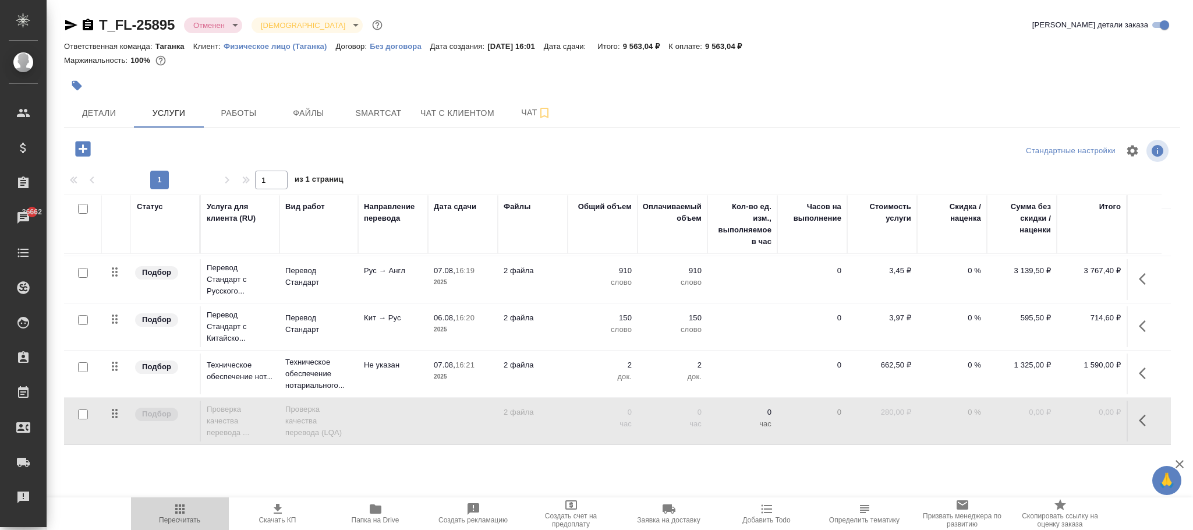
drag, startPoint x: 178, startPoint y: 518, endPoint x: 189, endPoint y: 510, distance: 13.4
click at [189, 510] on span "Пересчитать" at bounding box center [180, 513] width 84 height 22
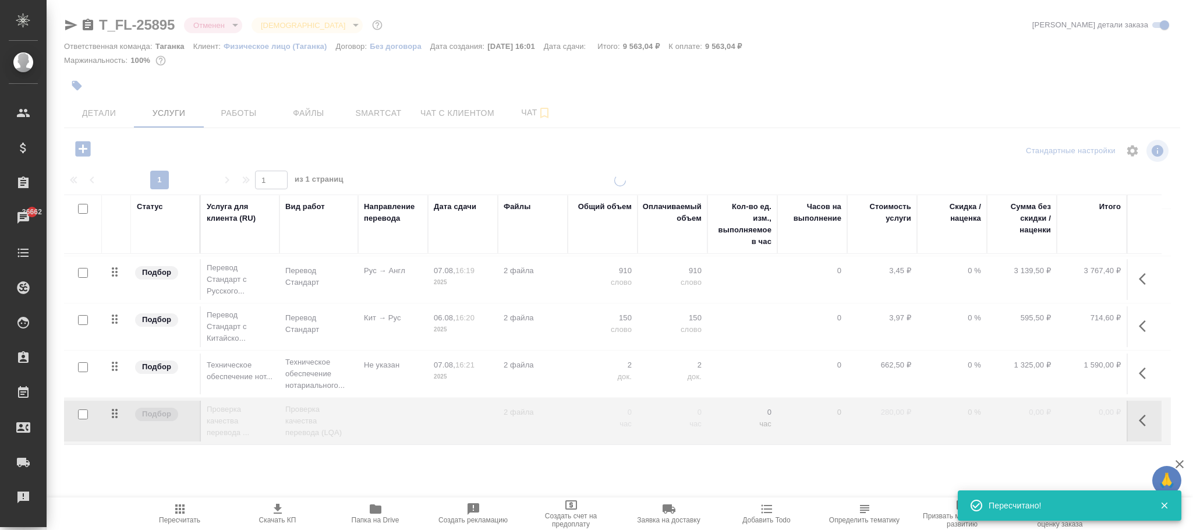
click at [105, 114] on div at bounding box center [620, 237] width 1147 height 475
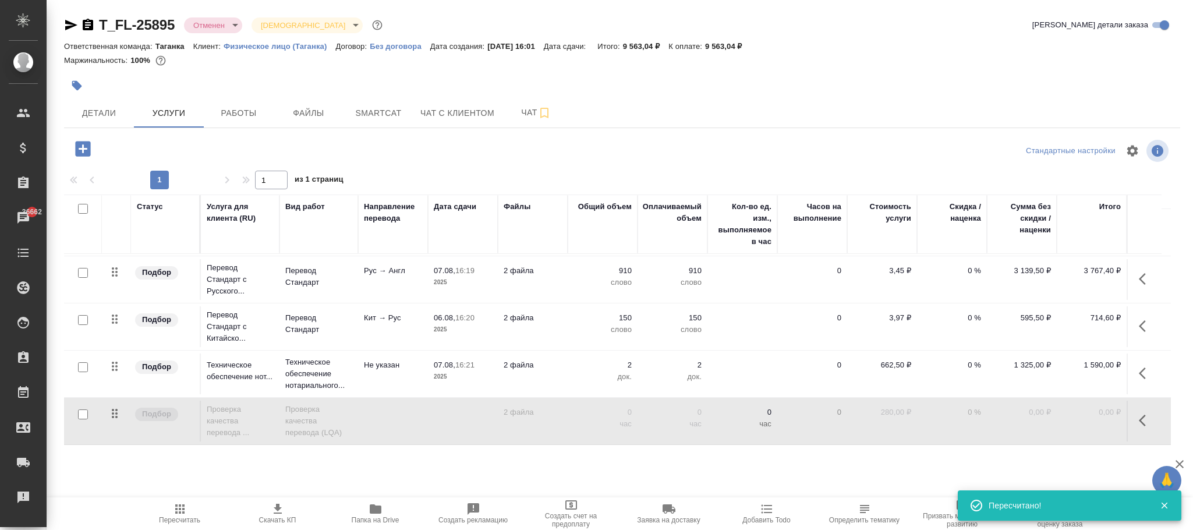
click at [105, 114] on span "Детали" at bounding box center [99, 113] width 56 height 15
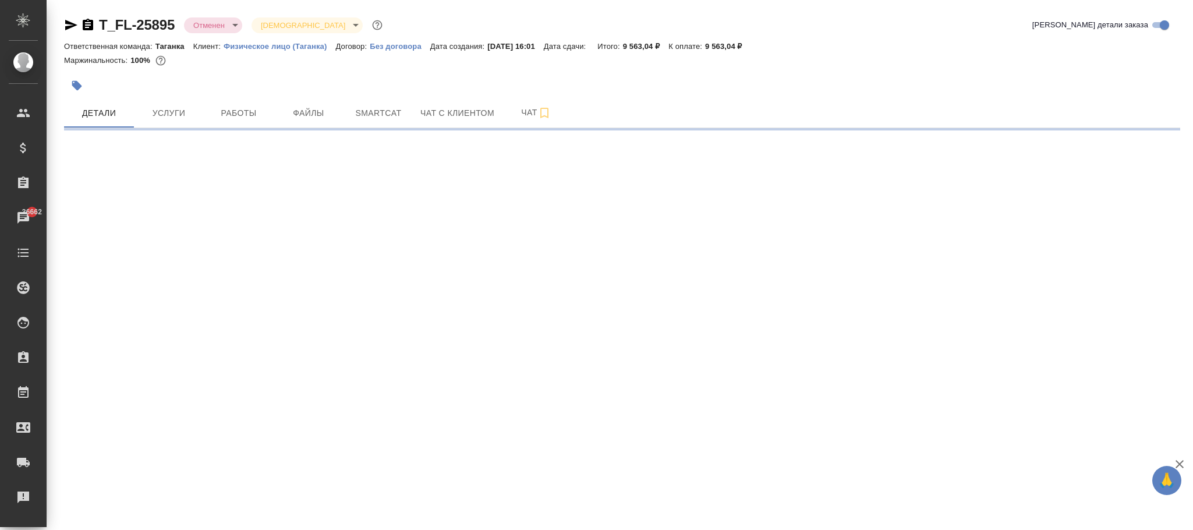
select select "RU"
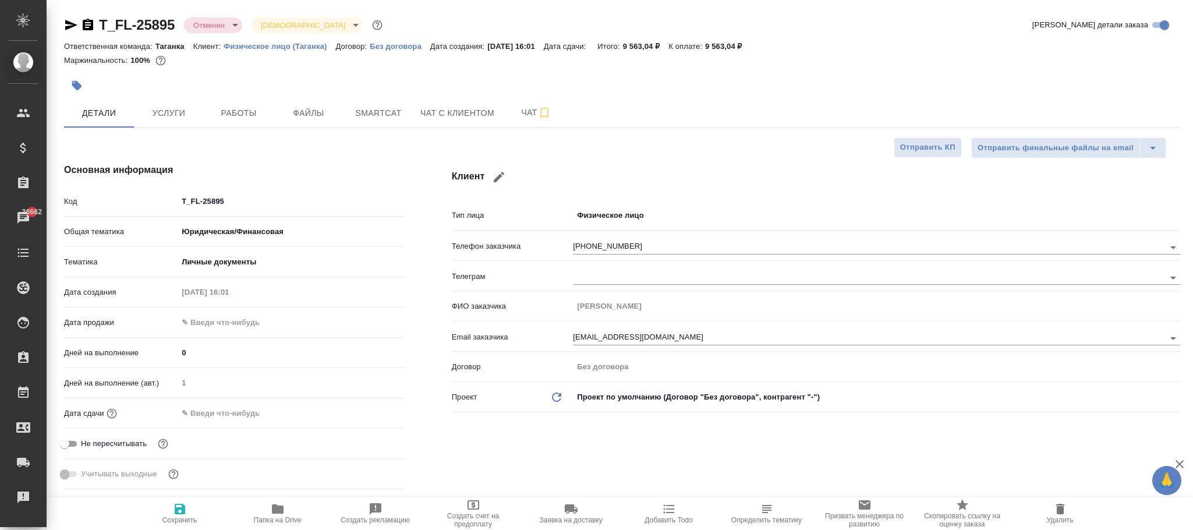
type textarea "x"
click at [219, 425] on div "Дата сдачи" at bounding box center [234, 418] width 341 height 30
click at [212, 407] on div "Дата сдачи" at bounding box center [234, 413] width 341 height 20
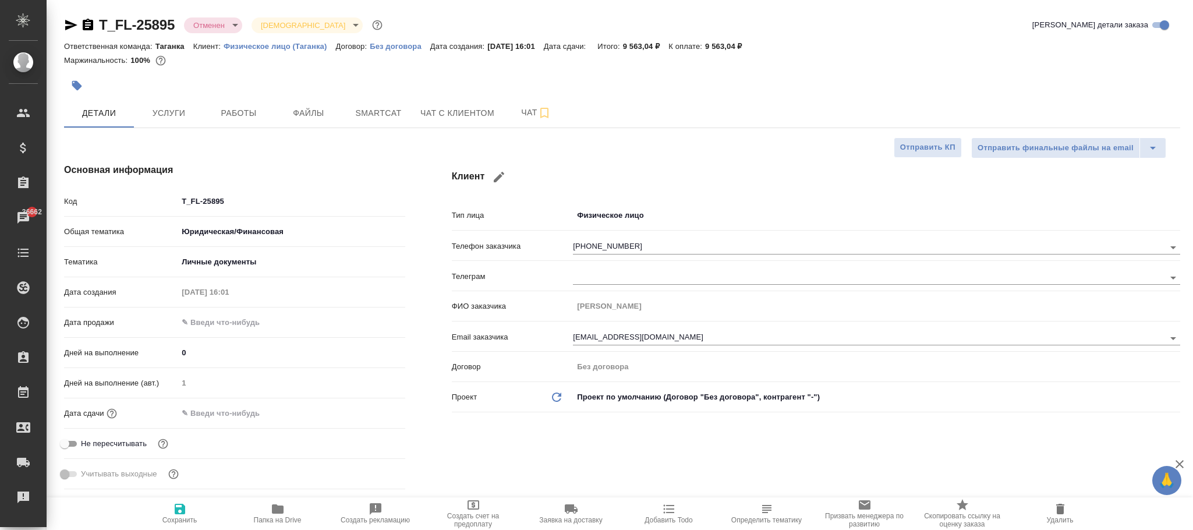
click at [212, 407] on input "text" at bounding box center [229, 413] width 102 height 17
type input "1_.__.____ __:__"
type textarea "x"
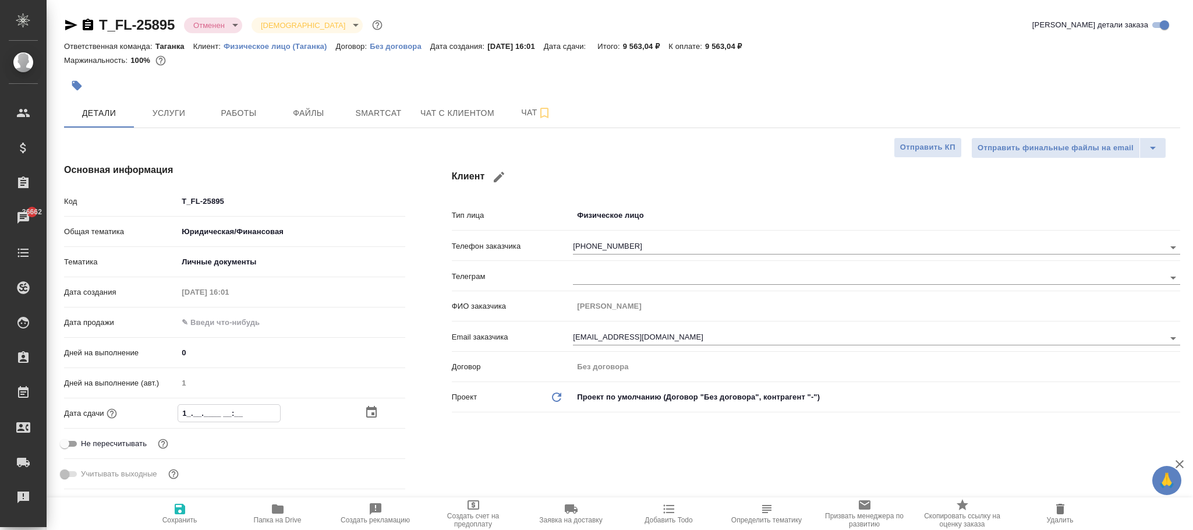
type input "11.__.____ __:__"
type textarea "x"
type input "11.0_.____ __:__"
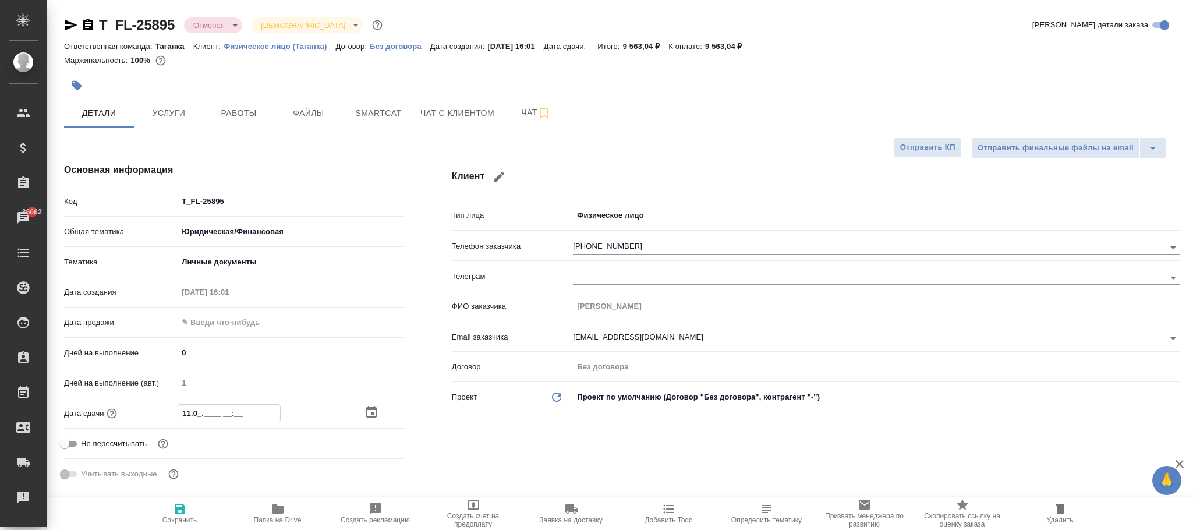
type textarea "x"
type input "11.08.____ __:__"
type textarea "x"
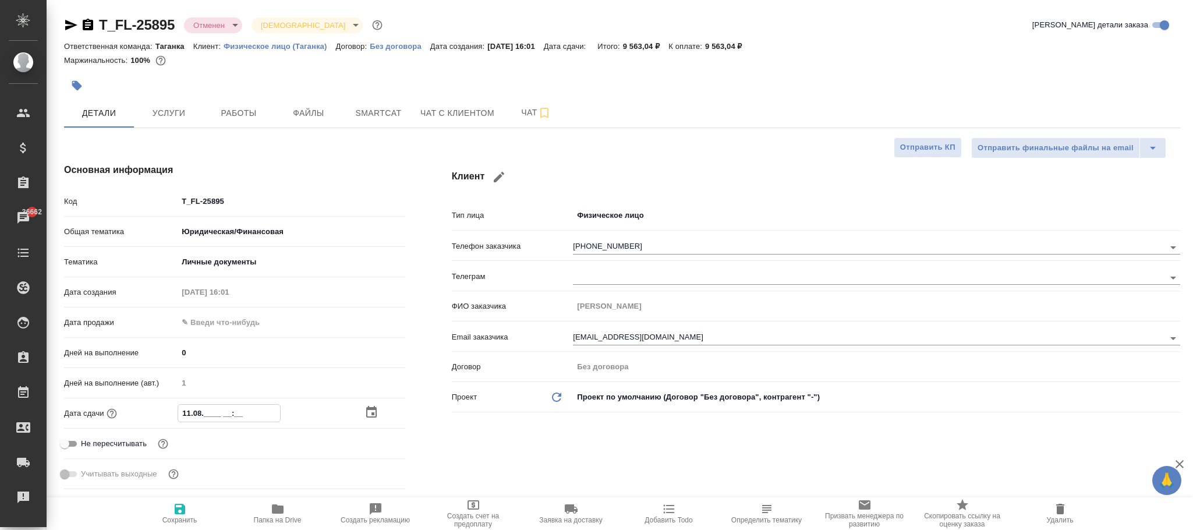
type textarea "x"
type input "11.08.2___ __:__"
type textarea "x"
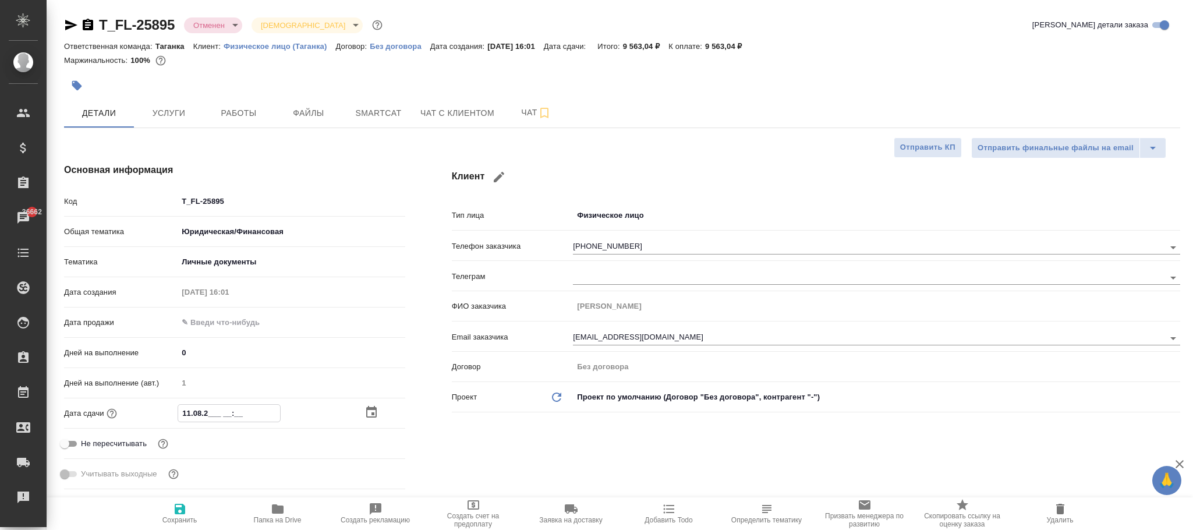
type textarea "x"
type input "11.08.20__ __:__"
type textarea "x"
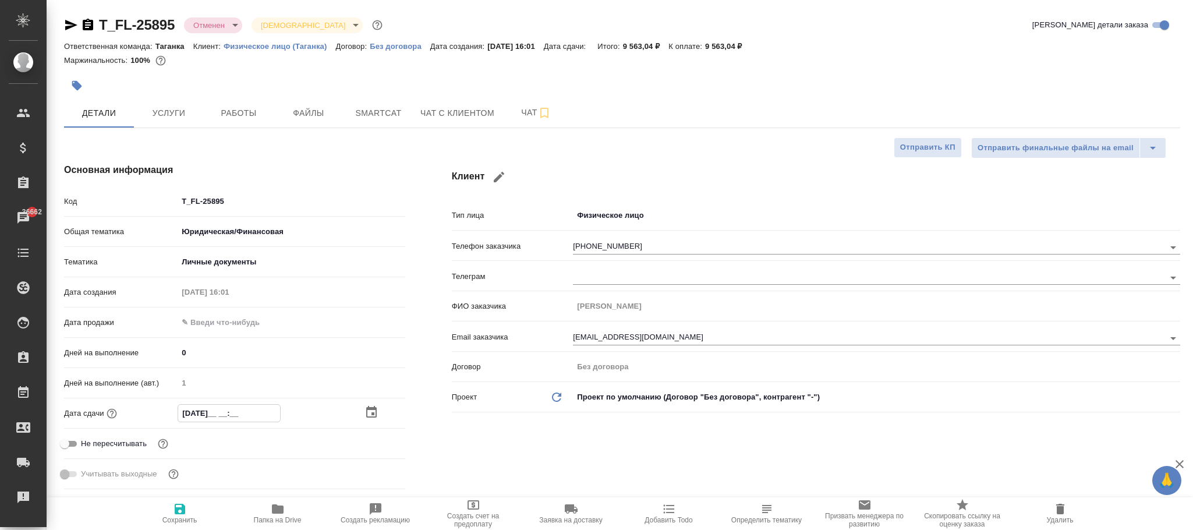
type input "11.08.202_ __:__"
type textarea "x"
type input "11.08.2025 __:__"
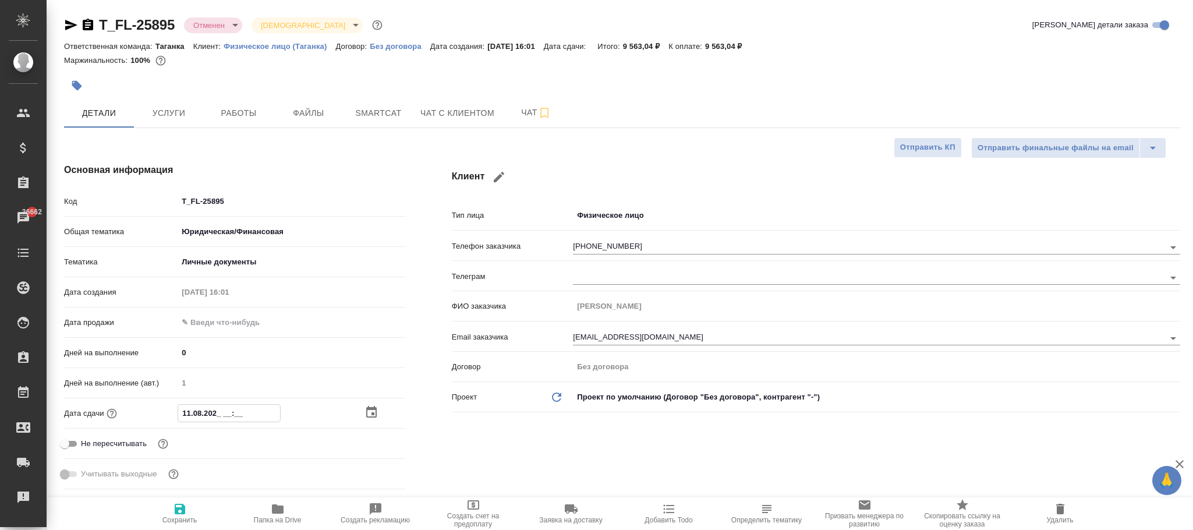
type textarea "x"
type input "11.08.2025 14:__"
type textarea "x"
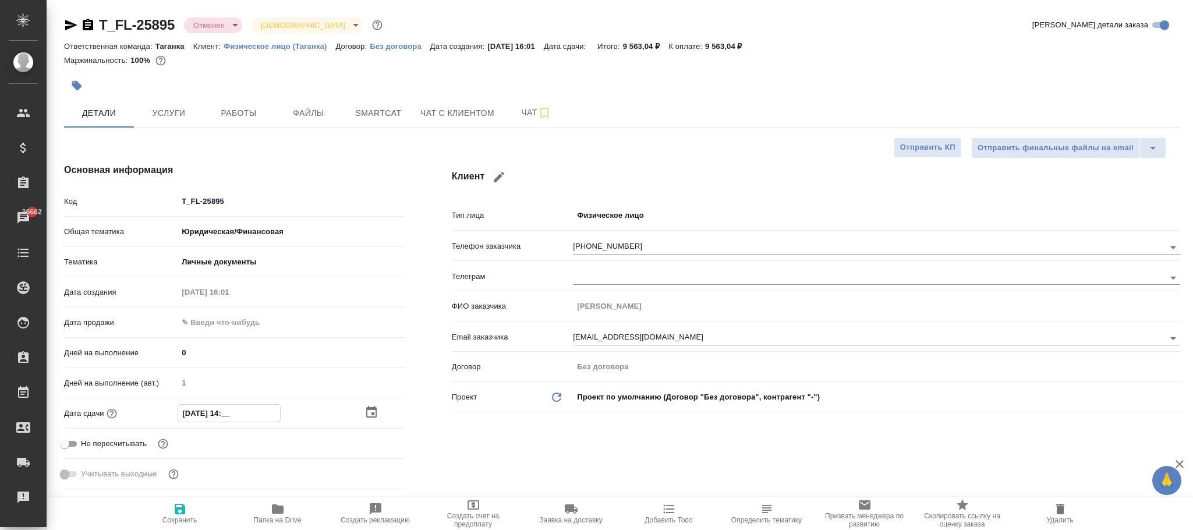
type textarea "x"
type input "11.08.2025 14:8_"
type textarea "x"
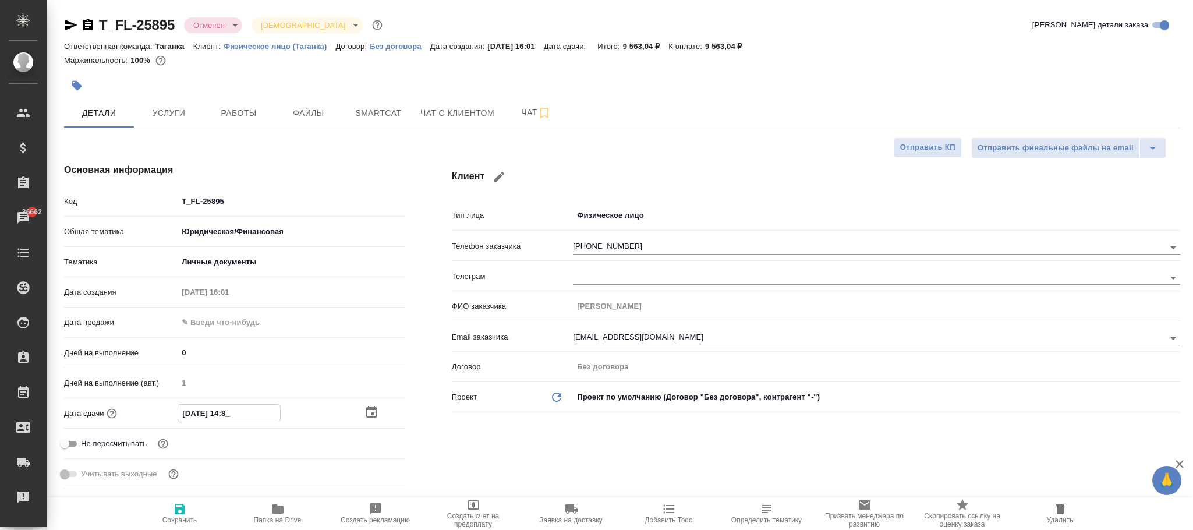
type textarea "x"
type input "11.08.2025 14:80"
type textarea "x"
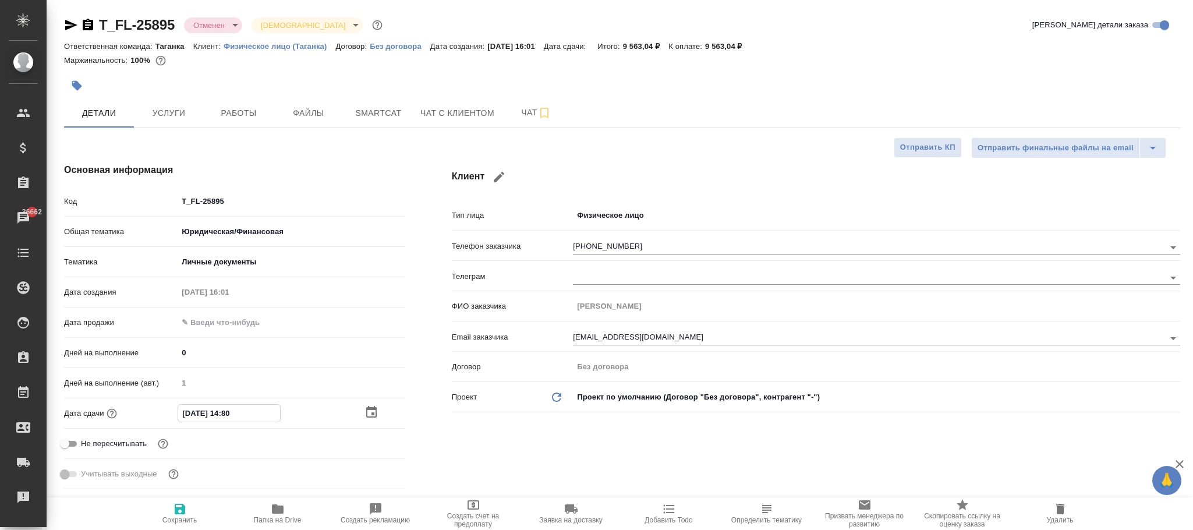
type input "11.08.2025 14:8_"
type textarea "x"
type input "11.08.2025 14:__"
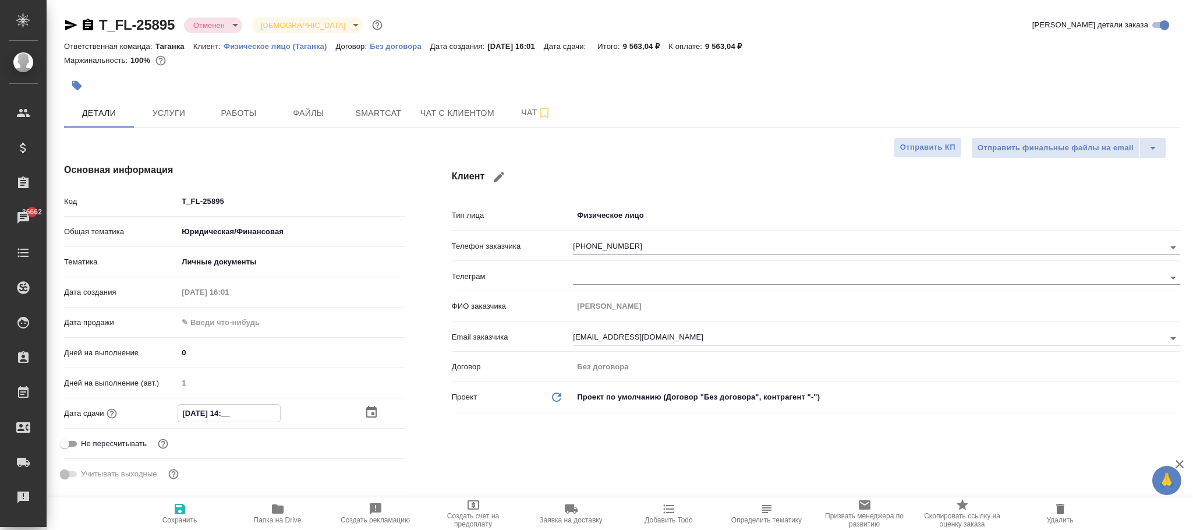
type textarea "x"
type input "11.08.2025 1_:__"
type textarea "x"
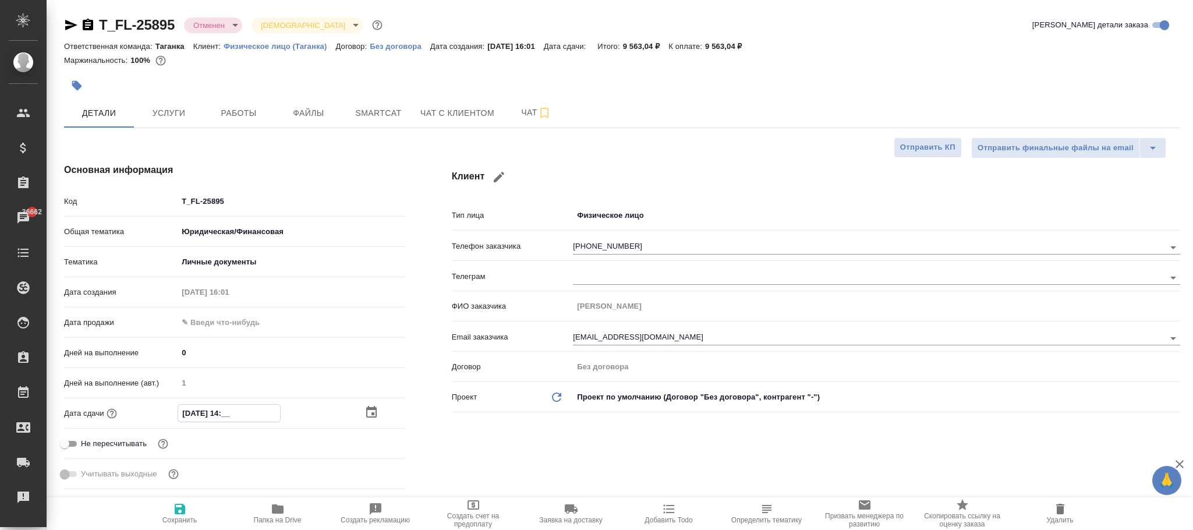
type textarea "x"
type input "11.08.2025 __:__"
type textarea "x"
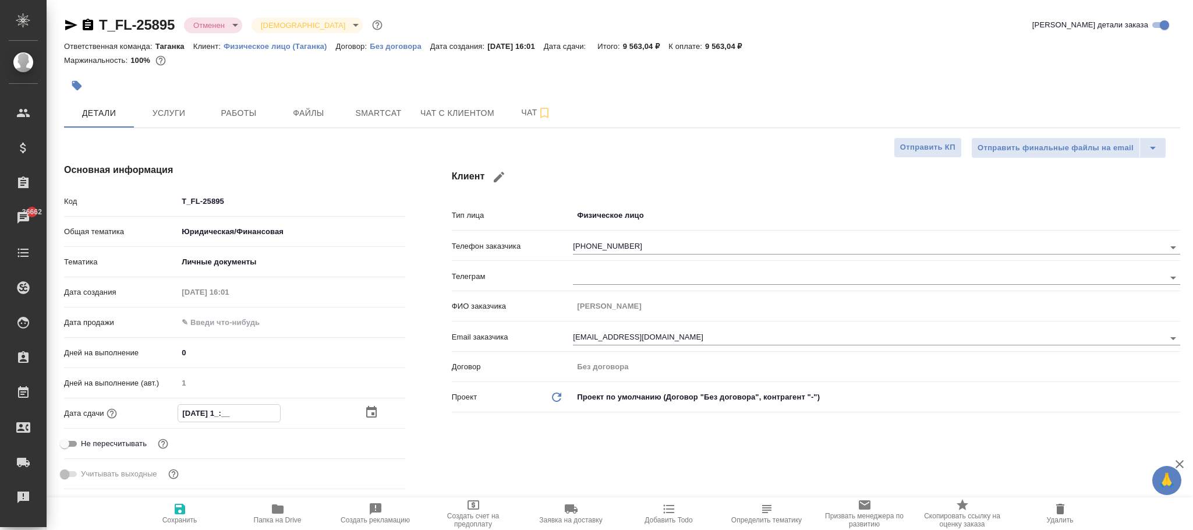
type textarea "x"
type input "11.08.2025 1_:__"
type textarea "x"
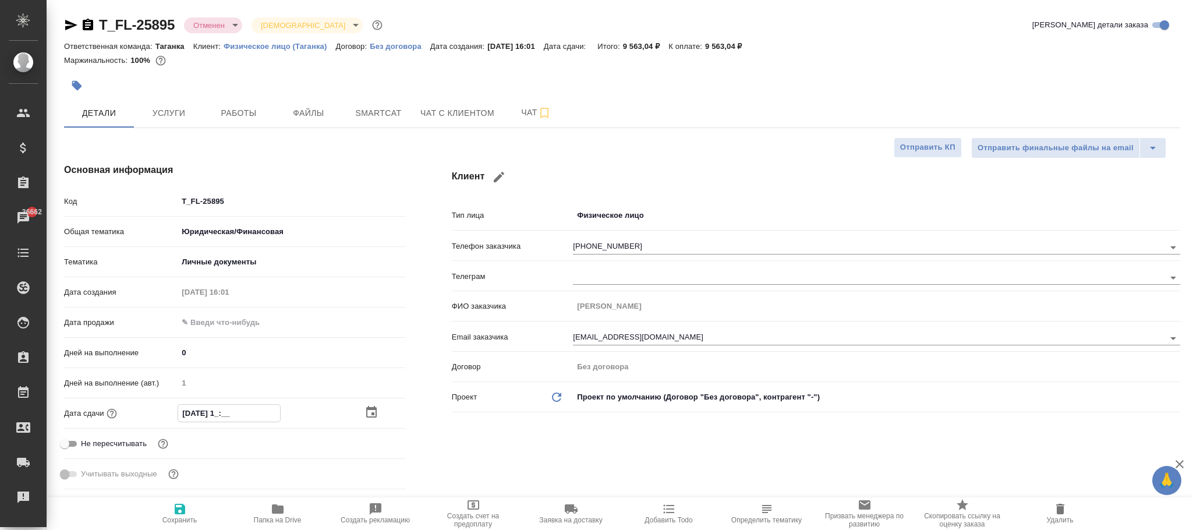
type input "11.08.2025 18:__"
type textarea "x"
type input "11.08.2025 18:00"
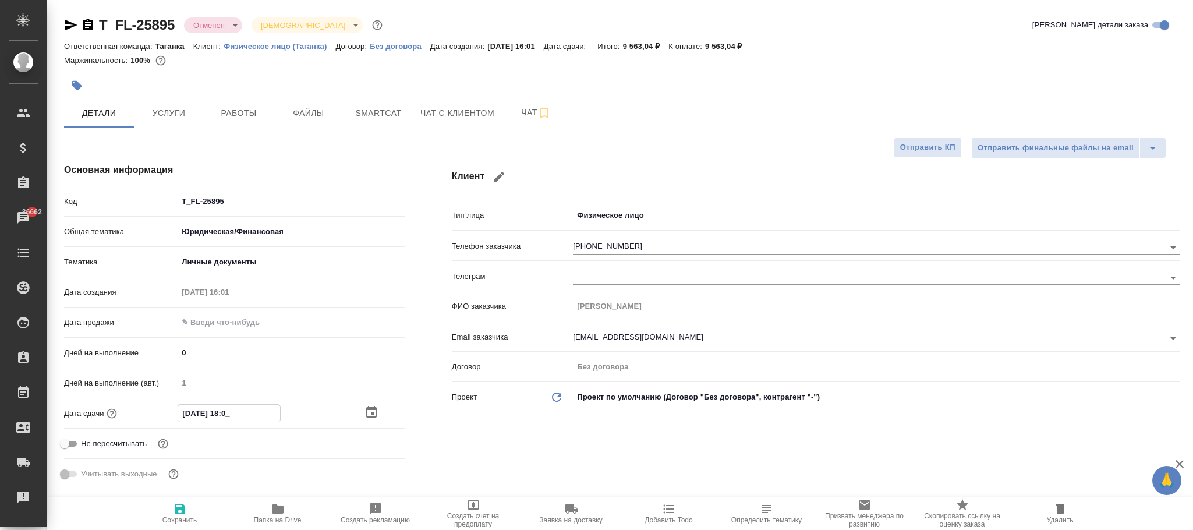
type textarea "x"
type input "11.08.2025 18:00"
drag, startPoint x: 181, startPoint y: 512, endPoint x: 435, endPoint y: 227, distance: 381.9
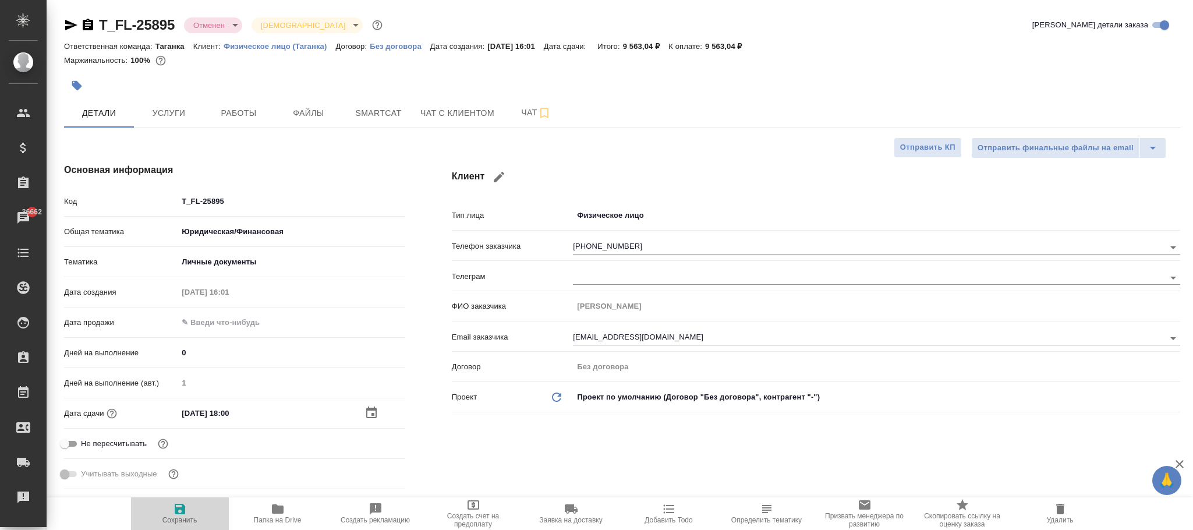
click at [183, 510] on icon "button" at bounding box center [180, 509] width 14 height 14
type textarea "x"
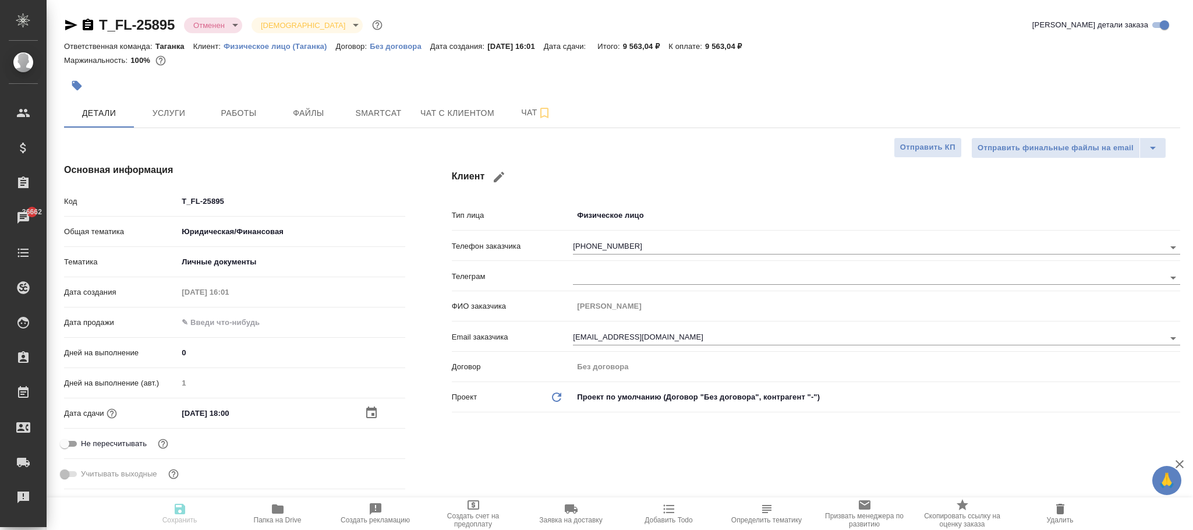
type textarea "x"
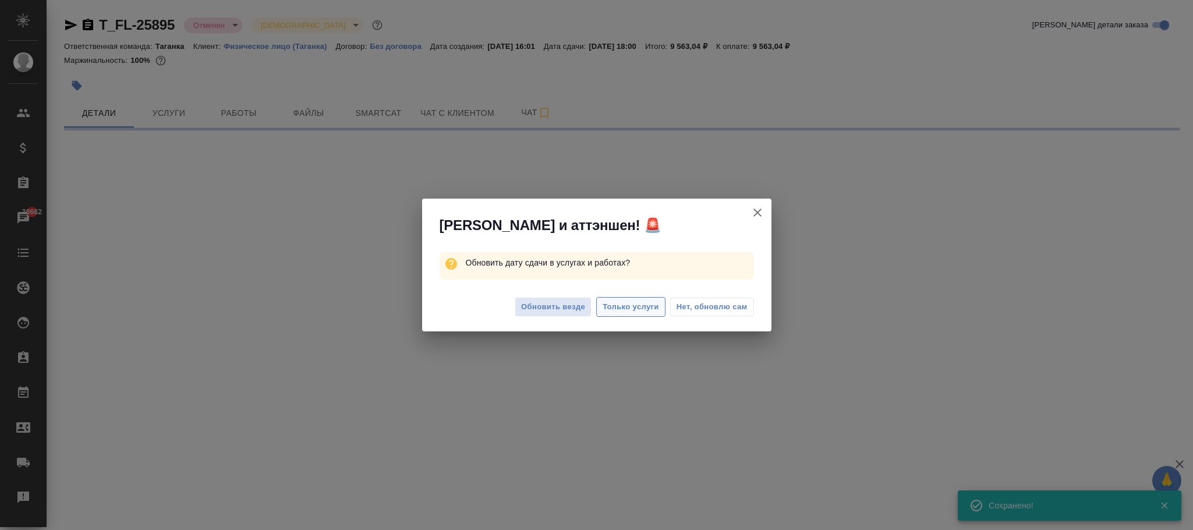
click at [643, 308] on span "Только услуги" at bounding box center [631, 306] width 56 height 13
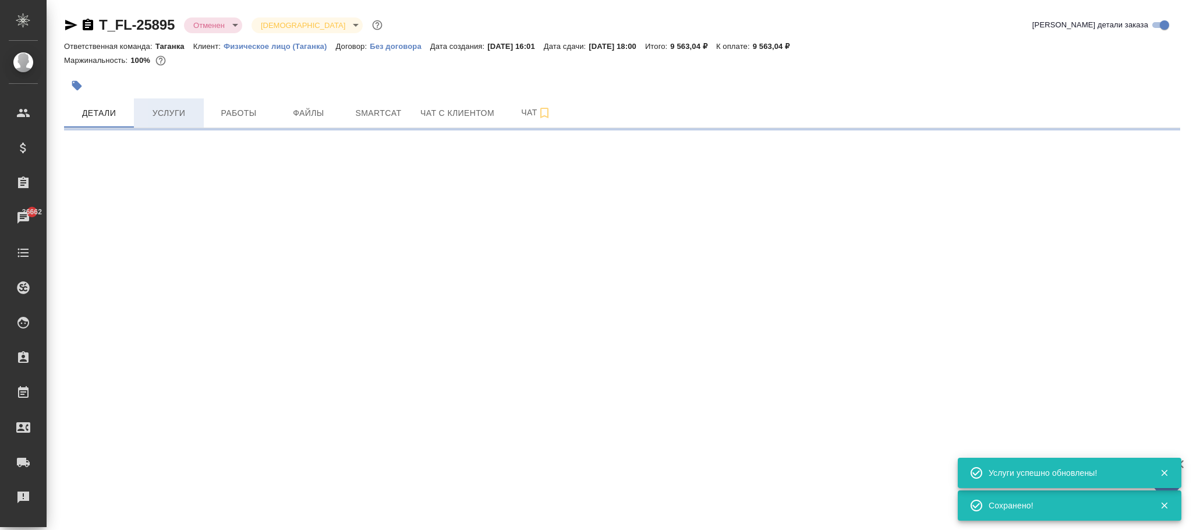
click at [182, 112] on span "Услуги" at bounding box center [169, 113] width 56 height 15
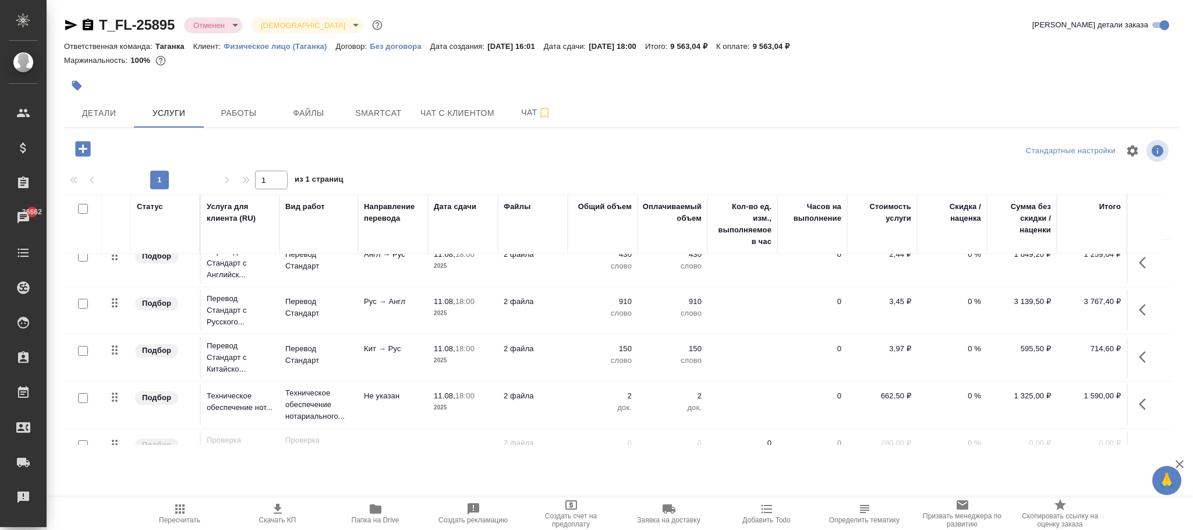
scroll to position [107, 0]
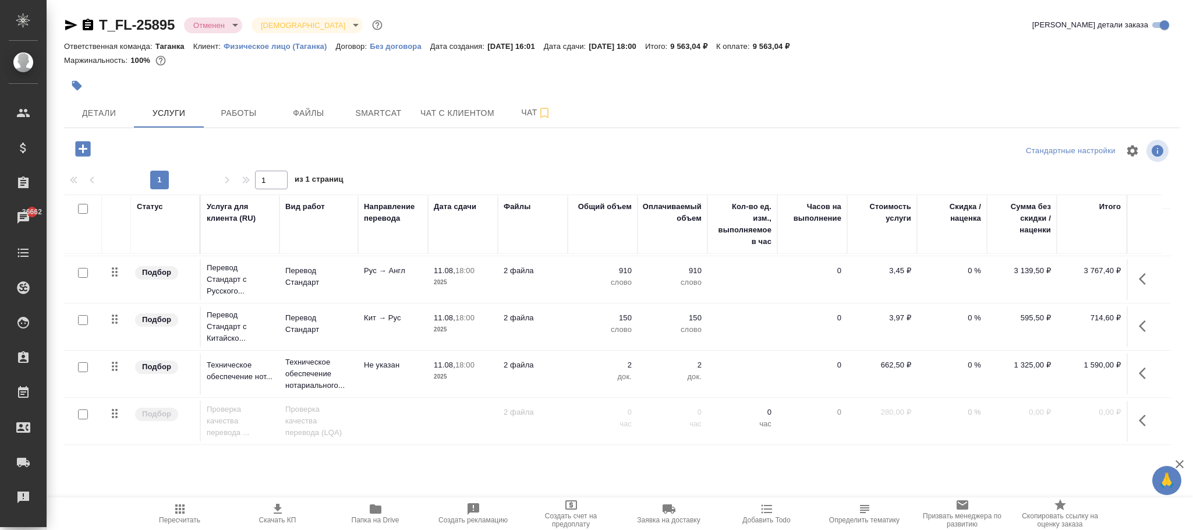
click at [987, 206] on td "0,00 ₽" at bounding box center [1022, 185] width 70 height 41
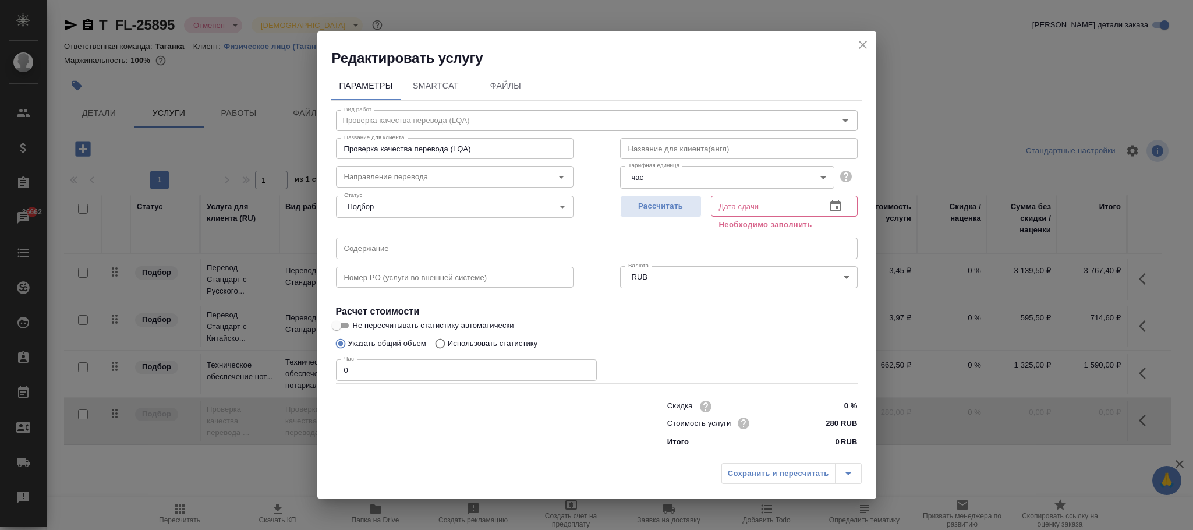
click at [725, 208] on input "text" at bounding box center [764, 206] width 106 height 21
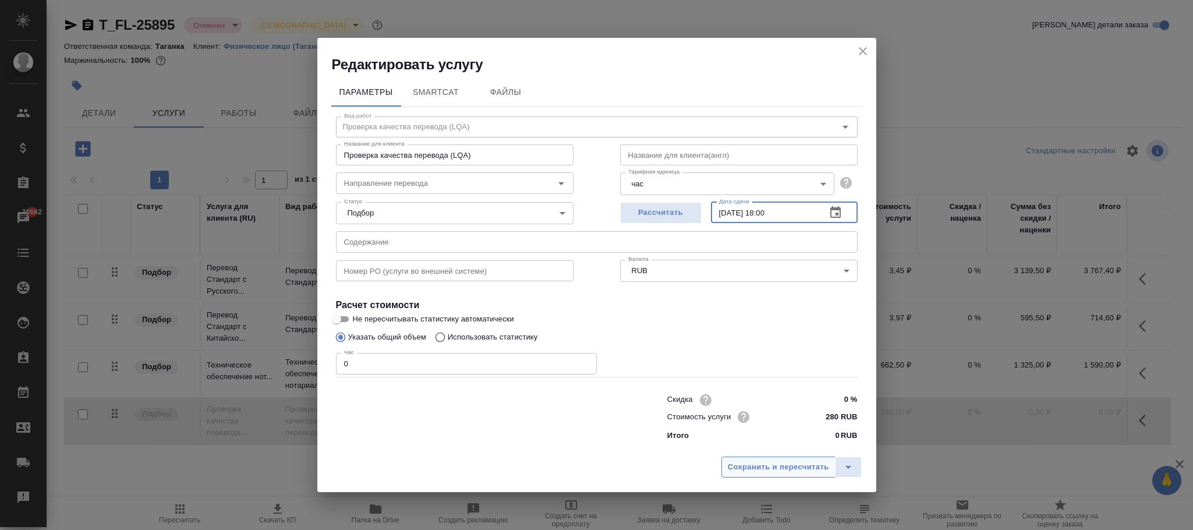
type input "11.08.2025 18:00"
click at [776, 464] on span "Сохранить и пересчитать" at bounding box center [778, 467] width 101 height 13
drag, startPoint x: 298, startPoint y: 363, endPoint x: 262, endPoint y: 363, distance: 35.5
click at [262, 363] on div "Редактировать услугу Параметры SmartCat Файлы Вид работ Проверка качества перев…" at bounding box center [596, 265] width 1193 height 530
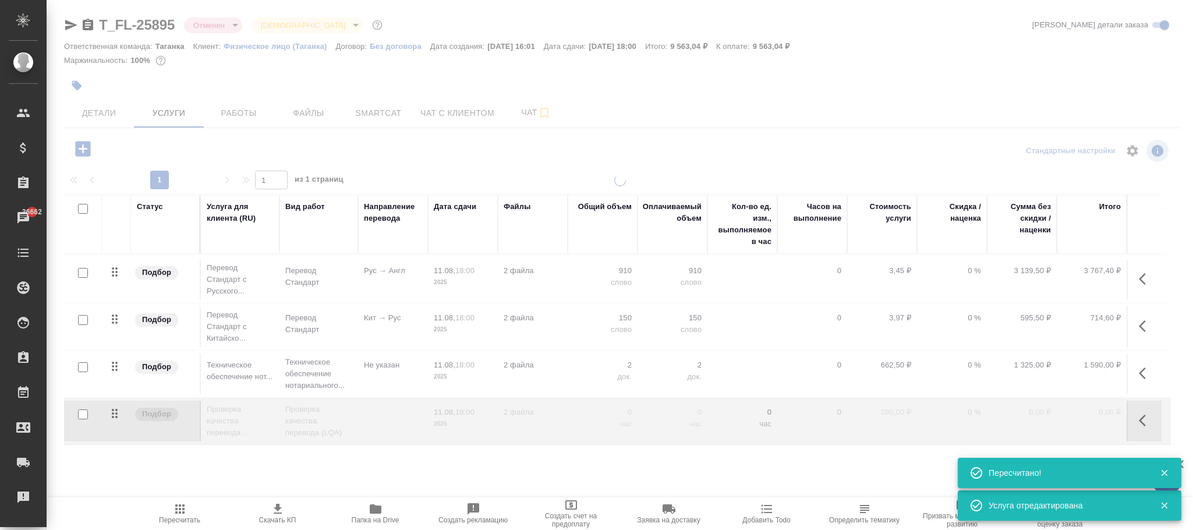
click at [1010, 404] on div at bounding box center [620, 325] width 1147 height 300
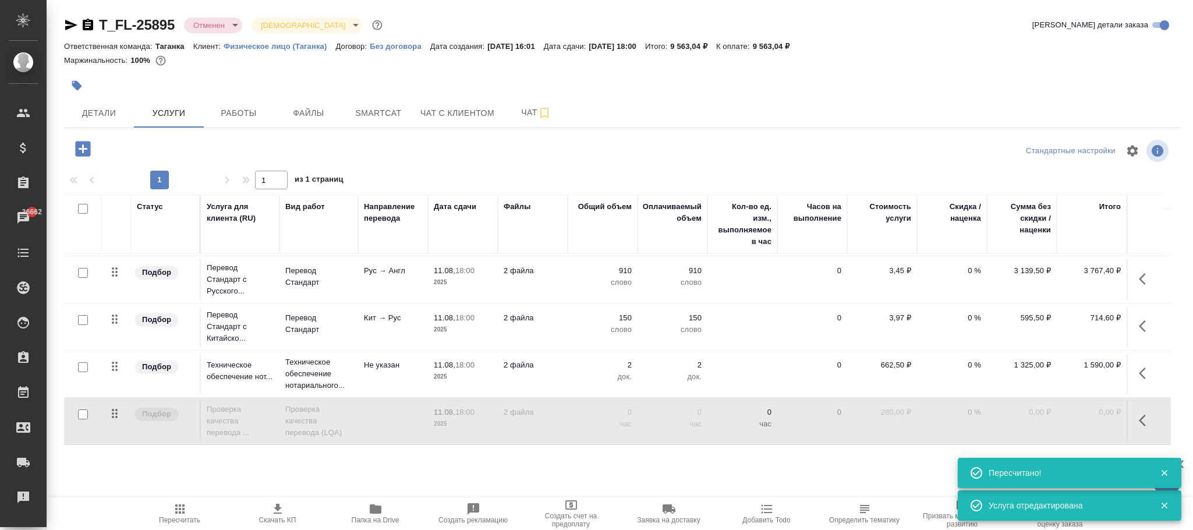
click at [1006, 206] on td "0,00 ₽" at bounding box center [1022, 185] width 70 height 41
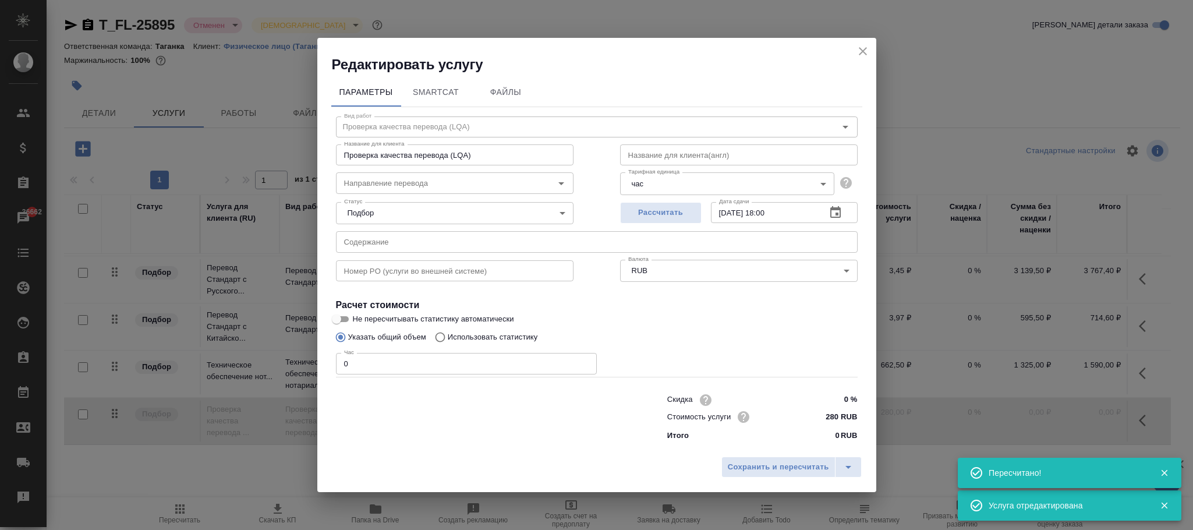
drag, startPoint x: 356, startPoint y: 362, endPoint x: 296, endPoint y: 362, distance: 60.6
click at [292, 362] on div "Редактировать услугу Параметры SmartCat Файлы Вид работ Проверка качества перев…" at bounding box center [596, 265] width 1193 height 530
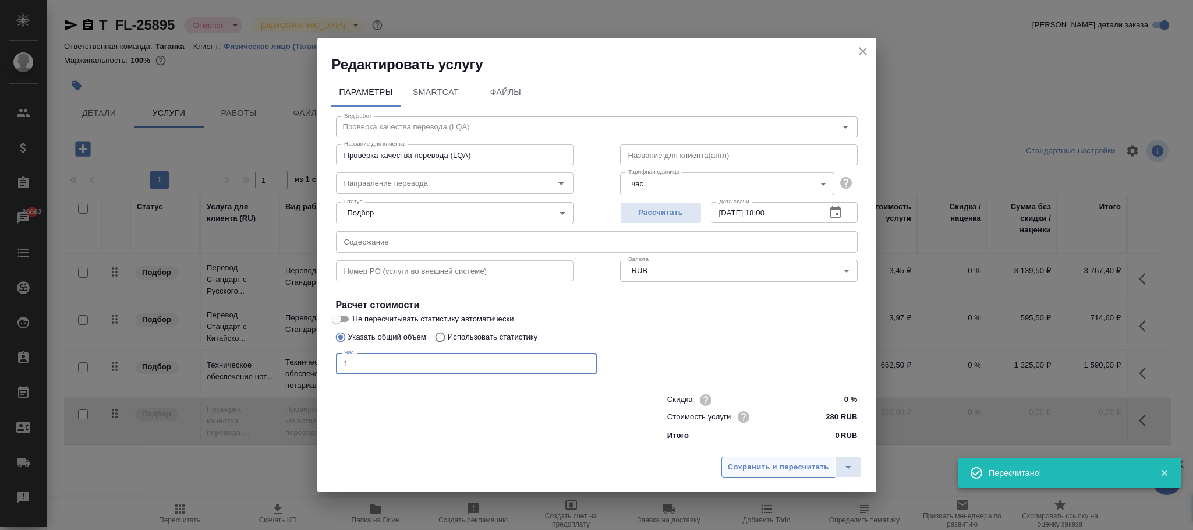
type input "1"
click at [766, 464] on span "Сохранить и пересчитать" at bounding box center [778, 467] width 101 height 13
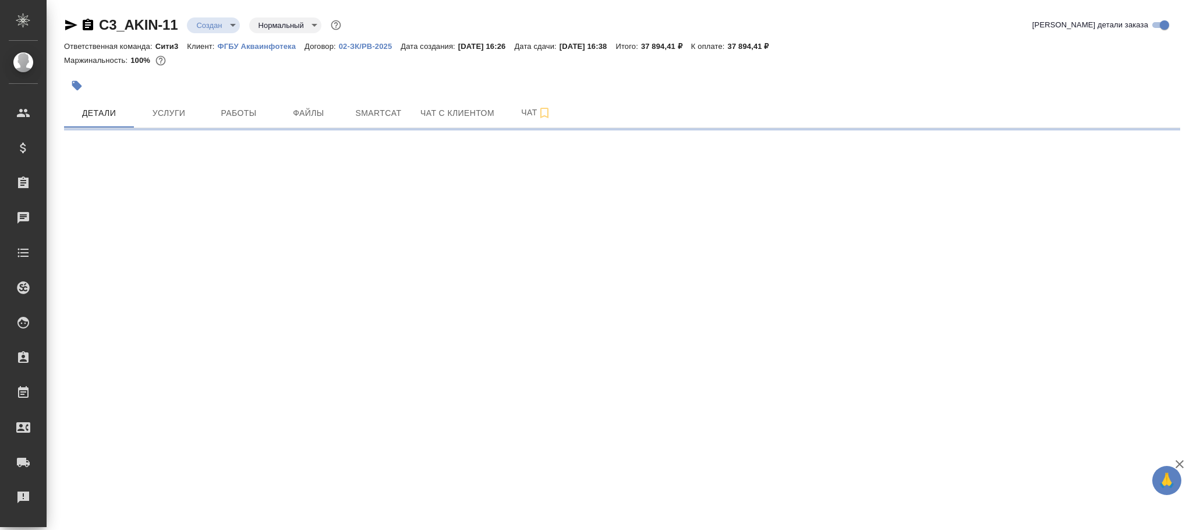
select select "RU"
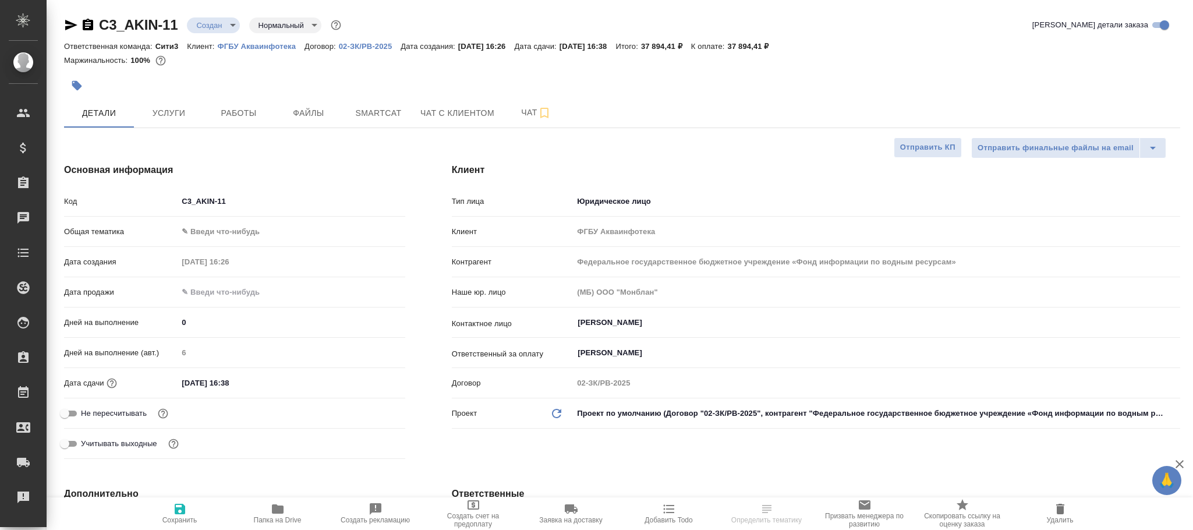
type textarea "x"
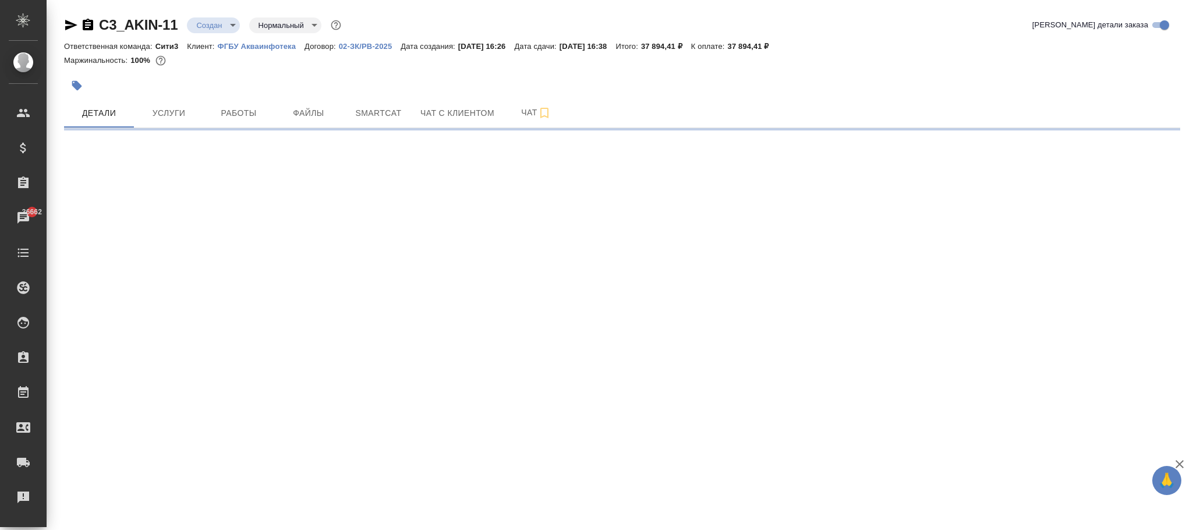
select select "RU"
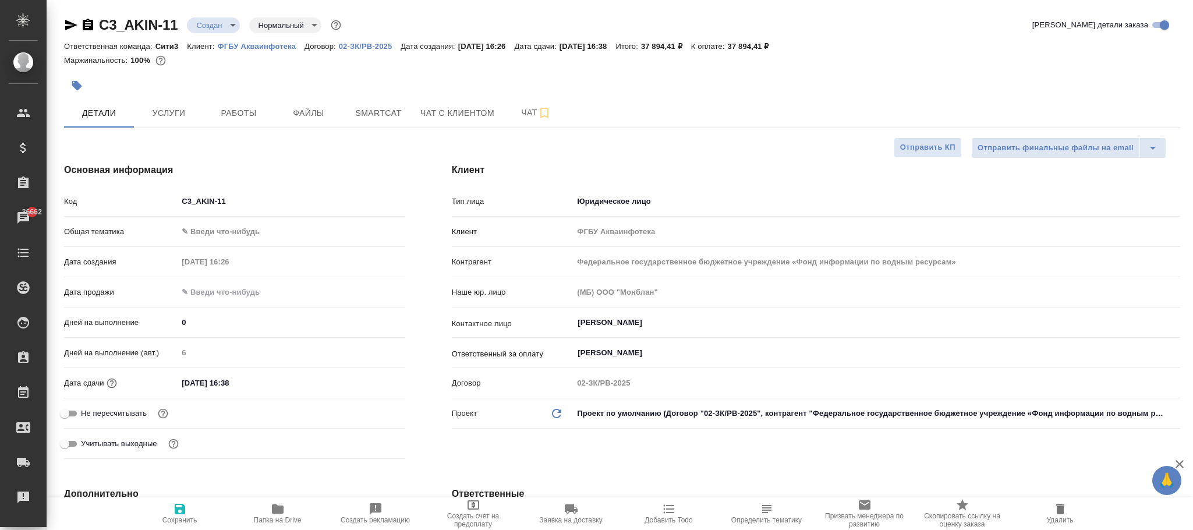
type textarea "x"
click at [170, 107] on span "Услуги" at bounding box center [169, 113] width 56 height 15
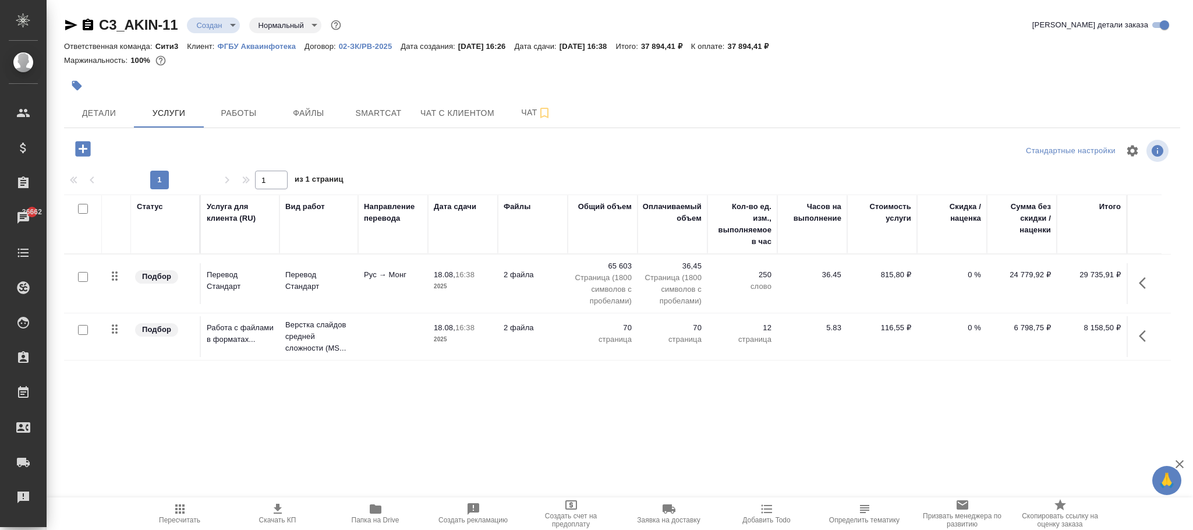
drag, startPoint x: 177, startPoint y: 511, endPoint x: 381, endPoint y: 479, distance: 206.9
click at [179, 509] on icon "button" at bounding box center [180, 509] width 14 height 14
click at [894, 278] on p "815,80 ₽" at bounding box center [882, 275] width 58 height 12
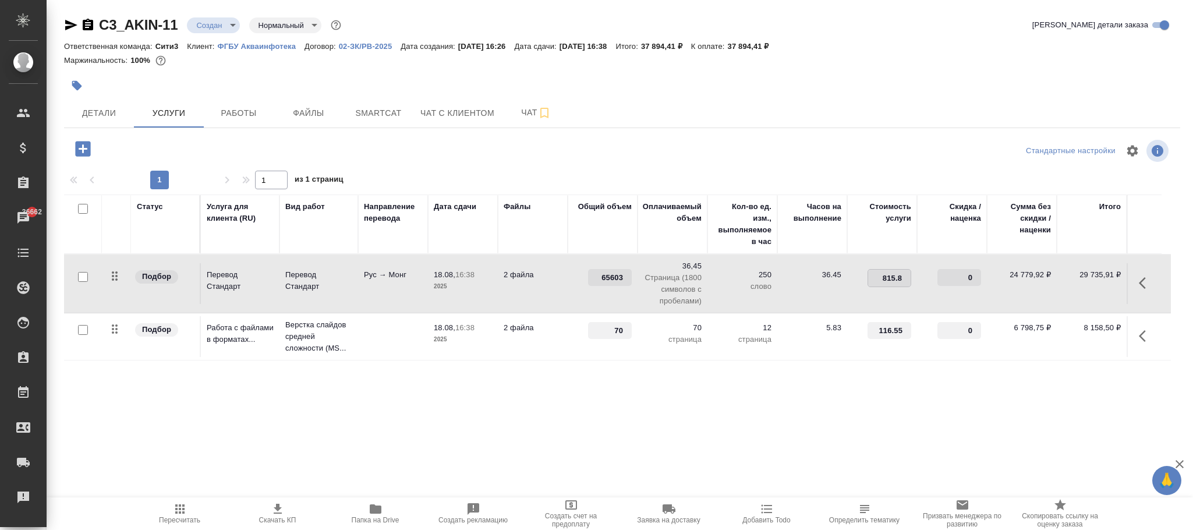
type input "815.81"
drag, startPoint x: 881, startPoint y: 413, endPoint x: 98, endPoint y: 170, distance: 818.9
click at [879, 414] on div "Статус Услуга для клиента (RU) Вид работ Направление перевода Дата сдачи Файлы …" at bounding box center [617, 320] width 1107 height 250
click at [150, 145] on span "Сохранить и пересчитать" at bounding box center [165, 147] width 101 height 13
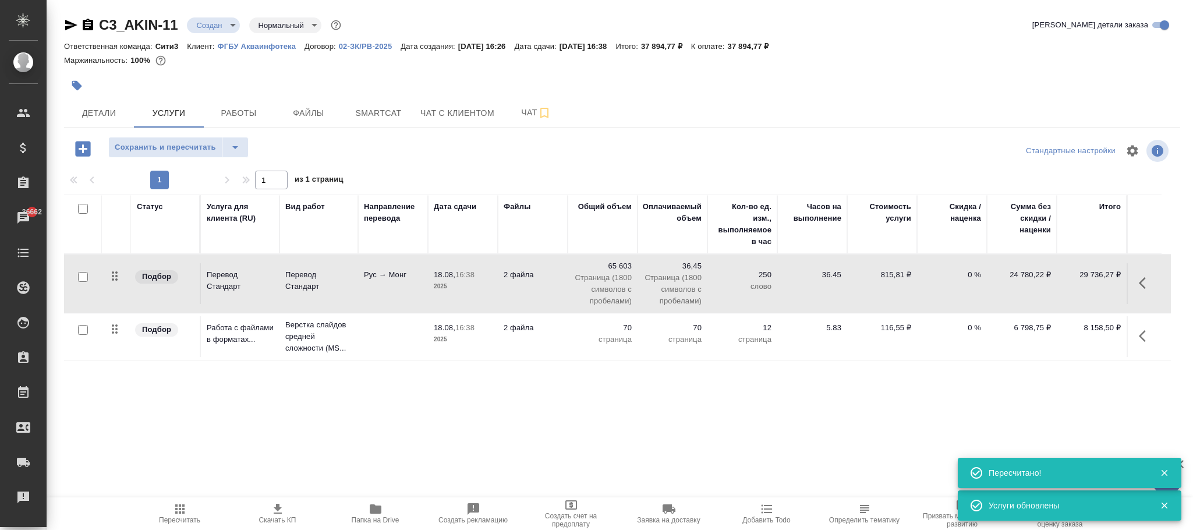
click at [898, 274] on p "815,81 ₽" at bounding box center [882, 275] width 58 height 12
type input "815.818"
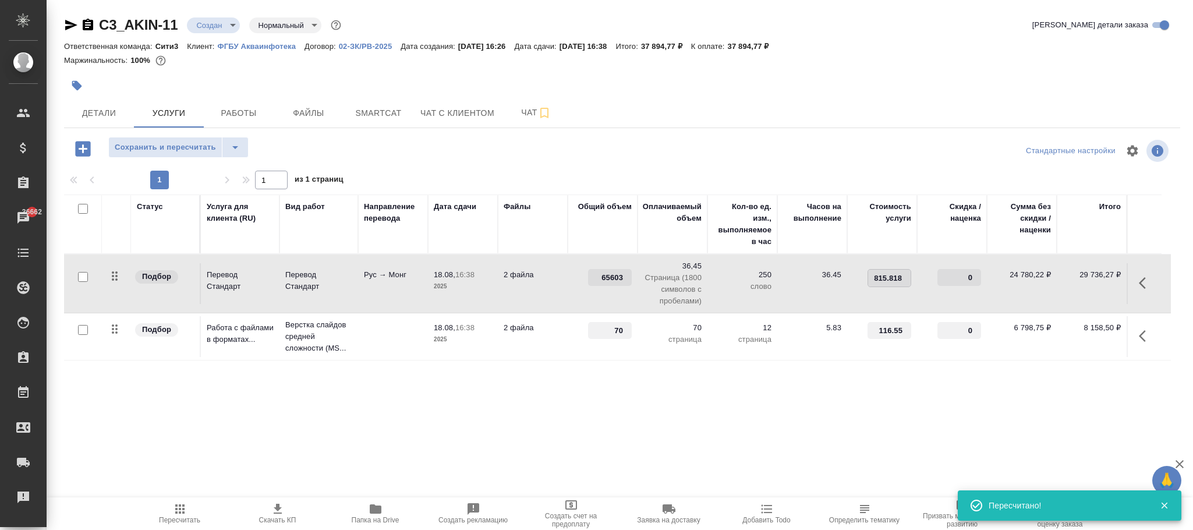
click at [816, 426] on div "Статус Услуга для клиента (RU) Вид работ Направление перевода Дата сдачи Файлы …" at bounding box center [617, 320] width 1107 height 250
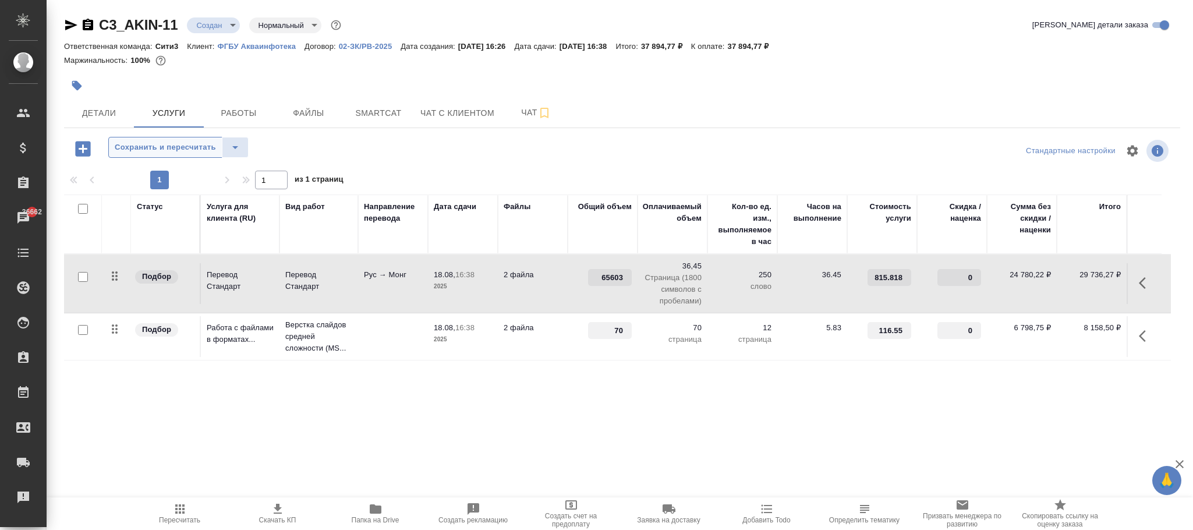
click at [203, 148] on span "Сохранить и пересчитать" at bounding box center [165, 147] width 101 height 13
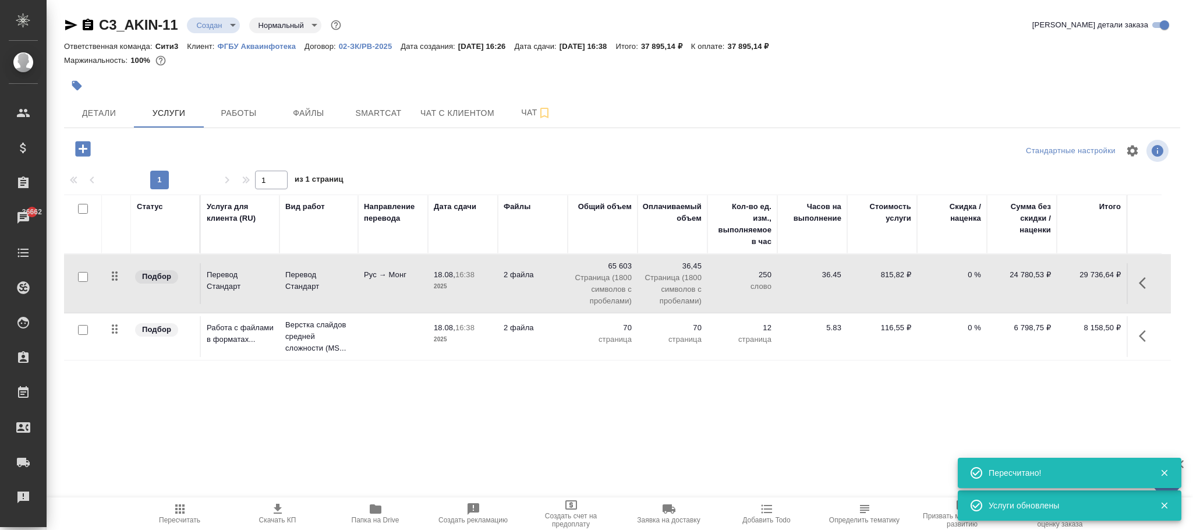
click at [895, 276] on p "815,82 ₽" at bounding box center [882, 275] width 58 height 12
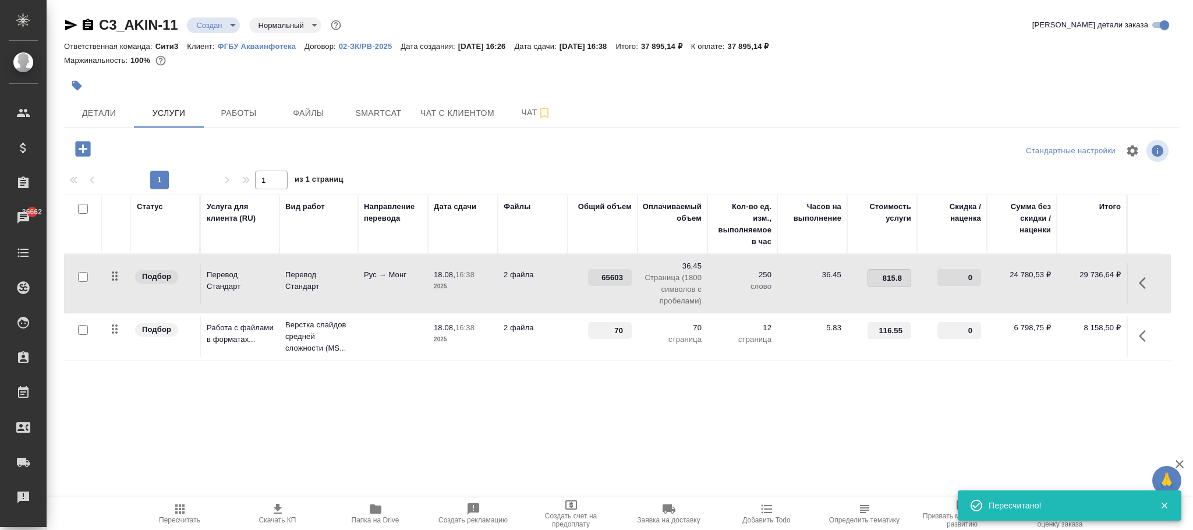
type input "815.82"
click at [881, 405] on div "Статус Услуга для клиента (RU) Вид работ Направление перевода Дата сдачи Файлы …" at bounding box center [617, 320] width 1107 height 250
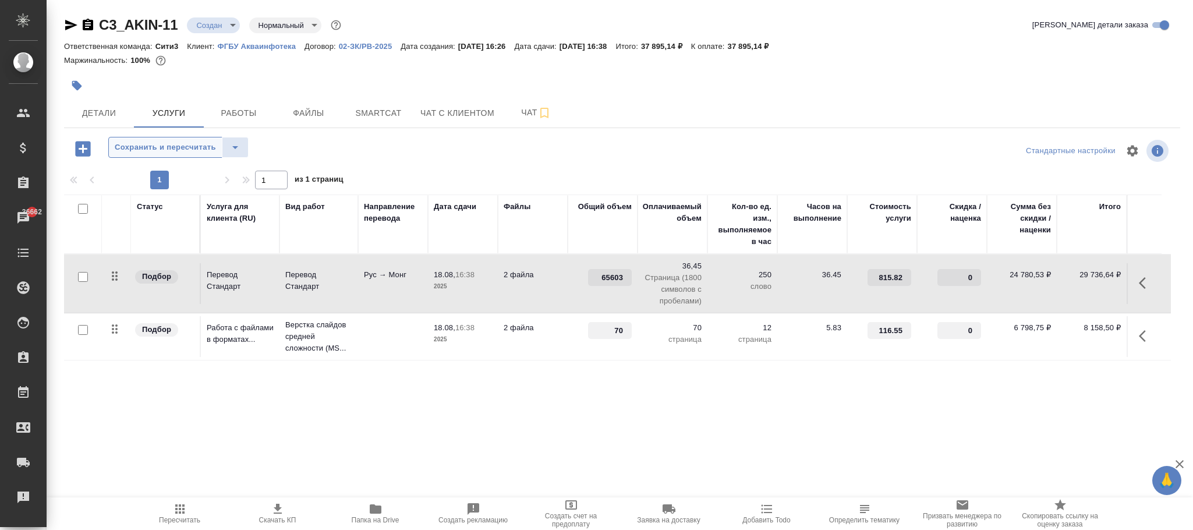
click at [154, 145] on span "Сохранить и пересчитать" at bounding box center [165, 147] width 101 height 13
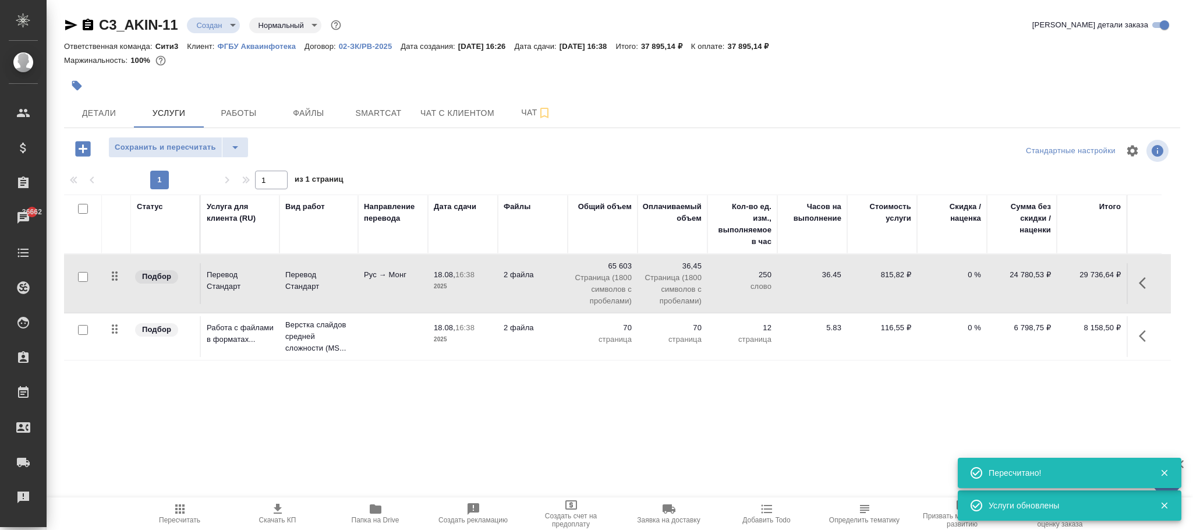
drag, startPoint x: 165, startPoint y: 147, endPoint x: 617, endPoint y: 221, distance: 457.9
click at [168, 147] on span "Сохранить и пересчитать" at bounding box center [165, 147] width 101 height 13
click at [899, 278] on p "815,82 ₽" at bounding box center [882, 275] width 58 height 12
type input "815.83"
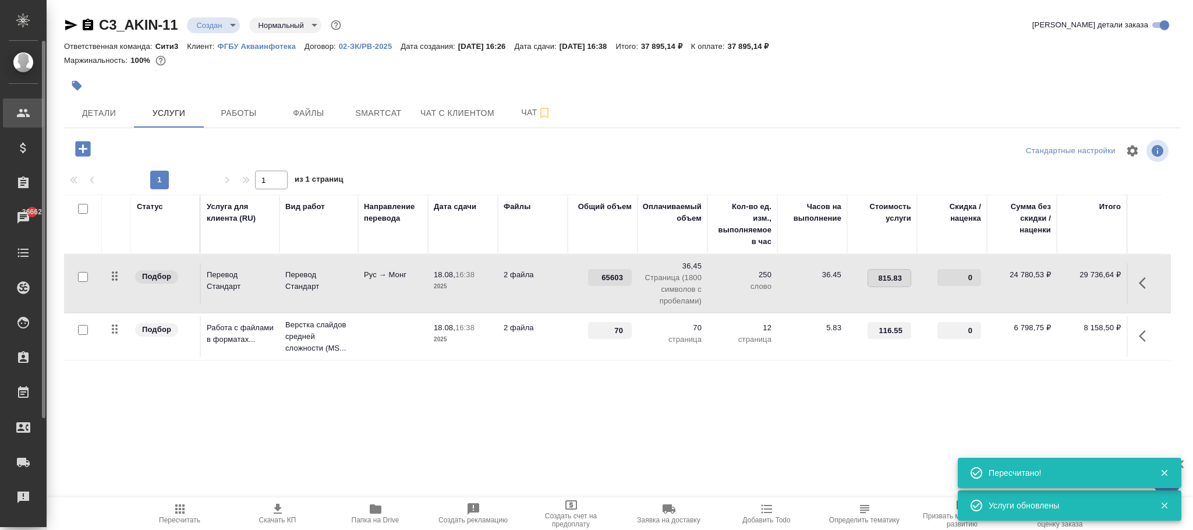
click at [853, 401] on div "Статус Услуга для клиента (RU) Вид работ Направление перевода Дата сдачи Файлы …" at bounding box center [617, 320] width 1107 height 250
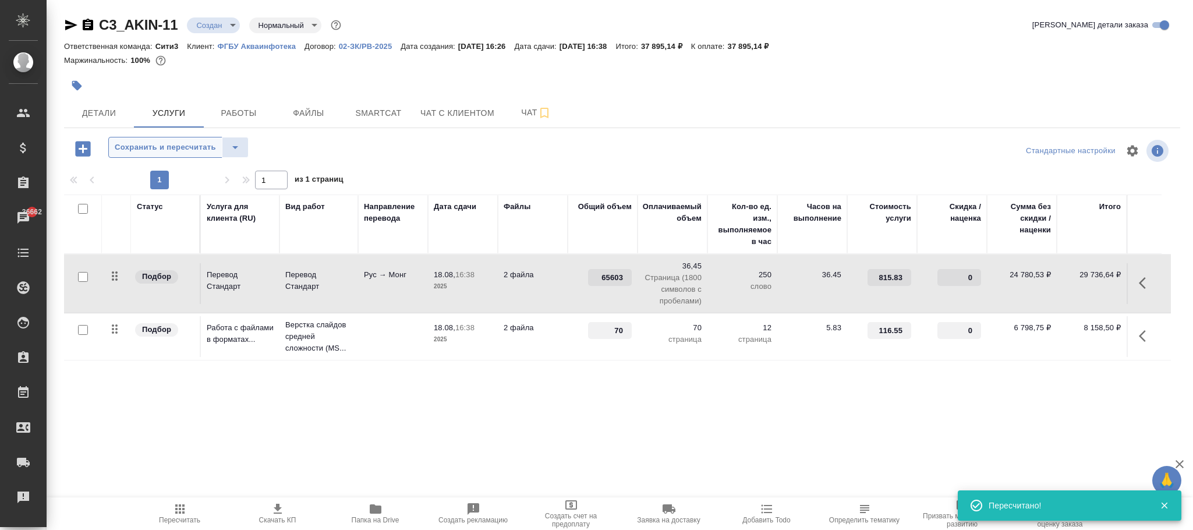
click at [199, 145] on span "Сохранить и пересчитать" at bounding box center [165, 147] width 101 height 13
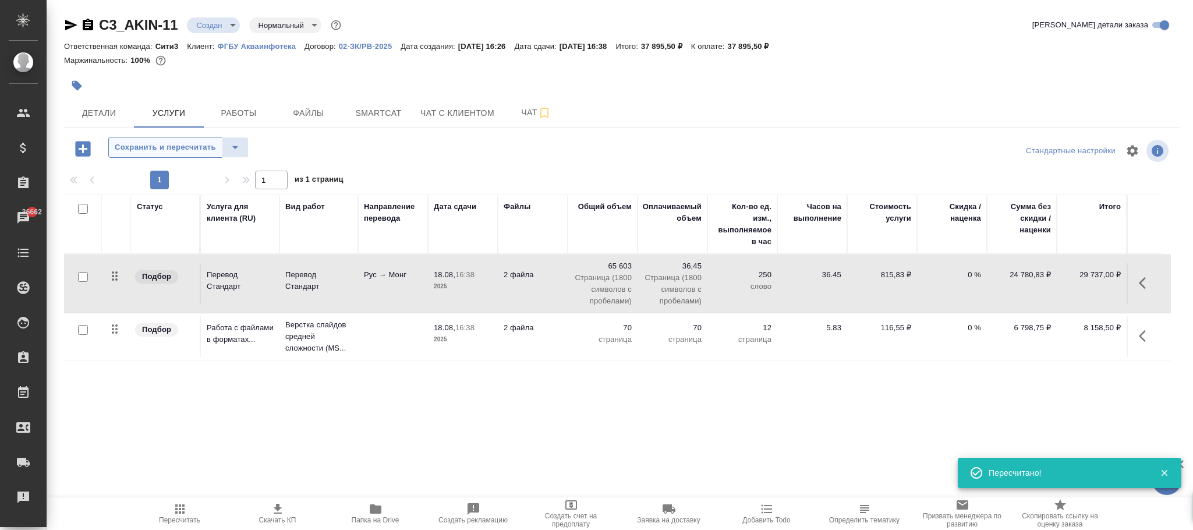
click at [182, 148] on span "Сохранить и пересчитать" at bounding box center [165, 147] width 101 height 13
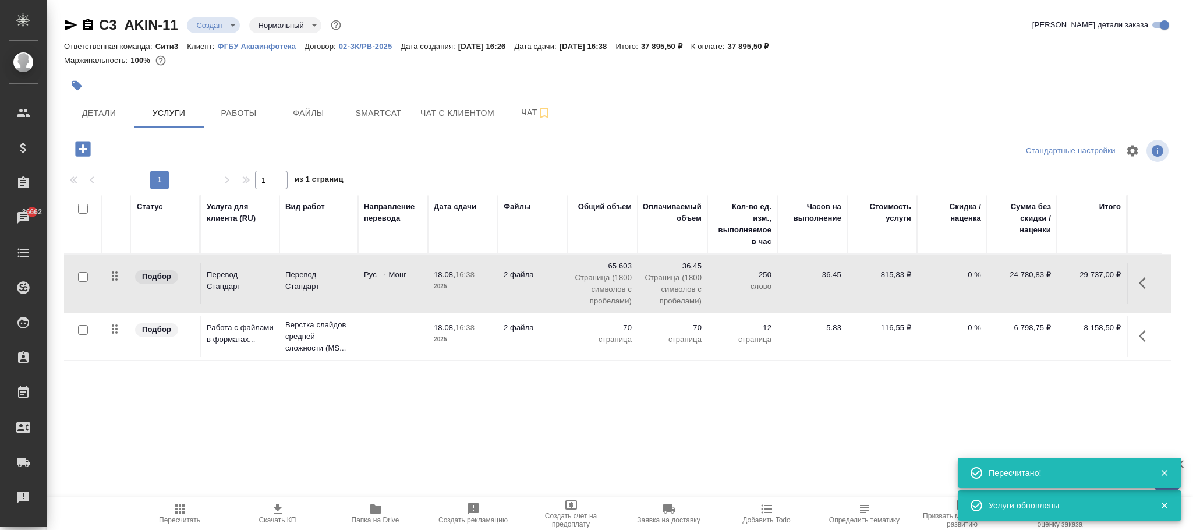
click at [897, 277] on p "815,83 ₽" at bounding box center [882, 275] width 58 height 12
click at [897, 277] on input "815.83" at bounding box center [889, 278] width 43 height 17
type input "815.9"
click at [861, 432] on div "Статус Услуга для клиента (RU) Вид работ Направление перевода Дата сдачи Файлы …" at bounding box center [617, 320] width 1107 height 250
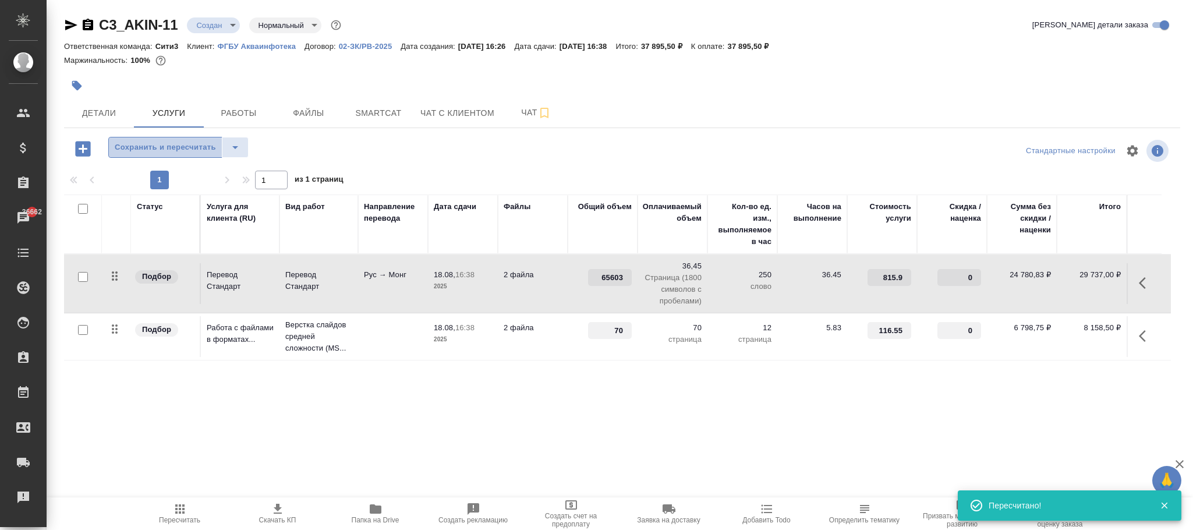
click at [187, 150] on span "Сохранить и пересчитать" at bounding box center [165, 147] width 101 height 13
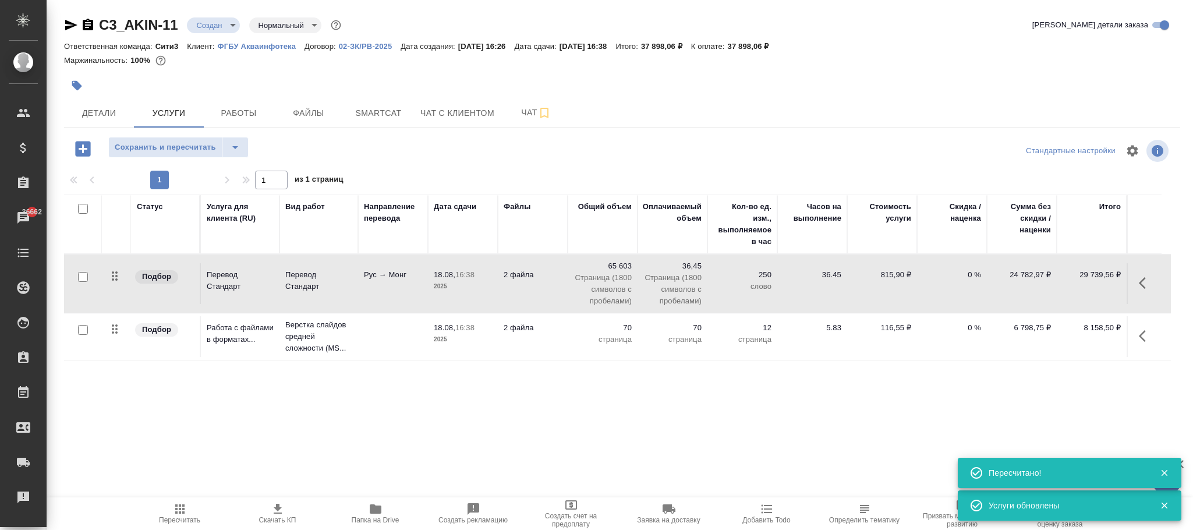
click at [896, 276] on p "815,90 ₽" at bounding box center [882, 275] width 58 height 12
click at [896, 276] on input "815.9" at bounding box center [889, 278] width 43 height 17
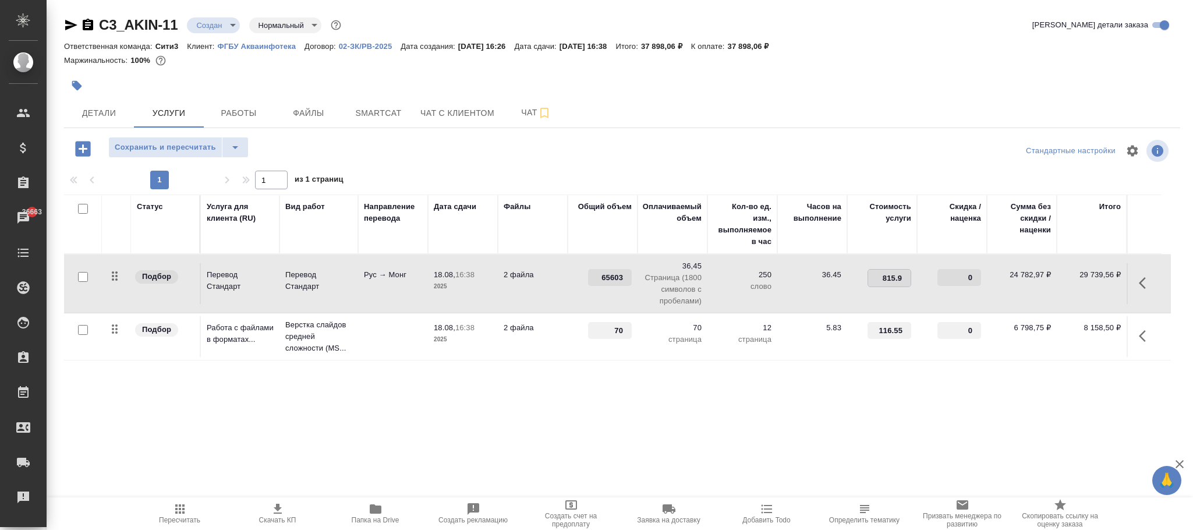
click at [362, 44] on p "02-ЗК/РВ-2025" at bounding box center [370, 46] width 62 height 9
click at [897, 278] on input "815.9" at bounding box center [889, 278] width 43 height 17
type input "815.82"
click at [857, 448] on div "C3_AKIN-11 Создан new Нормальный normal Кратко детали заказа Ответственная кома…" at bounding box center [622, 237] width 1129 height 475
click at [186, 147] on span "Сохранить и пересчитать" at bounding box center [165, 147] width 101 height 13
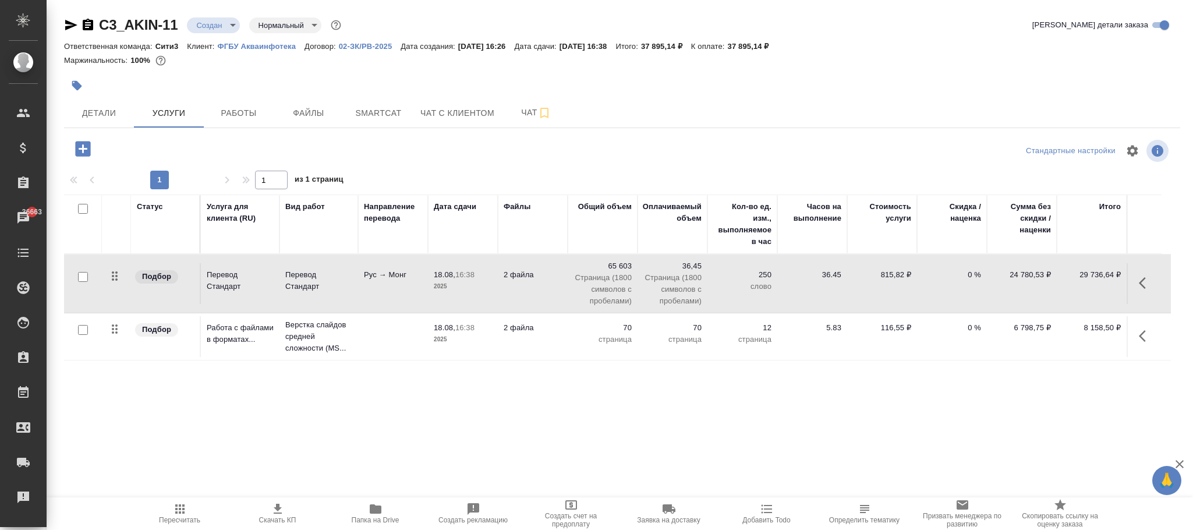
click at [900, 280] on p "815,82 ₽" at bounding box center [882, 275] width 58 height 12
type input "815.83"
click at [820, 442] on div "Статус Услуга для клиента (RU) Вид работ Направление перевода Дата сдачи Файлы …" at bounding box center [617, 320] width 1107 height 250
click at [204, 150] on span "Сохранить и пересчитать" at bounding box center [165, 147] width 101 height 13
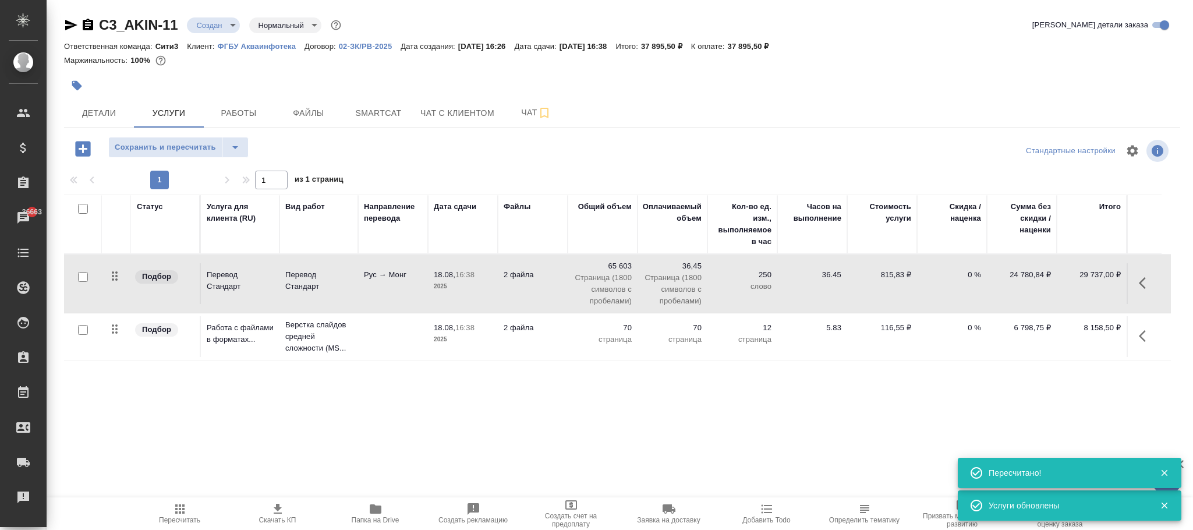
click at [899, 278] on p "815,83 ₽" at bounding box center [882, 275] width 58 height 12
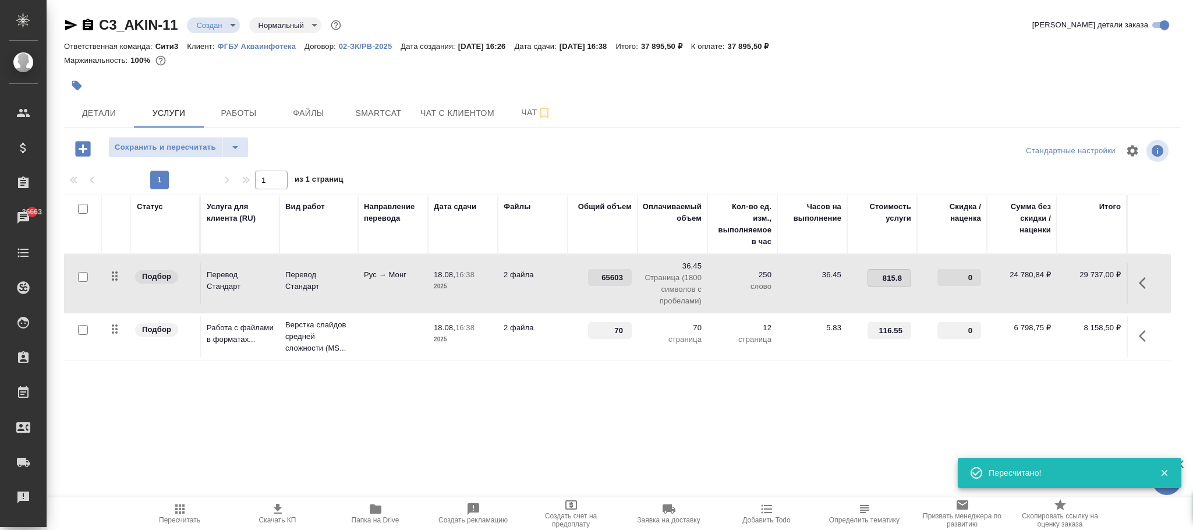
type input "815.89"
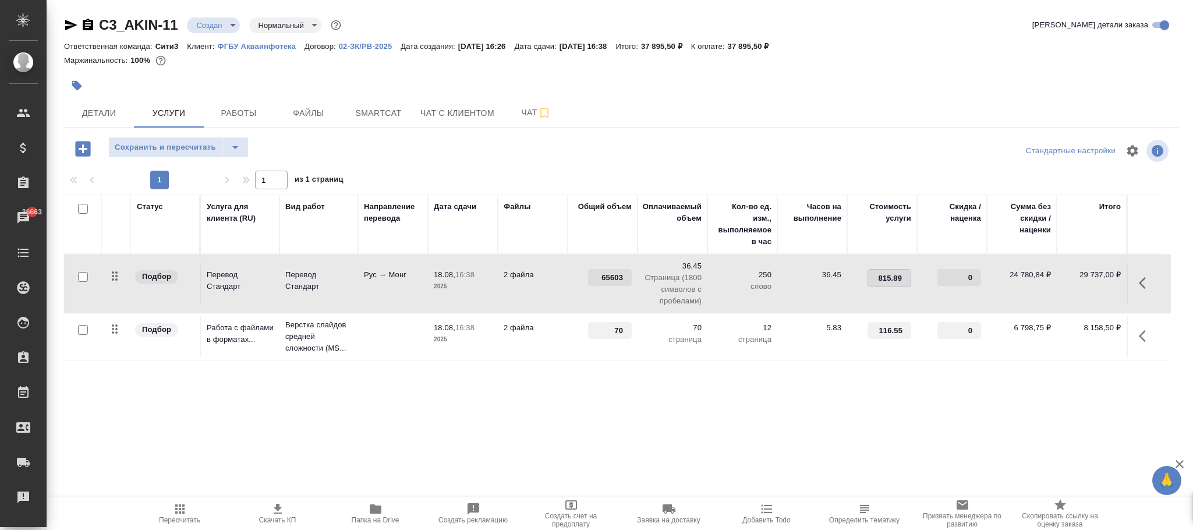
click at [819, 418] on div "Статус Услуга для клиента (RU) Вид работ Направление перевода Дата сдачи Файлы …" at bounding box center [617, 320] width 1107 height 250
click at [173, 142] on span "Сохранить и пересчитать" at bounding box center [165, 147] width 101 height 13
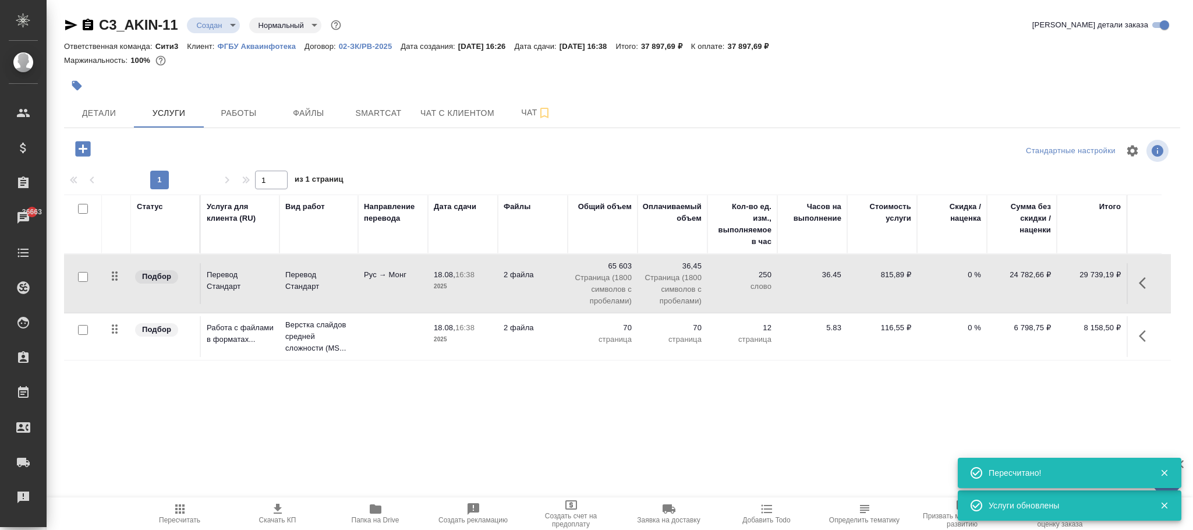
drag, startPoint x: 896, startPoint y: 270, endPoint x: 918, endPoint y: 311, distance: 46.6
click at [895, 270] on p "815,89 ₽" at bounding box center [882, 275] width 58 height 12
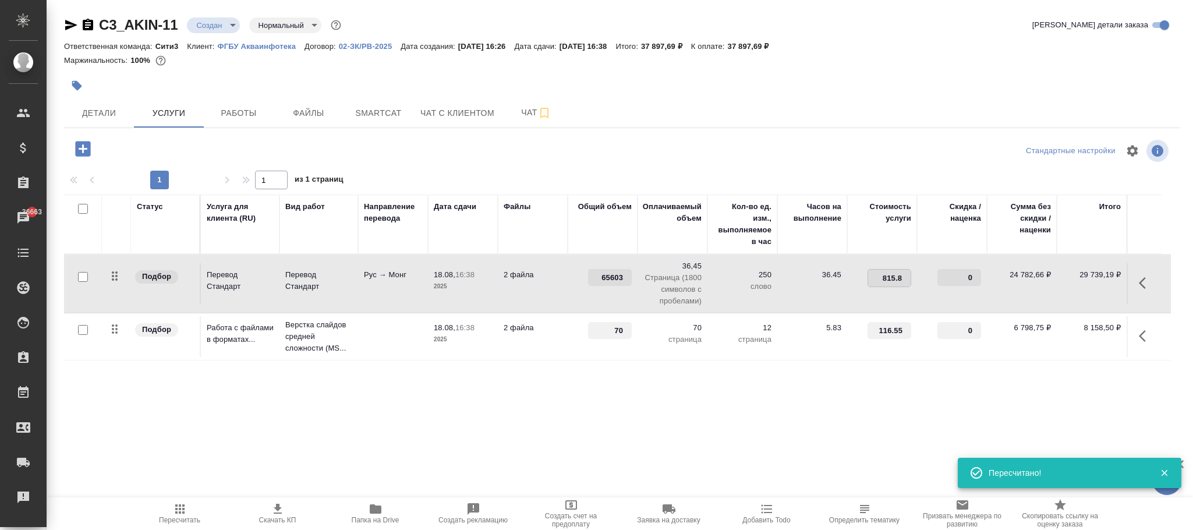
type input "815.85"
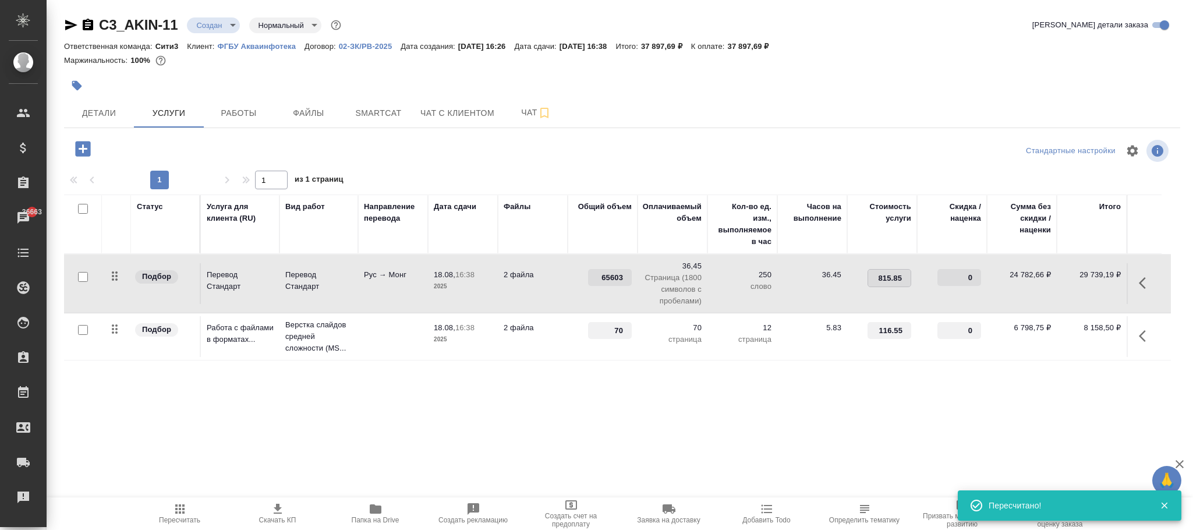
click at [731, 414] on div "Статус Услуга для клиента (RU) Вид работ Направление перевода Дата сдачи Файлы …" at bounding box center [617, 320] width 1107 height 250
click at [197, 144] on span "Сохранить и пересчитать" at bounding box center [165, 147] width 101 height 13
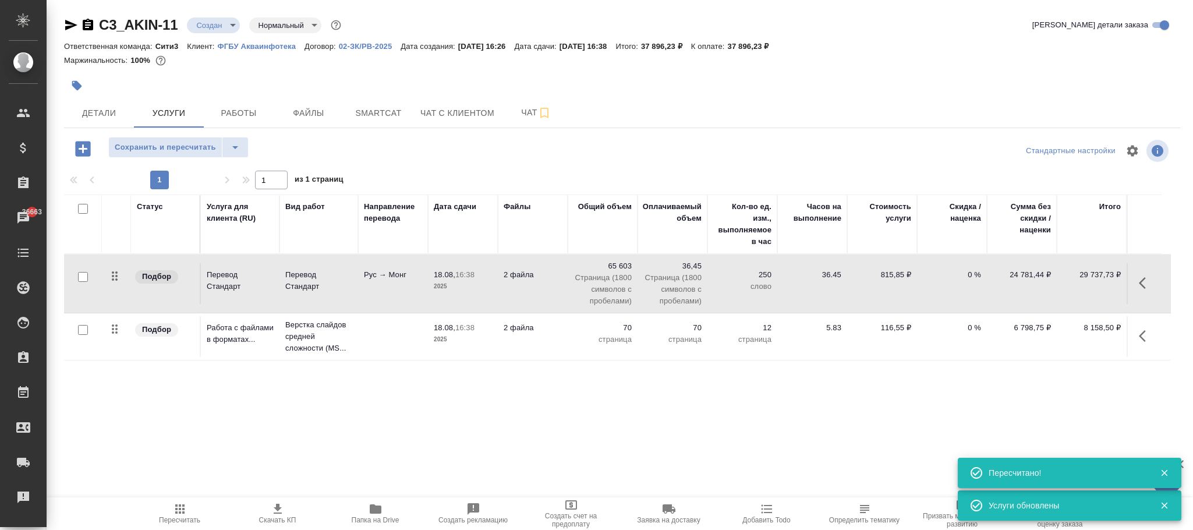
click at [888, 278] on p "815,85 ₽" at bounding box center [882, 275] width 58 height 12
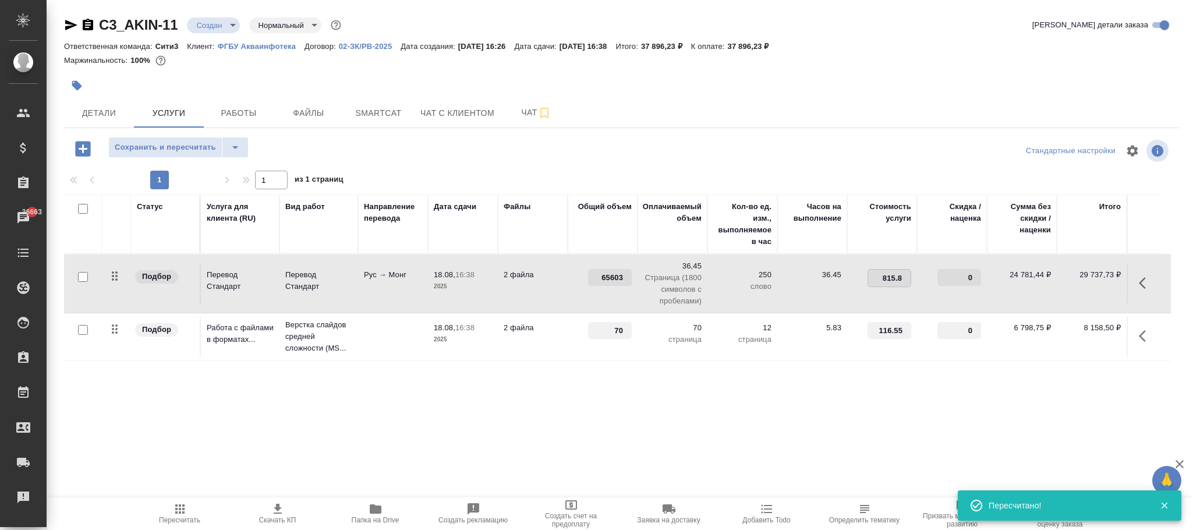
type input "815.84"
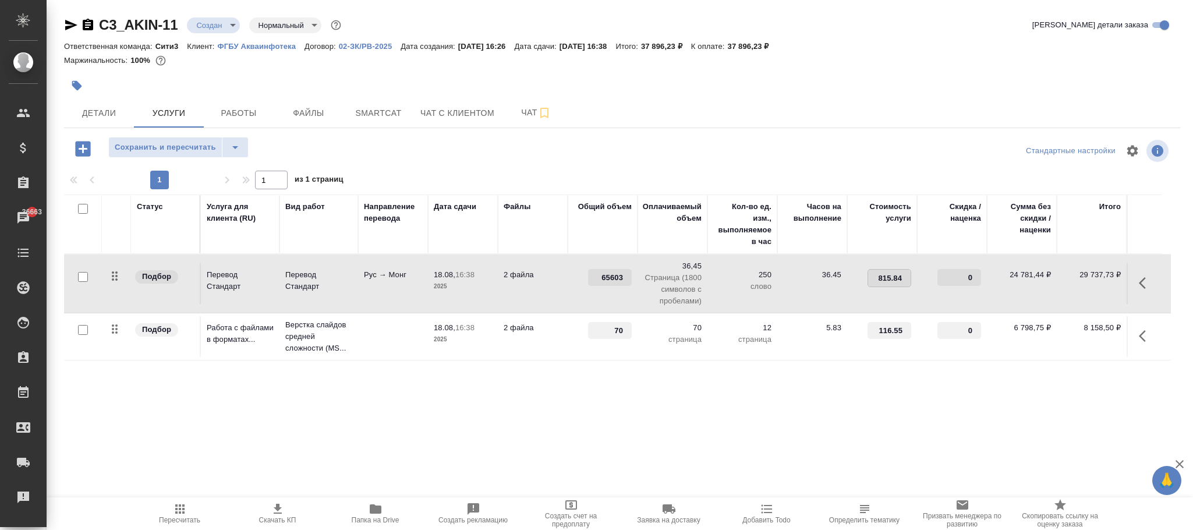
drag, startPoint x: 848, startPoint y: 369, endPoint x: 377, endPoint y: 197, distance: 500.7
click at [848, 372] on div "Статус Услуга для клиента (RU) Вид работ Направление перевода Дата сдачи Файлы …" at bounding box center [617, 320] width 1107 height 250
drag, startPoint x: 186, startPoint y: 147, endPoint x: 649, endPoint y: 254, distance: 475.2
click at [187, 147] on span "Сохранить и пересчитать" at bounding box center [165, 147] width 101 height 13
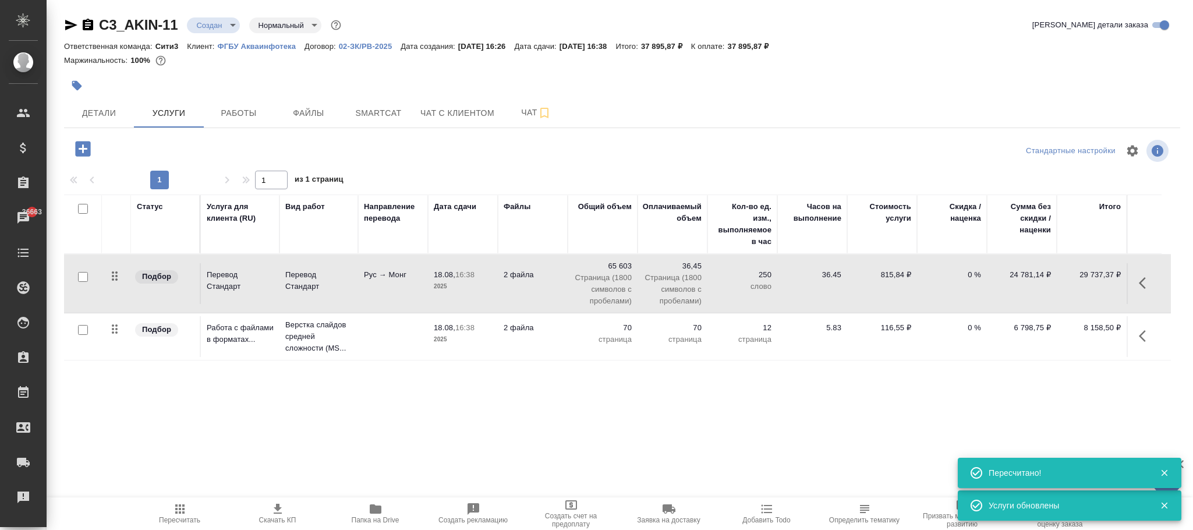
click at [891, 276] on p "815,84 ₽" at bounding box center [882, 275] width 58 height 12
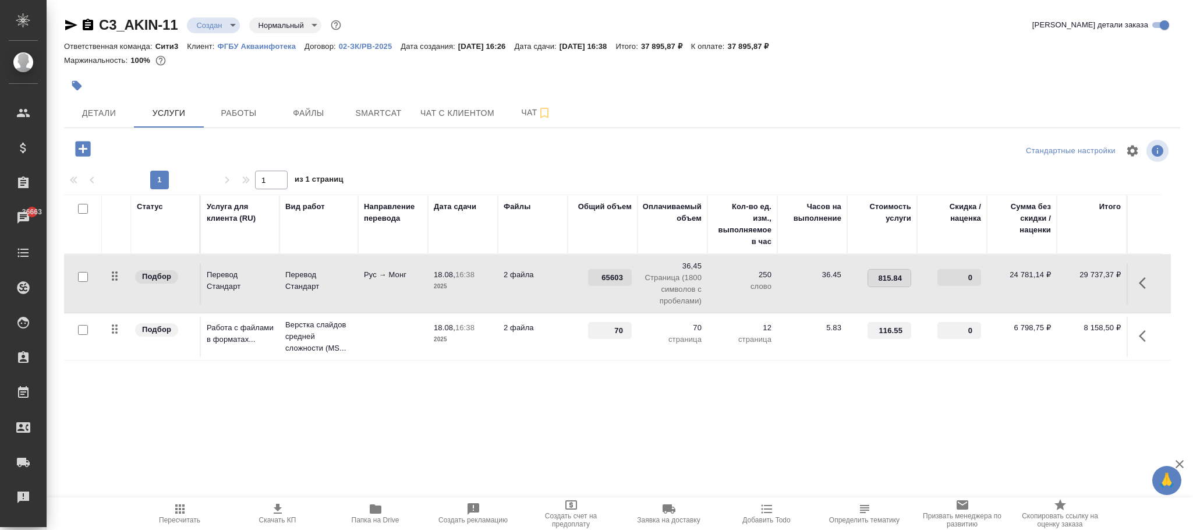
type input "815.847"
click at [871, 411] on div "Статус Услуга для клиента (RU) Вид работ Направление перевода Дата сдачи Файлы …" at bounding box center [617, 320] width 1107 height 250
click at [196, 142] on span "Сохранить и пересчитать" at bounding box center [165, 147] width 101 height 13
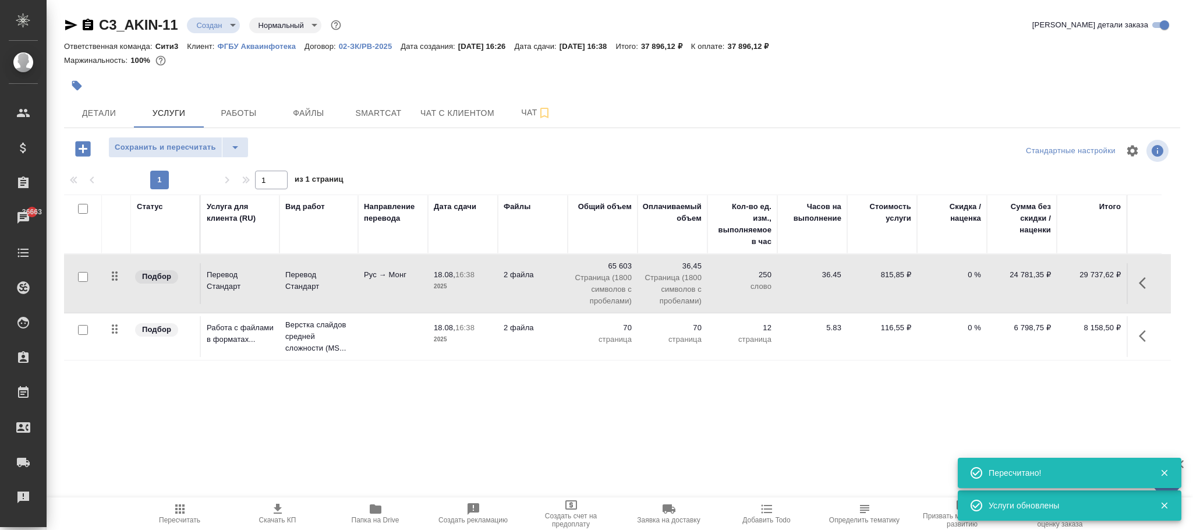
click at [904, 278] on p "815,85 ₽" at bounding box center [882, 275] width 58 height 12
click at [904, 278] on input "815.847" at bounding box center [889, 278] width 43 height 17
type input "815.849"
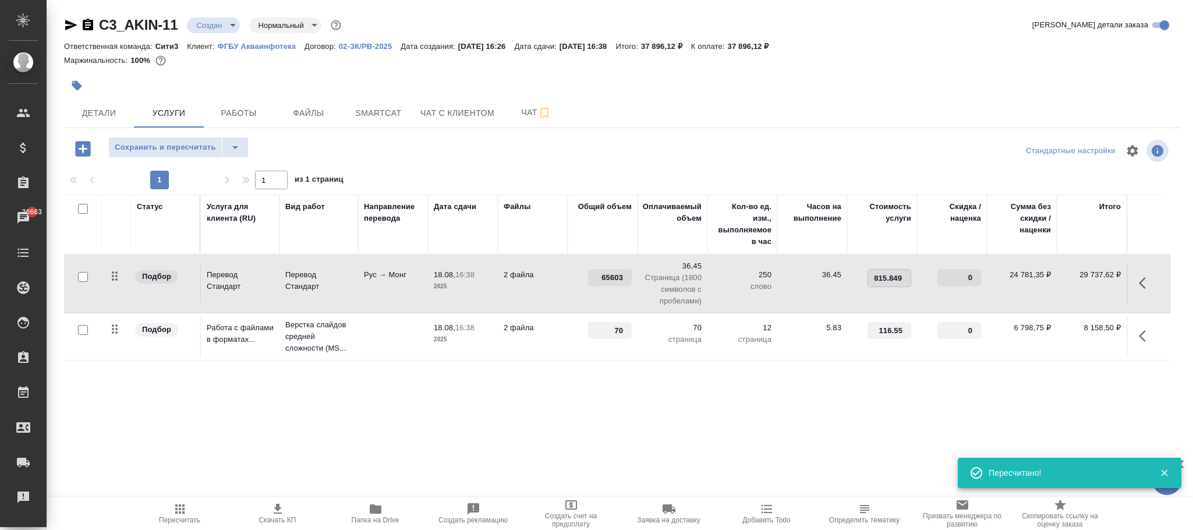
click at [843, 383] on div "Статус Услуга для клиента (RU) Вид работ Направление перевода Дата сдачи Файлы …" at bounding box center [617, 320] width 1107 height 250
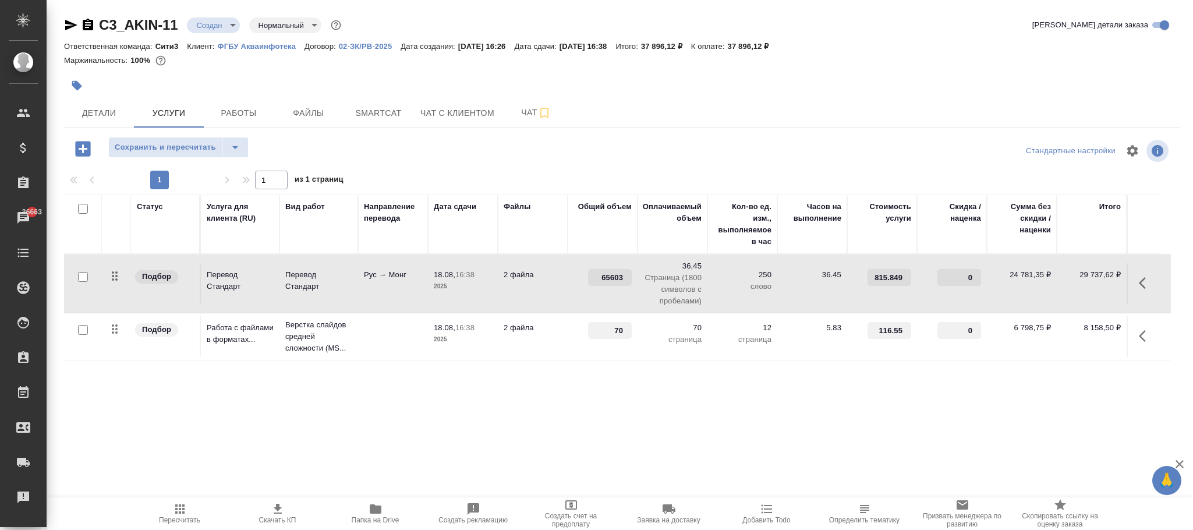
drag, startPoint x: 163, startPoint y: 146, endPoint x: 472, endPoint y: 239, distance: 322.6
click at [167, 146] on span "Сохранить и пересчитать" at bounding box center [165, 147] width 101 height 13
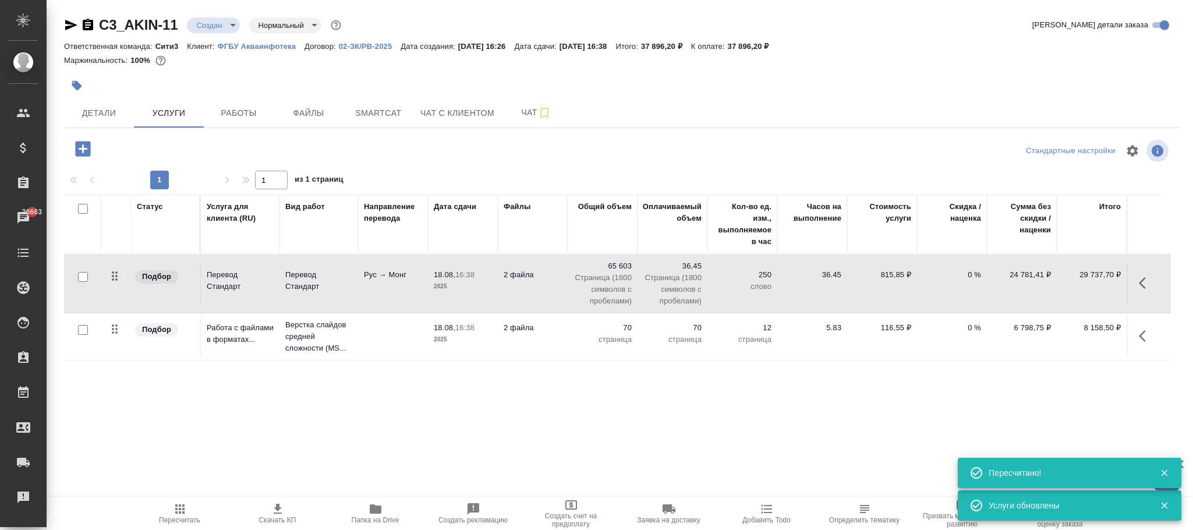
click at [895, 274] on p "815,85 ₽" at bounding box center [882, 275] width 58 height 12
type input "815.8491"
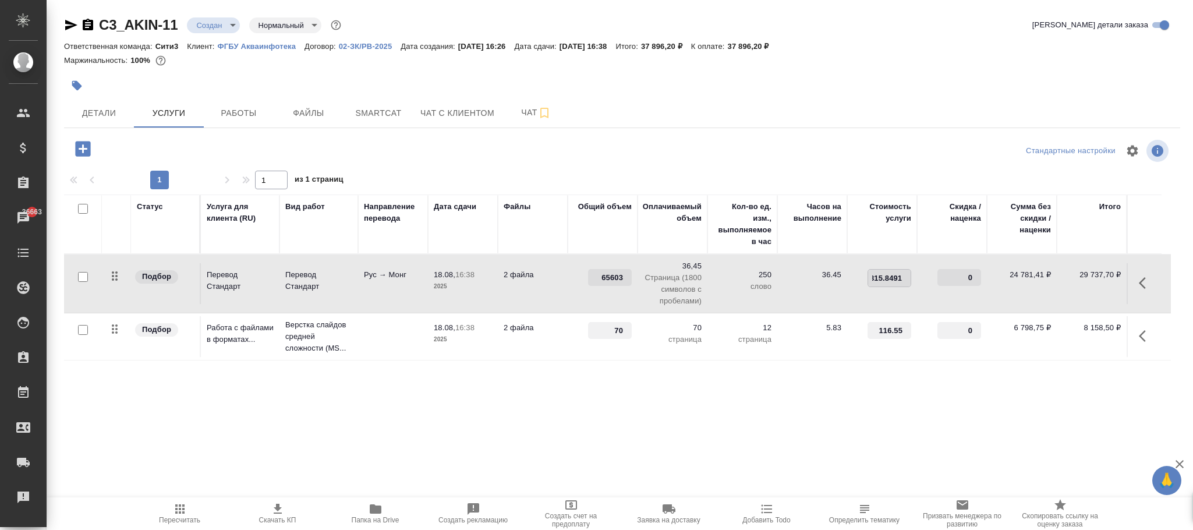
click at [850, 413] on div "Статус Услуга для клиента (RU) Вид работ Направление перевода Дата сдачи Файлы …" at bounding box center [617, 320] width 1107 height 250
click at [160, 136] on div "C3_AKIN-11 Создан new Нормальный normal Кратко детали заказа Ответственная кома…" at bounding box center [622, 237] width 1129 height 475
click at [187, 142] on span "Сохранить и пересчитать" at bounding box center [165, 147] width 101 height 13
click at [899, 331] on p "116,55 ₽" at bounding box center [882, 328] width 58 height 12
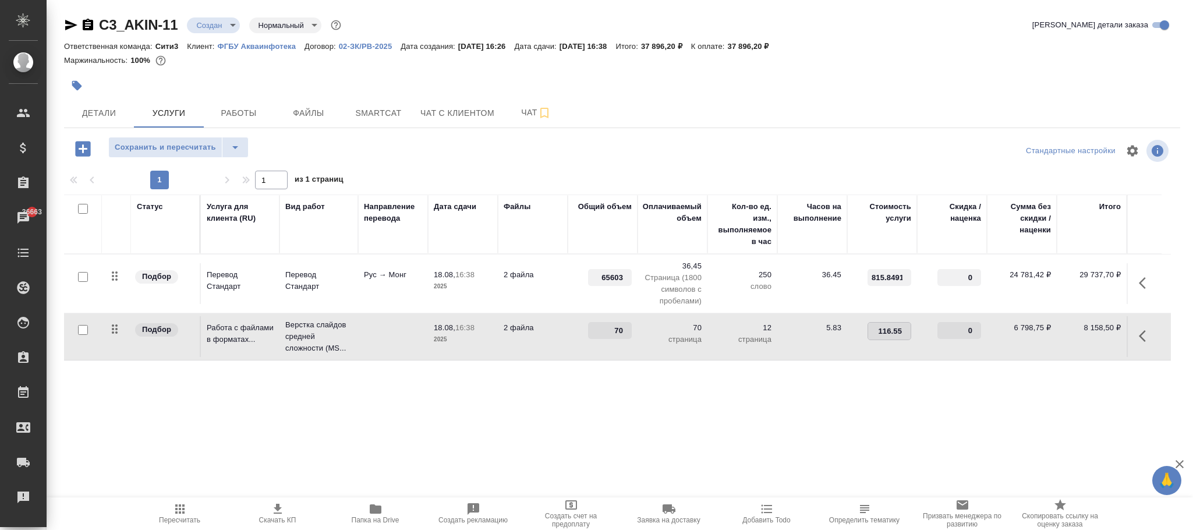
click at [900, 329] on input "116.55" at bounding box center [889, 331] width 43 height 17
type input "116.549"
click at [712, 430] on div "Статус Услуга для клиента (RU) Вид работ Направление перевода Дата сдачи Файлы …" at bounding box center [617, 320] width 1107 height 250
click at [182, 144] on span "Сохранить и пересчитать" at bounding box center [165, 147] width 101 height 13
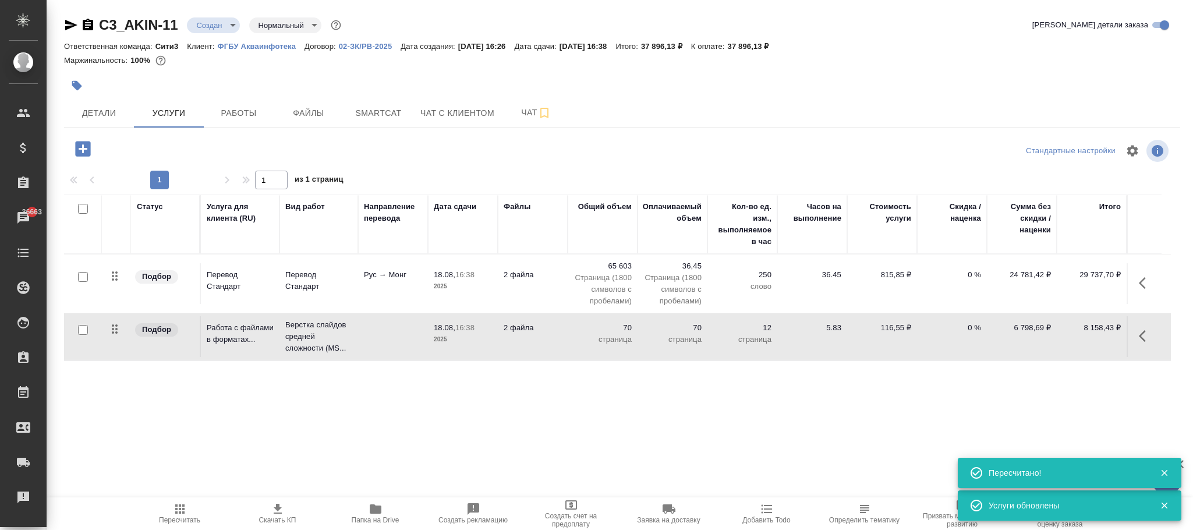
click at [889, 329] on p "116,55 ₽" at bounding box center [882, 328] width 58 height 12
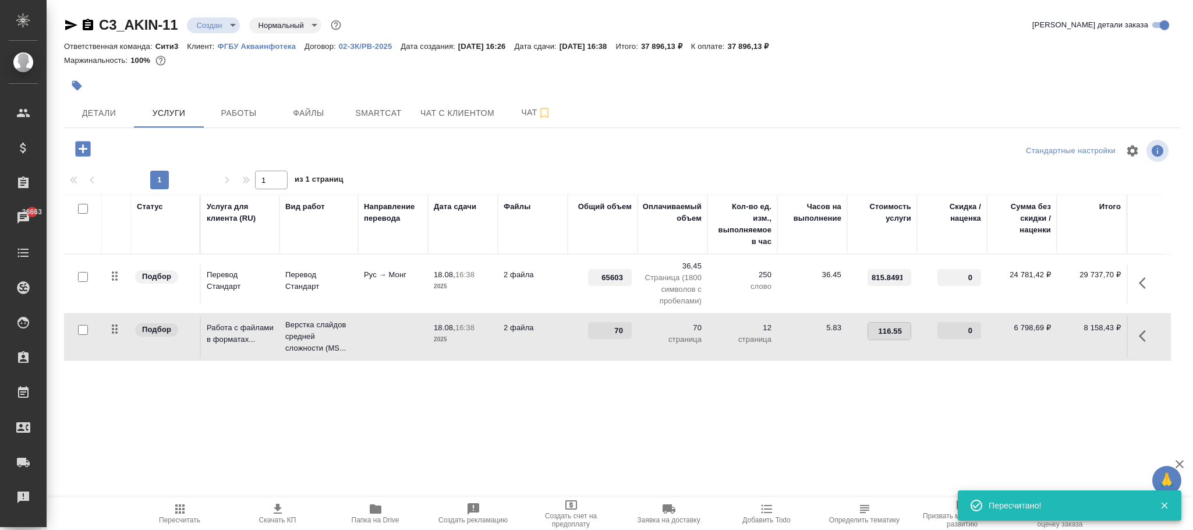
type input "116.552"
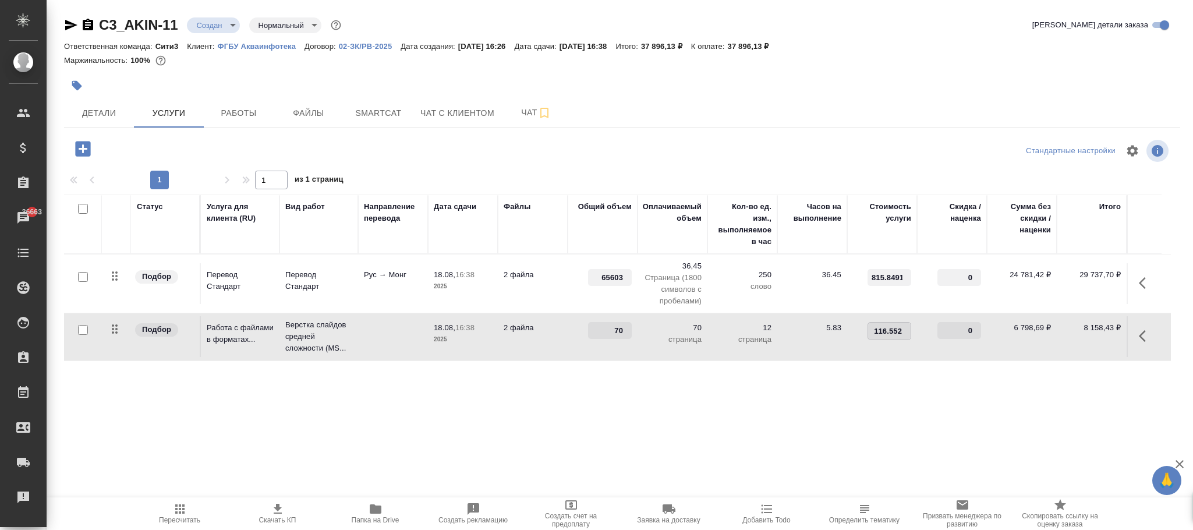
click at [809, 454] on div "C3_AKIN-11 Создан new Нормальный normal Кратко детали заказа Ответственная кома…" at bounding box center [622, 237] width 1129 height 475
click at [185, 147] on span "Сохранить и пересчитать" at bounding box center [165, 147] width 101 height 13
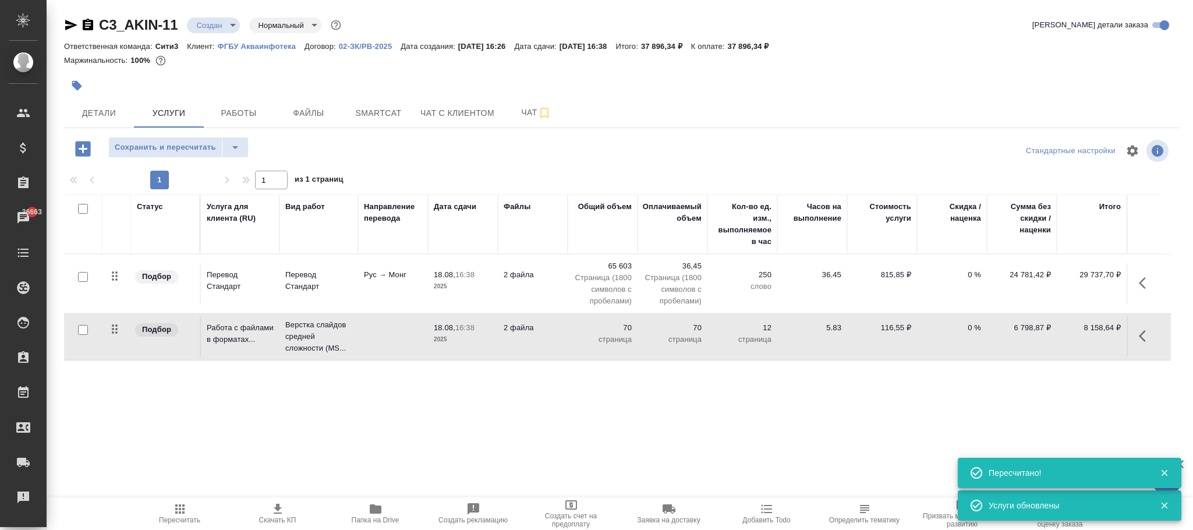
click at [897, 332] on p "116,55 ₽" at bounding box center [882, 328] width 58 height 12
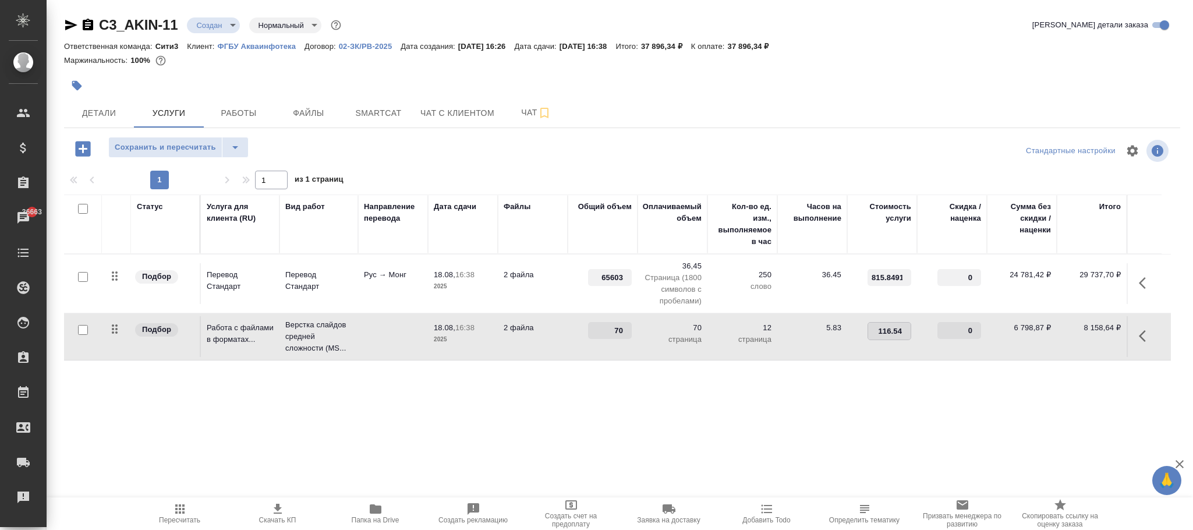
type input "116.549"
click at [821, 401] on div "Статус Услуга для клиента (RU) Вид работ Направление перевода Дата сдачи Файлы …" at bounding box center [617, 320] width 1107 height 250
click at [184, 152] on span "Сохранить и пересчитать" at bounding box center [165, 147] width 101 height 13
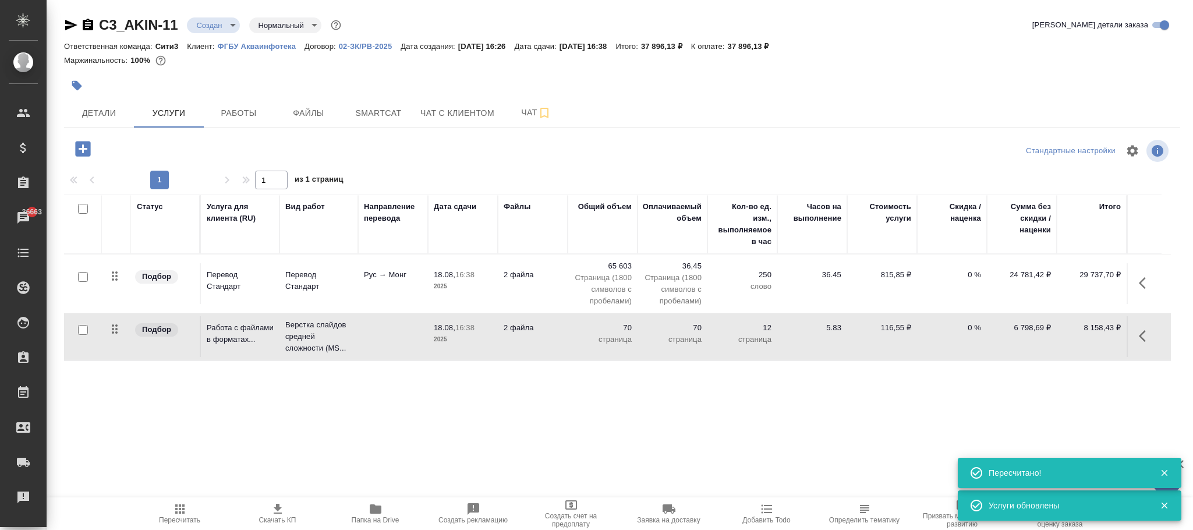
click at [900, 331] on p "116,55 ₽" at bounding box center [882, 328] width 58 height 12
click at [900, 331] on input "116.549" at bounding box center [889, 331] width 43 height 17
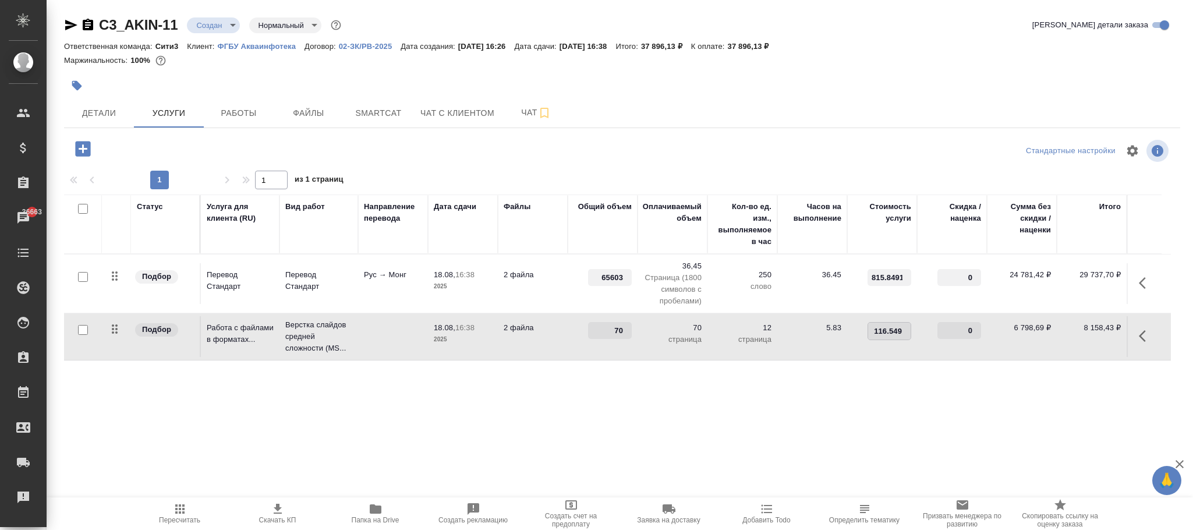
type input "116.5494"
drag, startPoint x: 869, startPoint y: 406, endPoint x: 425, endPoint y: 287, distance: 460.1
click at [868, 407] on div "Статус Услуга для клиента (RU) Вид работ Направление перевода Дата сдачи Файлы …" at bounding box center [617, 320] width 1107 height 250
click at [185, 151] on span "Сохранить и пересчитать" at bounding box center [165, 147] width 101 height 13
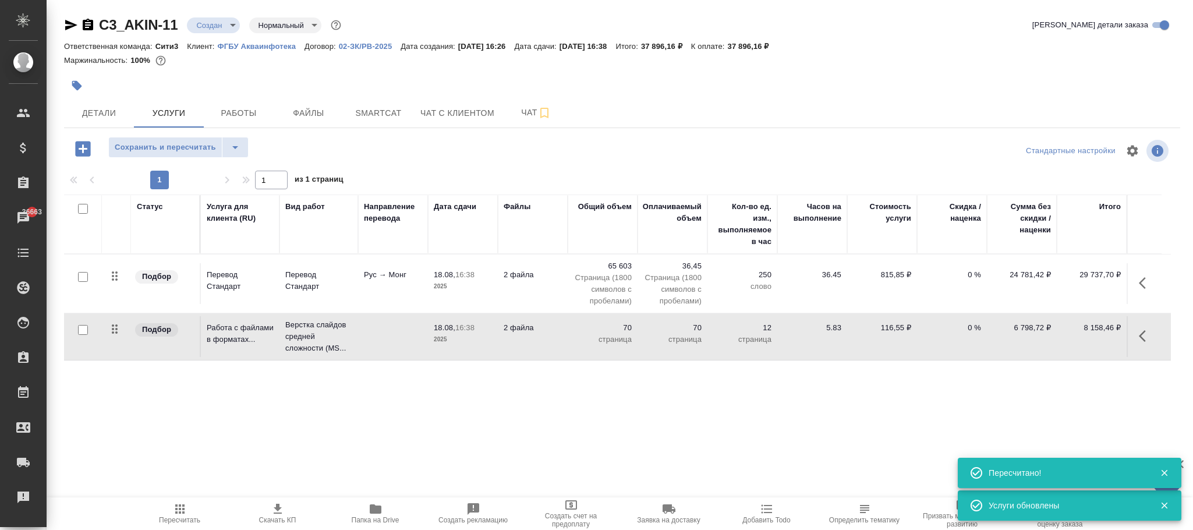
click at [896, 325] on p "116,55 ₽" at bounding box center [882, 328] width 58 height 12
type input "116.5496"
click at [821, 436] on div "Статус Услуга для клиента (RU) Вид работ Направление перевода Дата сдачи Файлы …" at bounding box center [617, 320] width 1107 height 250
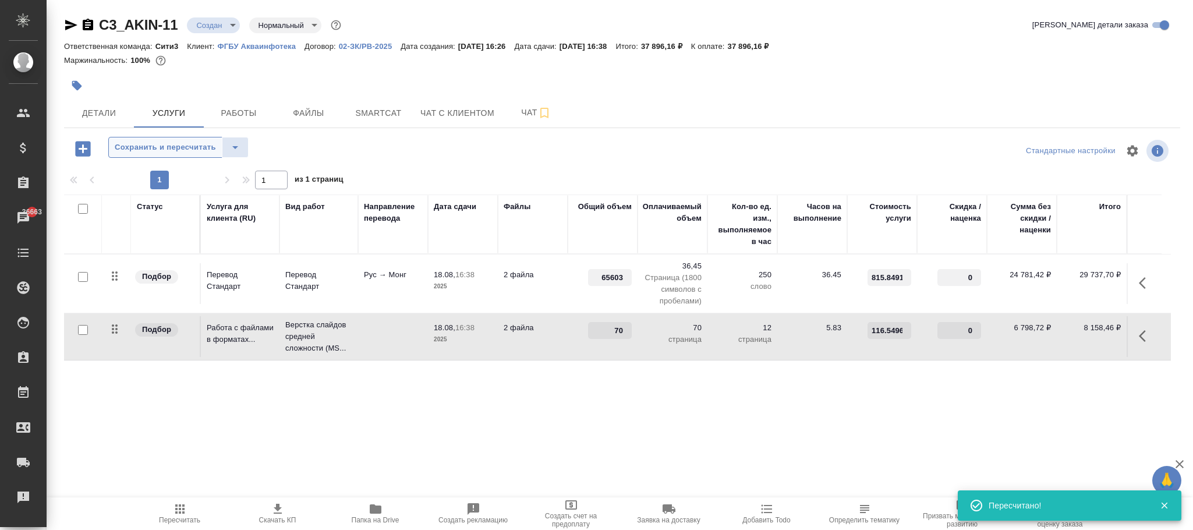
click at [188, 151] on span "Сохранить и пересчитать" at bounding box center [165, 147] width 101 height 13
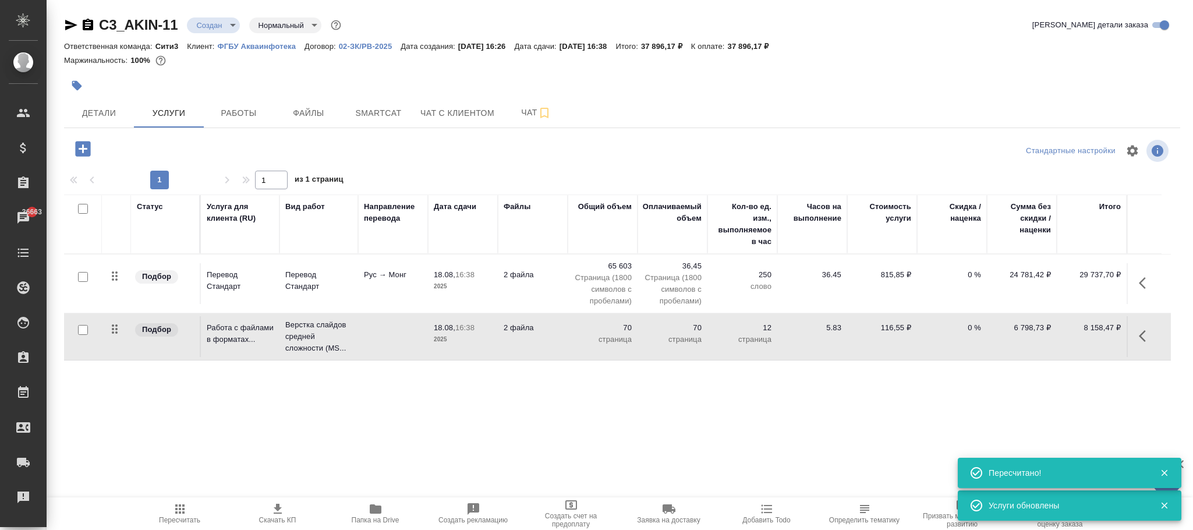
click at [896, 327] on p "116,55 ₽" at bounding box center [882, 328] width 58 height 12
type input "116.5498"
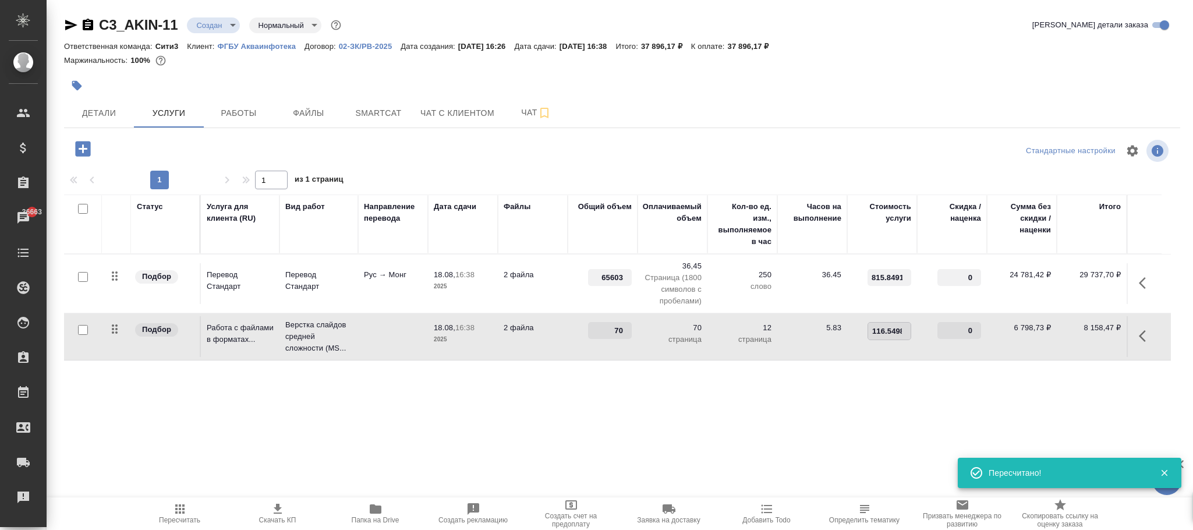
scroll to position [0, 2]
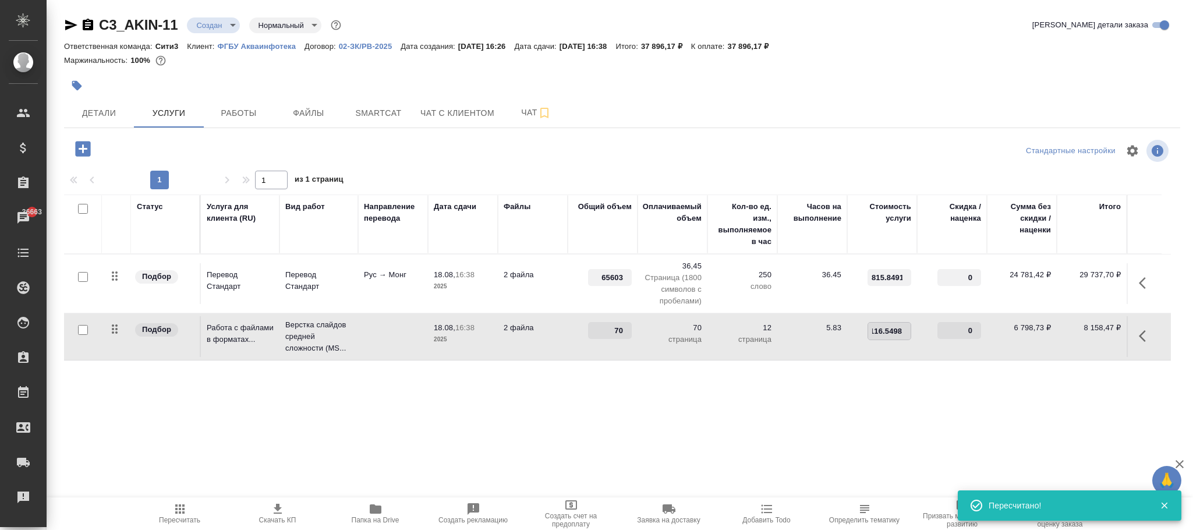
click at [884, 391] on div "Статус Услуга для клиента (RU) Вид работ Направление перевода Дата сдачи Файлы …" at bounding box center [617, 320] width 1107 height 250
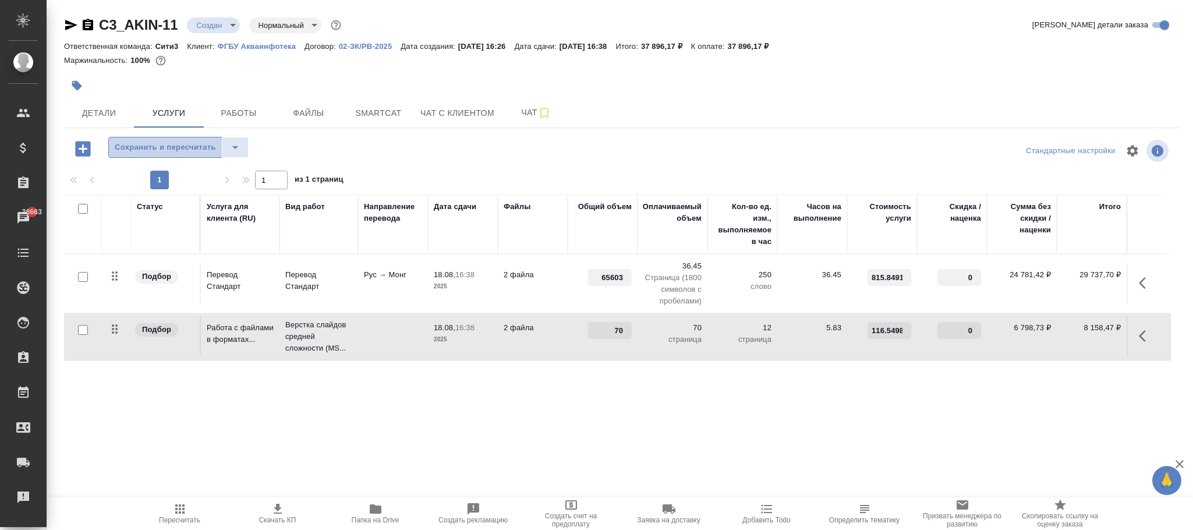
click at [192, 152] on span "Сохранить и пересчитать" at bounding box center [165, 147] width 101 height 13
click at [109, 101] on button "Детали" at bounding box center [99, 112] width 70 height 29
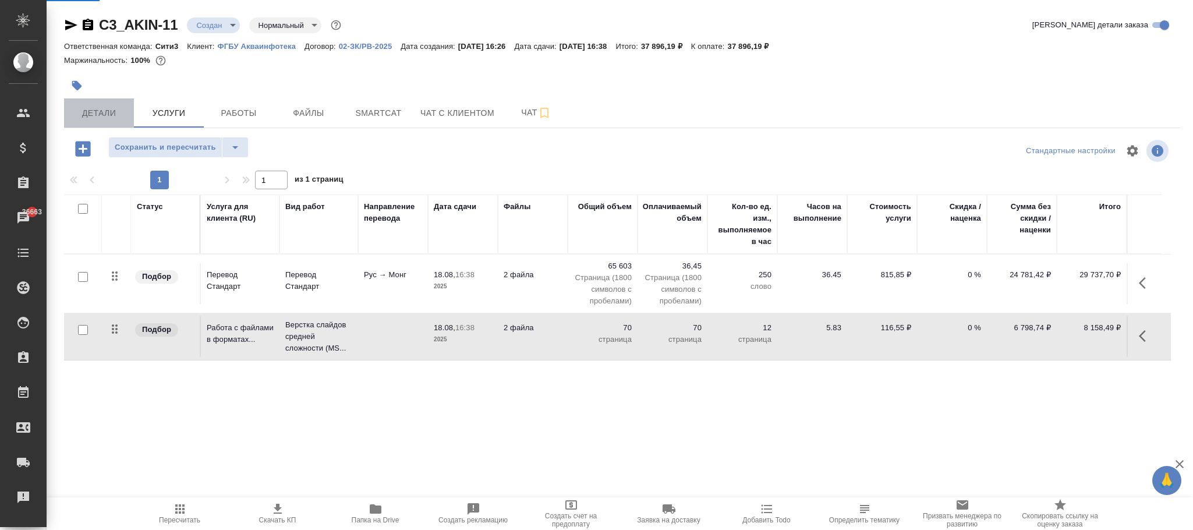
click at [93, 115] on span "Детали" at bounding box center [99, 113] width 56 height 15
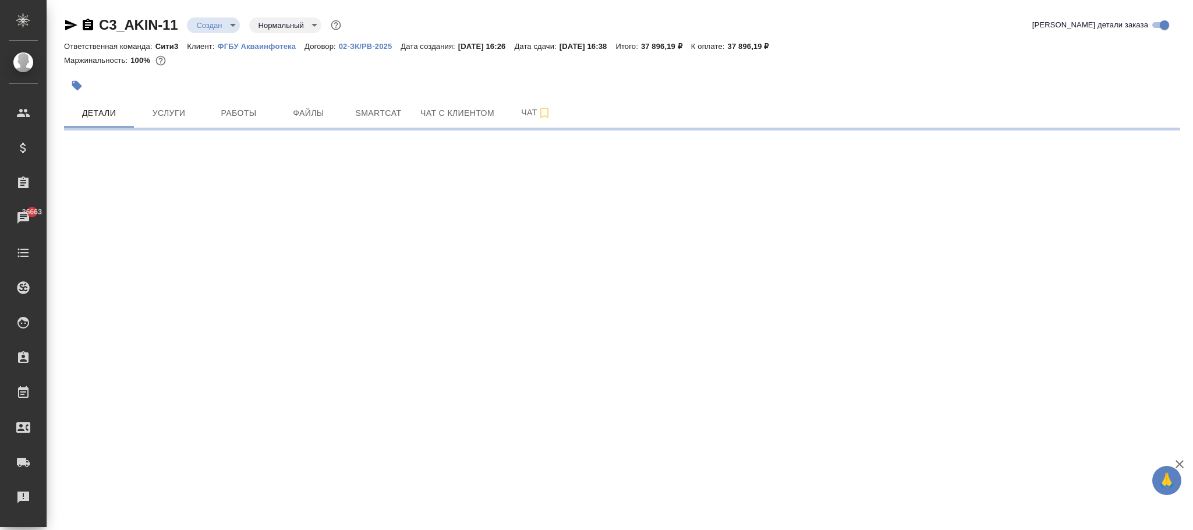
select select "RU"
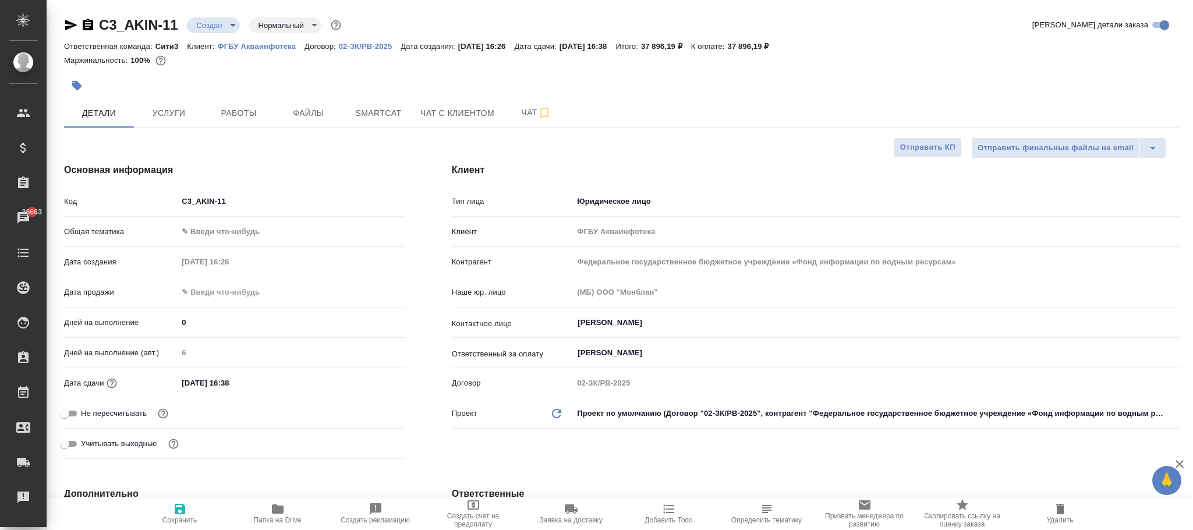
click at [185, 509] on icon "button" at bounding box center [180, 509] width 14 height 14
type textarea "x"
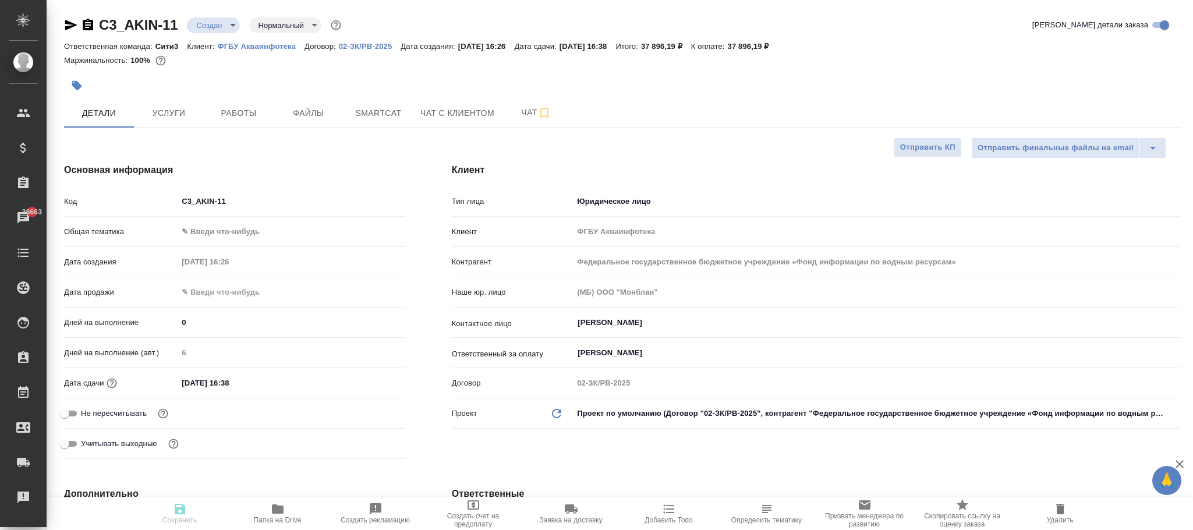
type textarea "x"
select select "RU"
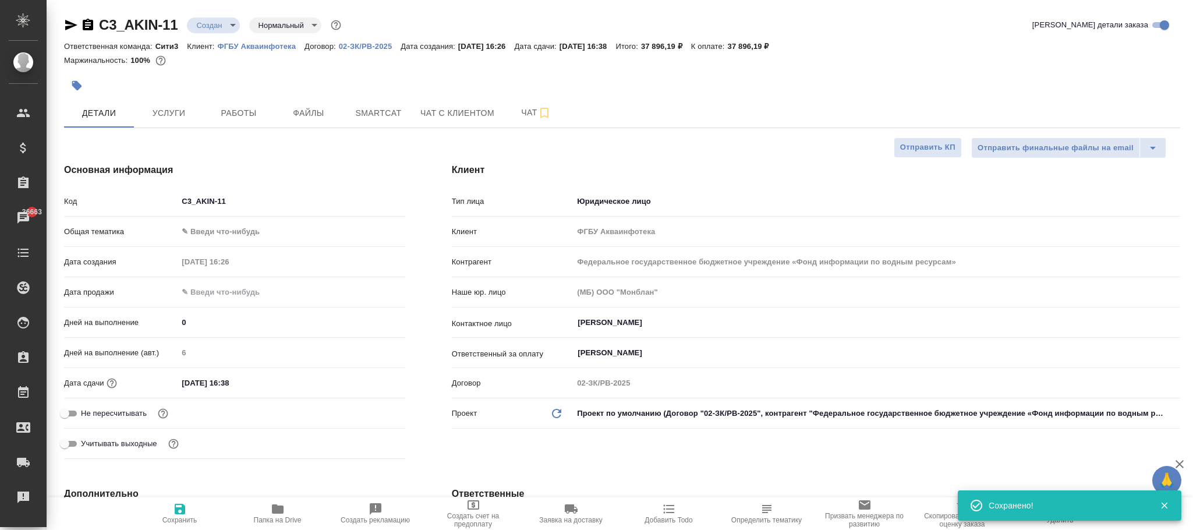
type textarea "x"
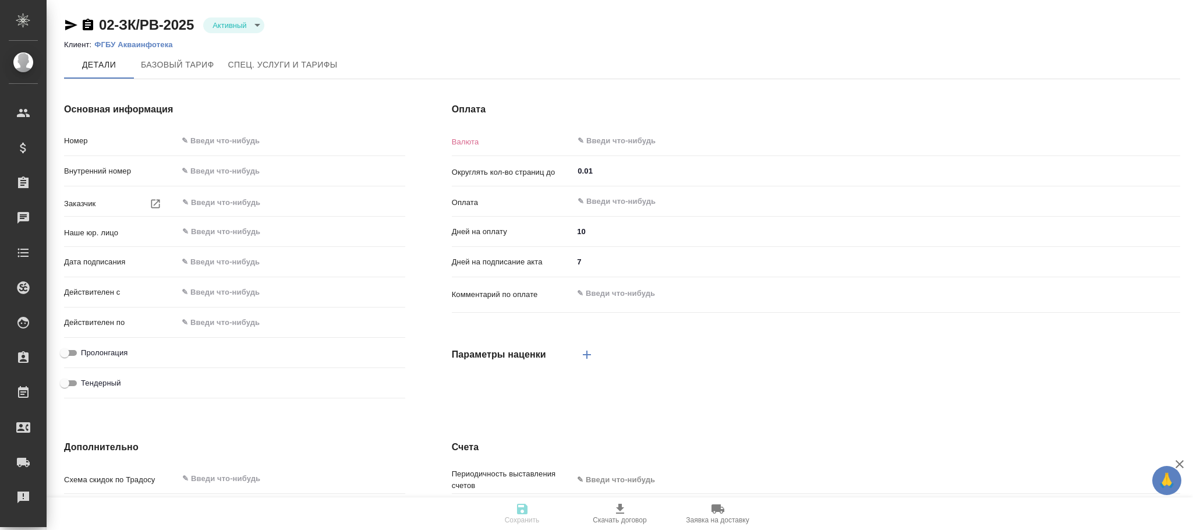
type input "02-ЗК/РВ-2025"
type input "МБ-4152"
type input "Федеральное государственное бюджетное учреждение «Фонд информации по водным рес…"
type input "(МБ) ООО "Монблан""
type input "[DATE] 09:00"
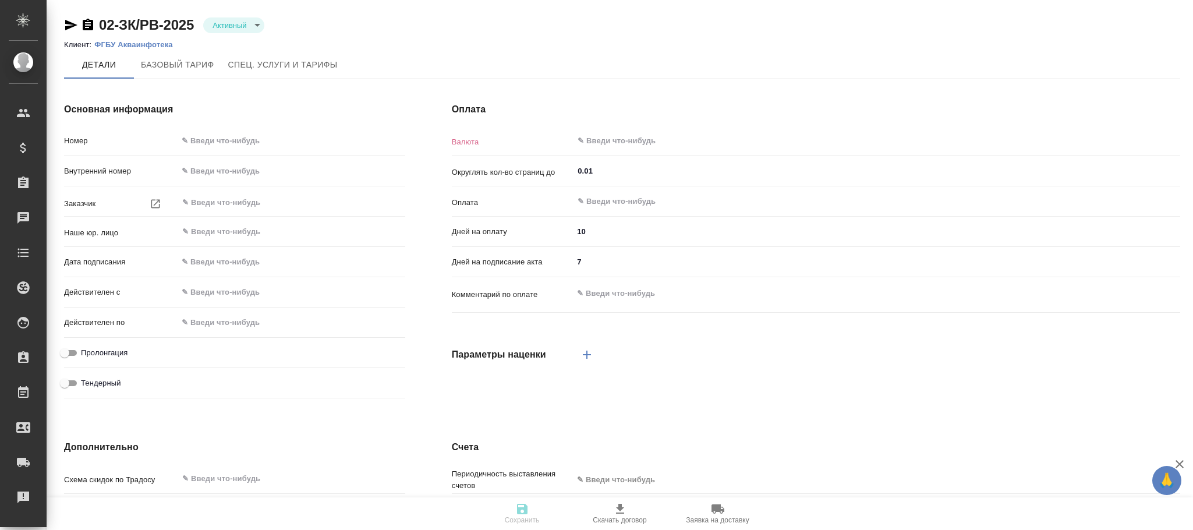
type input "[DATE] 09:00"
type input "05.02.2026 09:00"
type input "RUB"
type input "С даты подписания акта"
type input "7"
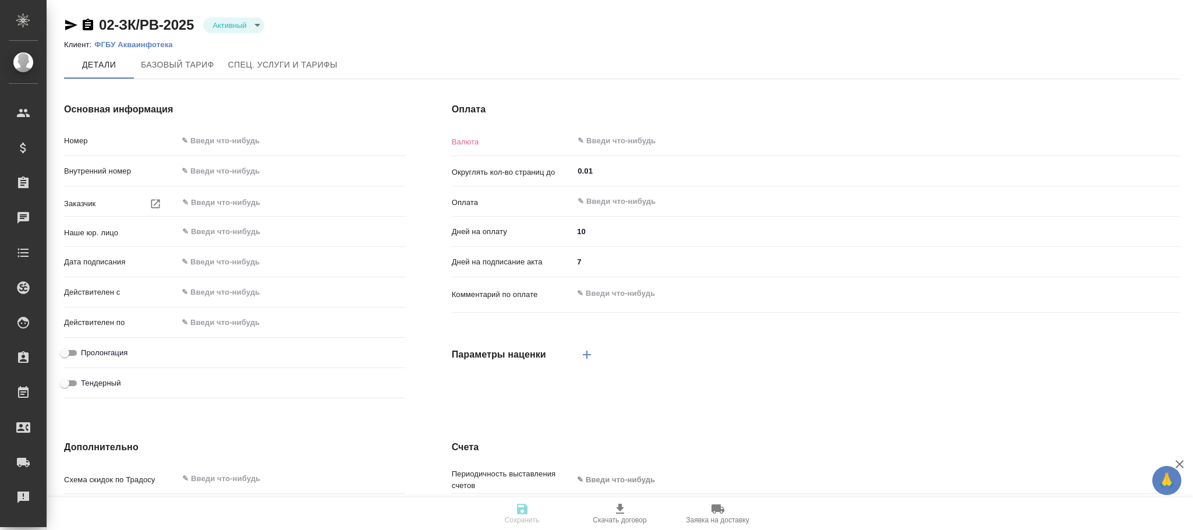
type input "10"
type input "Стандартный шаблон - 30-70-100 - ВЫБЕРИ МЕНЯ!"
type input "russian"
type input "basic"
type input "manual"
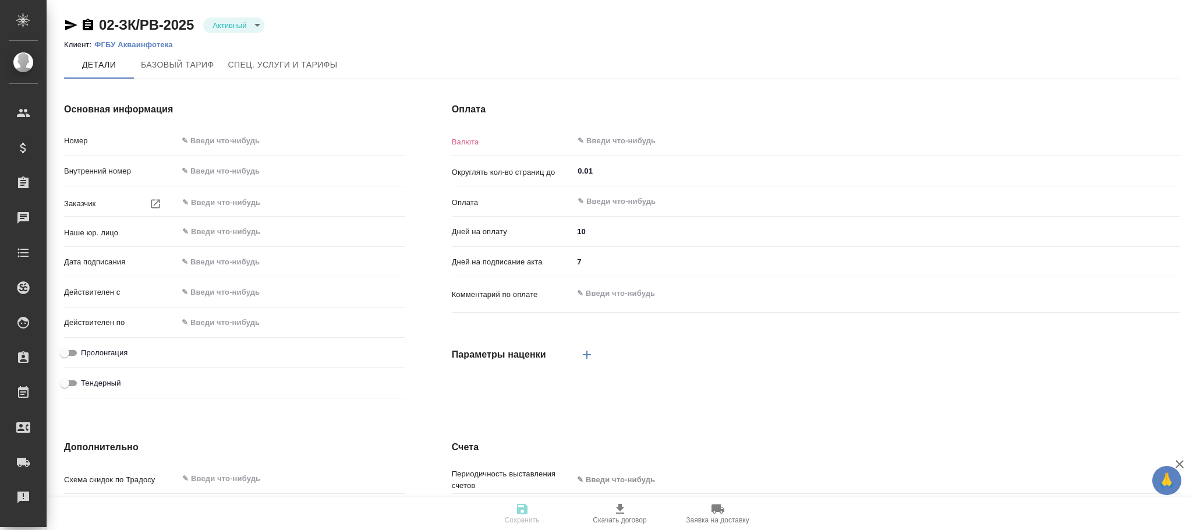
type input "client"
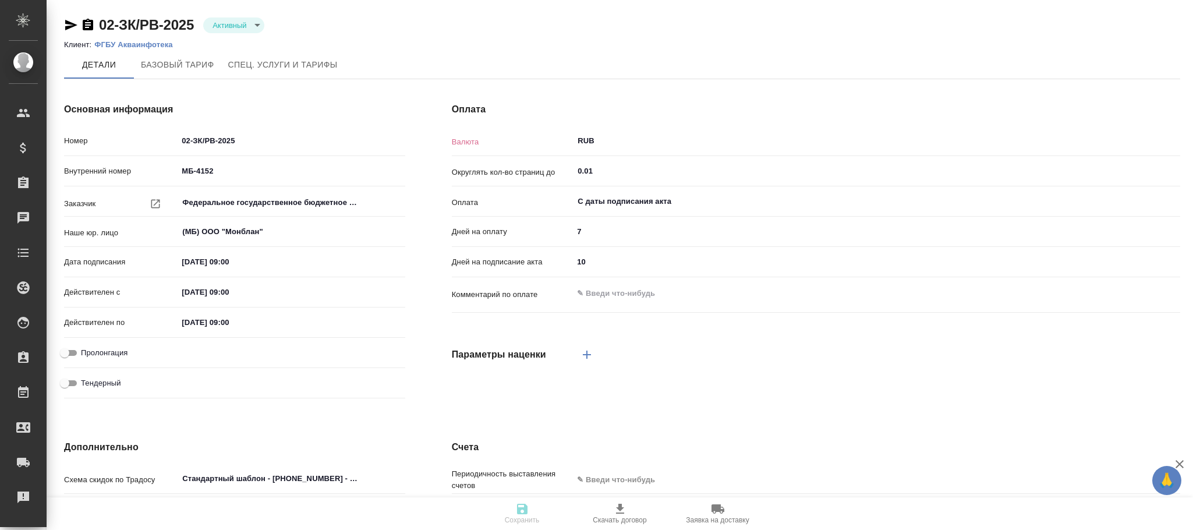
scroll to position [261, 0]
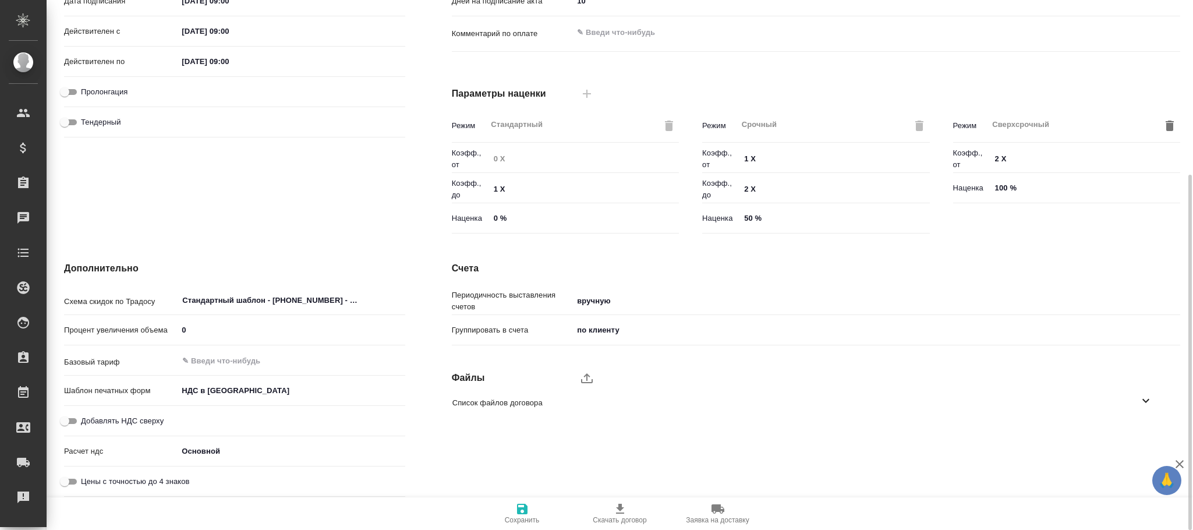
drag, startPoint x: 72, startPoint y: 483, endPoint x: 121, endPoint y: 479, distance: 49.1
click at [72, 485] on input "Цены с точностью до 4 знаков" at bounding box center [65, 482] width 42 height 14
checkbox input "true"
drag, startPoint x: 519, startPoint y: 510, endPoint x: 528, endPoint y: 476, distance: 35.3
click at [521, 510] on icon "button" at bounding box center [522, 509] width 14 height 14
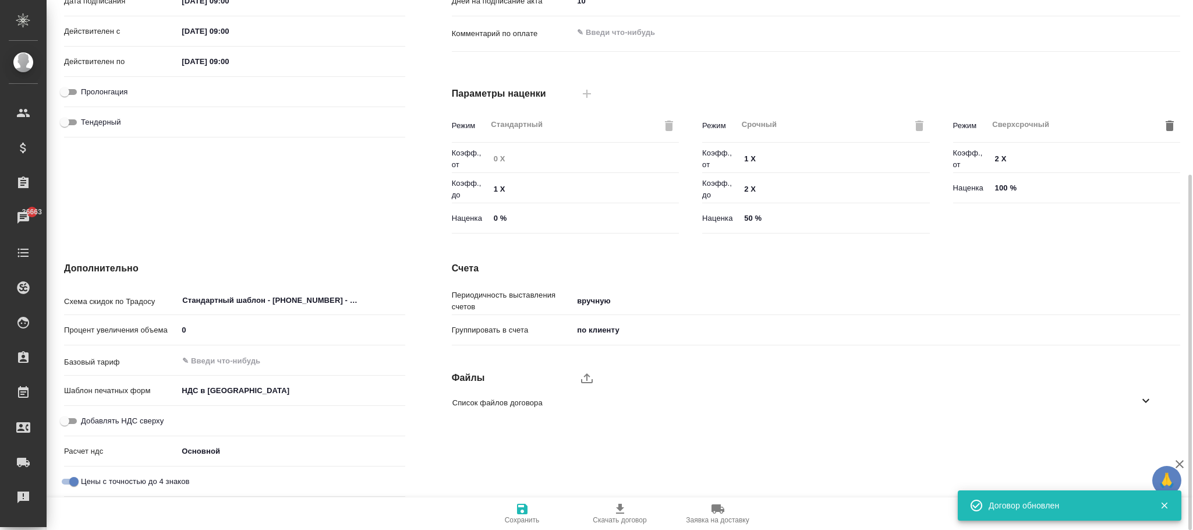
click at [68, 482] on input "Цены с точностью до 4 знаков" at bounding box center [74, 482] width 42 height 14
checkbox input "false"
type textarea "x"
click at [521, 512] on icon "button" at bounding box center [522, 509] width 14 height 14
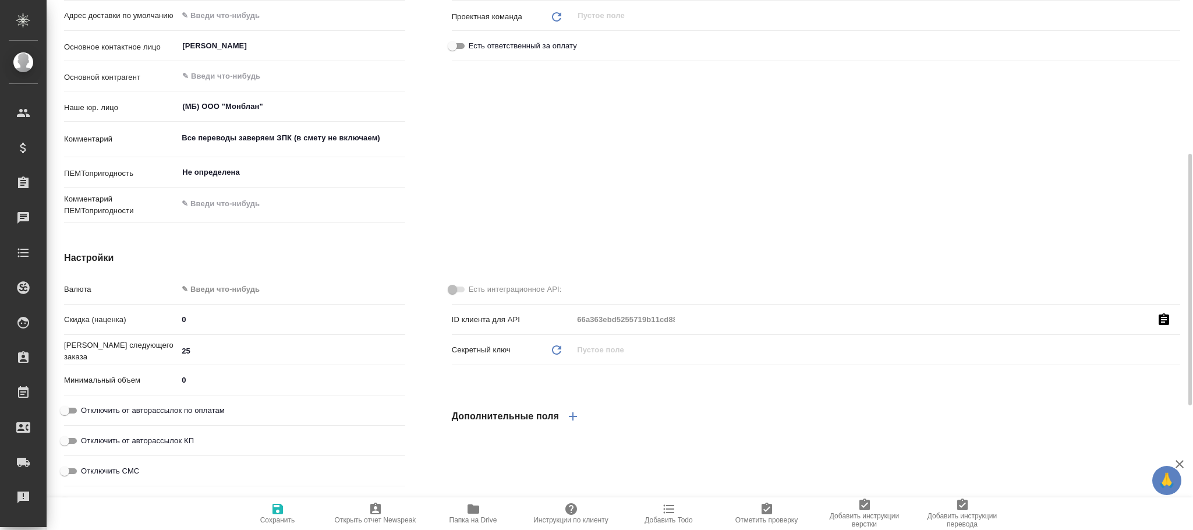
scroll to position [62, 0]
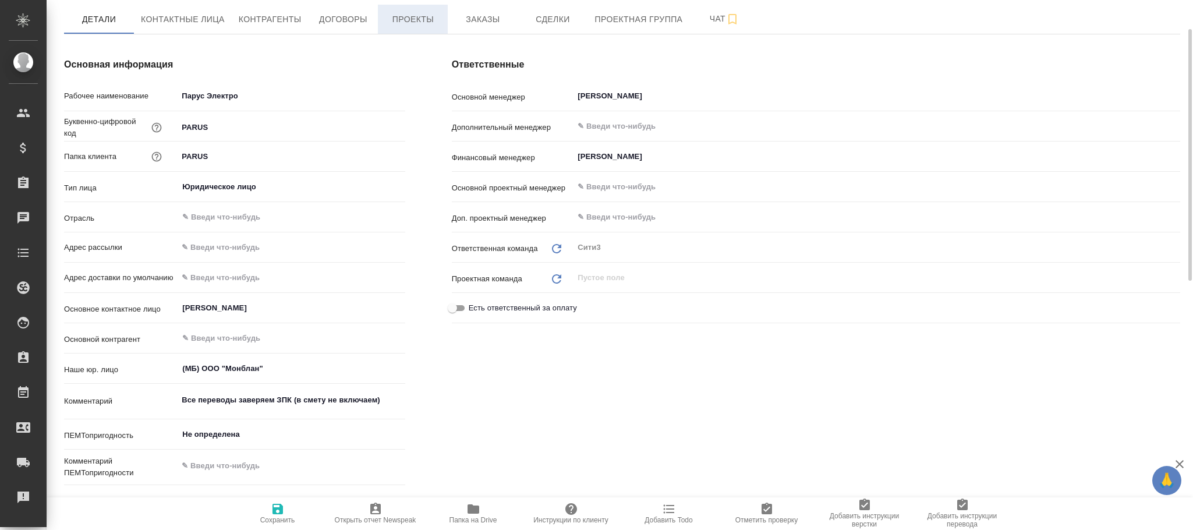
click at [423, 22] on span "Проекты" at bounding box center [413, 19] width 56 height 15
click at [416, 19] on span "Проекты" at bounding box center [413, 19] width 56 height 15
click at [406, 16] on span "Проекты" at bounding box center [413, 19] width 56 height 15
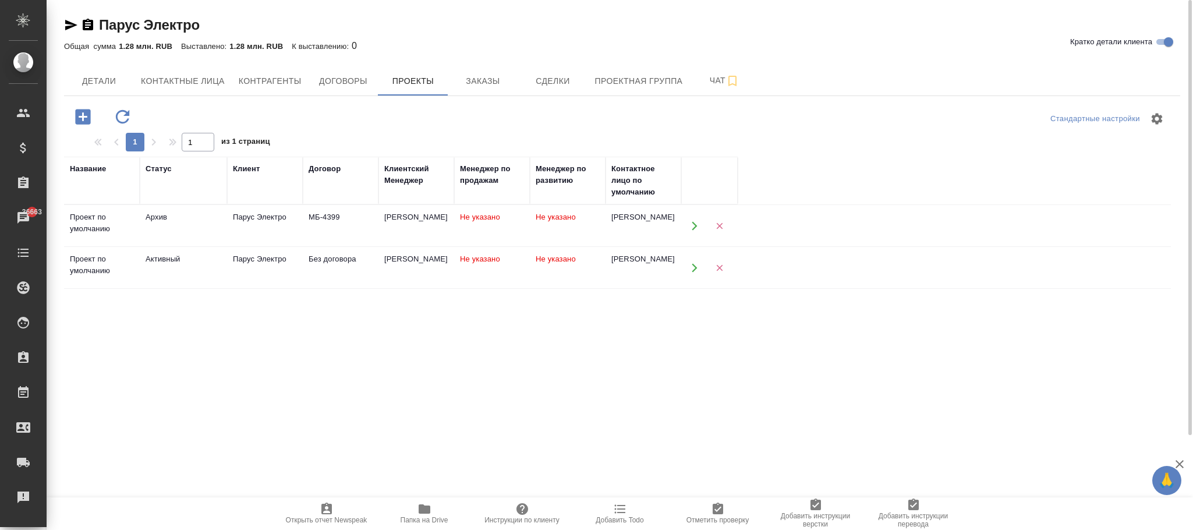
click at [553, 222] on td "Не указано" at bounding box center [568, 226] width 76 height 41
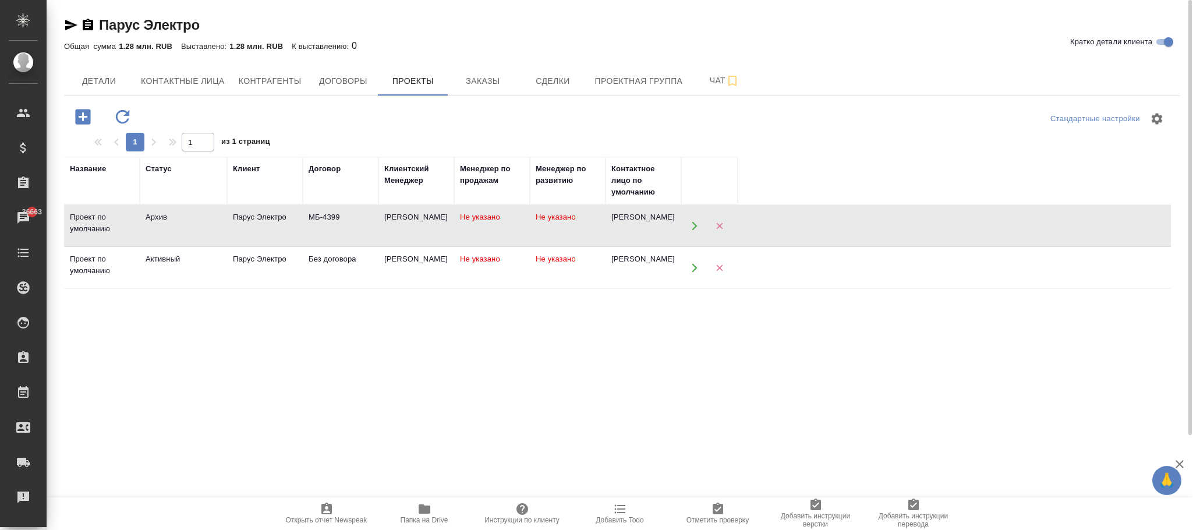
click at [553, 222] on td "Не указано" at bounding box center [568, 226] width 76 height 41
click at [476, 246] on td "Не указано" at bounding box center [492, 226] width 76 height 41
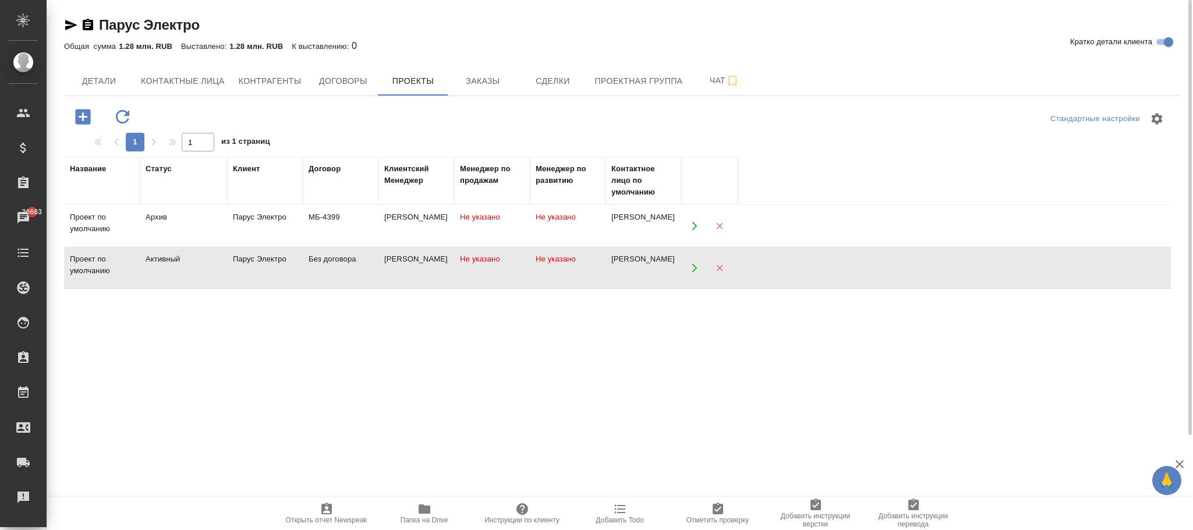
click at [476, 246] on td "Не указано" at bounding box center [492, 226] width 76 height 41
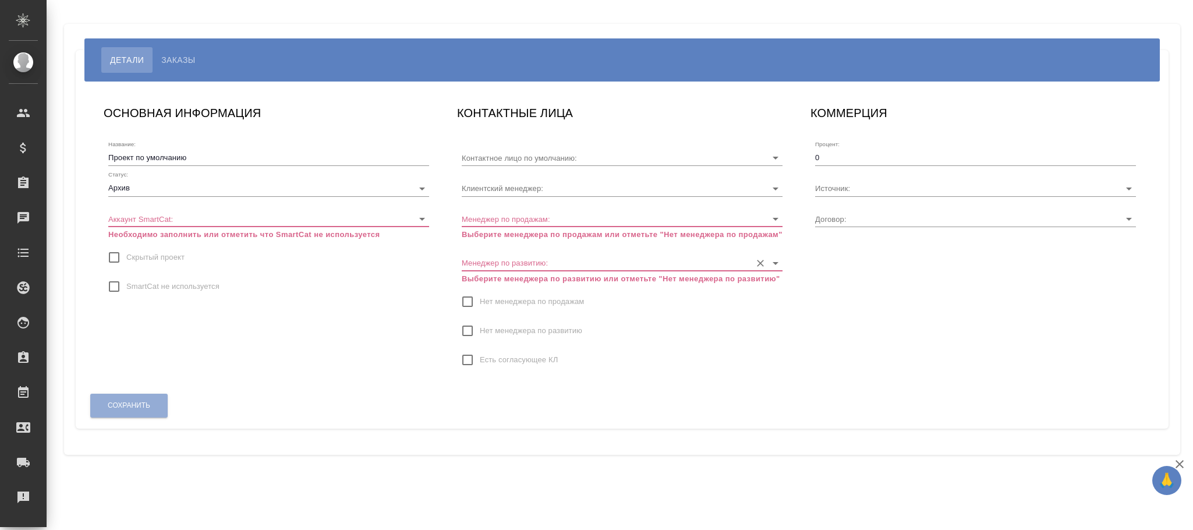
type input "[PERSON_NAME]"
type input "МБ-4399"
type input "[PERSON_NAME]"
drag, startPoint x: 144, startPoint y: 257, endPoint x: 356, endPoint y: 259, distance: 212.6
click at [145, 257] on span "Скрытый проект" at bounding box center [155, 258] width 58 height 12
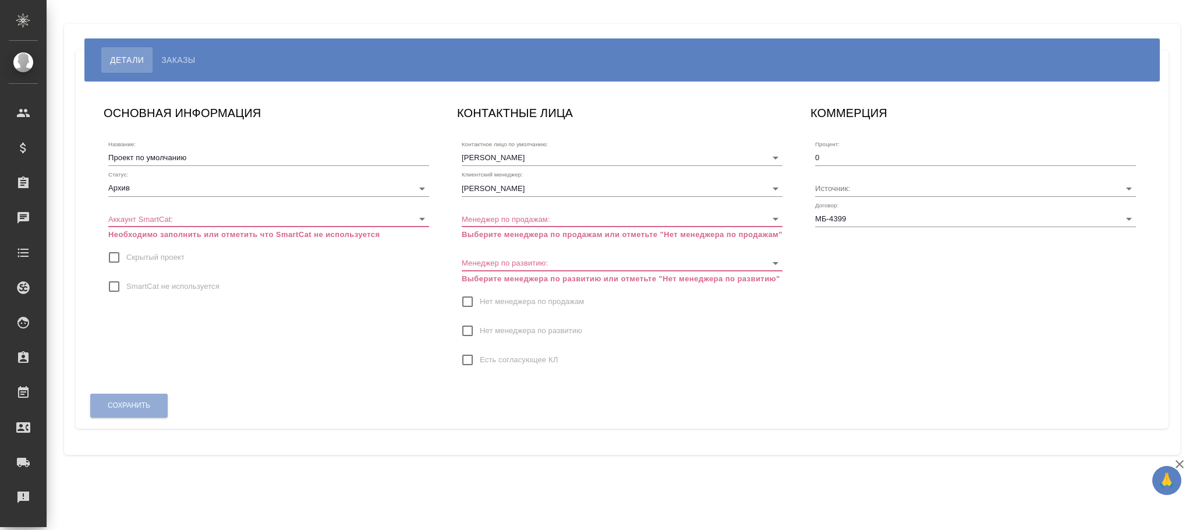
click at [126, 257] on input "Скрытый проект" at bounding box center [114, 257] width 24 height 24
checkbox input "true"
click at [521, 218] on input "Менеджер по продажам:" at bounding box center [604, 219] width 284 height 16
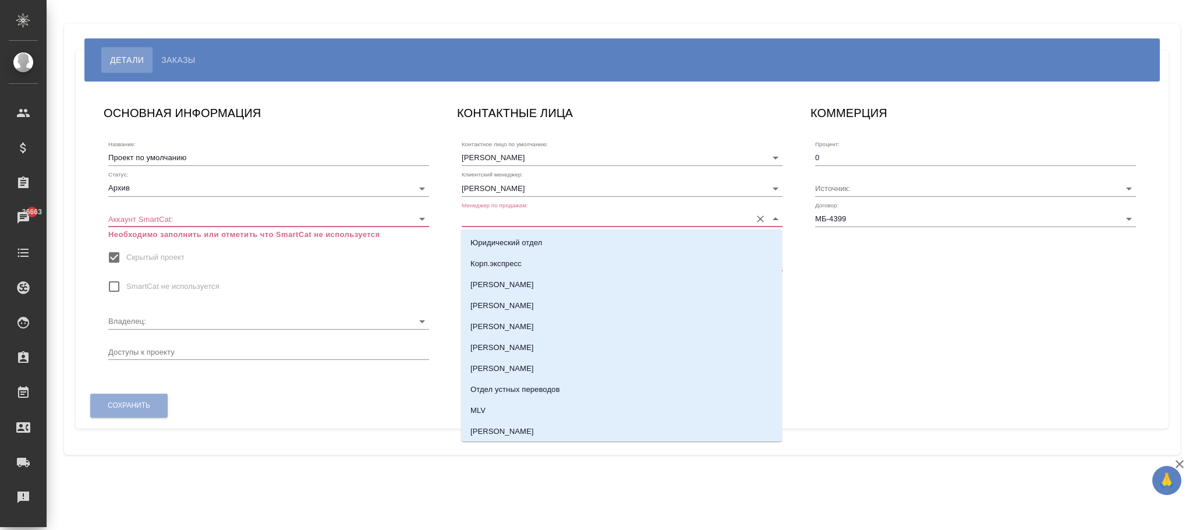
drag, startPoint x: 399, startPoint y: 243, endPoint x: 472, endPoint y: 285, distance: 84.0
click at [399, 243] on div "Название: Проект по умолчанию Статус: Архив archive Аккаунт SmartCat: ​ Необход…" at bounding box center [268, 248] width 321 height 224
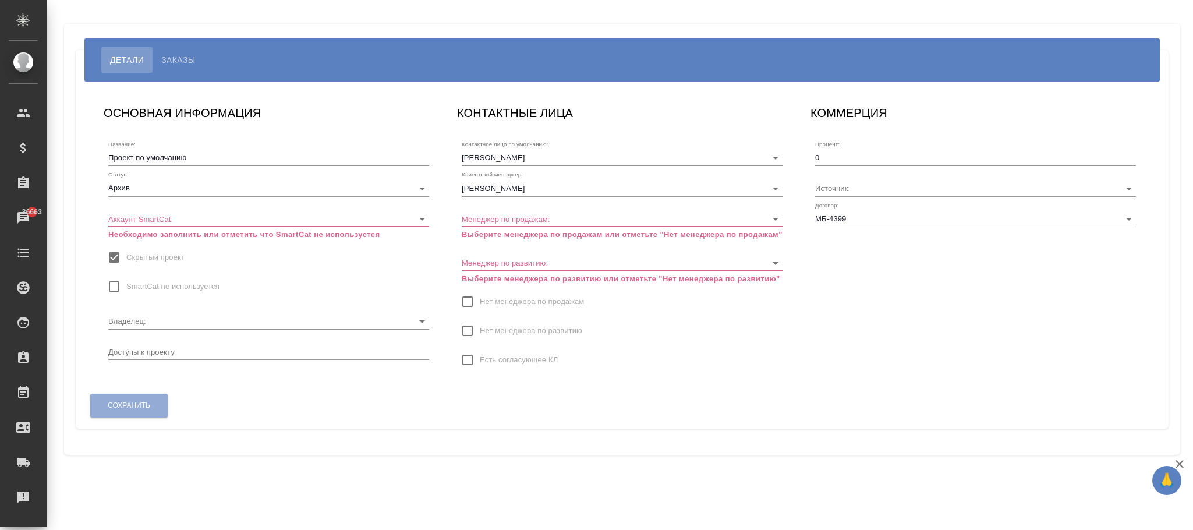
click at [512, 303] on span "Нет менеджера по продажам" at bounding box center [532, 302] width 104 height 12
click at [480, 303] on input "Нет менеджера по продажам" at bounding box center [467, 301] width 24 height 24
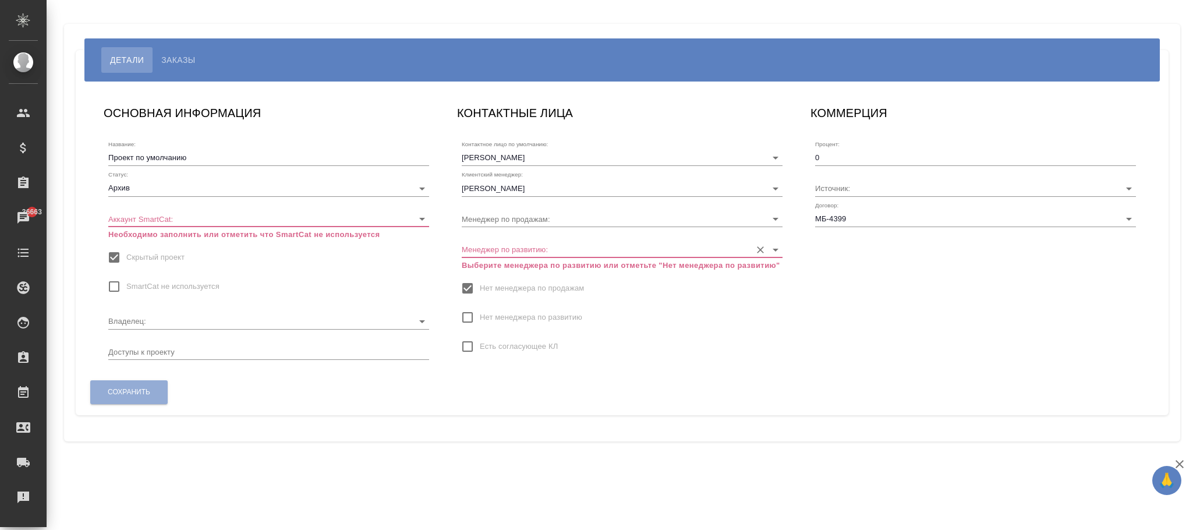
click at [514, 238] on div "Менеджер по развитию: Выберите менеджера по развитию или отметьте "Нет менеджер…" at bounding box center [622, 251] width 321 height 39
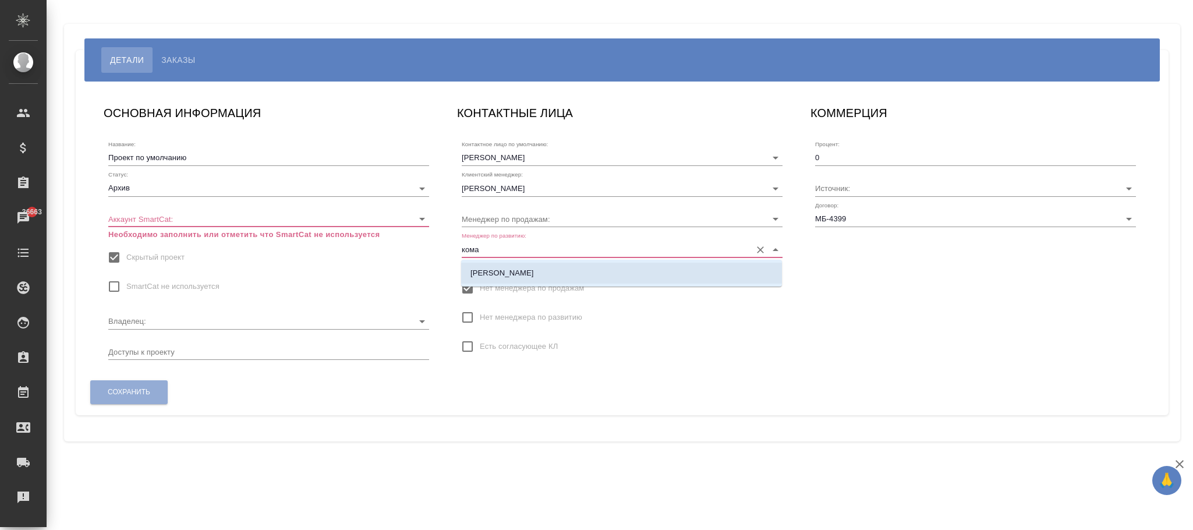
click at [509, 271] on p "Комаров Роман" at bounding box center [502, 273] width 63 height 12
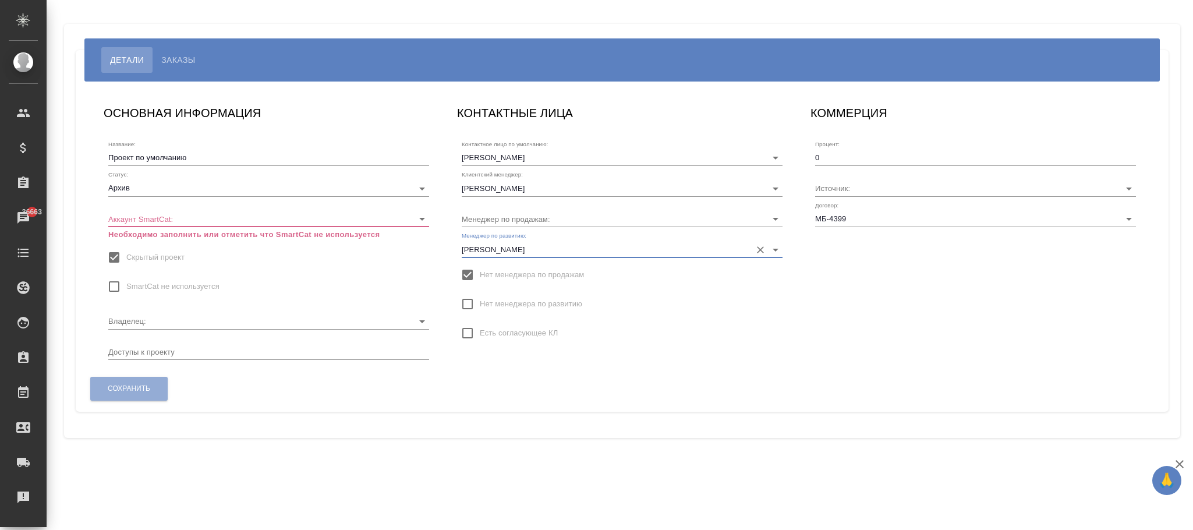
type input "Комаров Роман"
click at [137, 289] on span "SmartCat не используется" at bounding box center [172, 287] width 93 height 12
click at [126, 289] on input "SmartCat не используется" at bounding box center [114, 286] width 24 height 24
checkbox input "true"
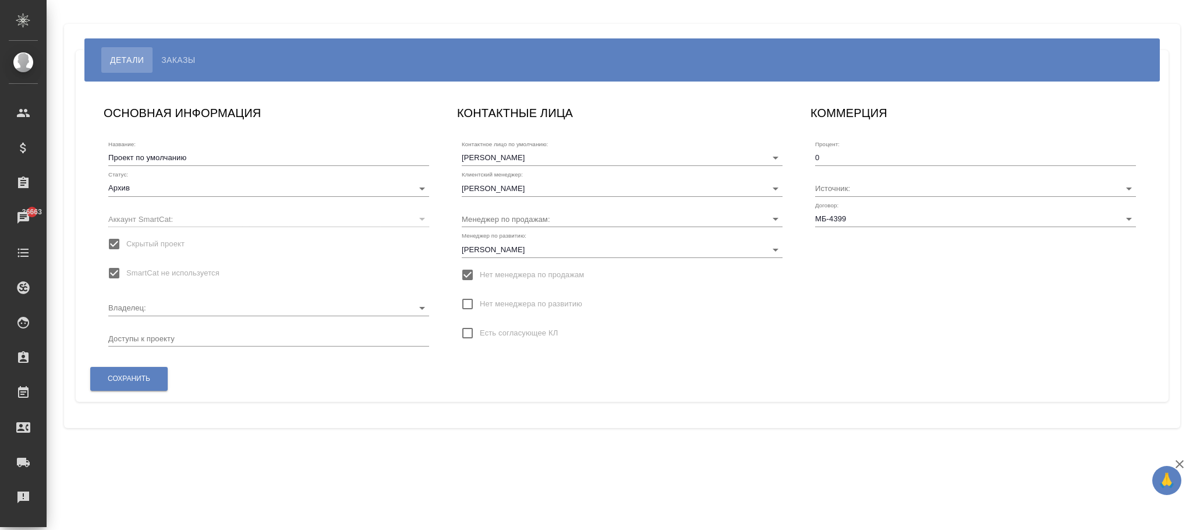
click at [147, 243] on span "Скрытый проект" at bounding box center [155, 244] width 58 height 12
click at [126, 243] on input "Скрытый проект" at bounding box center [114, 244] width 24 height 24
checkbox input "false"
click at [128, 374] on span "Сохранить" at bounding box center [129, 379] width 43 height 10
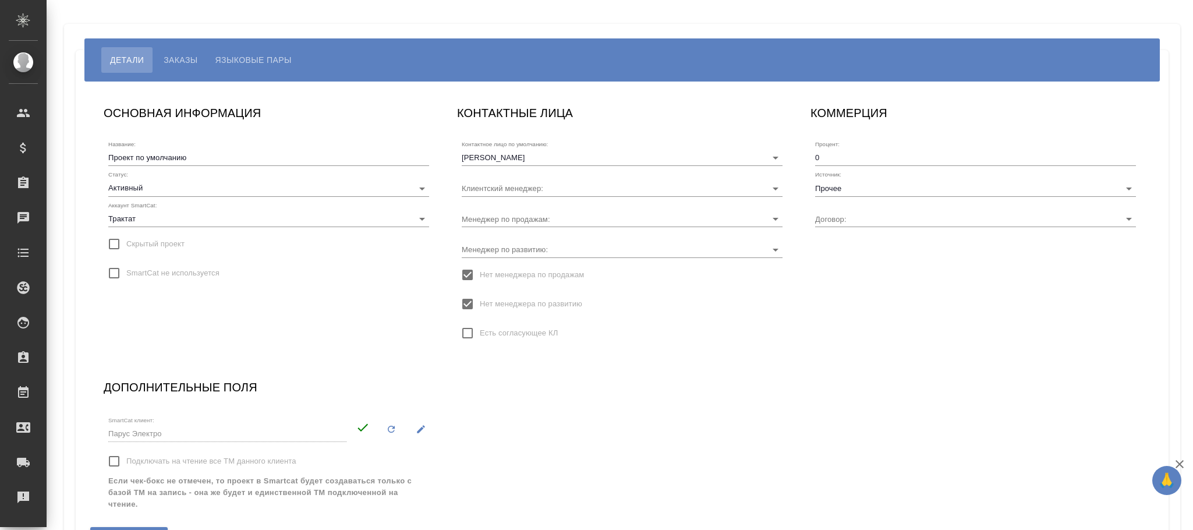
type input "Без договора"
type input "[PERSON_NAME]"
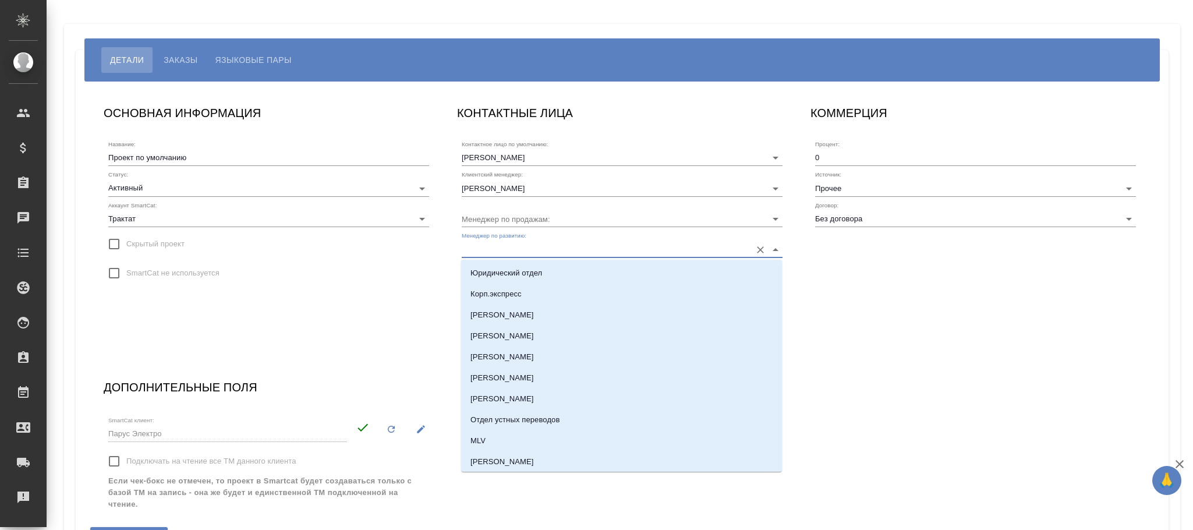
click at [525, 245] on input "Менеджер по развитию:" at bounding box center [604, 249] width 284 height 16
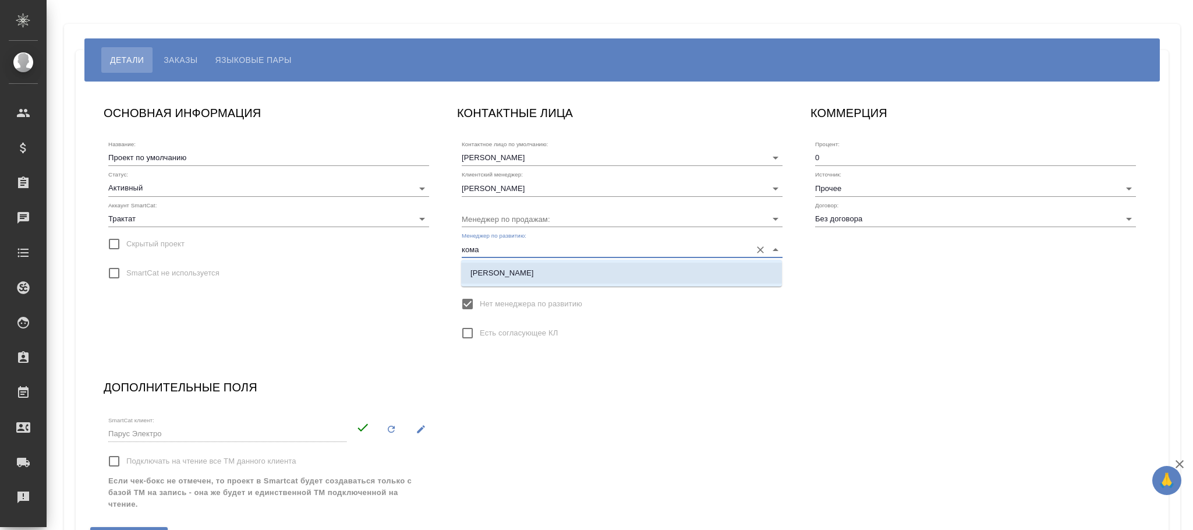
click at [515, 264] on li "[PERSON_NAME]" at bounding box center [621, 273] width 321 height 21
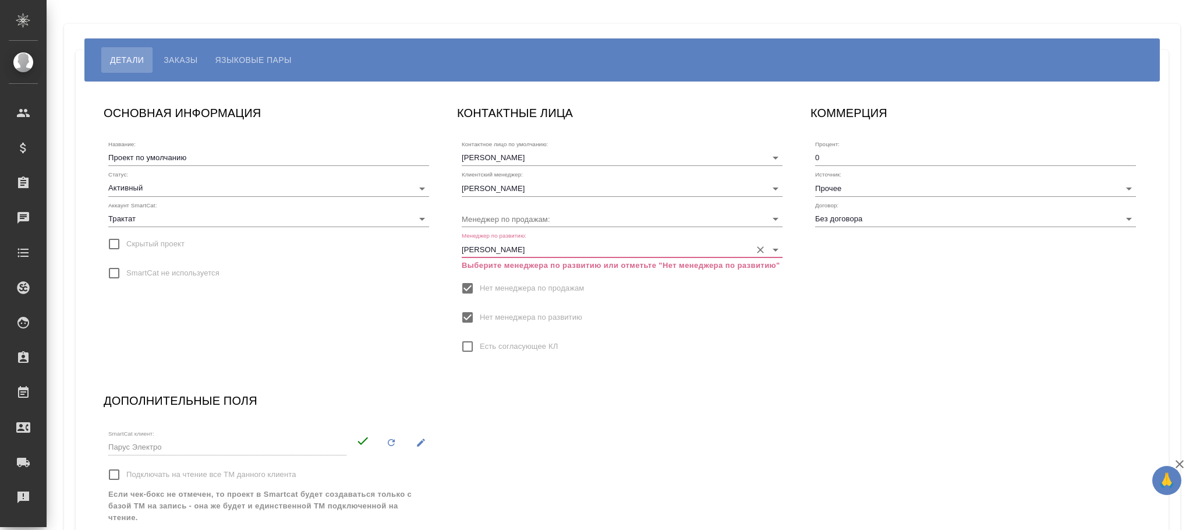
type input "[PERSON_NAME]"
click at [514, 315] on span "Нет менеджера по развитию" at bounding box center [531, 318] width 102 height 12
click at [480, 315] on input "Нет менеджера по развитию" at bounding box center [467, 317] width 24 height 24
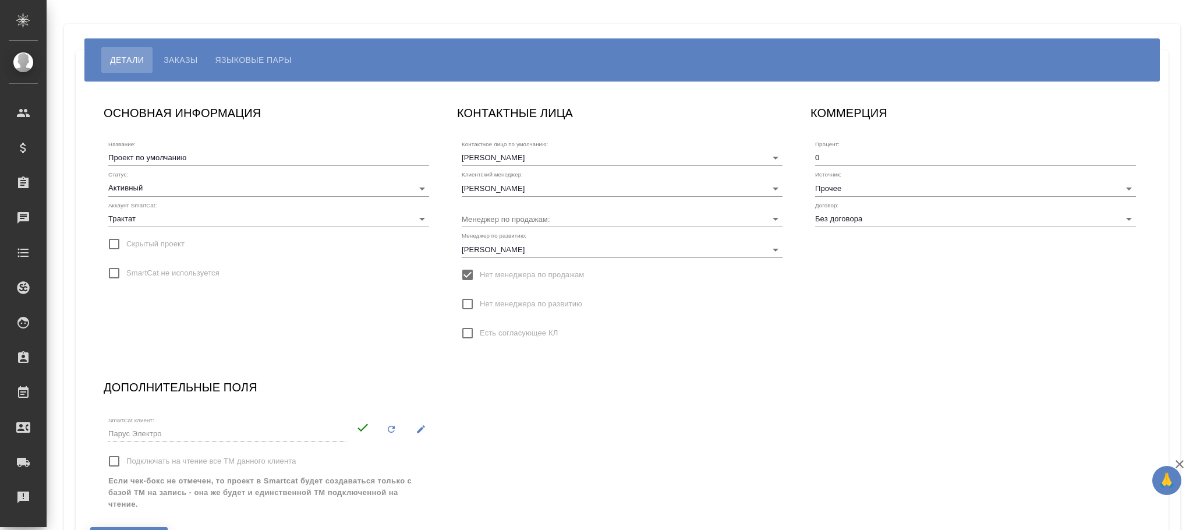
scroll to position [81, 0]
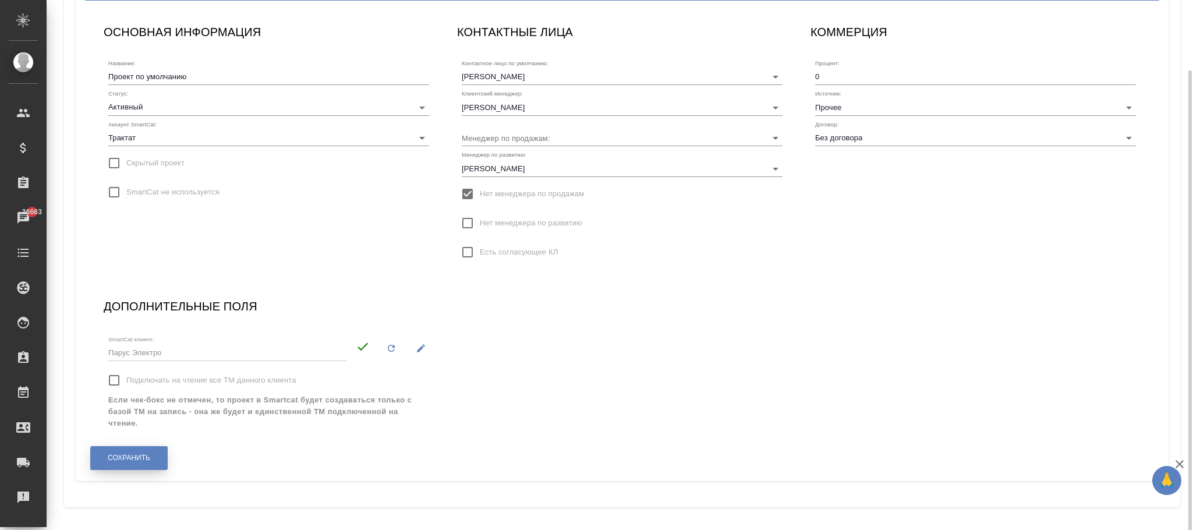
drag, startPoint x: 135, startPoint y: 444, endPoint x: 154, endPoint y: 452, distance: 20.6
click at [138, 445] on div "Сохранить" at bounding box center [129, 458] width 79 height 30
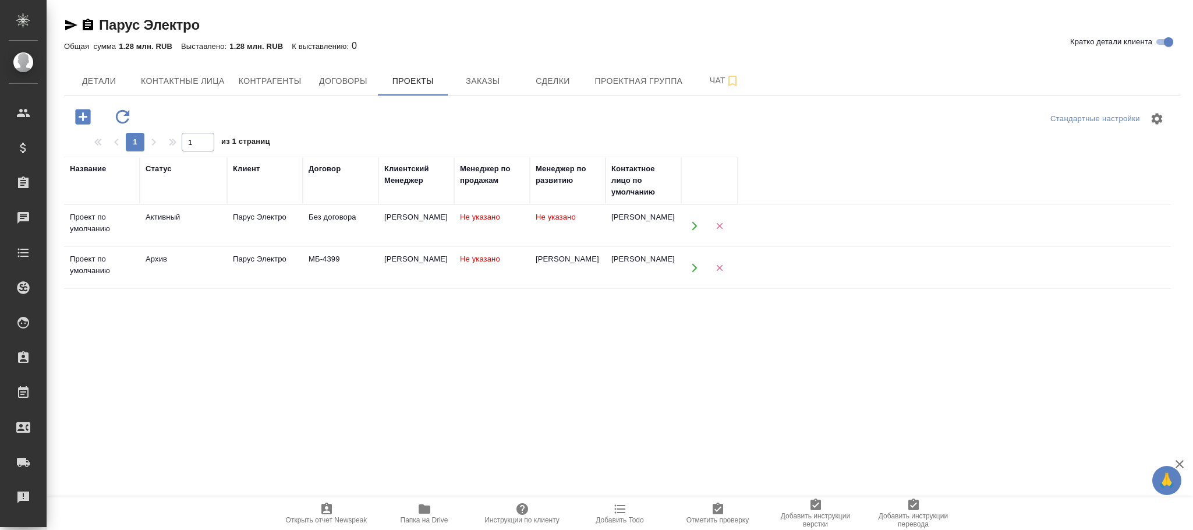
click at [546, 218] on span "Не указано" at bounding box center [556, 217] width 40 height 9
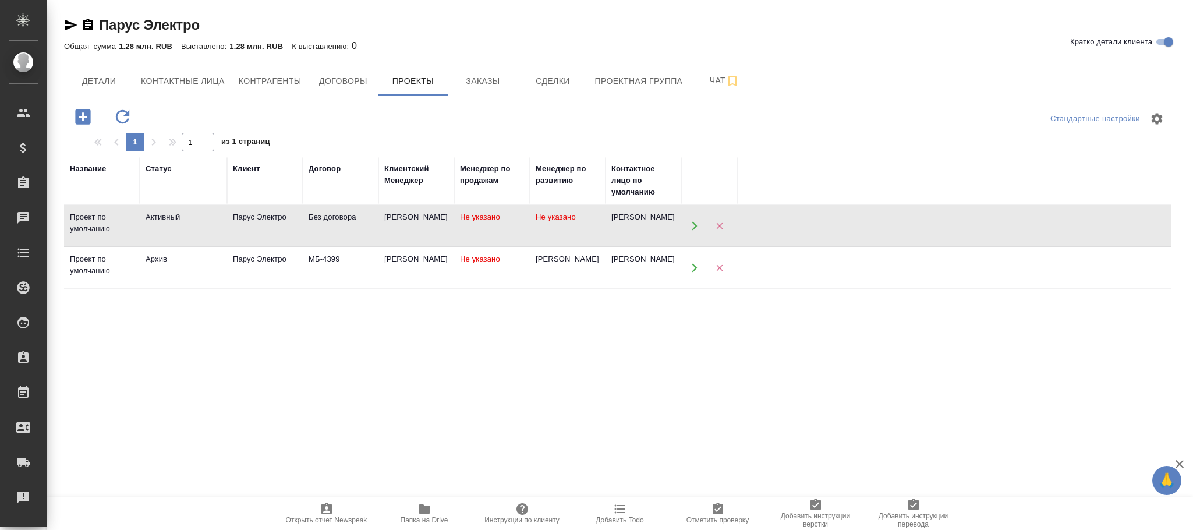
click at [546, 218] on span "Не указано" at bounding box center [556, 217] width 40 height 9
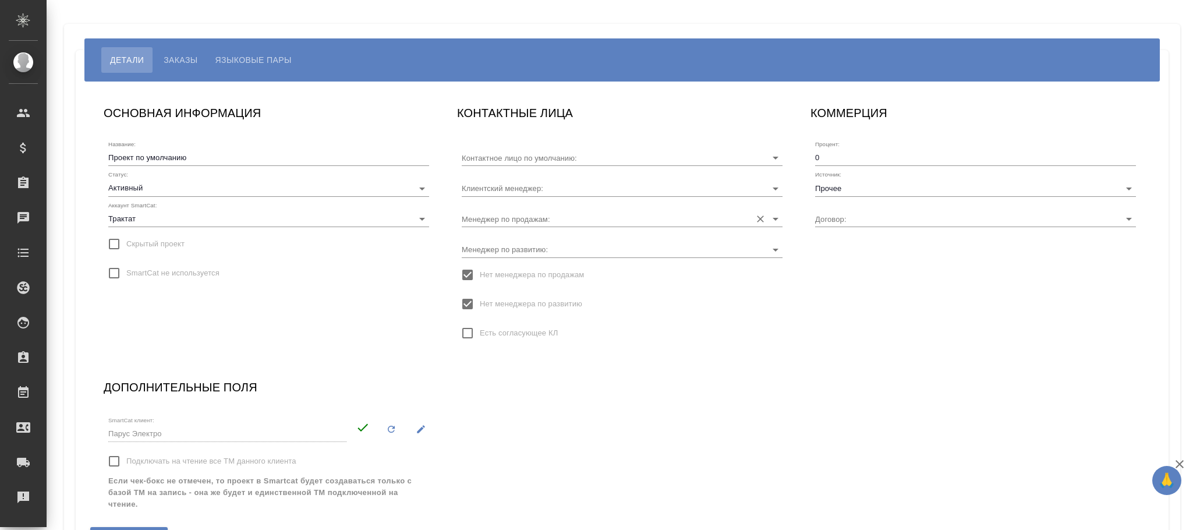
type input "[PERSON_NAME]"
type input "Без договора"
click at [522, 306] on span "Нет менеджера по развитию" at bounding box center [531, 304] width 102 height 12
click at [480, 306] on input "Нет менеджера по развитию" at bounding box center [467, 304] width 24 height 24
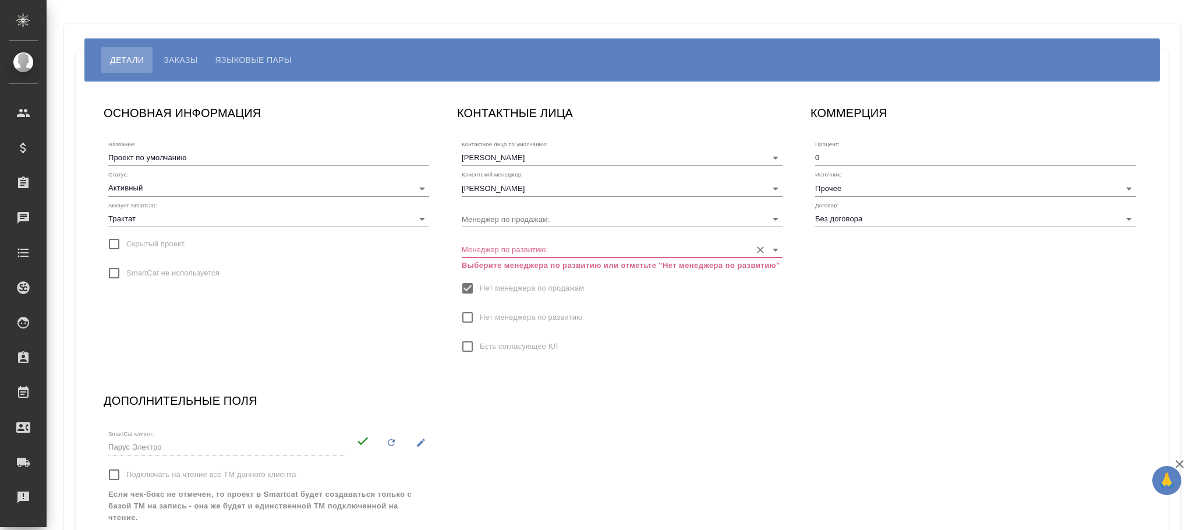
click at [531, 248] on input "Менеджер по развитию:" at bounding box center [604, 249] width 284 height 16
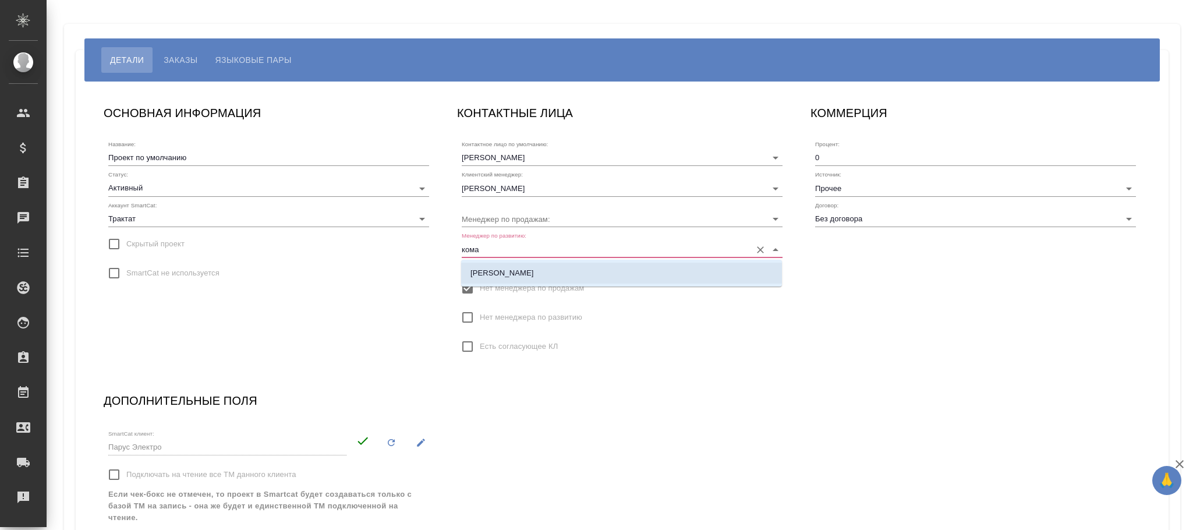
click at [524, 269] on p "[PERSON_NAME]" at bounding box center [502, 273] width 63 height 12
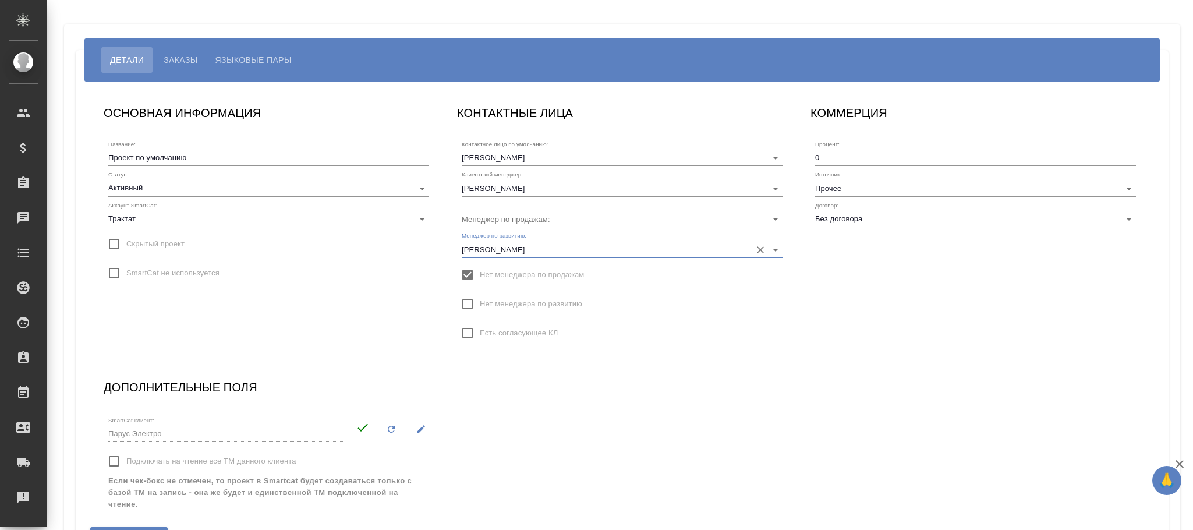
scroll to position [81, 0]
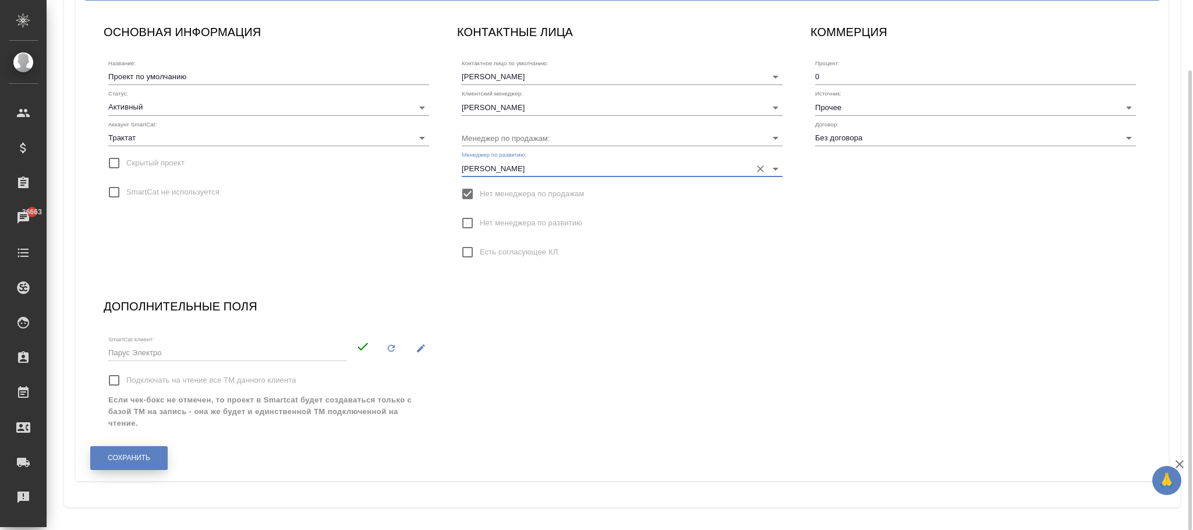
type input "[PERSON_NAME]"
click at [111, 453] on span "Сохранить" at bounding box center [129, 458] width 43 height 10
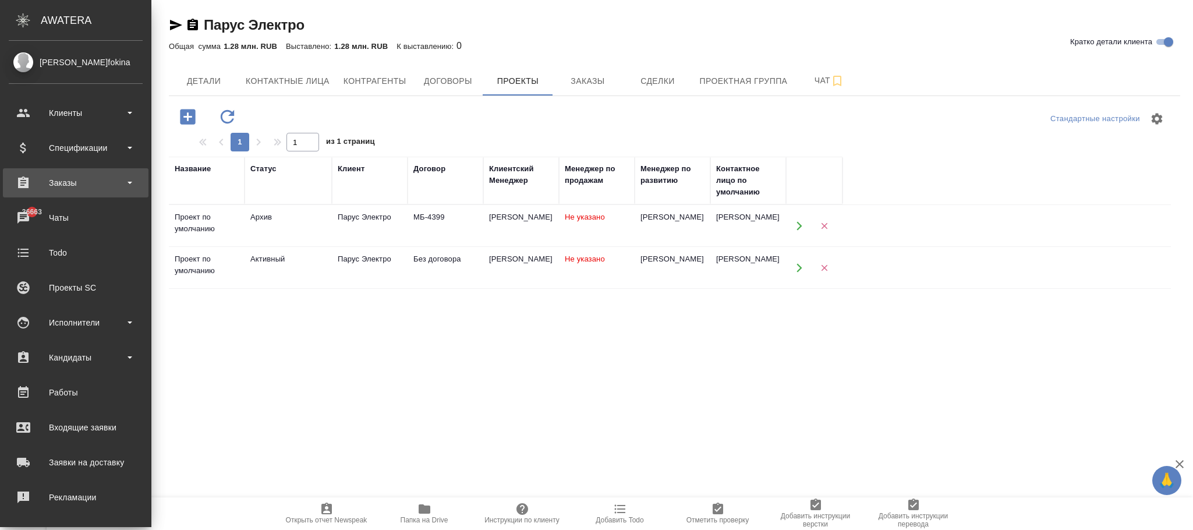
click at [94, 177] on div "Заказы" at bounding box center [76, 182] width 134 height 17
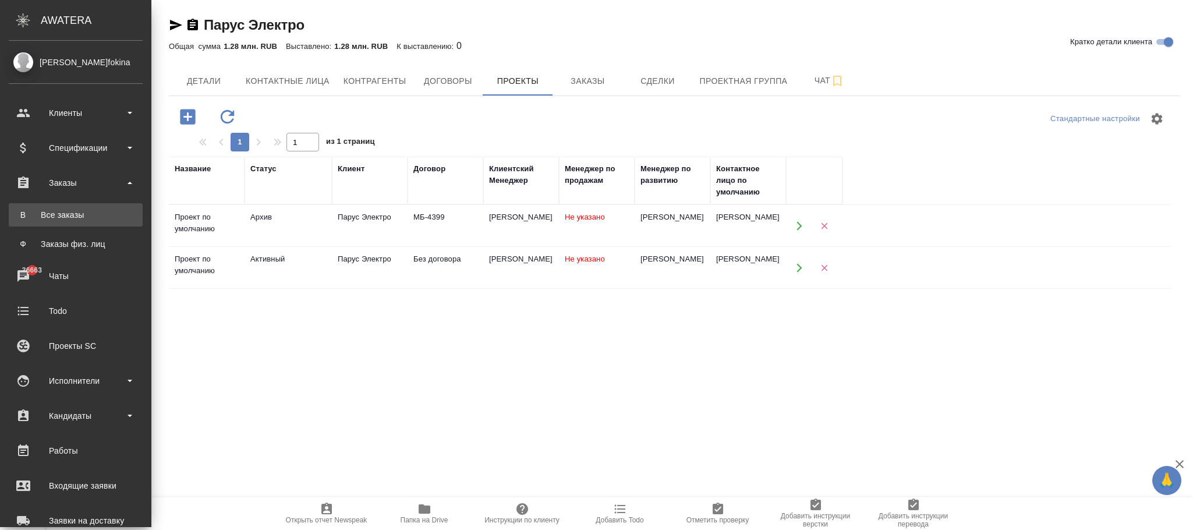
click at [75, 211] on div "Все заказы" at bounding box center [76, 215] width 122 height 12
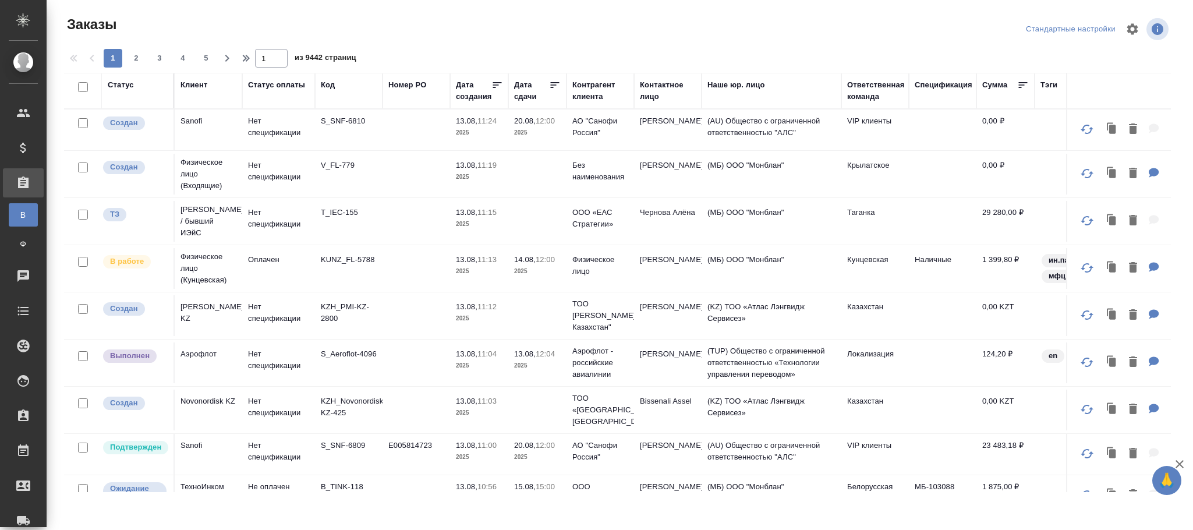
click at [329, 86] on div "Код" at bounding box center [328, 85] width 14 height 12
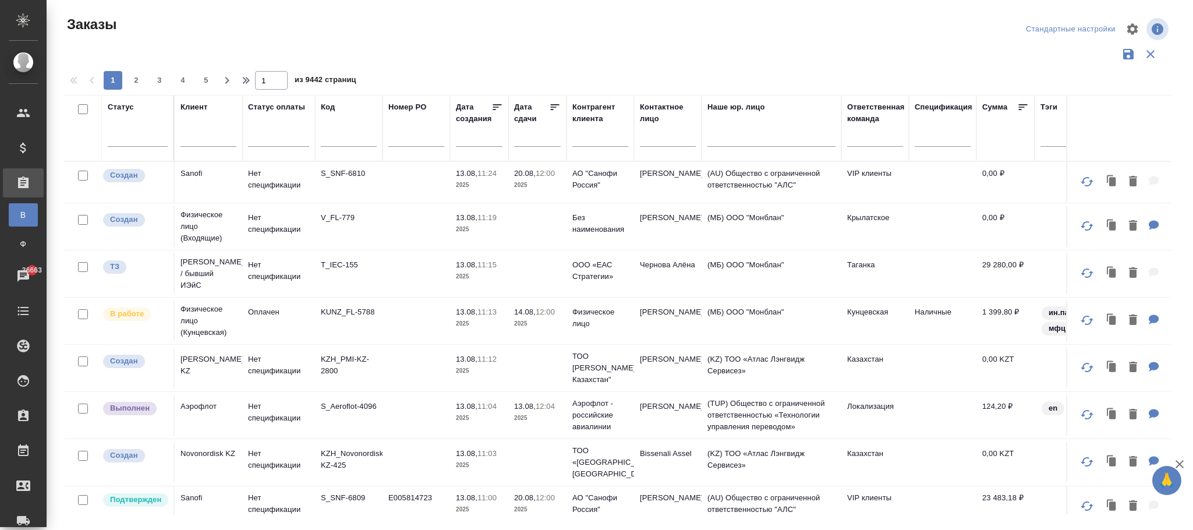
click at [335, 138] on input "text" at bounding box center [349, 139] width 56 height 15
click at [334, 138] on input "text" at bounding box center [349, 139] width 56 height 15
paste input "C3_PARUS-22"
type input "C3_PARUS-22"
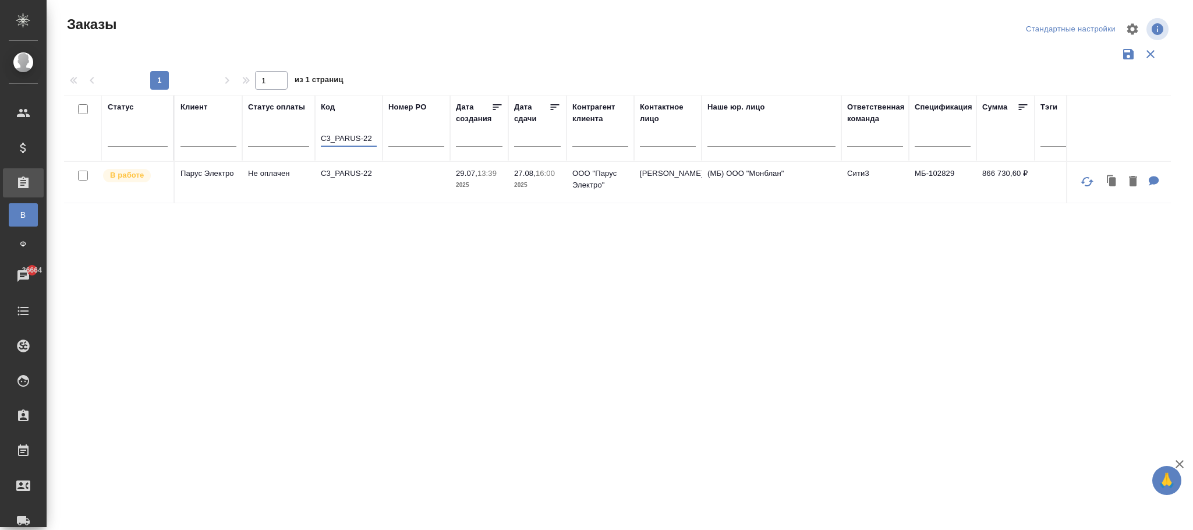
click at [446, 184] on td at bounding box center [417, 182] width 68 height 41
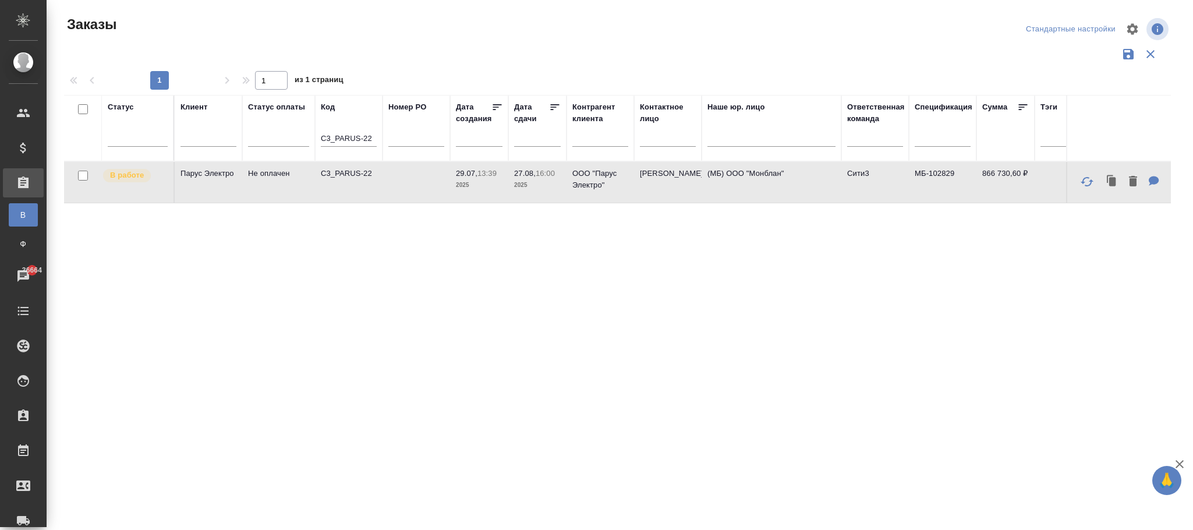
click at [446, 184] on td at bounding box center [417, 182] width 68 height 41
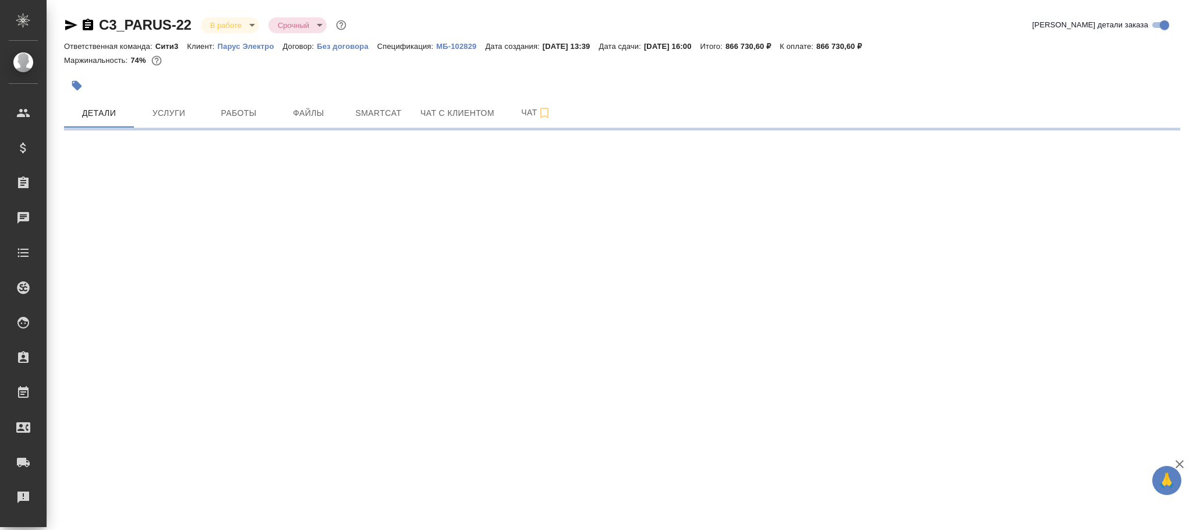
select select "RU"
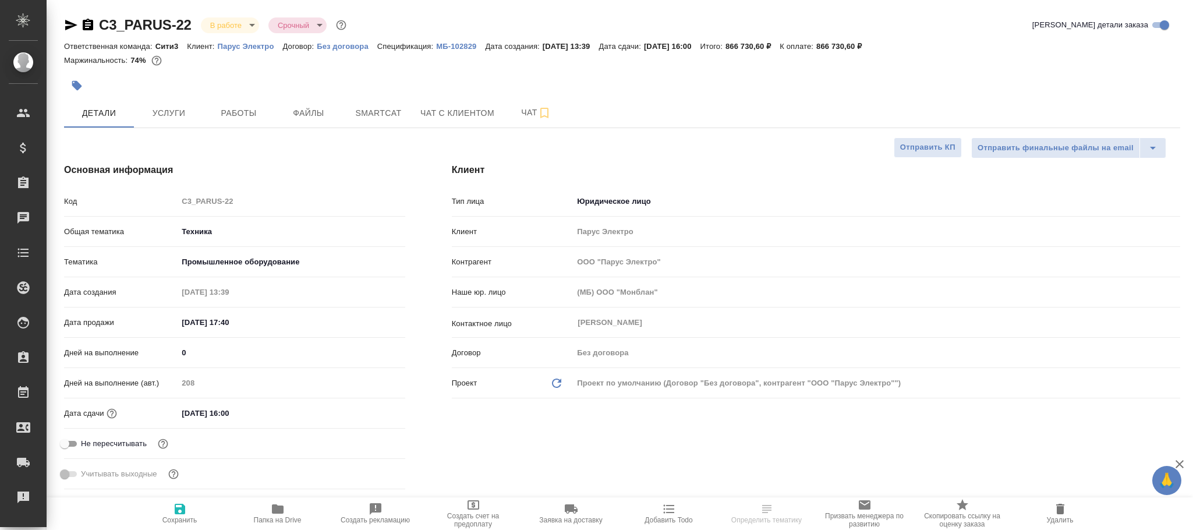
type textarea "x"
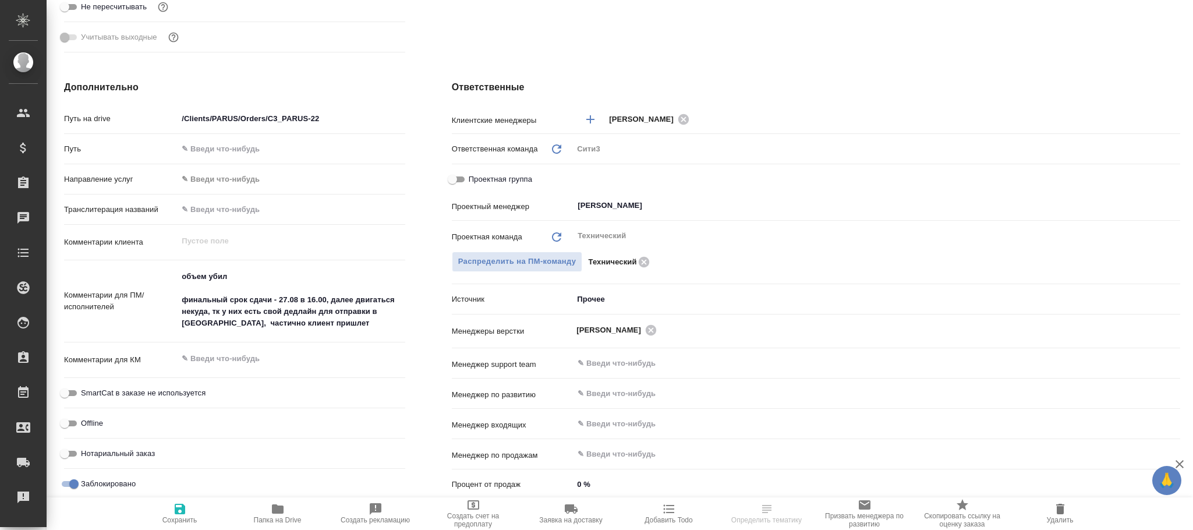
scroll to position [674, 0]
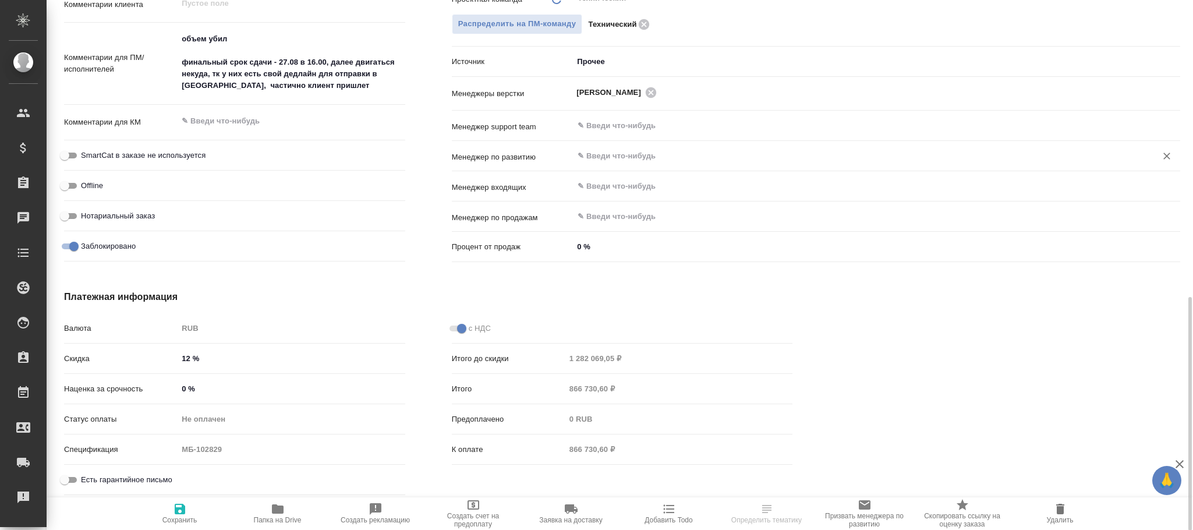
click at [602, 156] on input "text" at bounding box center [857, 156] width 561 height 14
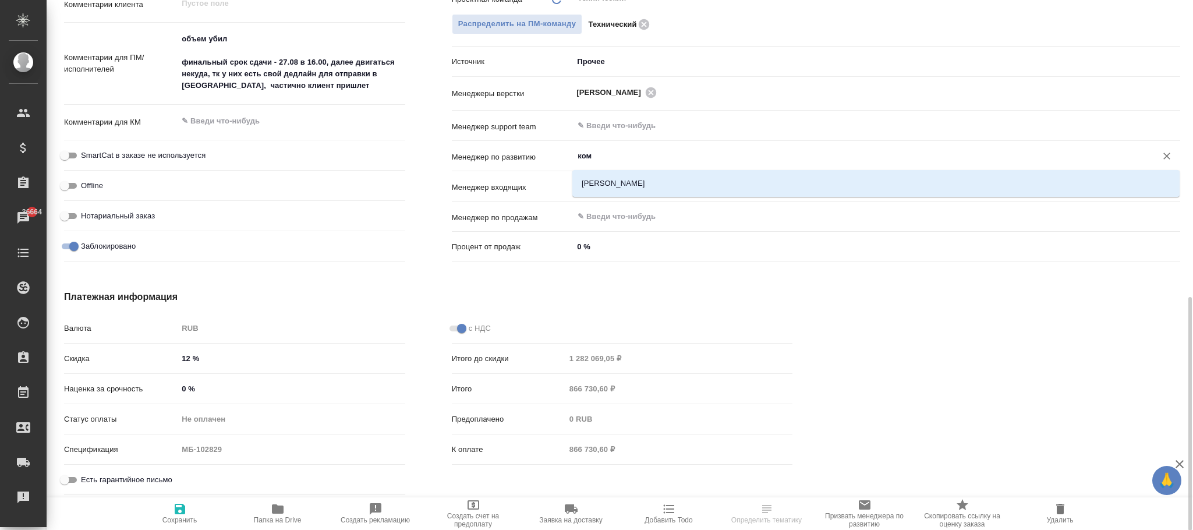
type input "кома"
click at [607, 181] on li "Комаров Роман" at bounding box center [875, 183] width 607 height 21
type textarea "x"
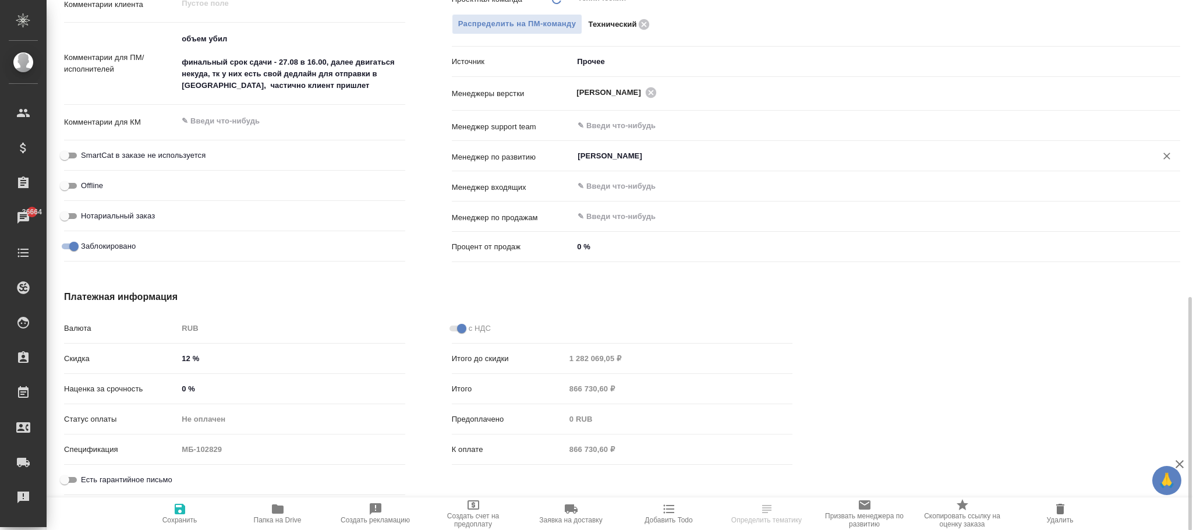
type input "Комаров Роман"
click at [180, 510] on icon "button" at bounding box center [180, 509] width 14 height 14
type textarea "x"
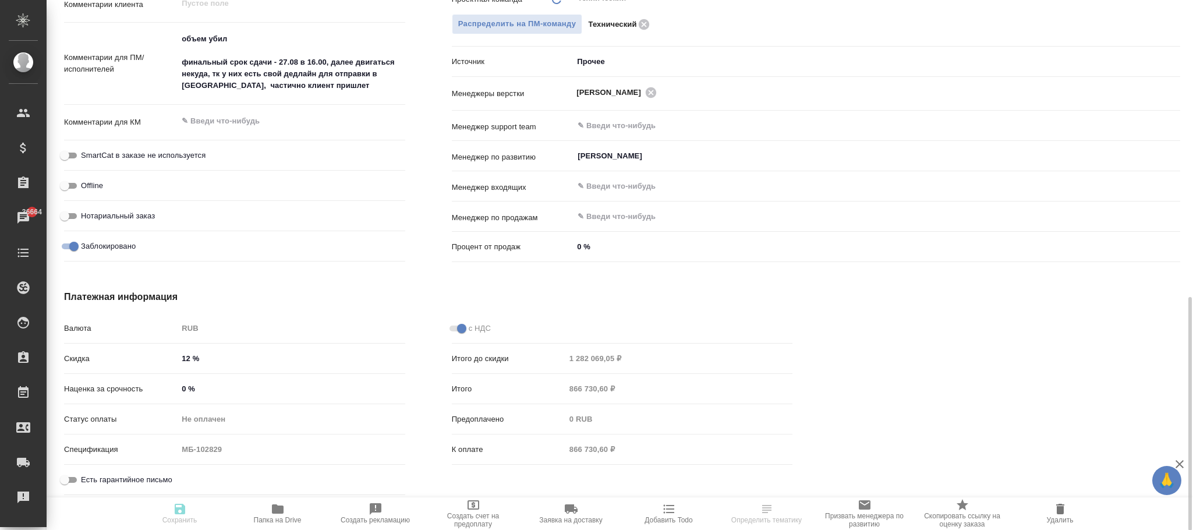
type textarea "x"
click at [182, 514] on icon "button" at bounding box center [180, 509] width 10 height 10
type textarea "x"
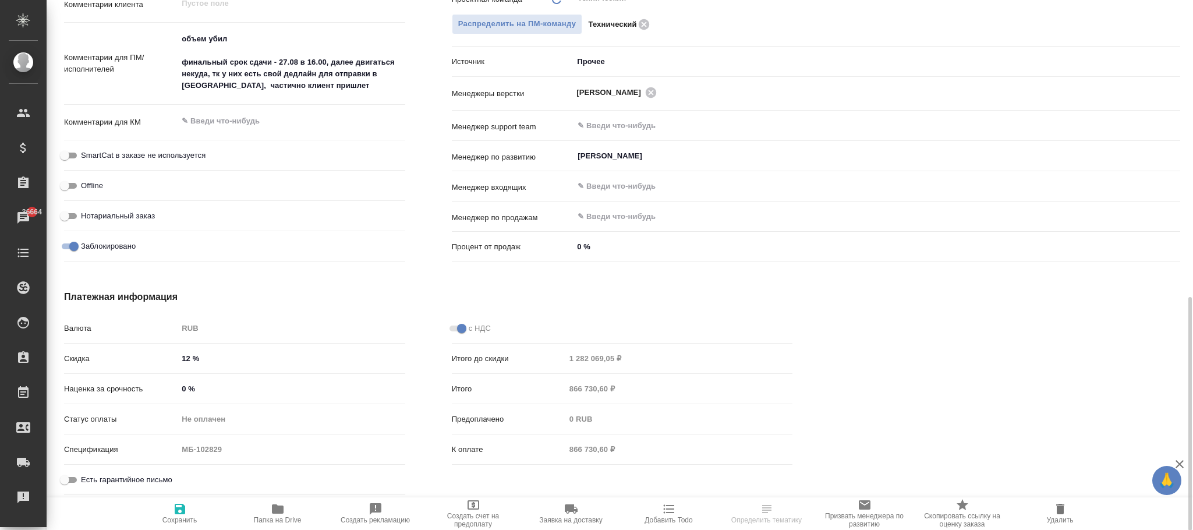
type textarea "x"
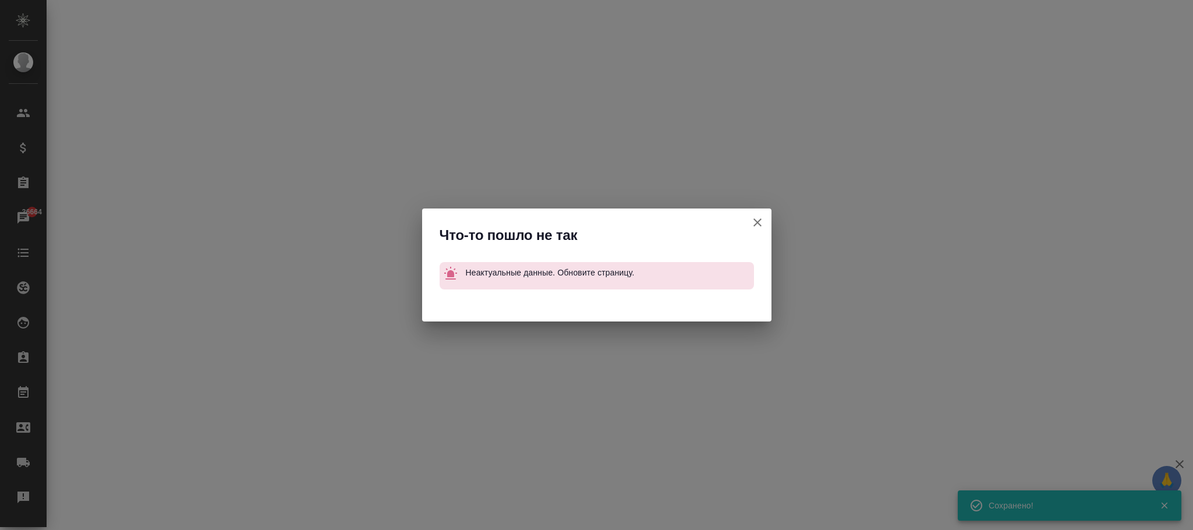
select select "RU"
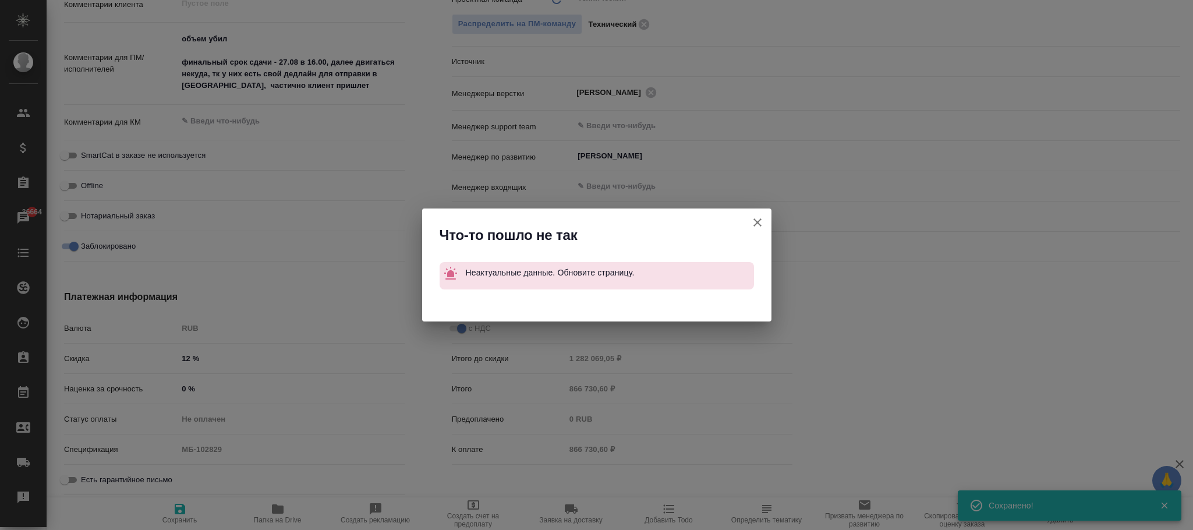
type textarea "x"
click at [760, 222] on icon "button" at bounding box center [758, 222] width 14 height 14
type textarea "x"
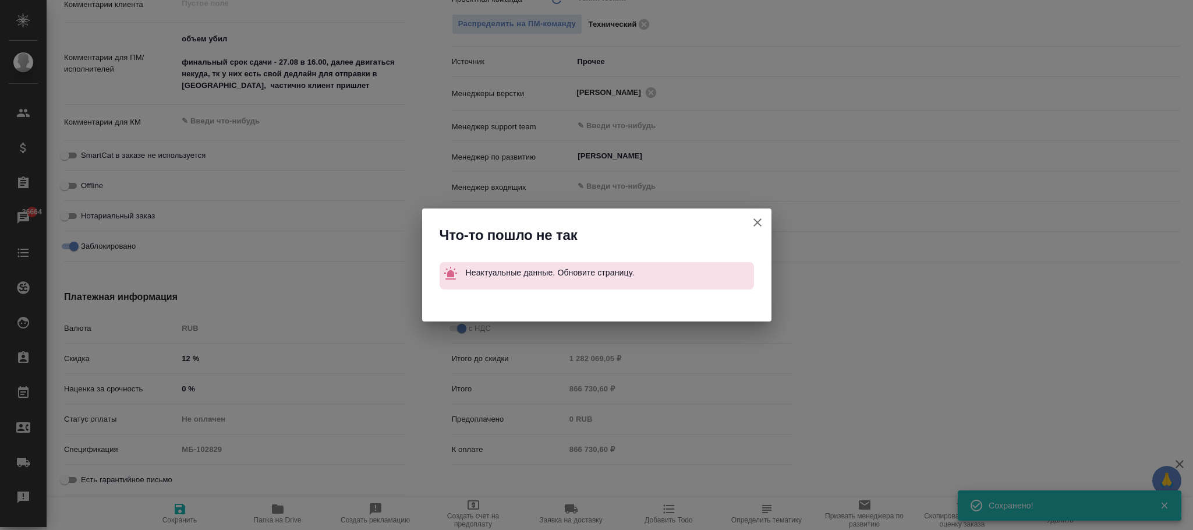
type textarea "x"
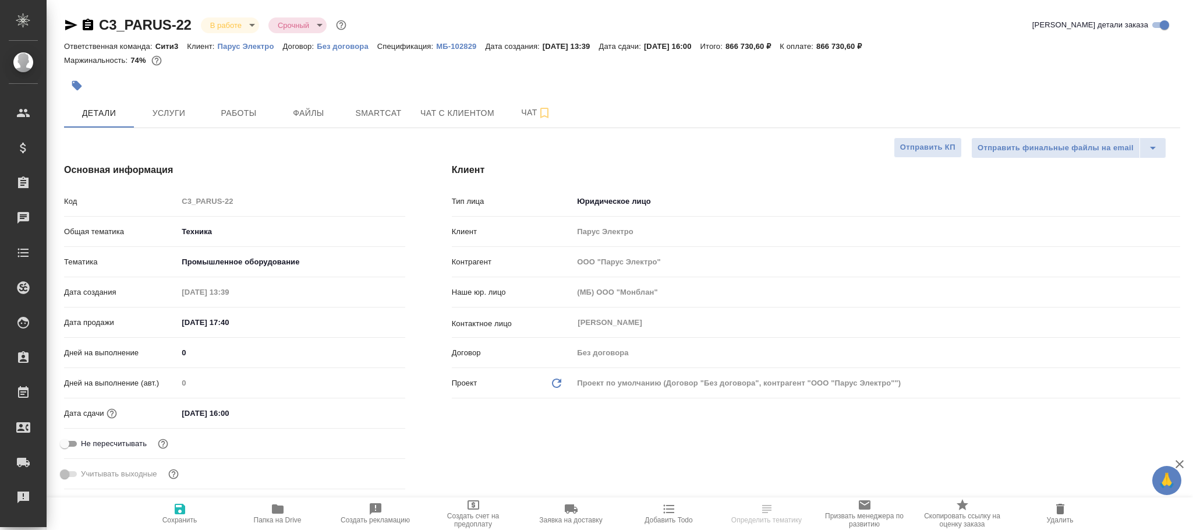
select select "RU"
type textarea "x"
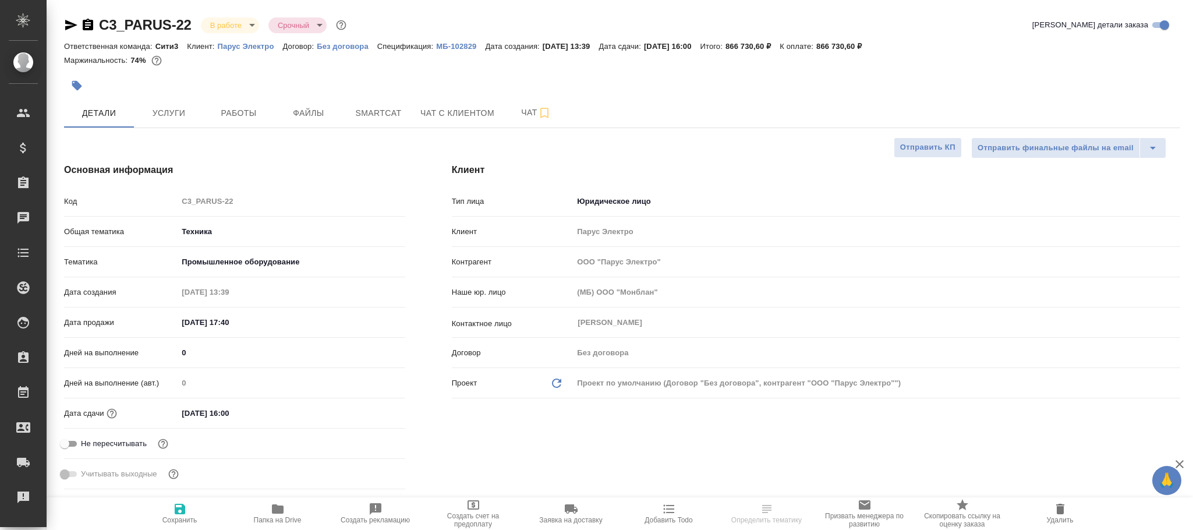
type textarea "x"
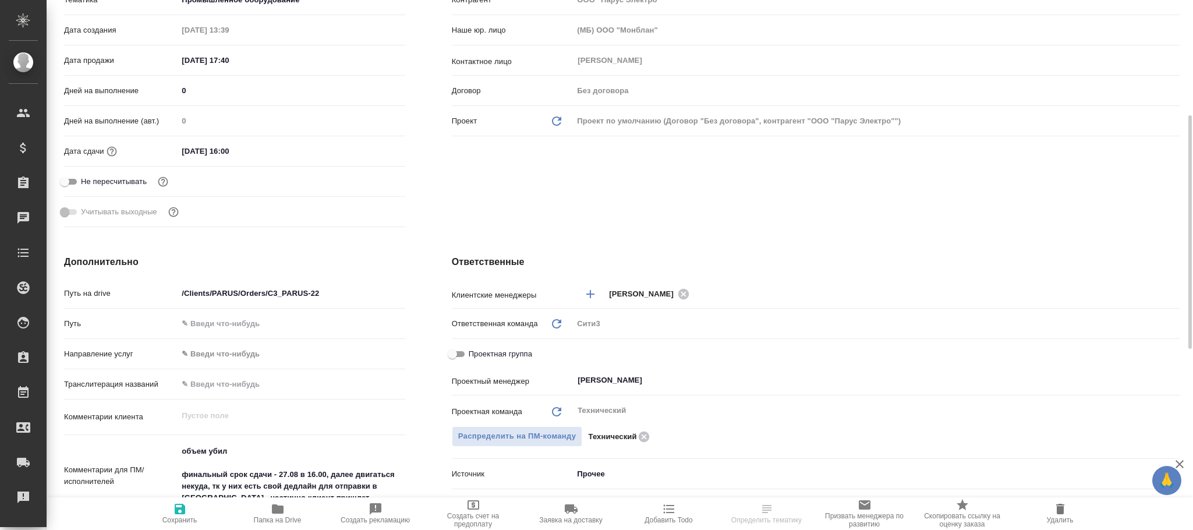
scroll to position [524, 0]
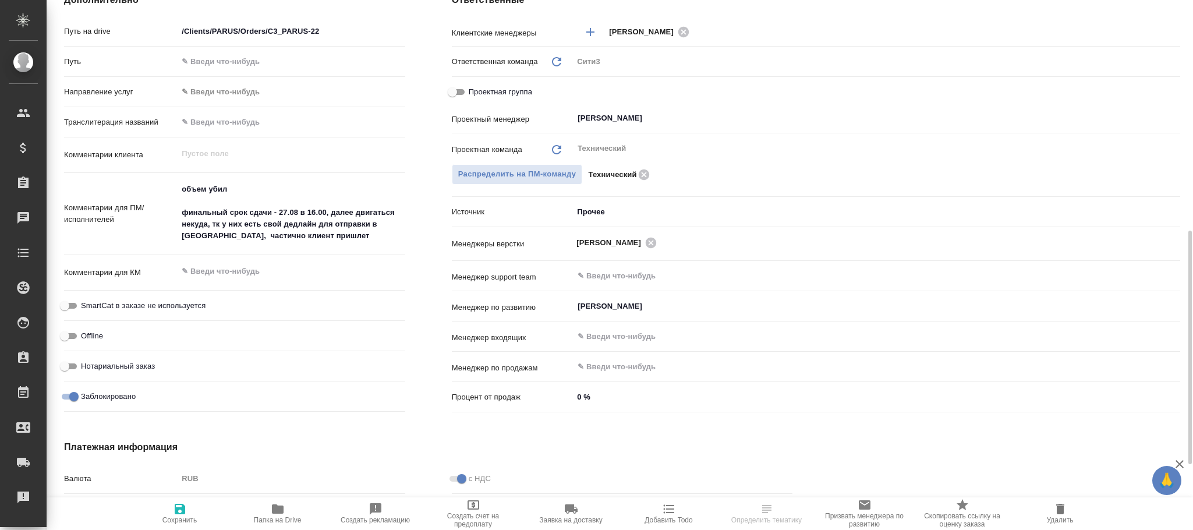
type textarea "x"
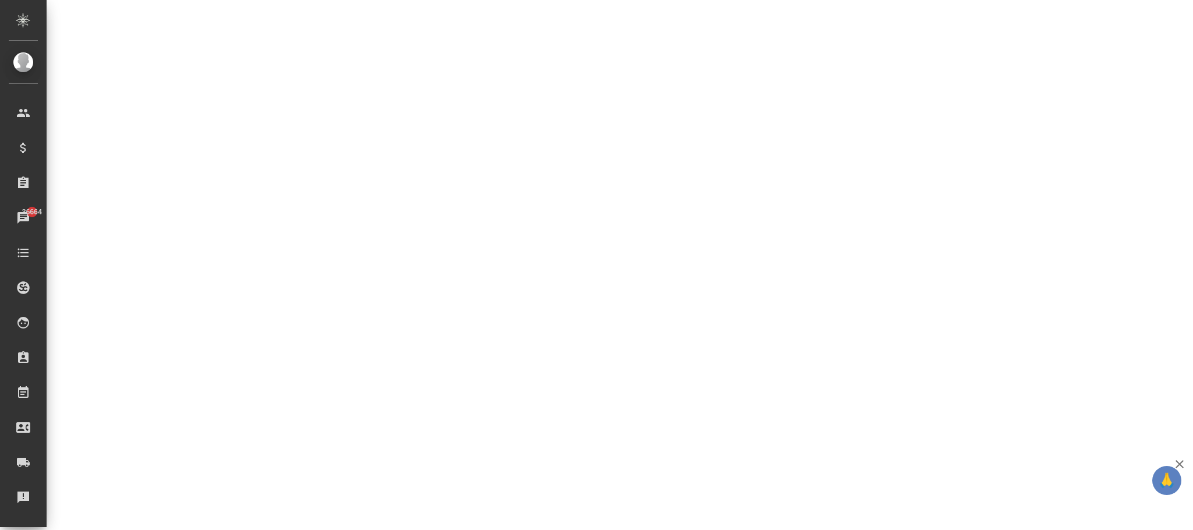
select select "RU"
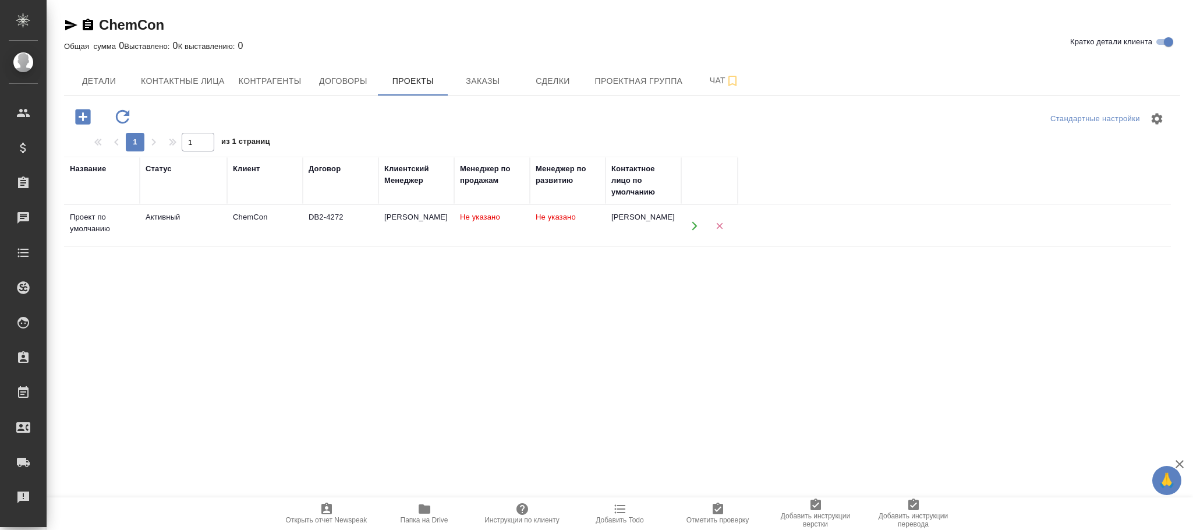
click at [537, 229] on td "Не указано" at bounding box center [568, 226] width 76 height 41
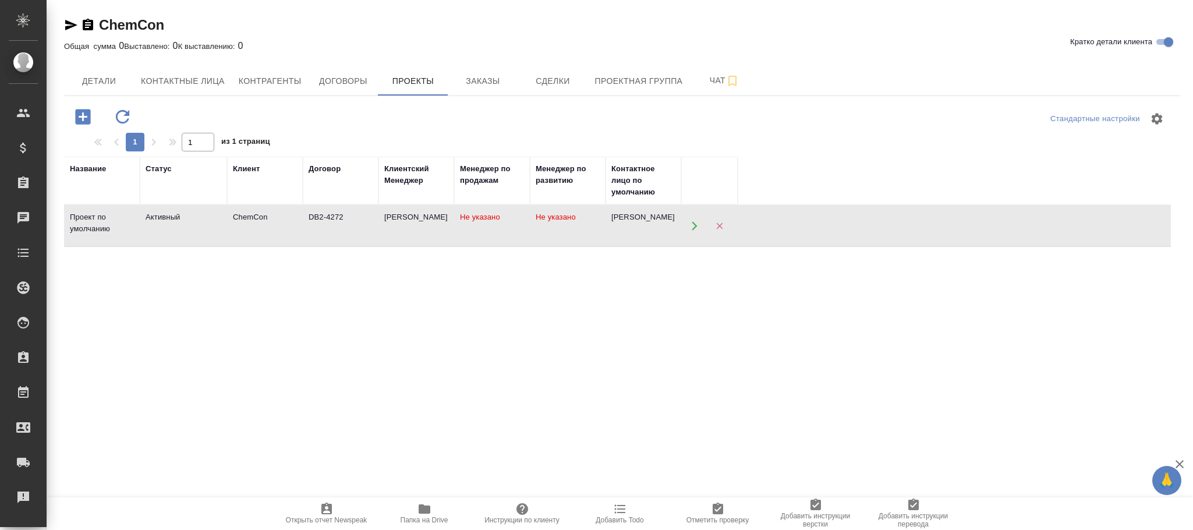
click at [537, 229] on td "Не указано" at bounding box center [568, 226] width 76 height 41
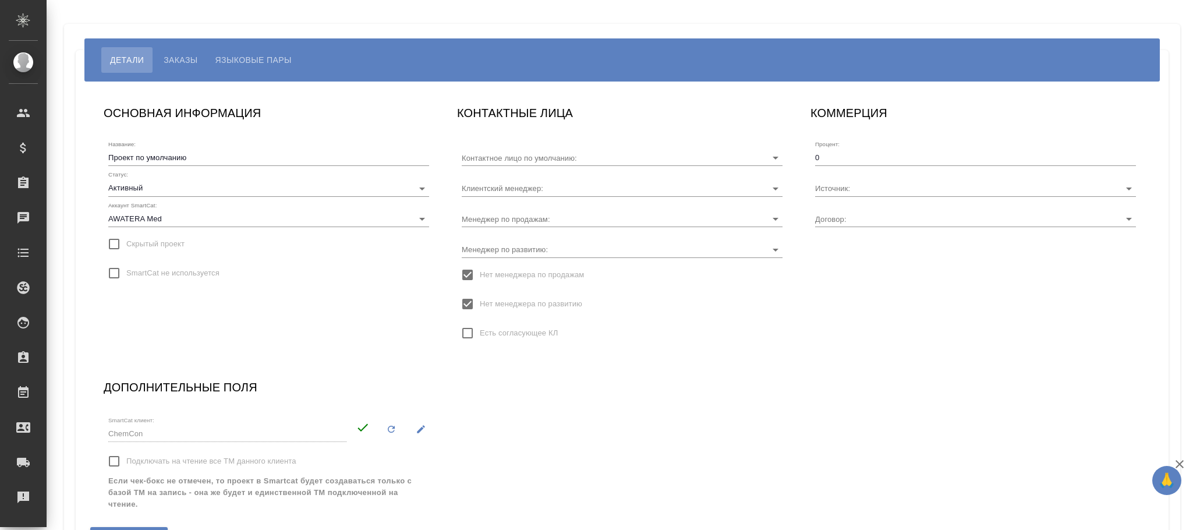
type input "[PERSON_NAME]"
type input "DB2-4272"
click at [558, 212] on input "Менеджер по продажам:" at bounding box center [604, 219] width 284 height 16
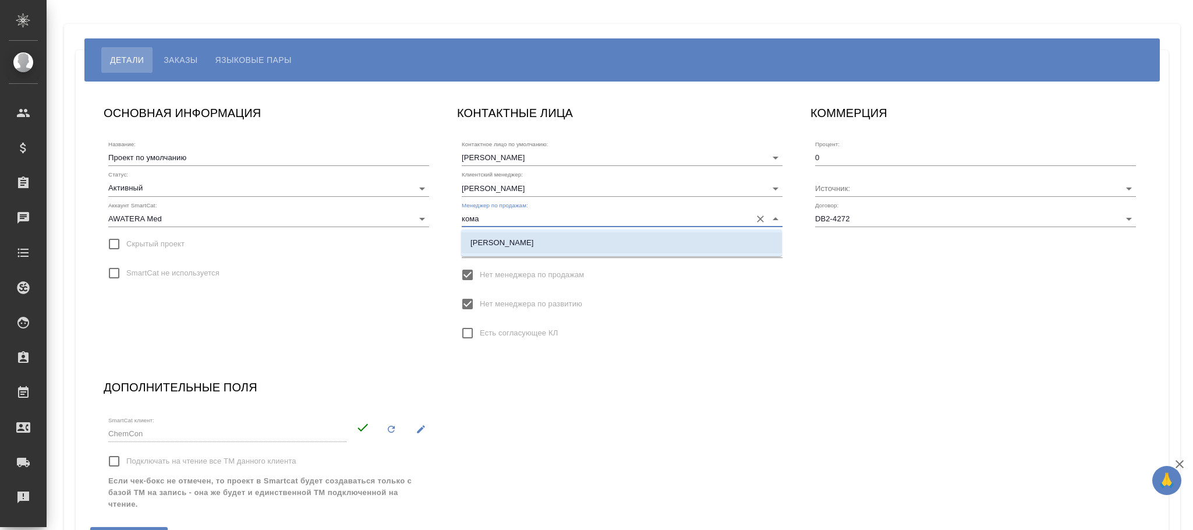
click at [546, 246] on li "[PERSON_NAME]" at bounding box center [621, 242] width 321 height 21
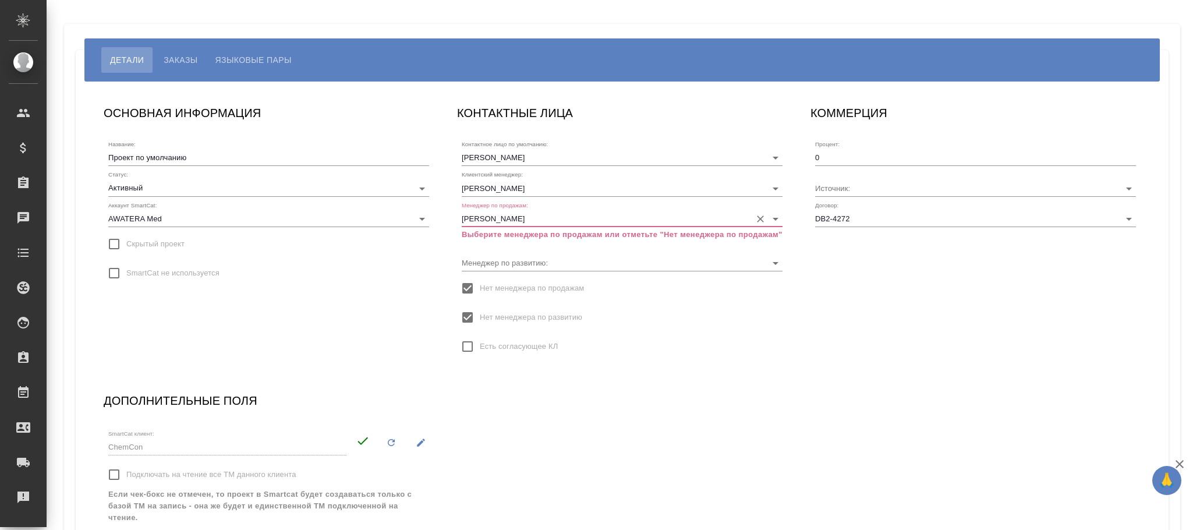
type input "[PERSON_NAME]"
click at [510, 289] on span "Нет менеджера по продажам" at bounding box center [532, 288] width 104 height 12
click at [480, 289] on input "Нет менеджера по продажам" at bounding box center [467, 288] width 24 height 24
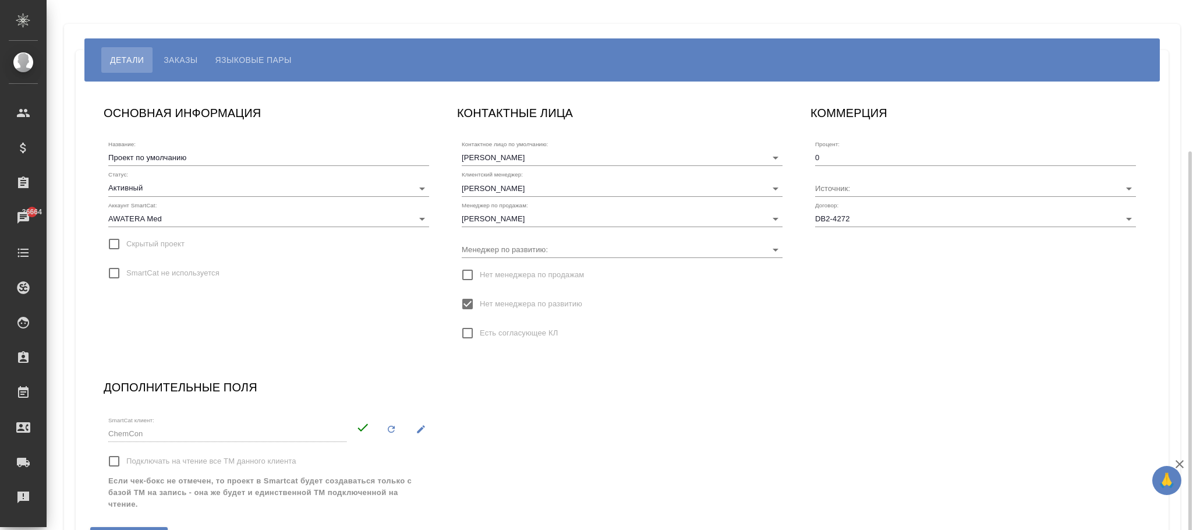
scroll to position [81, 0]
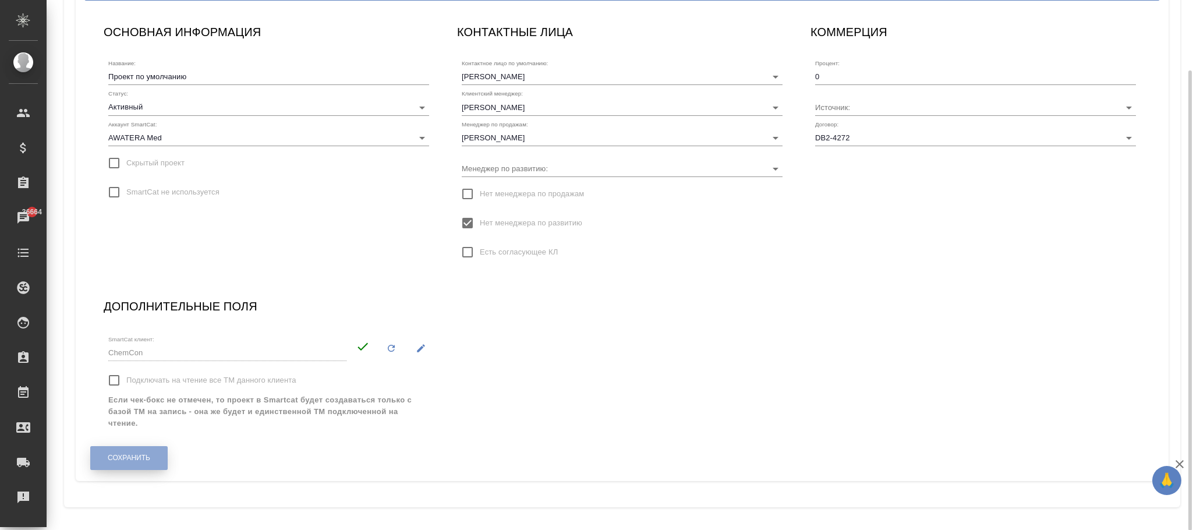
click at [139, 463] on button "Сохранить" at bounding box center [128, 458] width 77 height 24
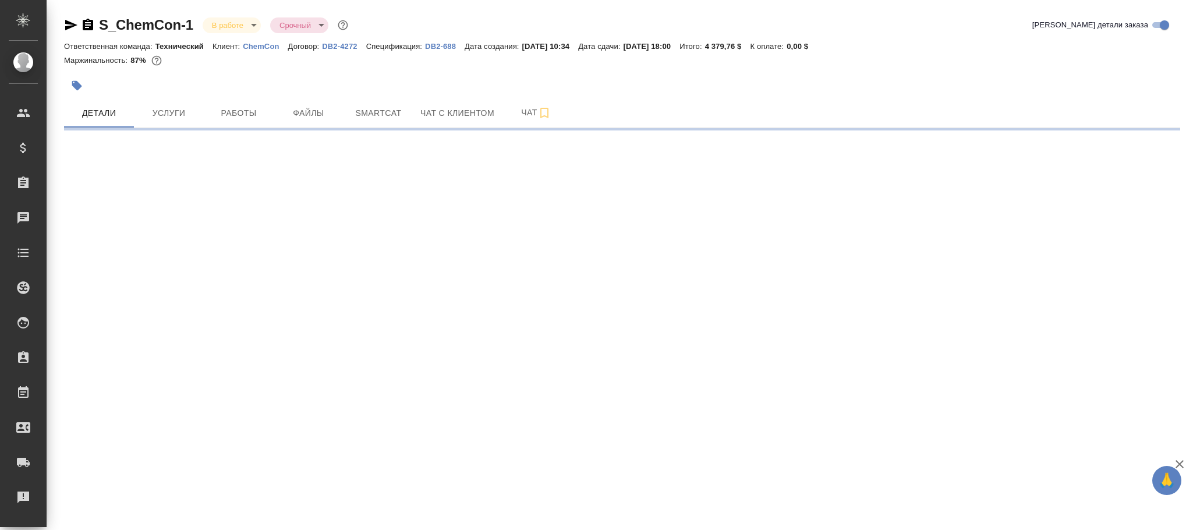
select select "RU"
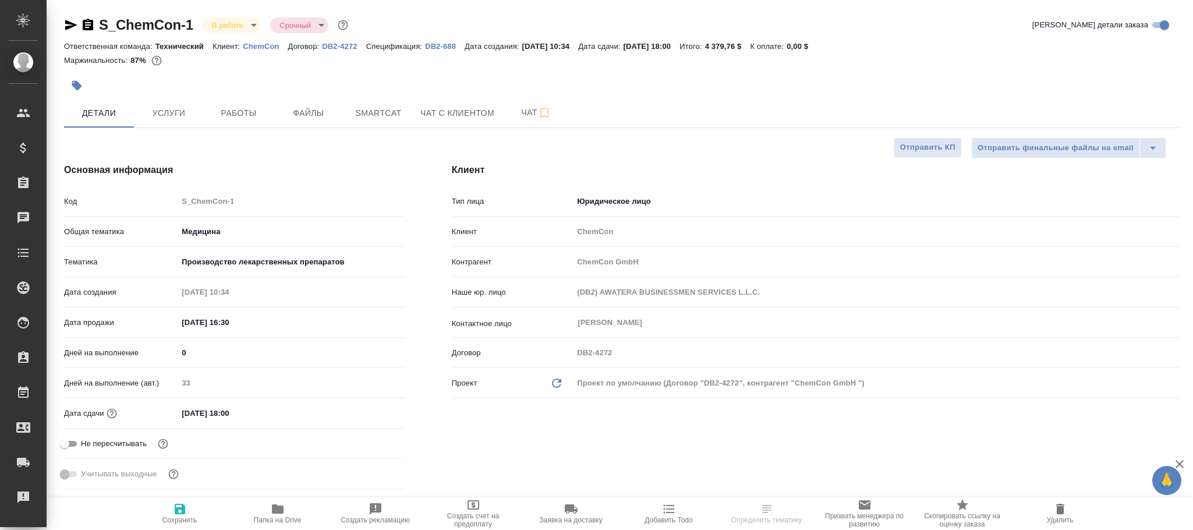
type textarea "x"
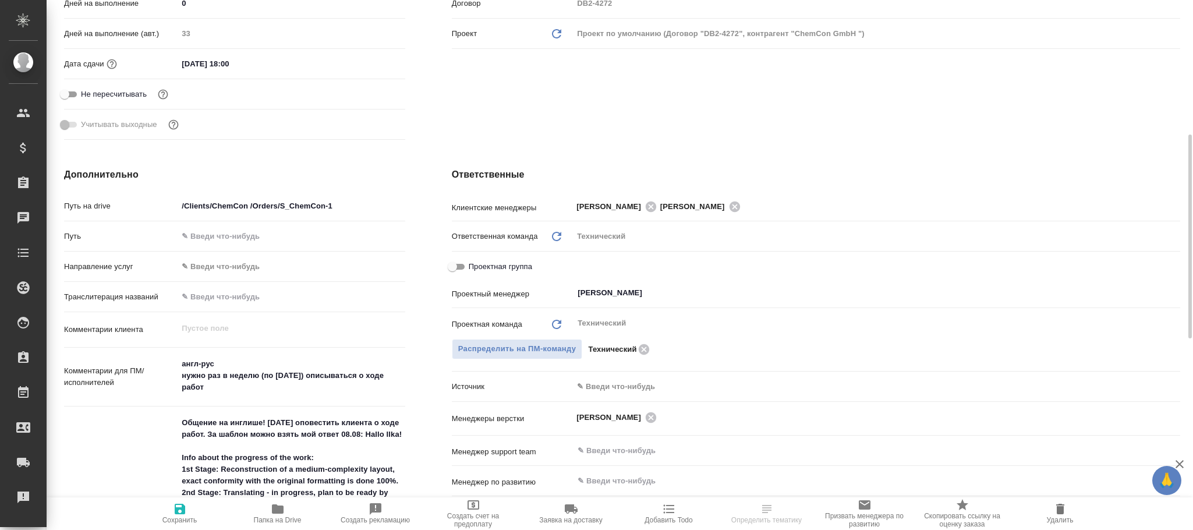
scroll to position [611, 0]
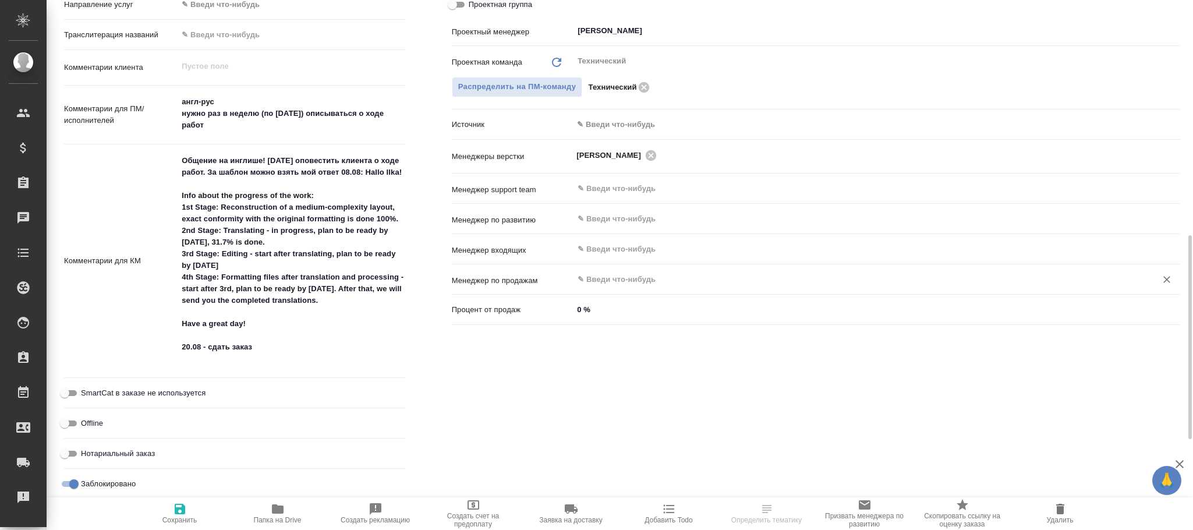
click at [610, 281] on input "text" at bounding box center [857, 280] width 561 height 14
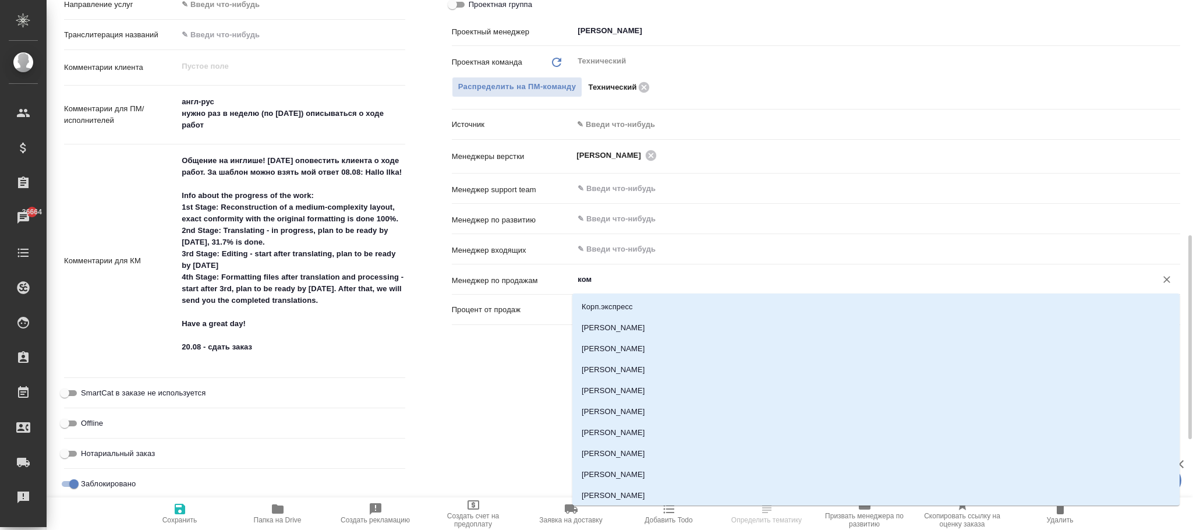
type input "кома"
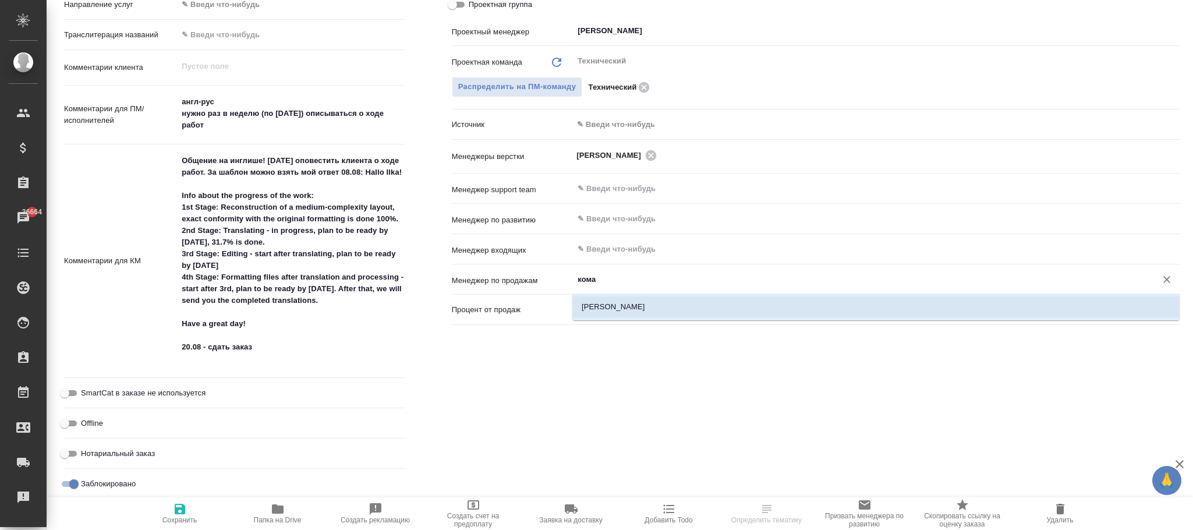
click at [615, 302] on li "Комаров Роман" at bounding box center [875, 306] width 607 height 21
type textarea "x"
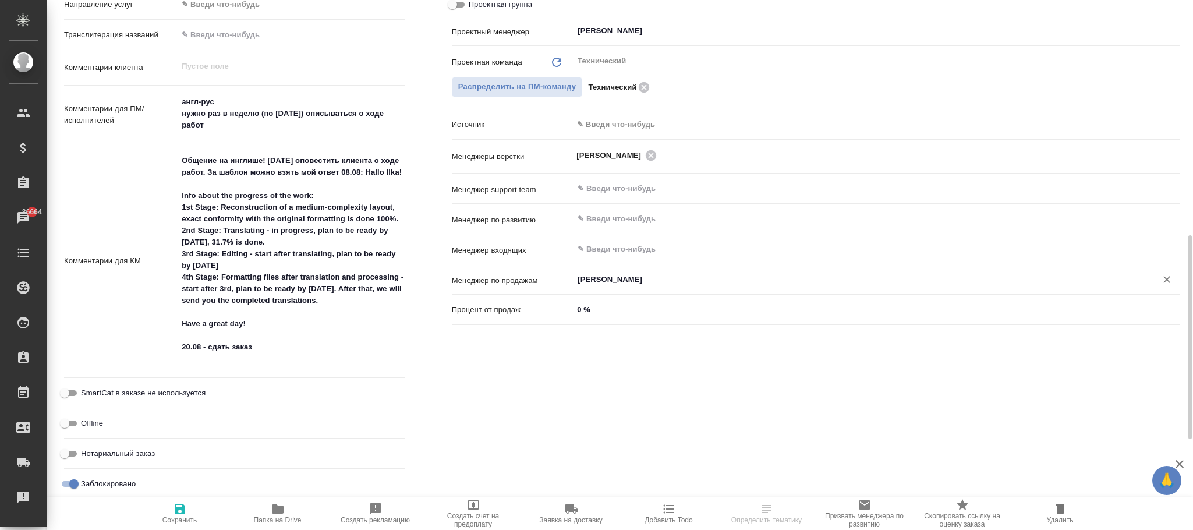
type input "Комаров Роман"
click at [186, 512] on icon "button" at bounding box center [180, 509] width 14 height 14
type textarea "x"
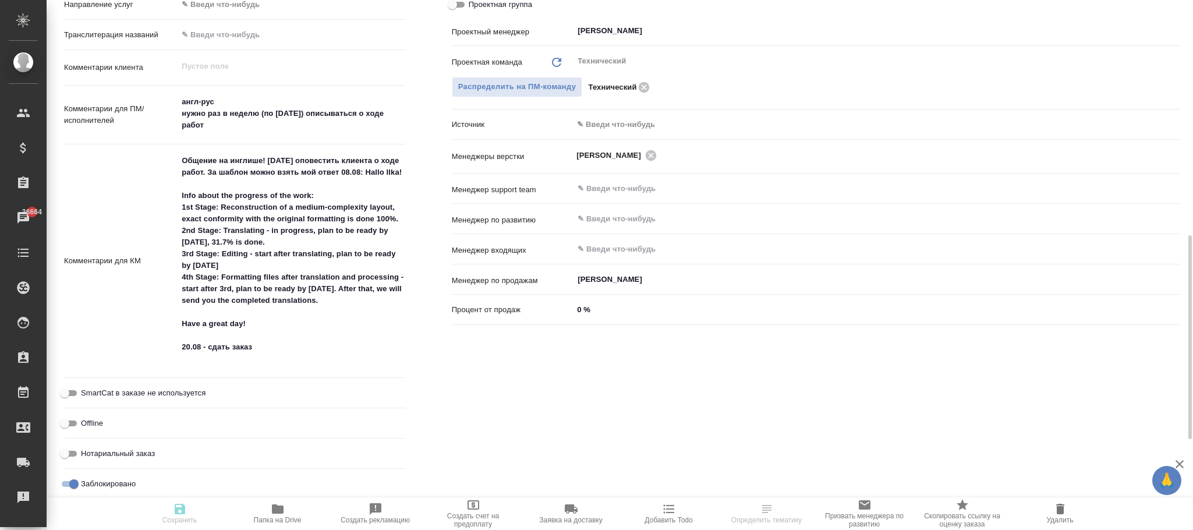
type textarea "x"
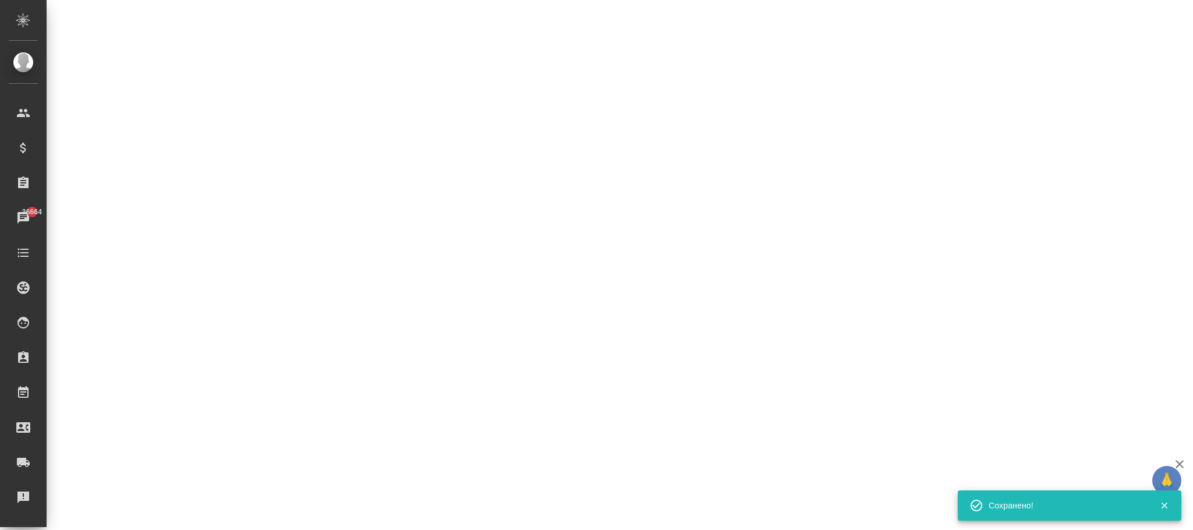
select select "RU"
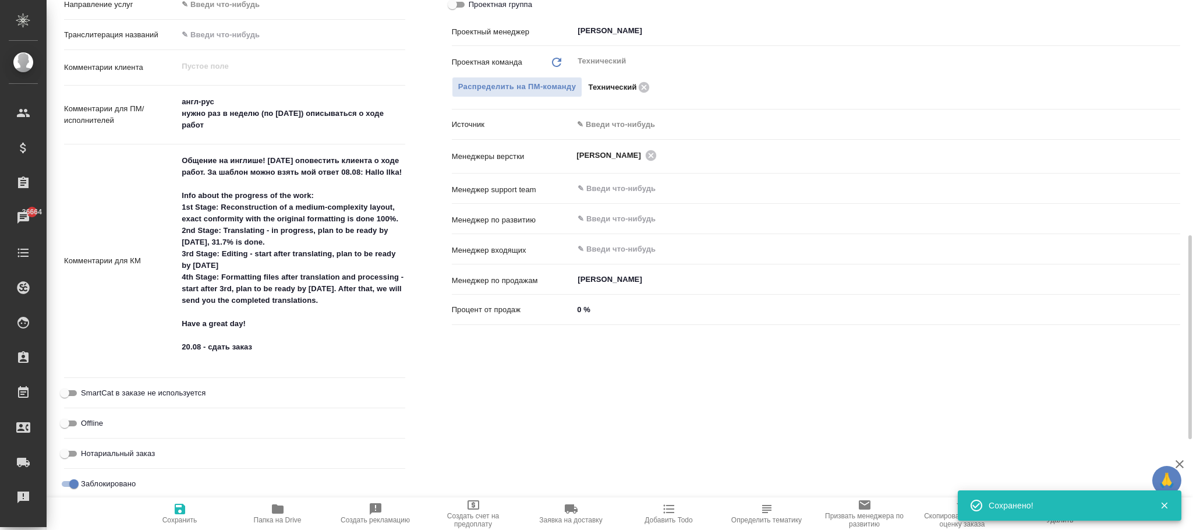
type textarea "x"
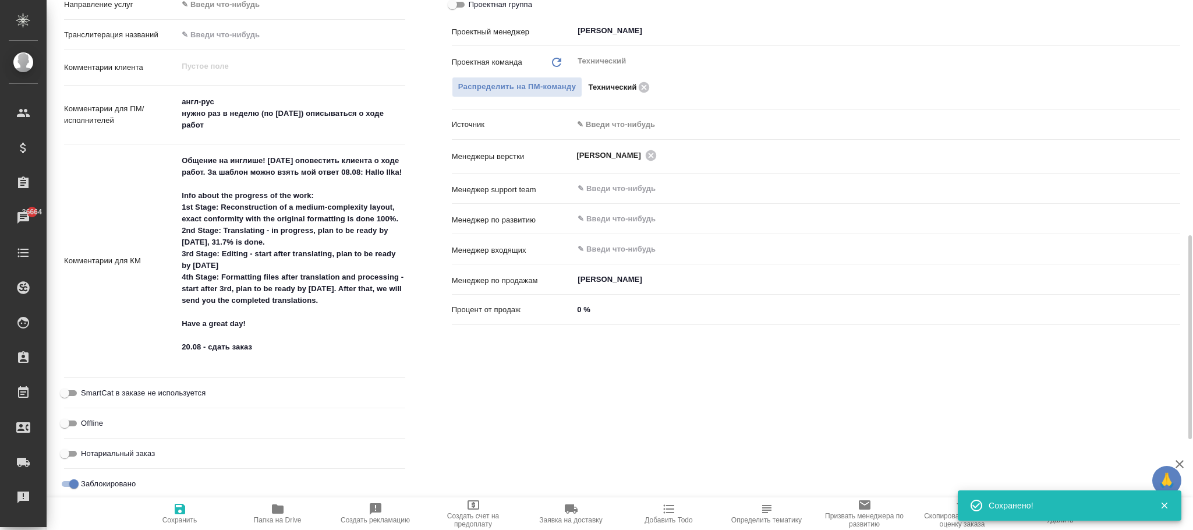
type textarea "x"
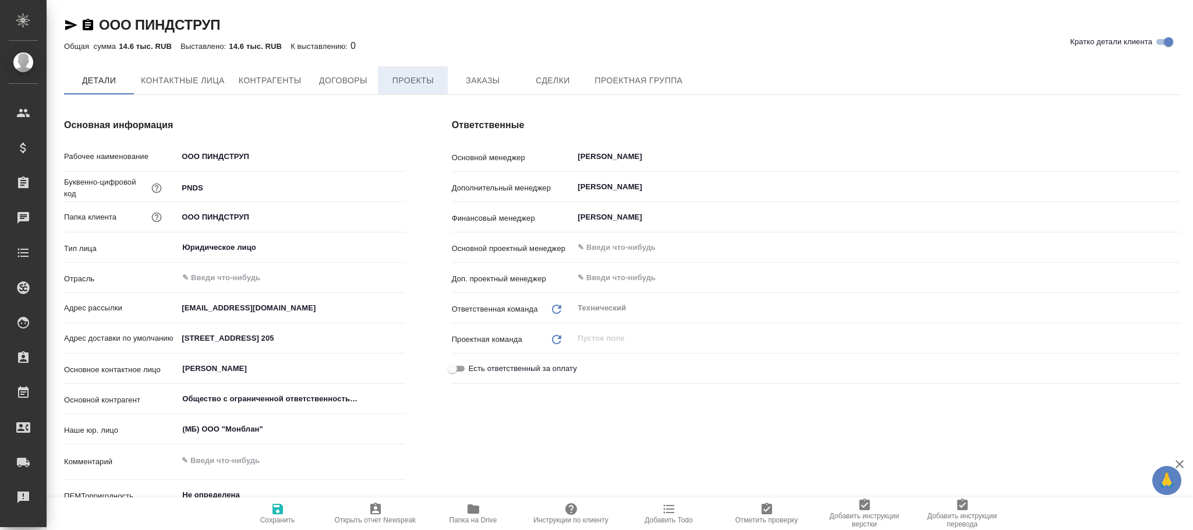
type input "Общество с ограниченной ответственностью«ПИНДСТРУП»"
type textarea "x"
click at [415, 75] on span "Проекты" at bounding box center [413, 80] width 56 height 15
type input "Общество с ограниченной ответственностью«ПИНДСТРУП»"
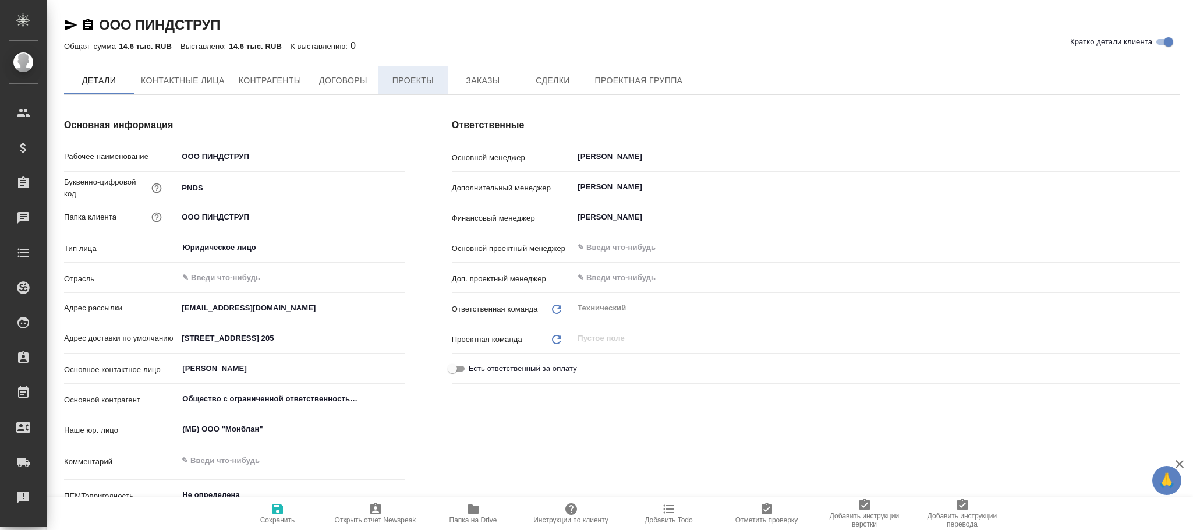
type textarea "x"
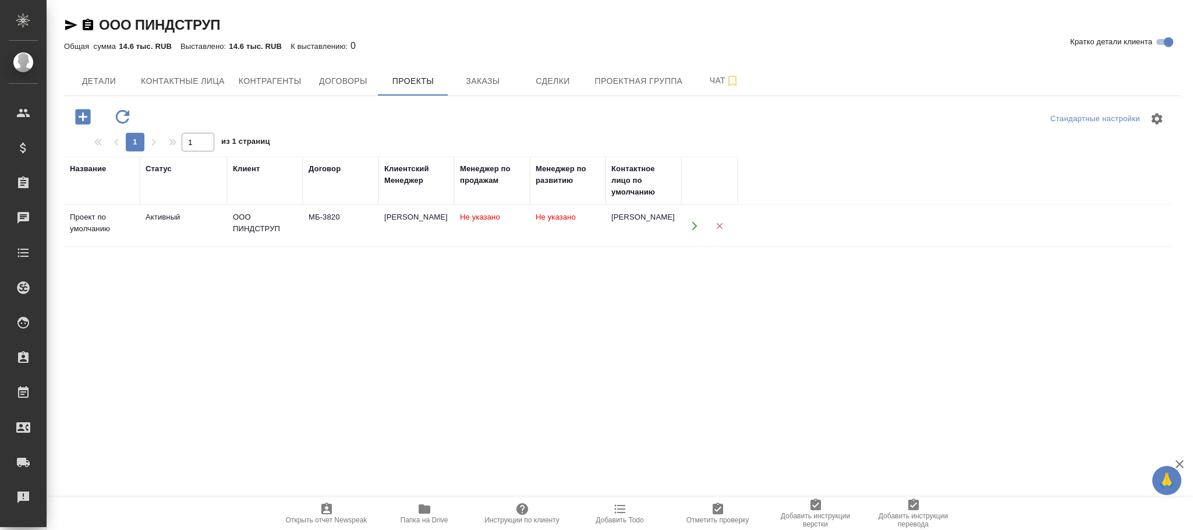
click at [544, 231] on td "Не указано" at bounding box center [568, 226] width 76 height 41
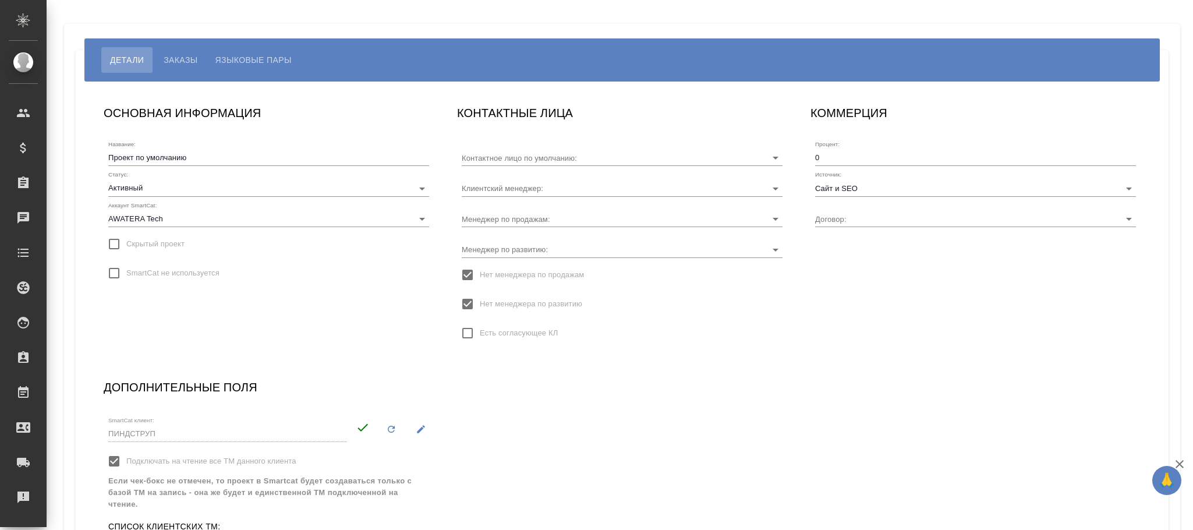
type input "[PERSON_NAME]"
type input "МБ-3820"
click at [522, 303] on span "Нет менеджера по развитию" at bounding box center [531, 304] width 102 height 12
click at [480, 303] on input "Нет менеджера по развитию" at bounding box center [467, 304] width 24 height 24
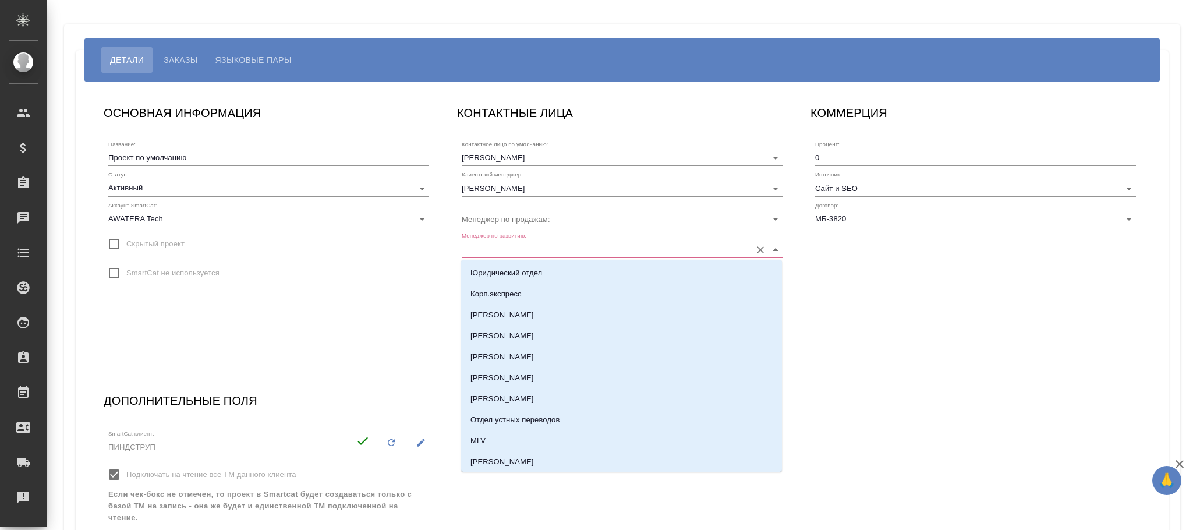
click at [512, 249] on input "Менеджер по развитию:" at bounding box center [604, 249] width 284 height 16
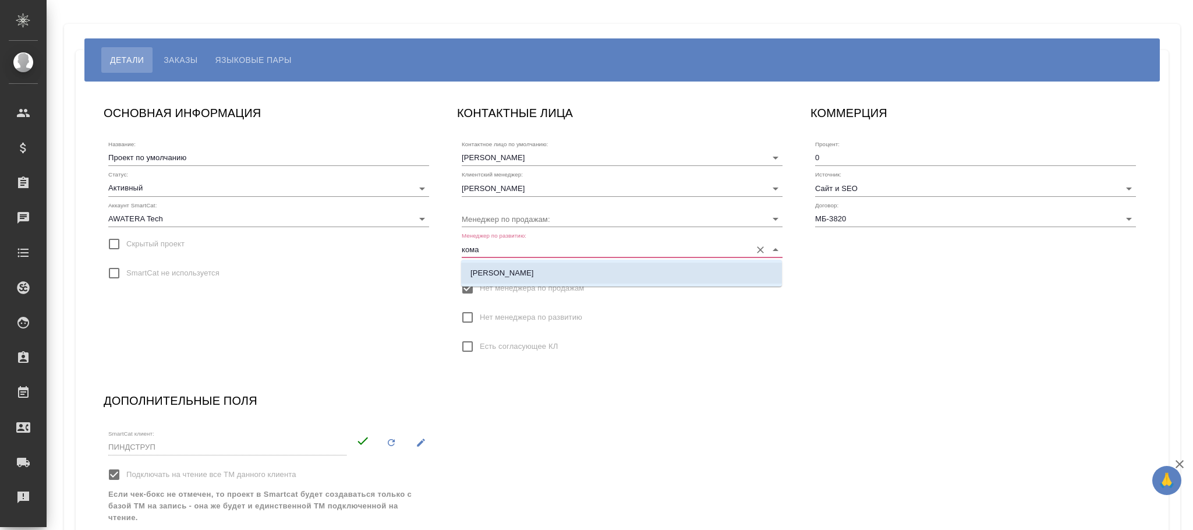
drag, startPoint x: 518, startPoint y: 269, endPoint x: 525, endPoint y: 257, distance: 13.6
click at [518, 270] on p "[PERSON_NAME]" at bounding box center [502, 273] width 63 height 12
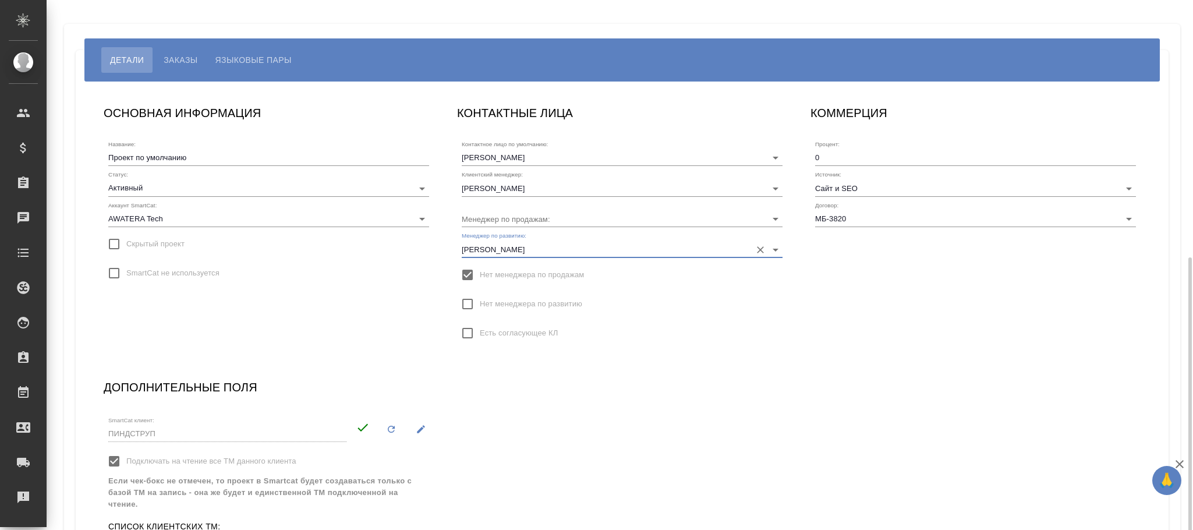
scroll to position [144, 0]
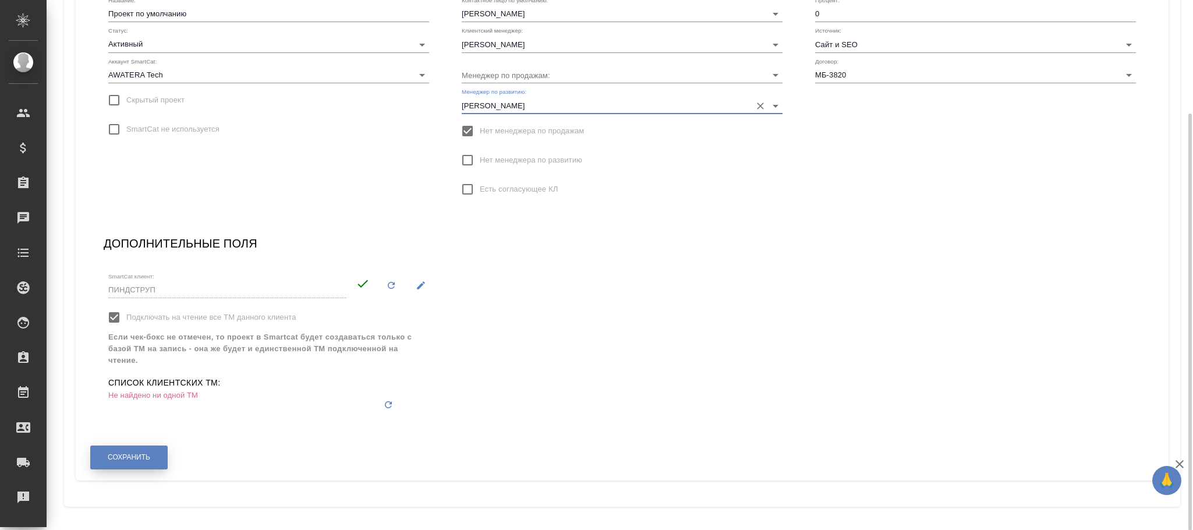
type input "[PERSON_NAME]"
click at [133, 452] on span "Сохранить" at bounding box center [129, 457] width 43 height 10
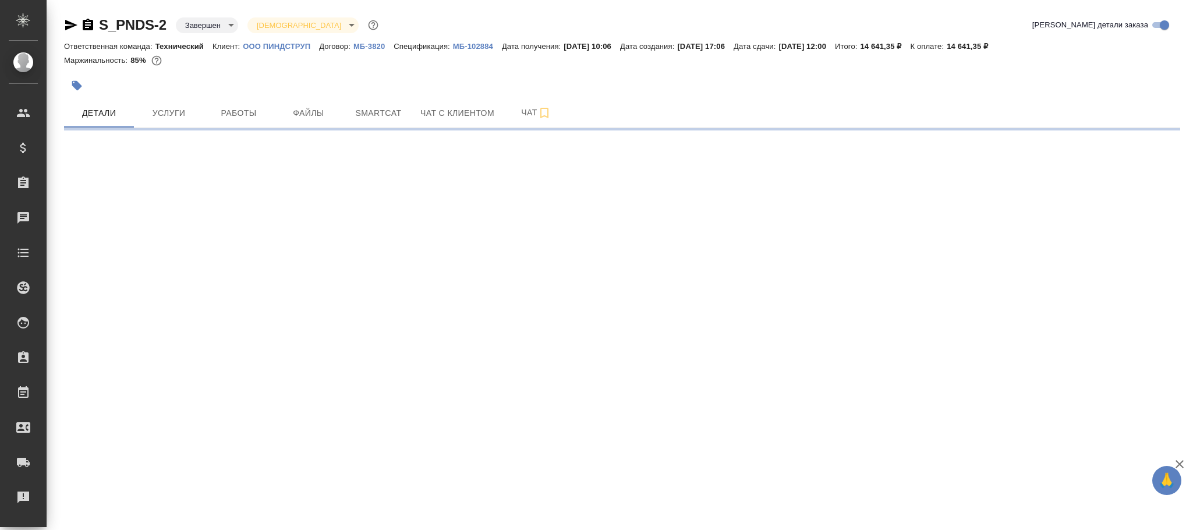
select select "RU"
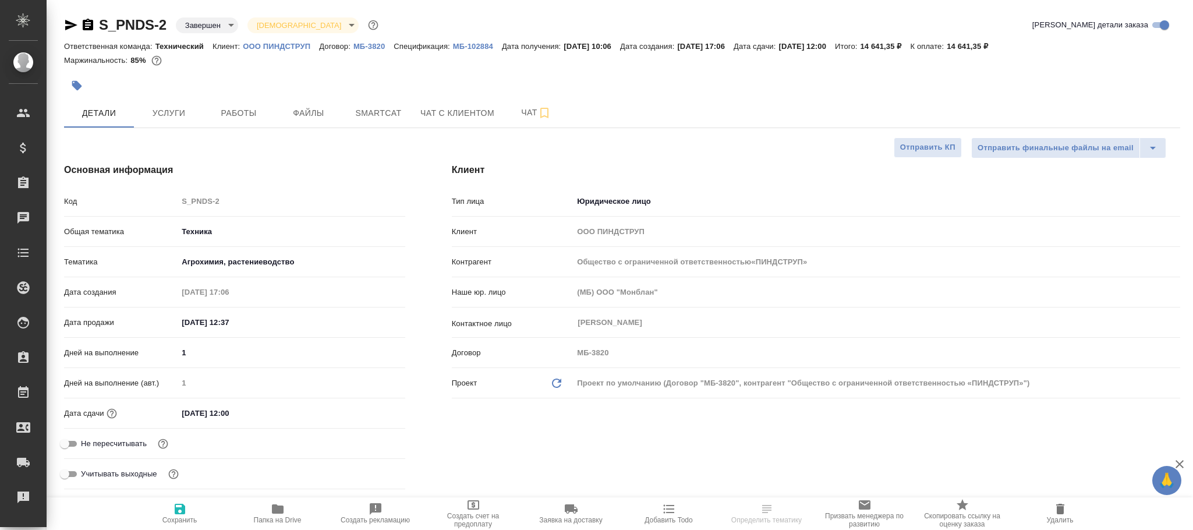
type textarea "x"
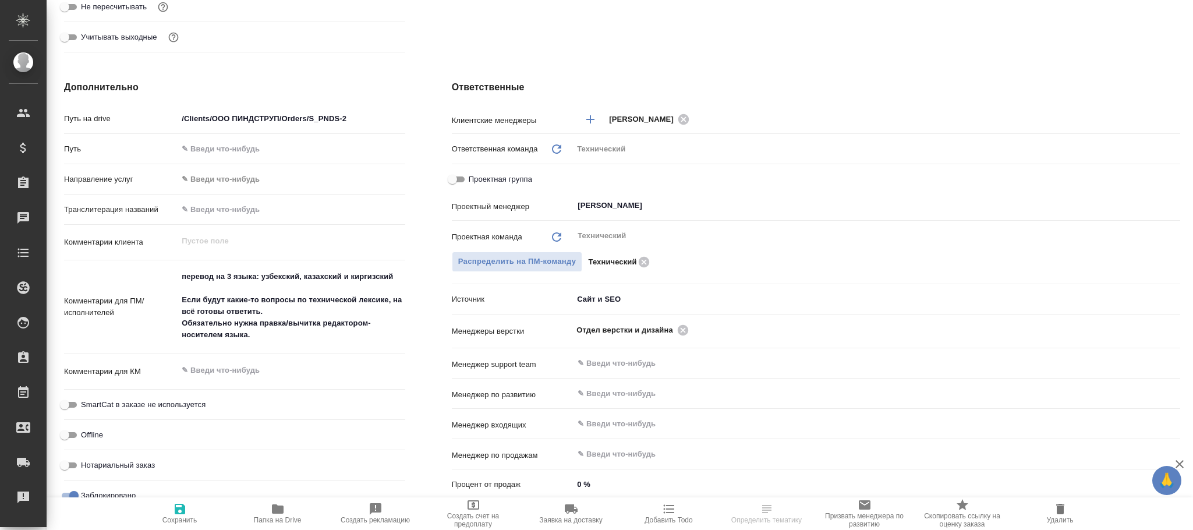
scroll to position [685, 0]
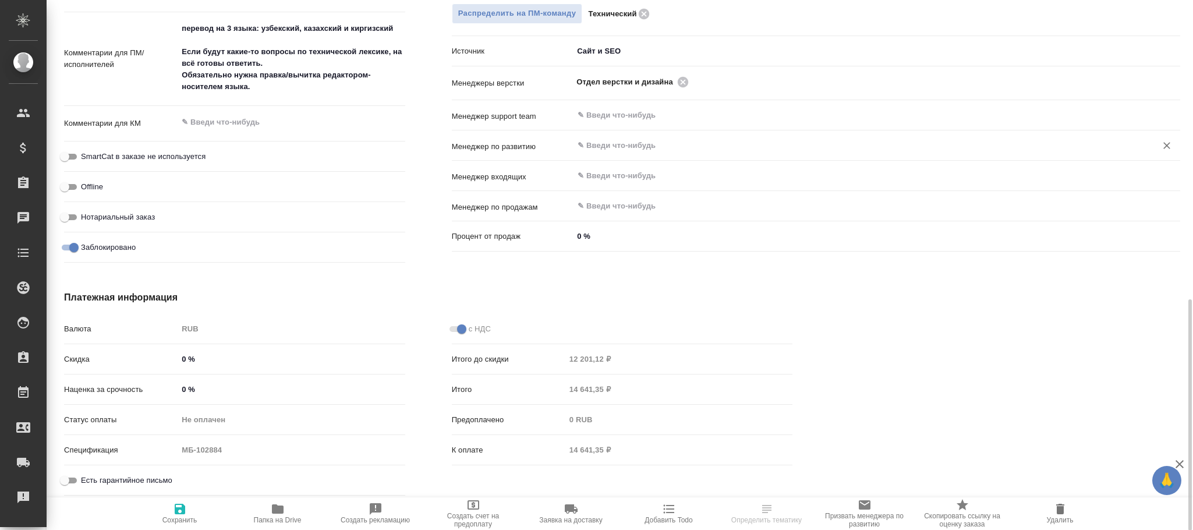
click at [604, 150] on input "text" at bounding box center [857, 146] width 561 height 14
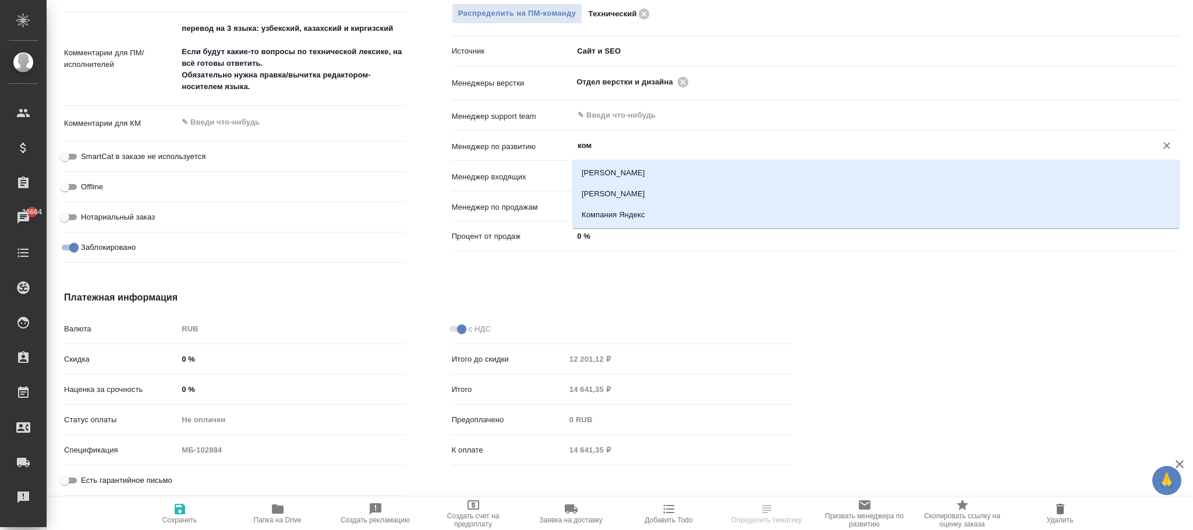
type input "кома"
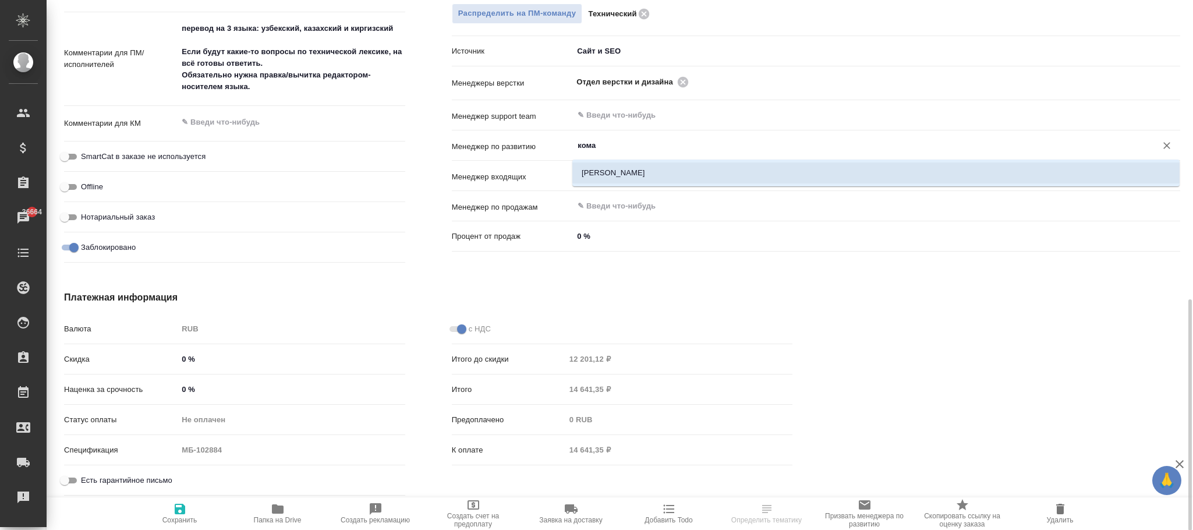
click at [607, 171] on li "[PERSON_NAME]" at bounding box center [875, 172] width 607 height 21
type input "Общество с ограниченной ответственностью«ПИНДСТРУП»"
type textarea "x"
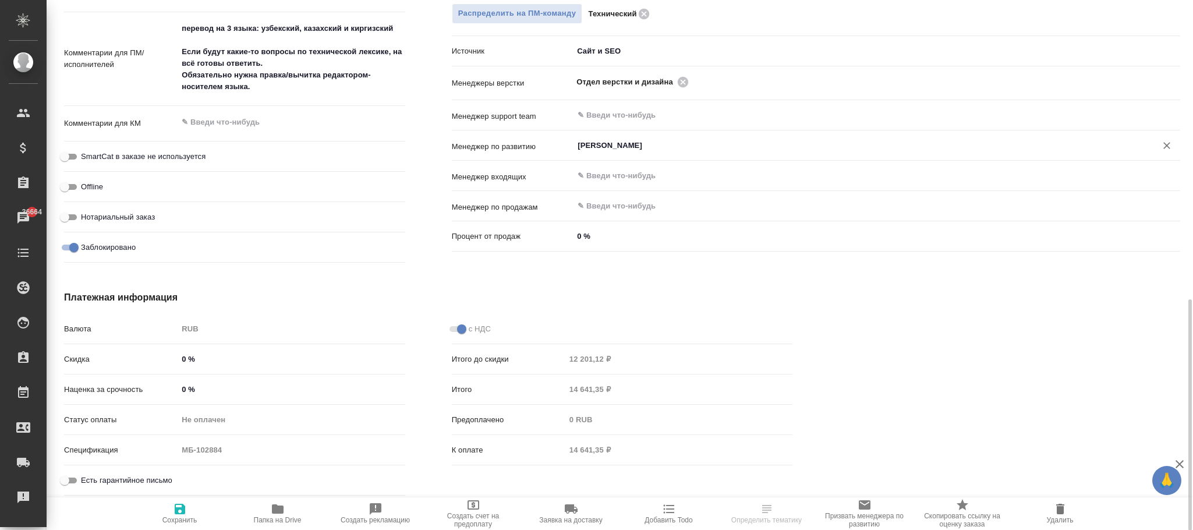
type input "[PERSON_NAME]"
drag, startPoint x: 171, startPoint y: 511, endPoint x: 444, endPoint y: 115, distance: 480.6
click at [172, 511] on span "Сохранить" at bounding box center [180, 513] width 84 height 22
type input "Общество с ограниченной ответственностью«ПИНДСТРУП»"
type textarea "x"
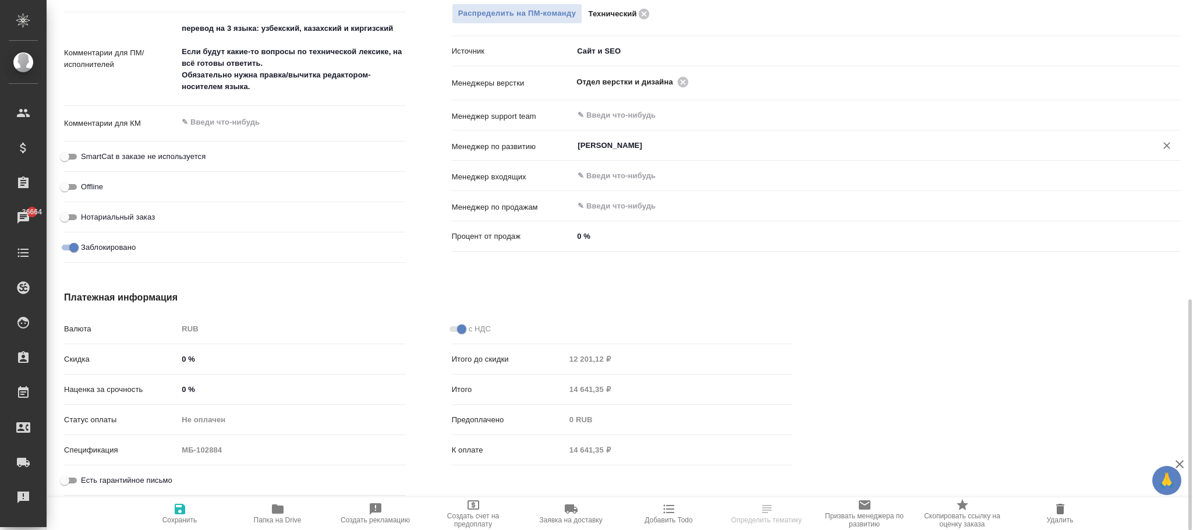
type textarea "x"
type input "Общество с ограниченной ответственностью«ПИНДСТРУП»"
type textarea "x"
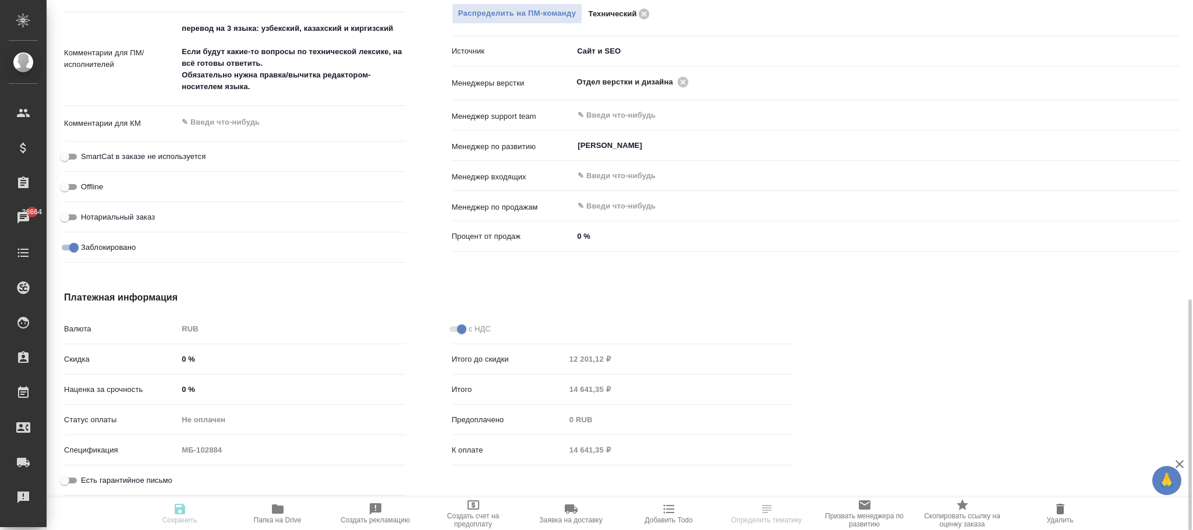
type textarea "x"
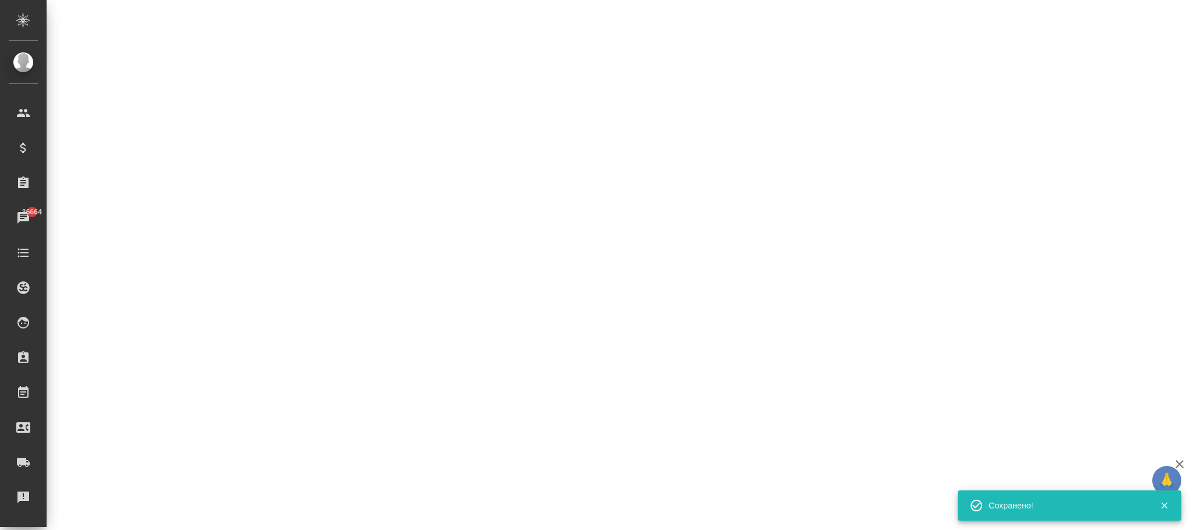
select select "RU"
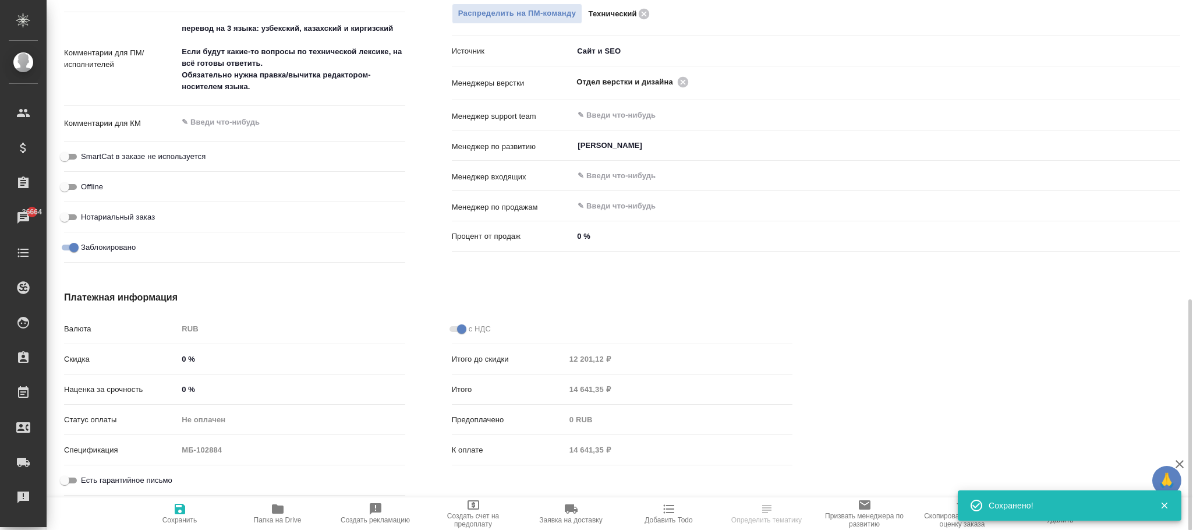
type textarea "x"
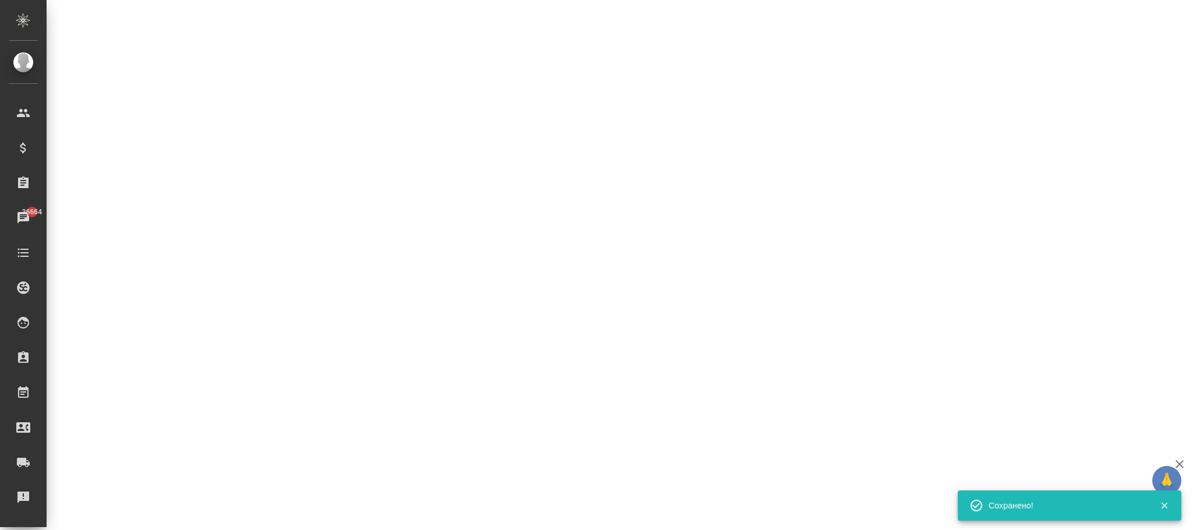
select select "RU"
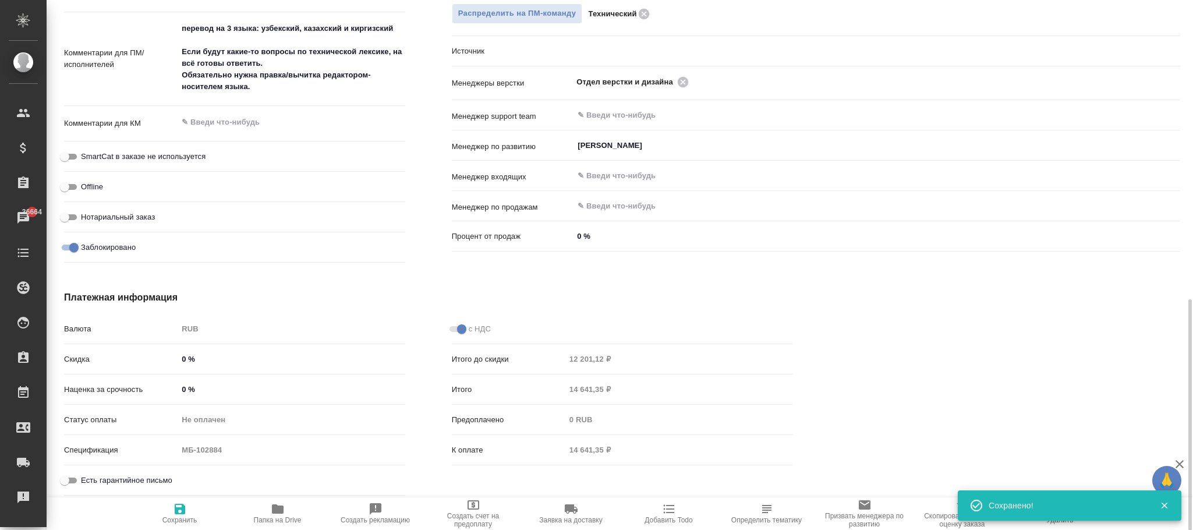
type textarea "x"
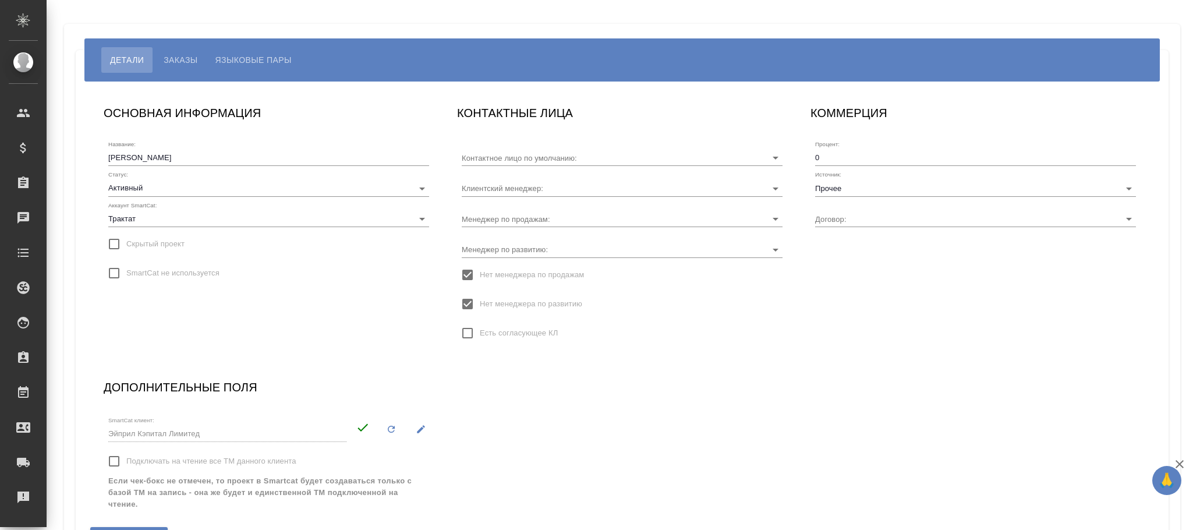
type input "[PERSON_NAME]"
type input "Без договора"
type input "[PERSON_NAME]"
click at [560, 246] on input "Менеджер по развитию:" at bounding box center [604, 249] width 284 height 16
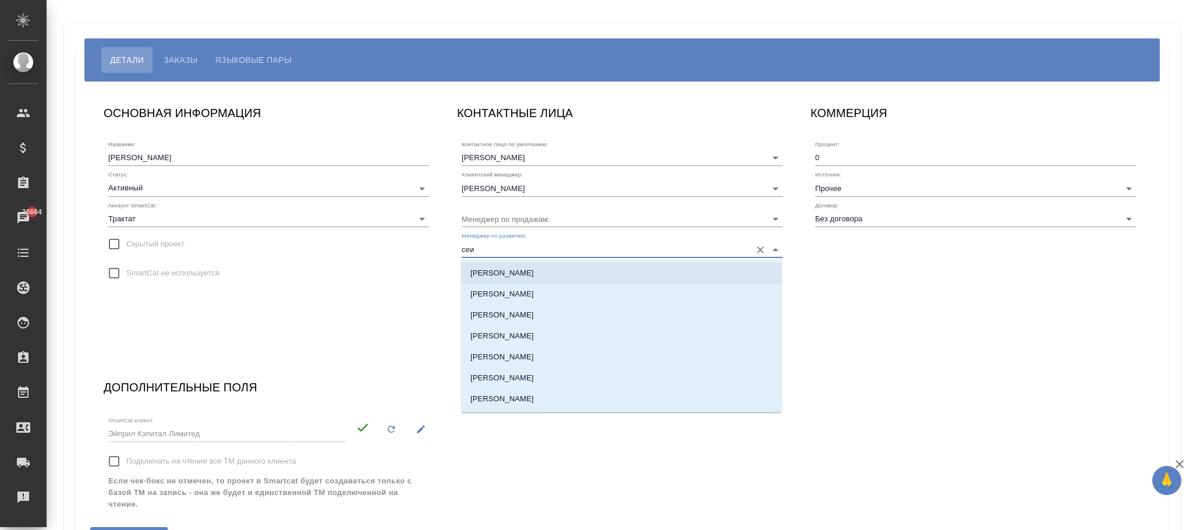
click at [517, 273] on p "[PERSON_NAME]" at bounding box center [502, 273] width 63 height 12
type input "[PERSON_NAME]"
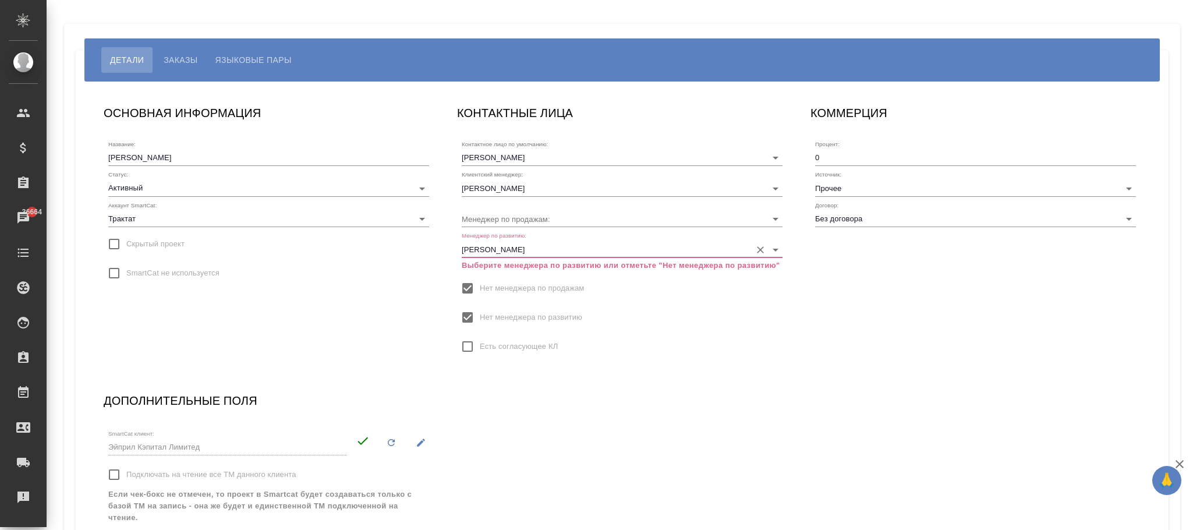
click at [505, 317] on span "Нет менеджера по развитию" at bounding box center [531, 318] width 102 height 12
click at [480, 317] on input "Нет менеджера по развитию" at bounding box center [467, 317] width 24 height 24
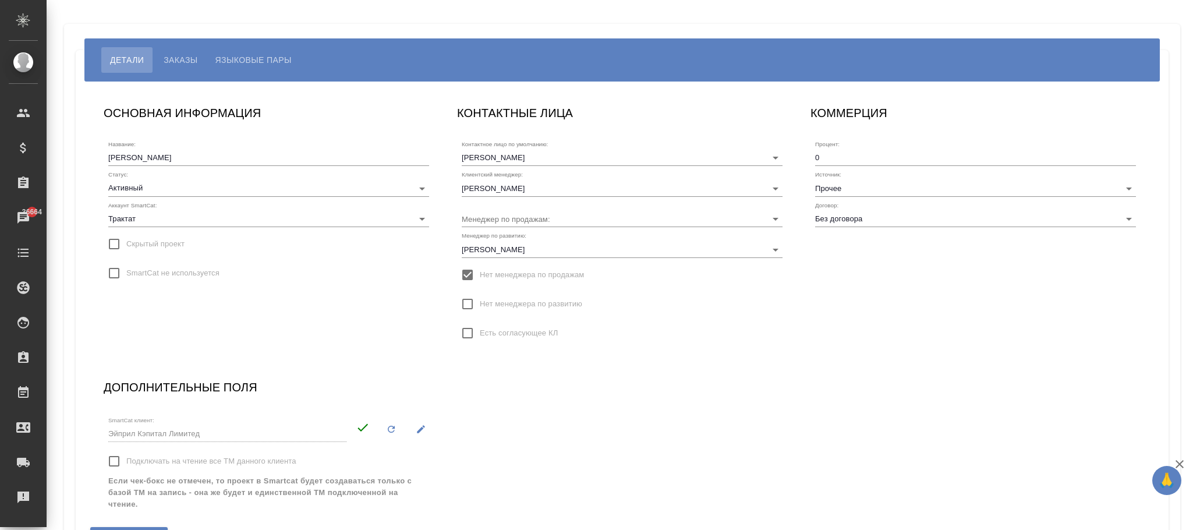
scroll to position [81, 0]
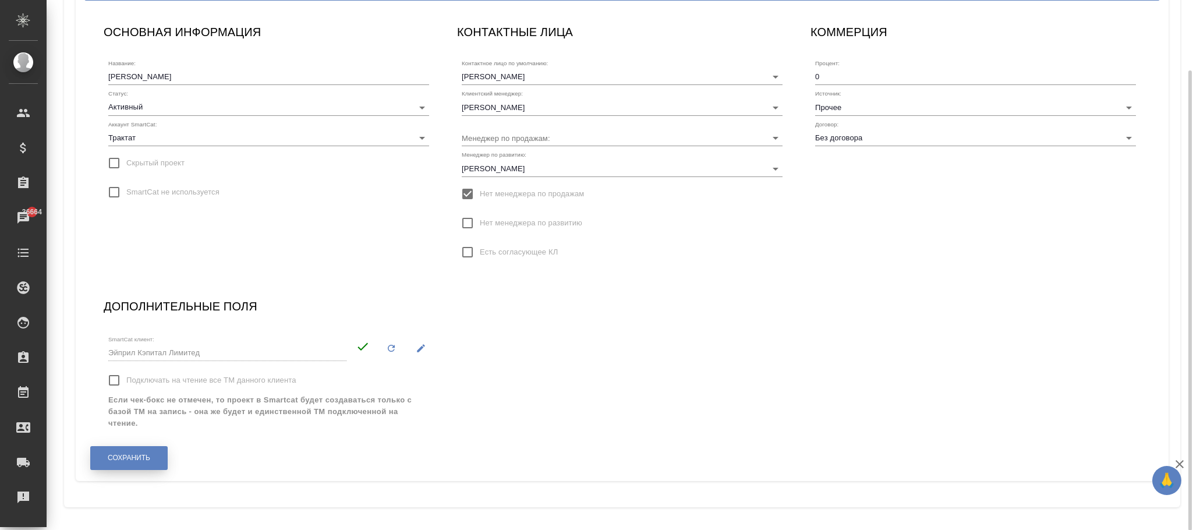
click at [142, 458] on span "Сохранить" at bounding box center [129, 458] width 43 height 10
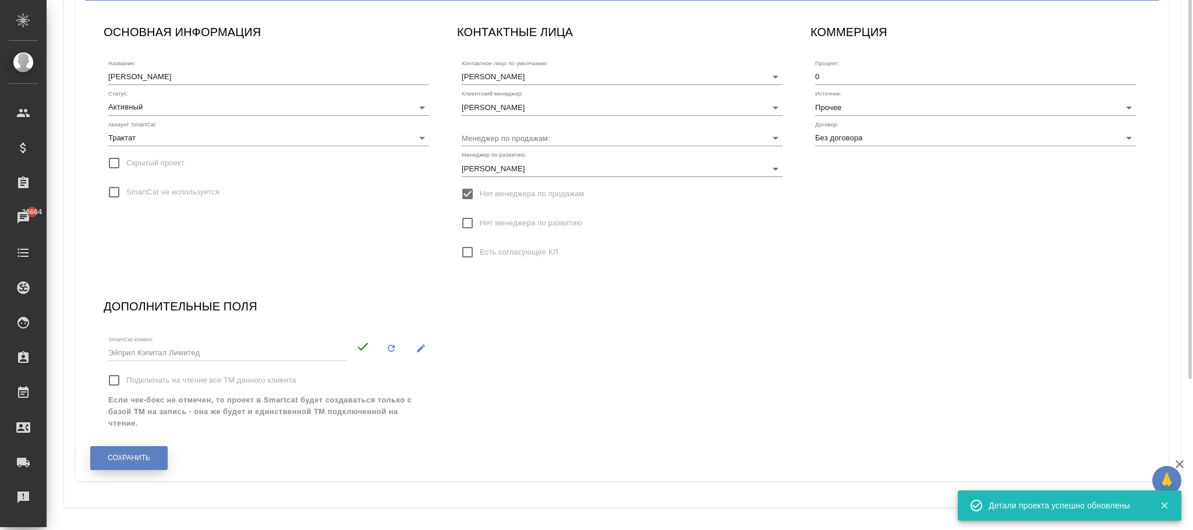
scroll to position [0, 0]
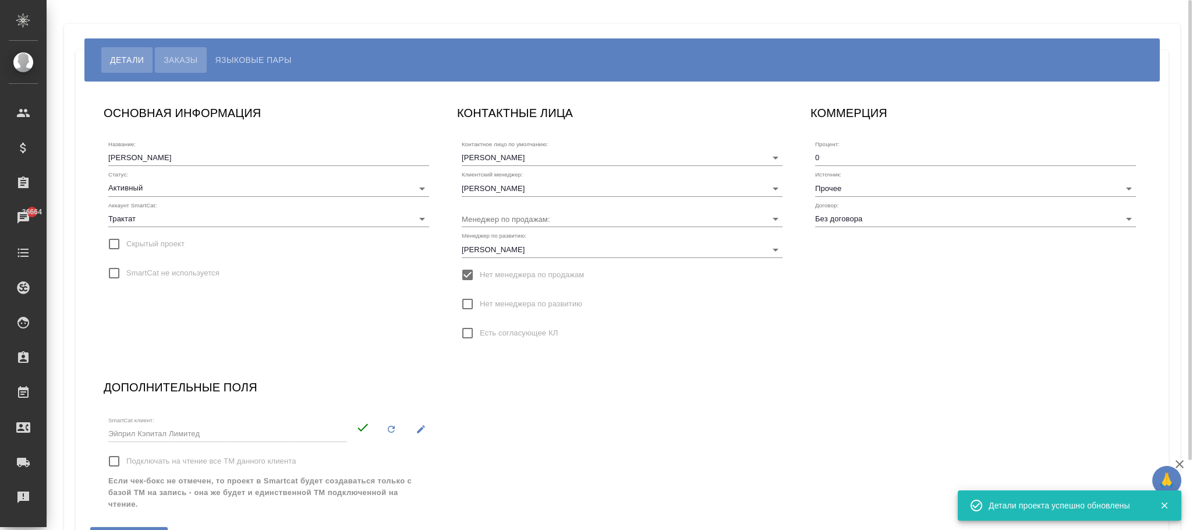
click at [188, 59] on span "Заказы" at bounding box center [181, 60] width 34 height 14
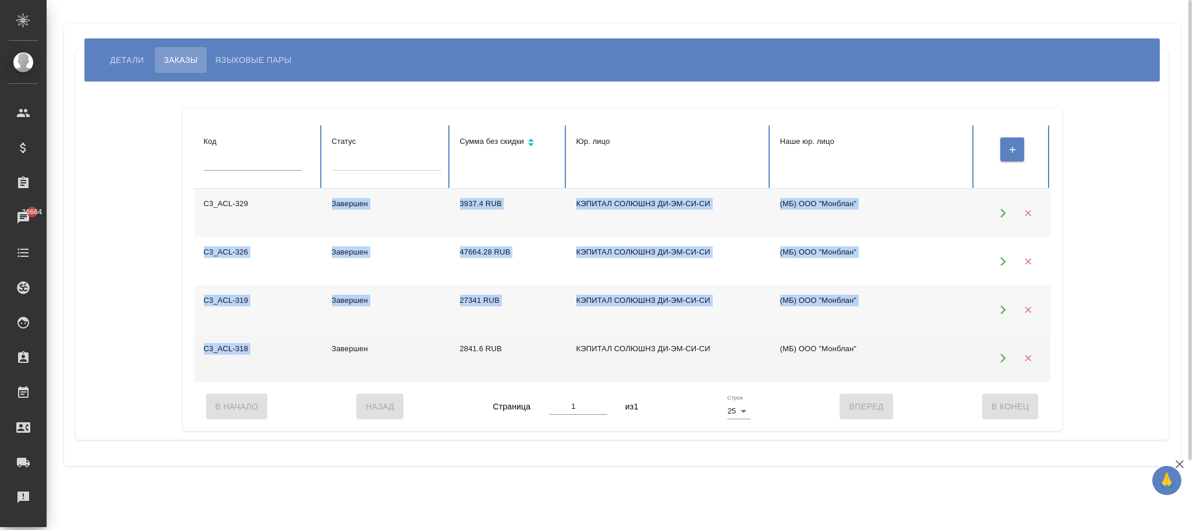
drag, startPoint x: 245, startPoint y: 195, endPoint x: 283, endPoint y: 364, distance: 173.6
click at [319, 376] on tbody "C3_ACL-329 Завершен 3937.4 RUB КЭПИТАЛ СОЛЮШНЗ ДИ-ЭМ-СИ-СИ (МБ) ООО "Монблан" C…" at bounding box center [623, 285] width 856 height 193
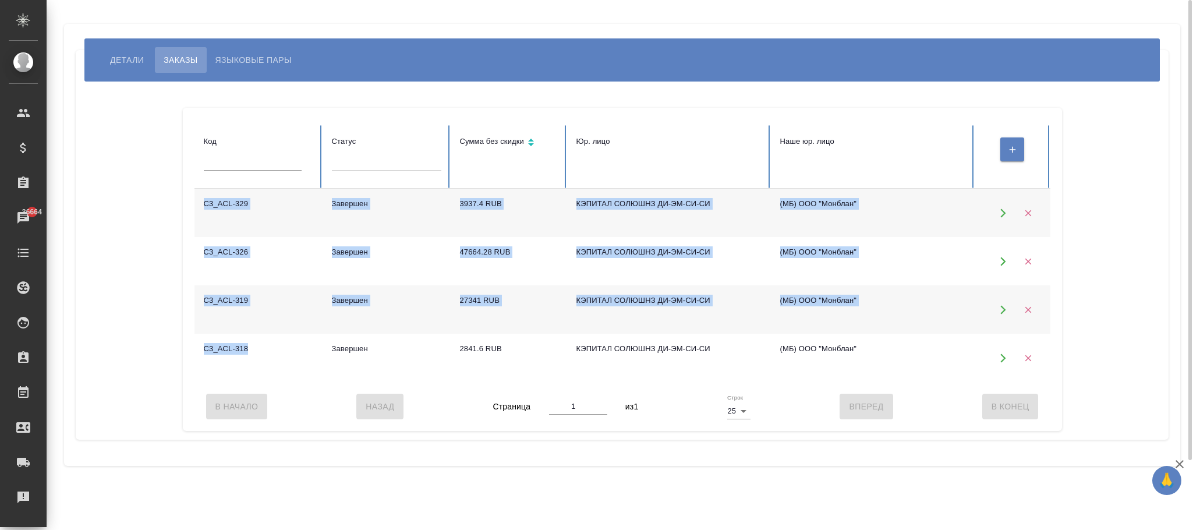
drag, startPoint x: 197, startPoint y: 190, endPoint x: 238, endPoint y: 224, distance: 52.9
click at [268, 363] on tbody "C3_ACL-329 Завершен 3937.4 RUB КЭПИТАЛ СОЛЮШНЗ ДИ-ЭМ-СИ-СИ (МБ) ООО "Монблан" C…" at bounding box center [623, 285] width 856 height 193
copy tbody "C3_ACL-329 Завершен 3937.4 RUB КЭПИТАЛ СОЛЮШНЗ ДИ-ЭМ-СИ-СИ (МБ) ООО "Монблан" C…"
click at [132, 63] on span "Детали" at bounding box center [127, 60] width 34 height 14
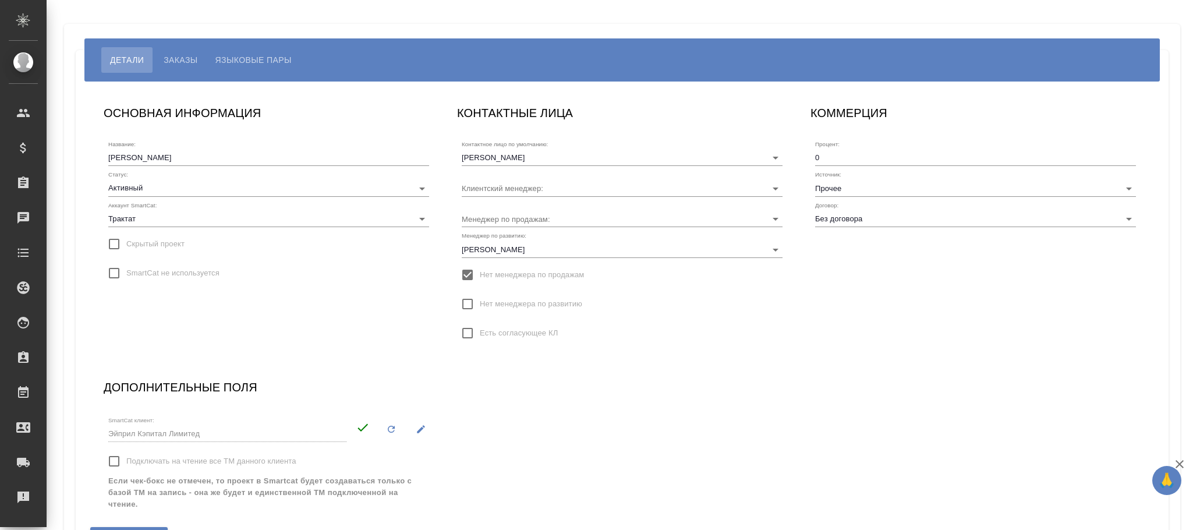
type input "[PERSON_NAME]"
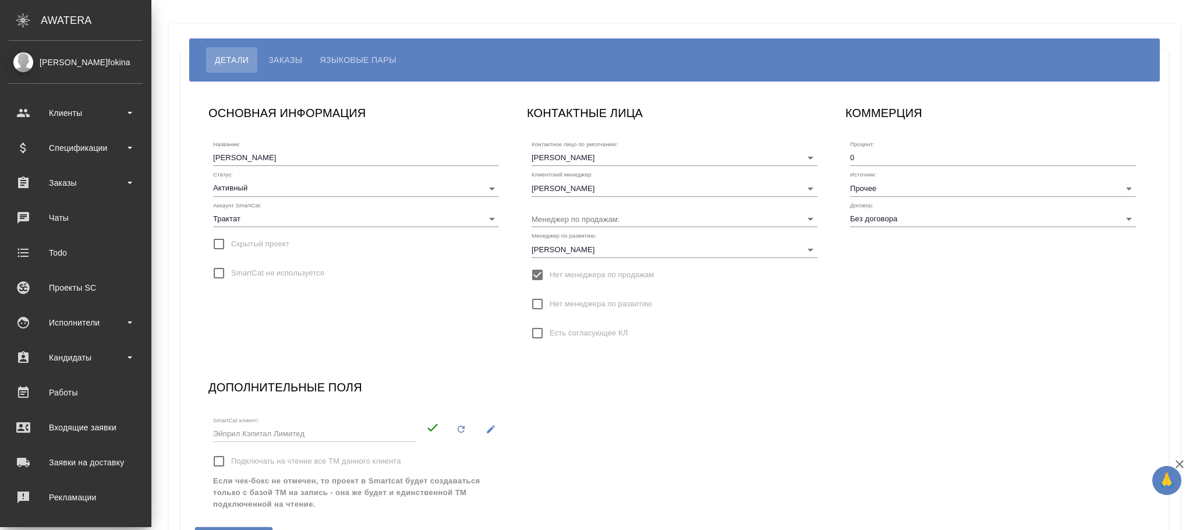
scroll to position [142, 0]
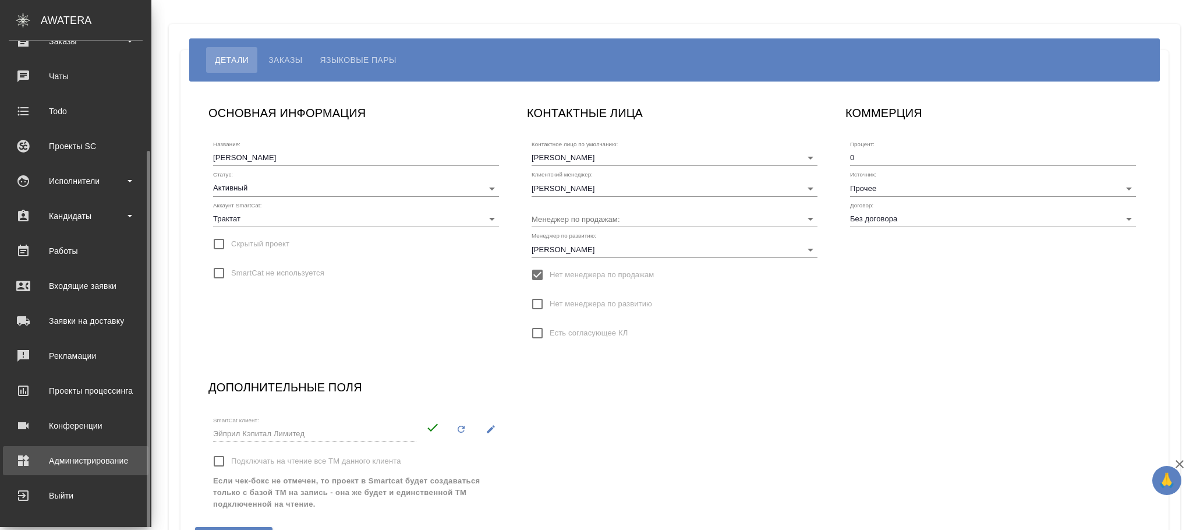
click at [109, 455] on div "Администрирование" at bounding box center [76, 460] width 134 height 17
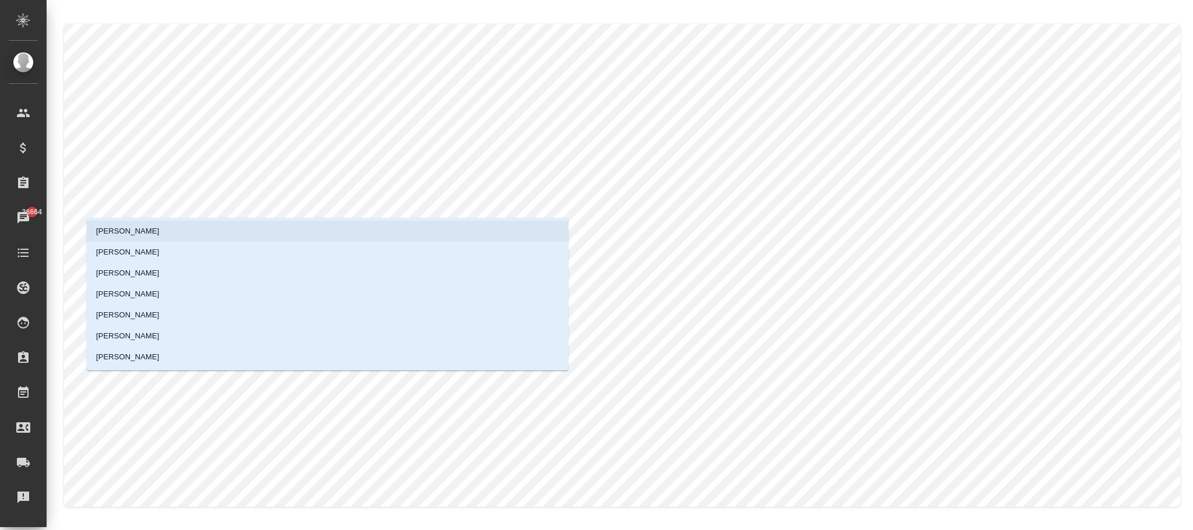
click at [213, 229] on li "[PERSON_NAME]" at bounding box center [328, 231] width 482 height 21
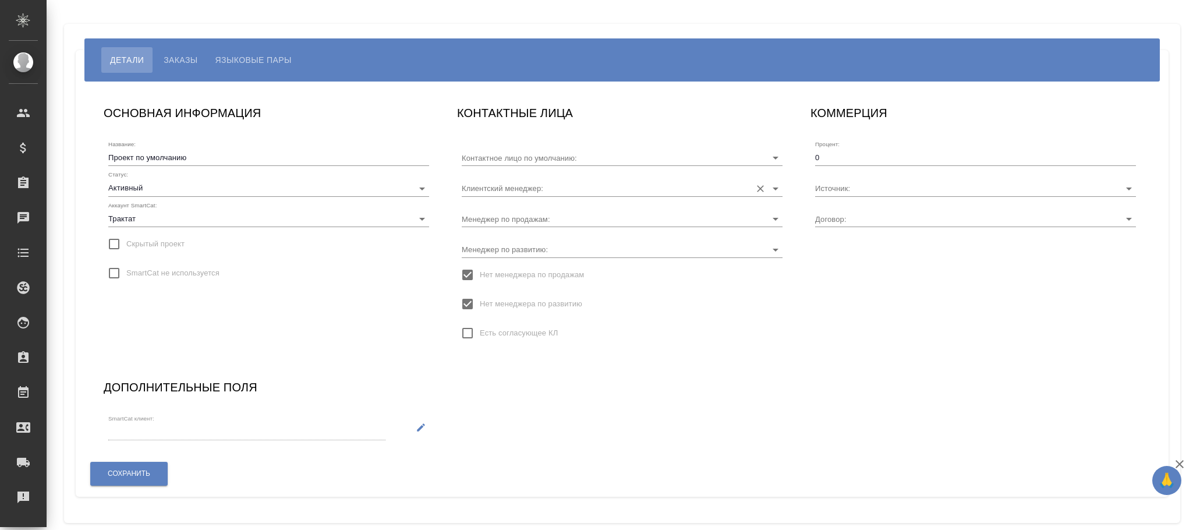
type input "[PERSON_NAME]"
type input "МБ-4385"
click at [524, 252] on input "Менеджер по развитию:" at bounding box center [604, 249] width 284 height 16
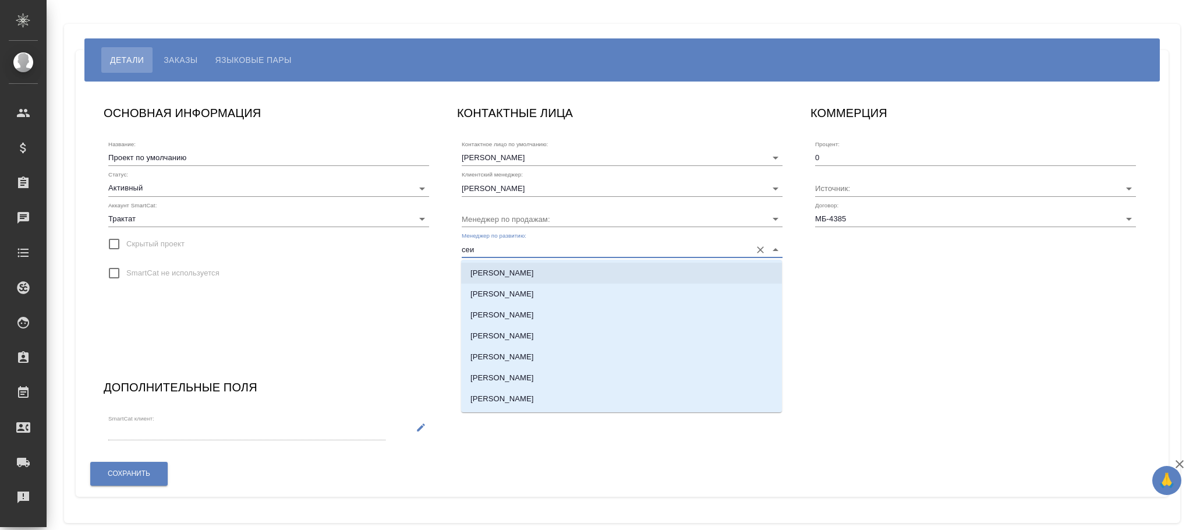
drag, startPoint x: 531, startPoint y: 271, endPoint x: 539, endPoint y: 271, distance: 7.6
click at [530, 271] on li "[PERSON_NAME]" at bounding box center [621, 273] width 321 height 21
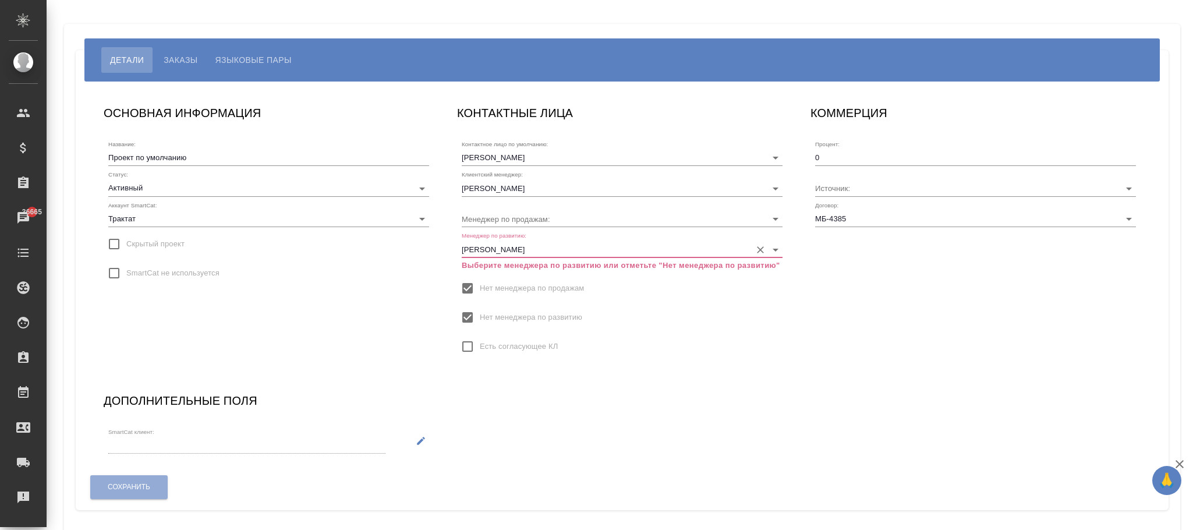
type input "[PERSON_NAME]"
click at [466, 314] on input "Нет менеджера по развитию" at bounding box center [467, 317] width 24 height 24
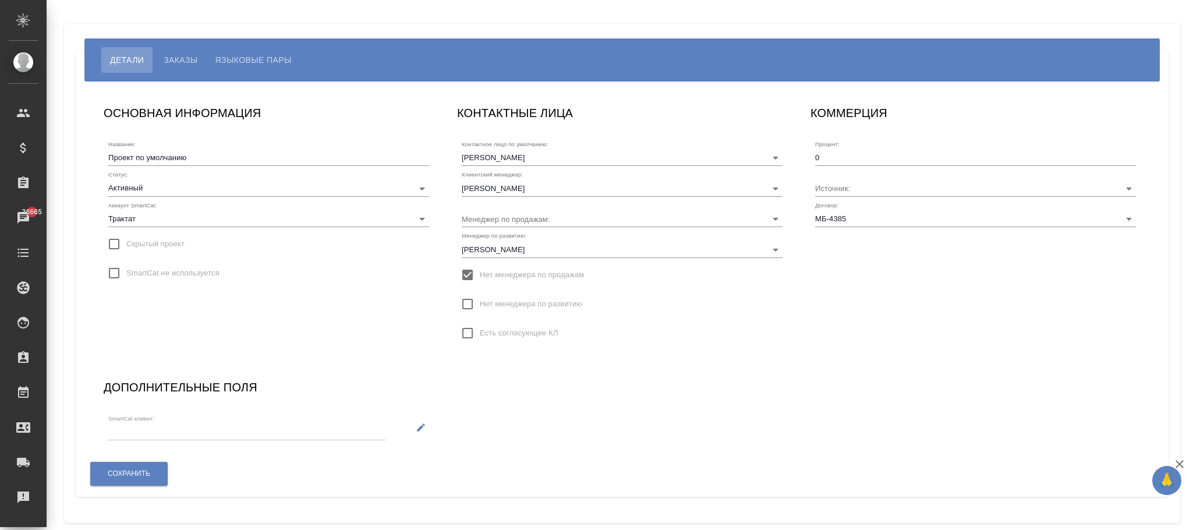
drag, startPoint x: 128, startPoint y: 459, endPoint x: 135, endPoint y: 453, distance: 9.5
click at [128, 465] on div "Сохранить" at bounding box center [129, 474] width 79 height 30
click at [123, 472] on span "Сохранить" at bounding box center [129, 474] width 43 height 10
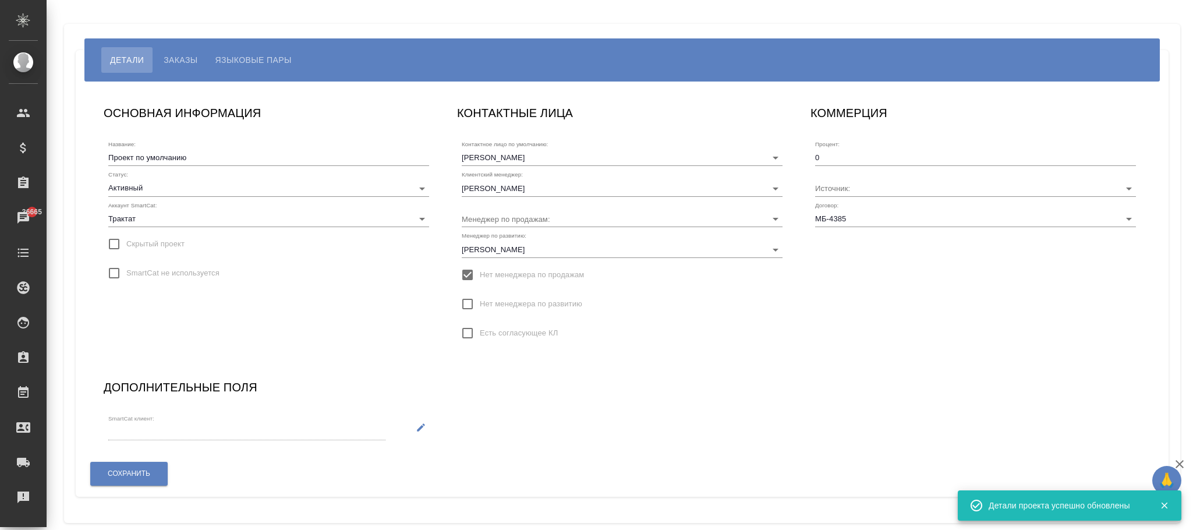
click at [190, 60] on span "Заказы" at bounding box center [181, 60] width 34 height 14
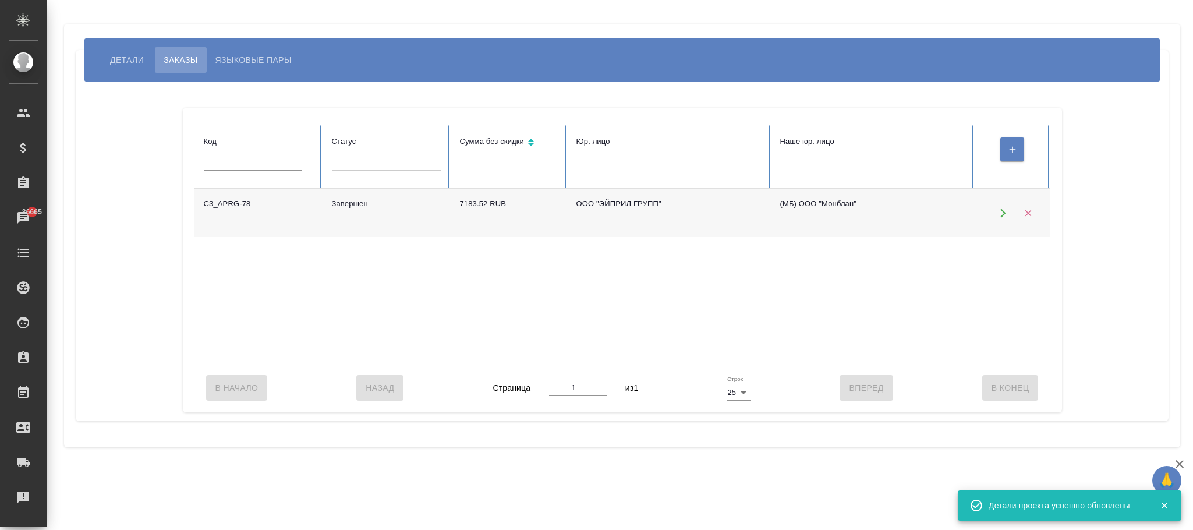
click at [415, 208] on td "Завершен" at bounding box center [387, 213] width 128 height 48
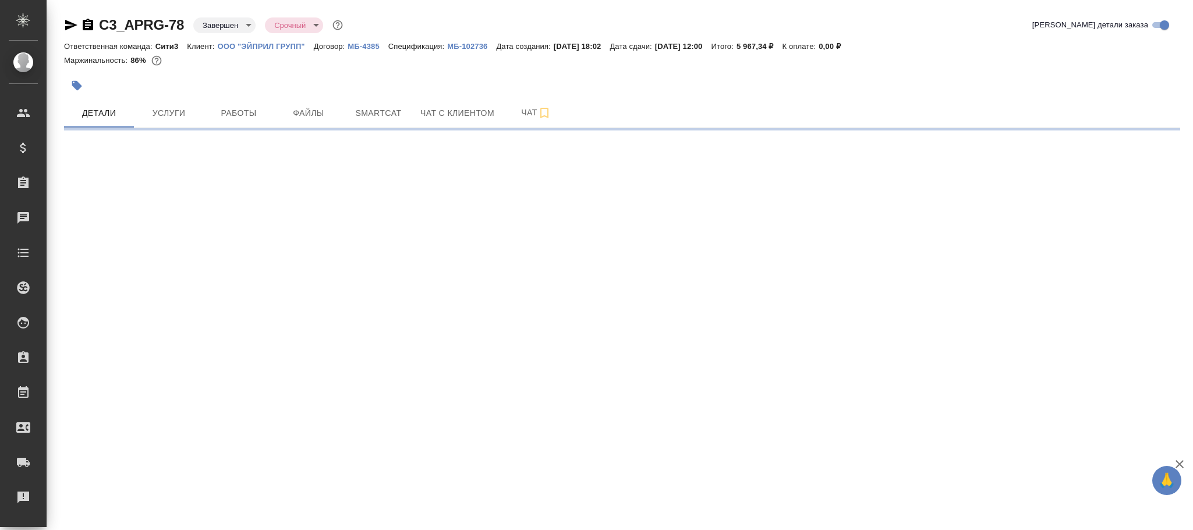
select select "RU"
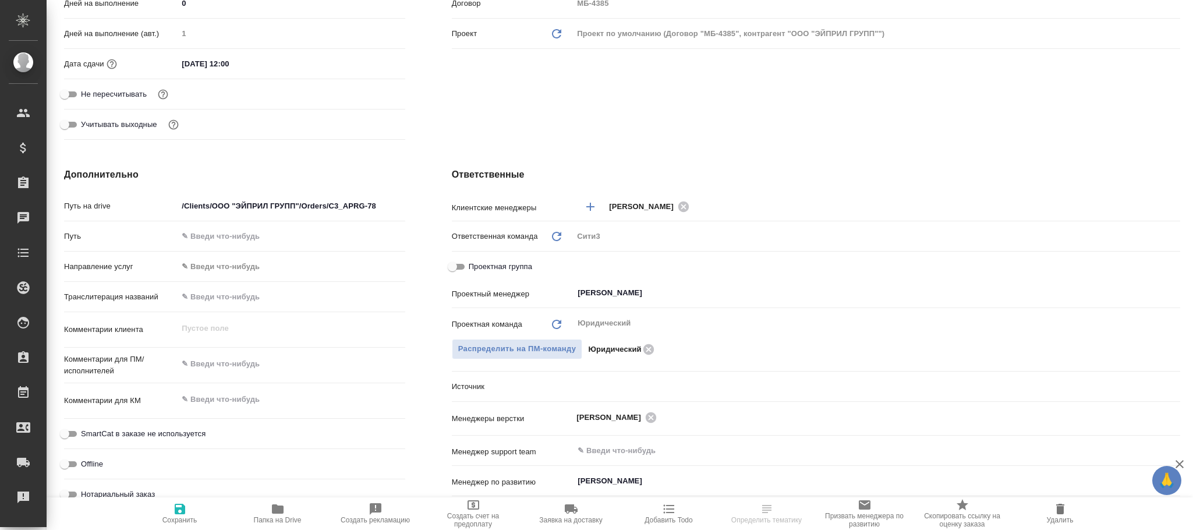
scroll to position [611, 0]
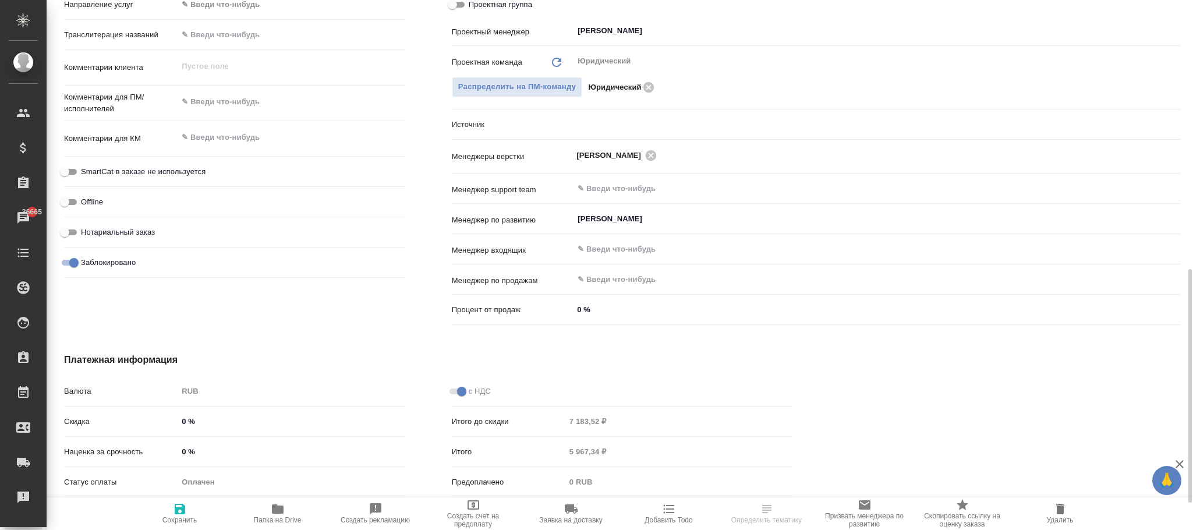
click at [180, 514] on icon "button" at bounding box center [180, 509] width 10 height 10
type textarea "x"
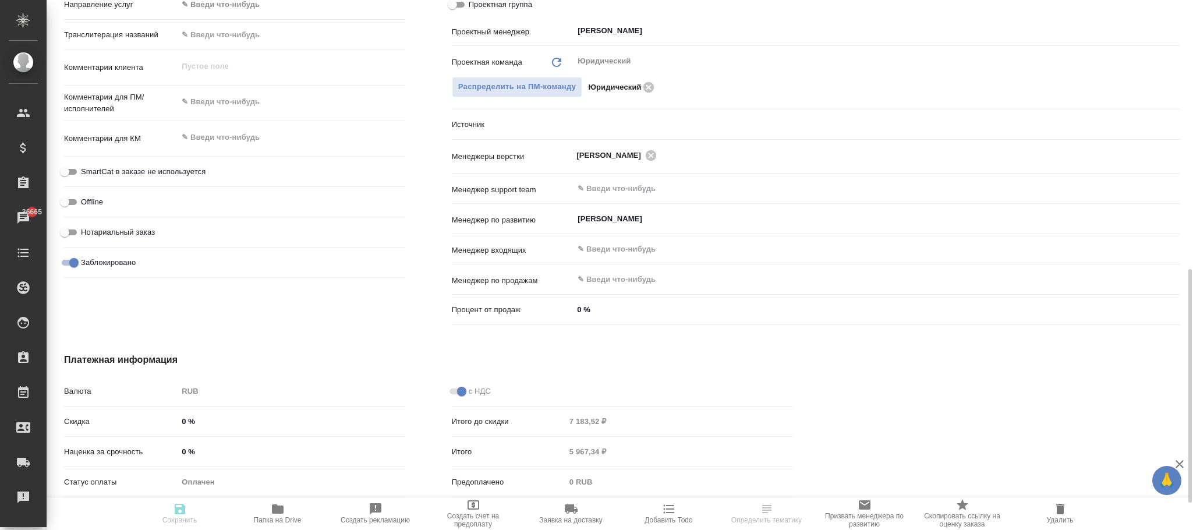
type textarea "x"
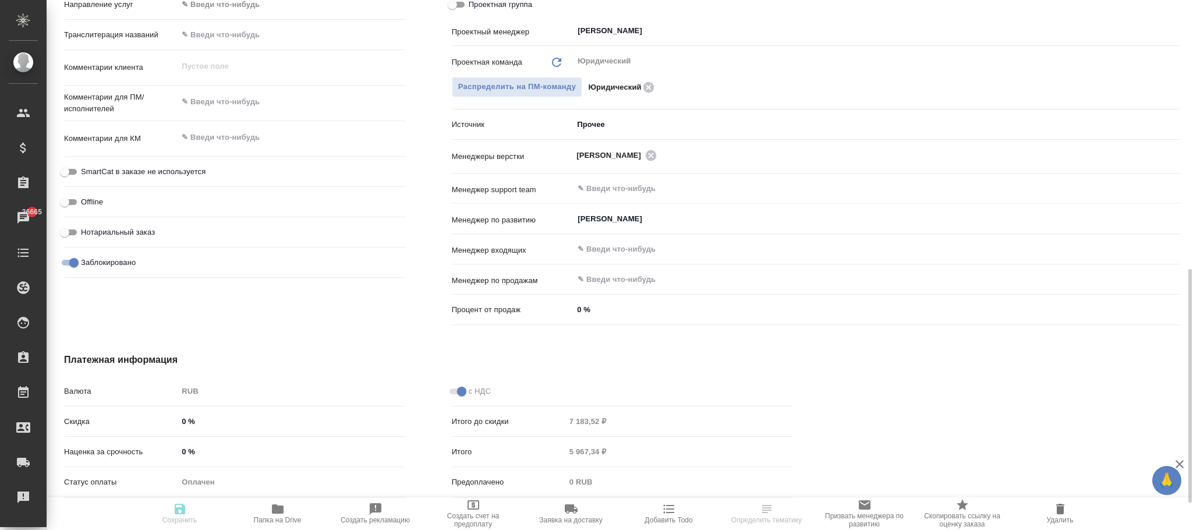
type textarea "x"
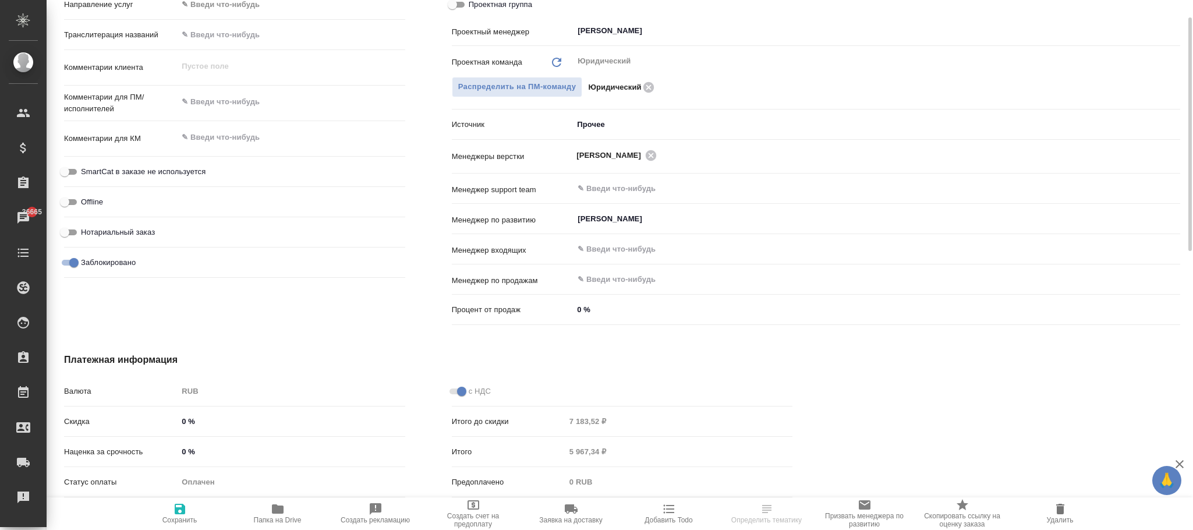
type textarea "x"
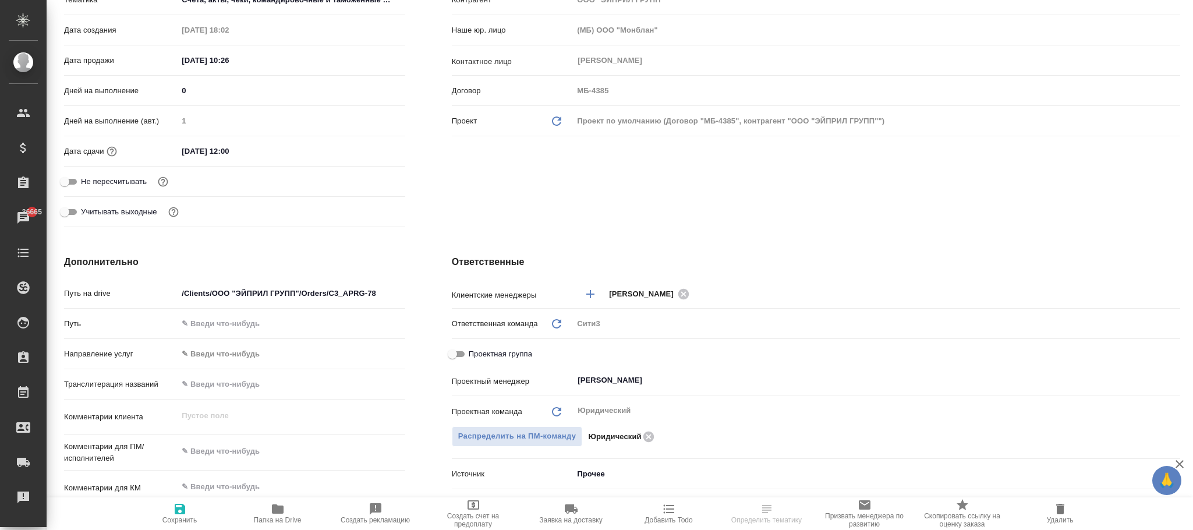
scroll to position [0, 0]
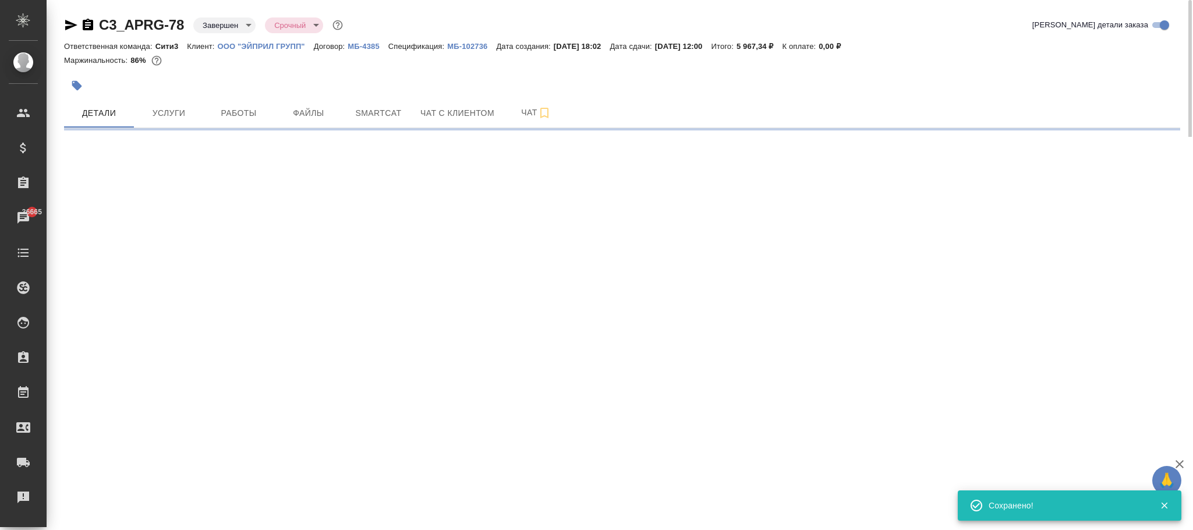
select select "RU"
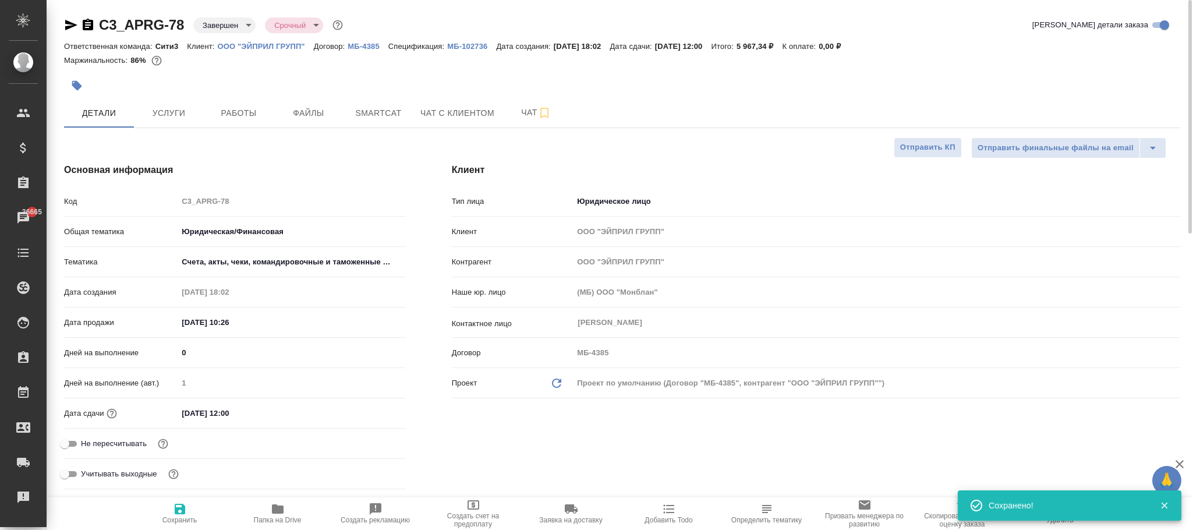
type textarea "x"
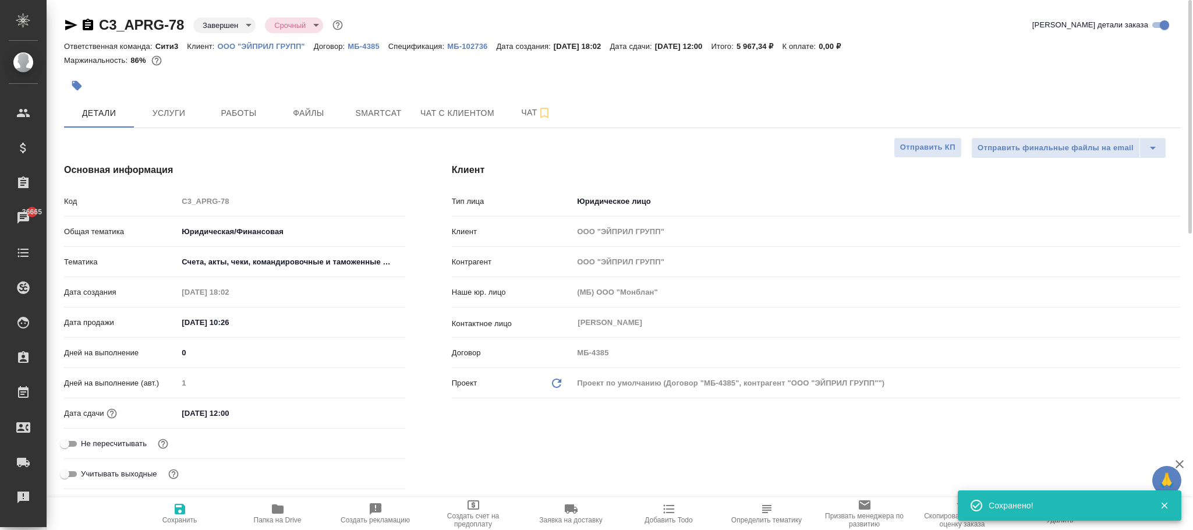
type textarea "x"
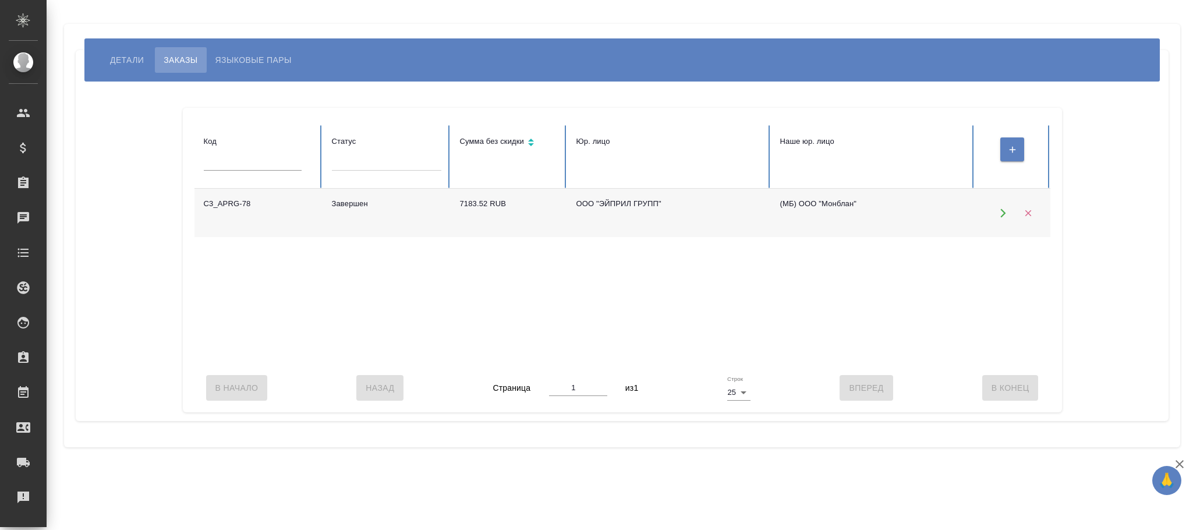
click at [126, 54] on span "Детали" at bounding box center [127, 60] width 34 height 14
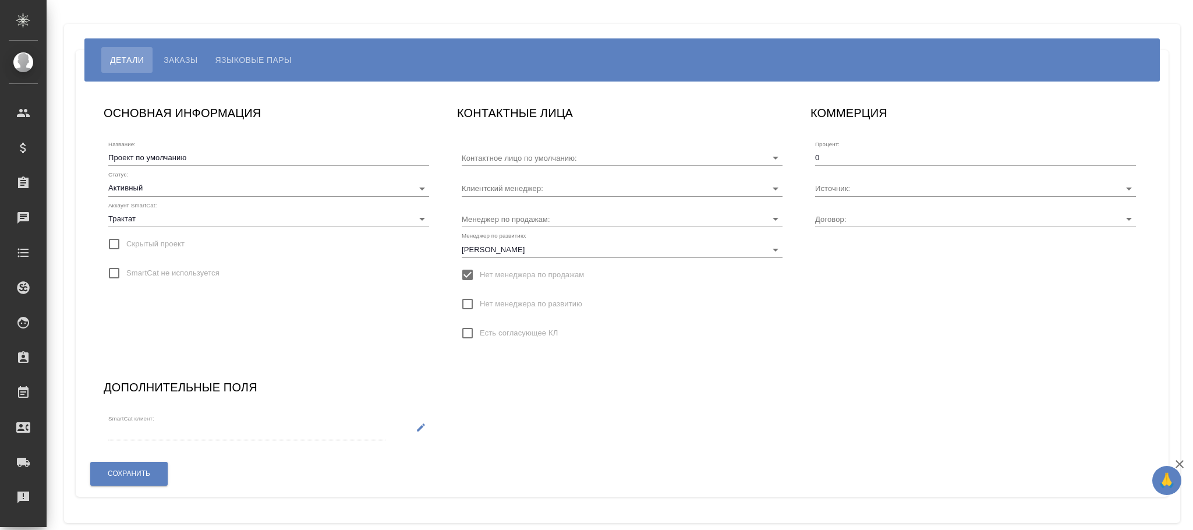
type input "[PERSON_NAME]"
type input "МБ-4385"
type input "[PERSON_NAME]"
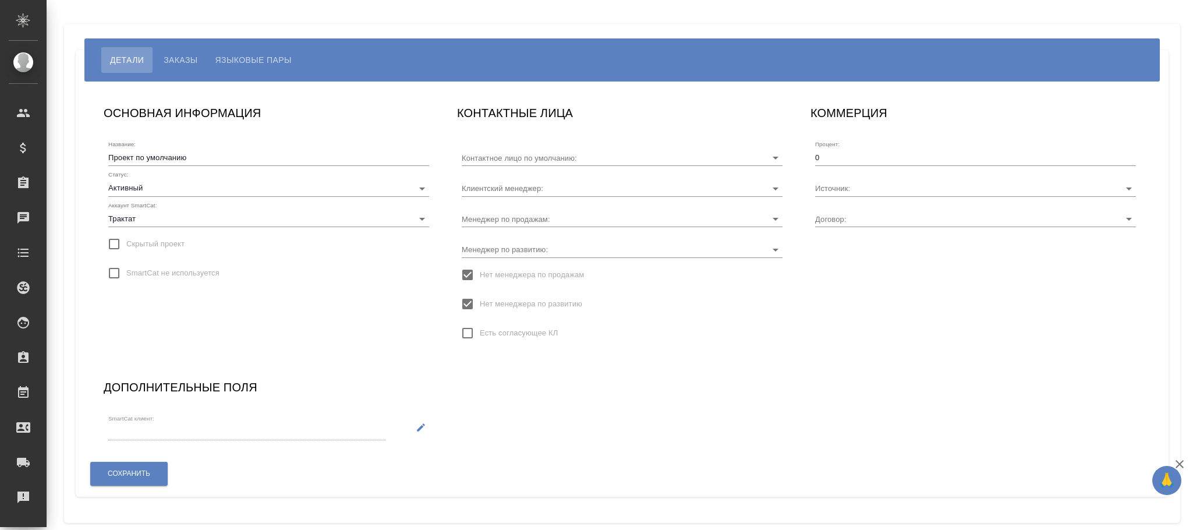
type input "МБ-4040"
click at [545, 248] on input "Менеджер по развитию:" at bounding box center [604, 249] width 284 height 16
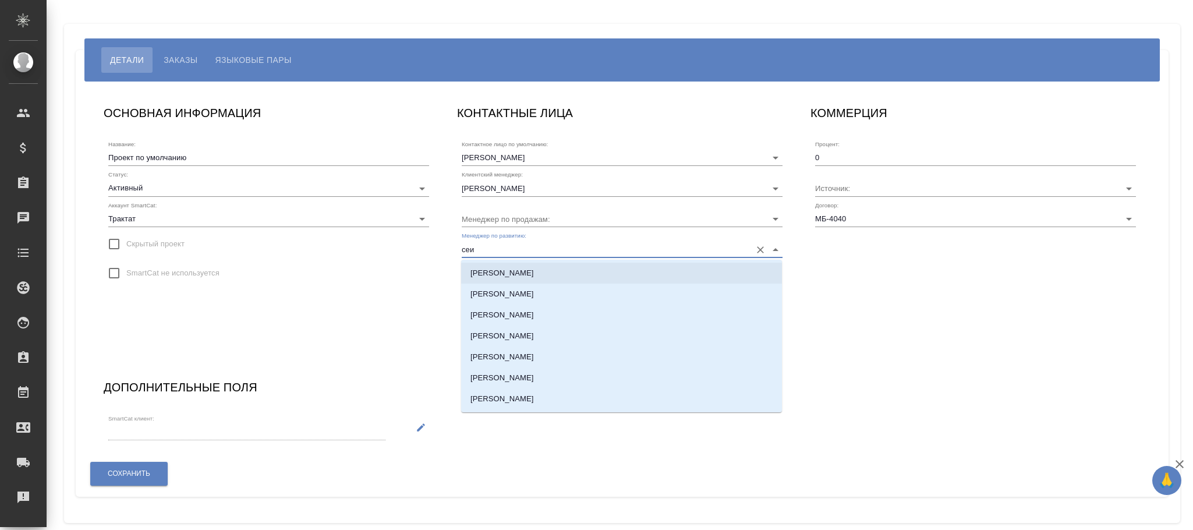
click at [521, 273] on p "[PERSON_NAME]" at bounding box center [502, 273] width 63 height 12
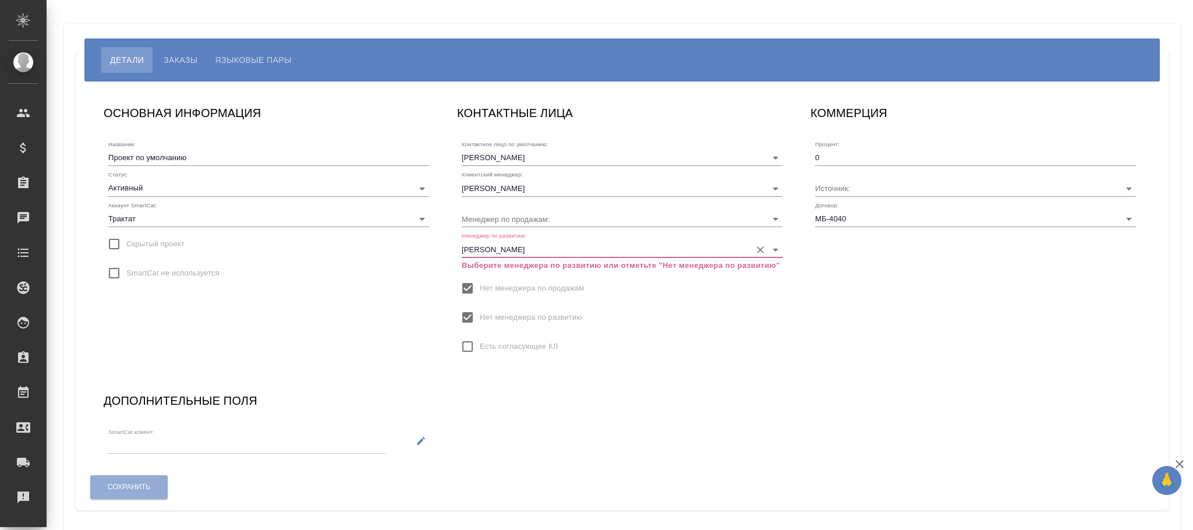
type input "[PERSON_NAME]"
click at [467, 322] on input "Нет менеджера по развитию" at bounding box center [467, 317] width 24 height 24
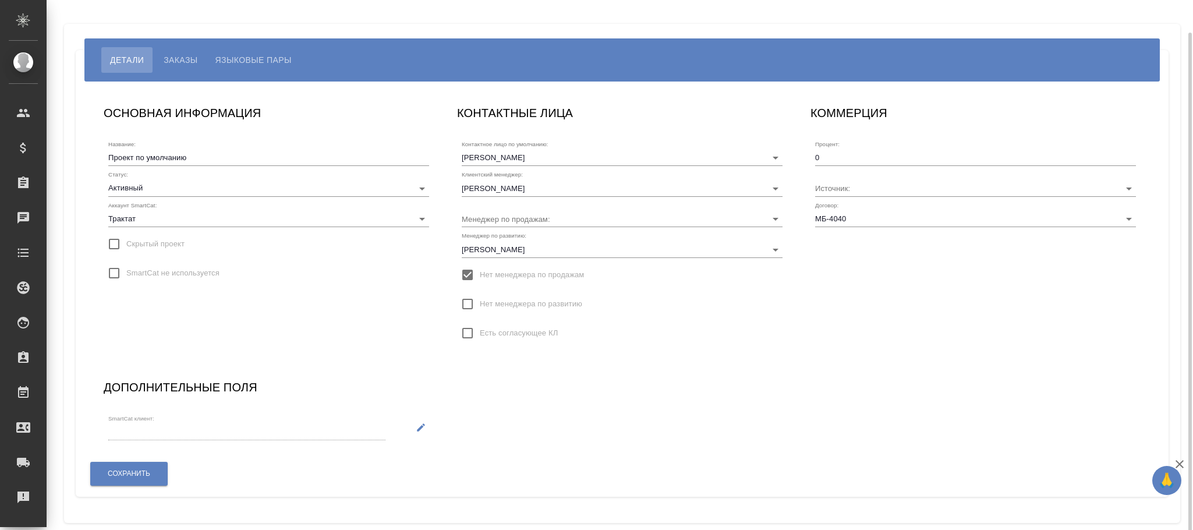
scroll to position [16, 0]
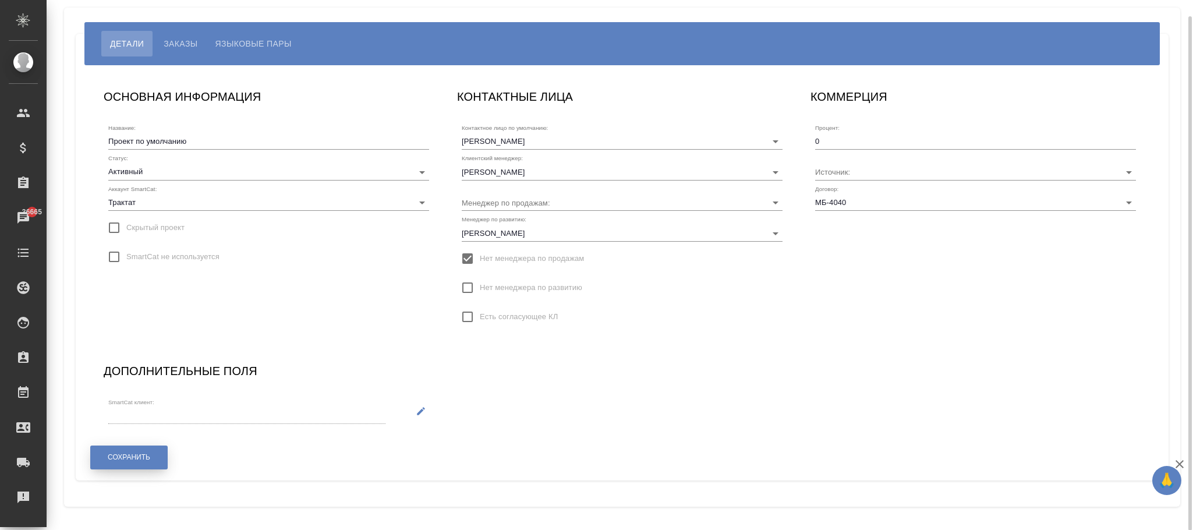
click at [149, 456] on span "Сохранить" at bounding box center [129, 457] width 43 height 10
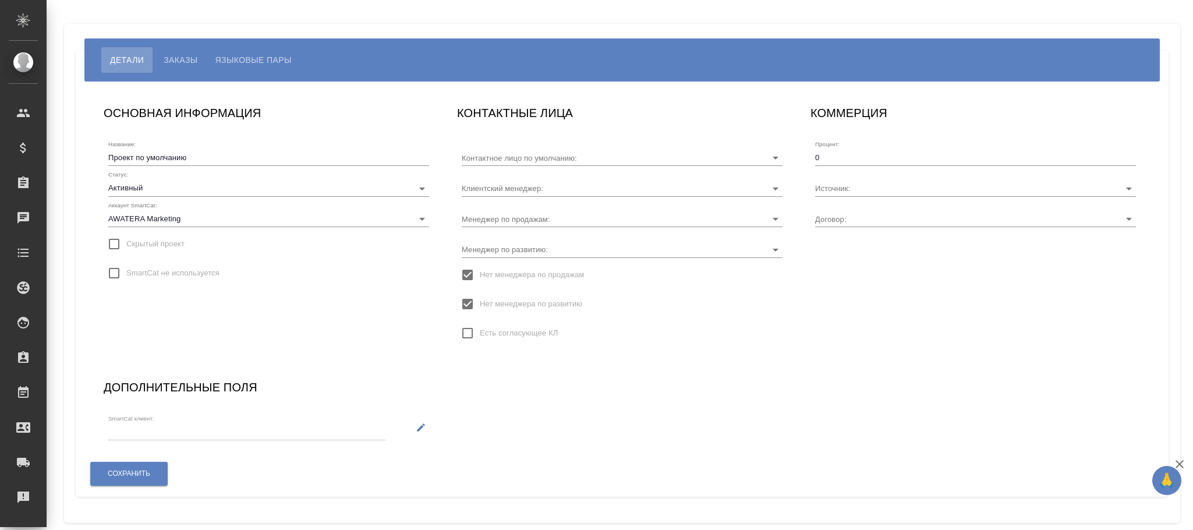
type input "[PERSON_NAME]"
type input "KZ-4325"
type input "Загородних Виктория"
click at [549, 252] on input "Менеджер по развитию:" at bounding box center [604, 249] width 284 height 16
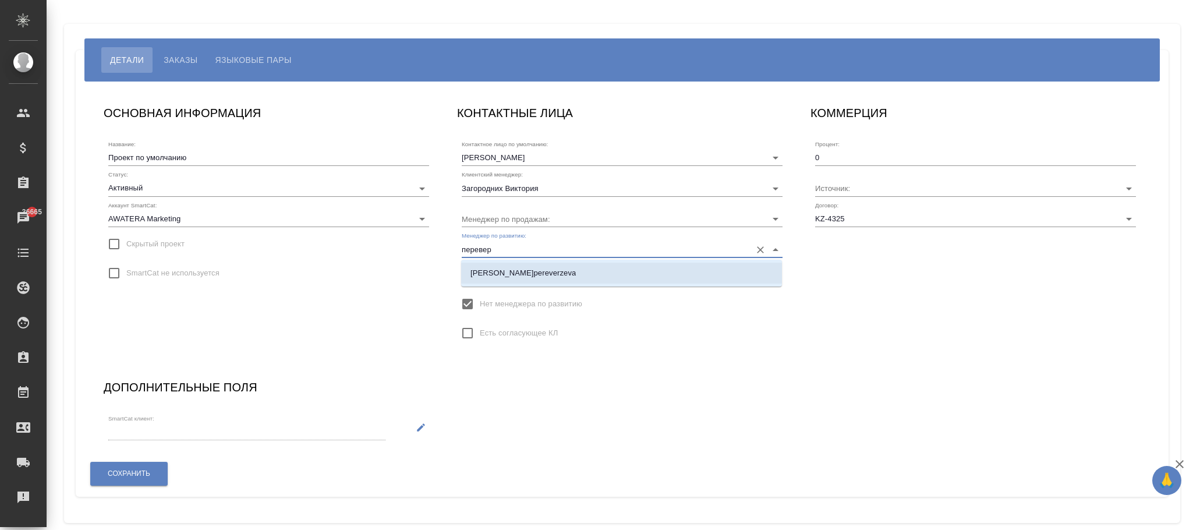
click at [543, 271] on p "[PERSON_NAME]pereverzeva" at bounding box center [523, 273] width 105 height 12
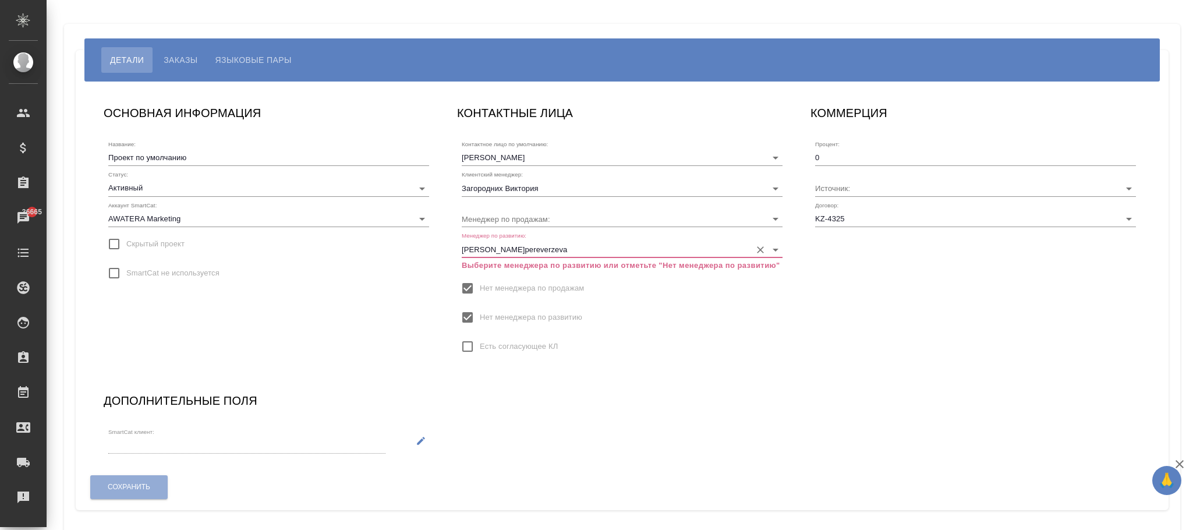
type input "[PERSON_NAME]pereverzeva"
click at [471, 316] on input "Нет менеджера по развитию" at bounding box center [467, 317] width 24 height 24
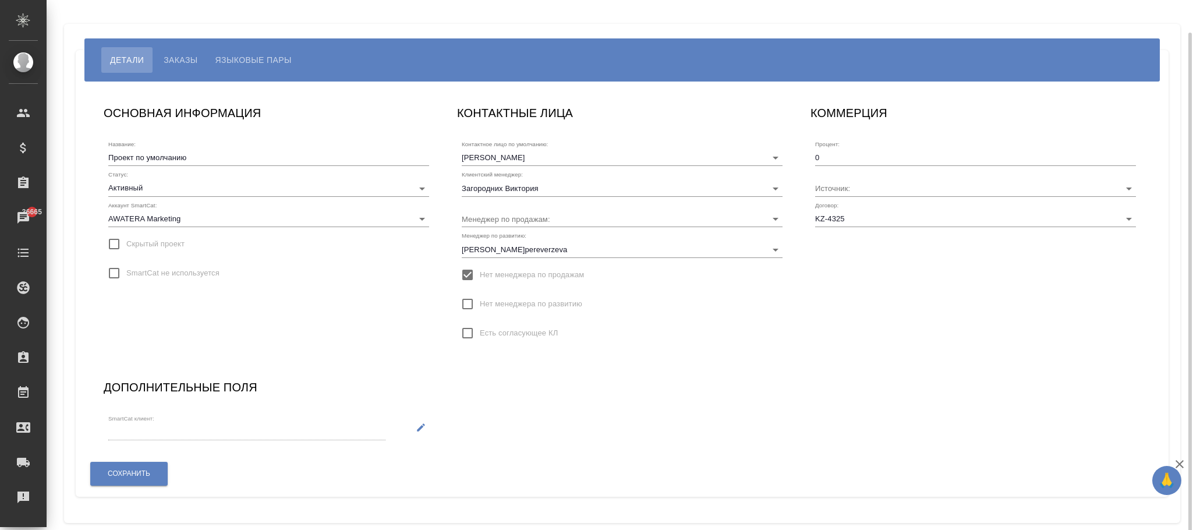
scroll to position [16, 0]
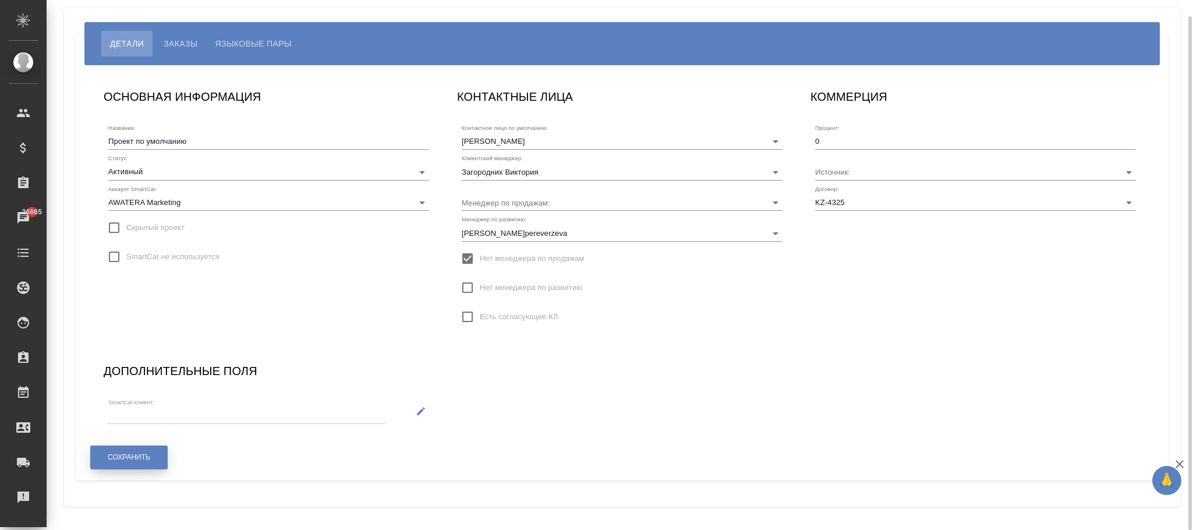
click at [150, 465] on button "Сохранить" at bounding box center [128, 457] width 77 height 24
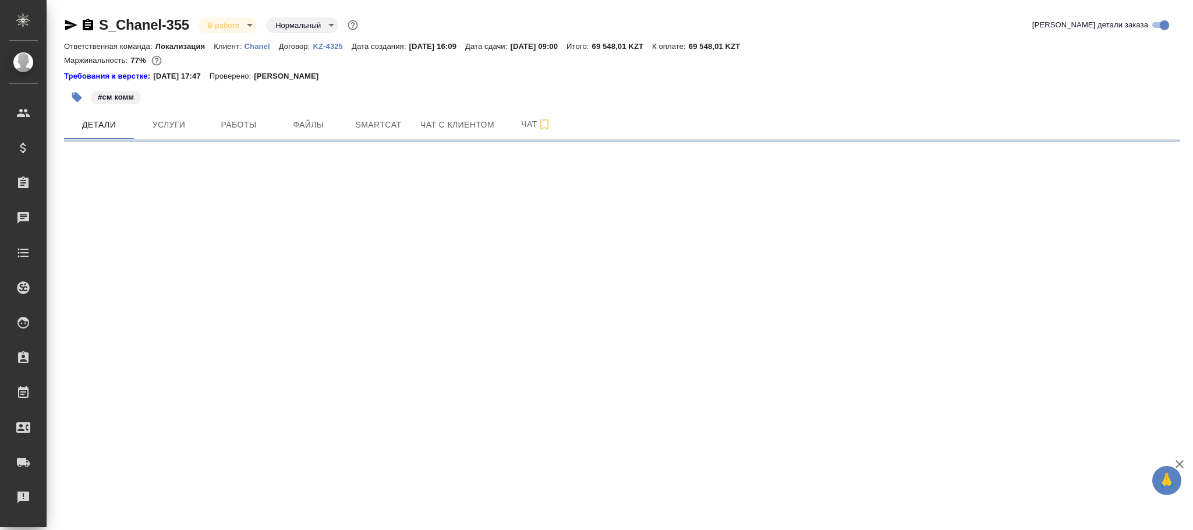
select select "RU"
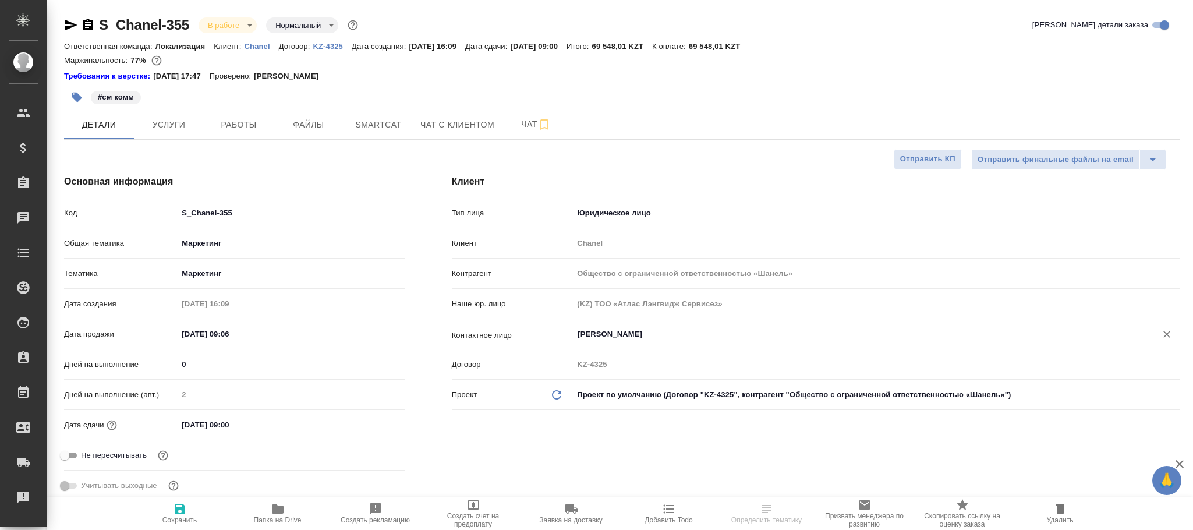
type textarea "x"
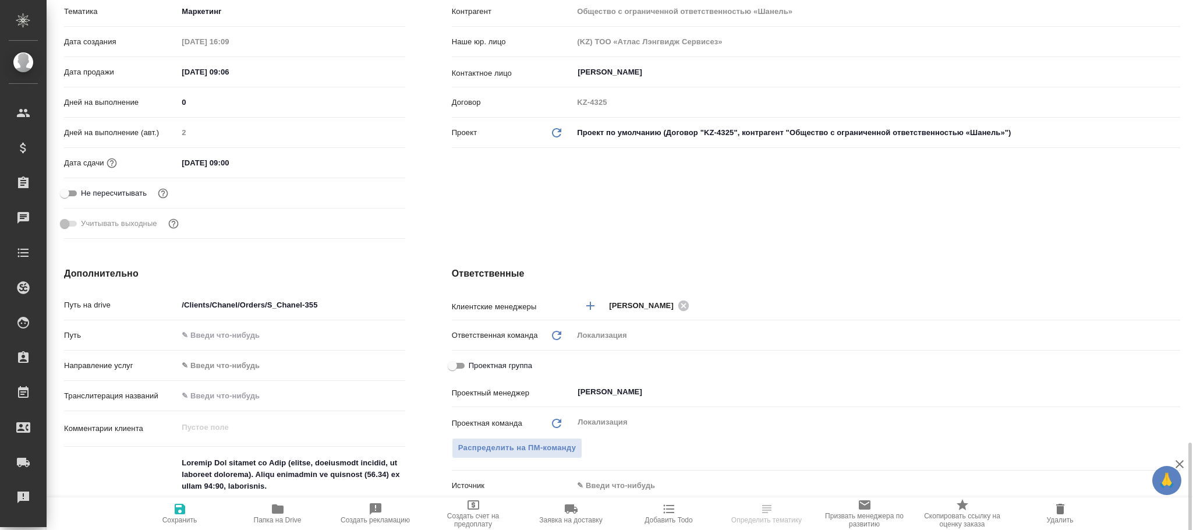
scroll to position [524, 0]
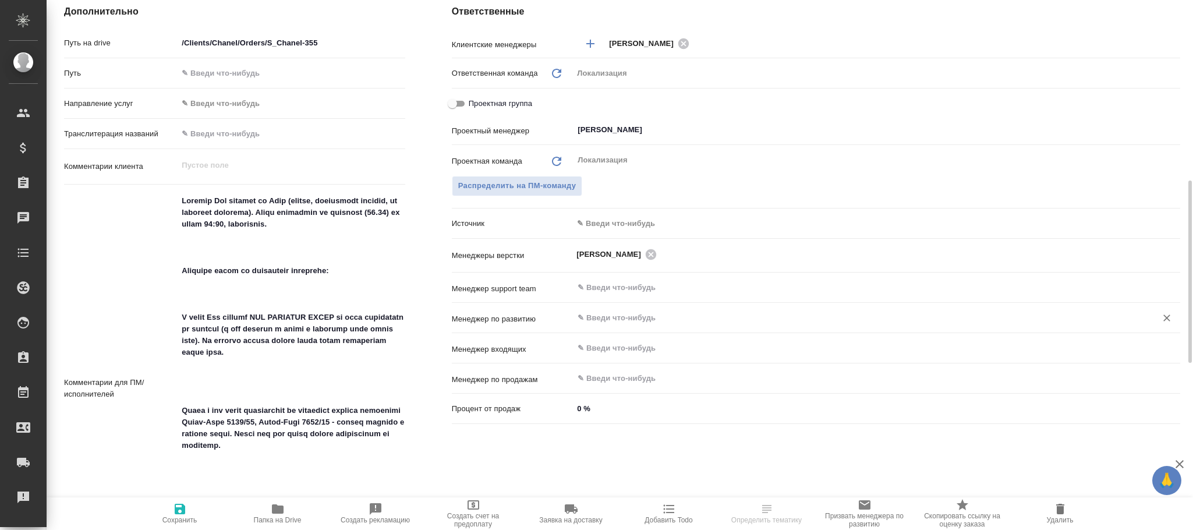
click at [613, 320] on input "text" at bounding box center [857, 318] width 561 height 14
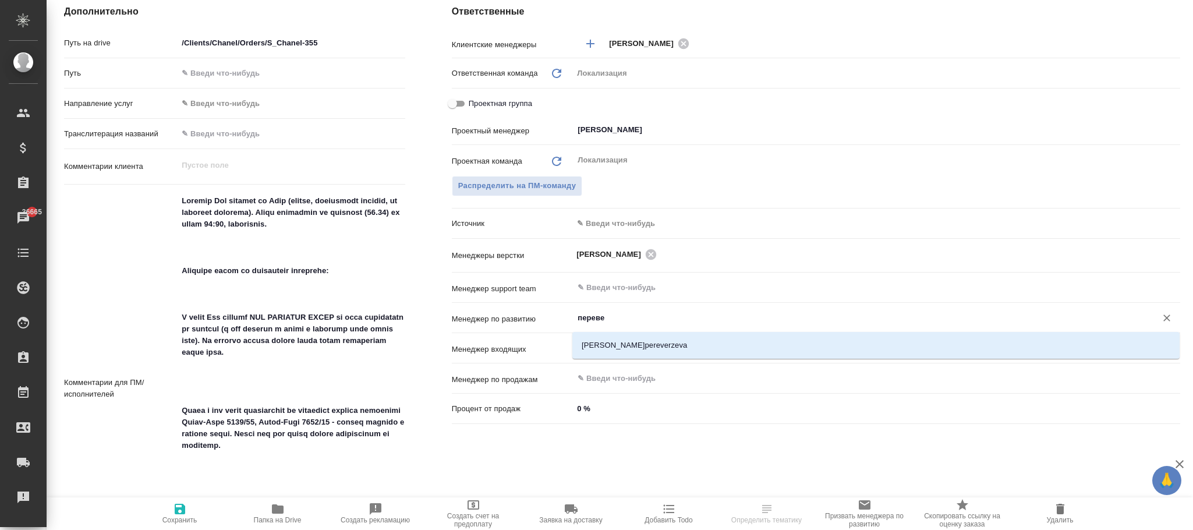
type input "перевер"
click at [633, 343] on li "[PERSON_NAME]pereverzeva" at bounding box center [875, 345] width 607 height 21
type textarea "x"
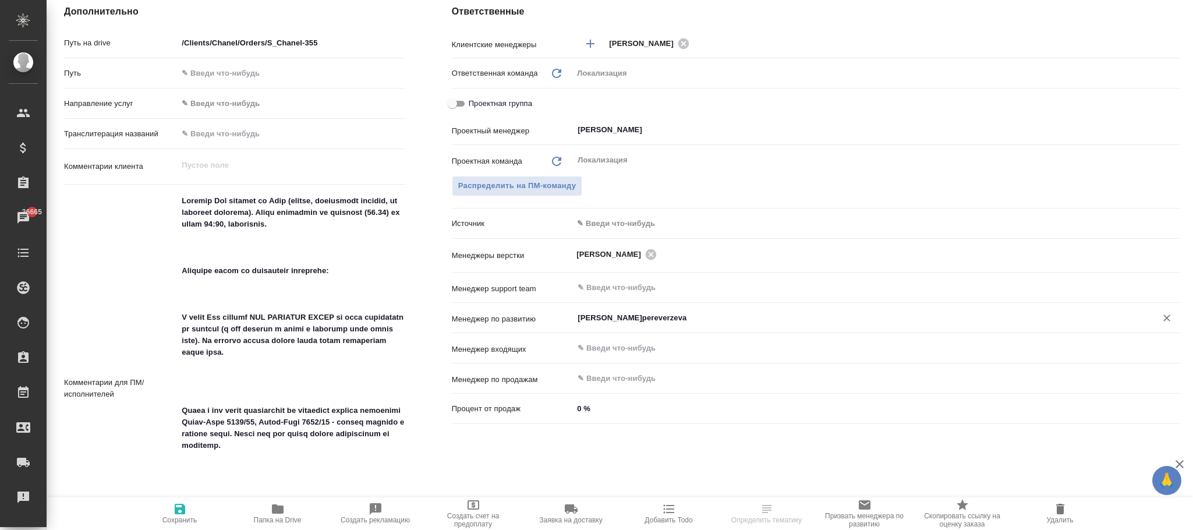
scroll to position [786, 0]
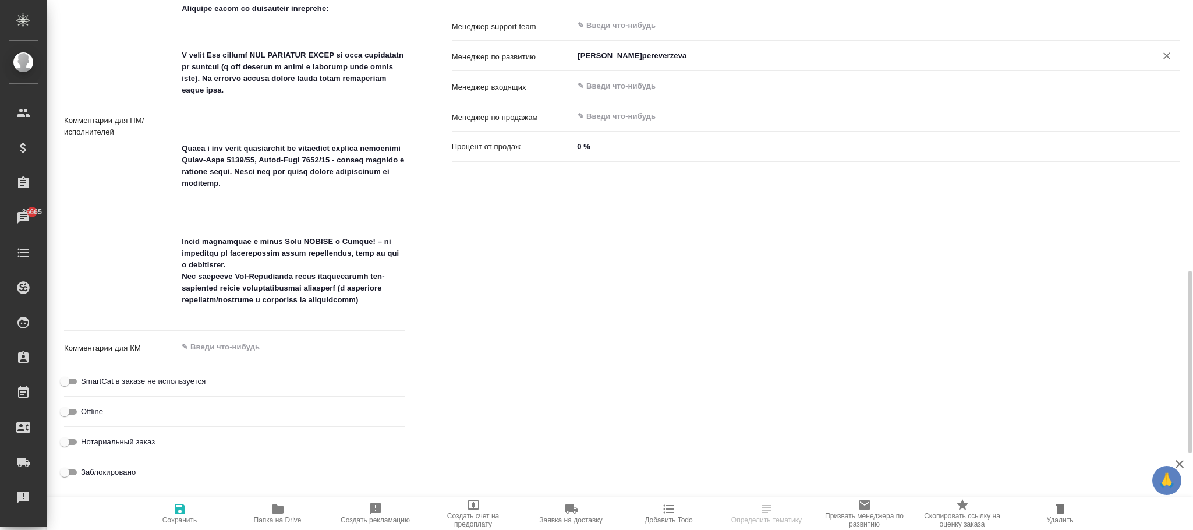
type input "[PERSON_NAME]pereverzeva"
click at [189, 517] on span "Сохранить" at bounding box center [179, 520] width 35 height 8
type textarea "x"
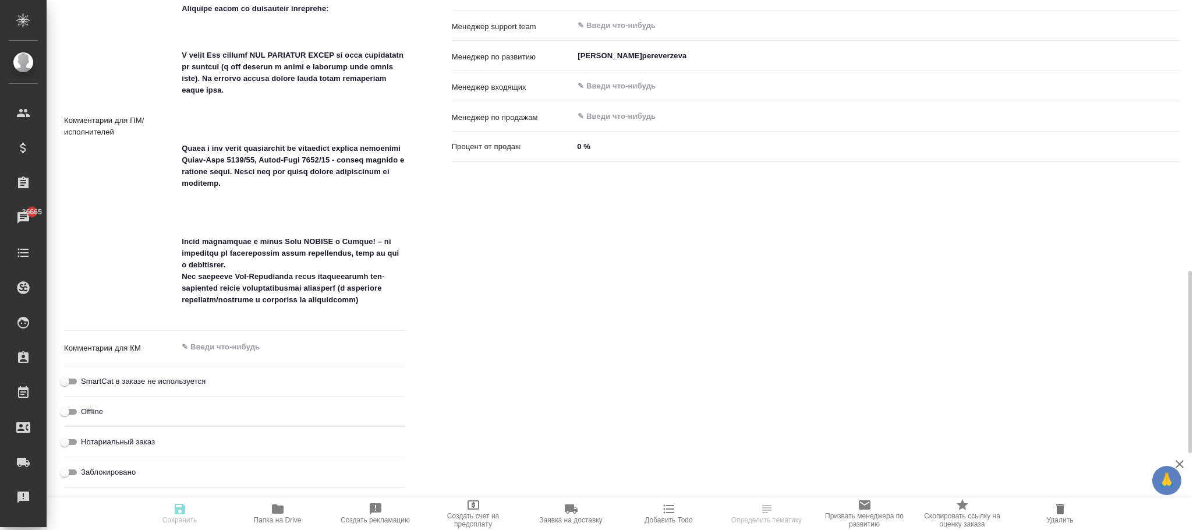
type textarea "x"
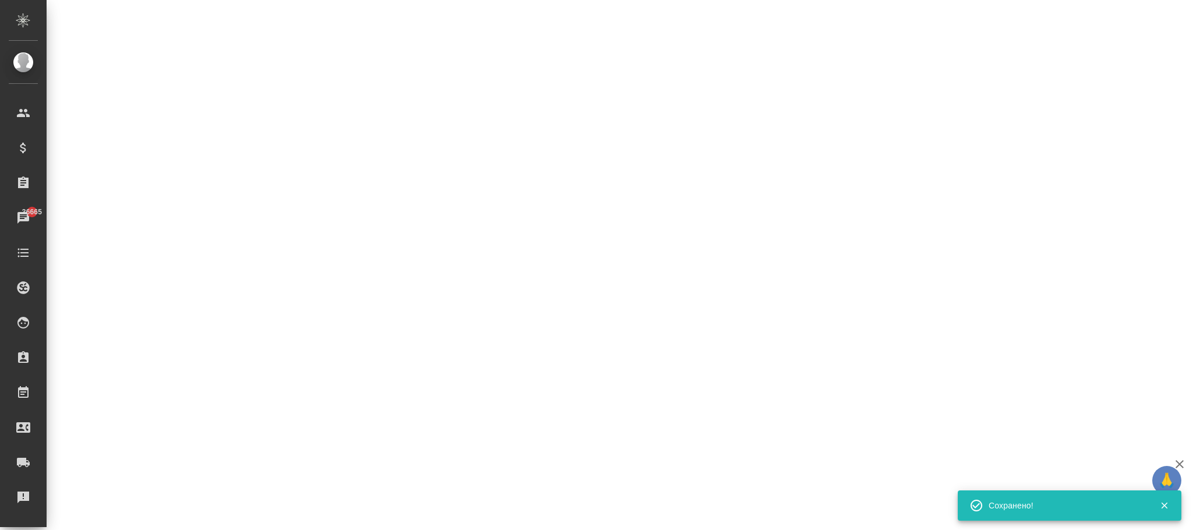
select select "RU"
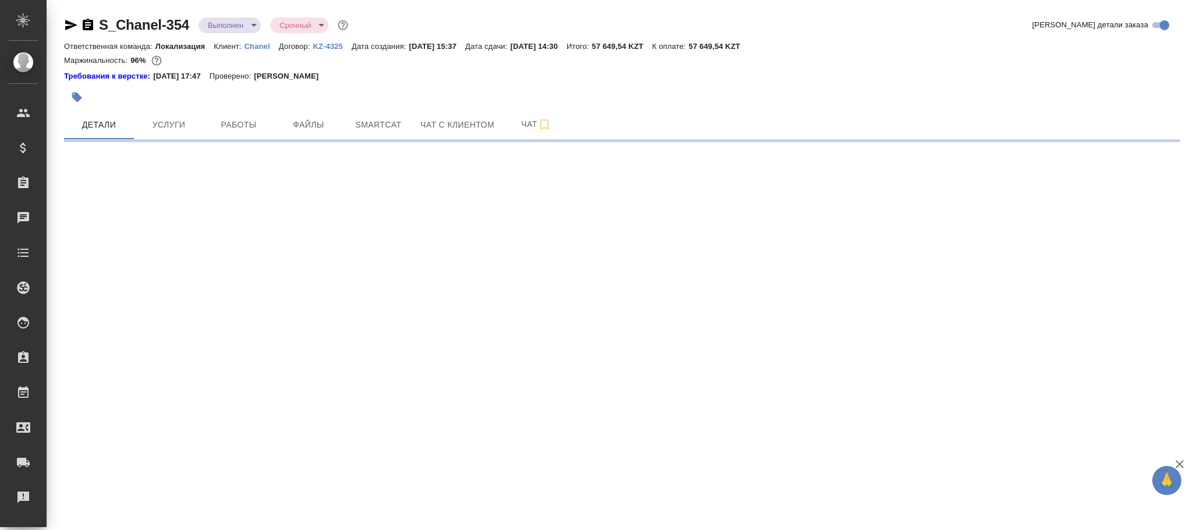
select select "RU"
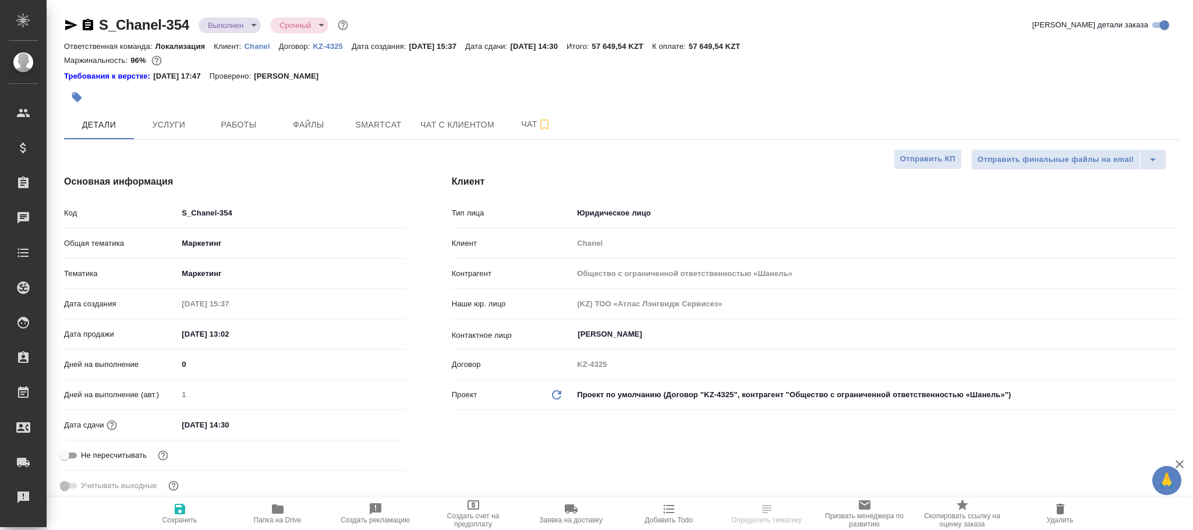
type textarea "x"
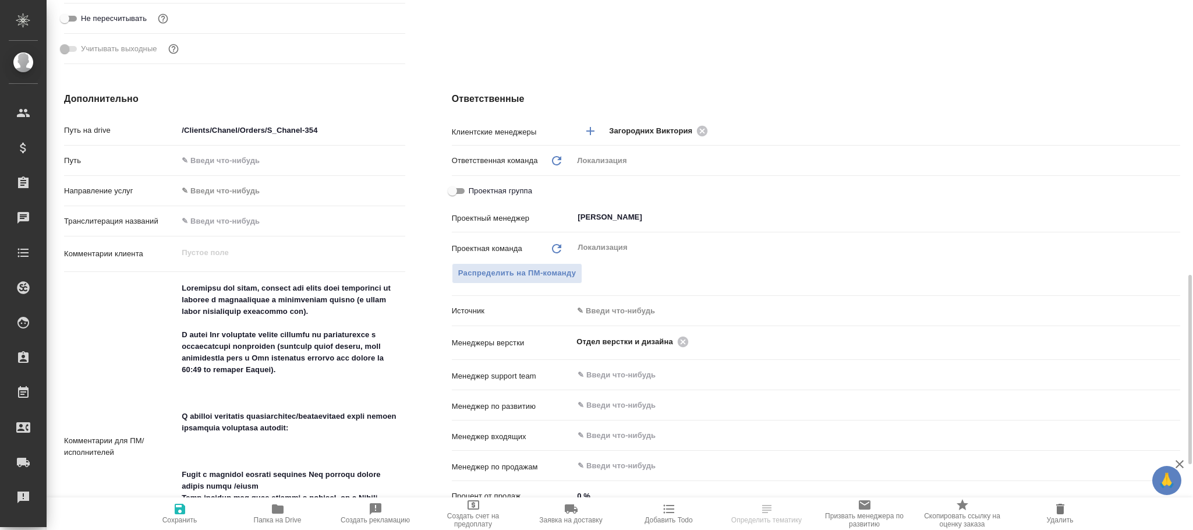
scroll to position [524, 0]
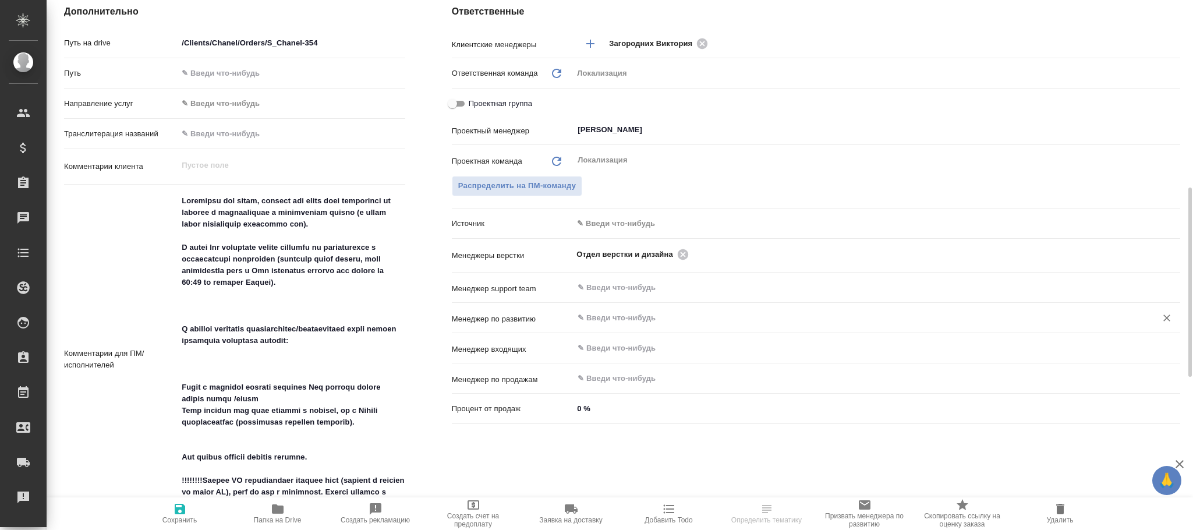
click at [626, 313] on input "text" at bounding box center [857, 318] width 561 height 14
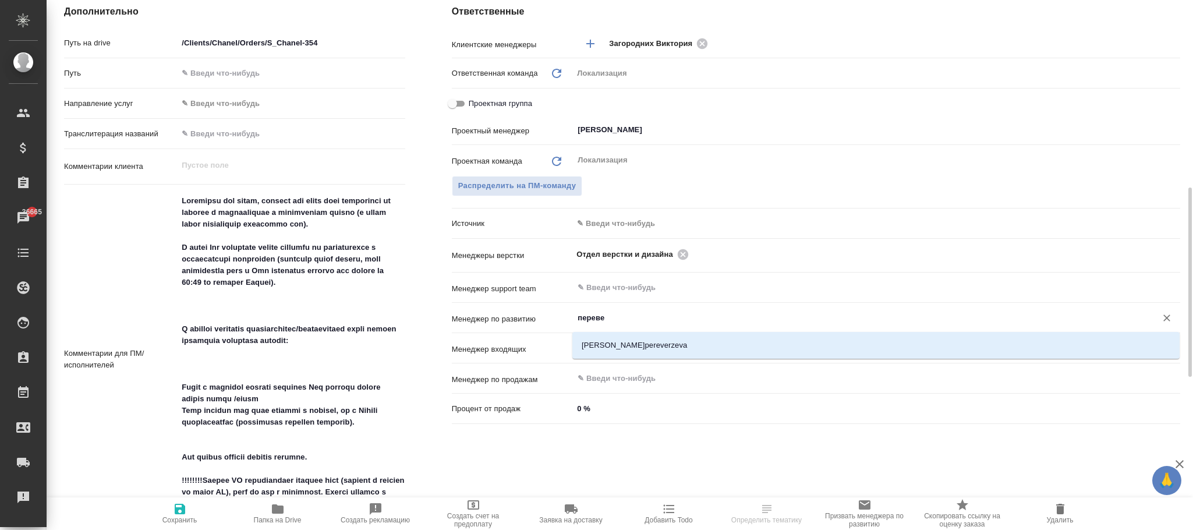
type input "перевер"
click at [639, 342] on li "[PERSON_NAME]pereverzeva" at bounding box center [875, 345] width 607 height 21
type textarea "x"
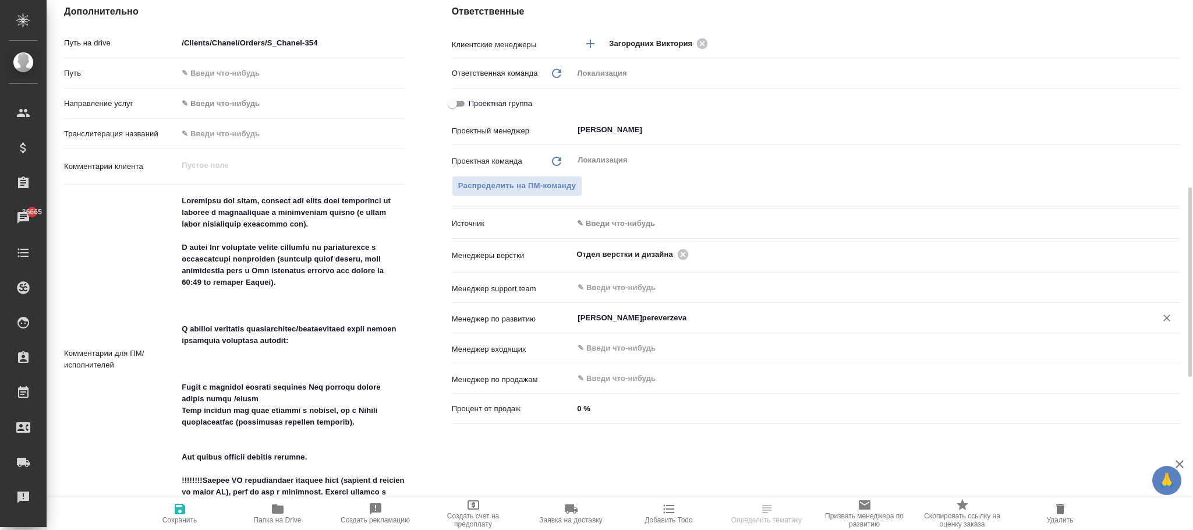
type input "[PERSON_NAME]pereverzeva"
click at [181, 521] on span "Сохранить" at bounding box center [179, 520] width 35 height 8
type textarea "x"
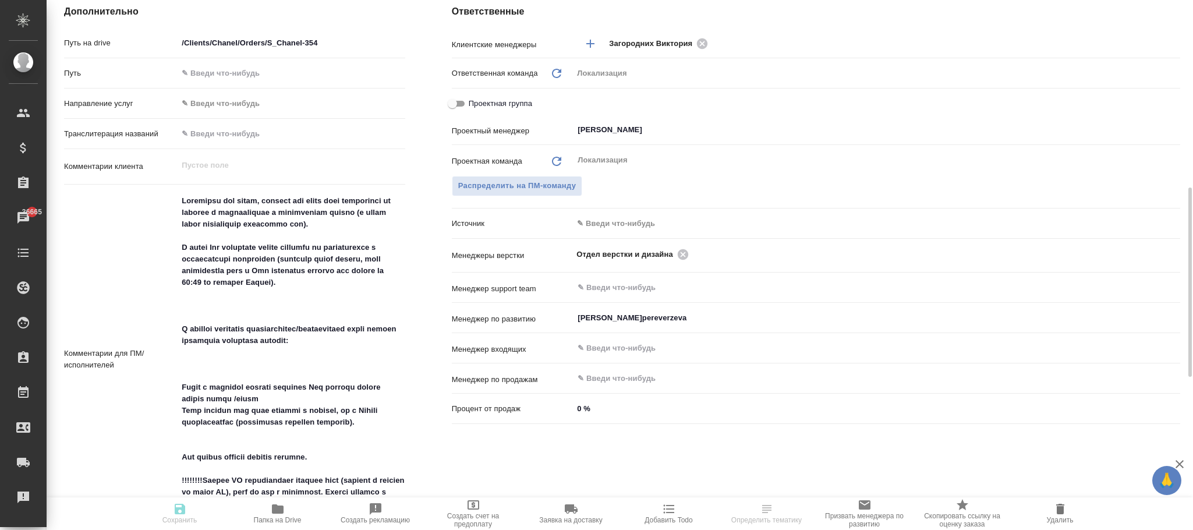
type textarea "x"
drag, startPoint x: 174, startPoint y: 515, endPoint x: 128, endPoint y: 10, distance: 506.9
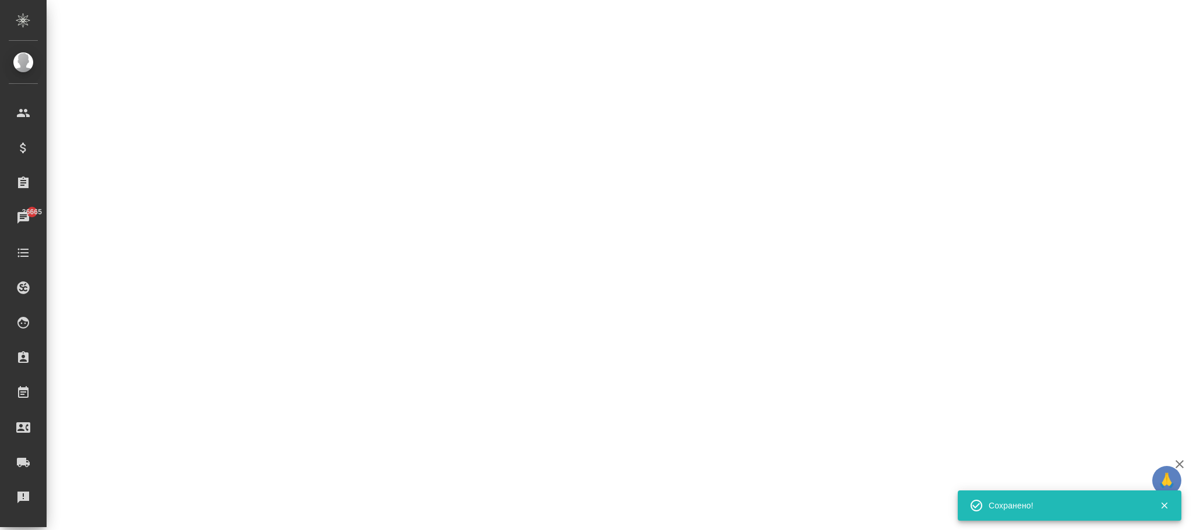
select select "RU"
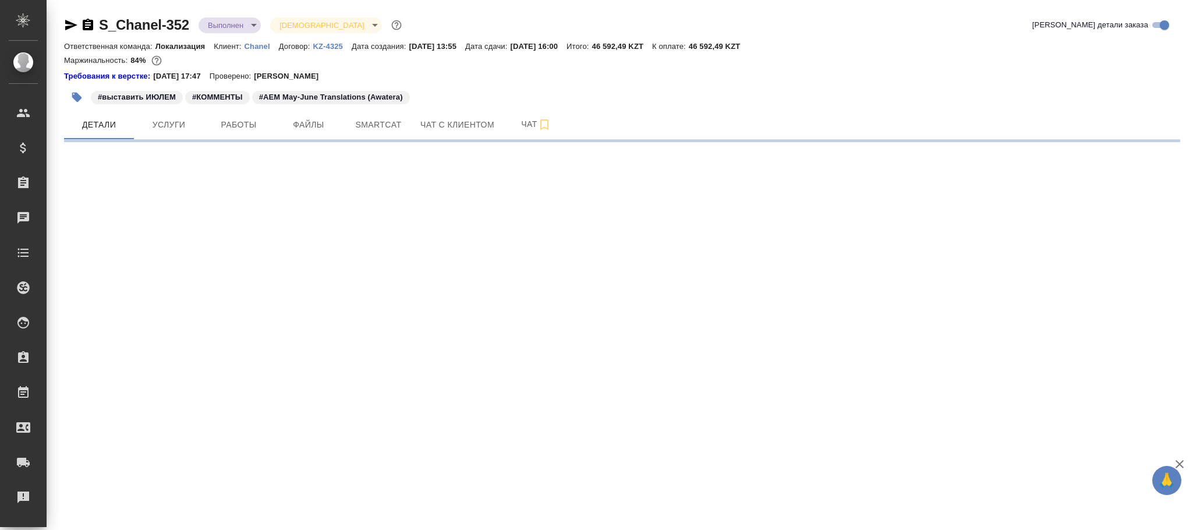
select select "RU"
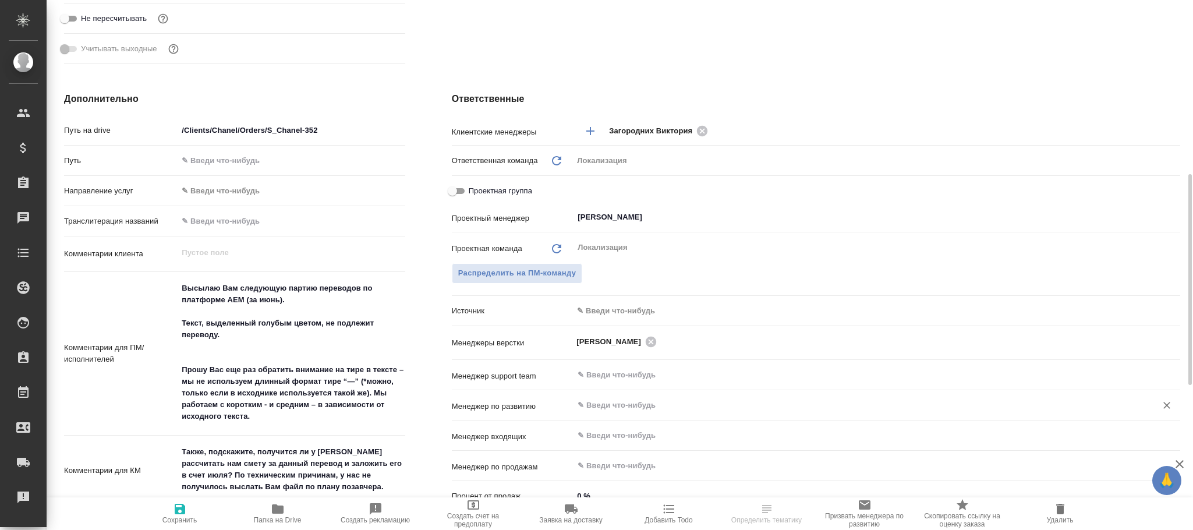
scroll to position [524, 0]
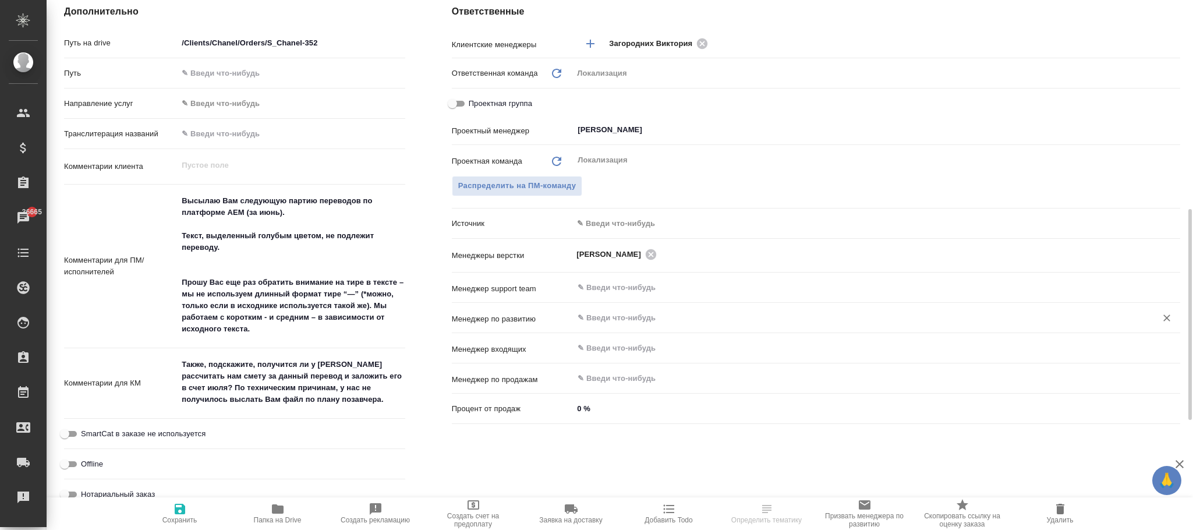
type textarea "x"
click at [599, 318] on input "text" at bounding box center [857, 318] width 561 height 14
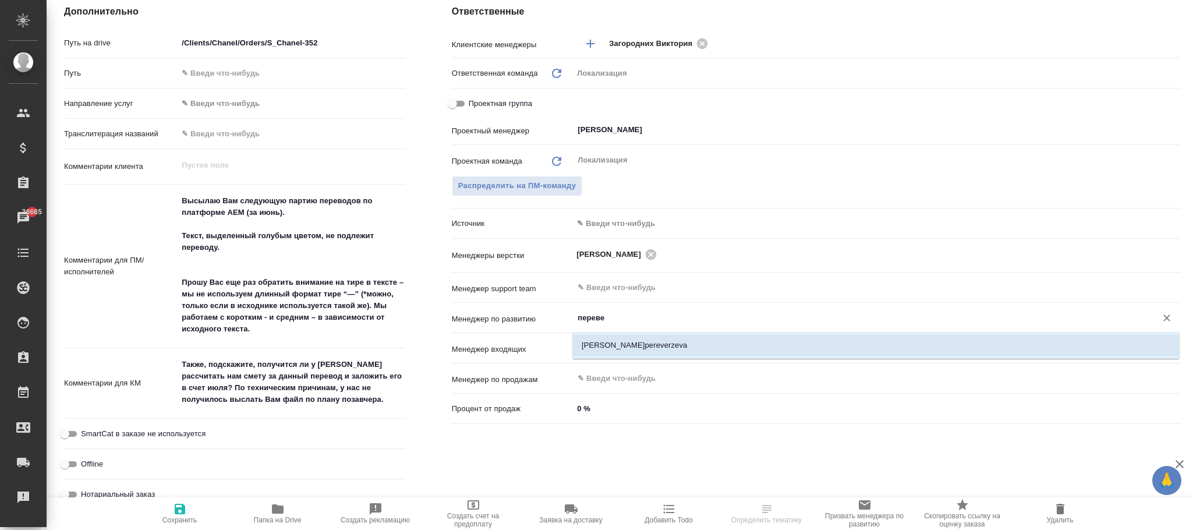
type input "перевер"
click at [631, 345] on li "Переверзева Анна a.pereverzeva" at bounding box center [875, 345] width 607 height 21
type textarea "x"
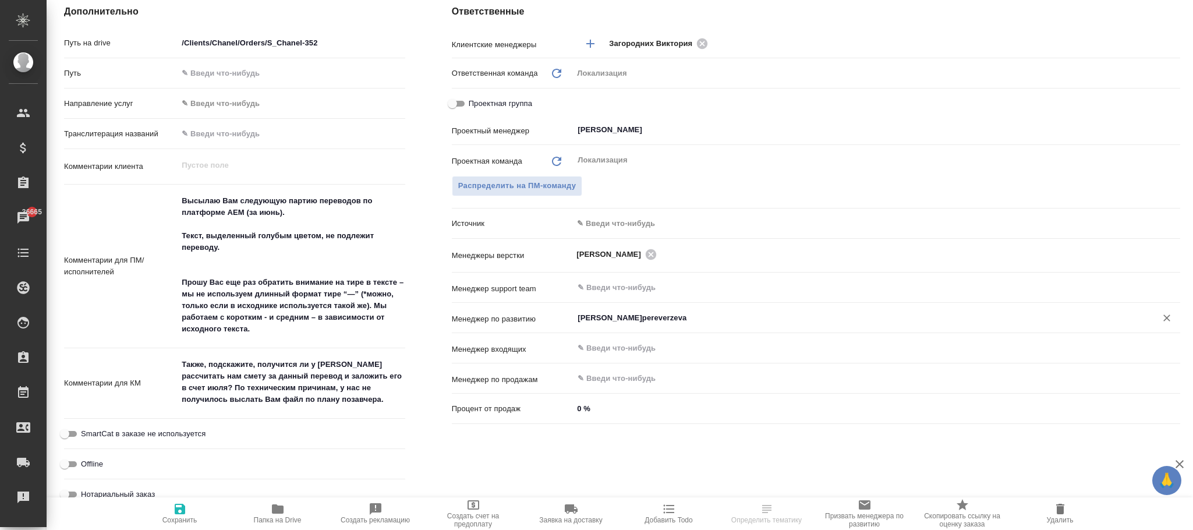
scroll to position [786, 0]
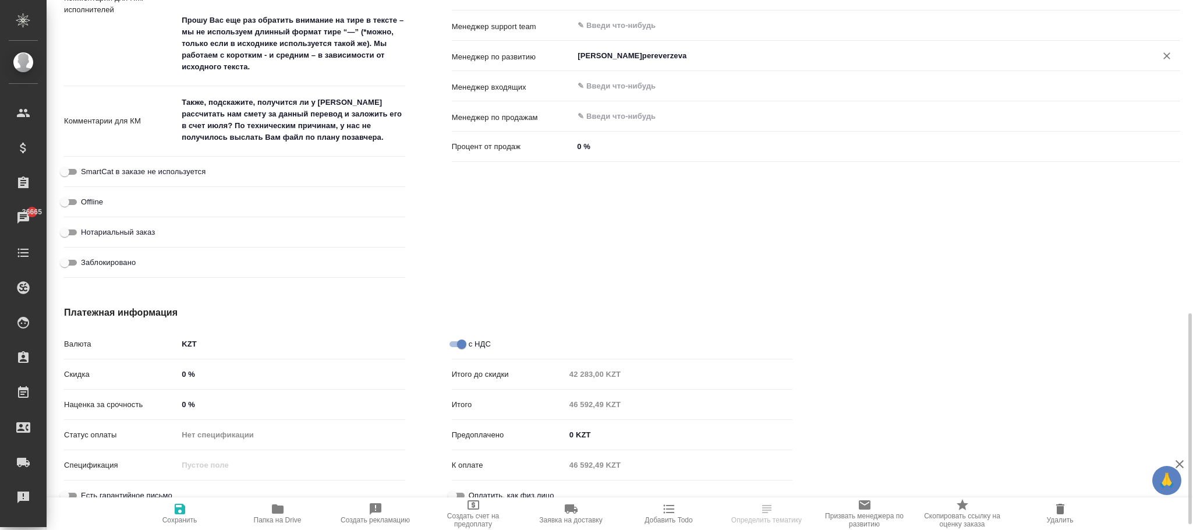
type input "Переверзева Анна a.pereverzeva"
click at [189, 511] on span "Сохранить" at bounding box center [180, 513] width 84 height 22
type textarea "x"
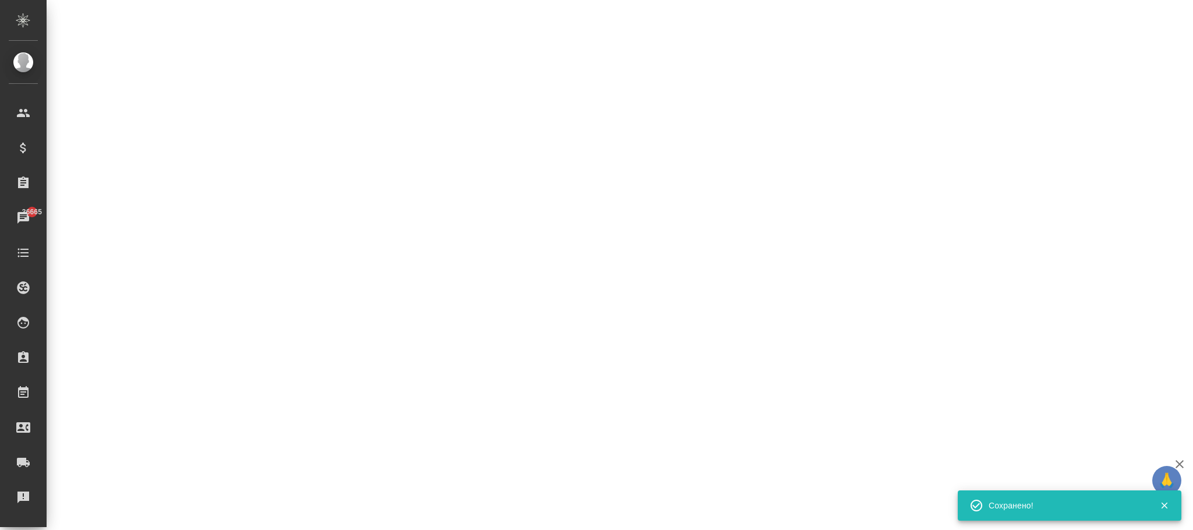
select select "RU"
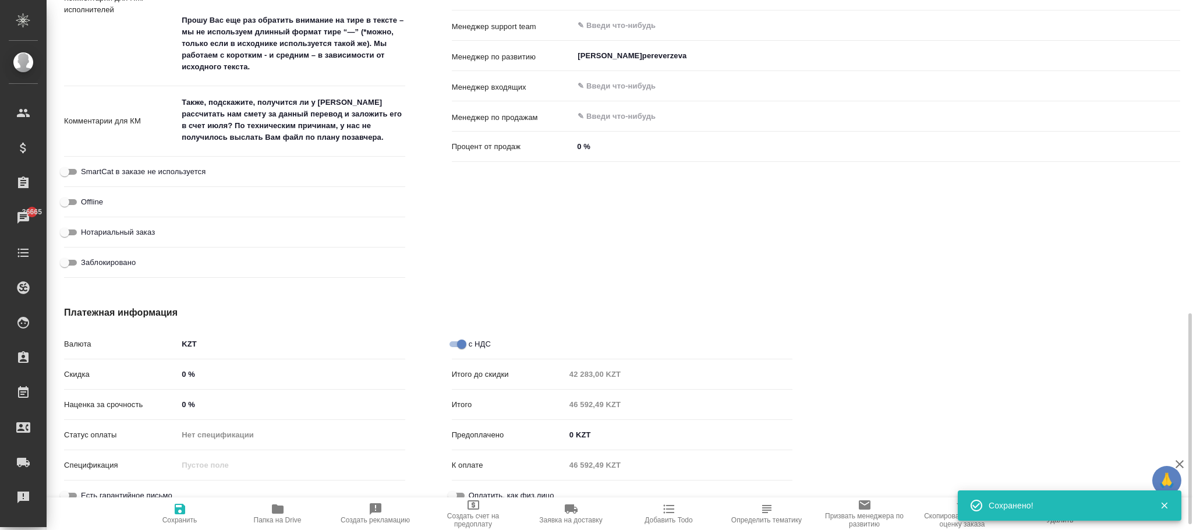
type textarea "x"
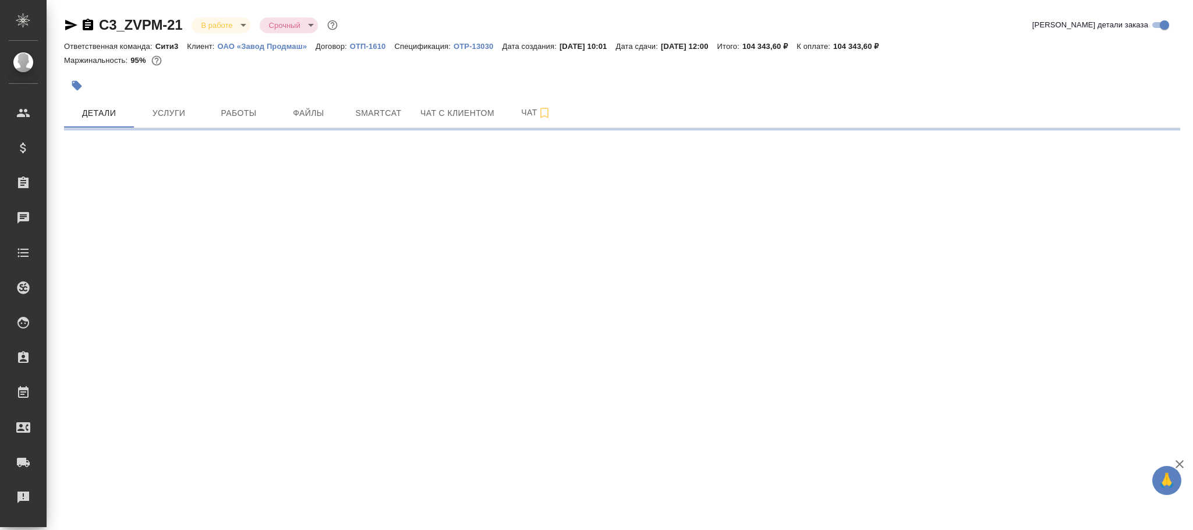
select select "RU"
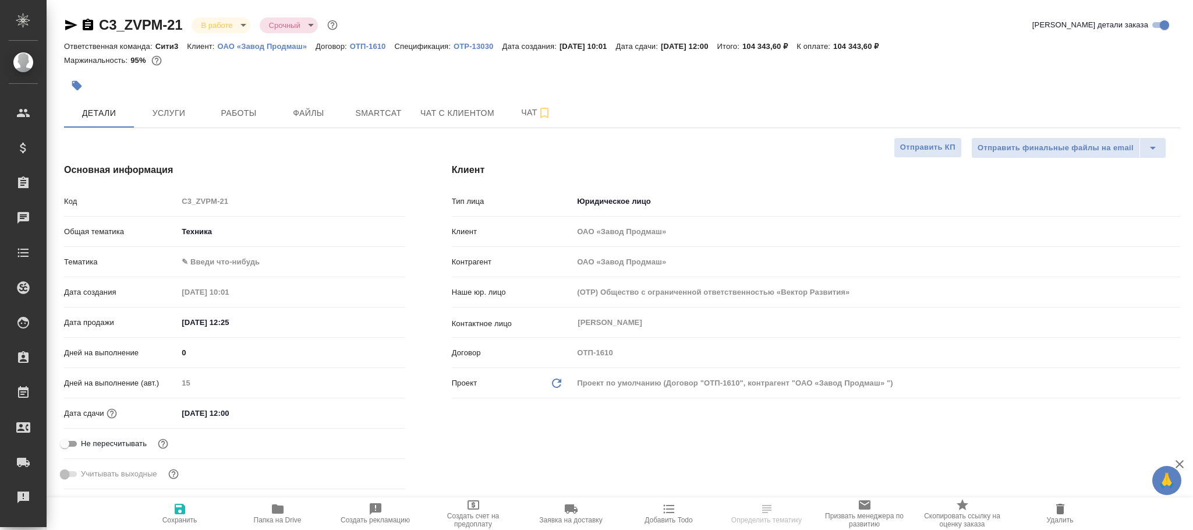
type textarea "x"
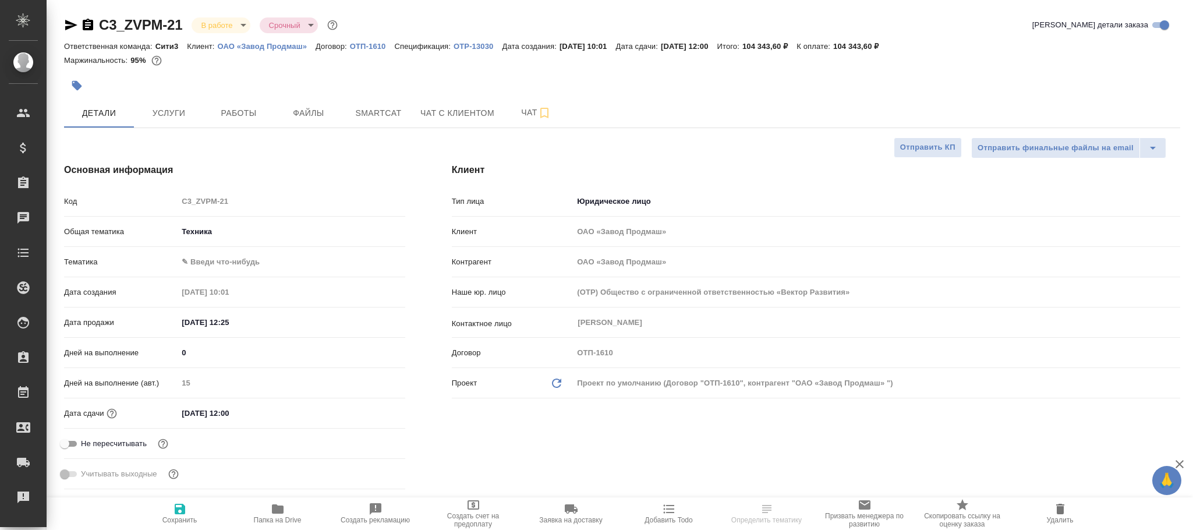
type textarea "x"
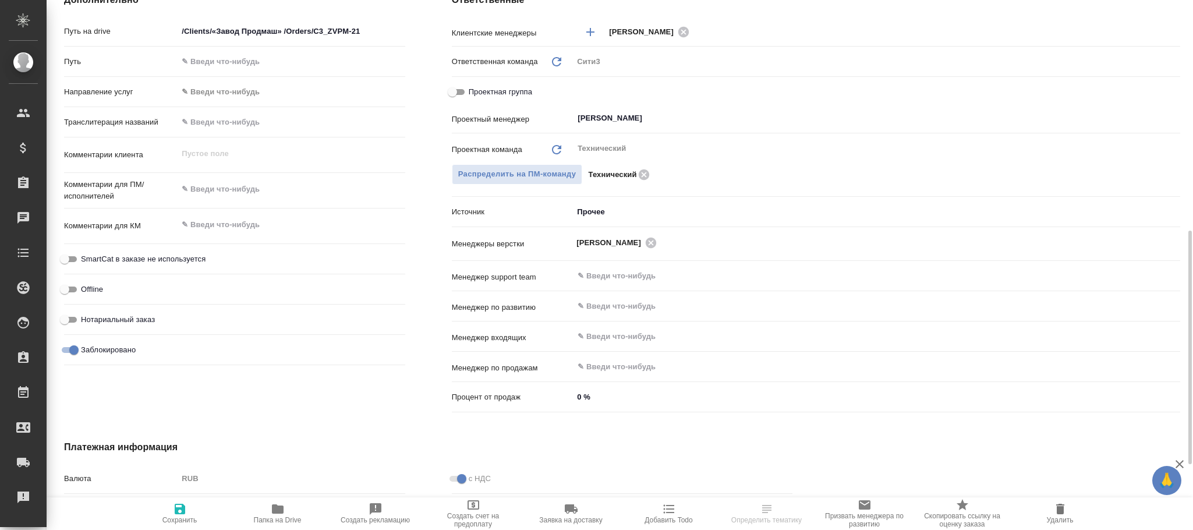
scroll to position [611, 0]
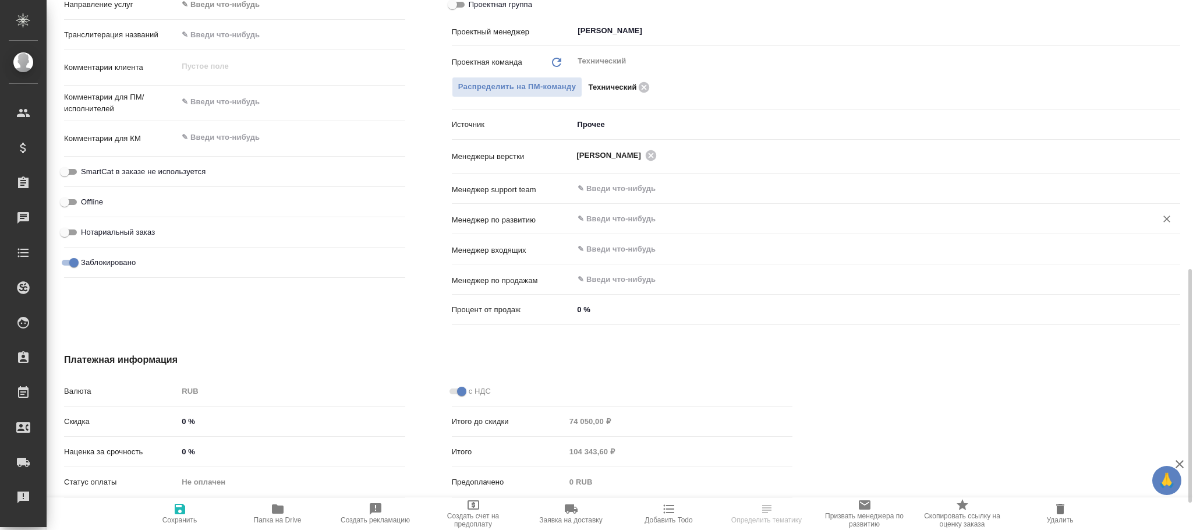
click at [617, 222] on input "text" at bounding box center [857, 219] width 561 height 14
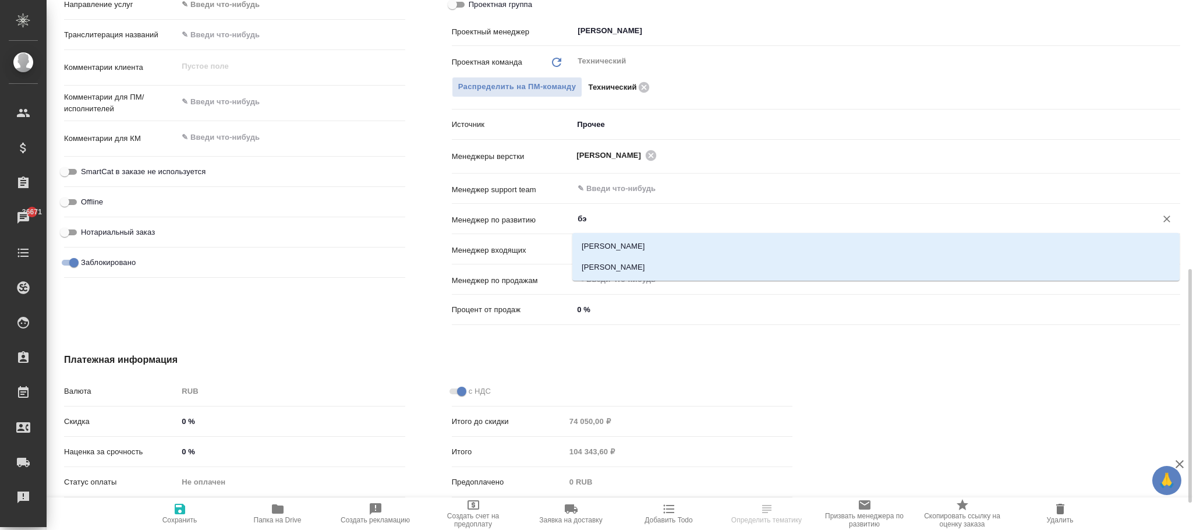
type input "бэл"
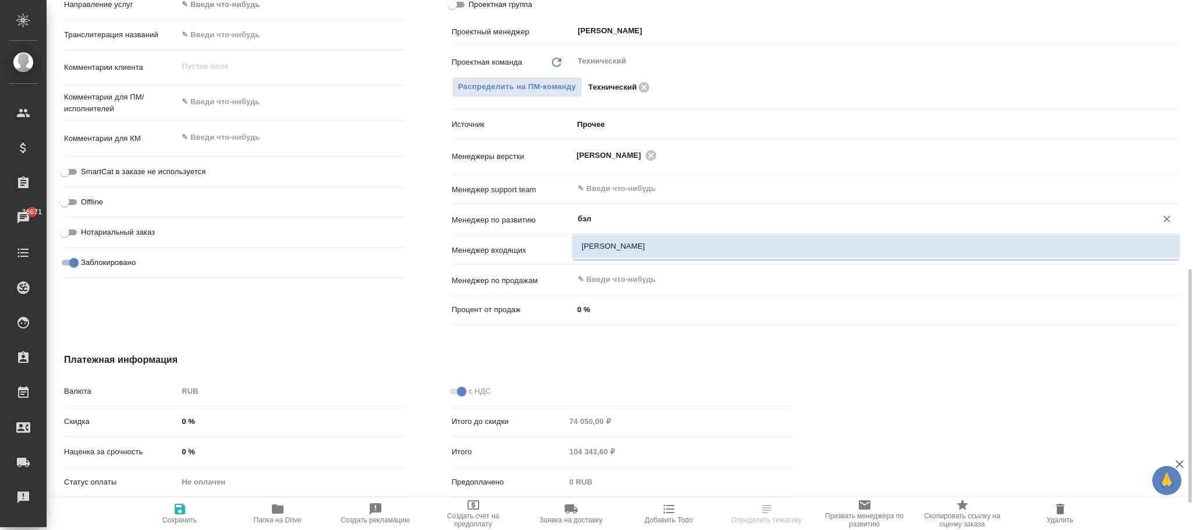
click at [631, 245] on li "[PERSON_NAME]" at bounding box center [875, 246] width 607 height 21
type textarea "x"
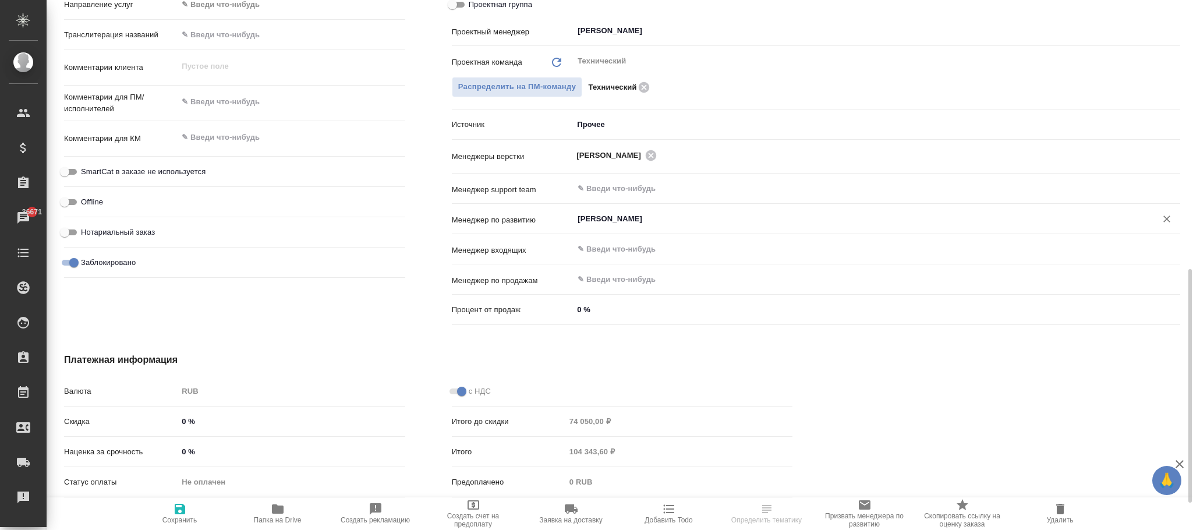
type input "[PERSON_NAME]"
click at [175, 508] on icon "button" at bounding box center [180, 509] width 10 height 10
type textarea "x"
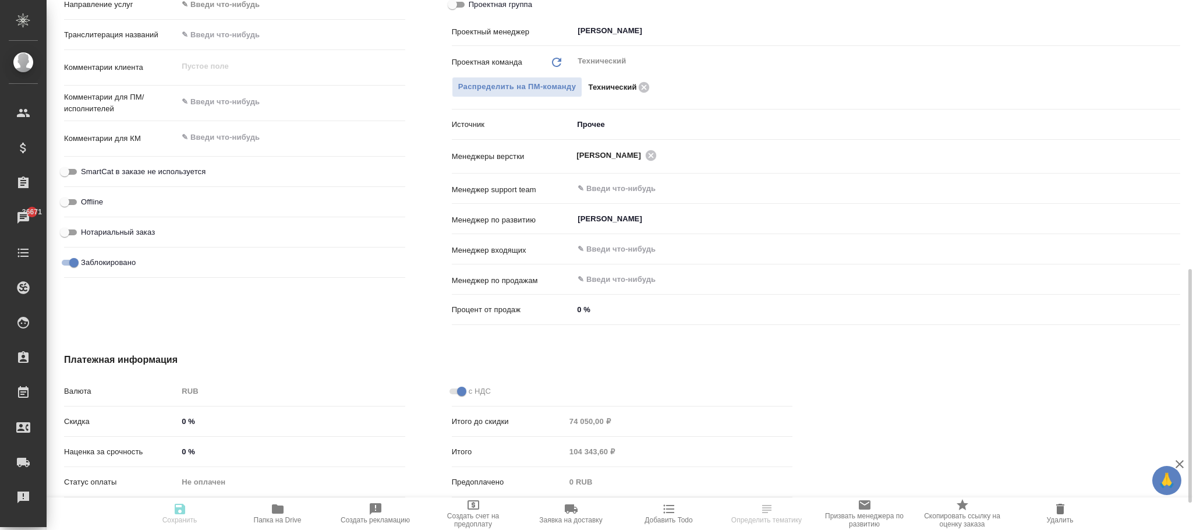
type textarea "x"
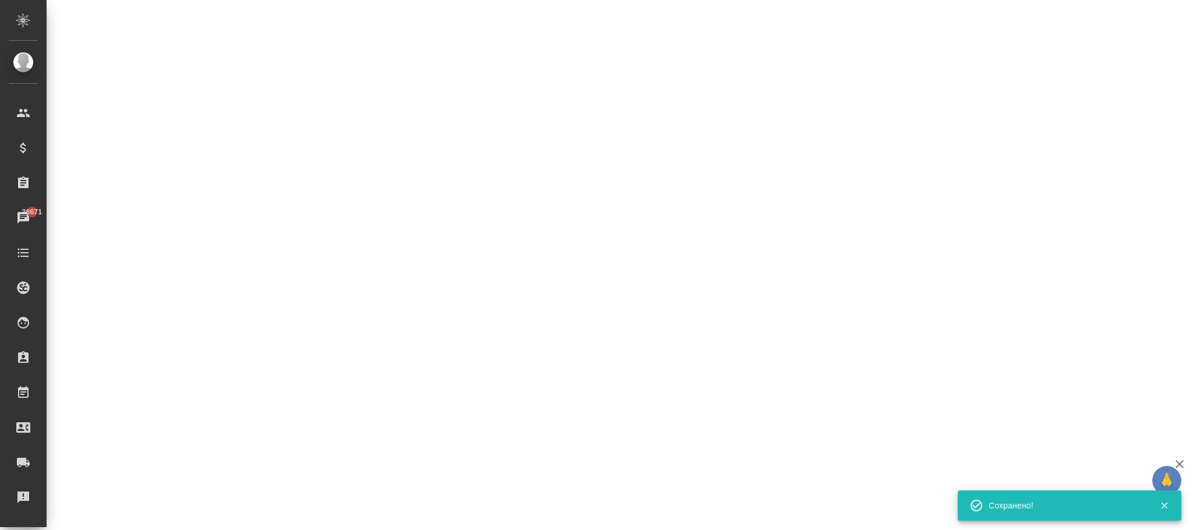
select select "RU"
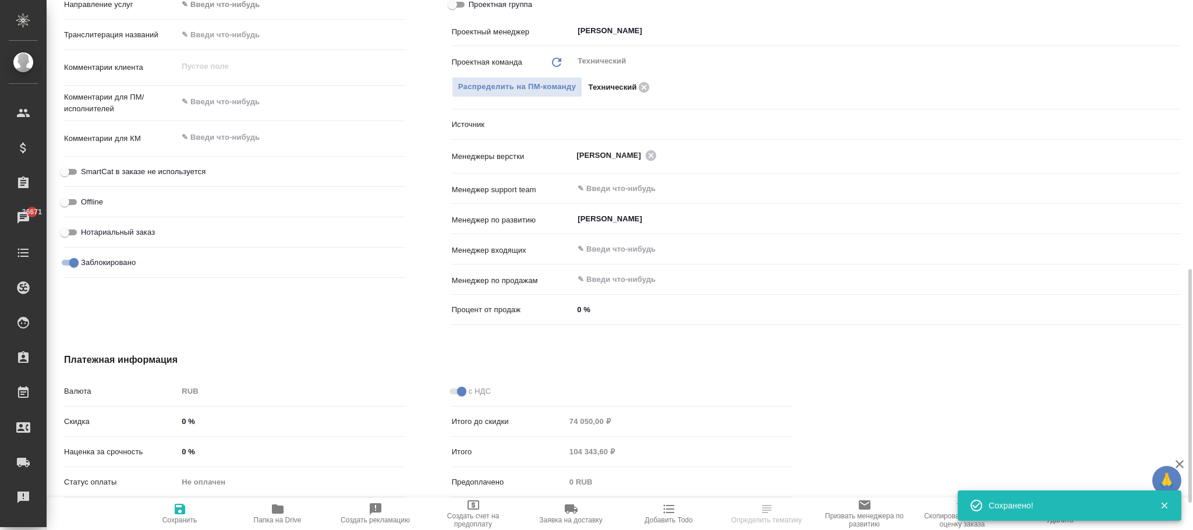
type textarea "x"
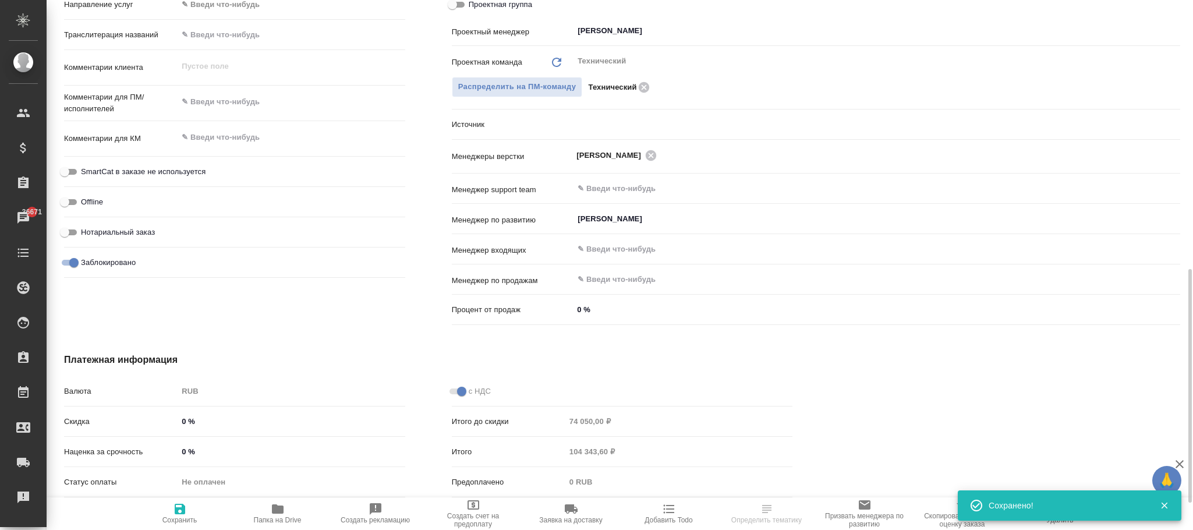
type textarea "x"
select select "RU"
type textarea "x"
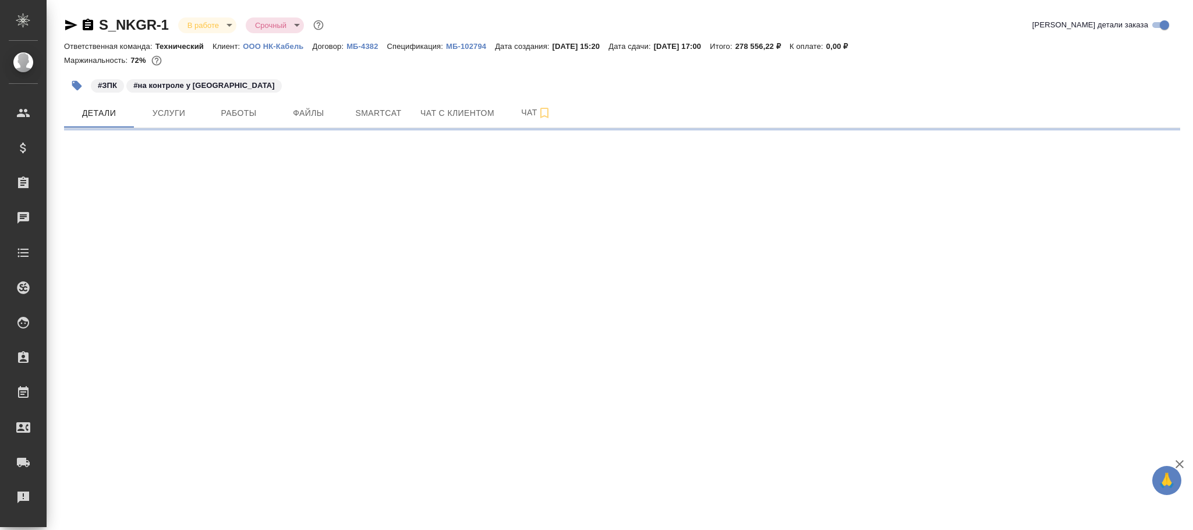
select select "RU"
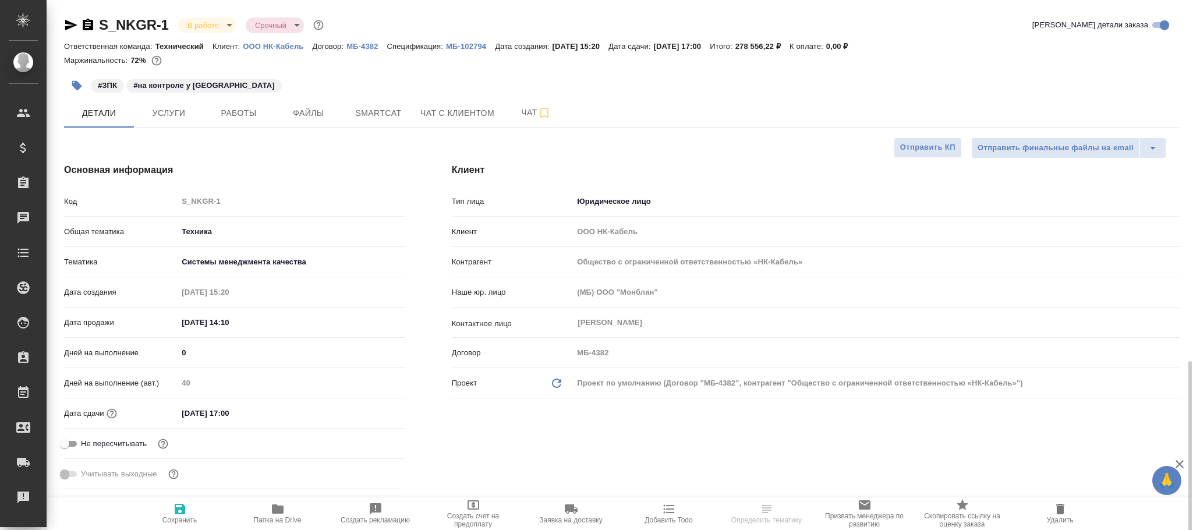
type textarea "x"
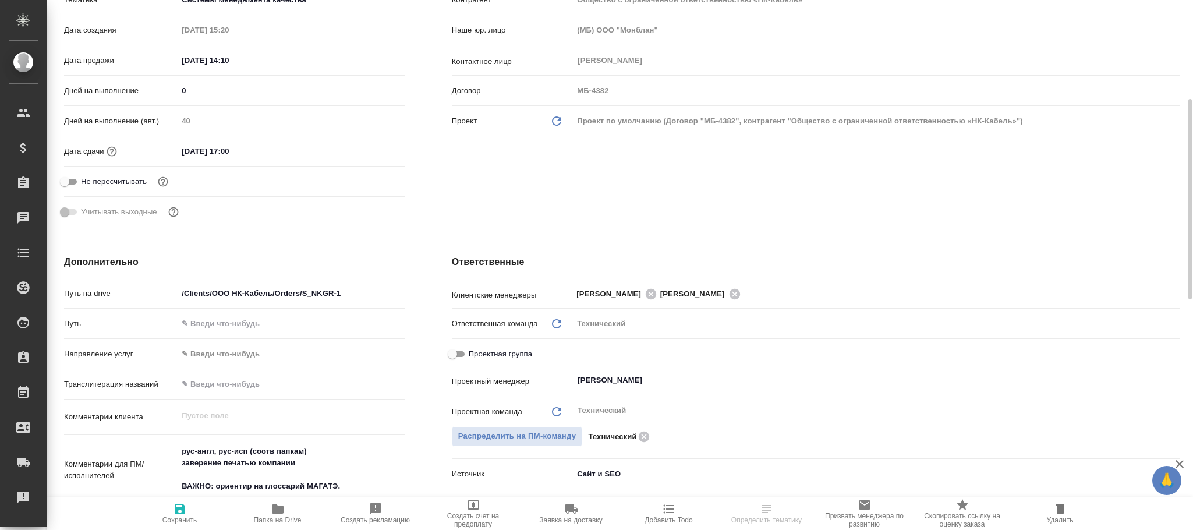
type textarea "x"
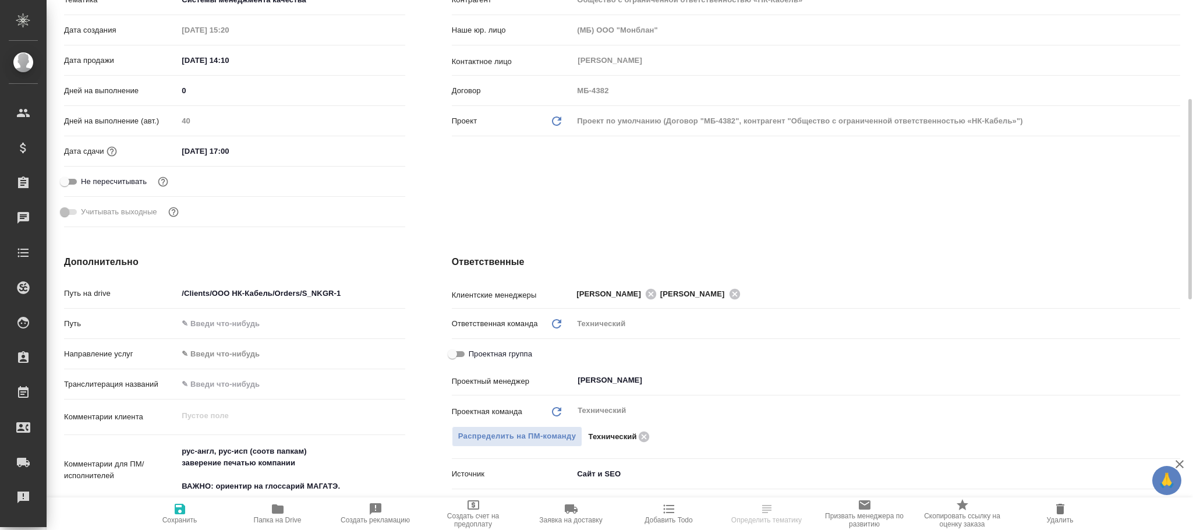
type textarea "x"
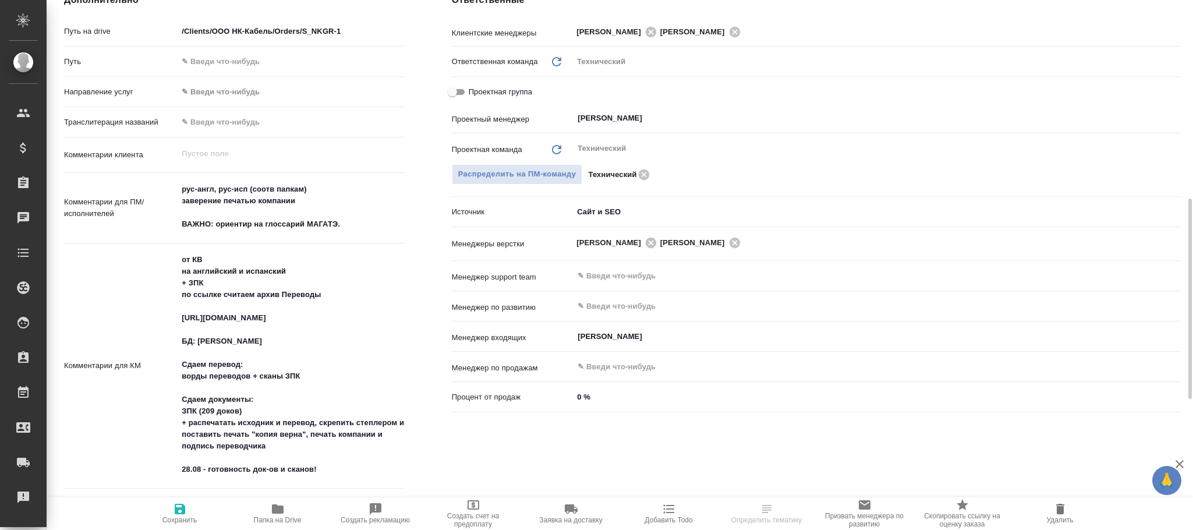
scroll to position [611, 0]
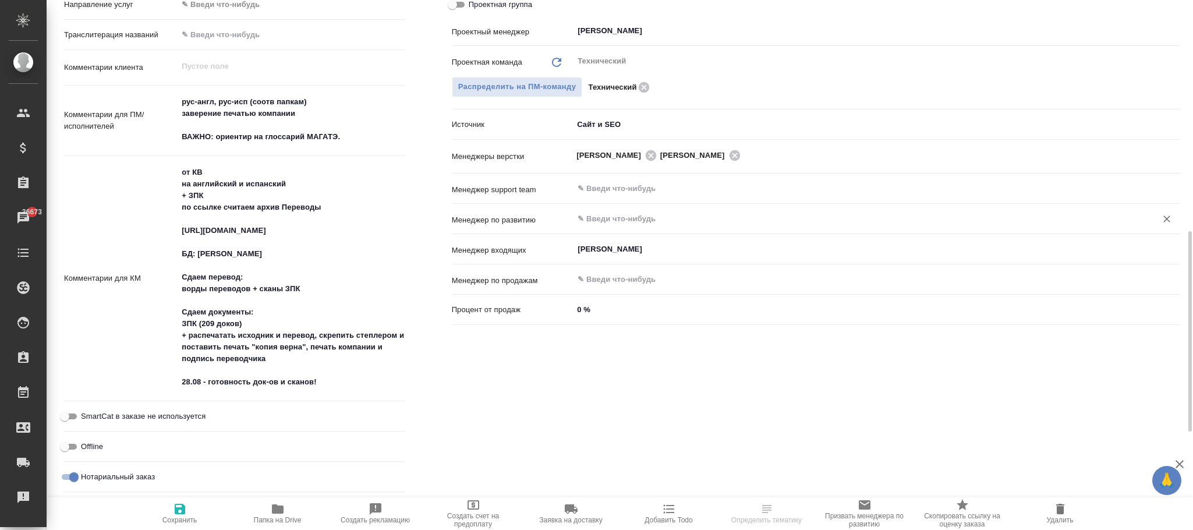
click at [610, 221] on input "text" at bounding box center [857, 219] width 561 height 14
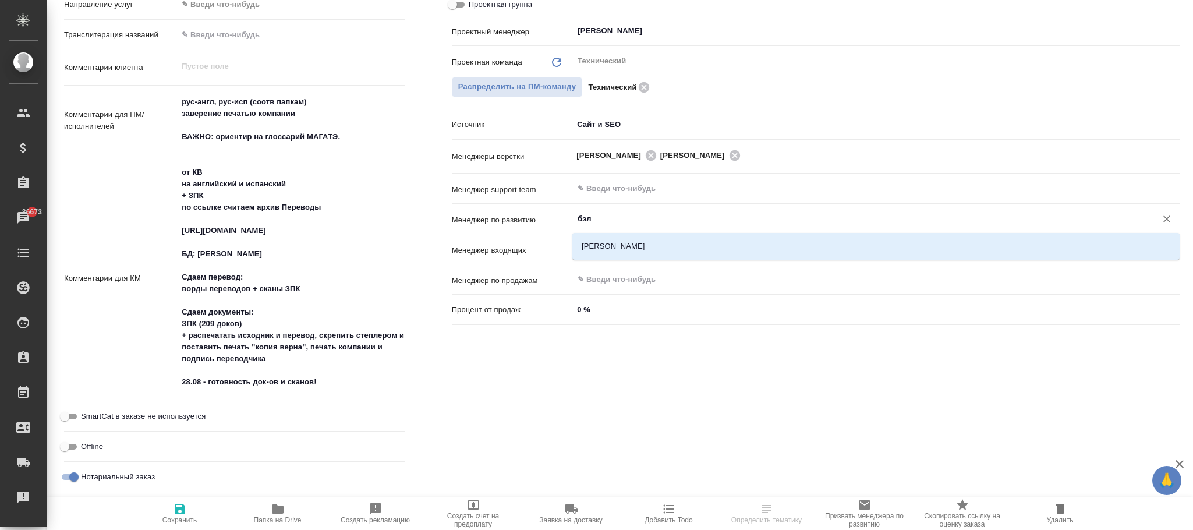
type input "бэлл"
click at [618, 247] on li "Каирова Бэлла" at bounding box center [875, 246] width 607 height 21
type textarea "x"
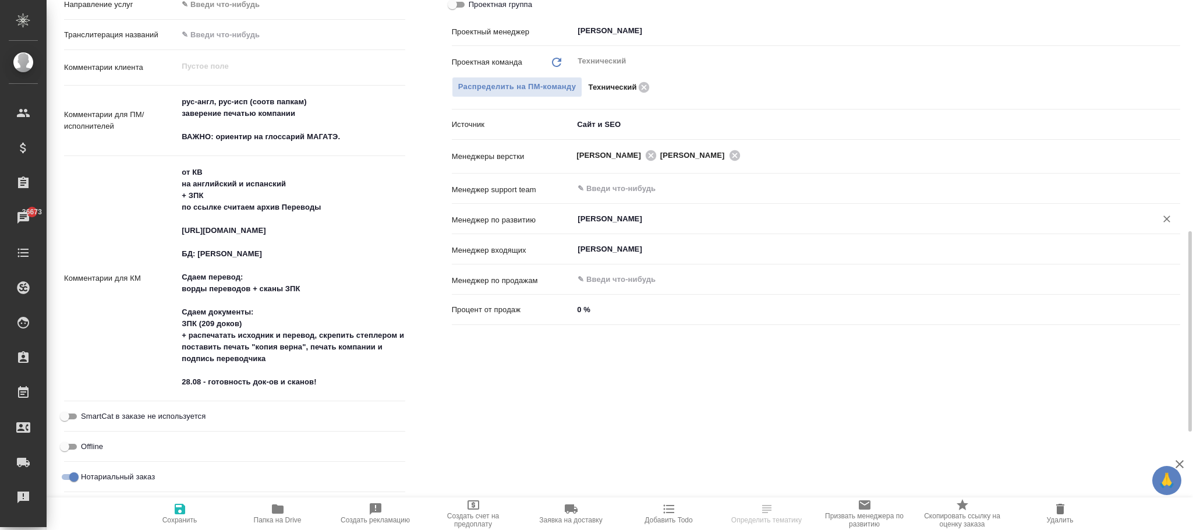
type input "Каирова Бэлла"
click at [177, 512] on icon "button" at bounding box center [180, 509] width 10 height 10
type textarea "x"
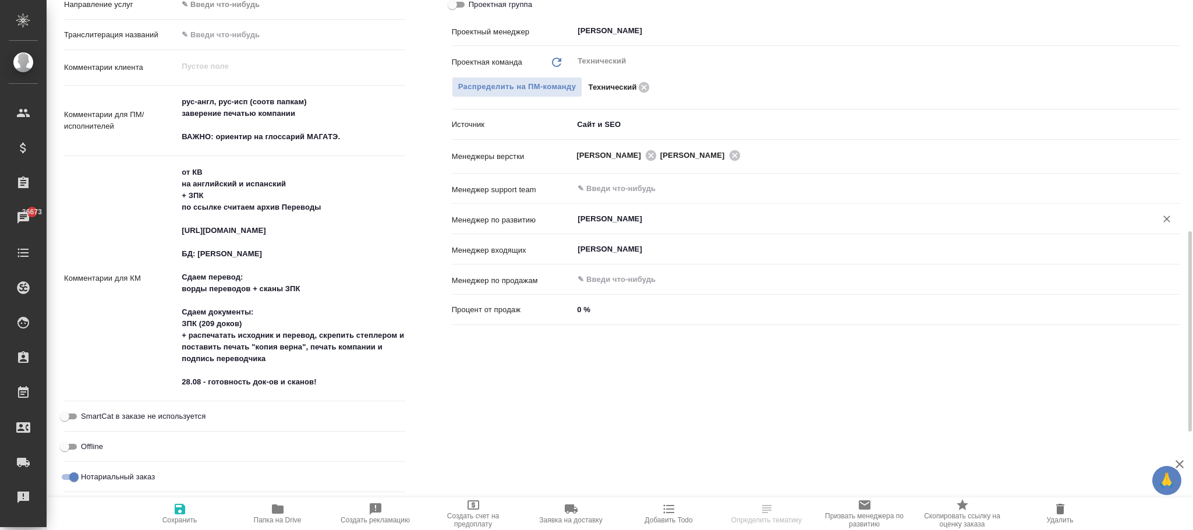
type textarea "x"
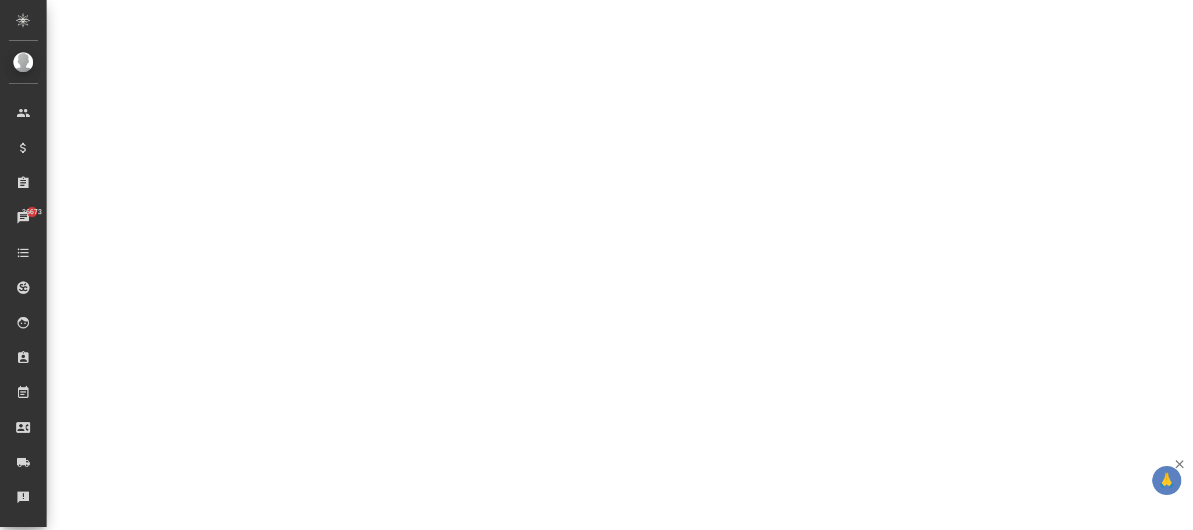
select select "RU"
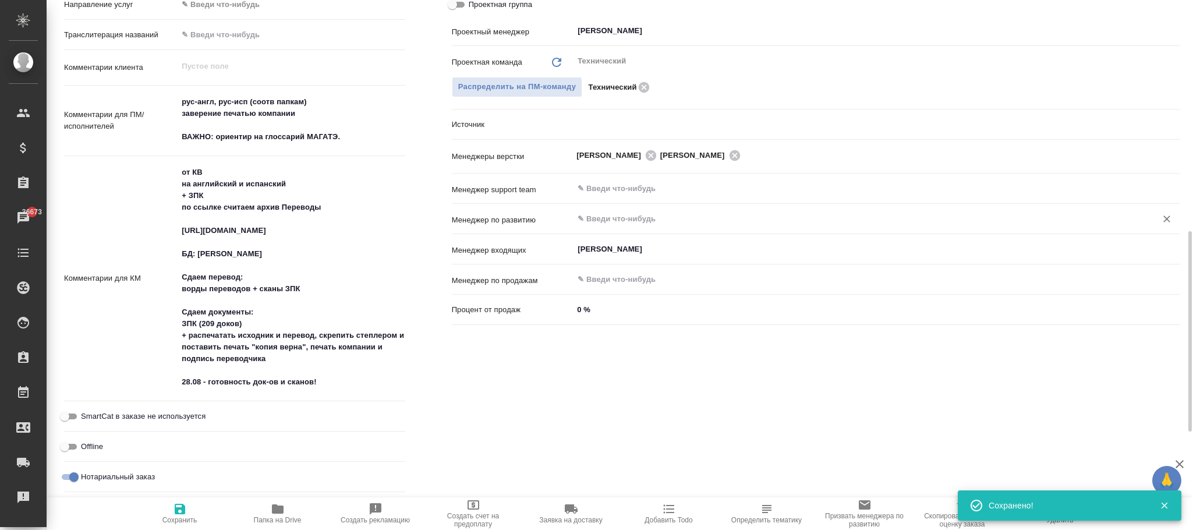
type textarea "x"
type input "[PERSON_NAME]"
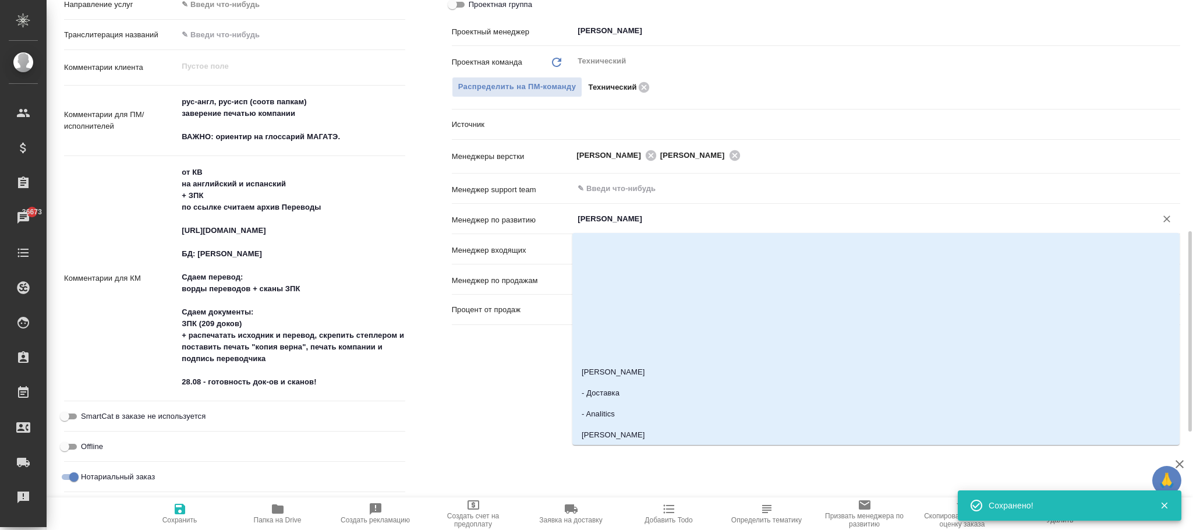
click at [610, 224] on input "[PERSON_NAME]" at bounding box center [857, 219] width 561 height 14
type textarea "x"
click at [451, 416] on div "Ответственные Клиентские менеджеры Никифорова Валерия Усманова Ольга ​ Ответств…" at bounding box center [816, 216] width 775 height 668
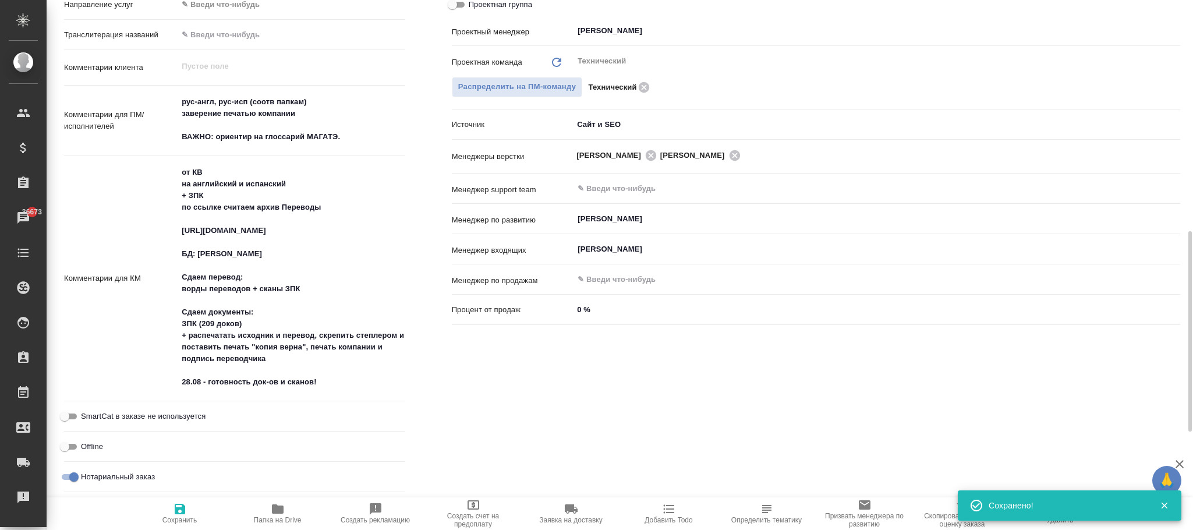
click at [189, 510] on span "Сохранить" at bounding box center [180, 513] width 84 height 22
type textarea "x"
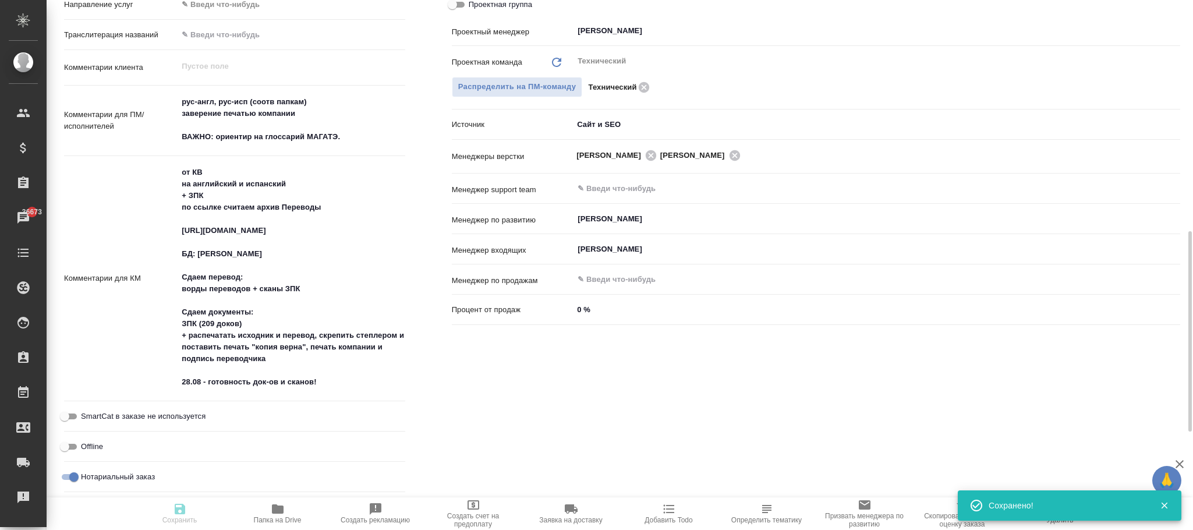
type textarea "x"
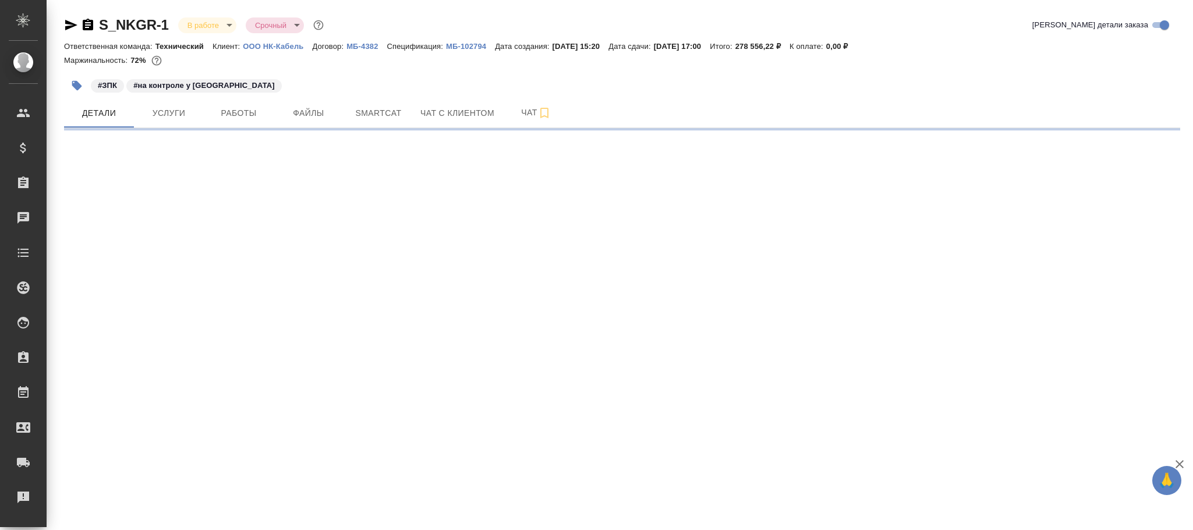
select select "RU"
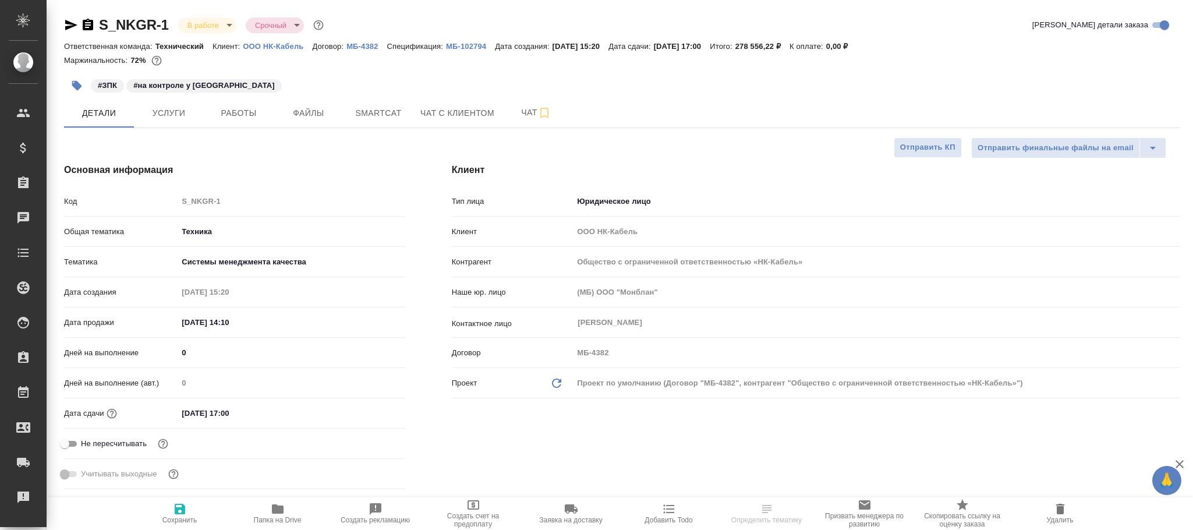
type textarea "x"
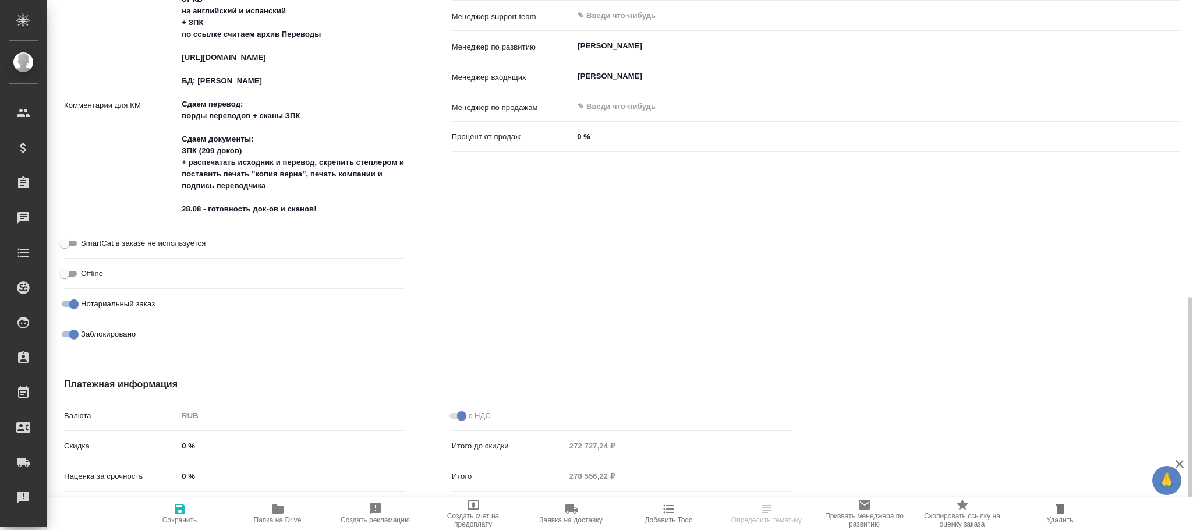
scroll to position [522, 0]
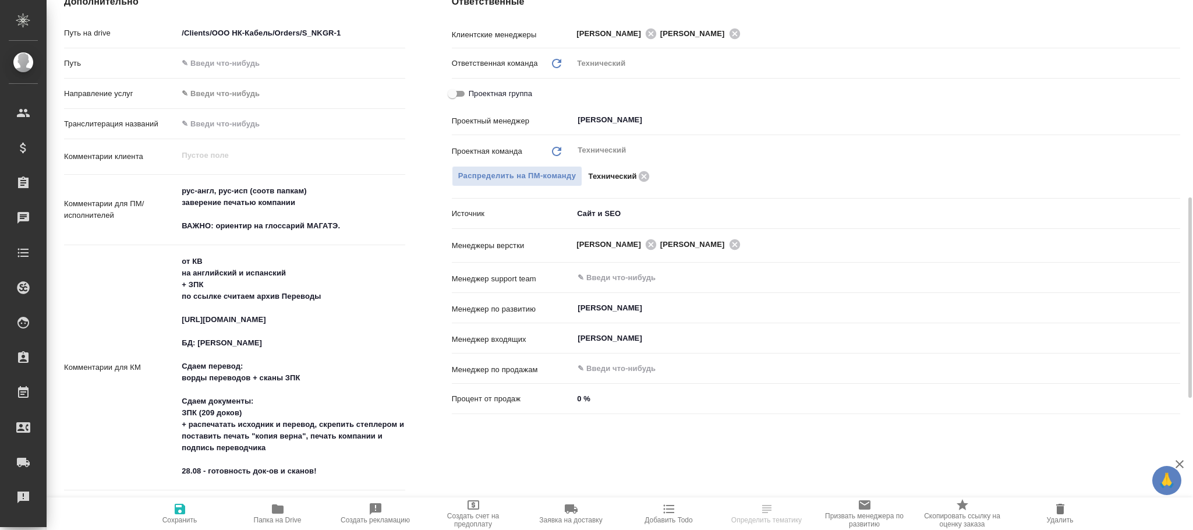
type textarea "x"
select select "RU"
type textarea "x"
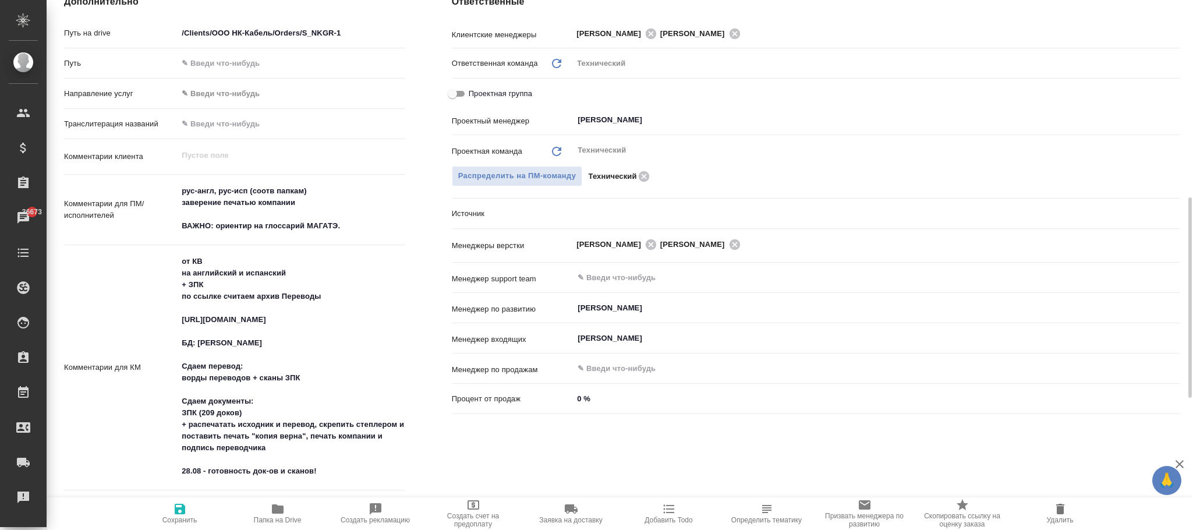
type textarea "x"
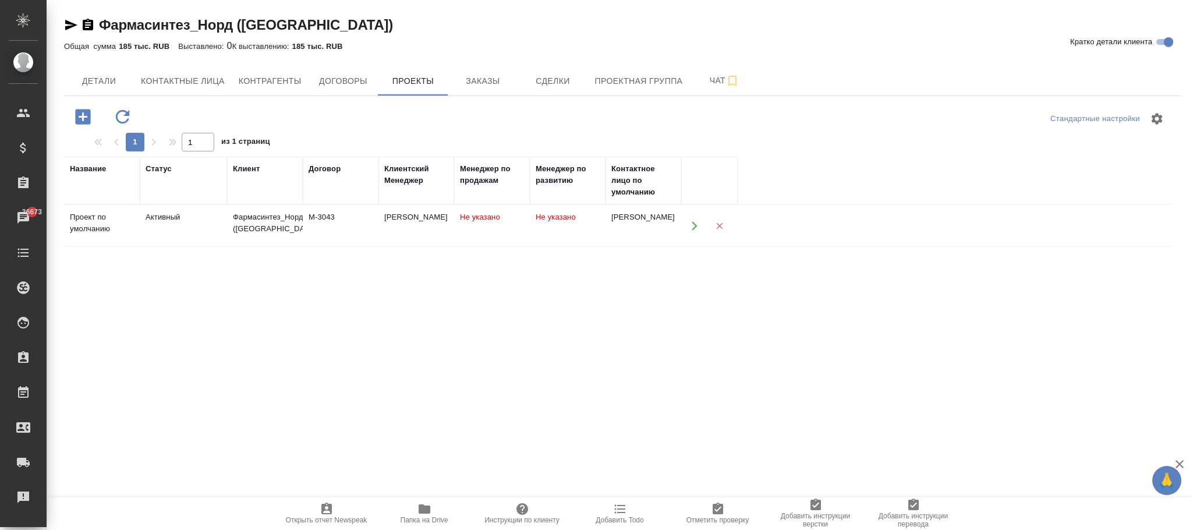
click at [545, 217] on span "Не указано" at bounding box center [556, 217] width 40 height 9
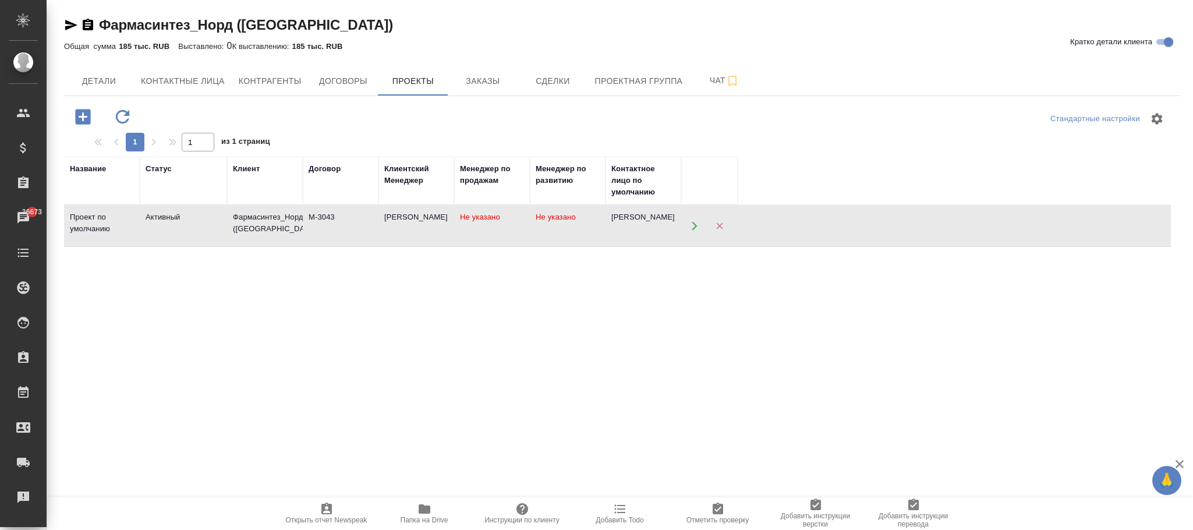
click at [545, 217] on span "Не указано" at bounding box center [556, 217] width 40 height 9
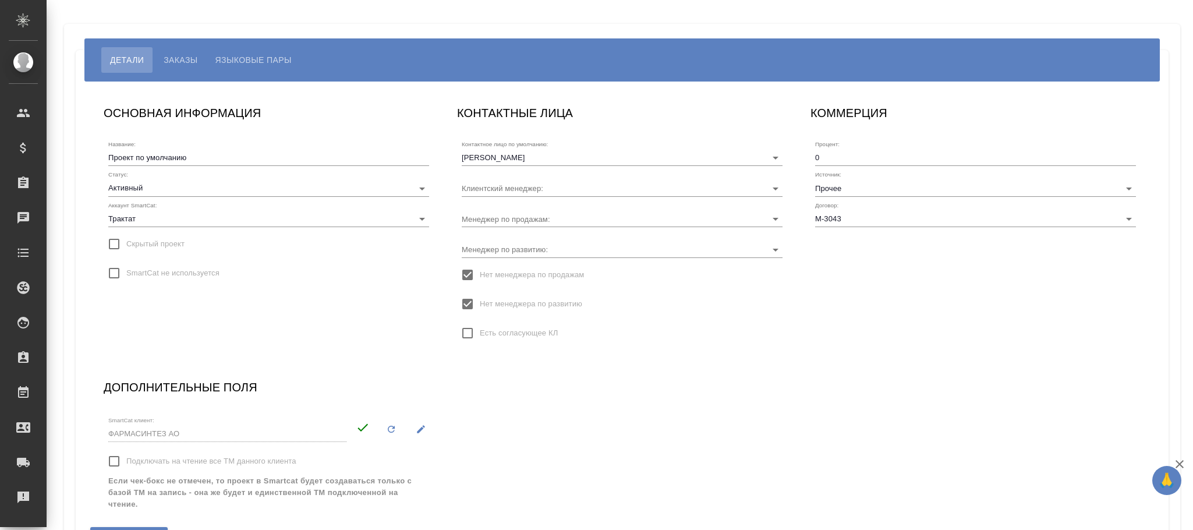
type input "[PERSON_NAME]"
click at [542, 212] on input "Менеджер по продажам:" at bounding box center [604, 219] width 284 height 16
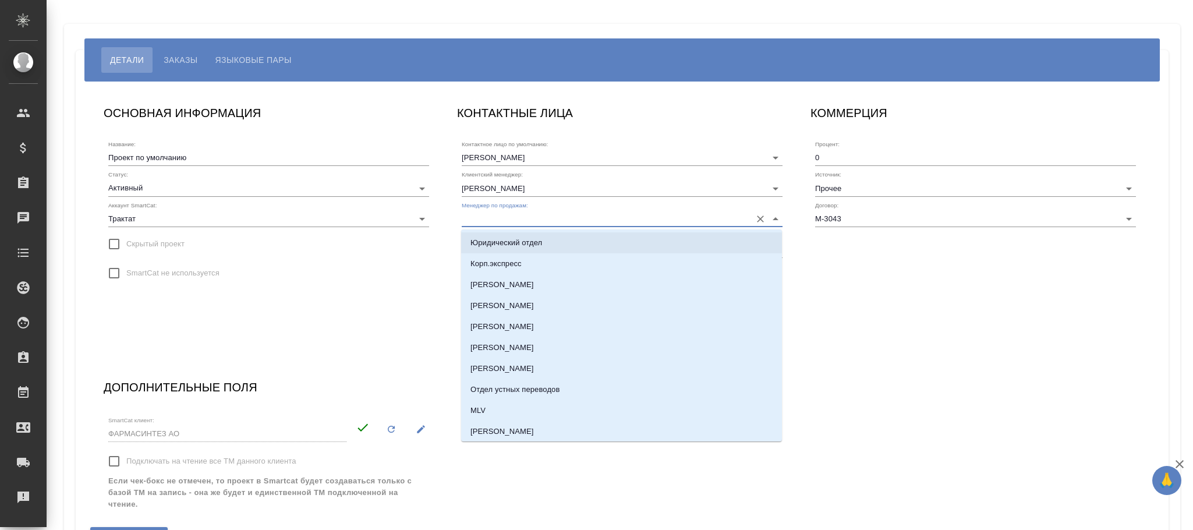
click at [415, 264] on div "SmartCat не используется" at bounding box center [268, 273] width 321 height 24
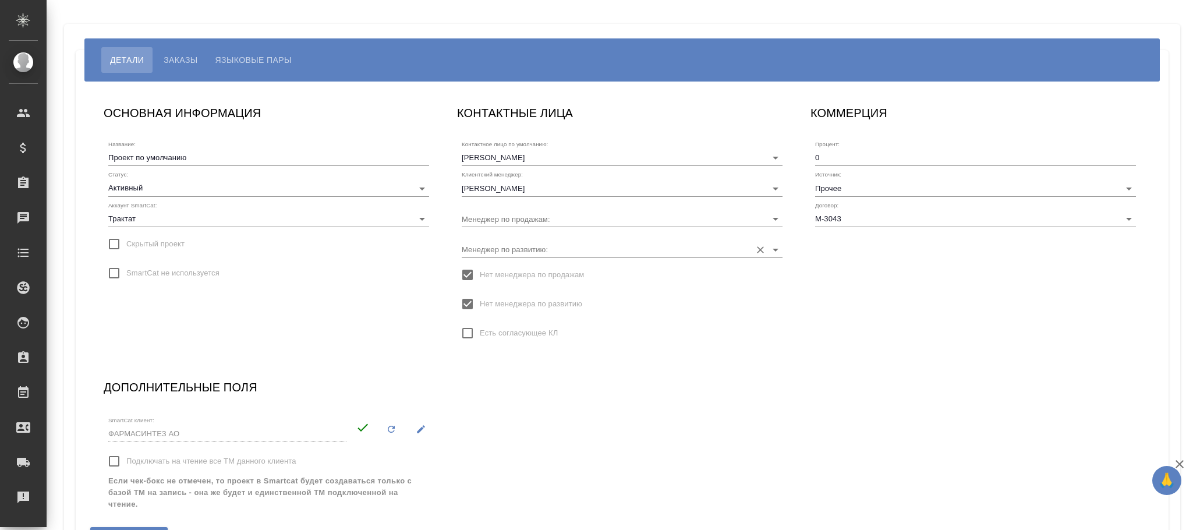
click at [519, 250] on input "Менеджер по развитию:" at bounding box center [604, 249] width 284 height 16
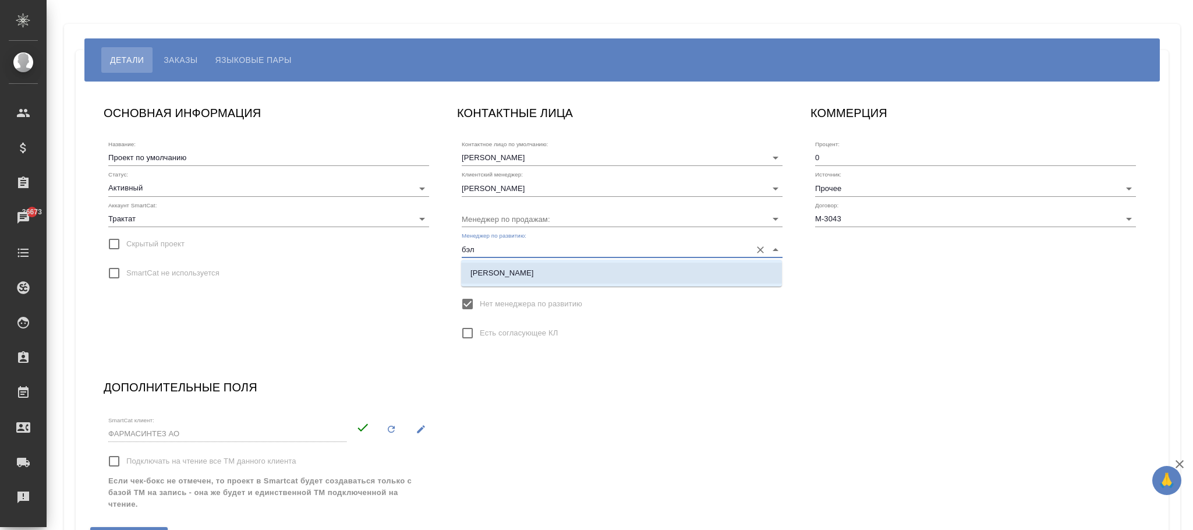
click at [533, 271] on li "[PERSON_NAME]" at bounding box center [621, 273] width 321 height 21
type input "[PERSON_NAME]"
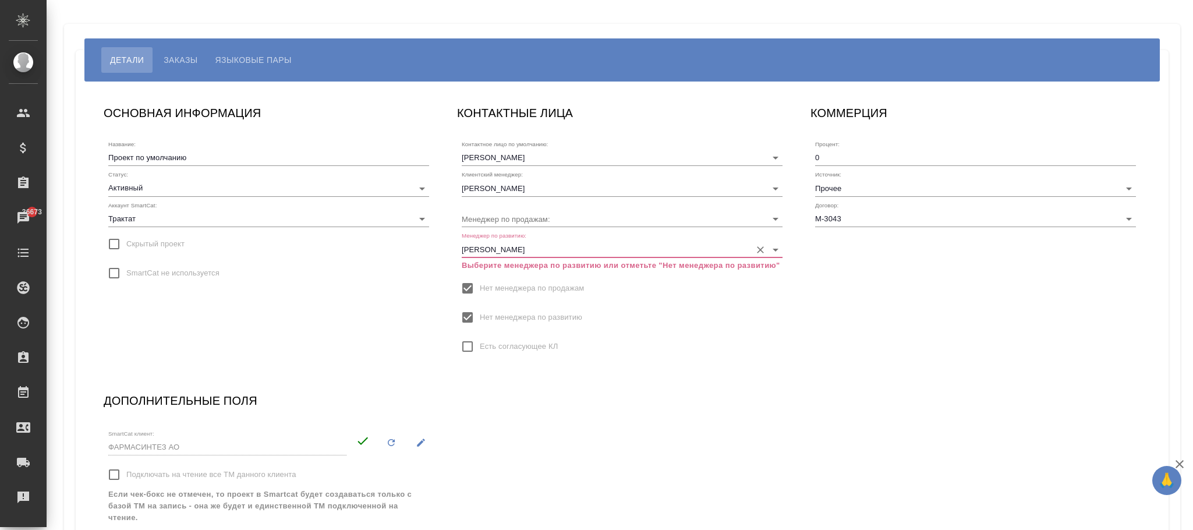
click at [519, 316] on span "Нет менеджера по развитию" at bounding box center [531, 318] width 102 height 12
click at [480, 316] on input "Нет менеджера по развитию" at bounding box center [467, 317] width 24 height 24
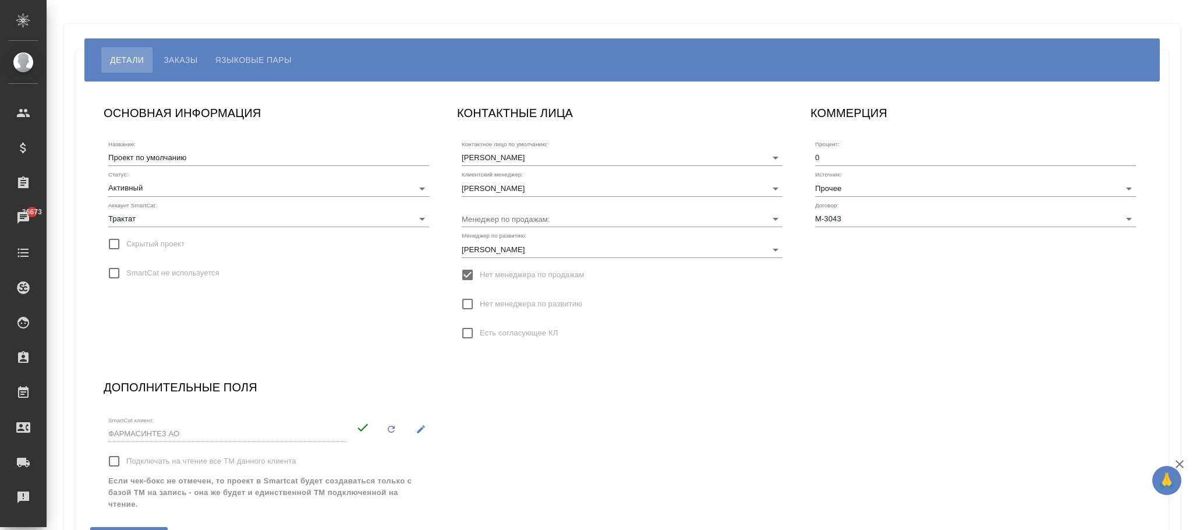
scroll to position [81, 0]
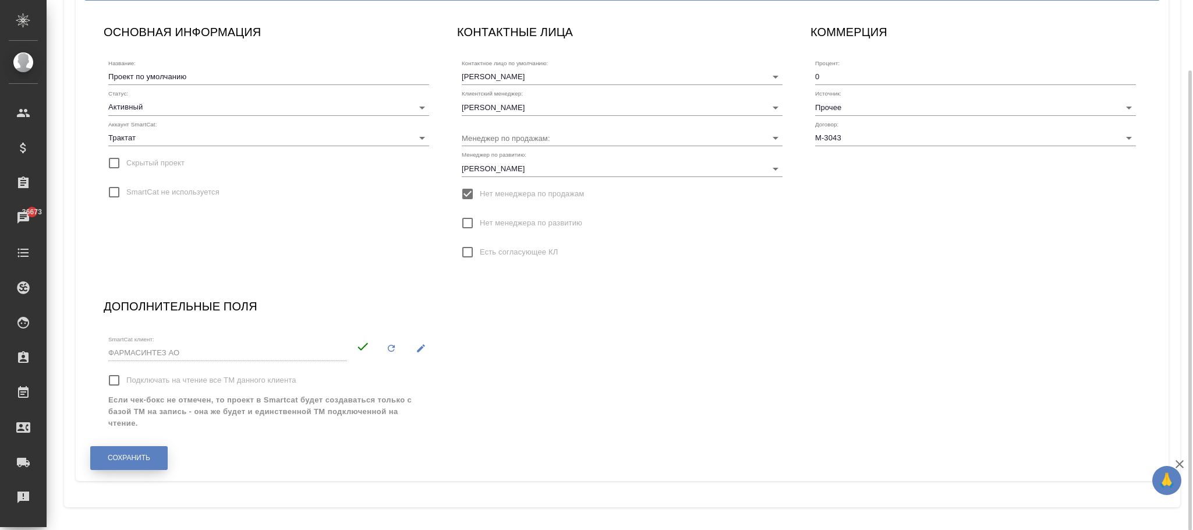
click at [133, 457] on span "Сохранить" at bounding box center [129, 458] width 43 height 10
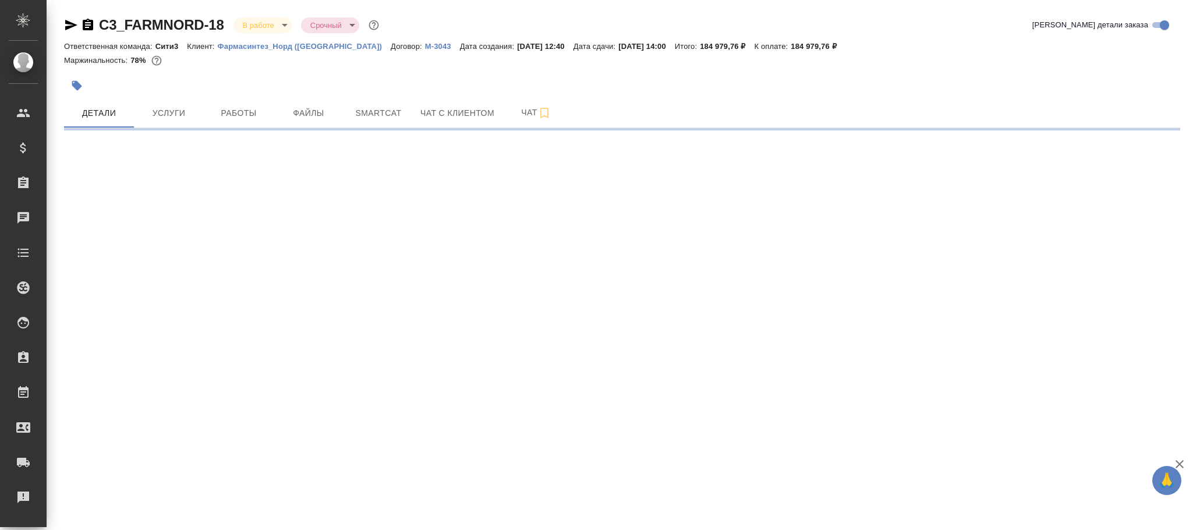
select select "RU"
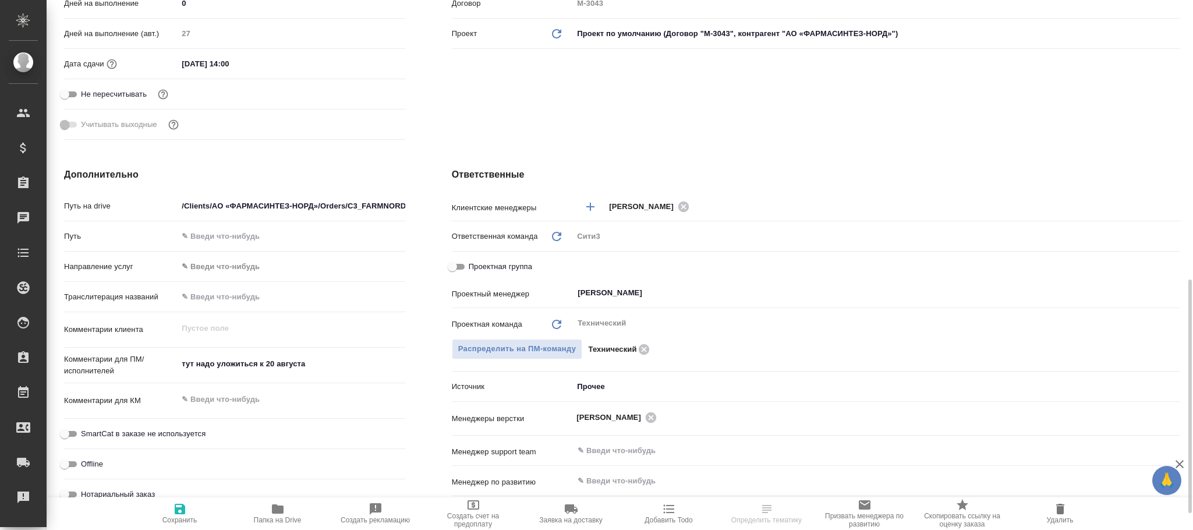
scroll to position [611, 0]
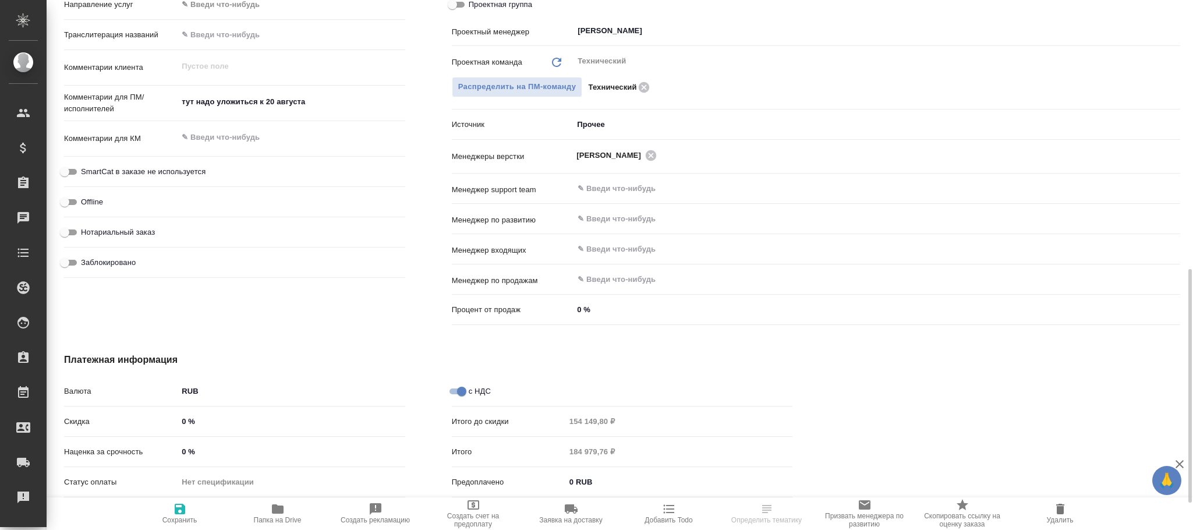
type textarea "x"
click at [603, 217] on input "text" at bounding box center [857, 219] width 561 height 14
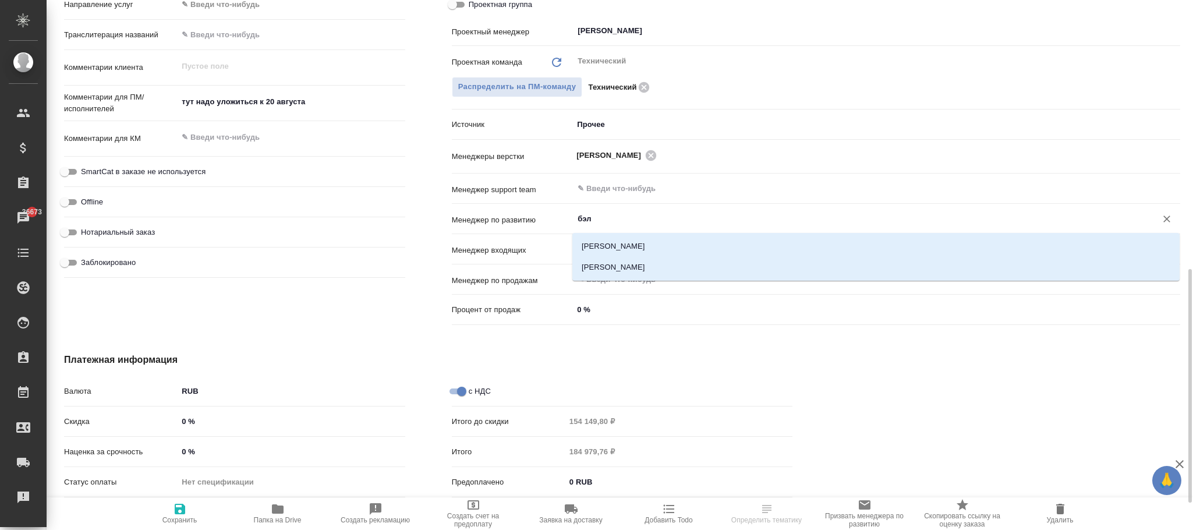
type input "[PERSON_NAME]"
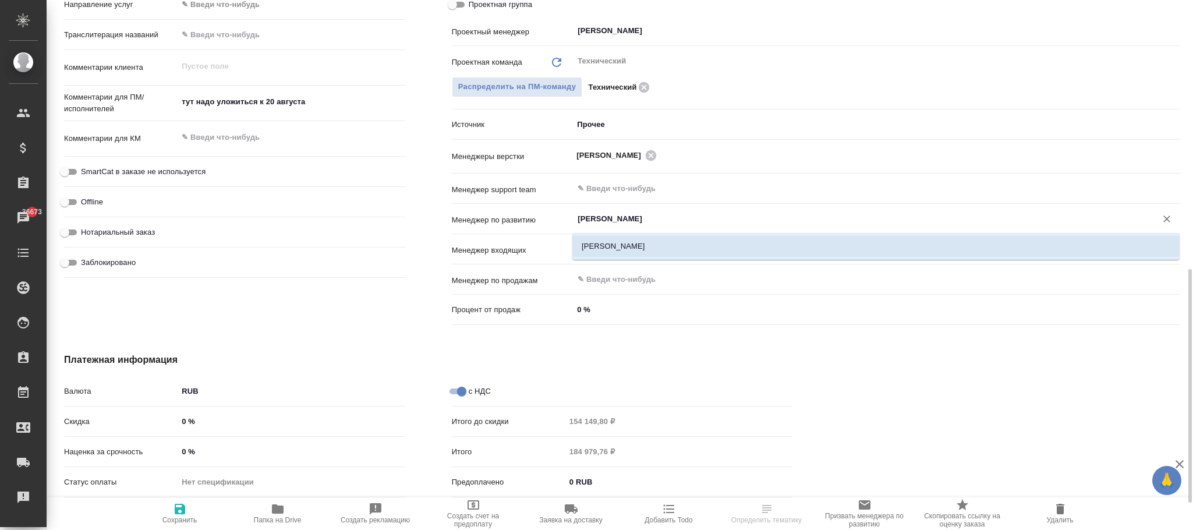
drag, startPoint x: 610, startPoint y: 246, endPoint x: 615, endPoint y: 236, distance: 10.9
click at [611, 246] on li "[PERSON_NAME]" at bounding box center [875, 246] width 607 height 21
type textarea "x"
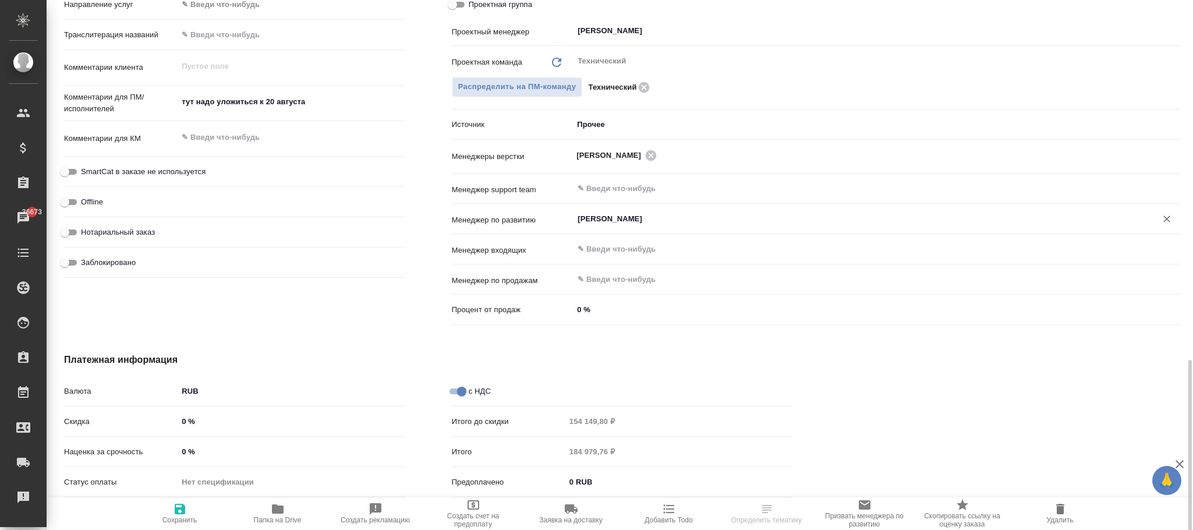
scroll to position [674, 0]
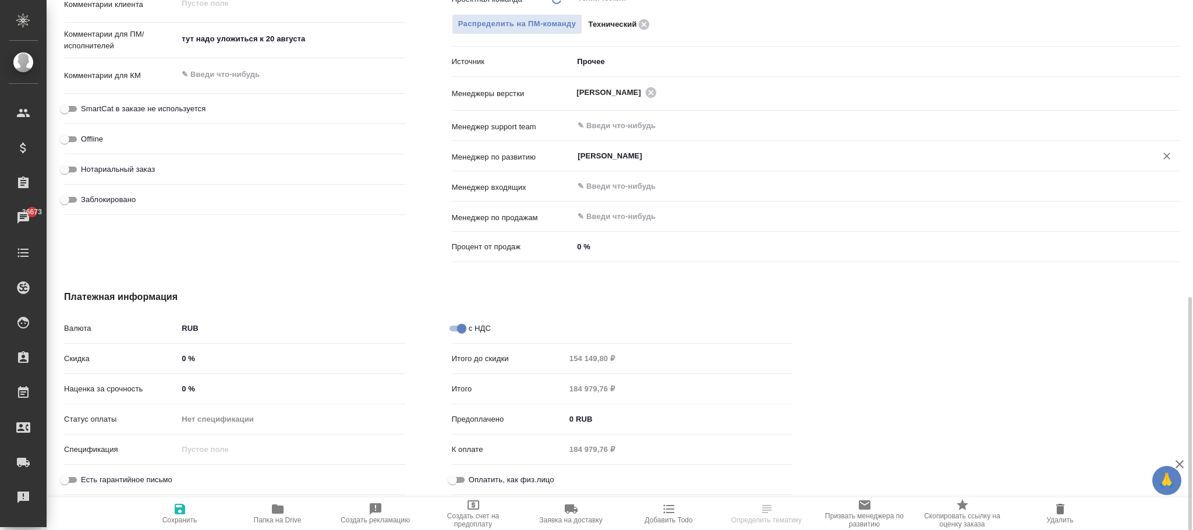
type input "Каирова Бэлла"
click at [185, 505] on icon "button" at bounding box center [180, 509] width 14 height 14
type textarea "x"
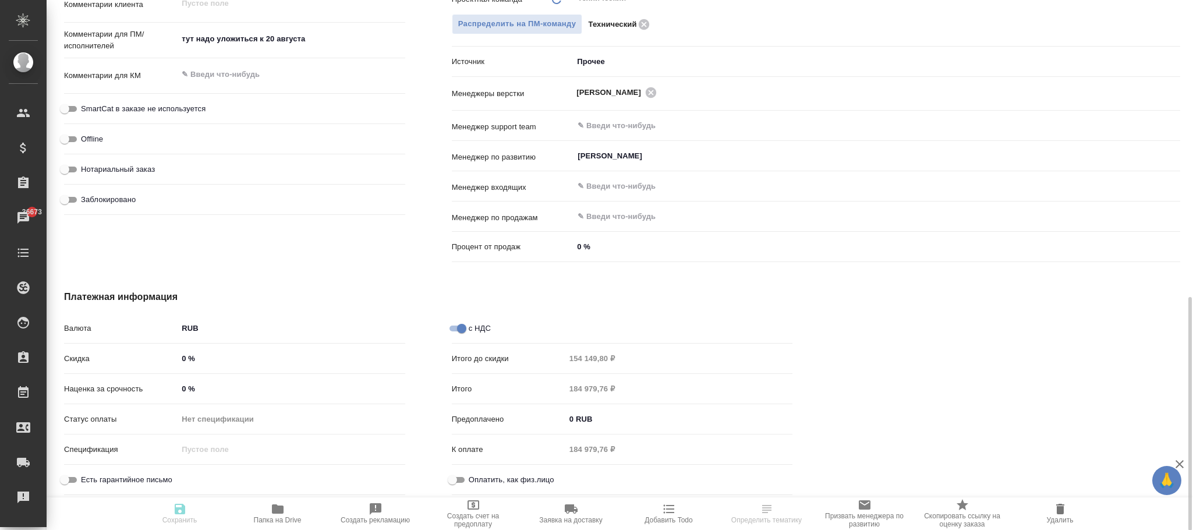
type textarea "x"
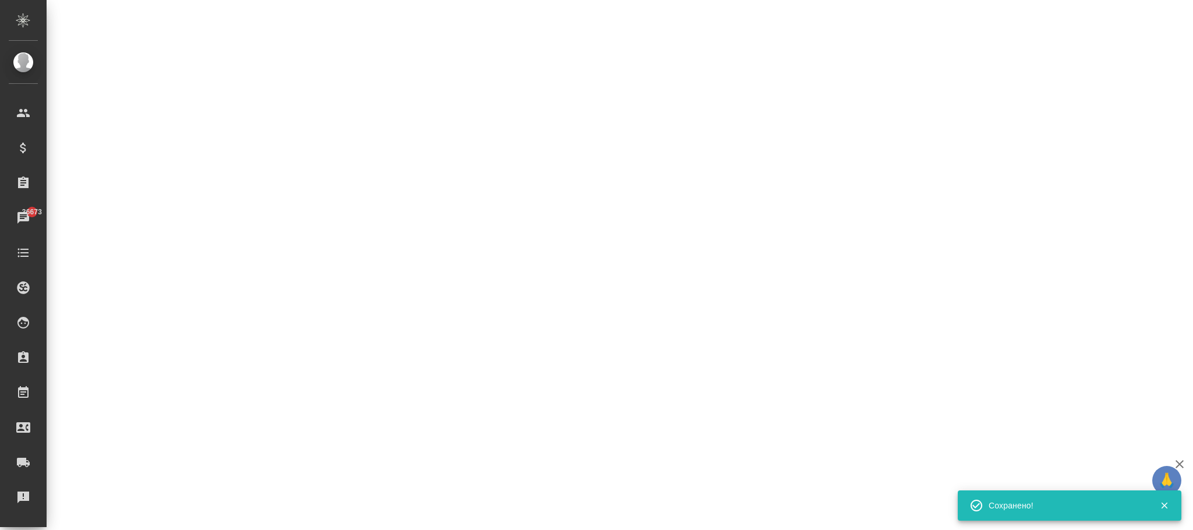
select select "RU"
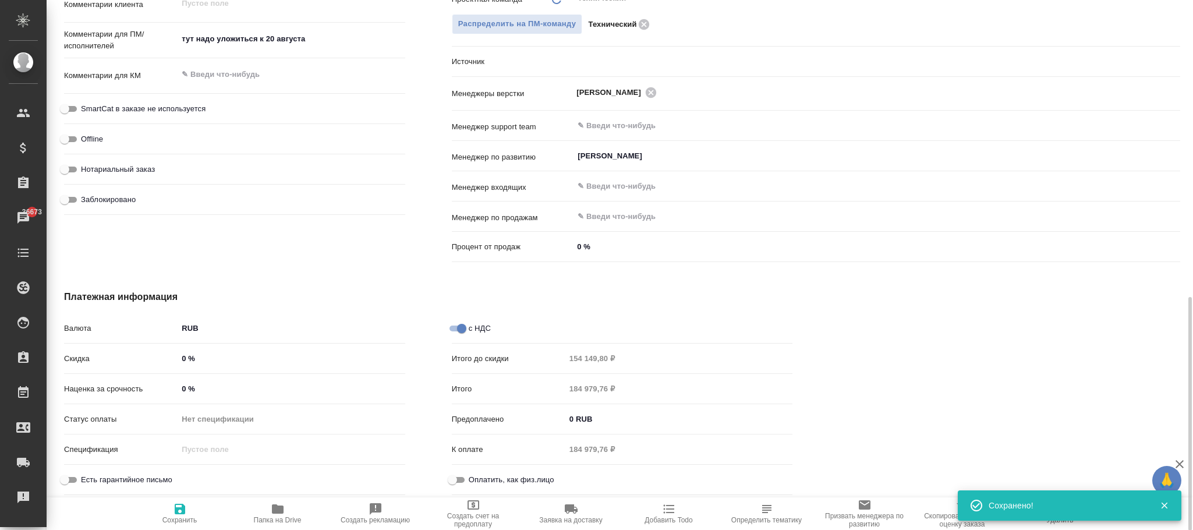
type textarea "x"
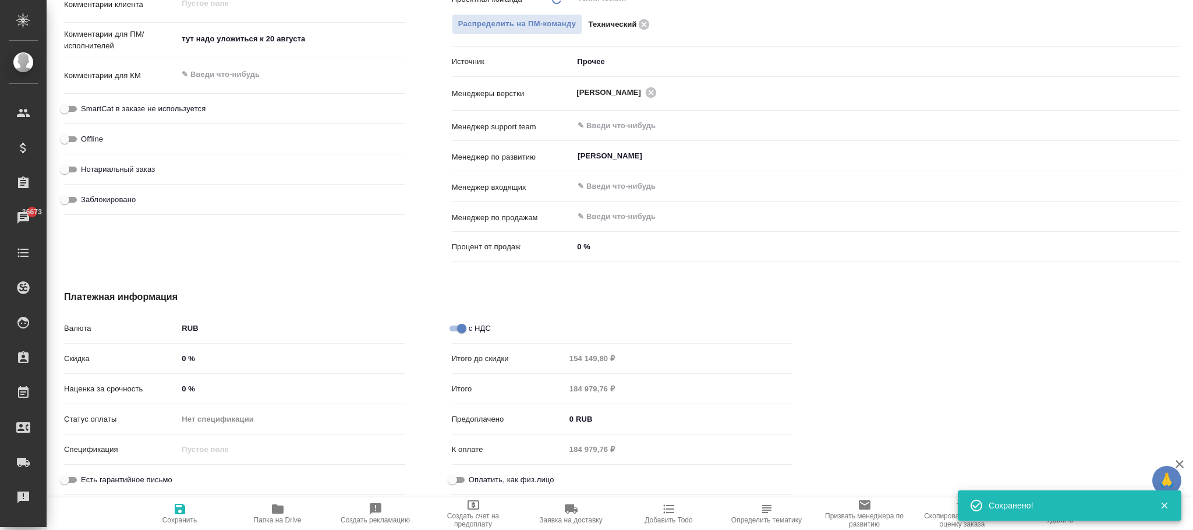
type textarea "x"
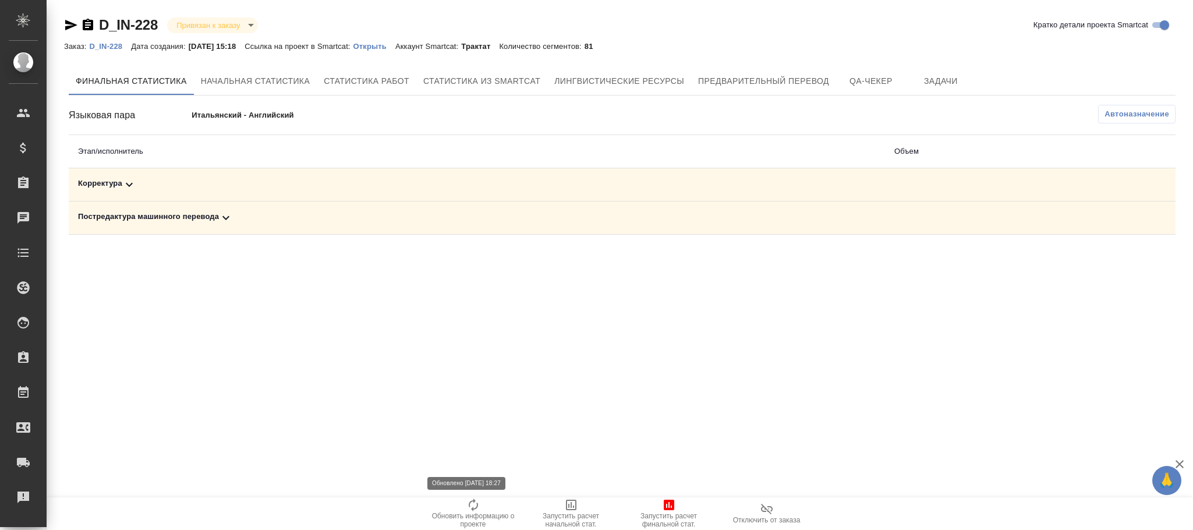
click at [475, 505] on icon "button" at bounding box center [473, 505] width 14 height 14
click at [119, 48] on p "D_IN-228" at bounding box center [110, 46] width 42 height 9
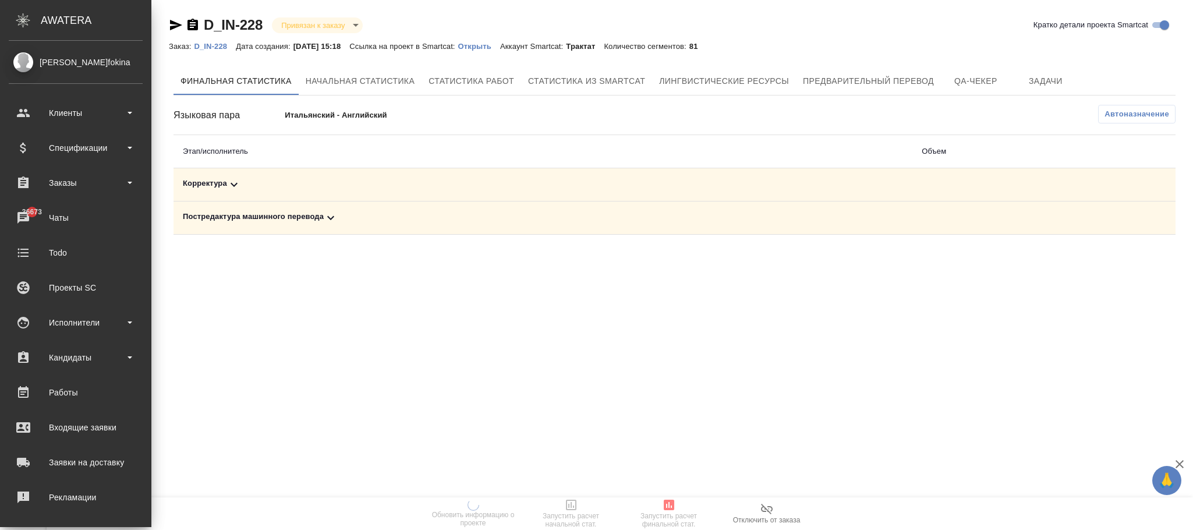
scroll to position [142, 0]
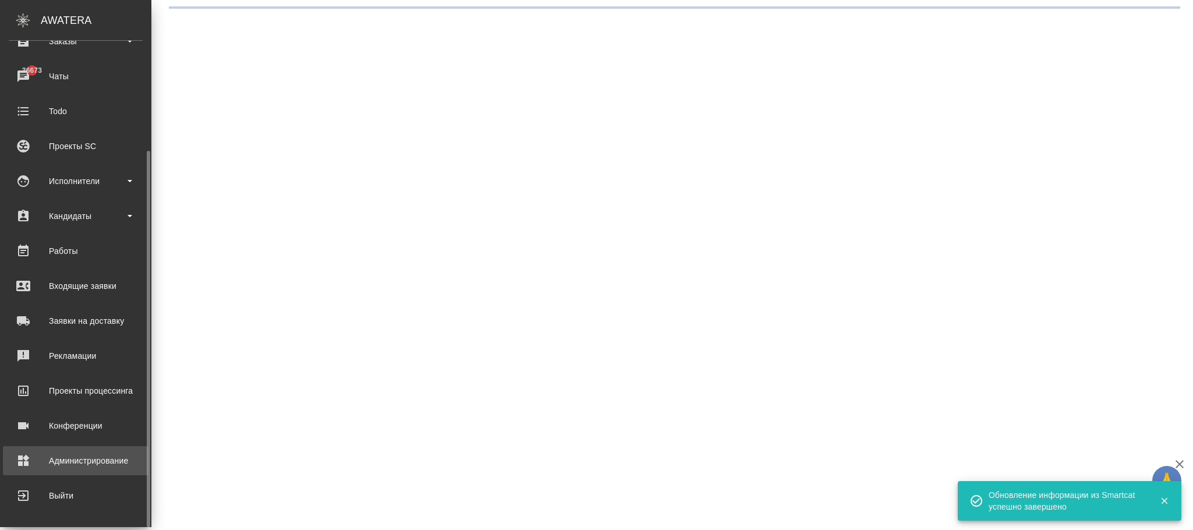
click at [74, 458] on div "Администрирование" at bounding box center [76, 460] width 134 height 17
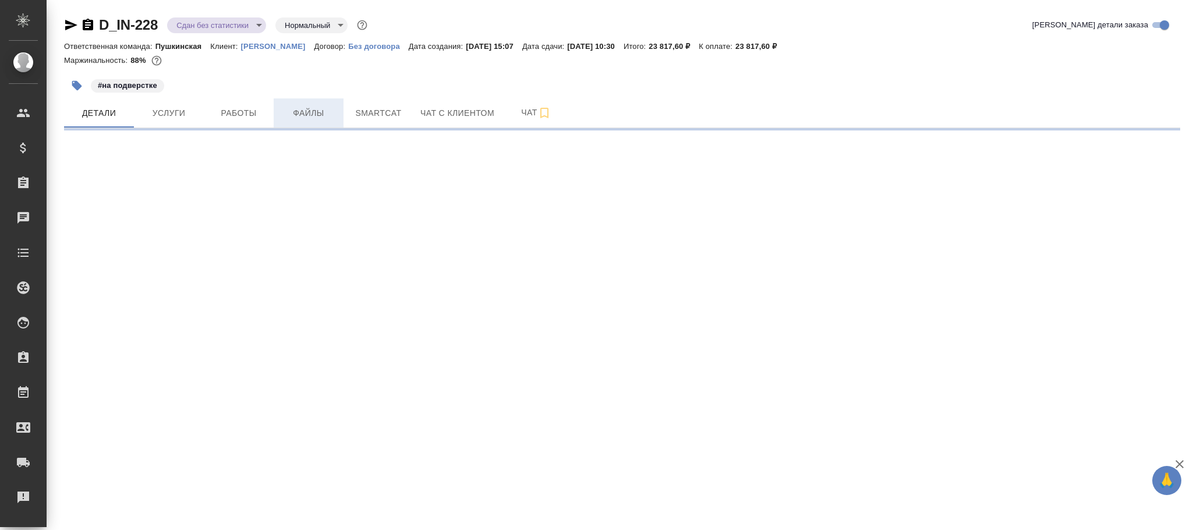
select select "RU"
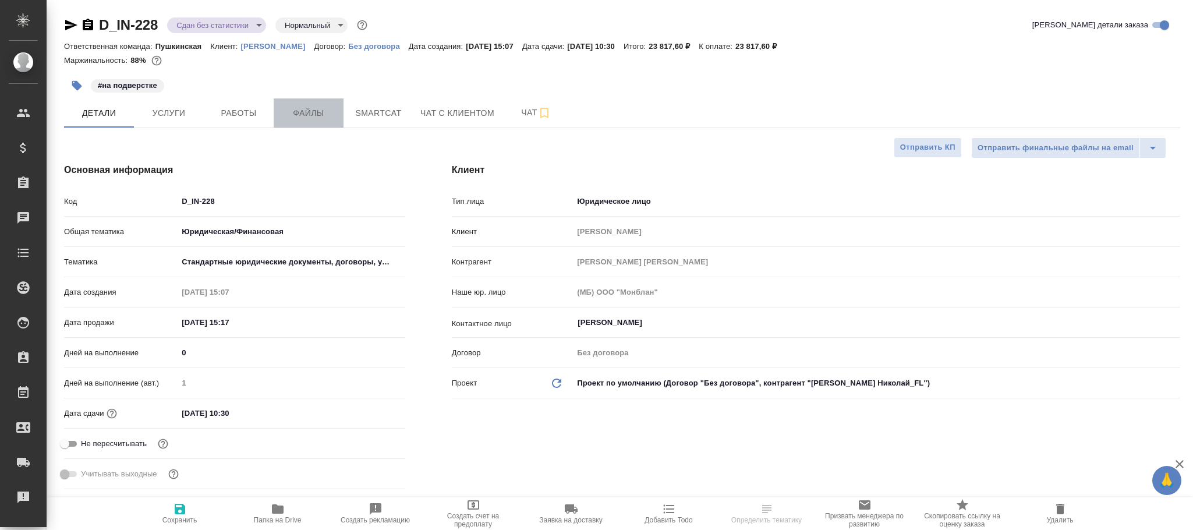
click at [295, 110] on span "Файлы" at bounding box center [309, 113] width 56 height 15
type textarea "x"
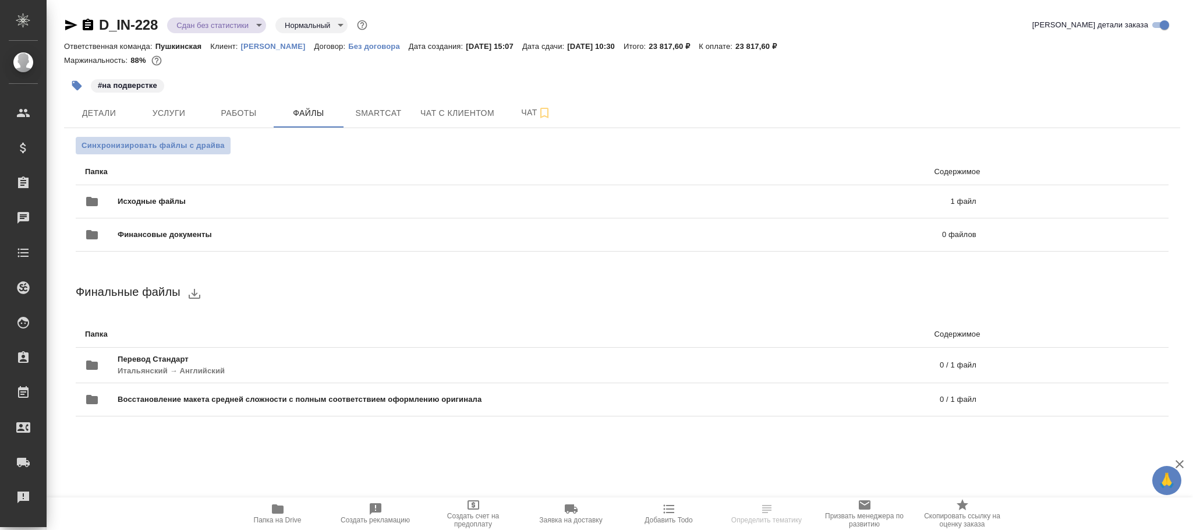
click at [145, 142] on span "Синхронизировать файлы с драйва" at bounding box center [153, 146] width 143 height 12
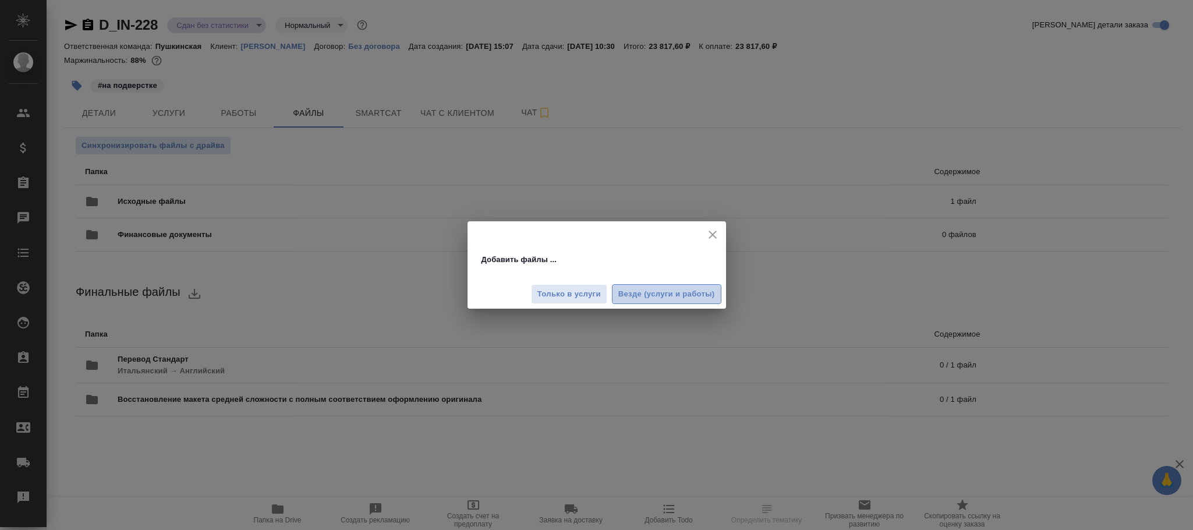
click at [664, 287] on button "Везде (услуги и работы)" at bounding box center [666, 294] width 109 height 20
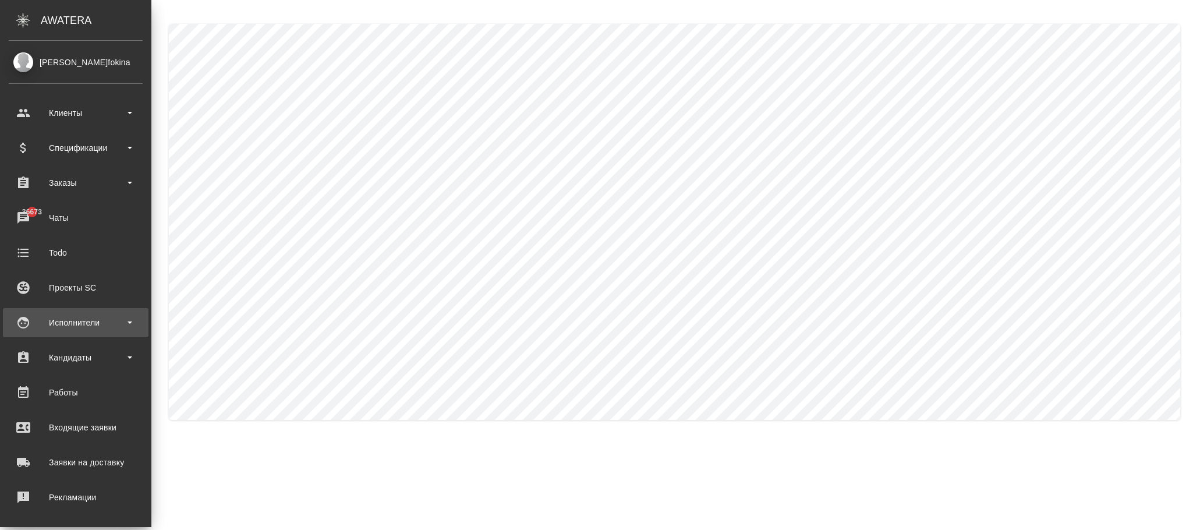
drag, startPoint x: 77, startPoint y: 321, endPoint x: 87, endPoint y: 320, distance: 10.0
click at [80, 321] on div "Исполнители" at bounding box center [76, 322] width 134 height 17
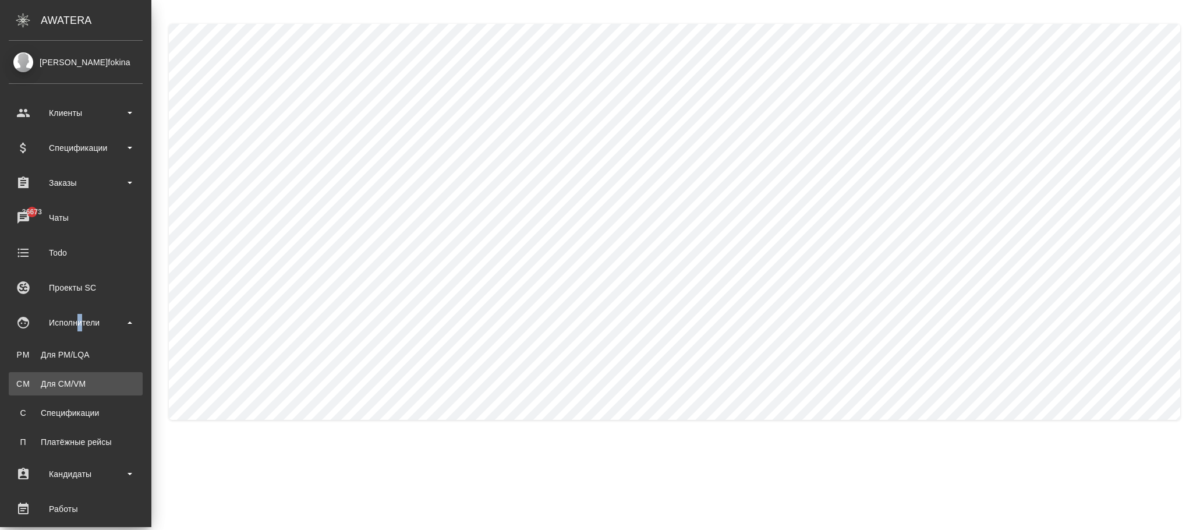
click at [89, 378] on div "Для CM/VM" at bounding box center [76, 384] width 122 height 12
click at [79, 379] on div "Для CM/VM" at bounding box center [76, 384] width 122 height 12
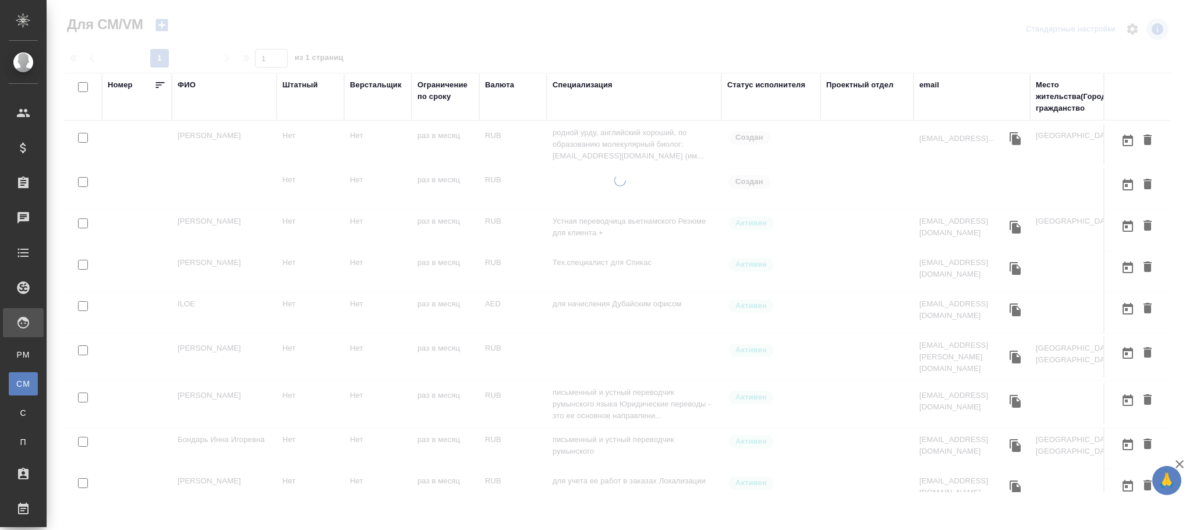
click at [190, 83] on div "ФИО" at bounding box center [187, 85] width 18 height 12
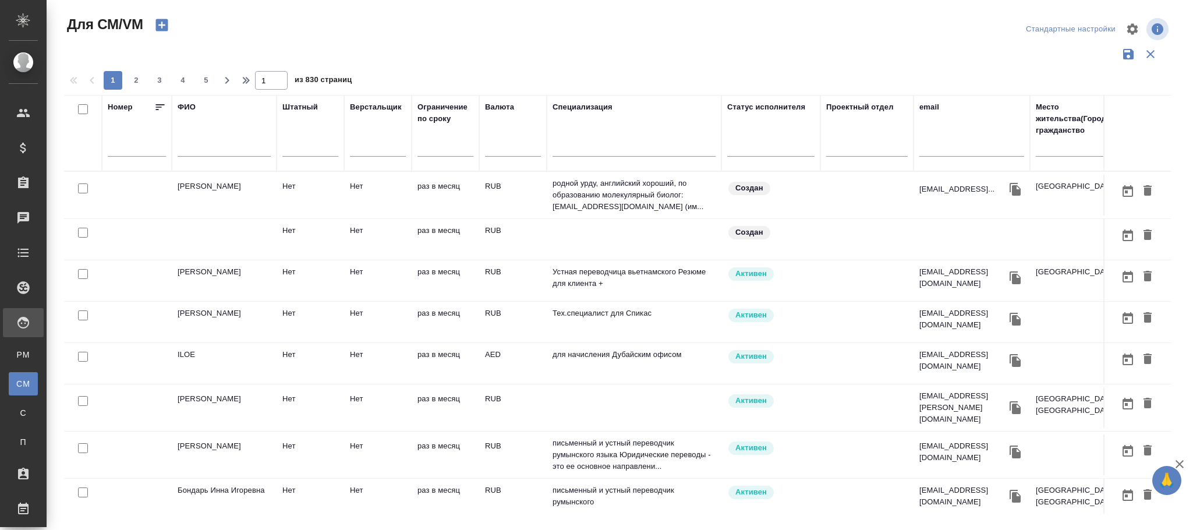
click at [199, 146] on input "text" at bounding box center [224, 149] width 93 height 15
paste input "[PERSON_NAME]"
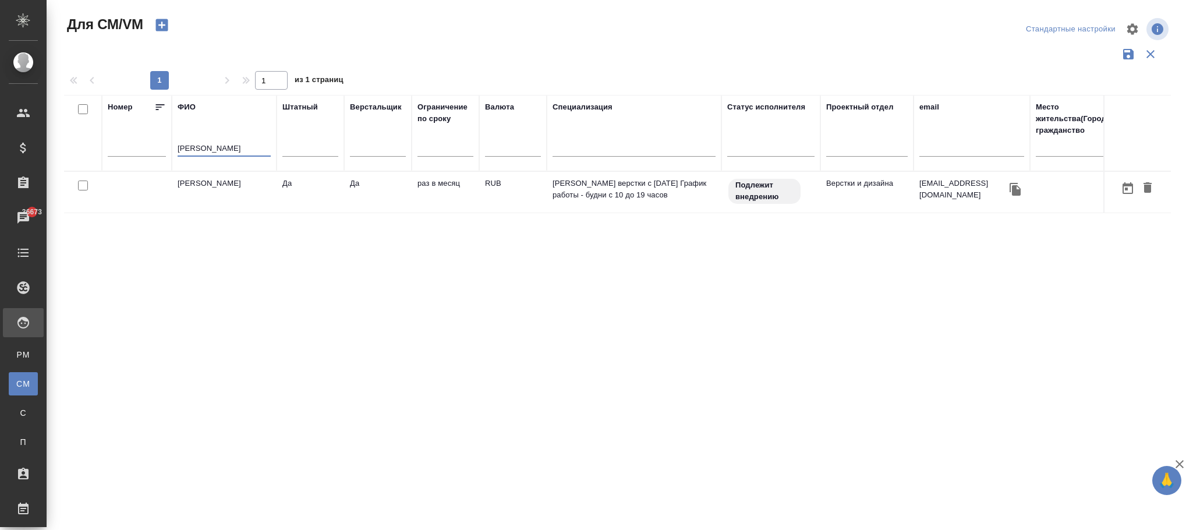
type input "[PERSON_NAME]"
click at [493, 199] on td "RUB" at bounding box center [513, 192] width 68 height 41
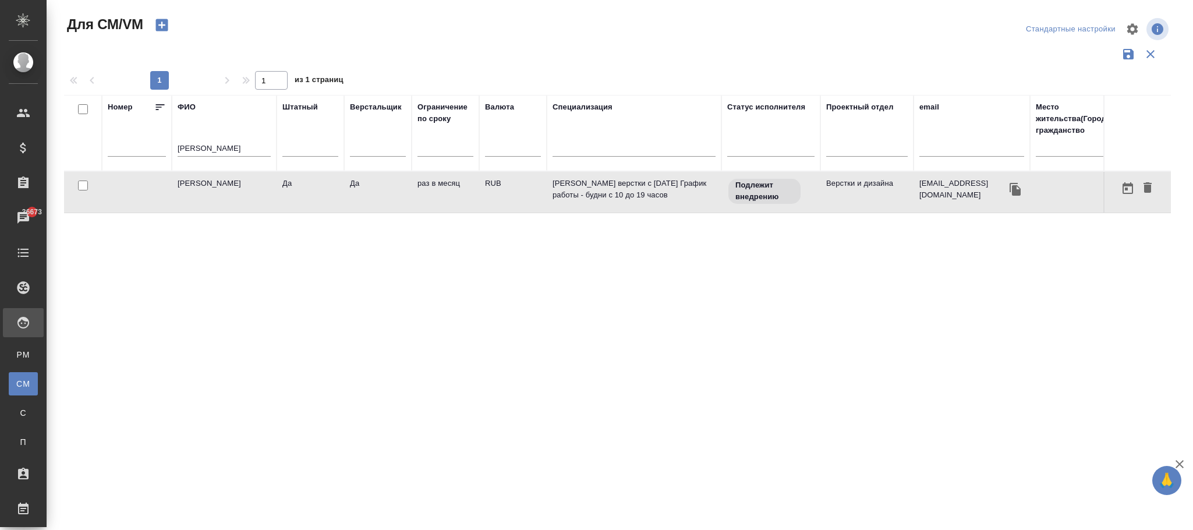
click at [493, 199] on td "RUB" at bounding box center [513, 192] width 68 height 41
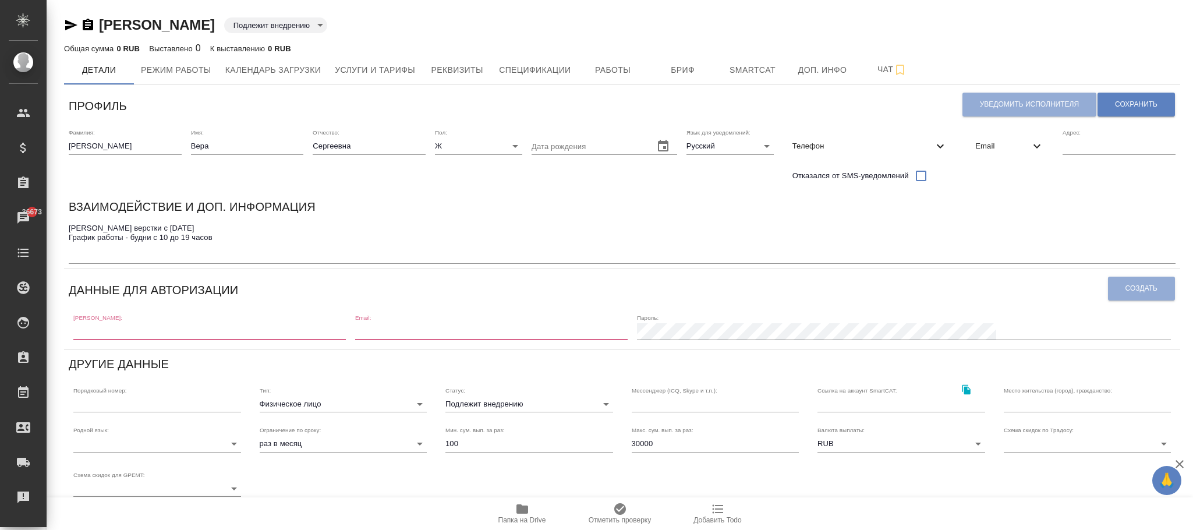
click at [289, 327] on input "text" at bounding box center [209, 331] width 273 height 16
paste input "[EMAIL_ADDRESS][DOMAIN_NAME]"
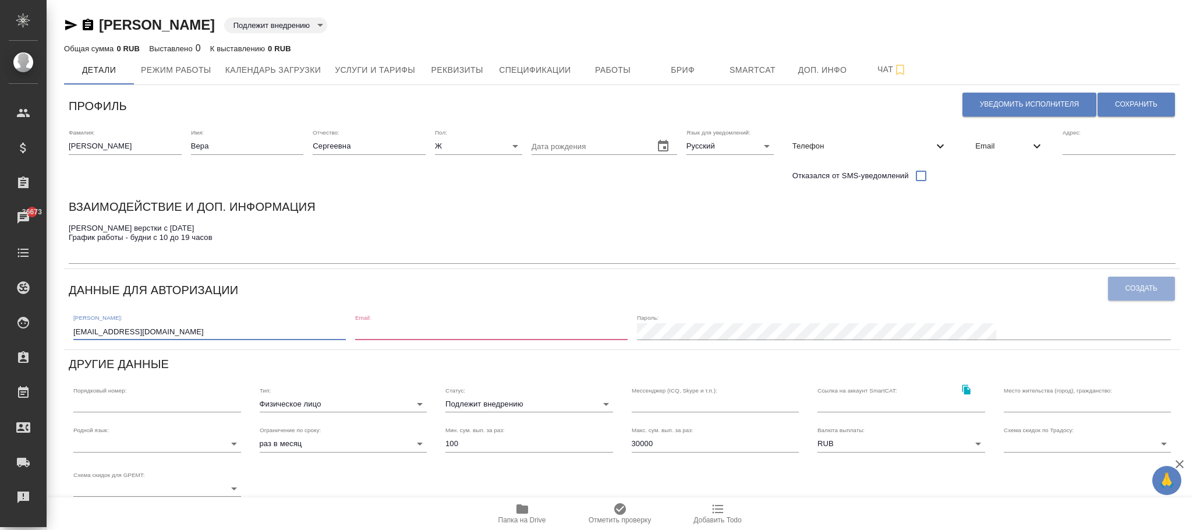
click at [112, 330] on input "v.arsenyeva@awatera.com" at bounding box center [209, 331] width 273 height 16
type input "v.arsenyeva@awatera.com"
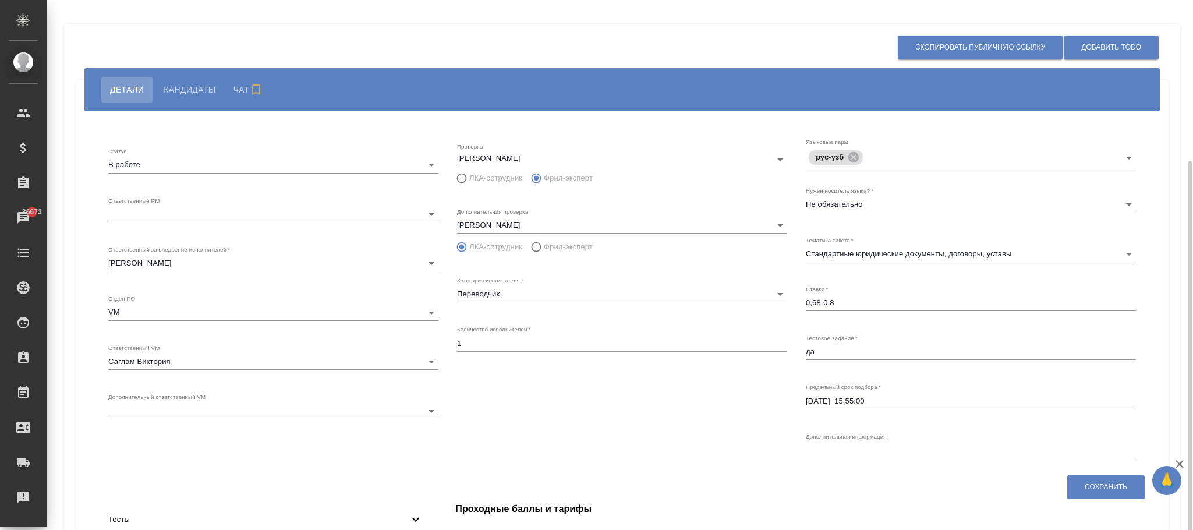
scroll to position [103, 0]
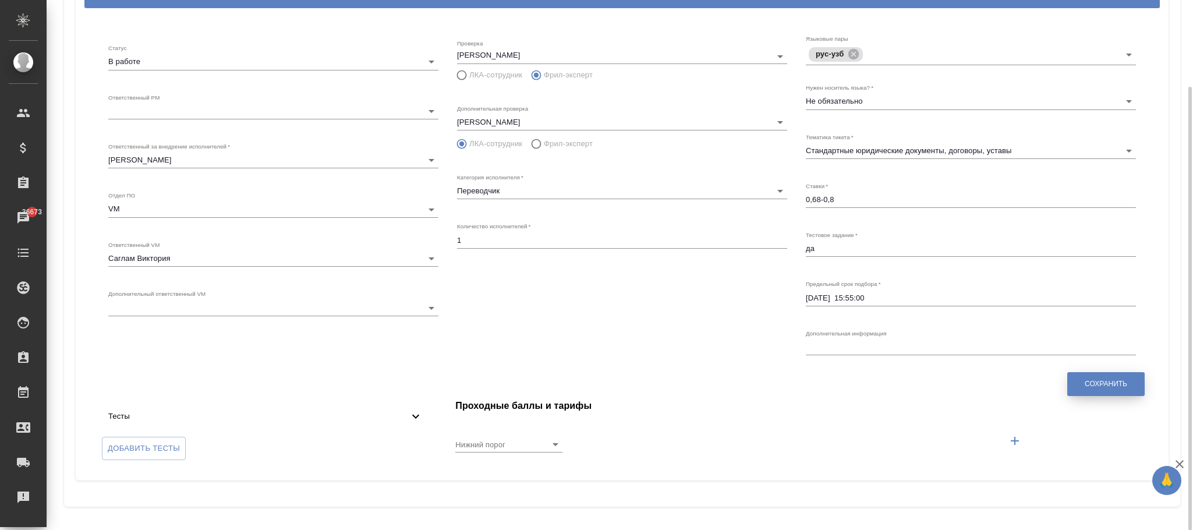
click at [1108, 385] on span "Сохранить" at bounding box center [1106, 384] width 43 height 10
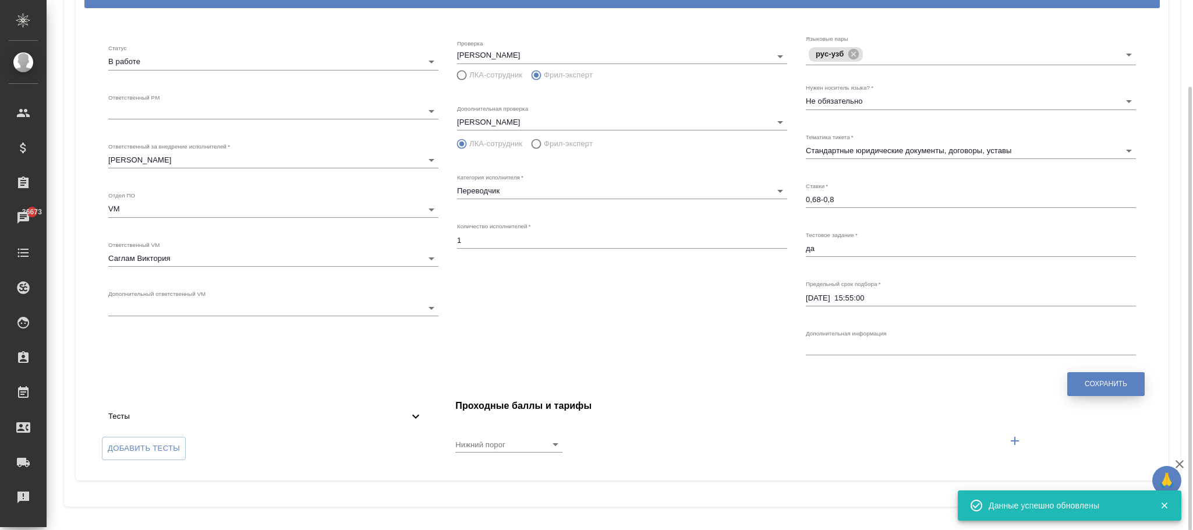
scroll to position [0, 0]
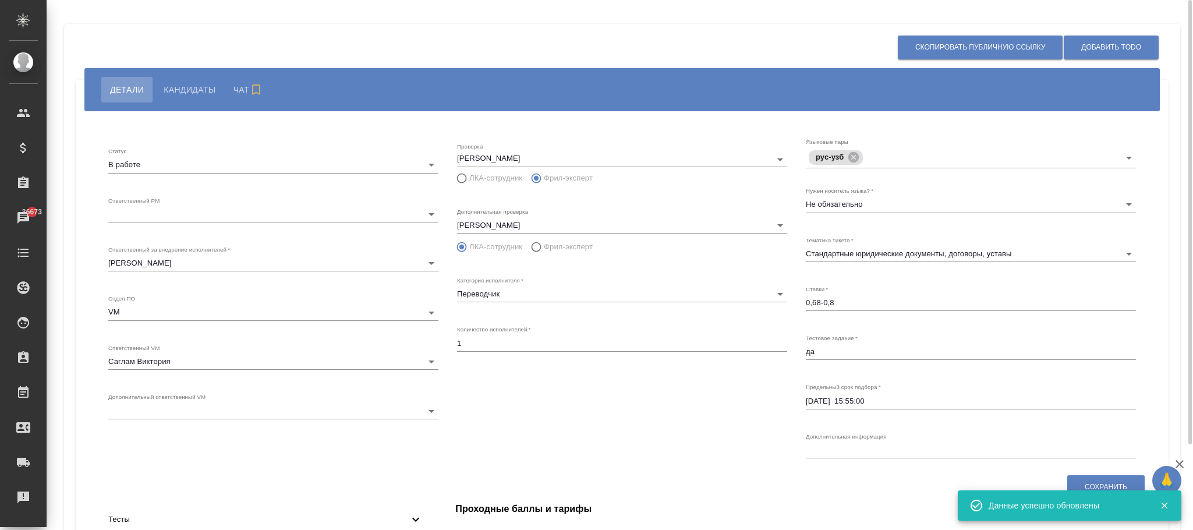
drag, startPoint x: 165, startPoint y: 86, endPoint x: 176, endPoint y: 88, distance: 11.8
click at [166, 86] on span "Кандидаты" at bounding box center [190, 90] width 52 height 14
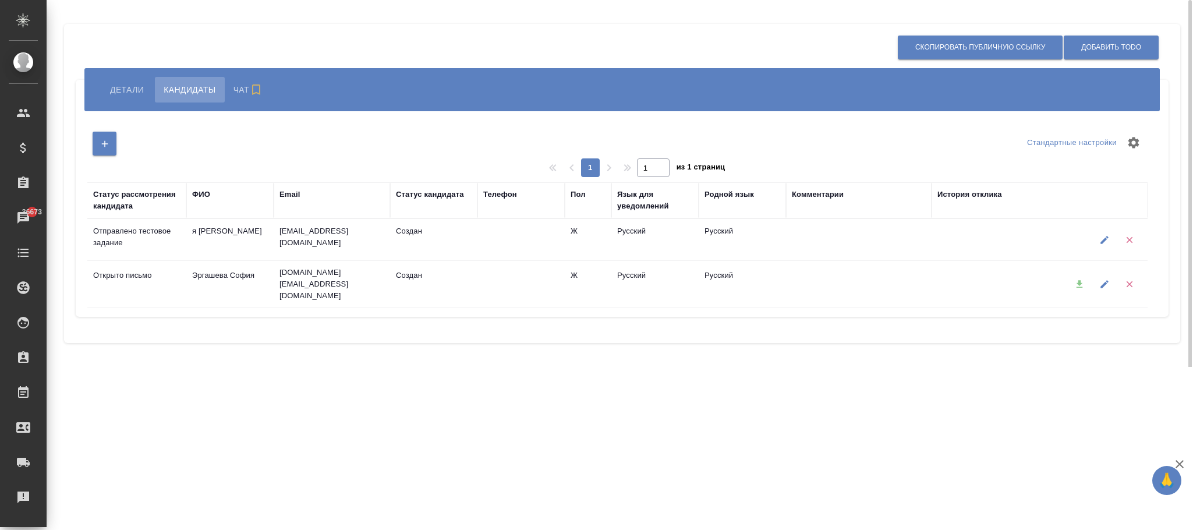
click at [234, 87] on span "Чат" at bounding box center [250, 90] width 33 height 14
click at [119, 83] on span "Детали" at bounding box center [127, 90] width 34 height 14
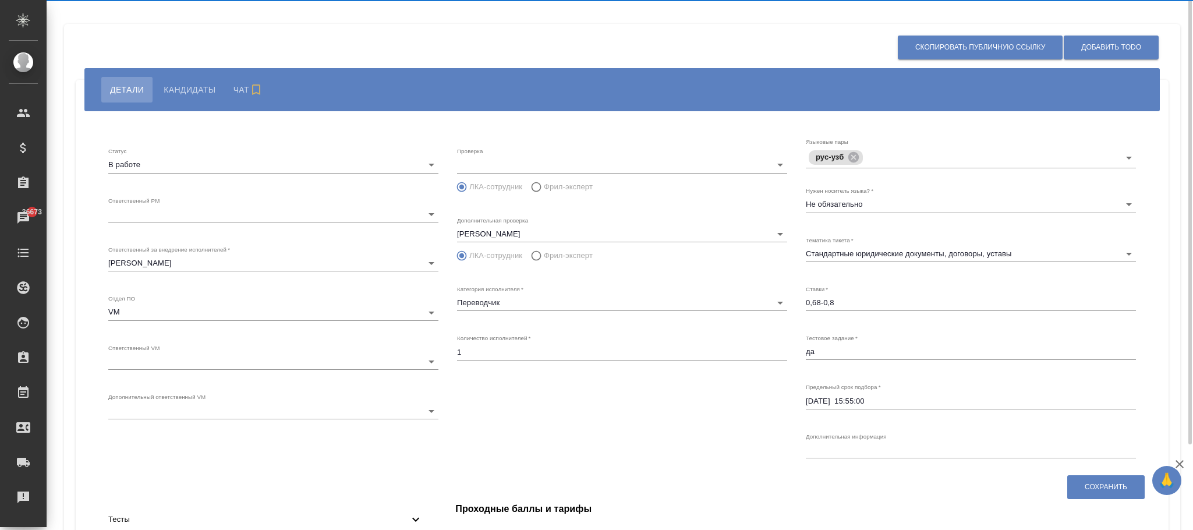
radio input "false"
radio input "true"
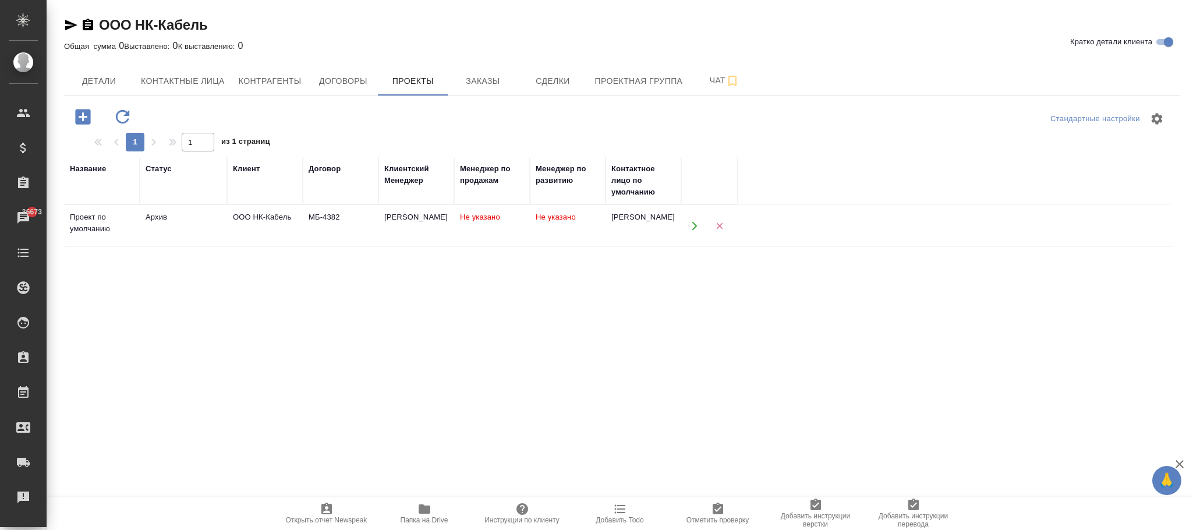
click at [542, 224] on td "Не указано" at bounding box center [568, 226] width 76 height 41
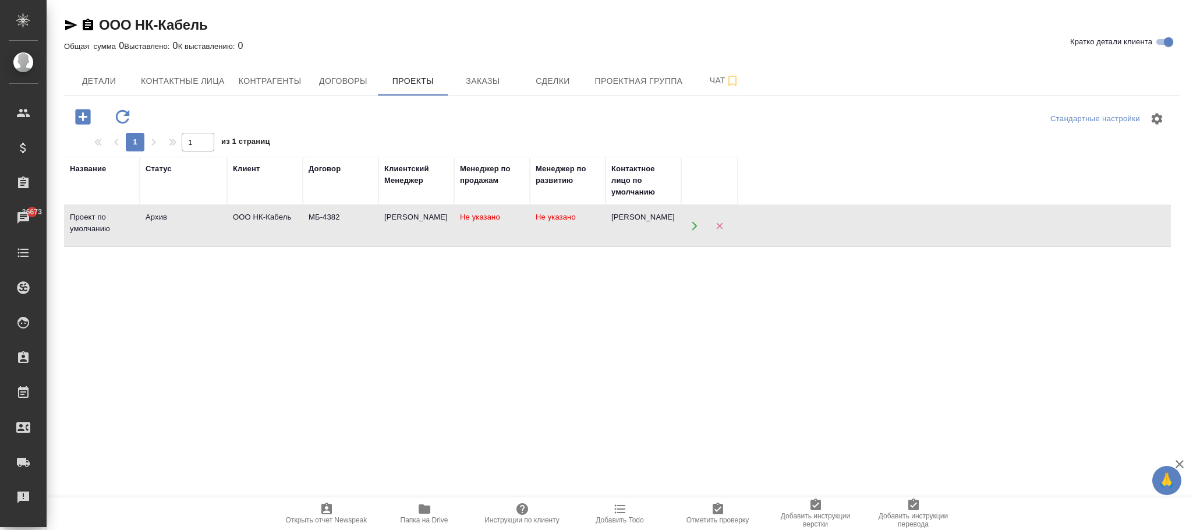
click at [542, 224] on td "Не указано" at bounding box center [568, 226] width 76 height 41
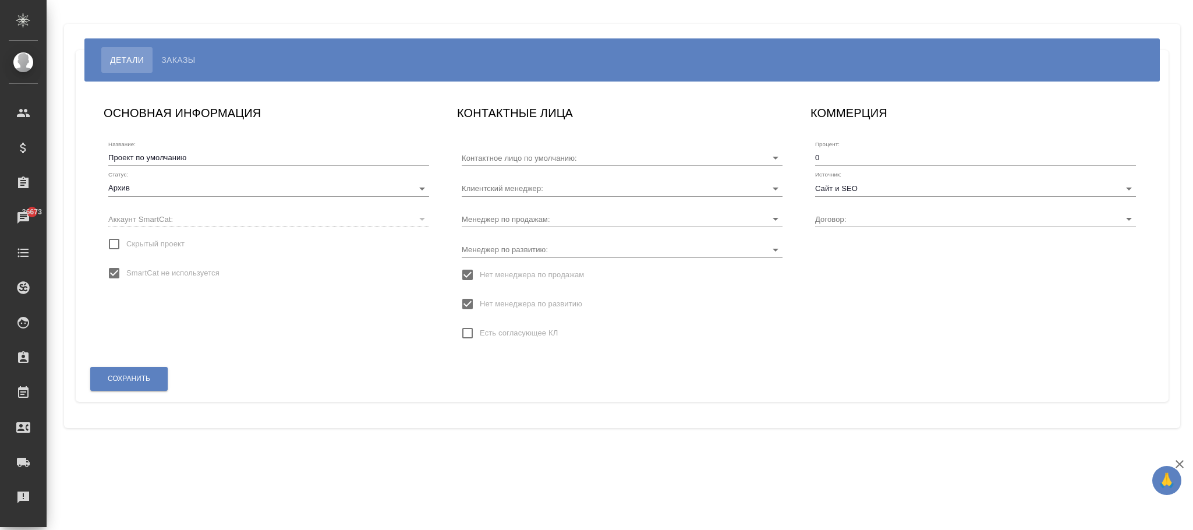
type input "[PERSON_NAME]"
type input "МБ-4382"
click at [511, 303] on span "Нет менеджера по развитию" at bounding box center [531, 304] width 102 height 12
click at [480, 303] on input "Нет менеджера по развитию" at bounding box center [467, 304] width 24 height 24
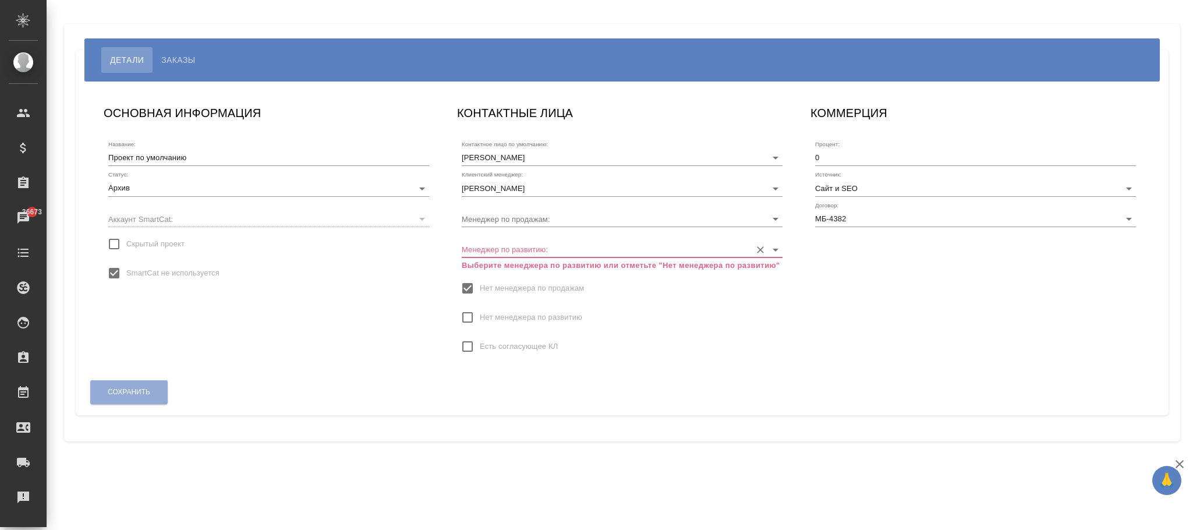
click at [523, 246] on input "Менеджер по развитию:" at bounding box center [604, 249] width 284 height 16
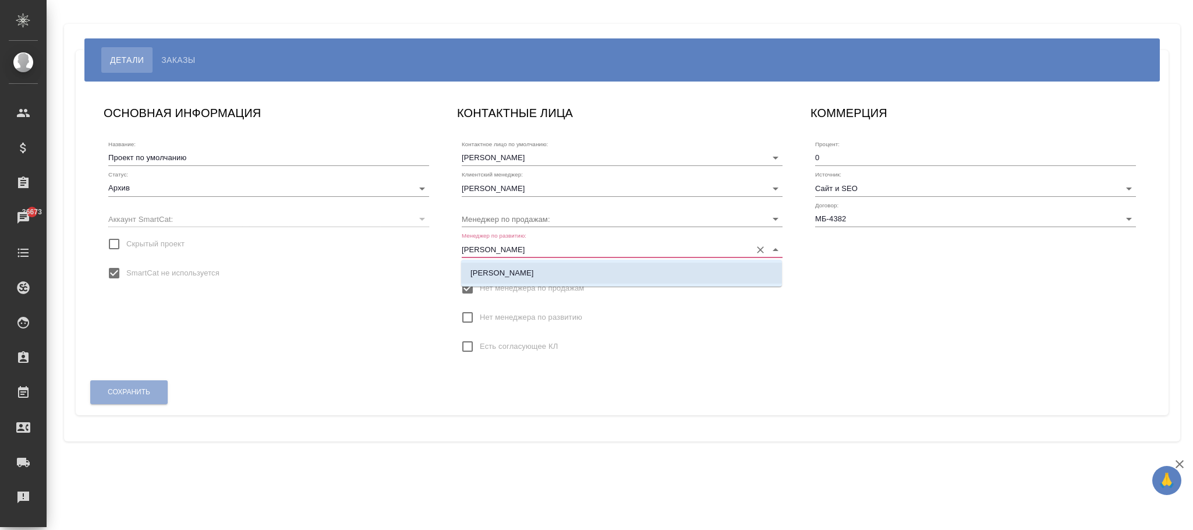
click at [532, 273] on li "[PERSON_NAME]" at bounding box center [621, 273] width 321 height 21
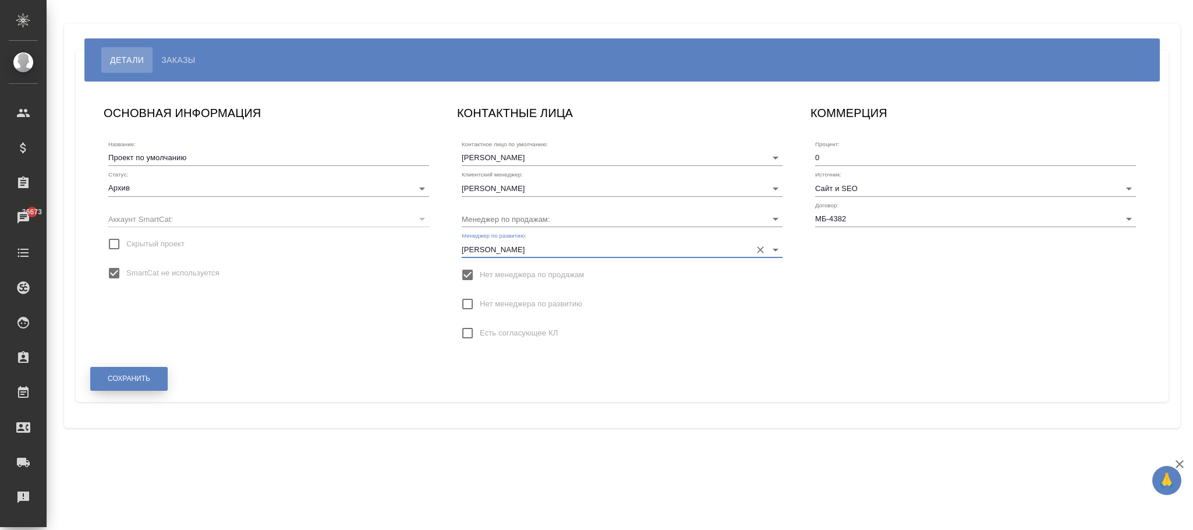
type input "[PERSON_NAME]"
click at [138, 376] on span "Сохранить" at bounding box center [129, 379] width 43 height 10
type input "[PERSON_NAME]"
